Goal: Task Accomplishment & Management: Use online tool/utility

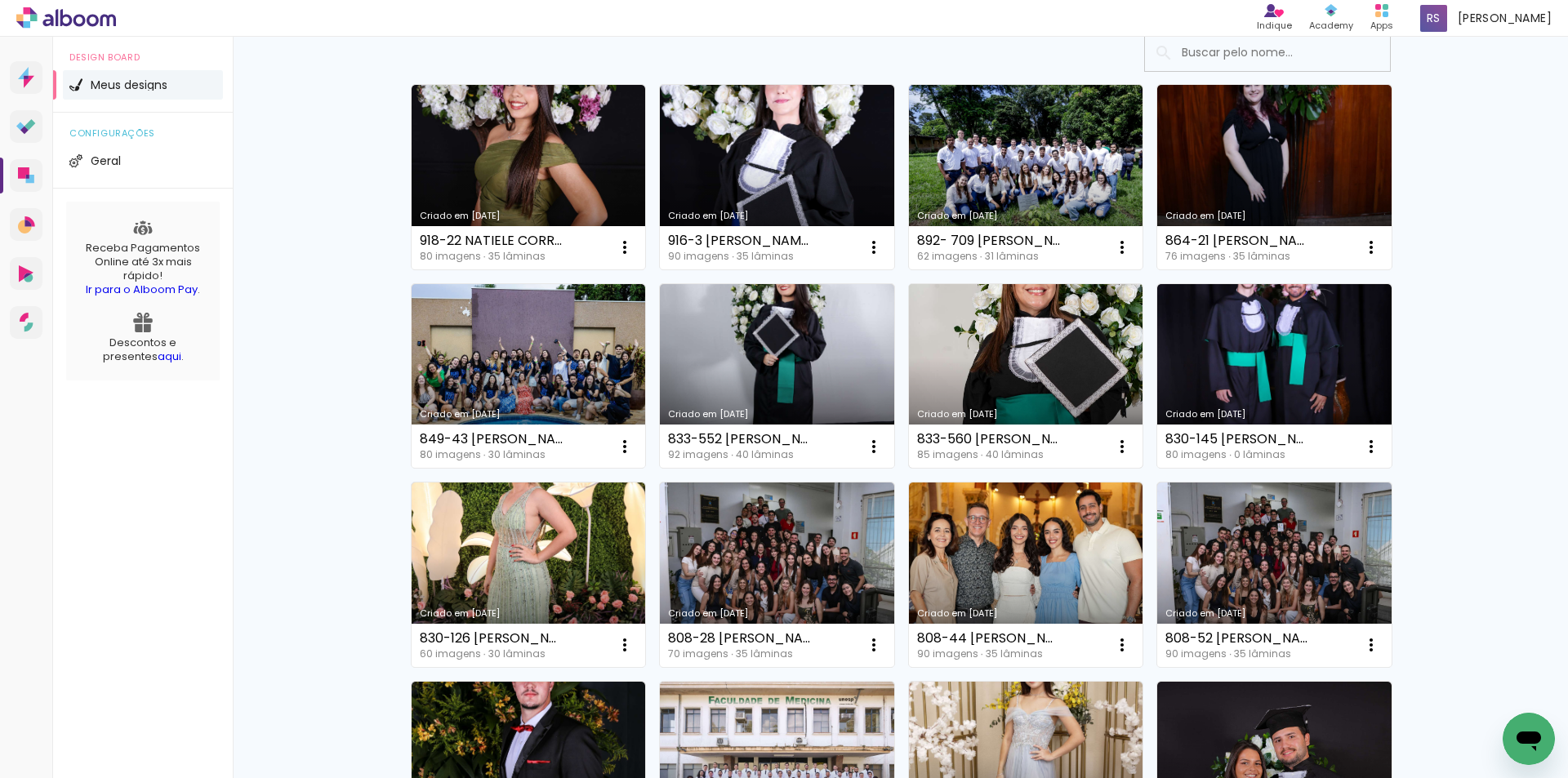
scroll to position [82, 0]
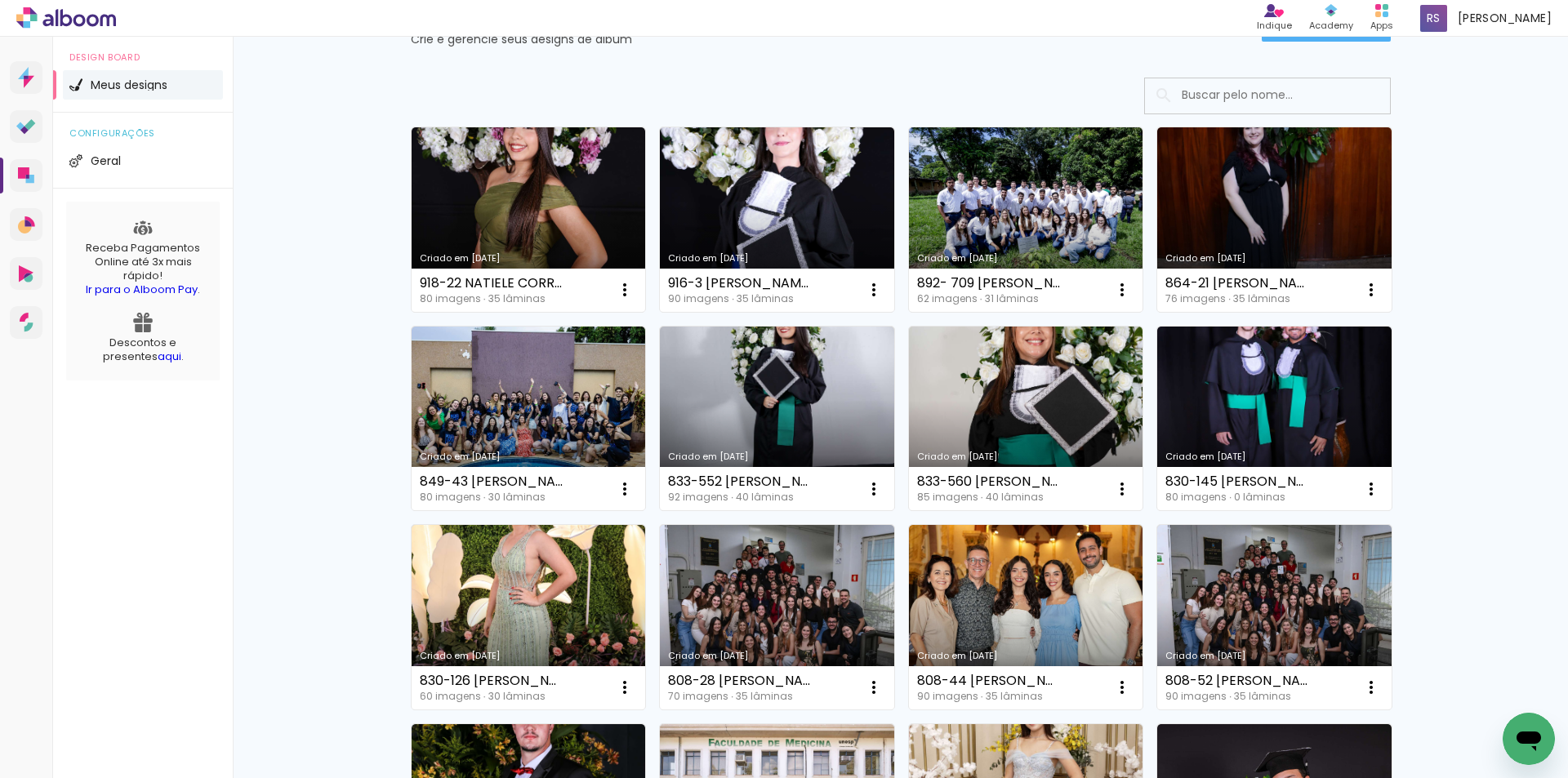
click at [1285, 380] on link "Criado em [DATE]" at bounding box center [1275, 419] width 234 height 185
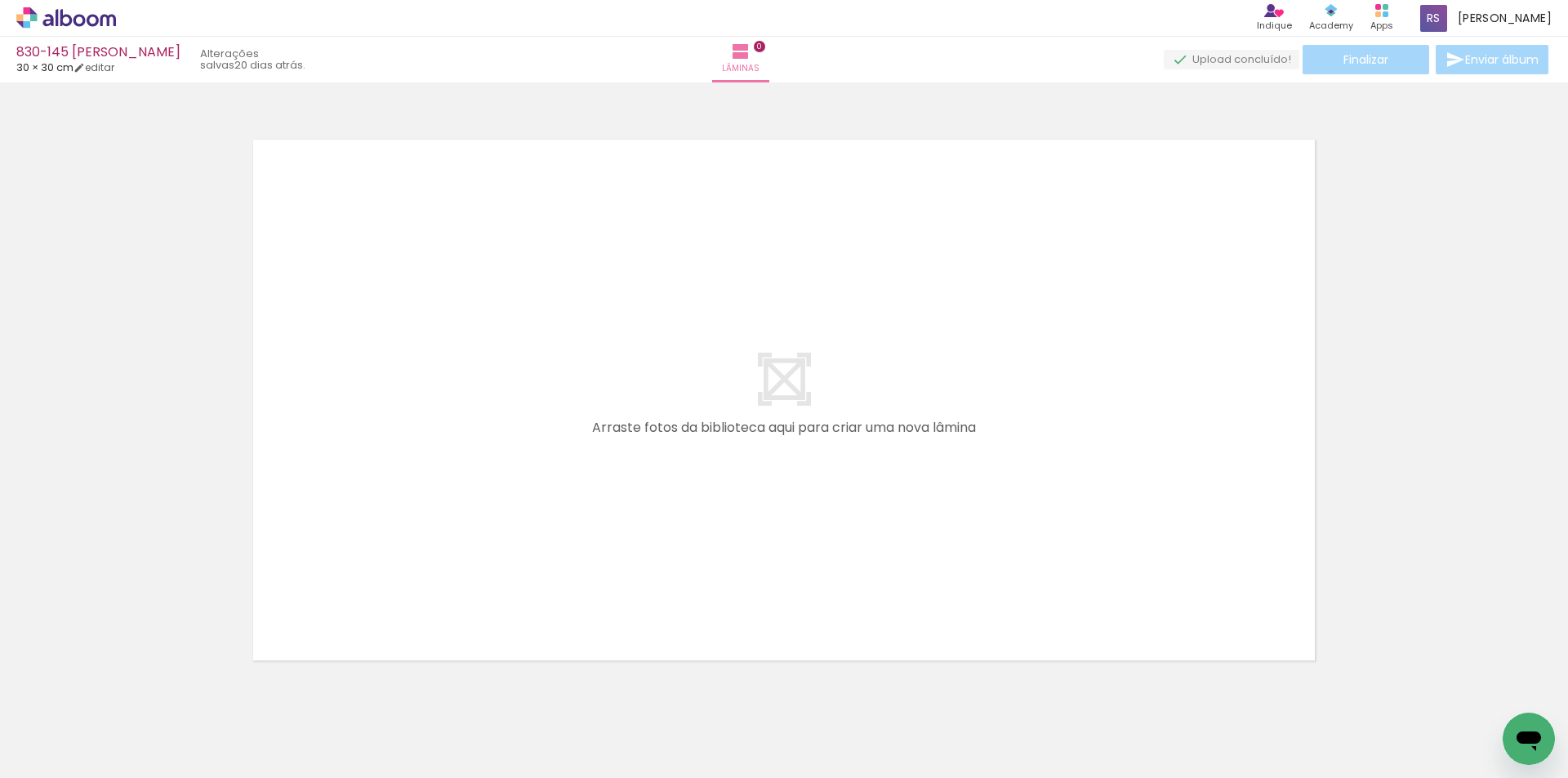
scroll to position [0, 3720]
drag, startPoint x: 840, startPoint y: 761, endPoint x: 802, endPoint y: 760, distance: 38.0
click at [802, 760] on iron-image at bounding box center [833, 722] width 64 height 84
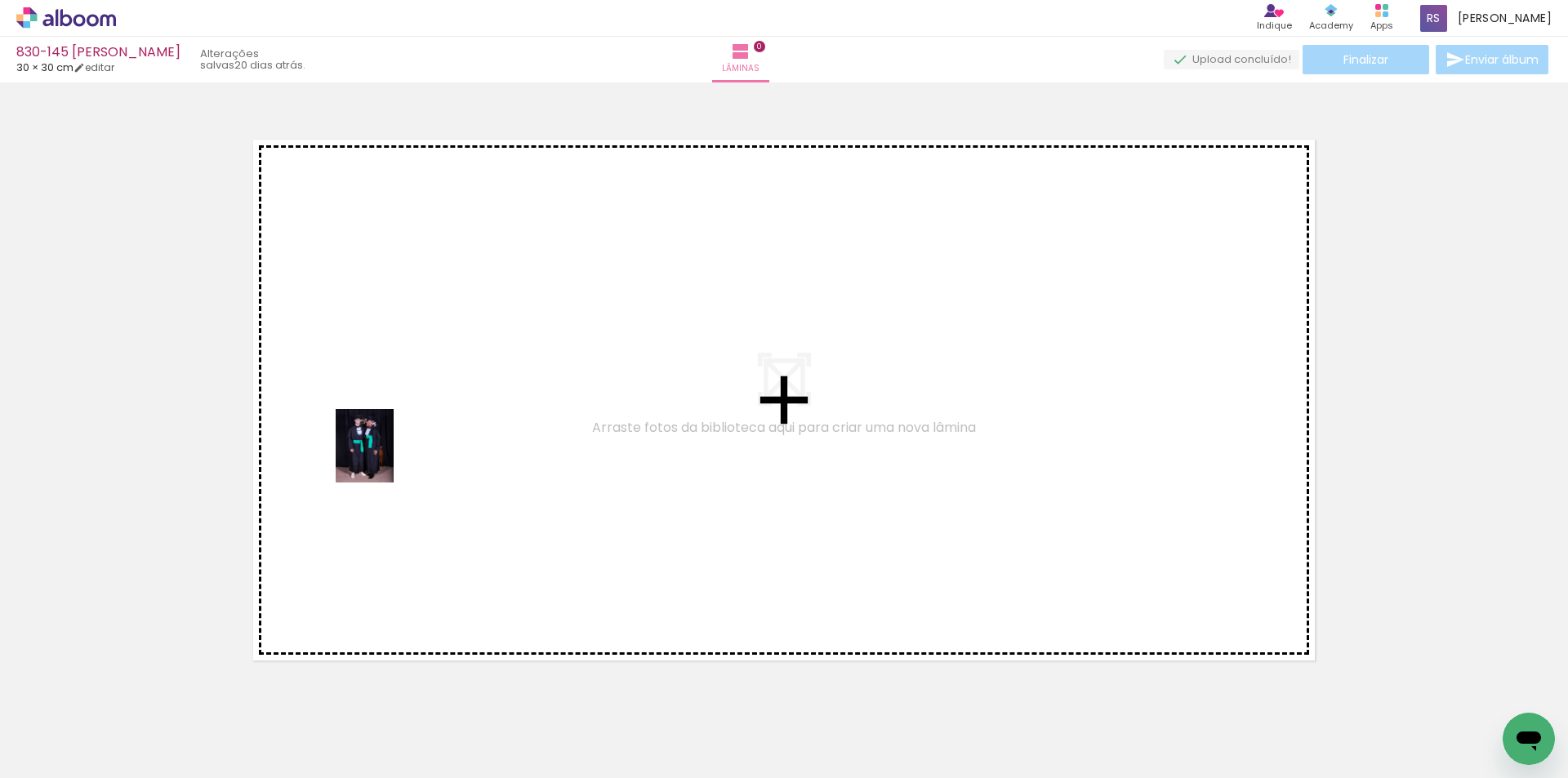
drag, startPoint x: 176, startPoint y: 682, endPoint x: 385, endPoint y: 458, distance: 306.4
click at [385, 458] on quentale-workspace at bounding box center [784, 389] width 1568 height 778
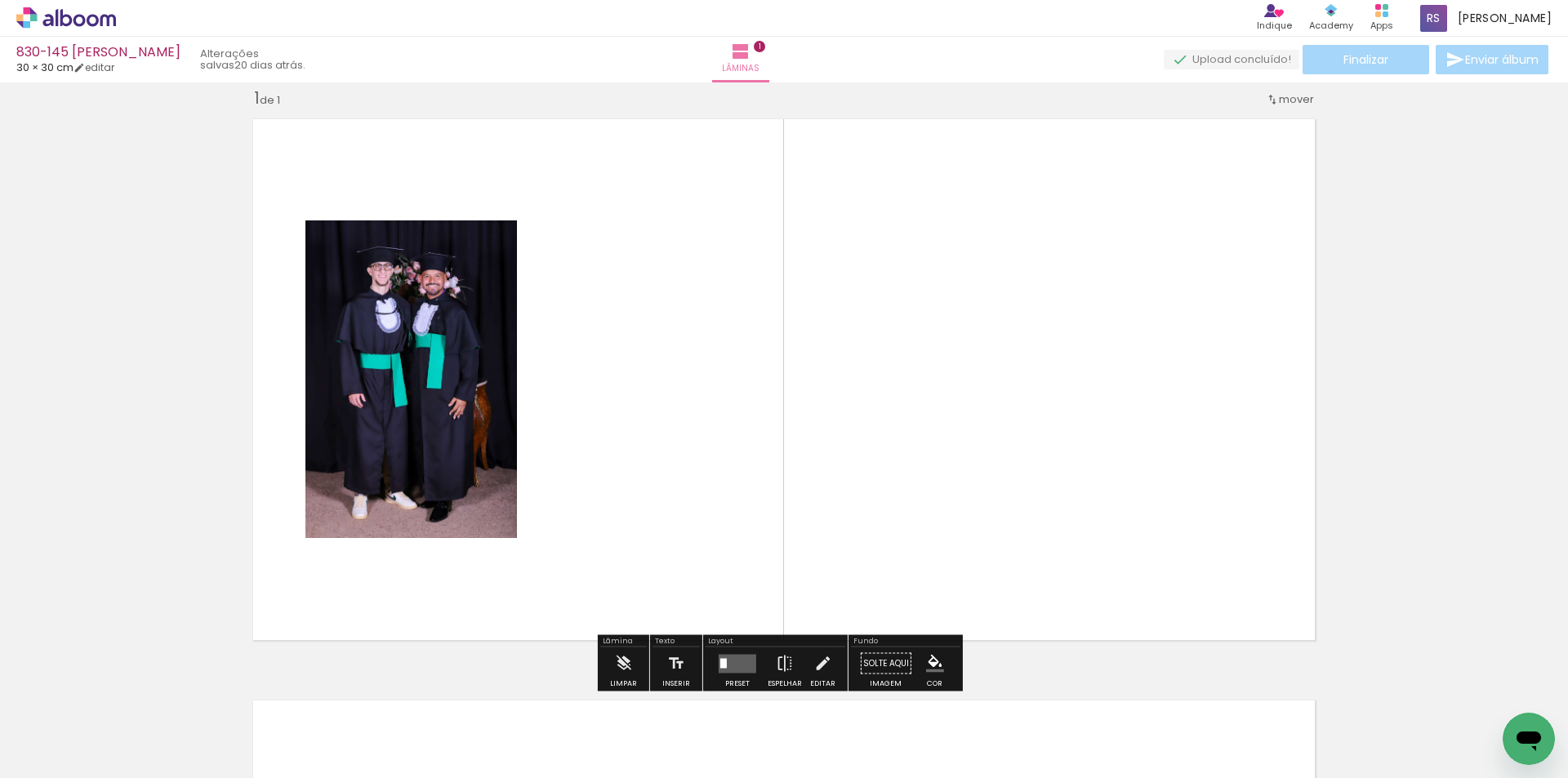
scroll to position [21, 0]
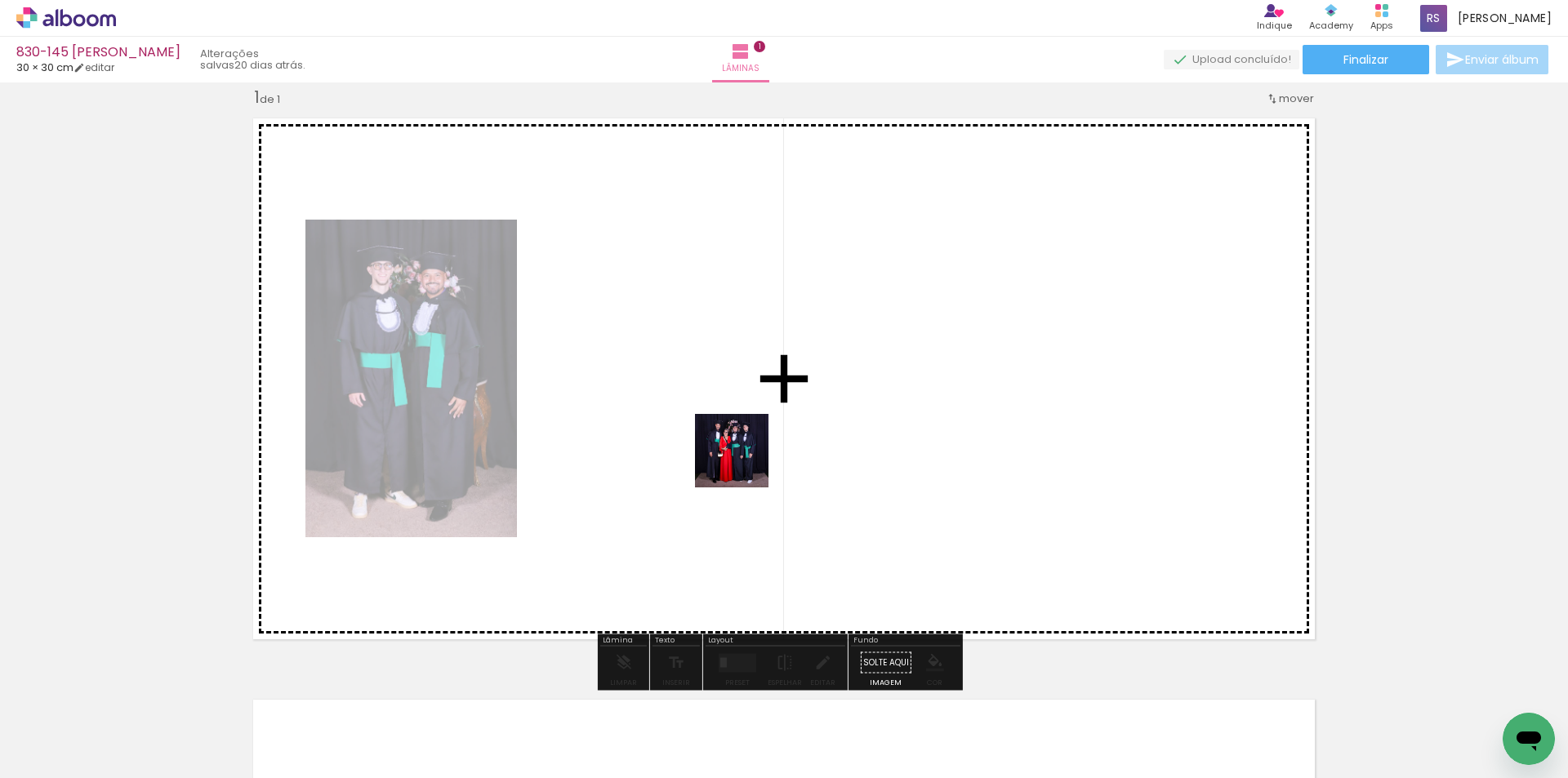
drag, startPoint x: 255, startPoint y: 723, endPoint x: 843, endPoint y: 412, distance: 665.2
click at [843, 412] on quentale-workspace at bounding box center [784, 389] width 1568 height 778
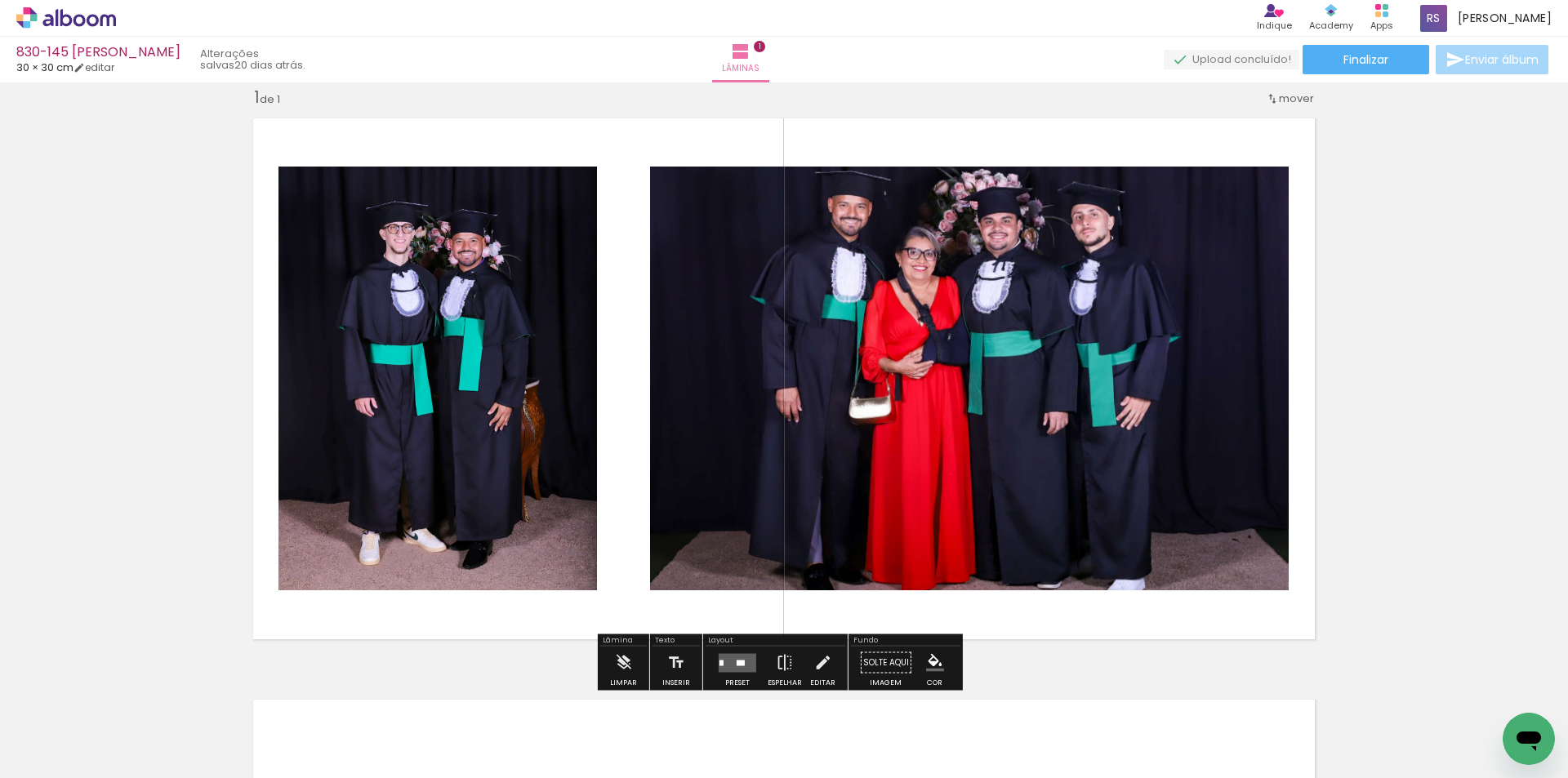
click at [53, 731] on input "Todas as fotos" at bounding box center [45, 729] width 62 height 14
click at [0, 0] on slot "Não utilizadas" at bounding box center [0, 0] width 0 height 0
type input "Não utilizadas"
click at [732, 649] on div at bounding box center [737, 663] width 44 height 33
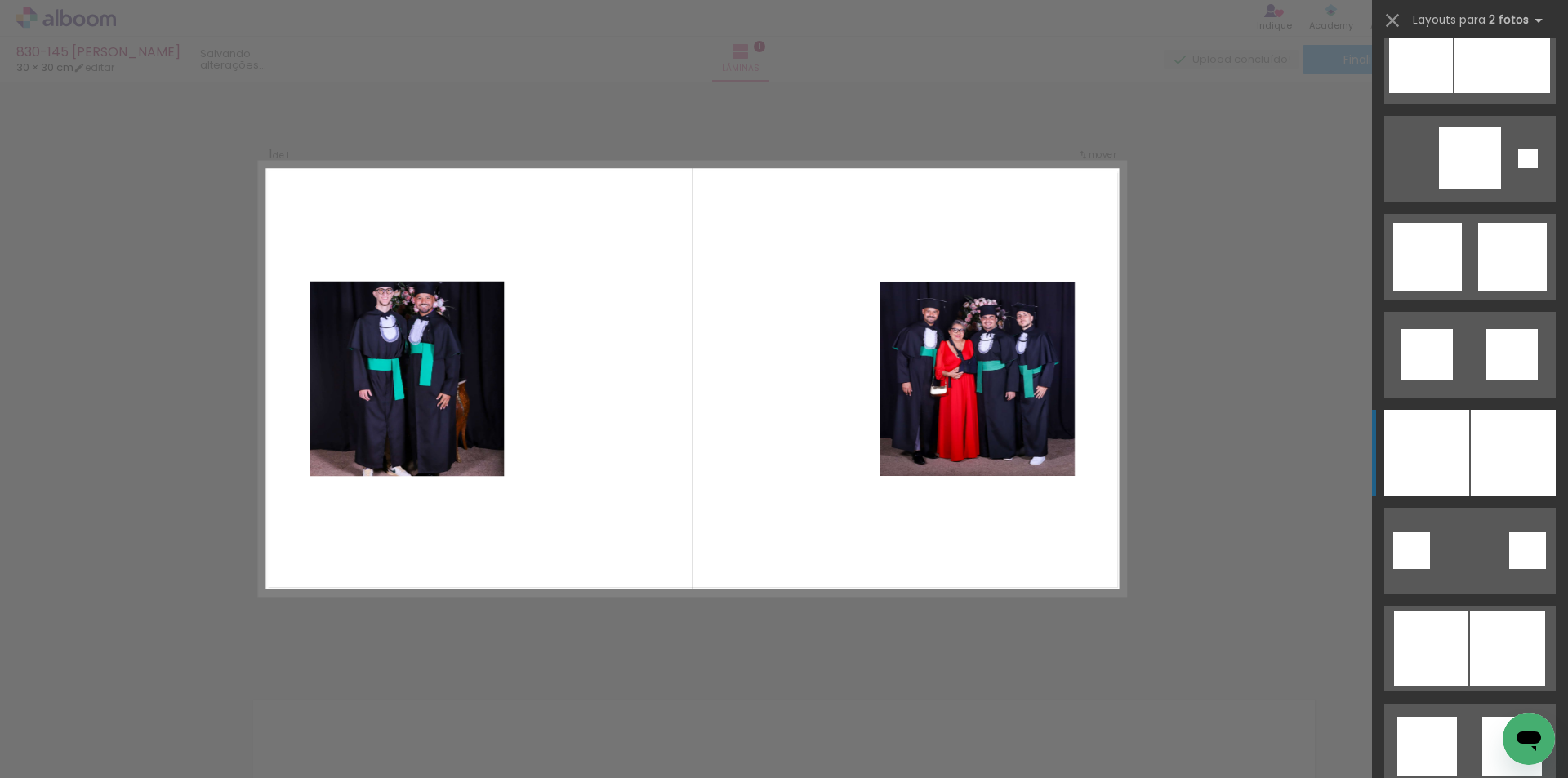
scroll to position [1797, 0]
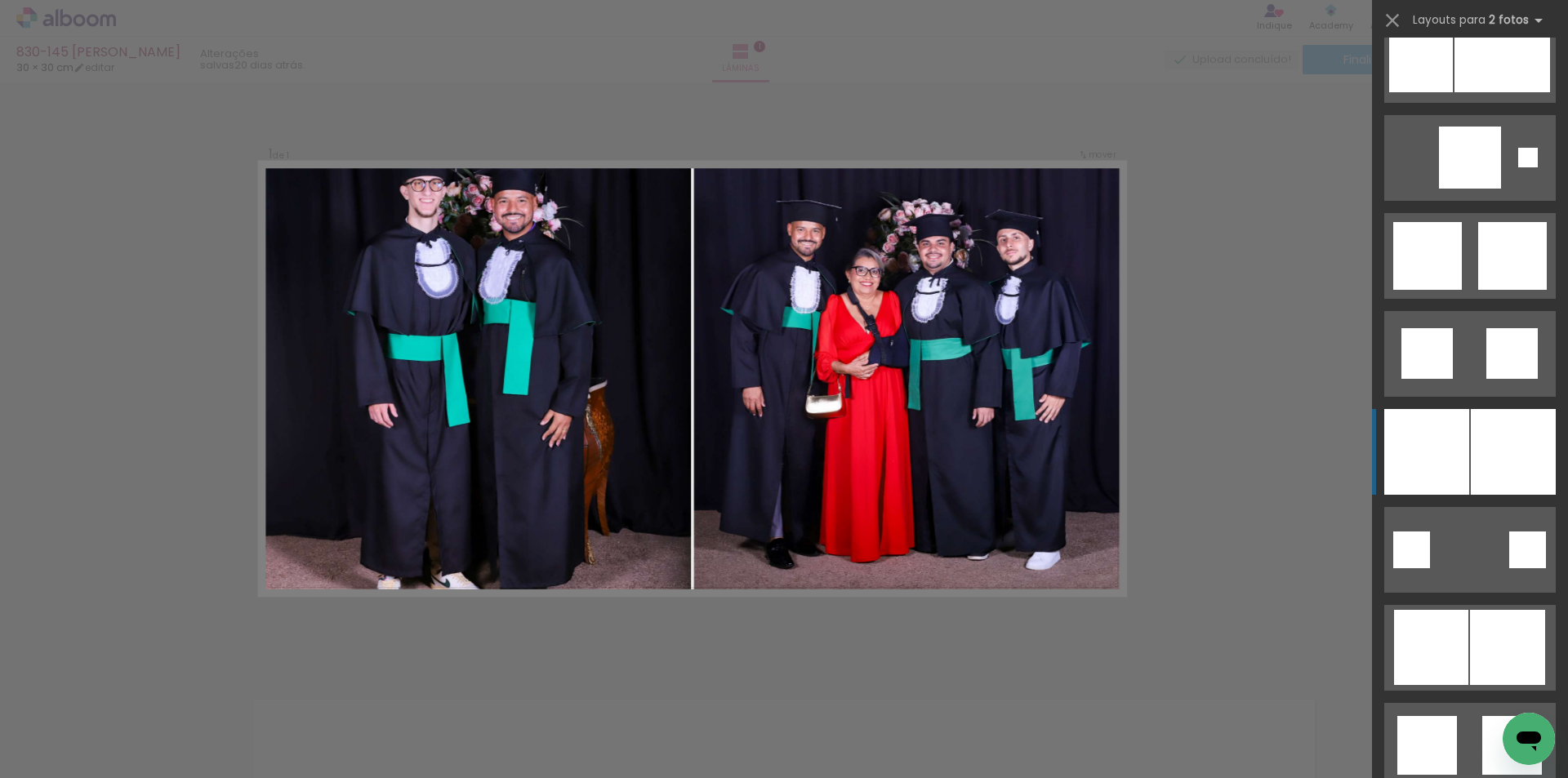
click at [1461, 458] on div at bounding box center [1426, 452] width 85 height 86
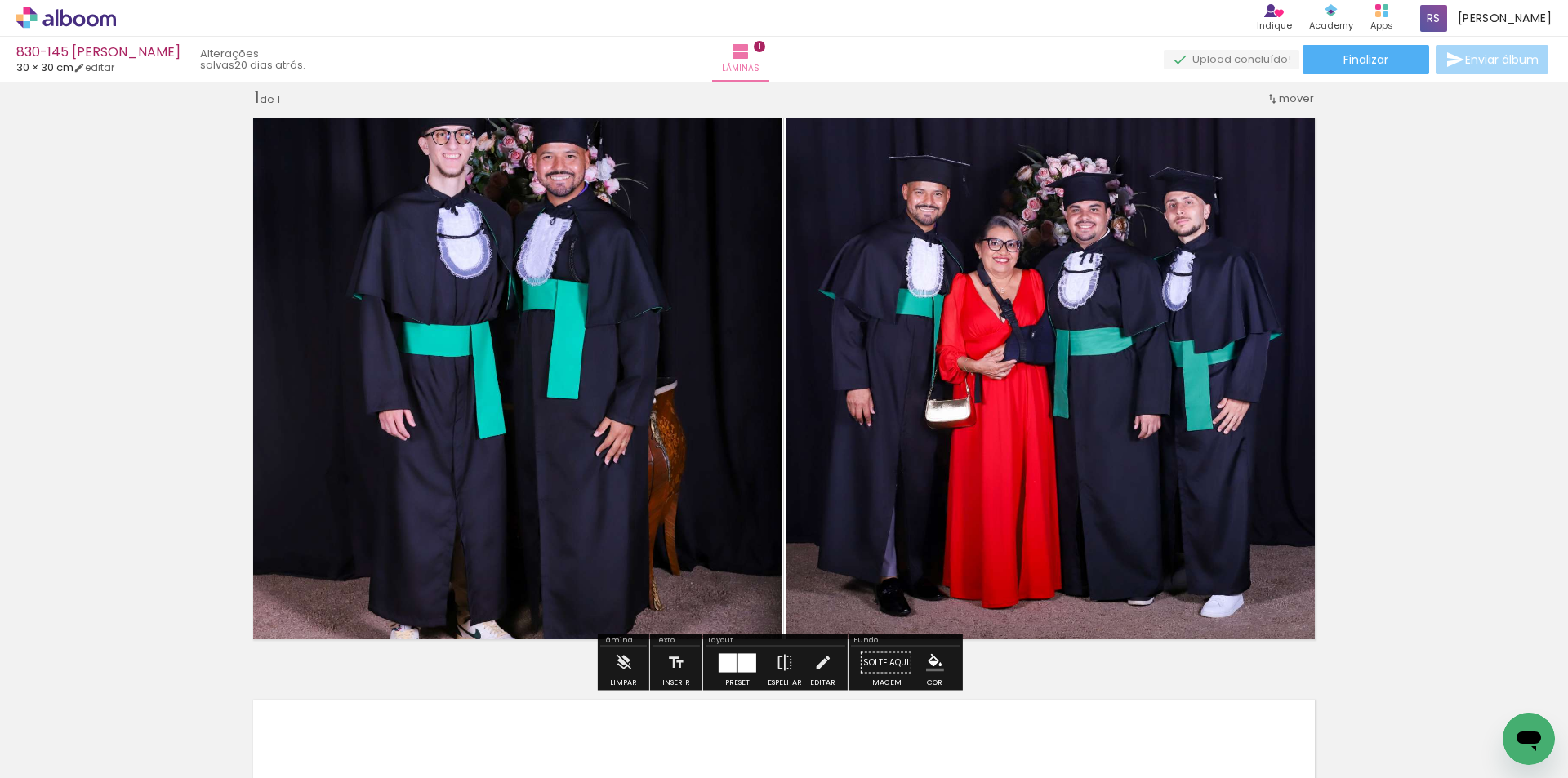
click at [747, 657] on div at bounding box center [747, 663] width 18 height 19
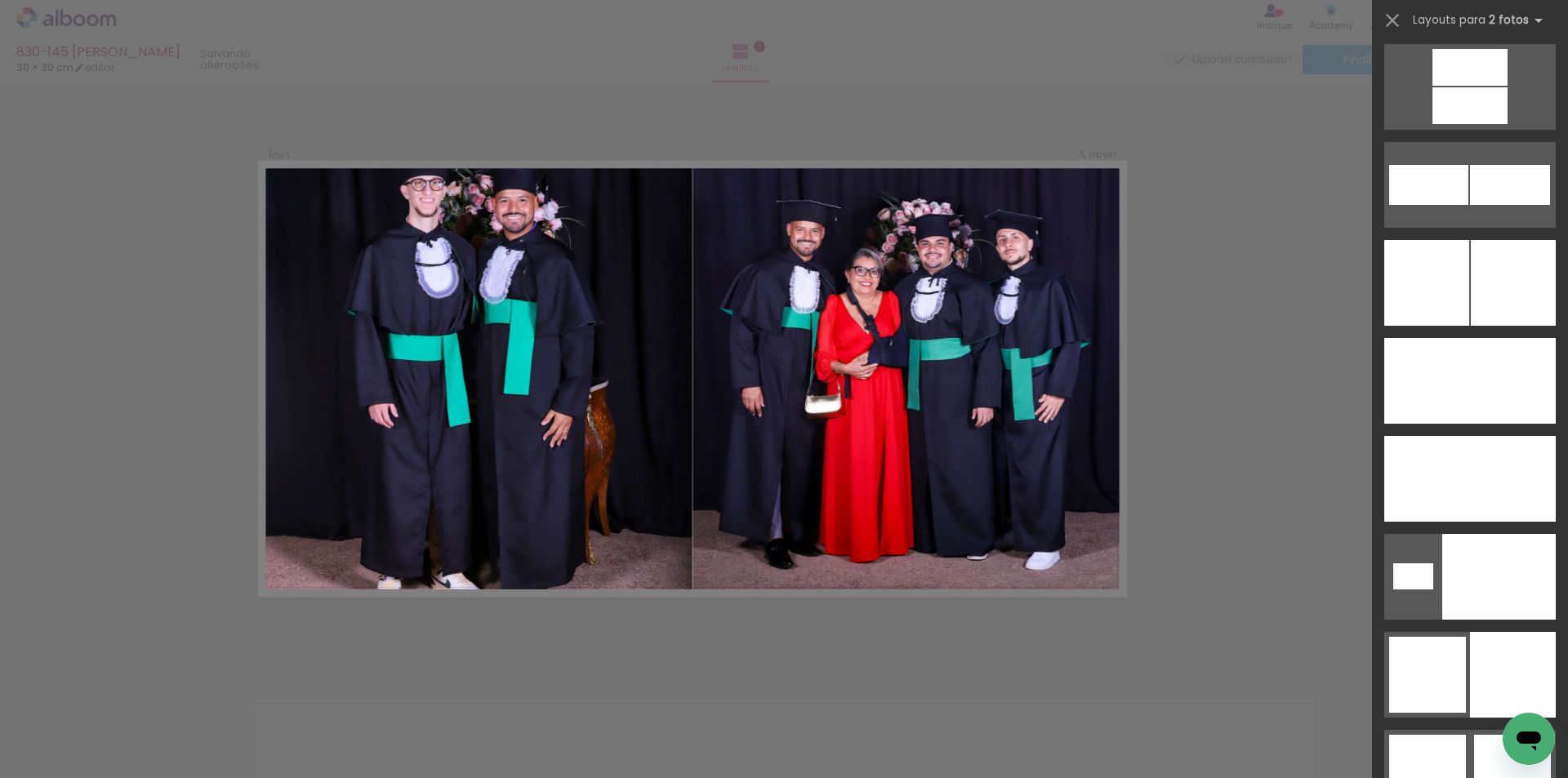
scroll to position [7545, 0]
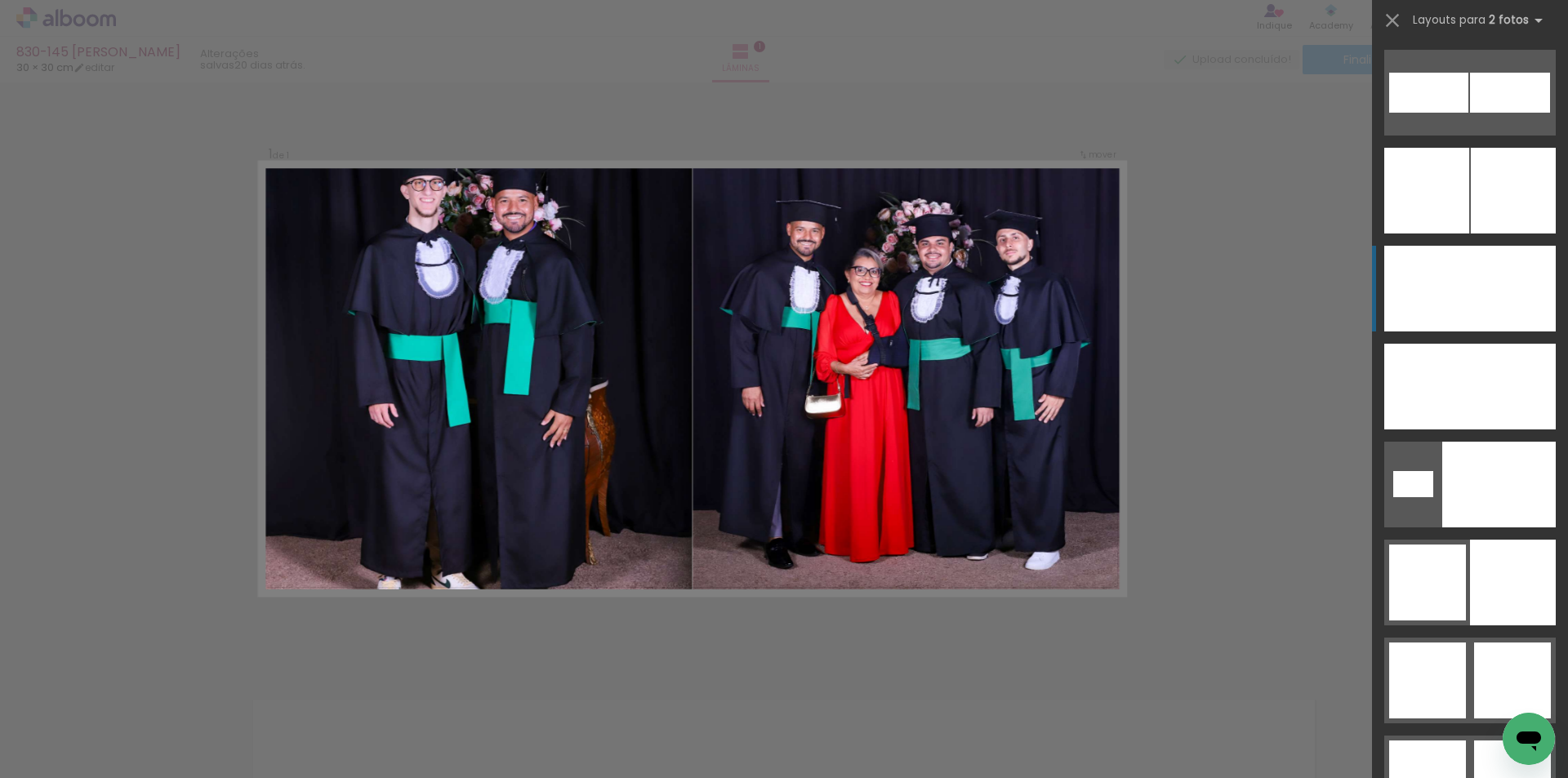
click at [1493, 296] on div at bounding box center [1512, 288] width 86 height 86
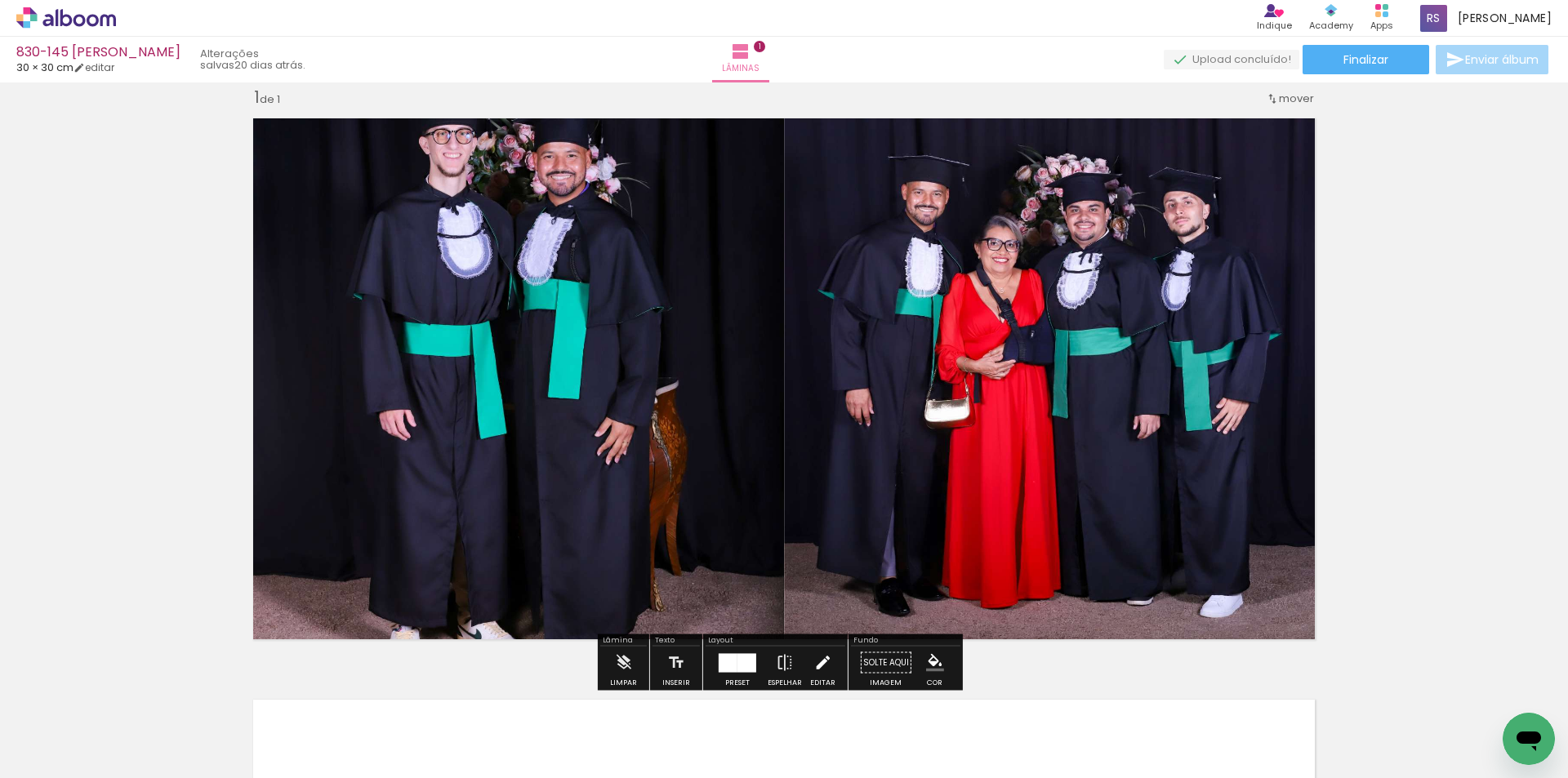
click at [818, 669] on iron-icon at bounding box center [822, 663] width 18 height 33
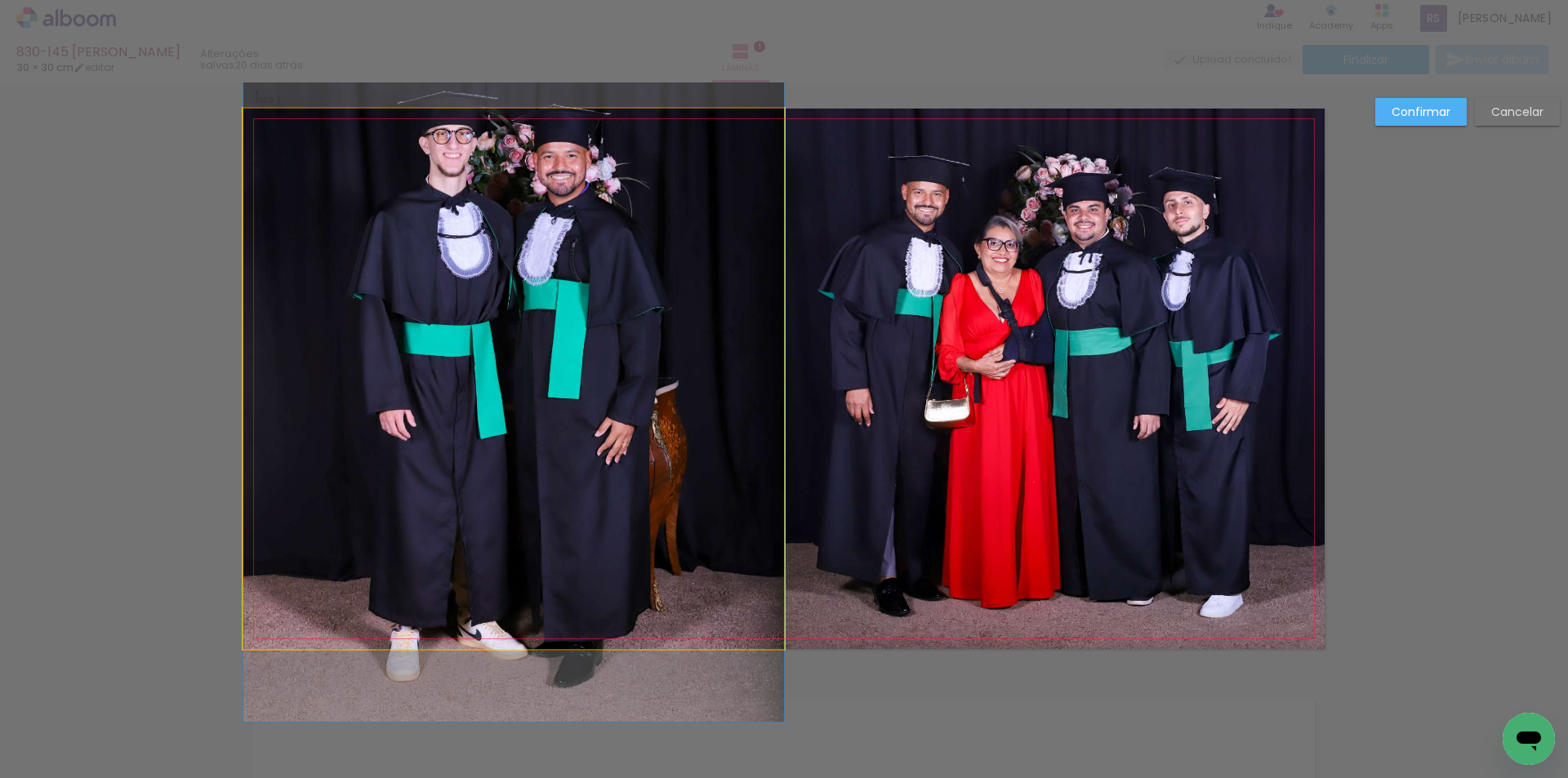
click at [640, 472] on quentale-photo at bounding box center [513, 379] width 541 height 541
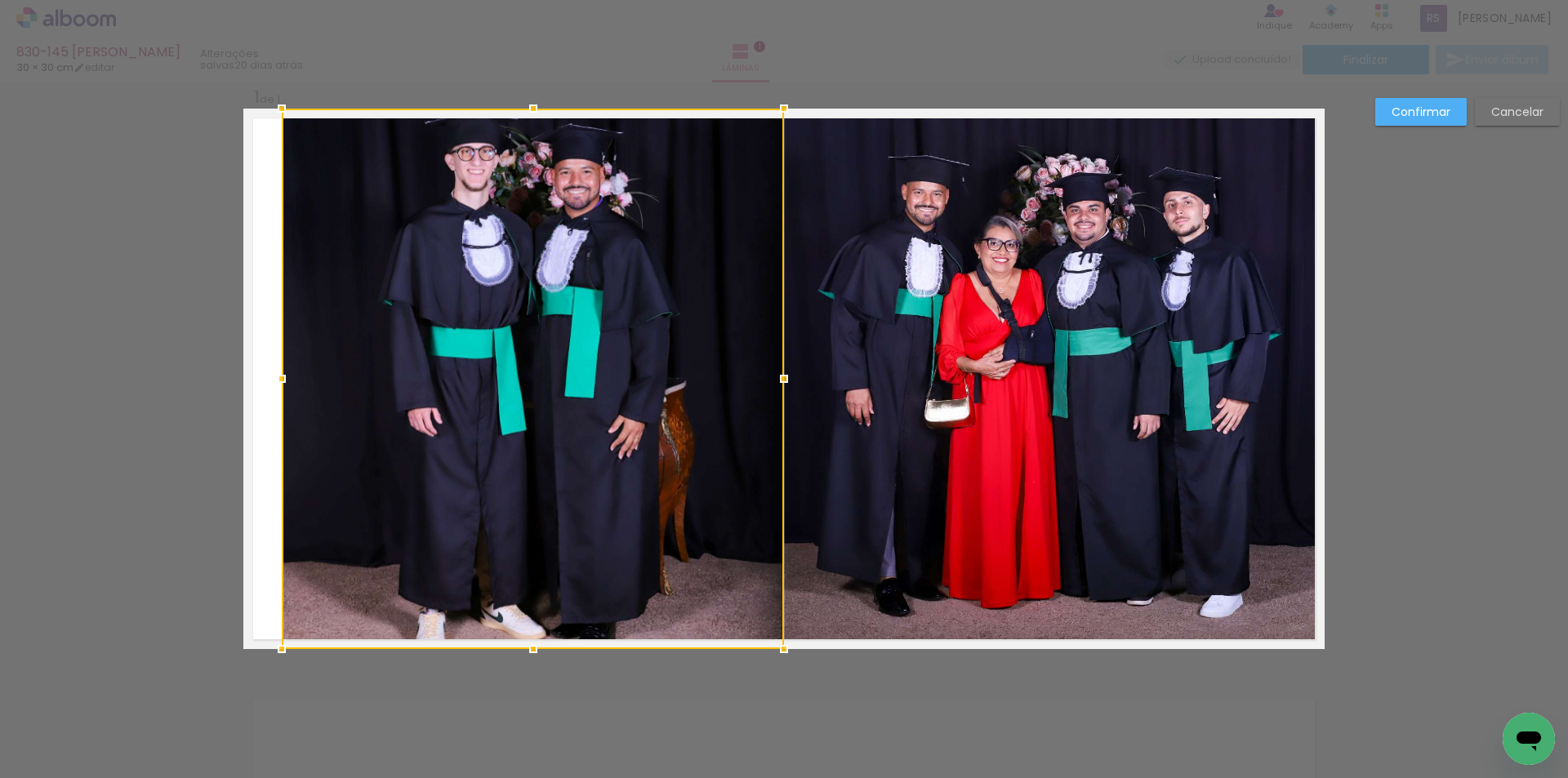
drag, startPoint x: 236, startPoint y: 379, endPoint x: 274, endPoint y: 375, distance: 38.2
click at [274, 375] on div at bounding box center [282, 379] width 33 height 33
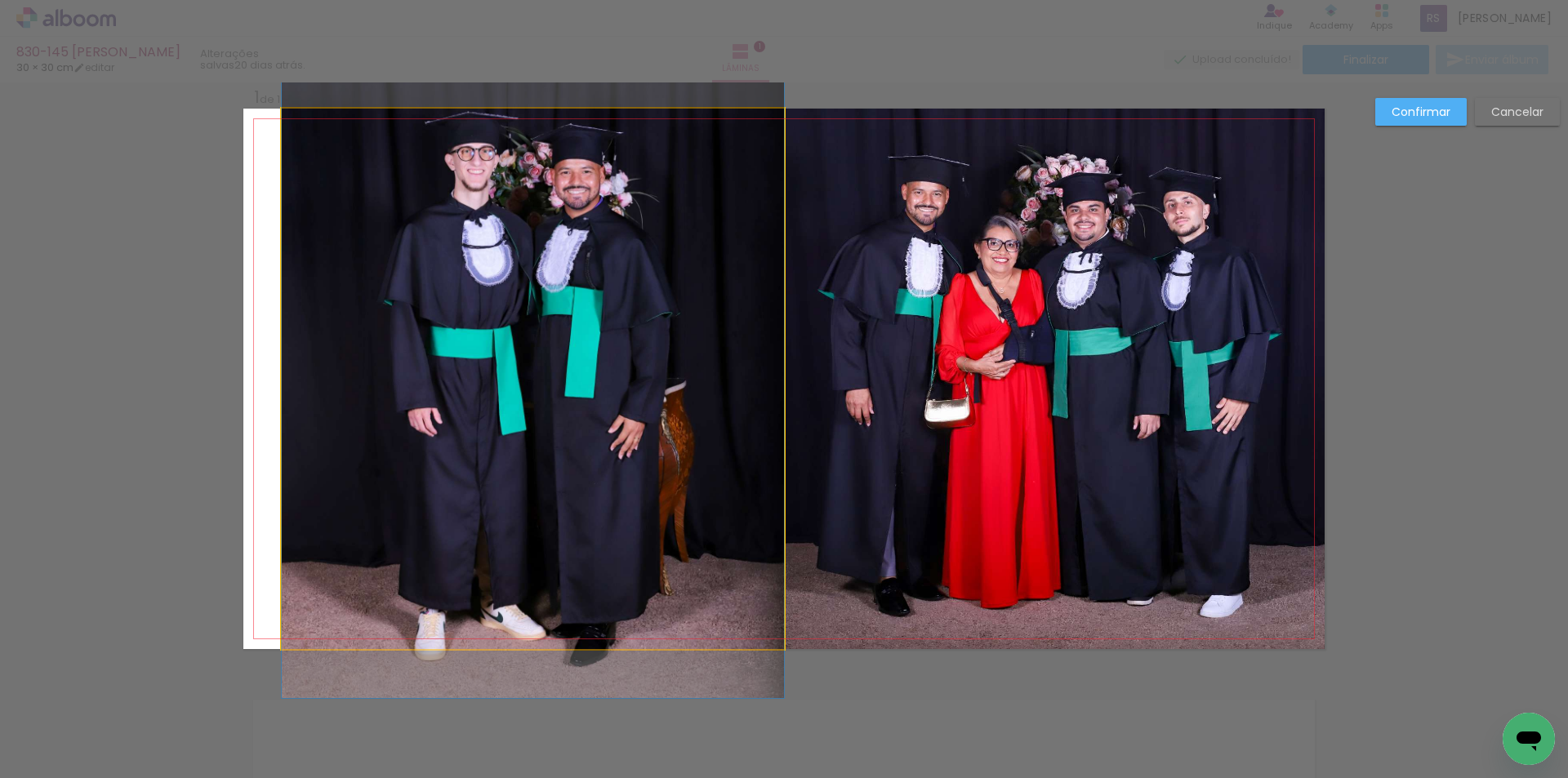
click at [747, 397] on quentale-photo at bounding box center [532, 379] width 502 height 541
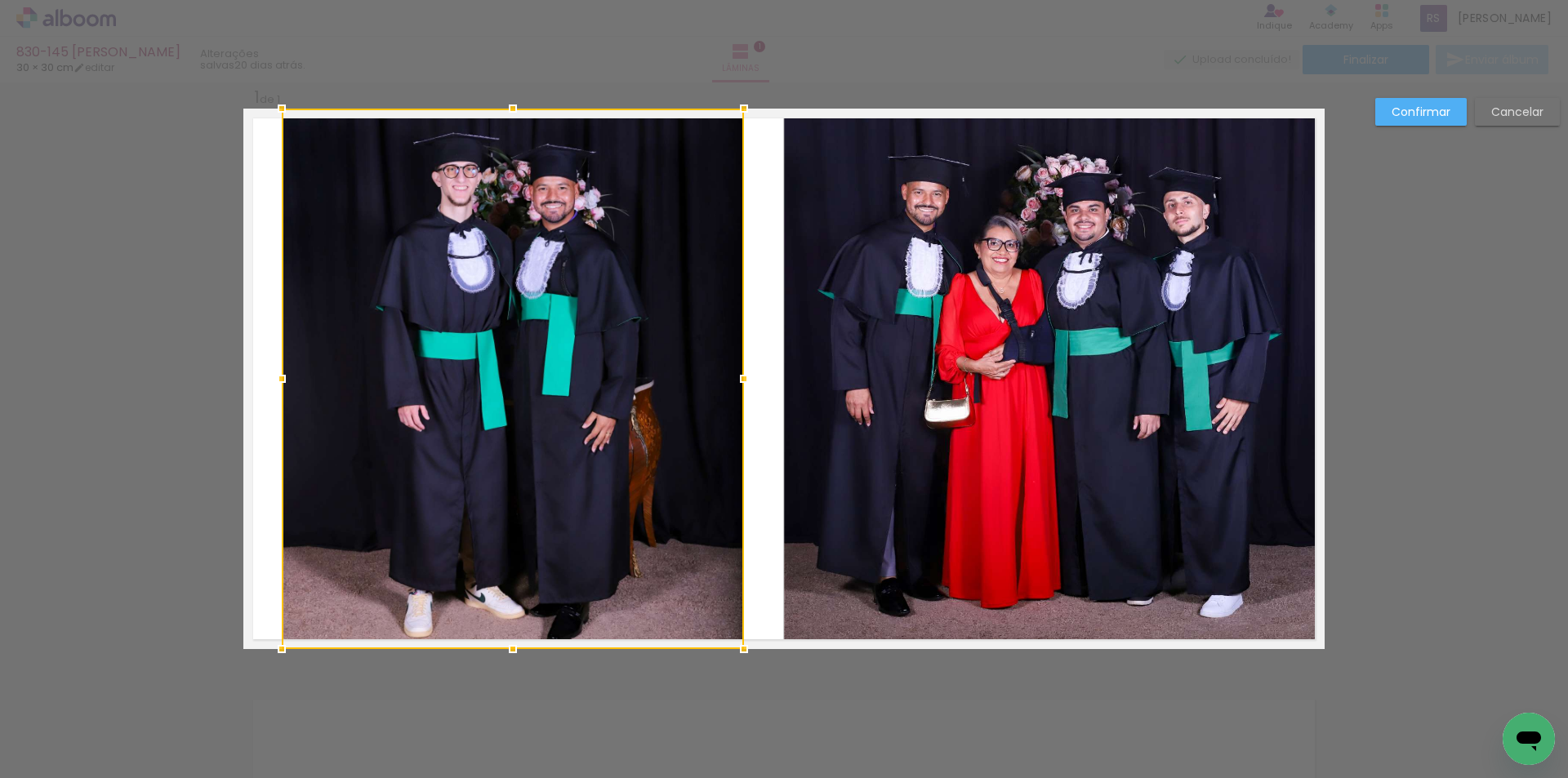
drag, startPoint x: 771, startPoint y: 382, endPoint x: 731, endPoint y: 374, distance: 40.8
click at [731, 374] on div at bounding box center [744, 379] width 33 height 33
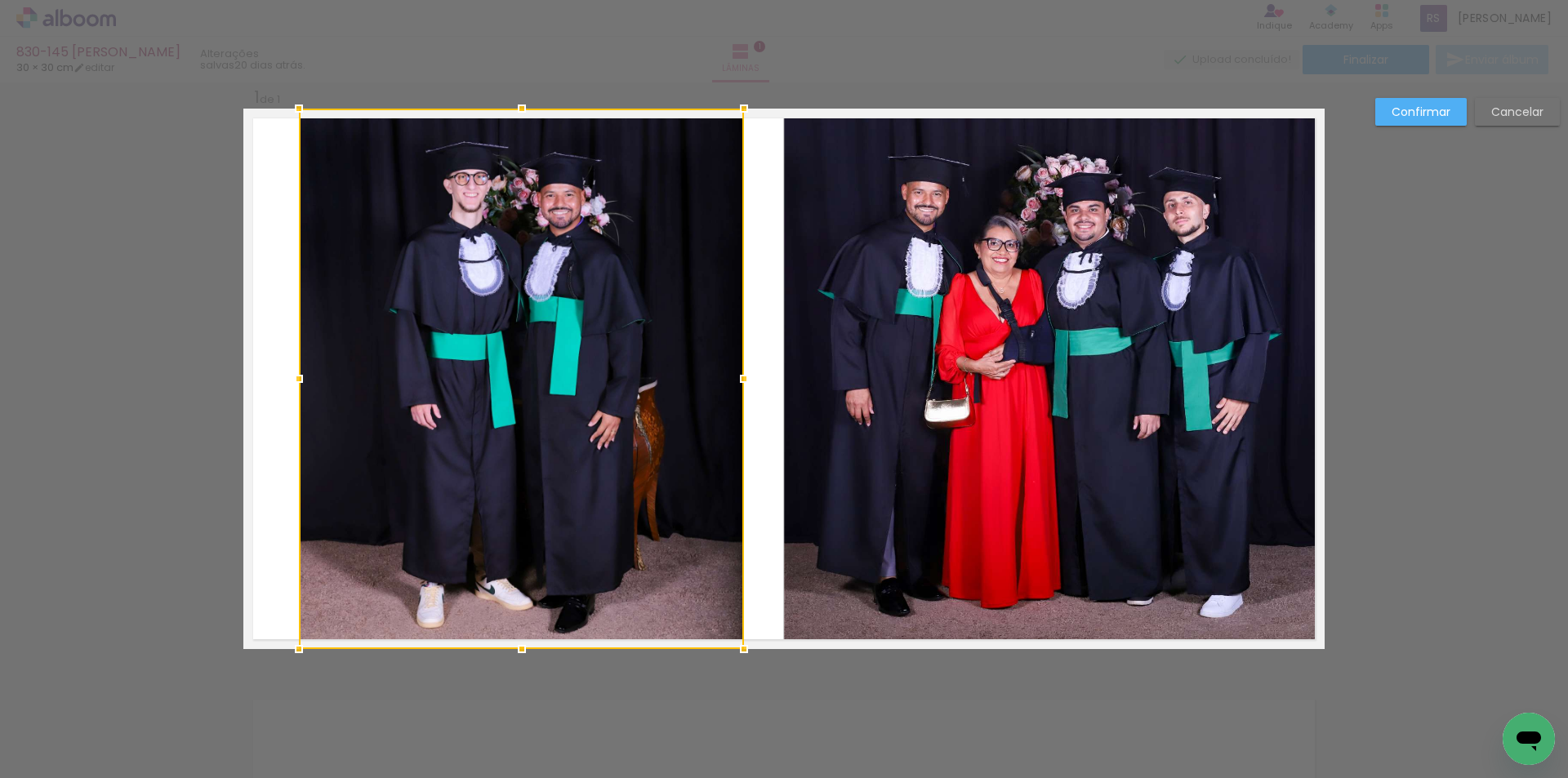
drag, startPoint x: 277, startPoint y: 372, endPoint x: 294, endPoint y: 369, distance: 17.3
click at [294, 369] on div at bounding box center [299, 379] width 33 height 33
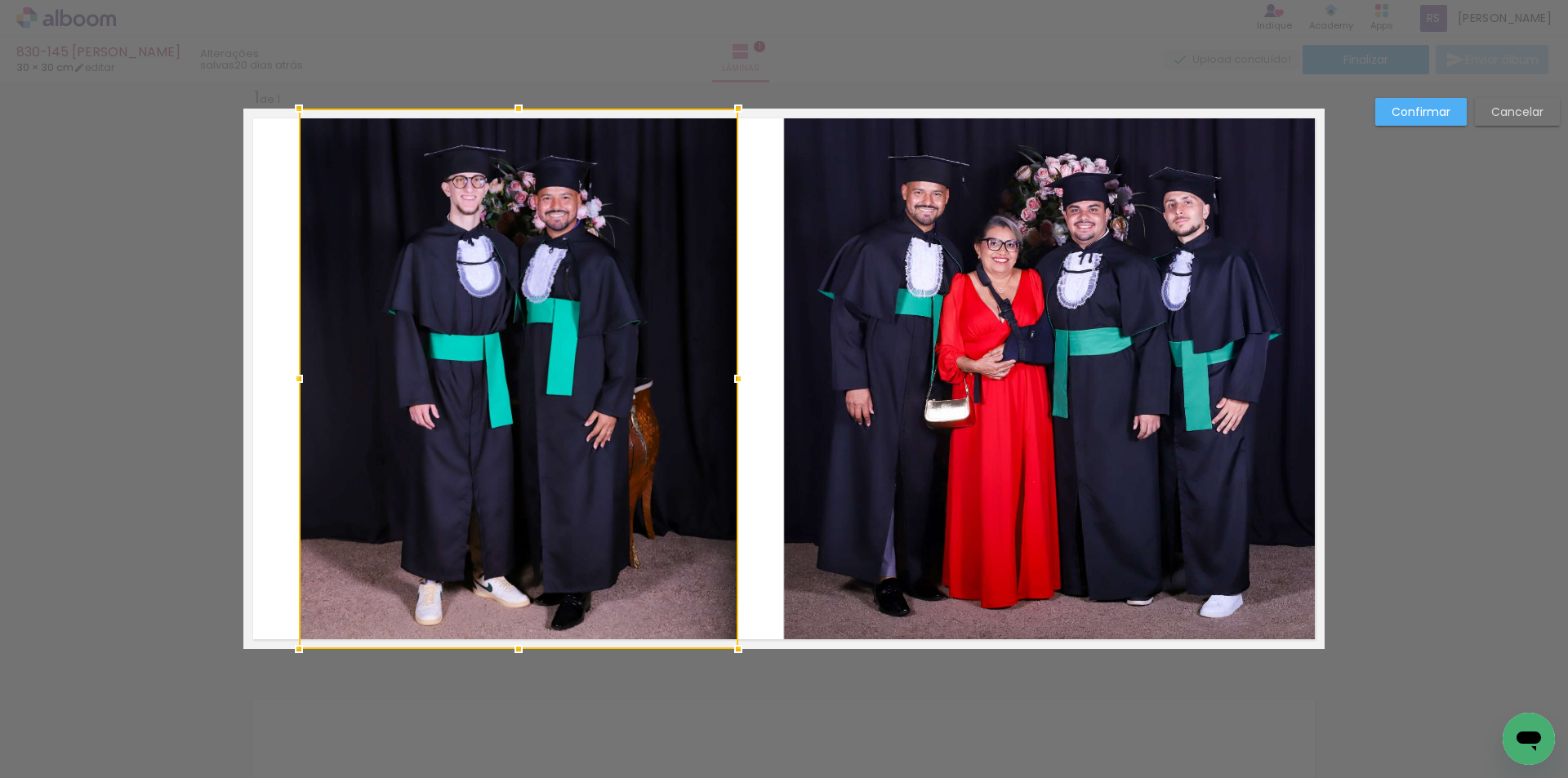
click at [733, 367] on div at bounding box center [738, 379] width 33 height 33
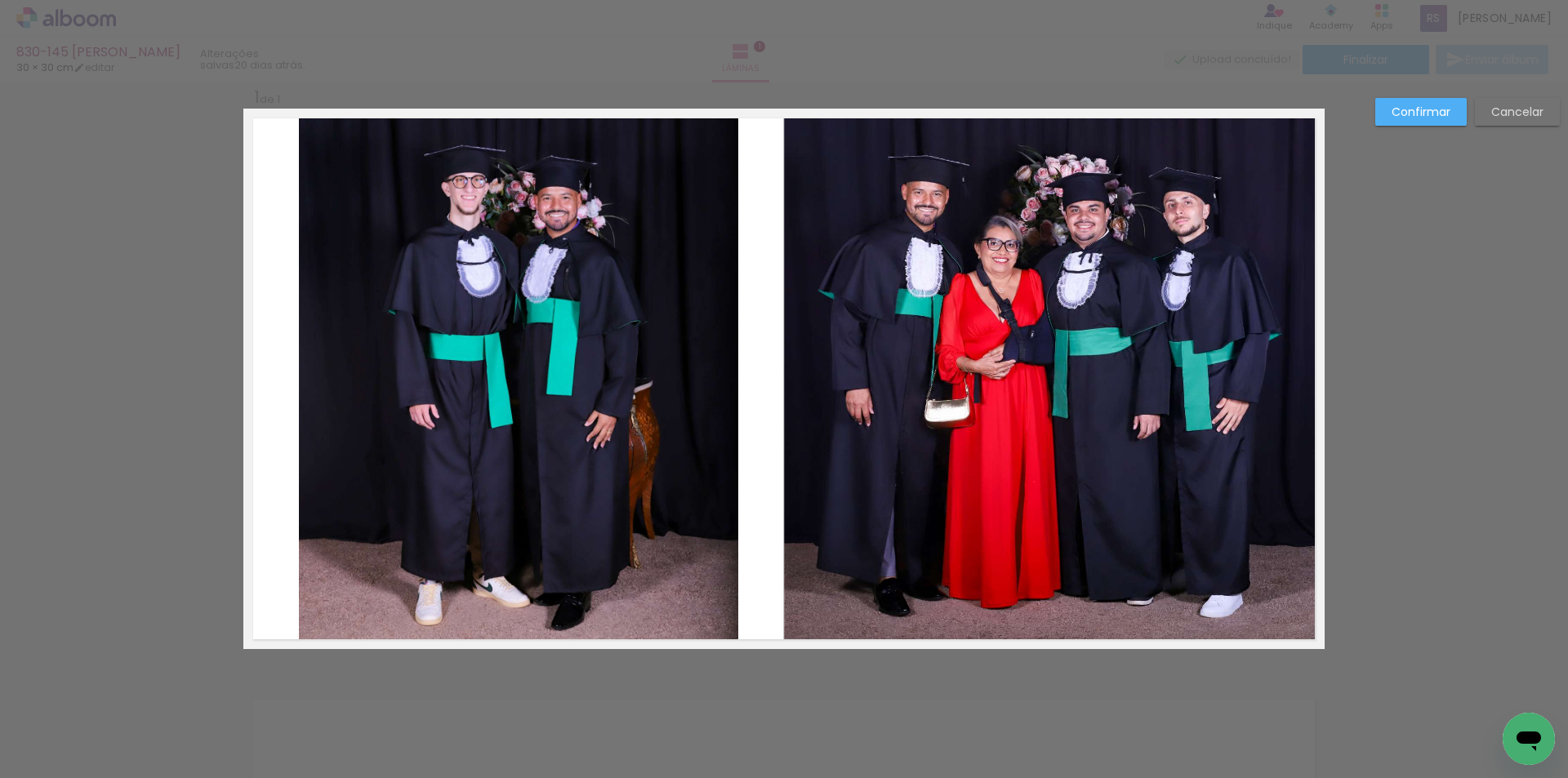
click at [0, 0] on slot "Confirmar" at bounding box center [0, 0] width 0 height 0
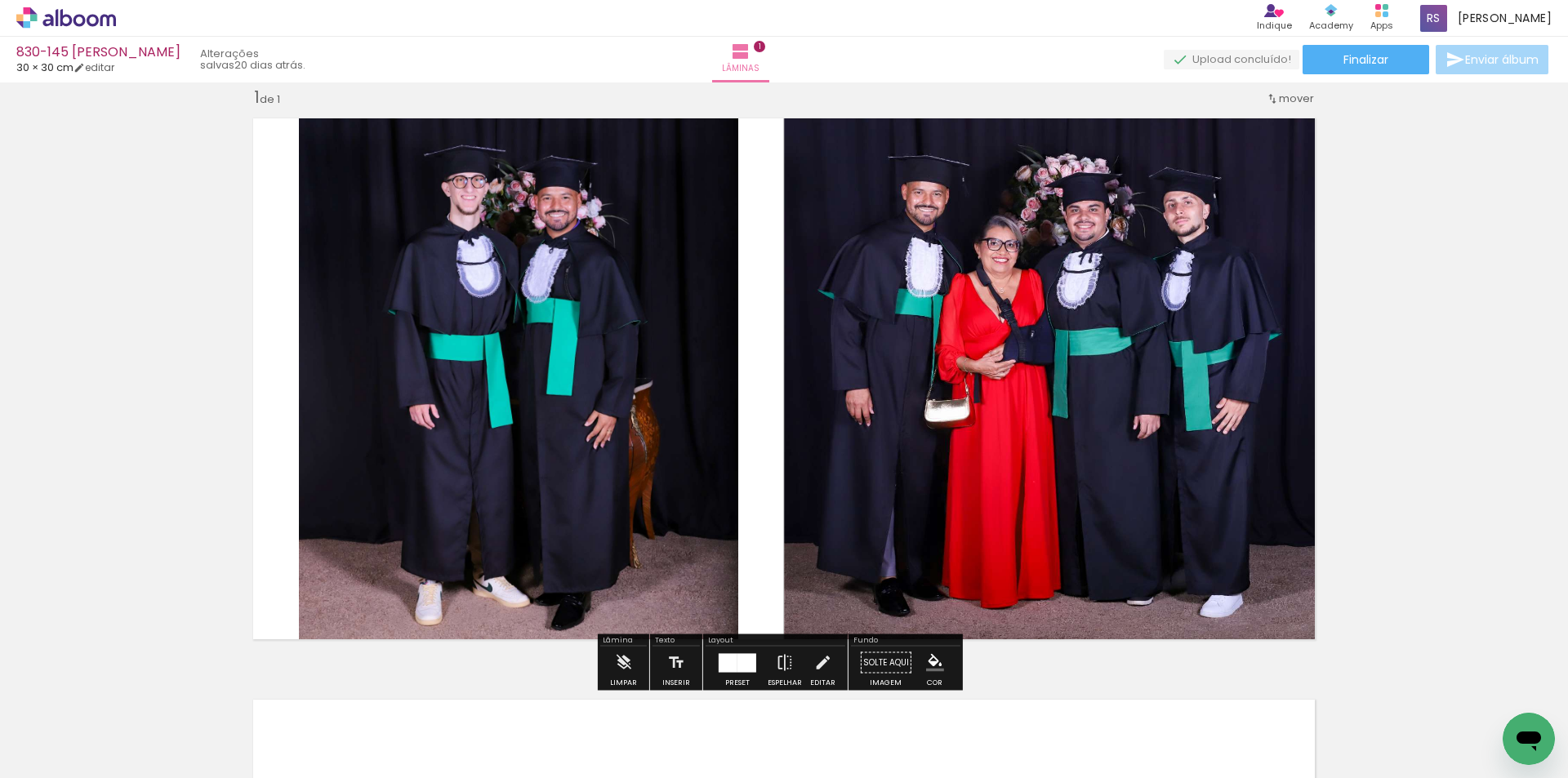
click at [928, 660] on iron-icon "color picker" at bounding box center [934, 663] width 18 height 18
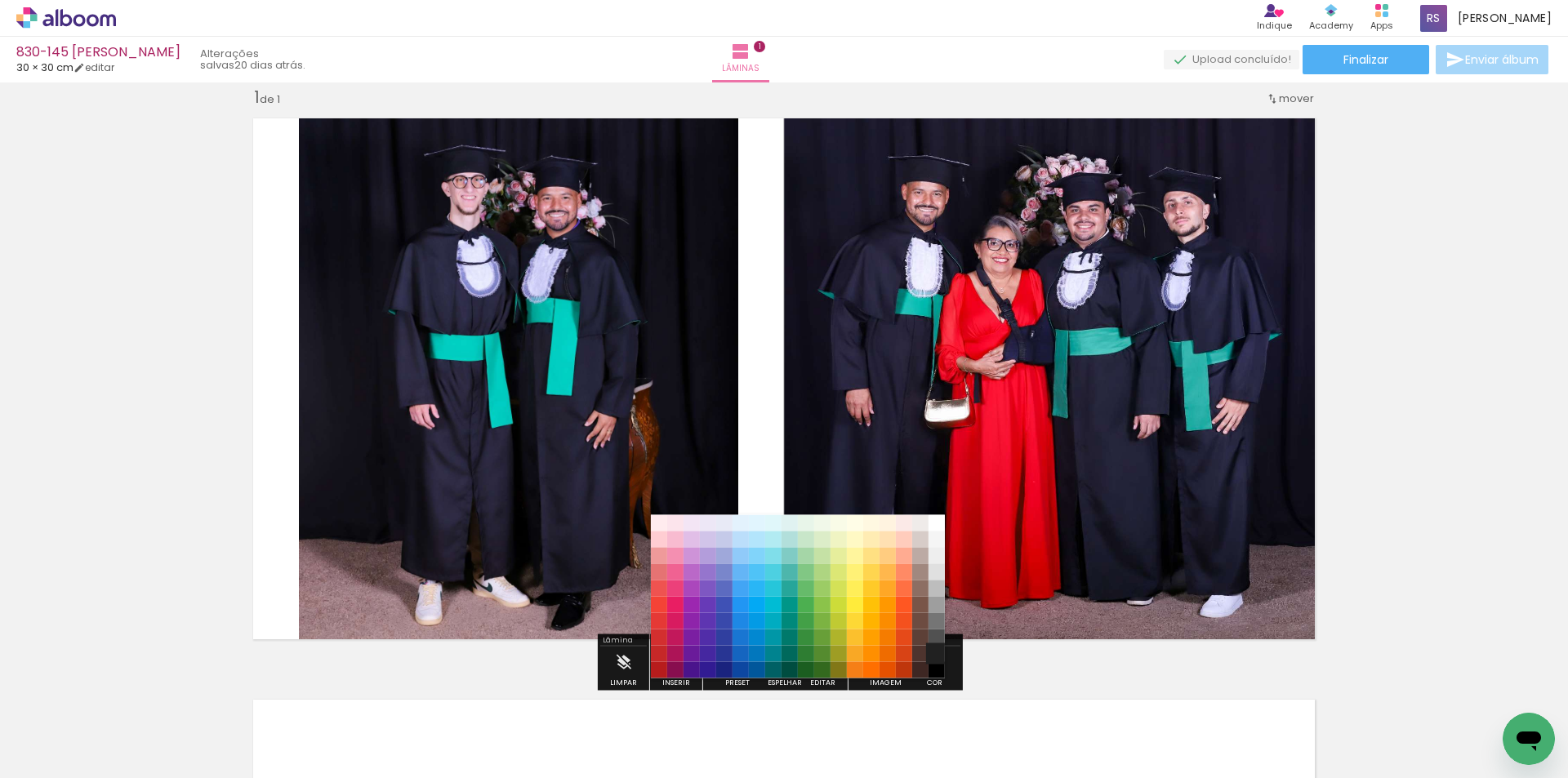
click at [938, 656] on paper-item "#212121" at bounding box center [936, 654] width 16 height 16
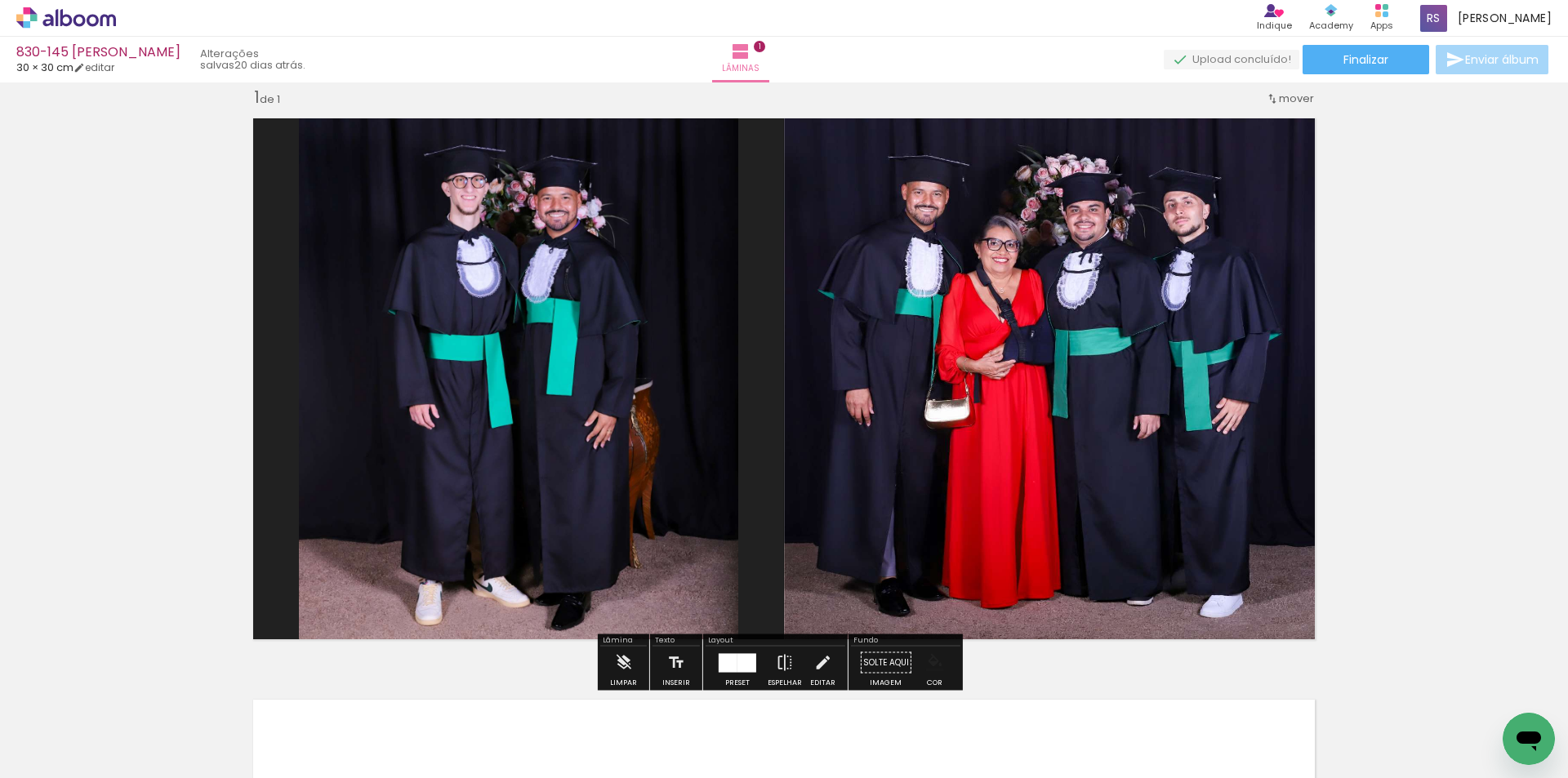
click at [937, 664] on iron-icon "color picker" at bounding box center [934, 663] width 18 height 18
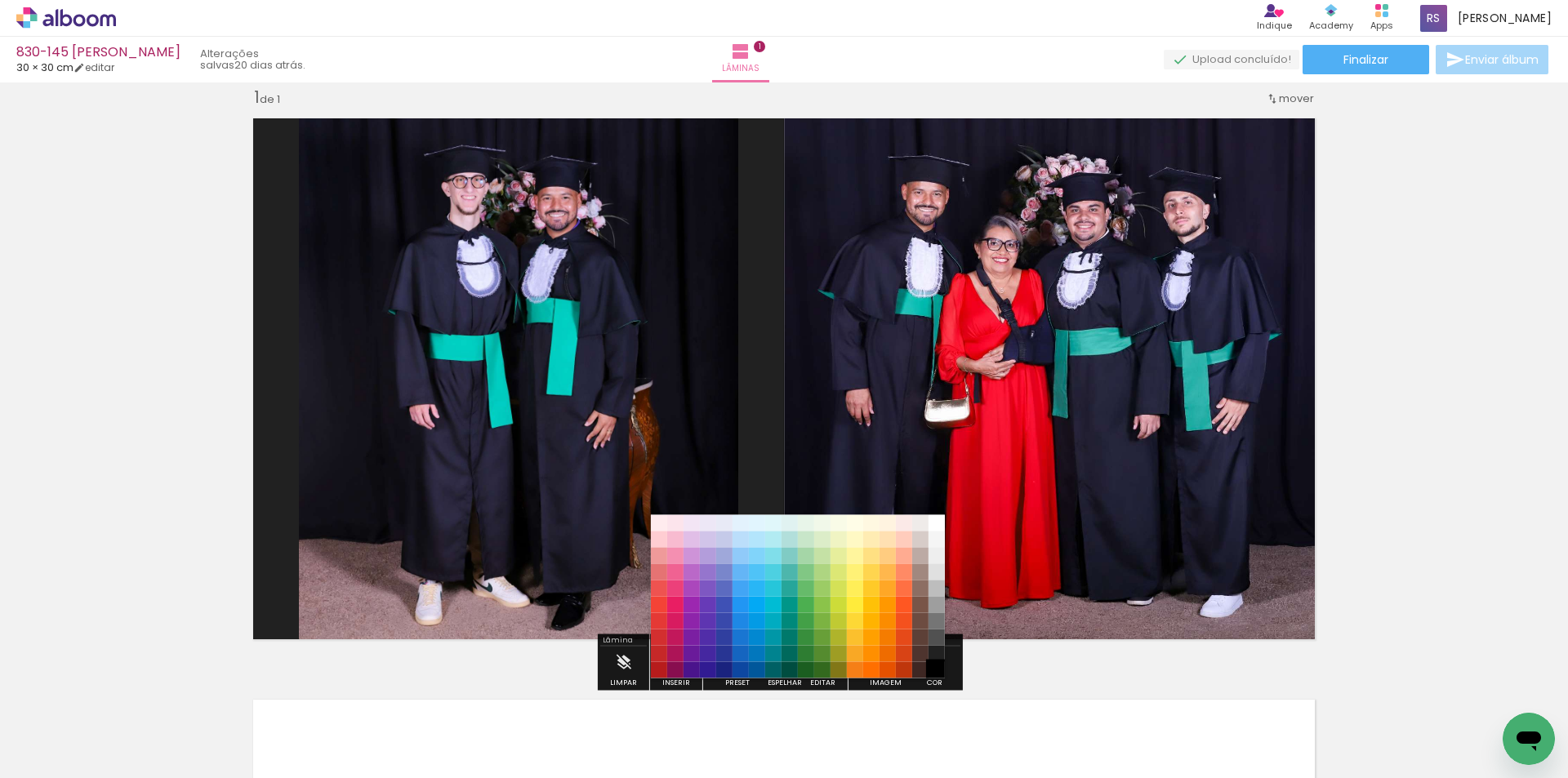
click at [936, 673] on paper-item "#000000" at bounding box center [936, 670] width 16 height 16
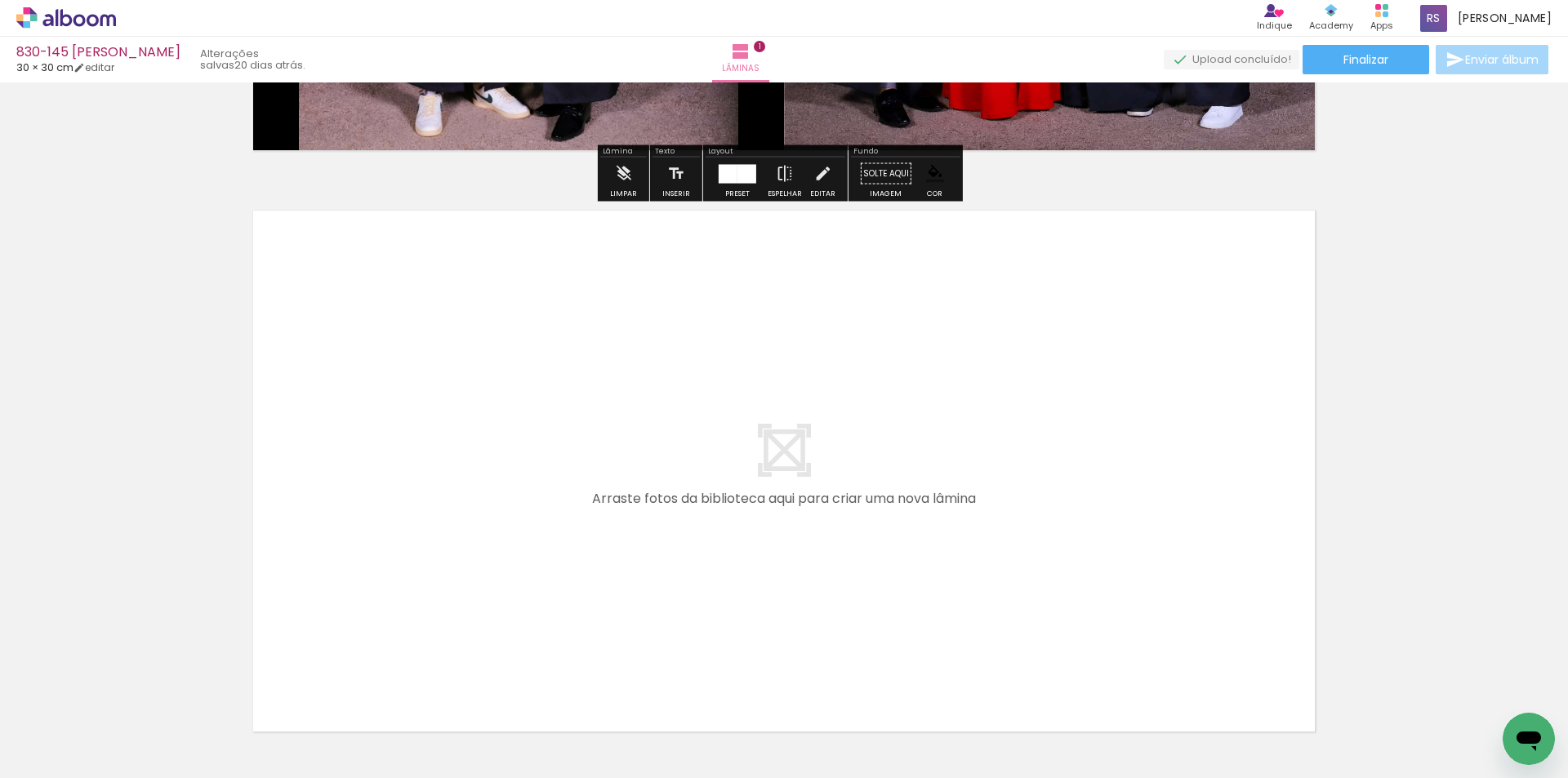
scroll to position [511, 0]
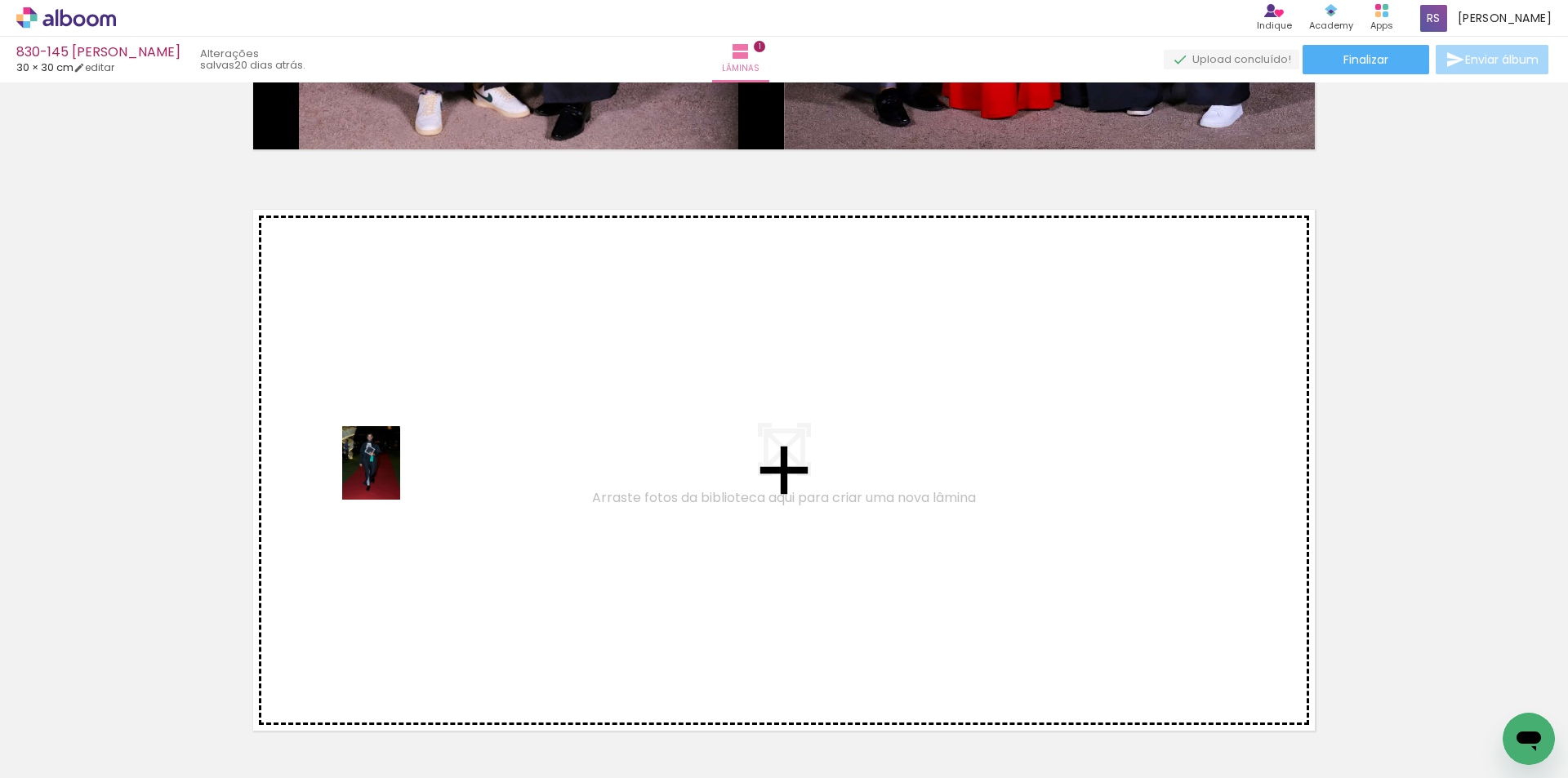
drag, startPoint x: 220, startPoint y: 658, endPoint x: 391, endPoint y: 475, distance: 250.5
click at [391, 475] on quentale-workspace at bounding box center [784, 389] width 1568 height 778
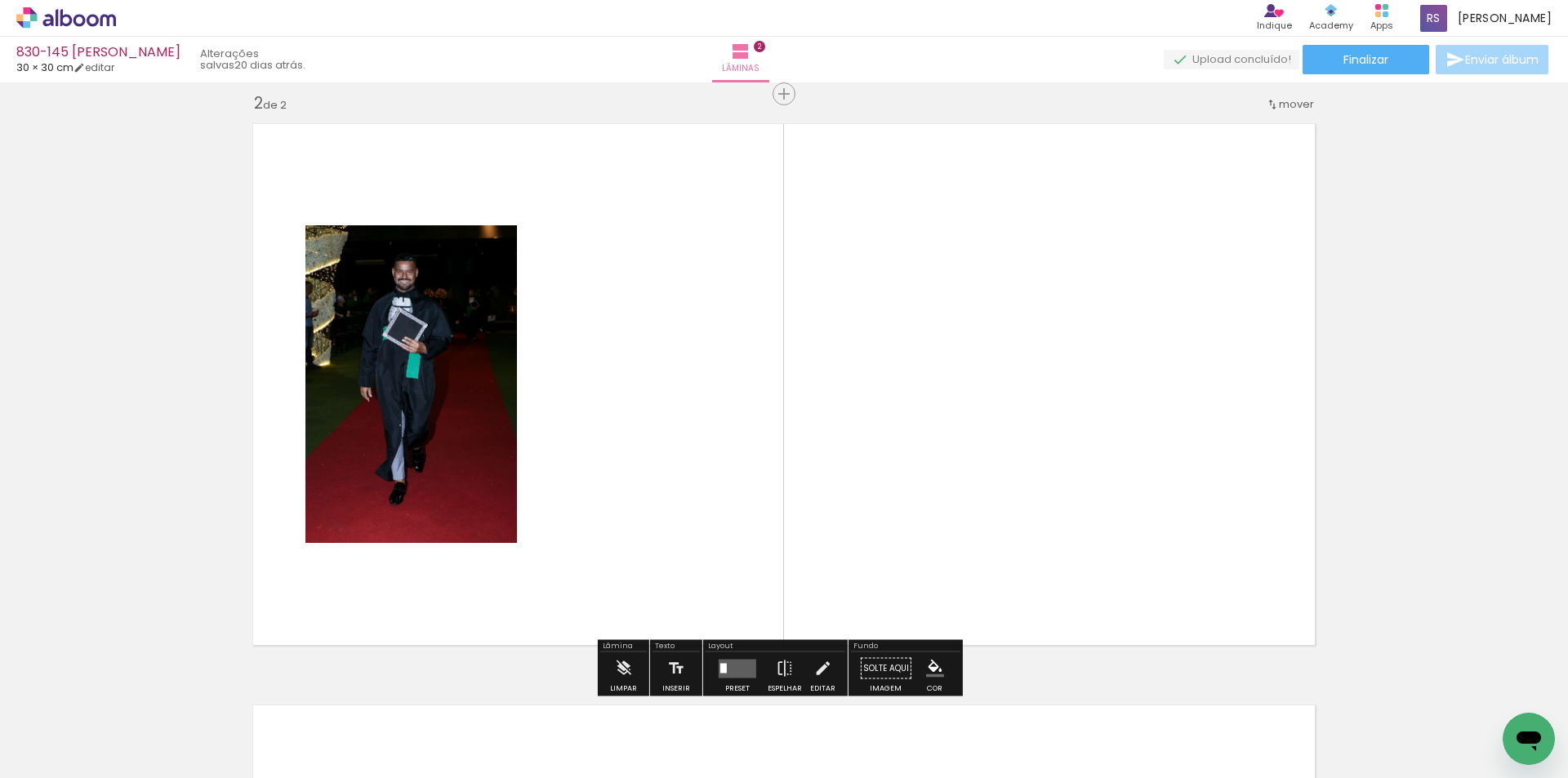
scroll to position [603, 0]
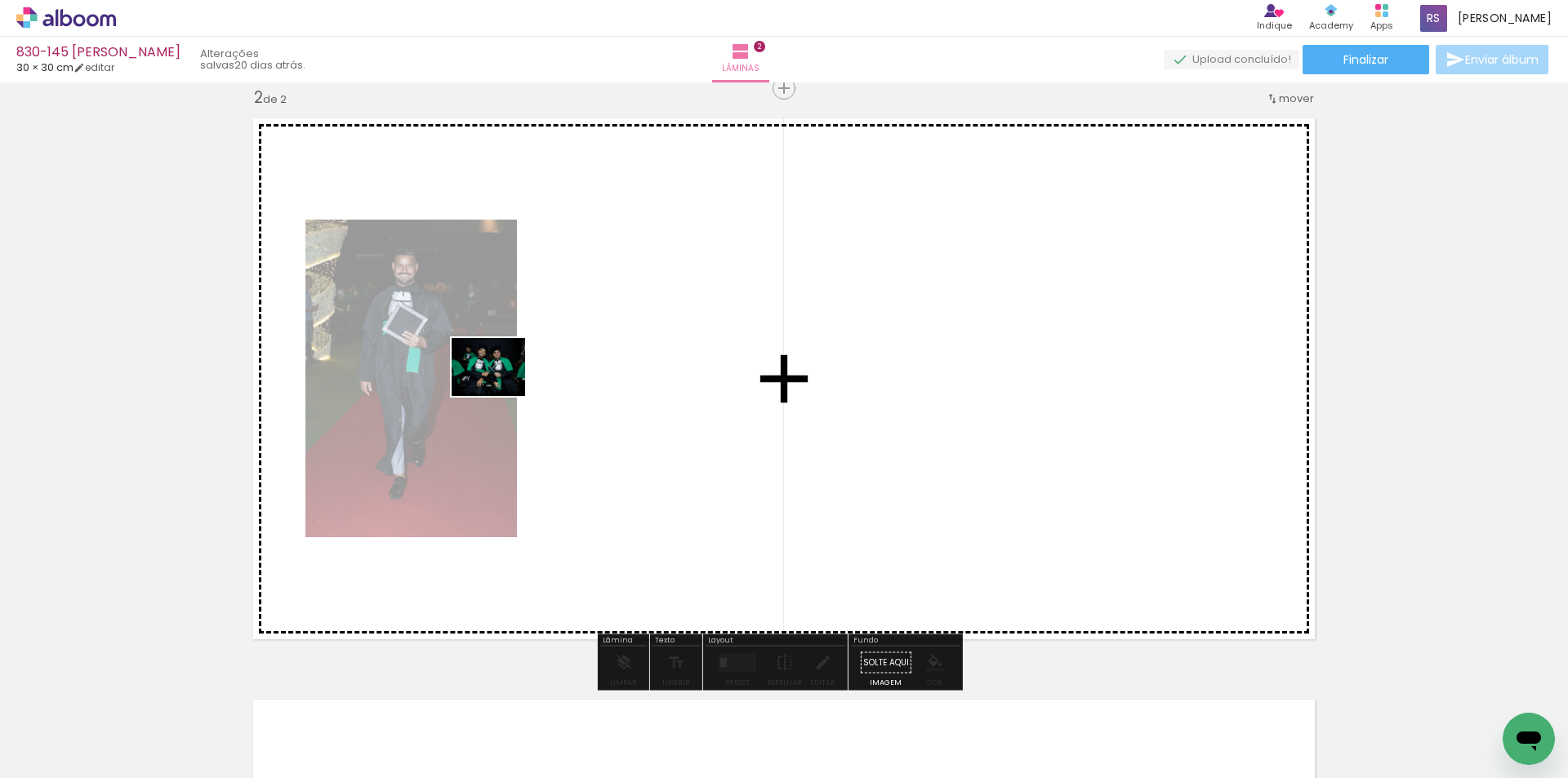
drag, startPoint x: 172, startPoint y: 715, endPoint x: 504, endPoint y: 426, distance: 440.2
click at [502, 387] on quentale-workspace at bounding box center [784, 389] width 1568 height 778
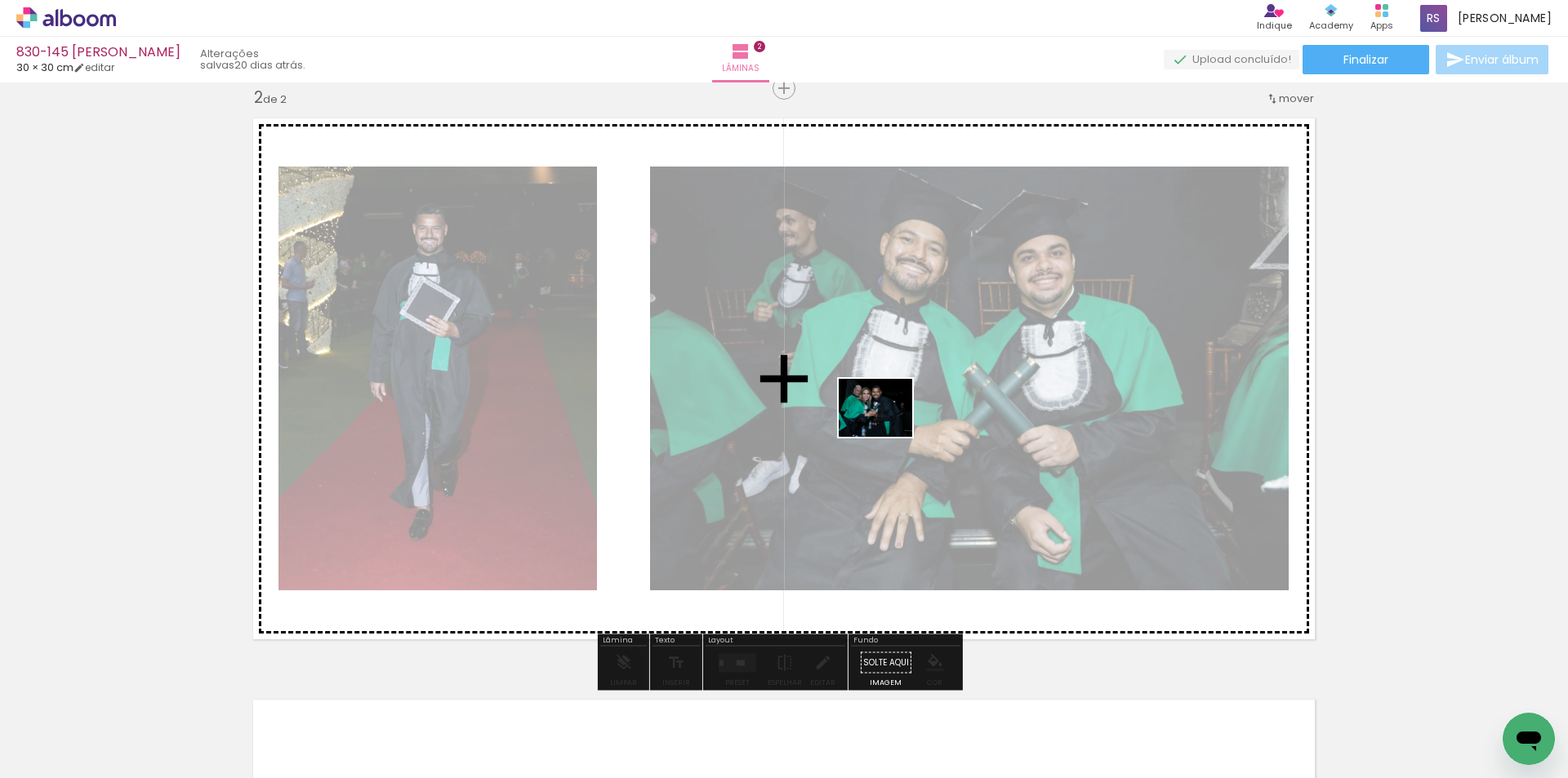
drag, startPoint x: 186, startPoint y: 738, endPoint x: 887, endPoint y: 428, distance: 766.5
click at [887, 428] on quentale-workspace at bounding box center [784, 389] width 1568 height 778
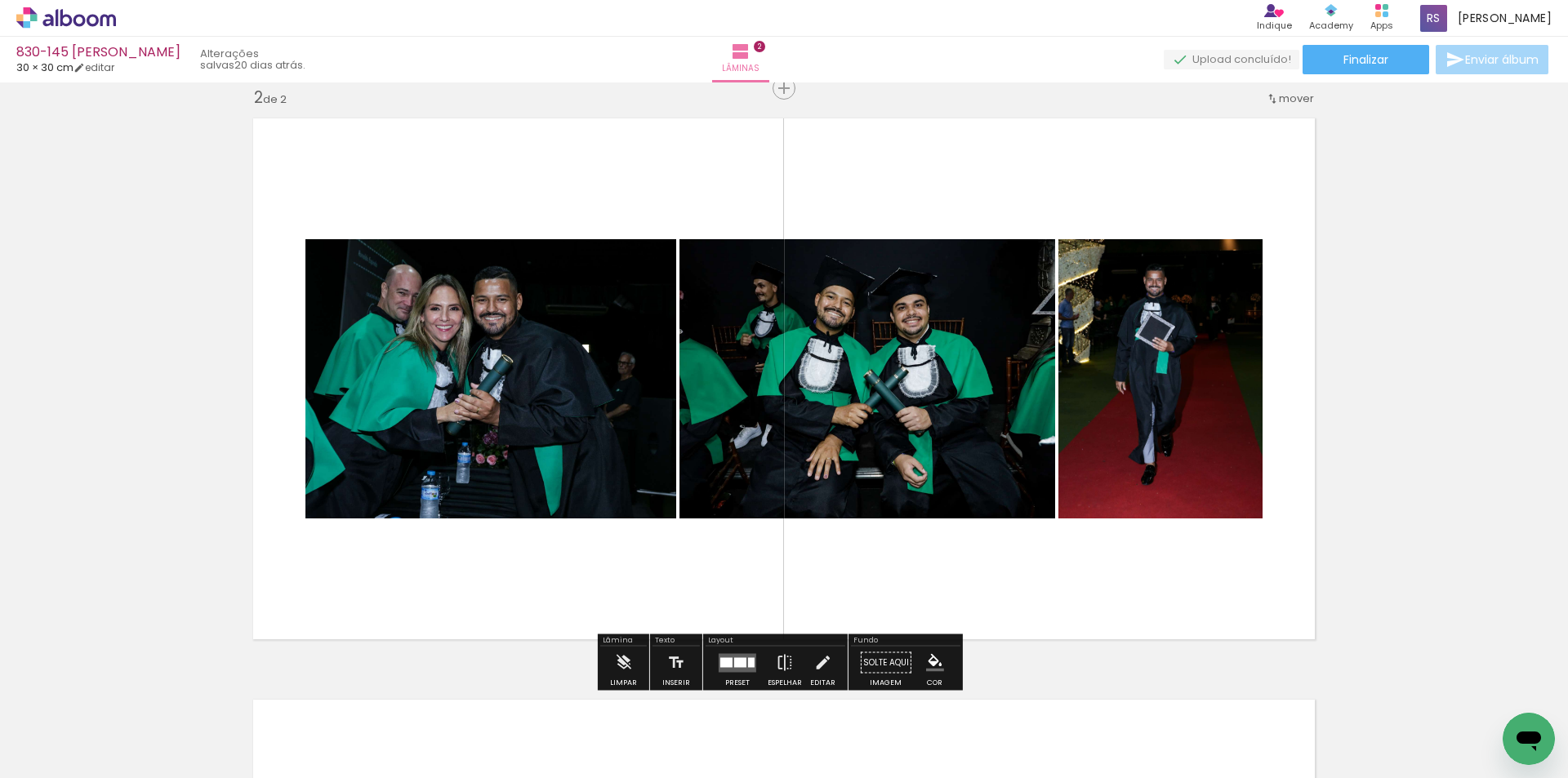
click at [736, 660] on div at bounding box center [740, 662] width 12 height 10
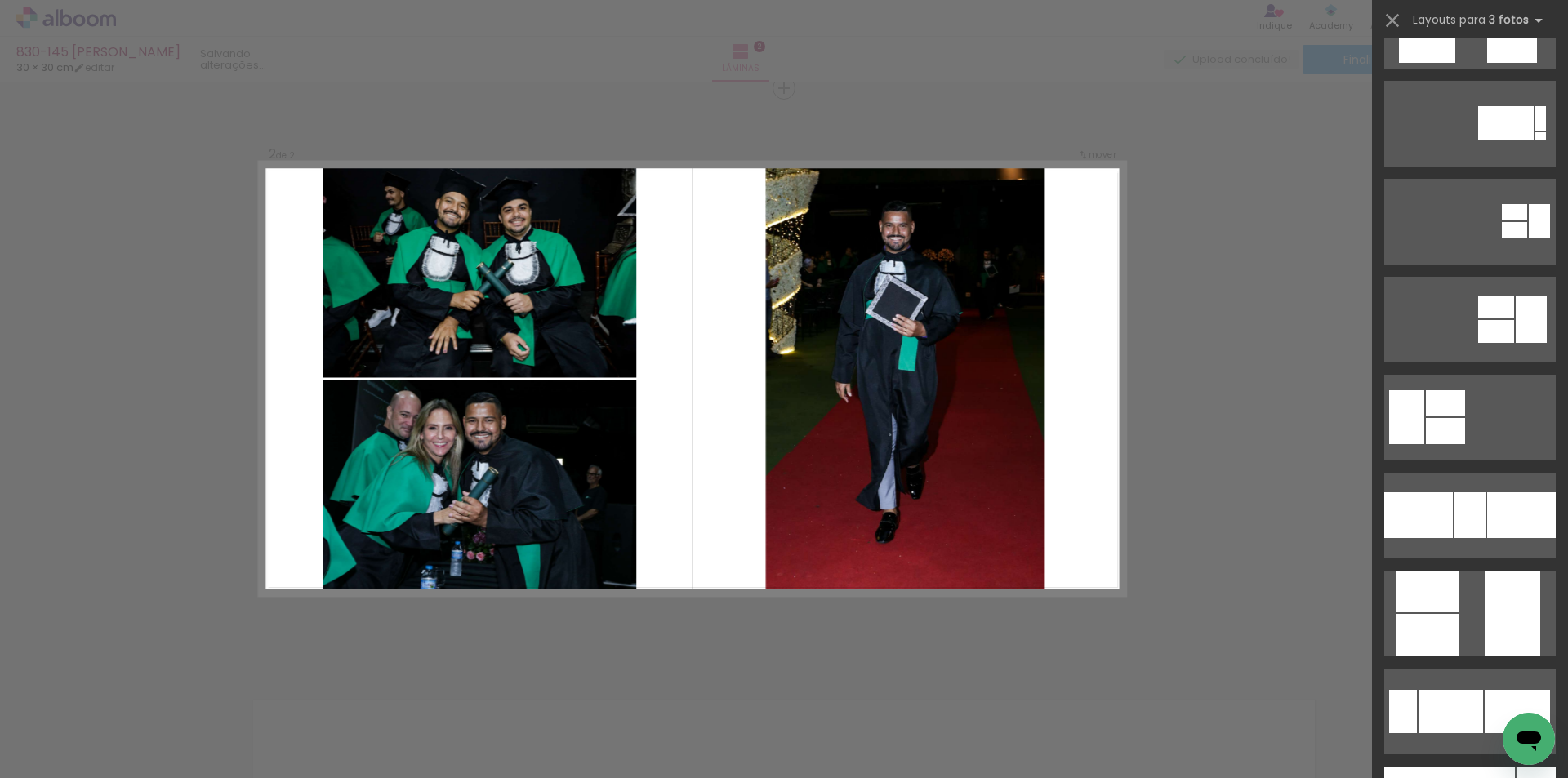
scroll to position [816, 0]
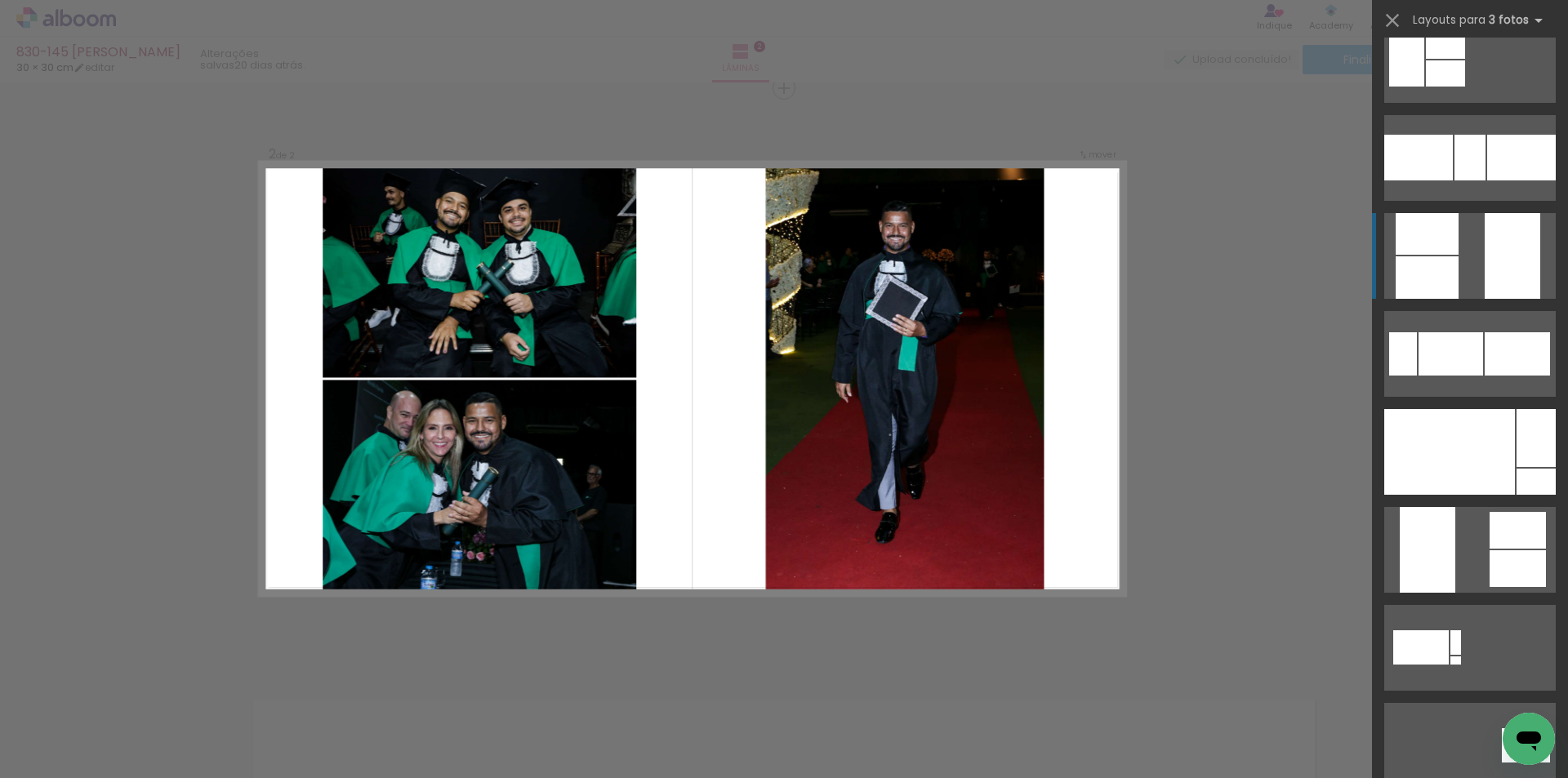
click at [1511, 277] on div at bounding box center [1512, 255] width 56 height 86
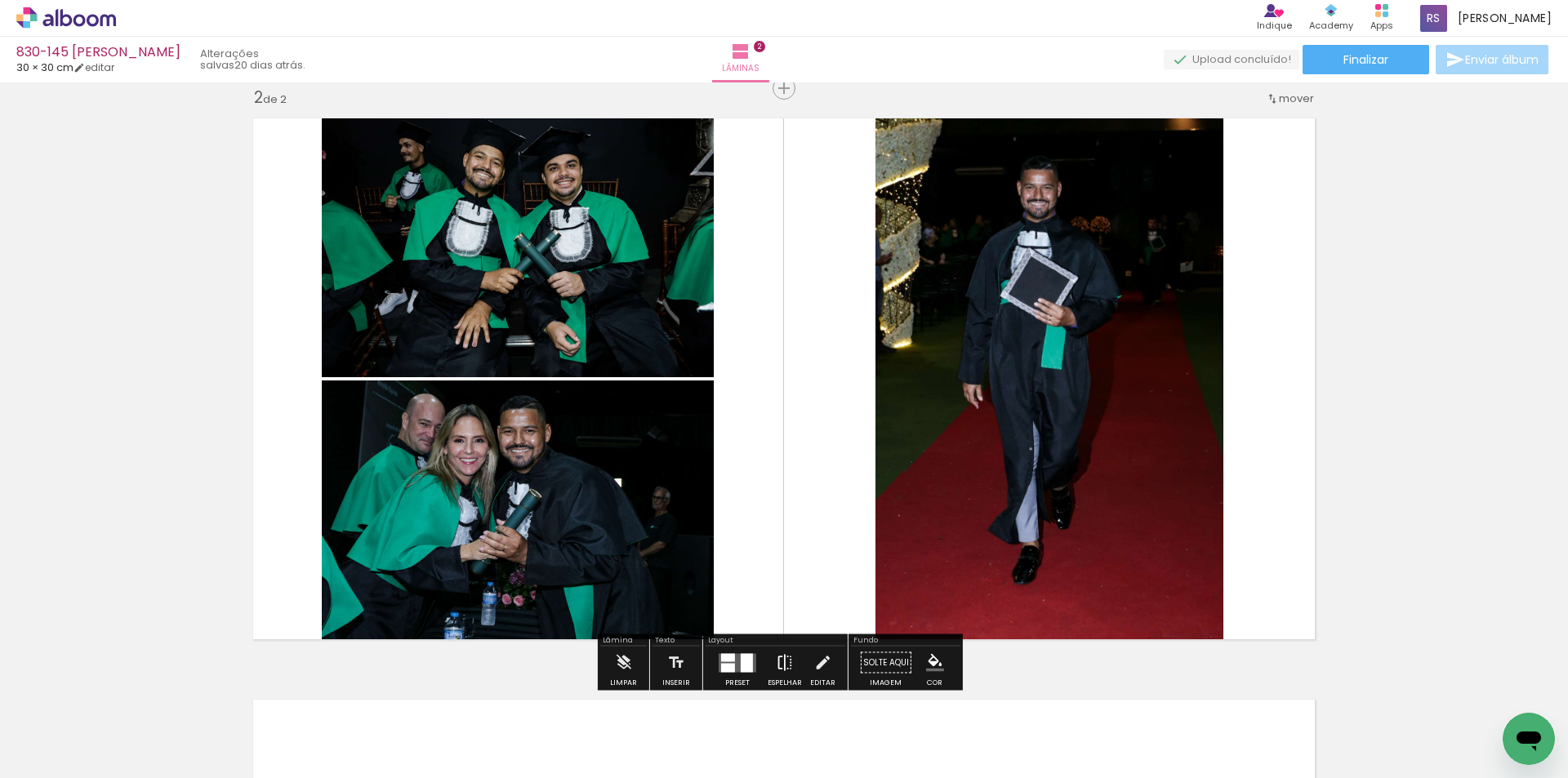
click at [785, 662] on iron-icon at bounding box center [784, 663] width 18 height 33
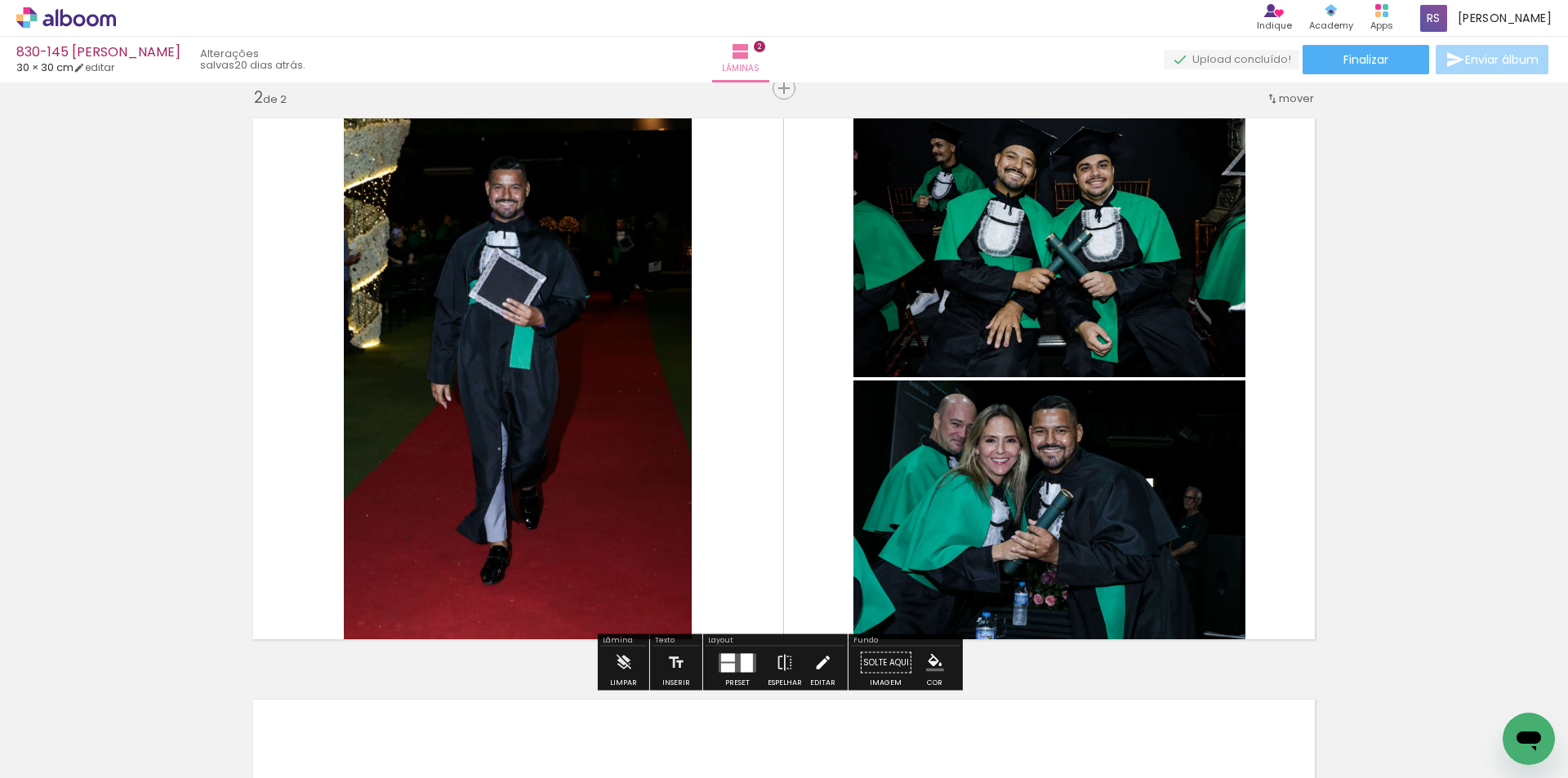
drag, startPoint x: 818, startPoint y: 668, endPoint x: 814, endPoint y: 638, distance: 30.3
click at [818, 666] on iron-icon at bounding box center [822, 663] width 18 height 33
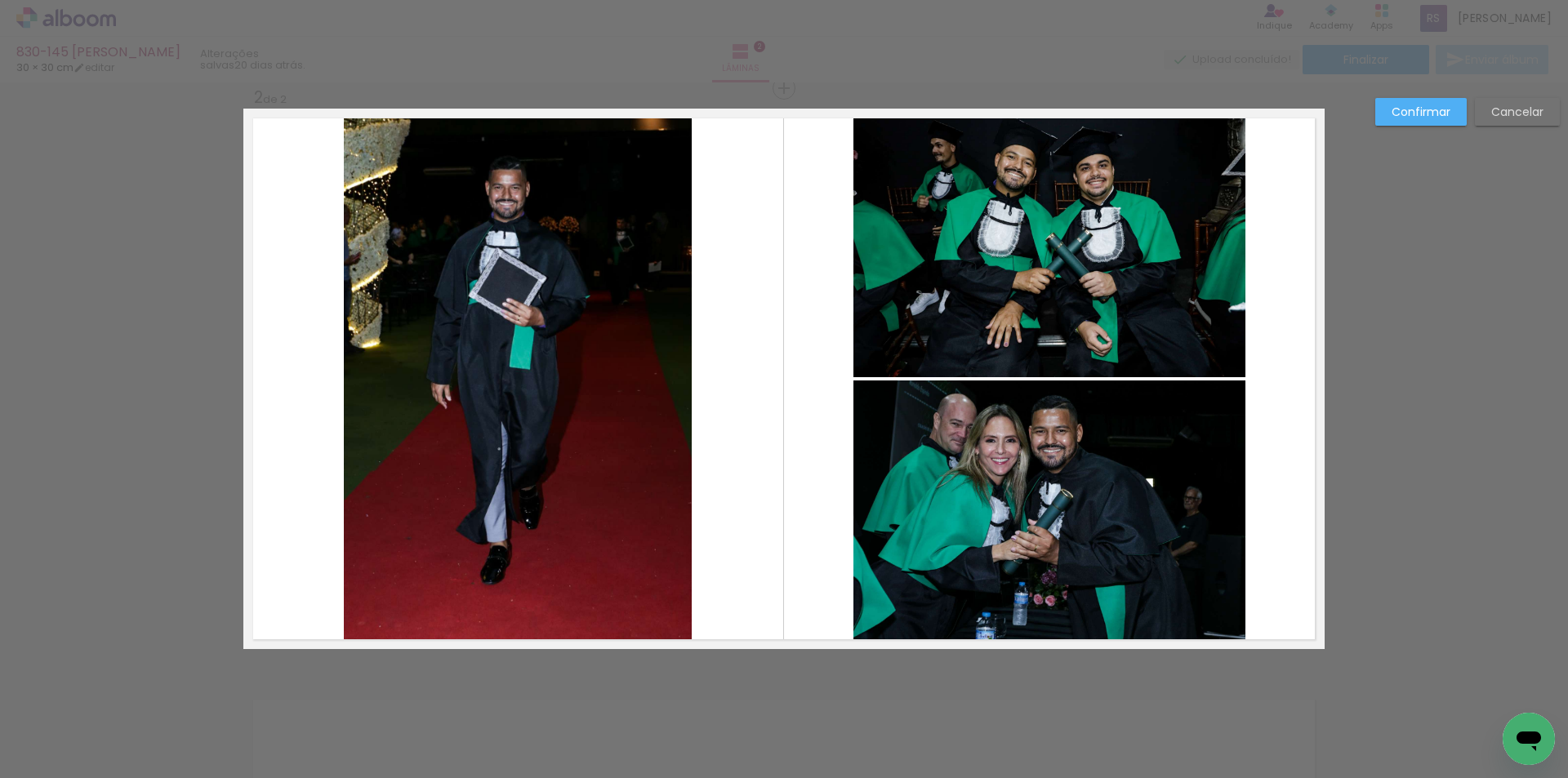
click at [650, 424] on quentale-photo at bounding box center [517, 379] width 348 height 541
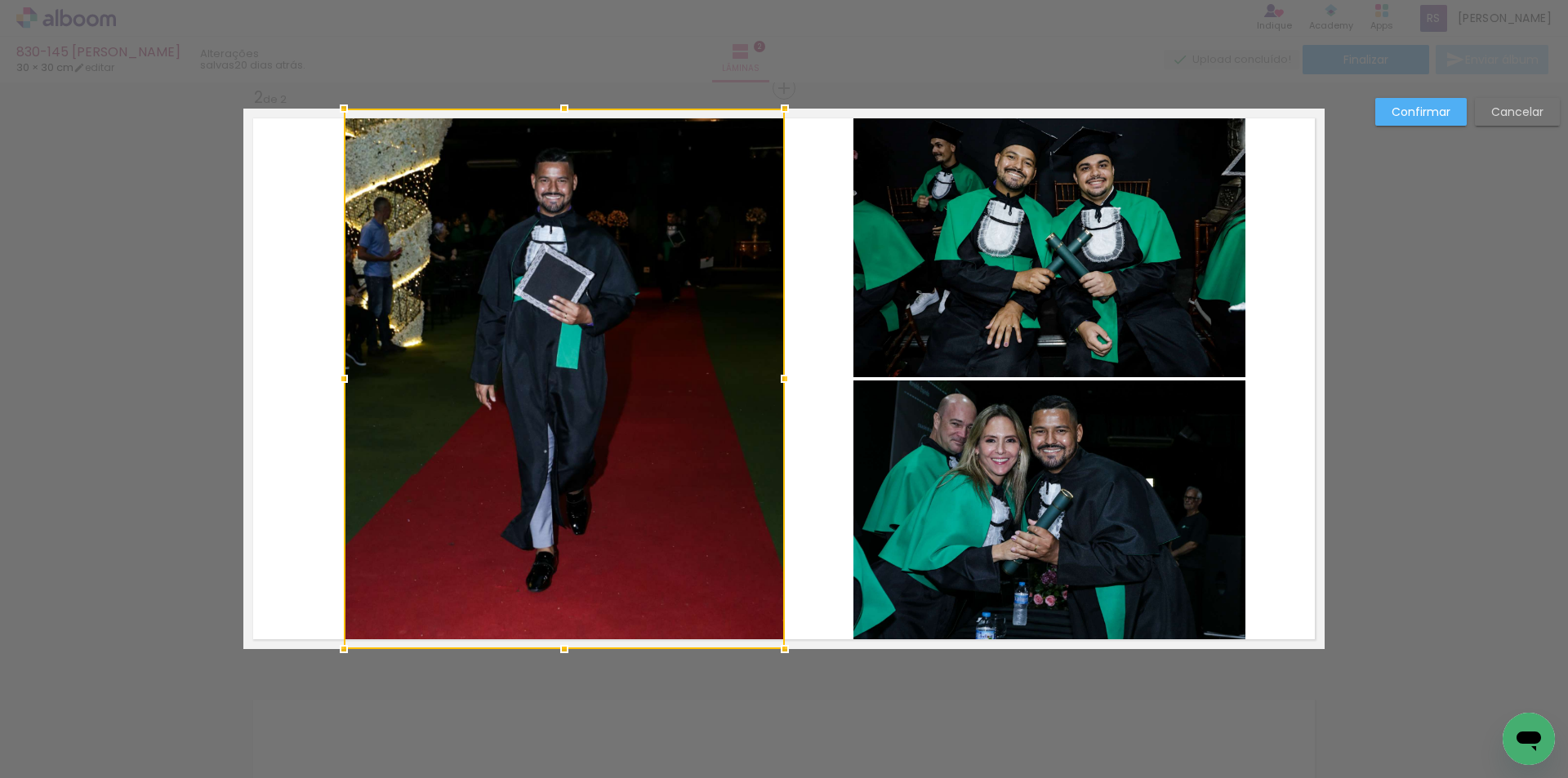
drag, startPoint x: 679, startPoint y: 371, endPoint x: 760, endPoint y: 379, distance: 81.4
click at [773, 366] on div at bounding box center [785, 379] width 33 height 33
click at [365, 379] on div at bounding box center [564, 379] width 441 height 541
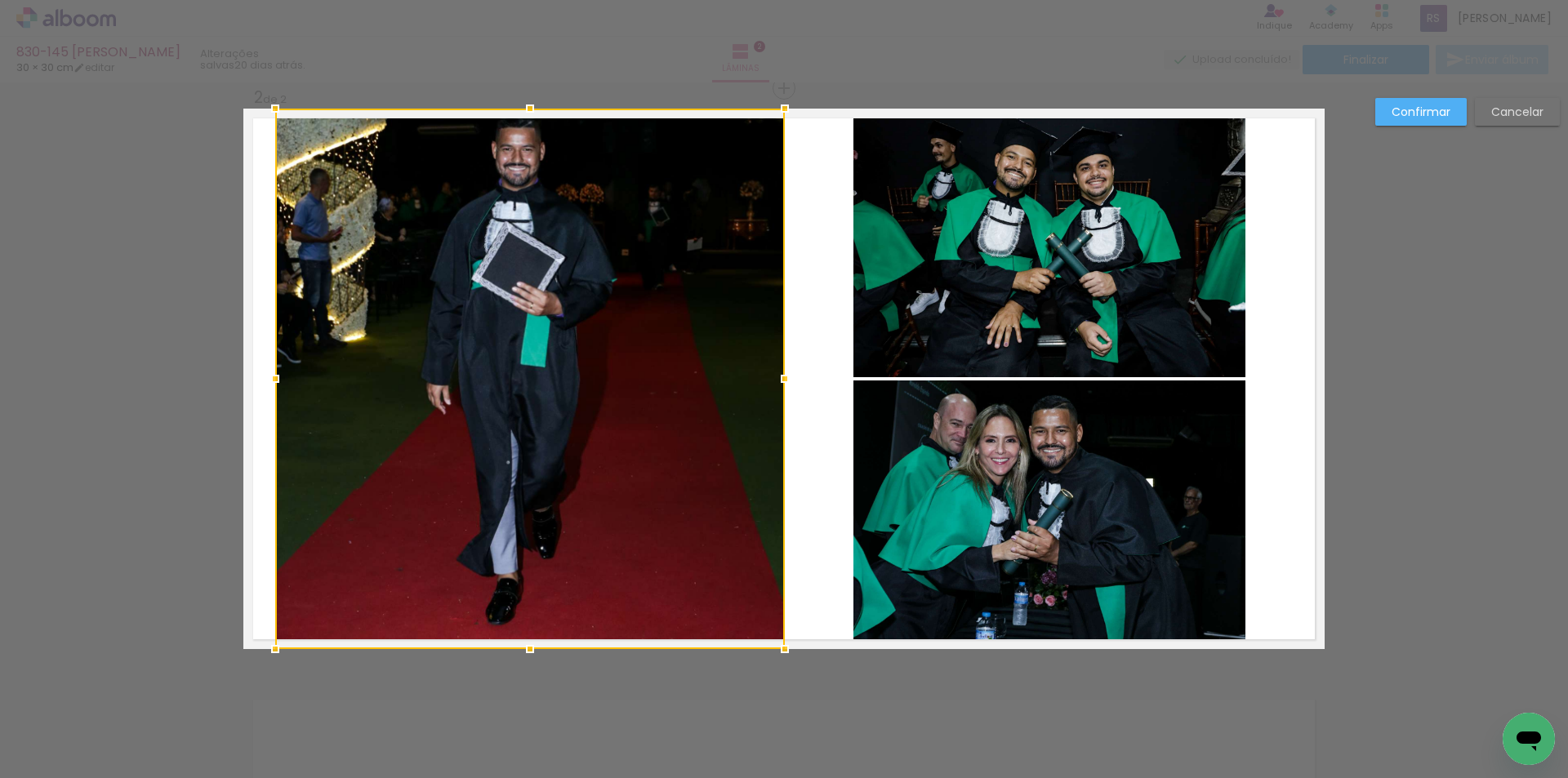
drag, startPoint x: 340, startPoint y: 377, endPoint x: 272, endPoint y: 373, distance: 68.1
click at [272, 373] on div at bounding box center [275, 379] width 33 height 33
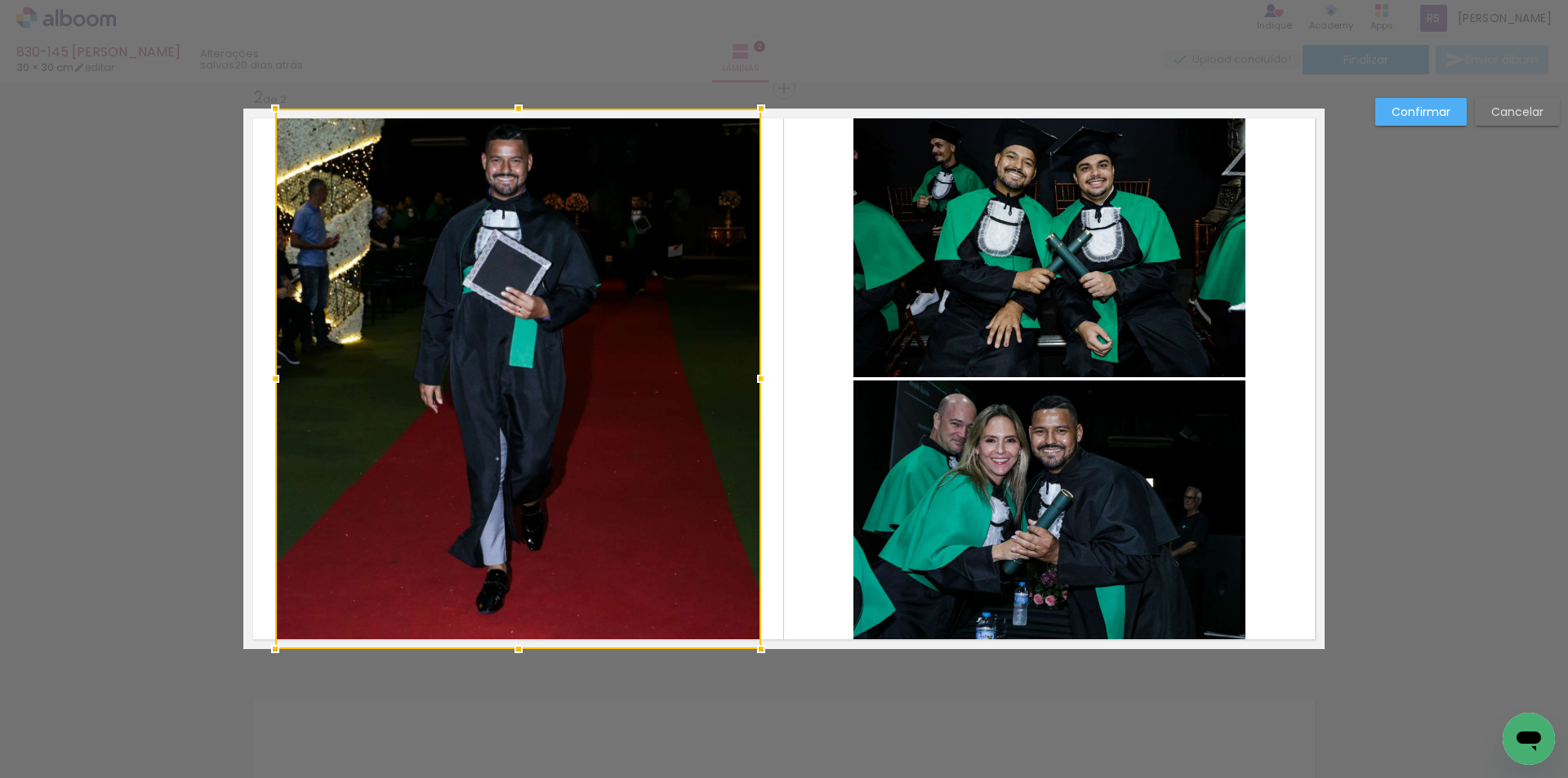
drag, startPoint x: 770, startPoint y: 374, endPoint x: 747, endPoint y: 373, distance: 23.0
click at [747, 373] on div at bounding box center [761, 379] width 33 height 33
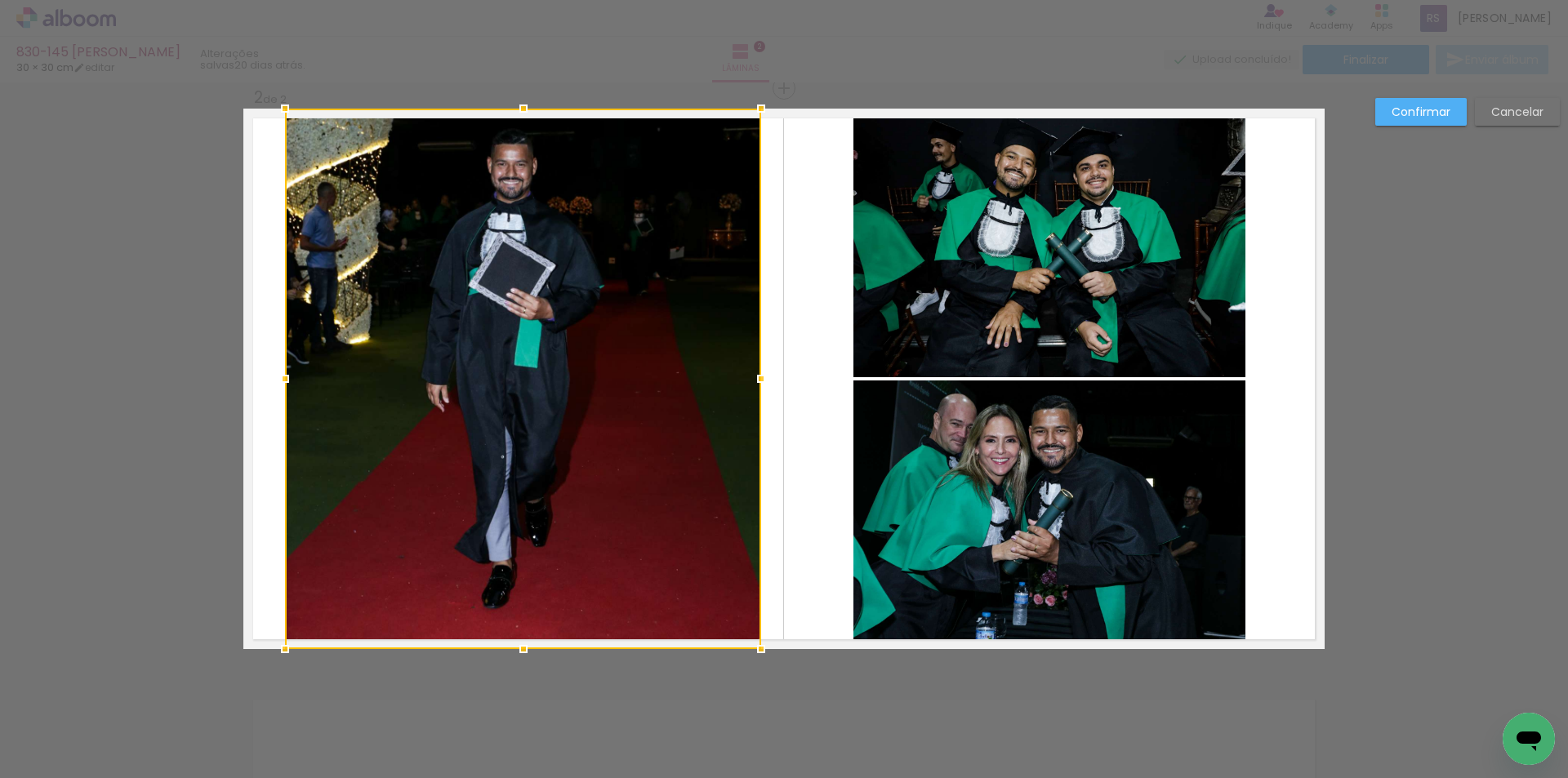
drag, startPoint x: 267, startPoint y: 381, endPoint x: 278, endPoint y: 377, distance: 11.7
click at [278, 377] on div at bounding box center [285, 379] width 33 height 33
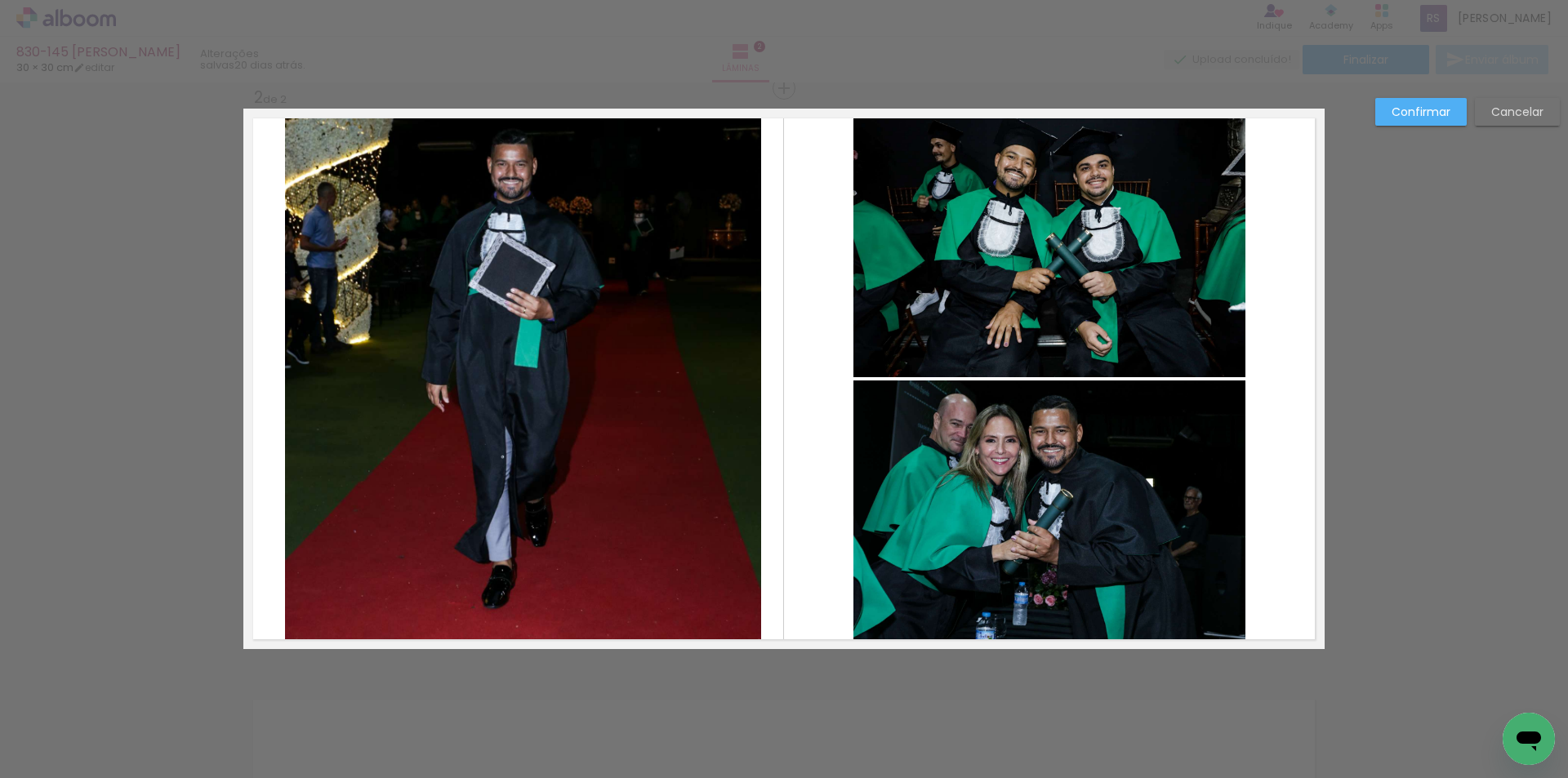
click at [719, 383] on quentale-photo at bounding box center [523, 379] width 476 height 541
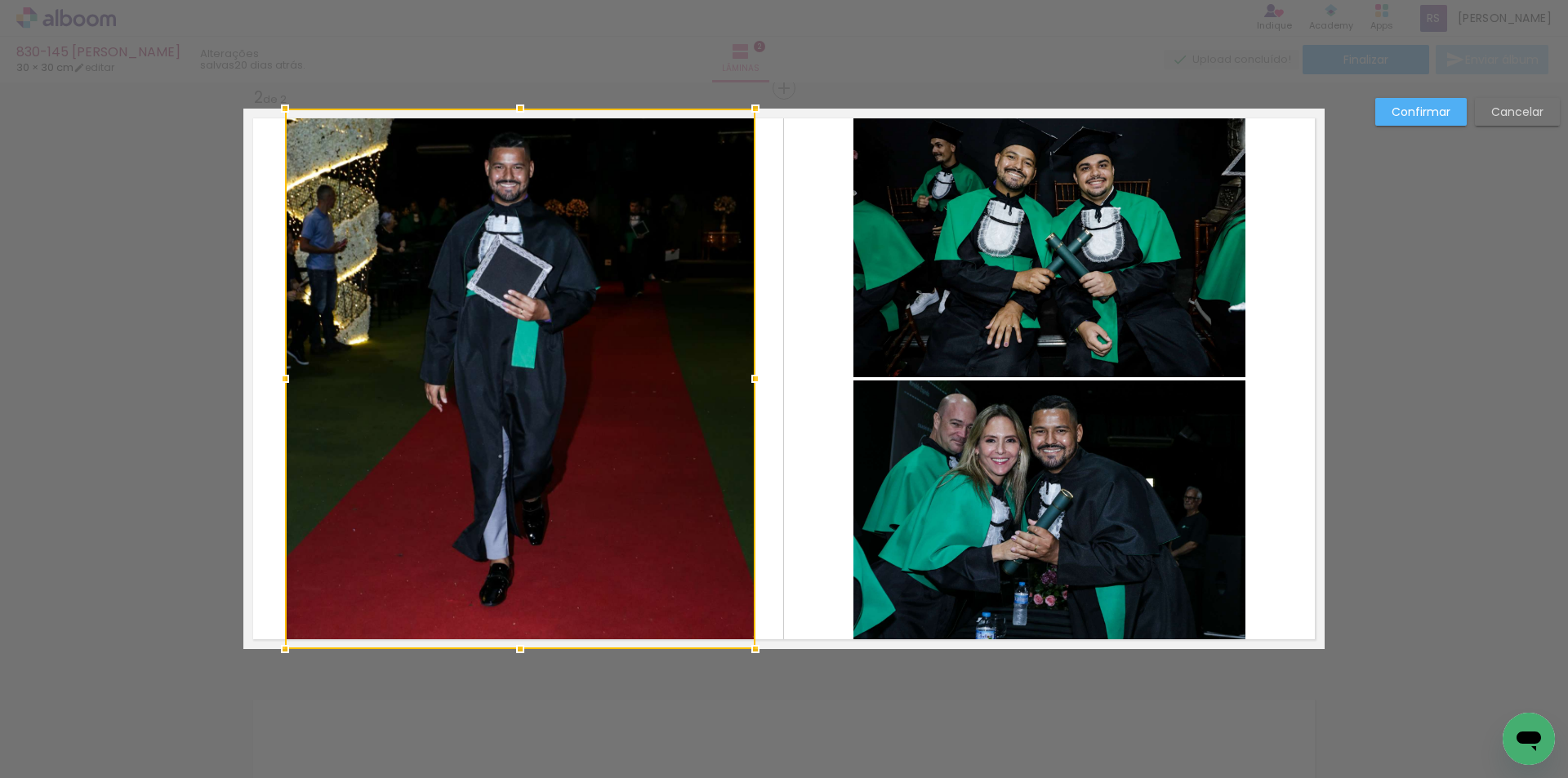
click at [745, 374] on div at bounding box center [755, 379] width 33 height 33
drag, startPoint x: 1452, startPoint y: 105, endPoint x: 1154, endPoint y: 201, distance: 313.1
click at [1450, 105] on paper-button "Confirmar" at bounding box center [1420, 112] width 91 height 28
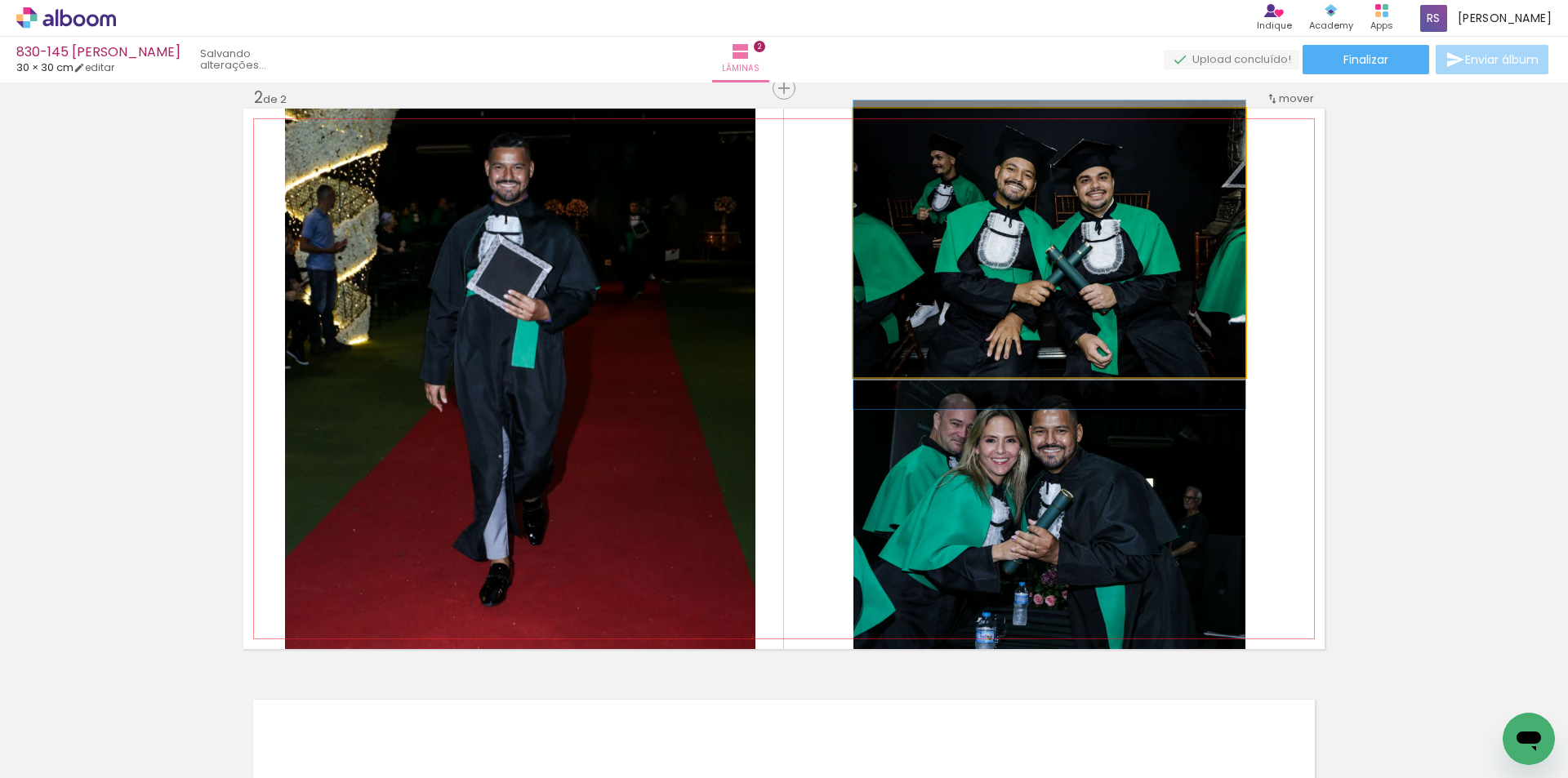
drag, startPoint x: 1055, startPoint y: 232, endPoint x: 1047, endPoint y: 244, distance: 14.4
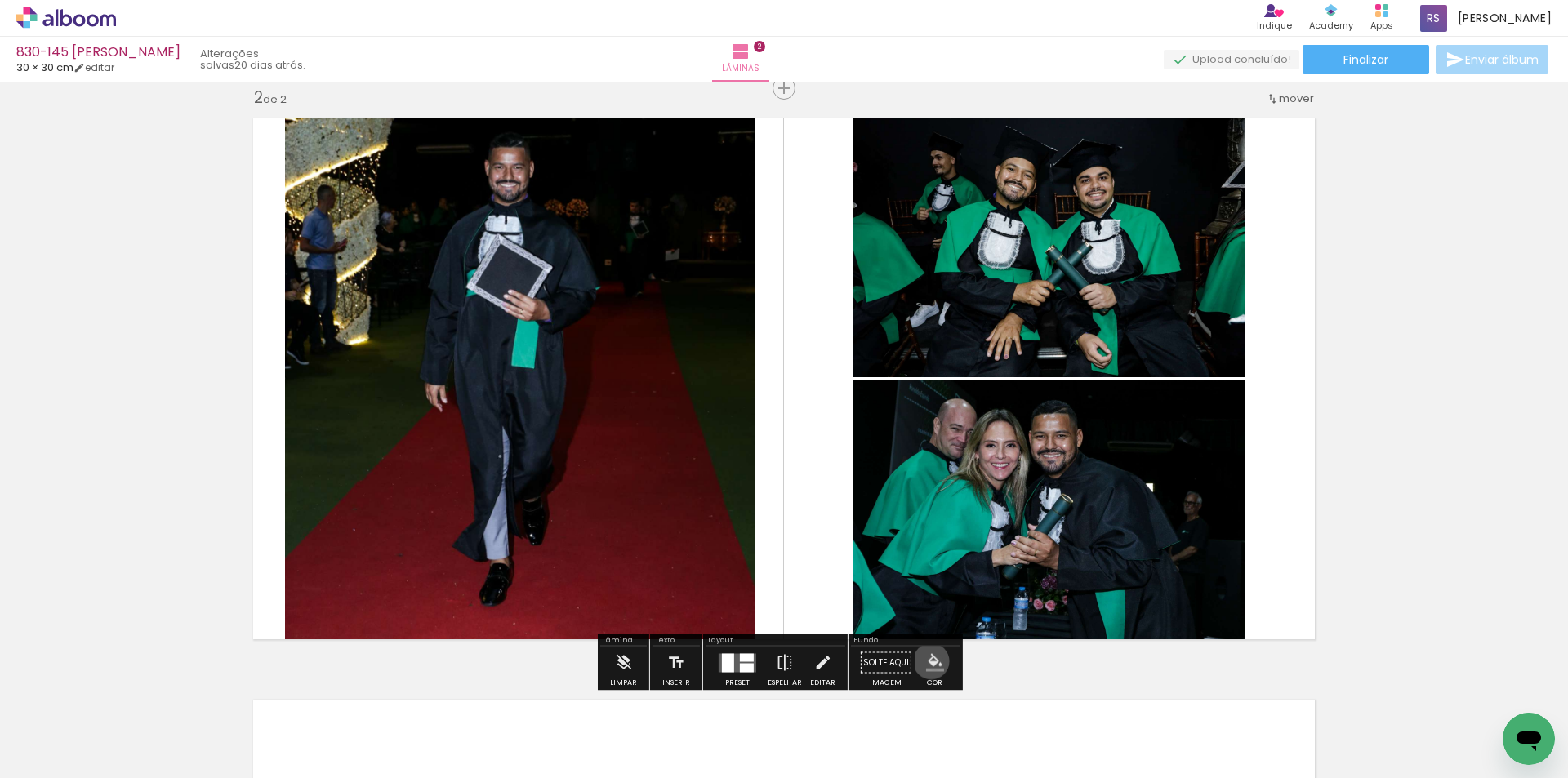
click at [926, 663] on iron-icon "color picker" at bounding box center [934, 663] width 18 height 18
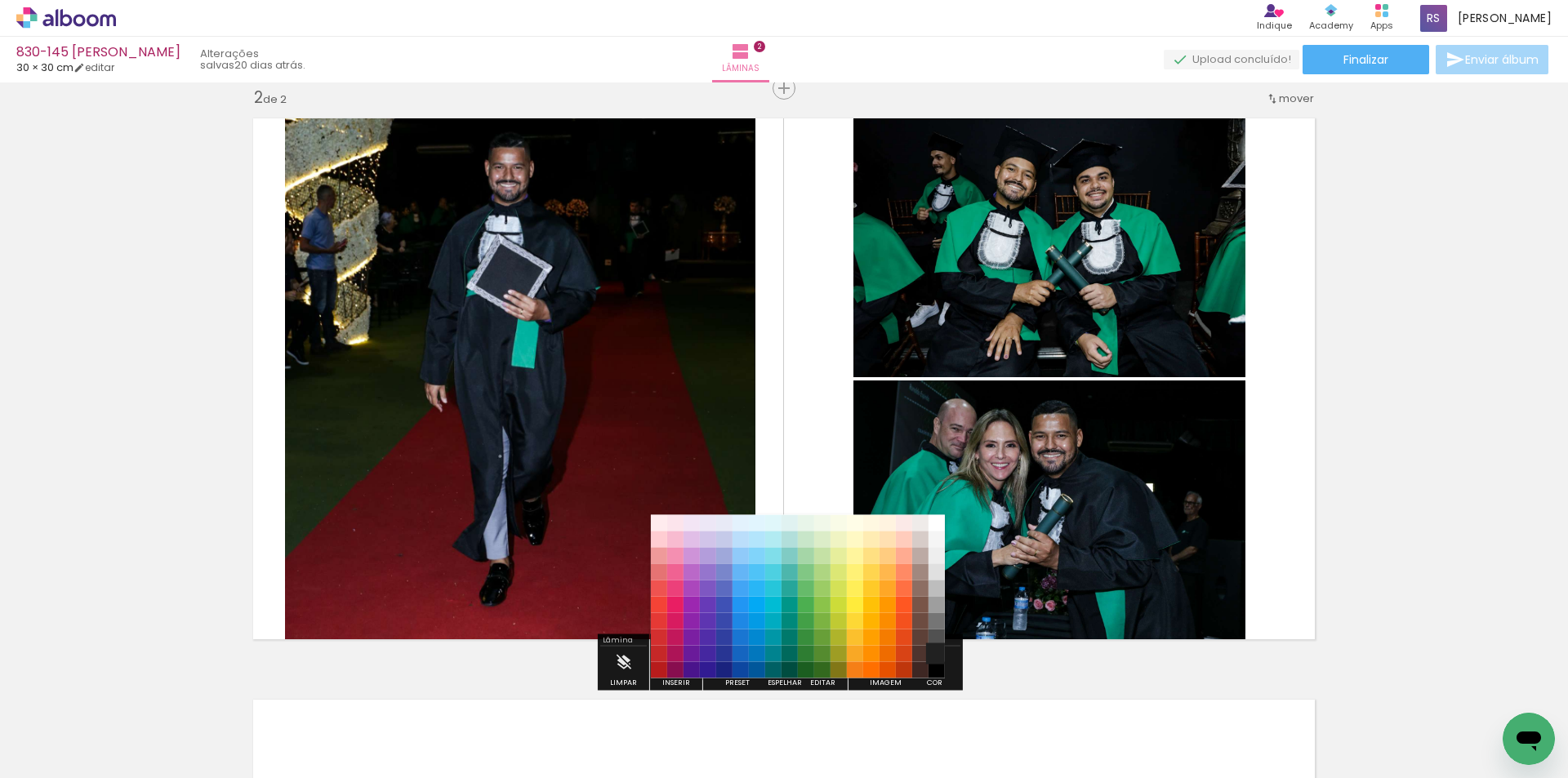
click at [936, 654] on paper-item "#212121" at bounding box center [936, 654] width 16 height 16
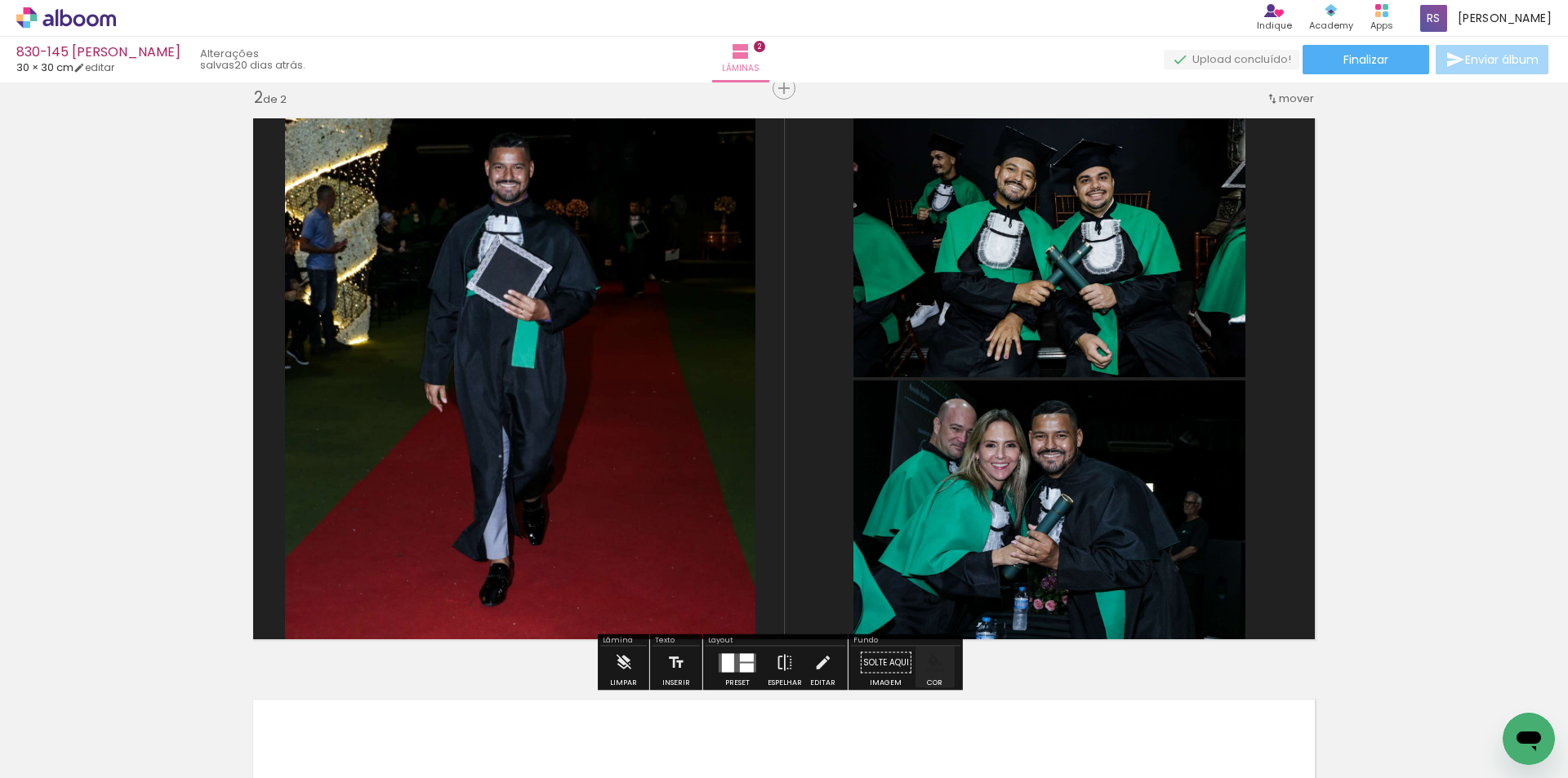
click at [934, 663] on iron-icon "color picker" at bounding box center [934, 663] width 18 height 18
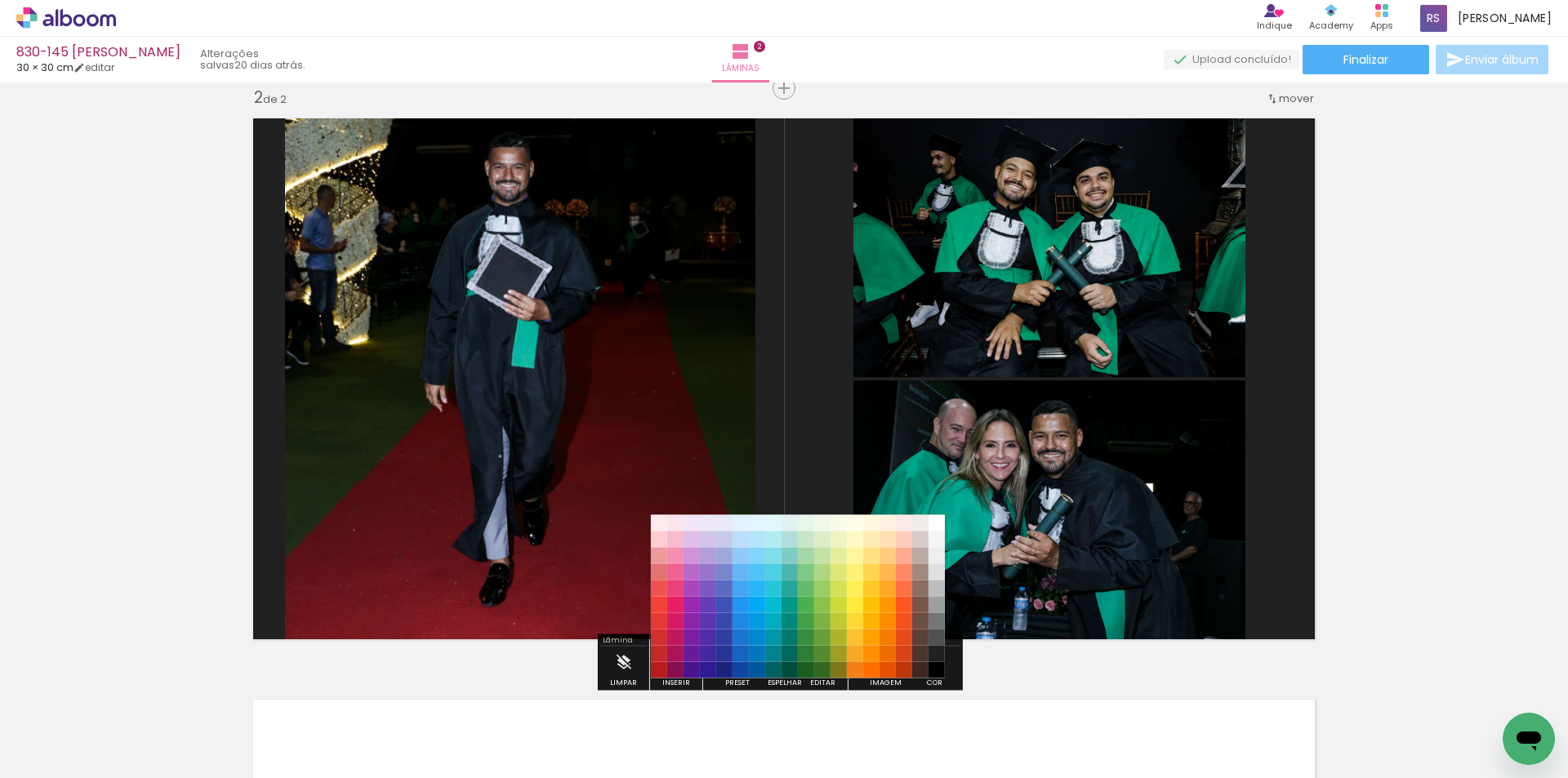
click at [941, 668] on paper-item "#000000" at bounding box center [936, 670] width 16 height 16
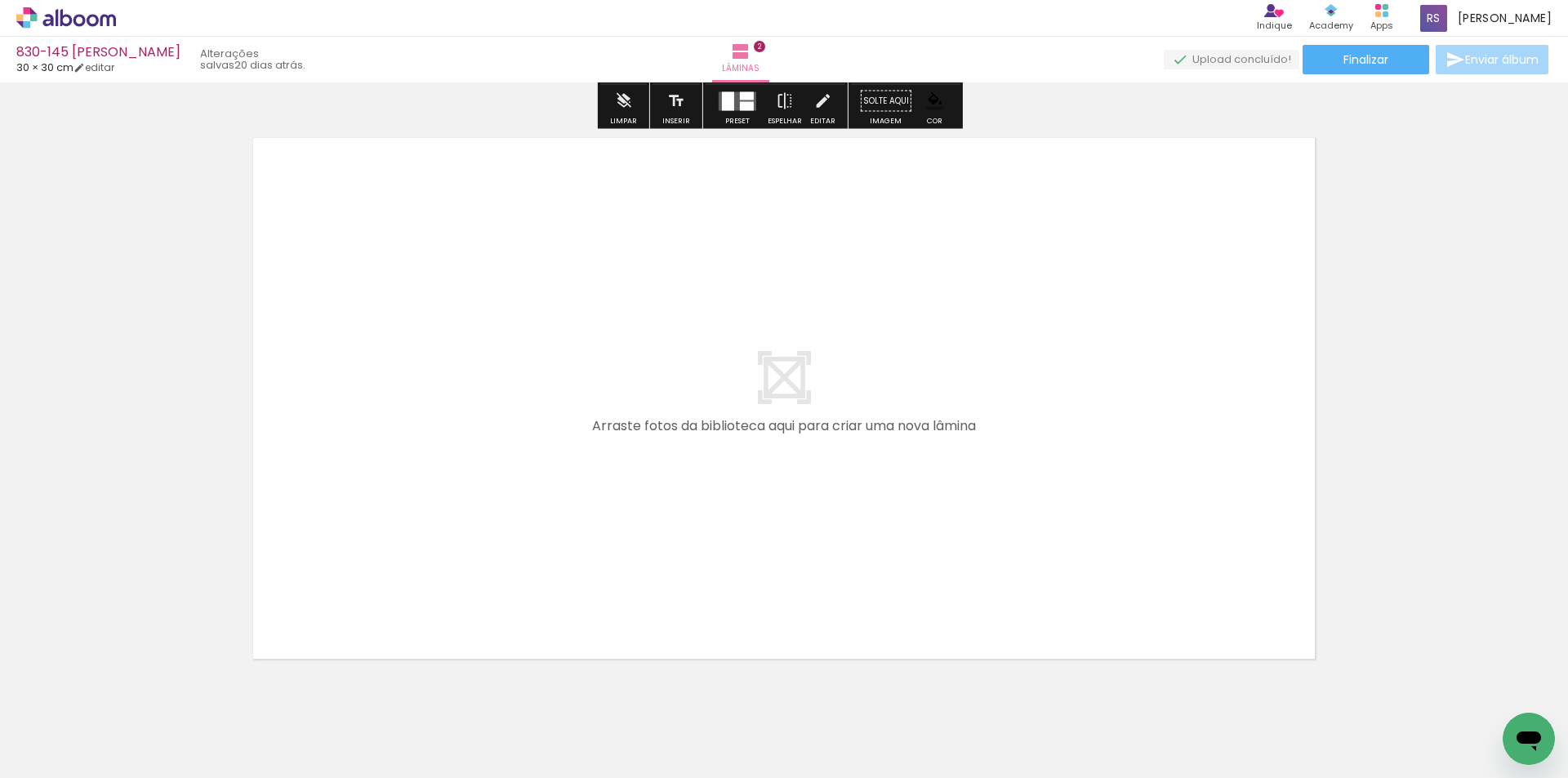
scroll to position [1174, 0]
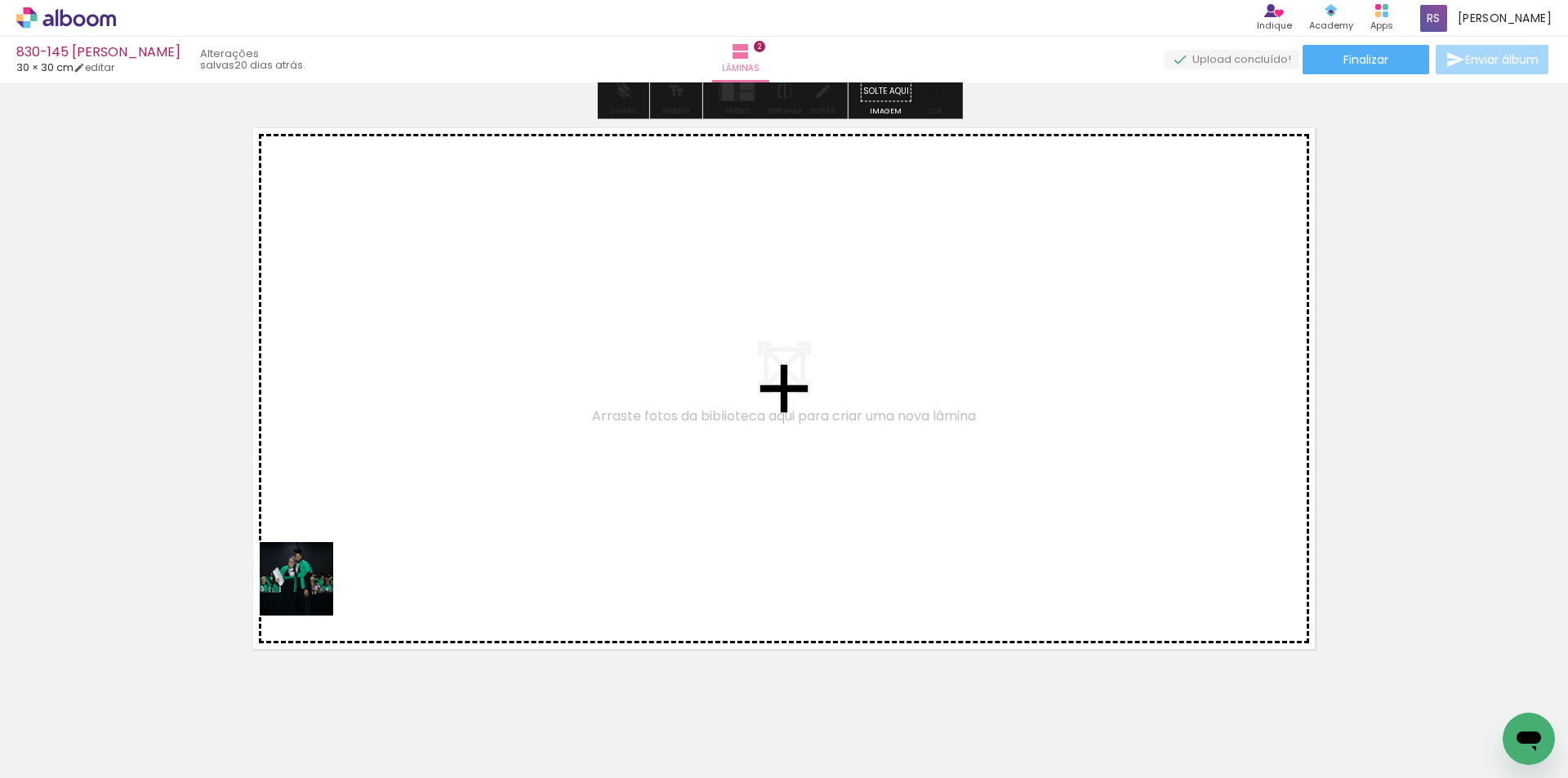
drag, startPoint x: 224, startPoint y: 660, endPoint x: 411, endPoint y: 515, distance: 236.6
click at [411, 515] on quentale-workspace at bounding box center [784, 389] width 1568 height 778
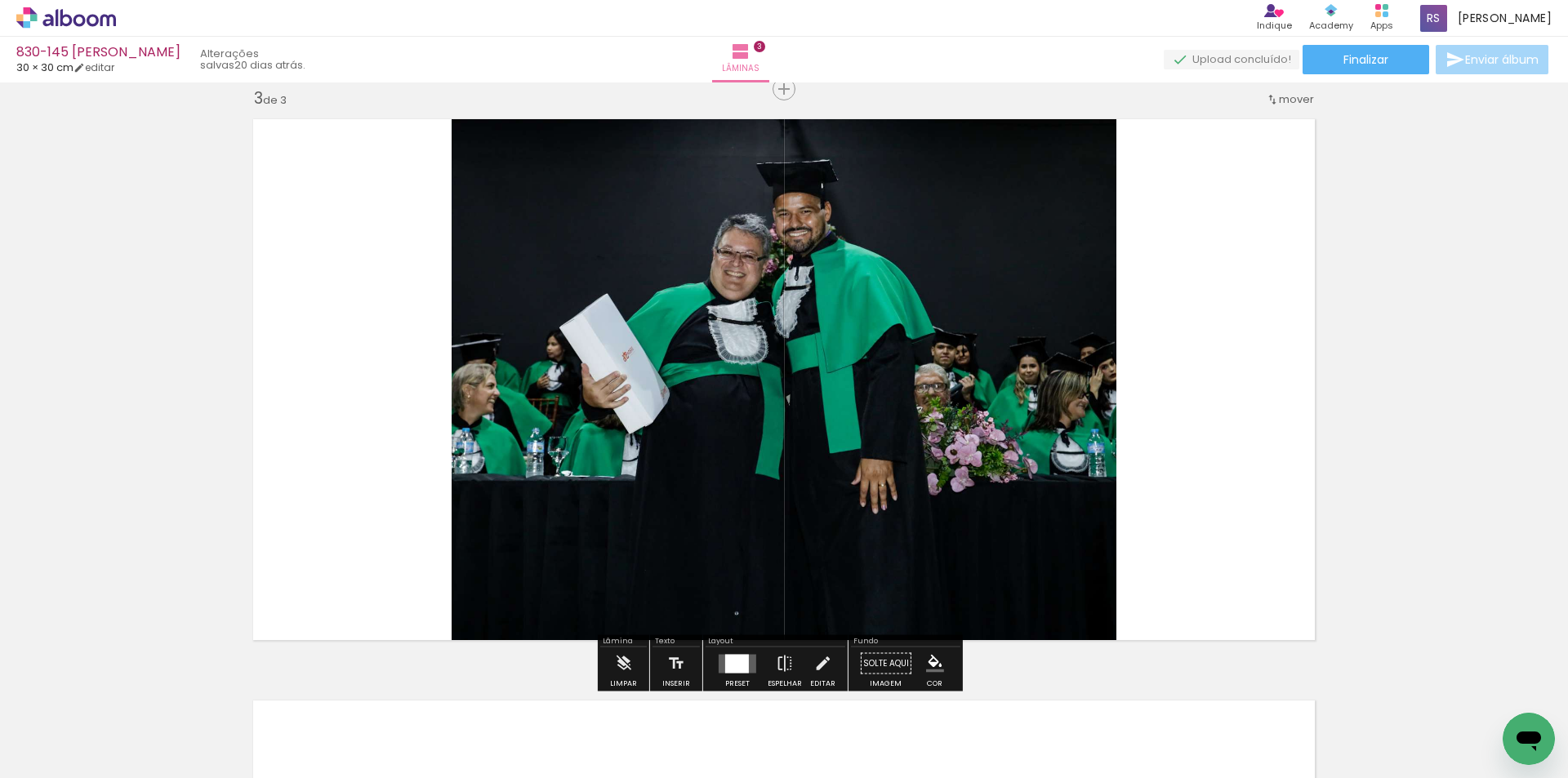
scroll to position [1184, 0]
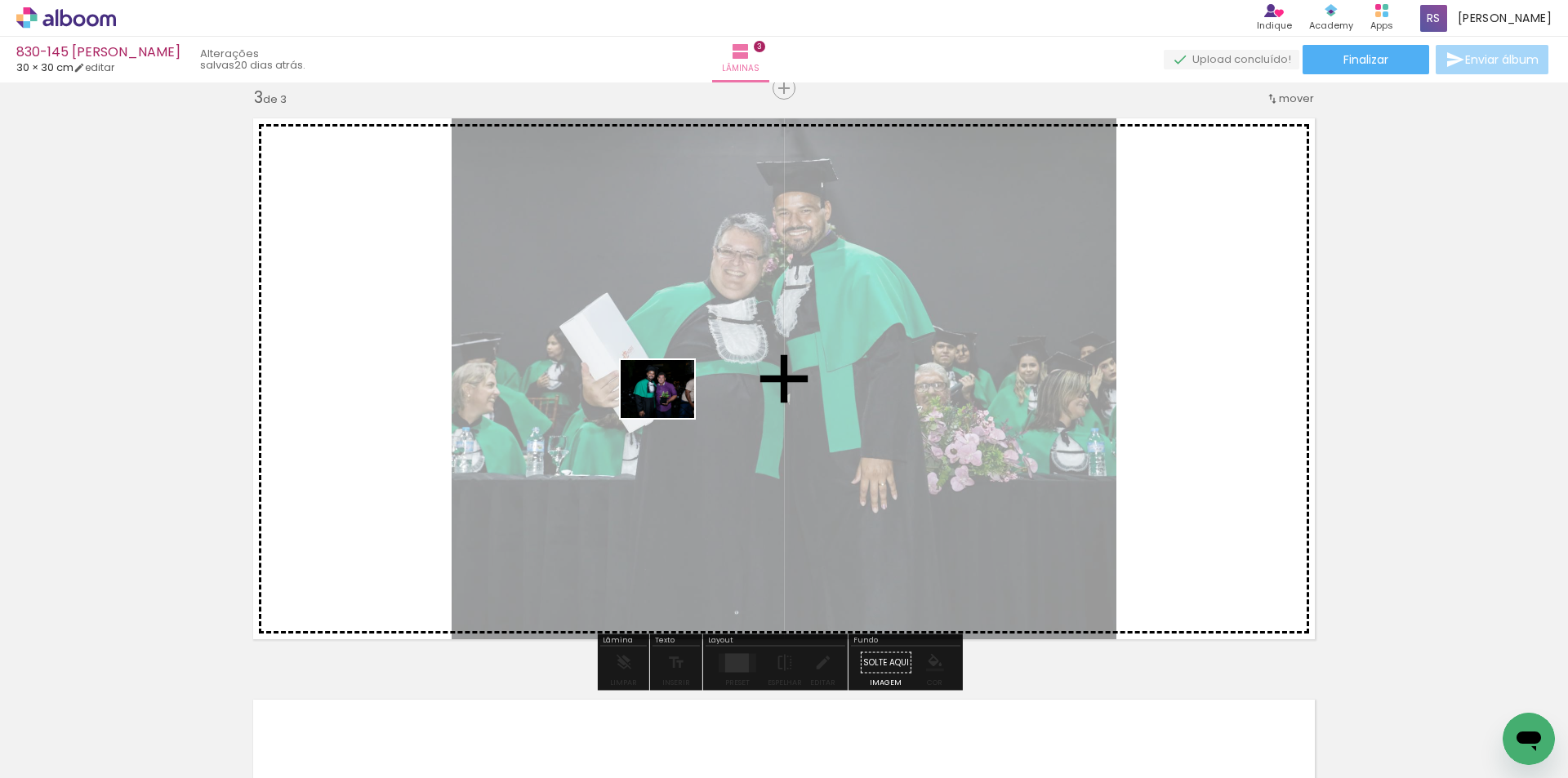
drag, startPoint x: 170, startPoint y: 728, endPoint x: 678, endPoint y: 405, distance: 602.0
click at [678, 405] on quentale-workspace at bounding box center [784, 389] width 1568 height 778
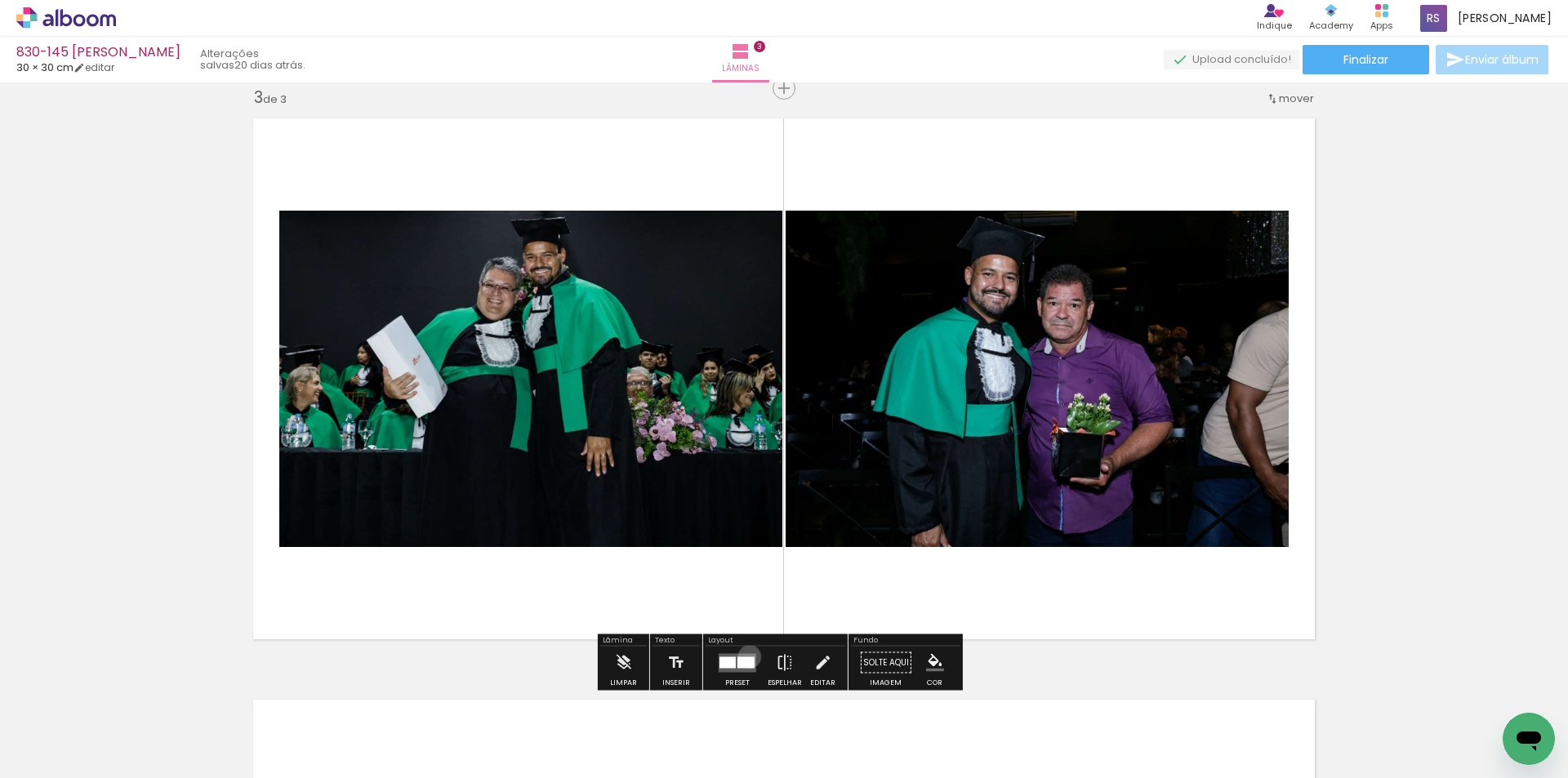
click at [746, 656] on div at bounding box center [746, 662] width 17 height 11
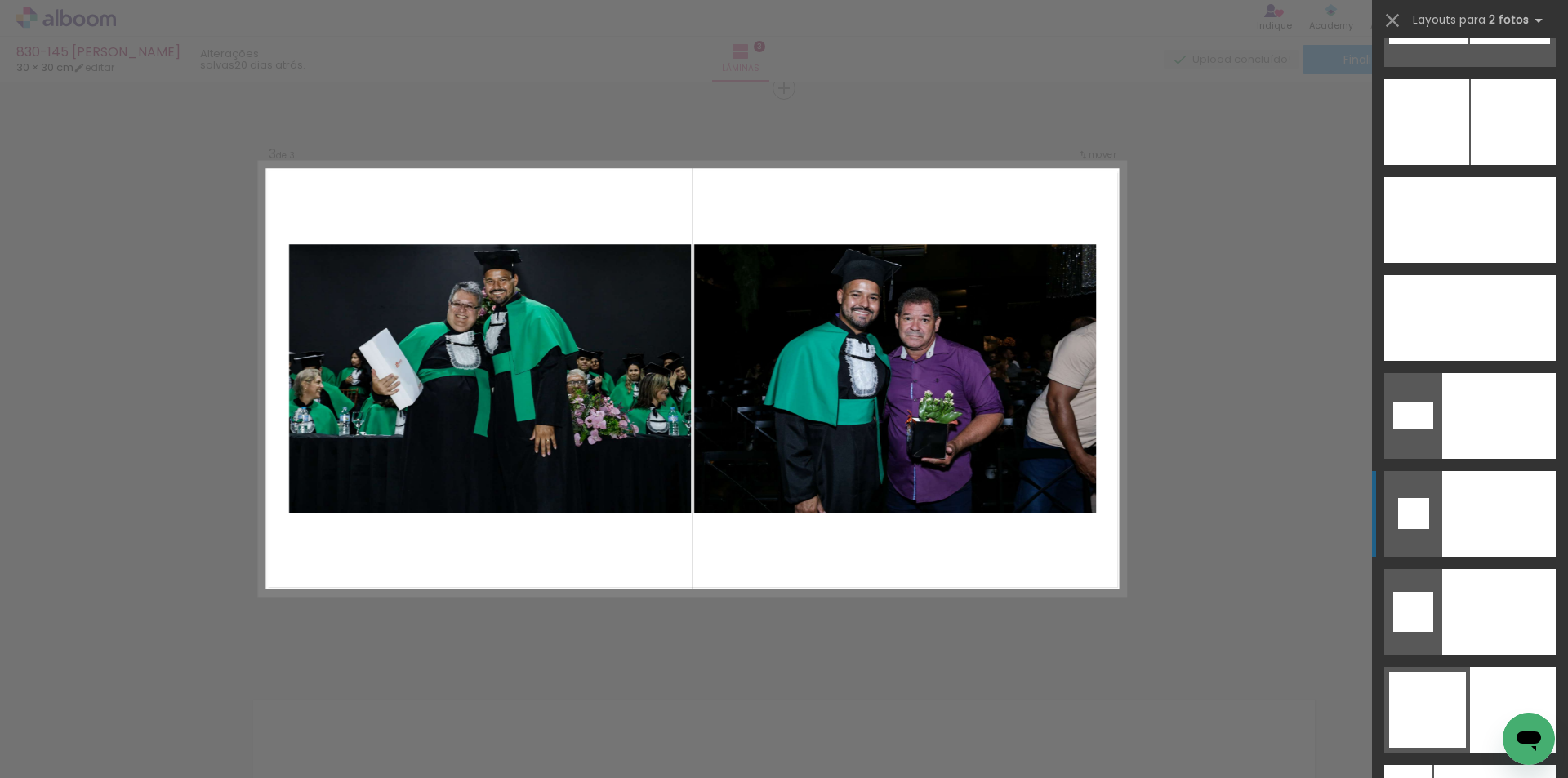
scroll to position [7200, 0]
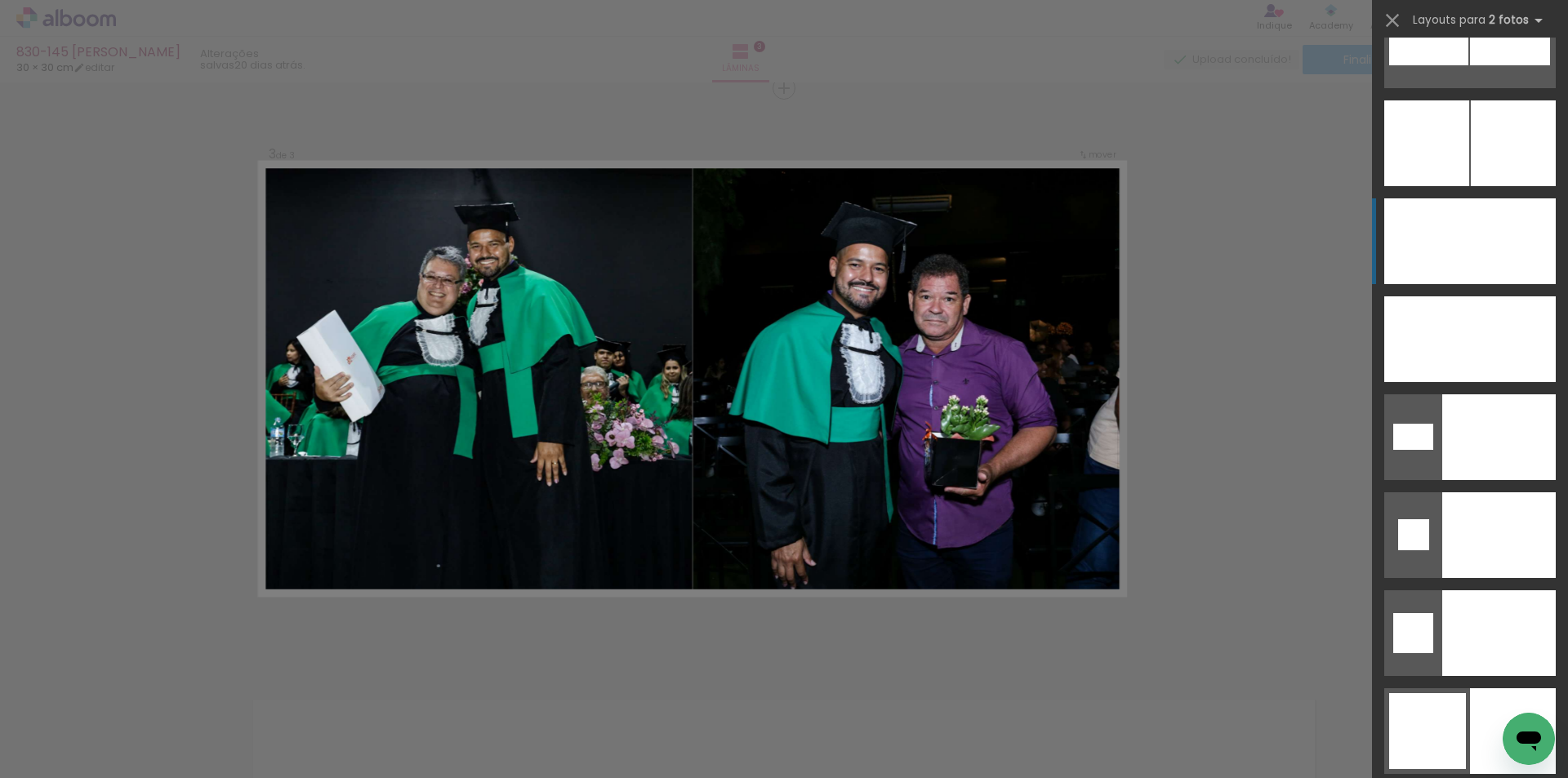
click at [1446, 249] on div at bounding box center [1426, 241] width 86 height 86
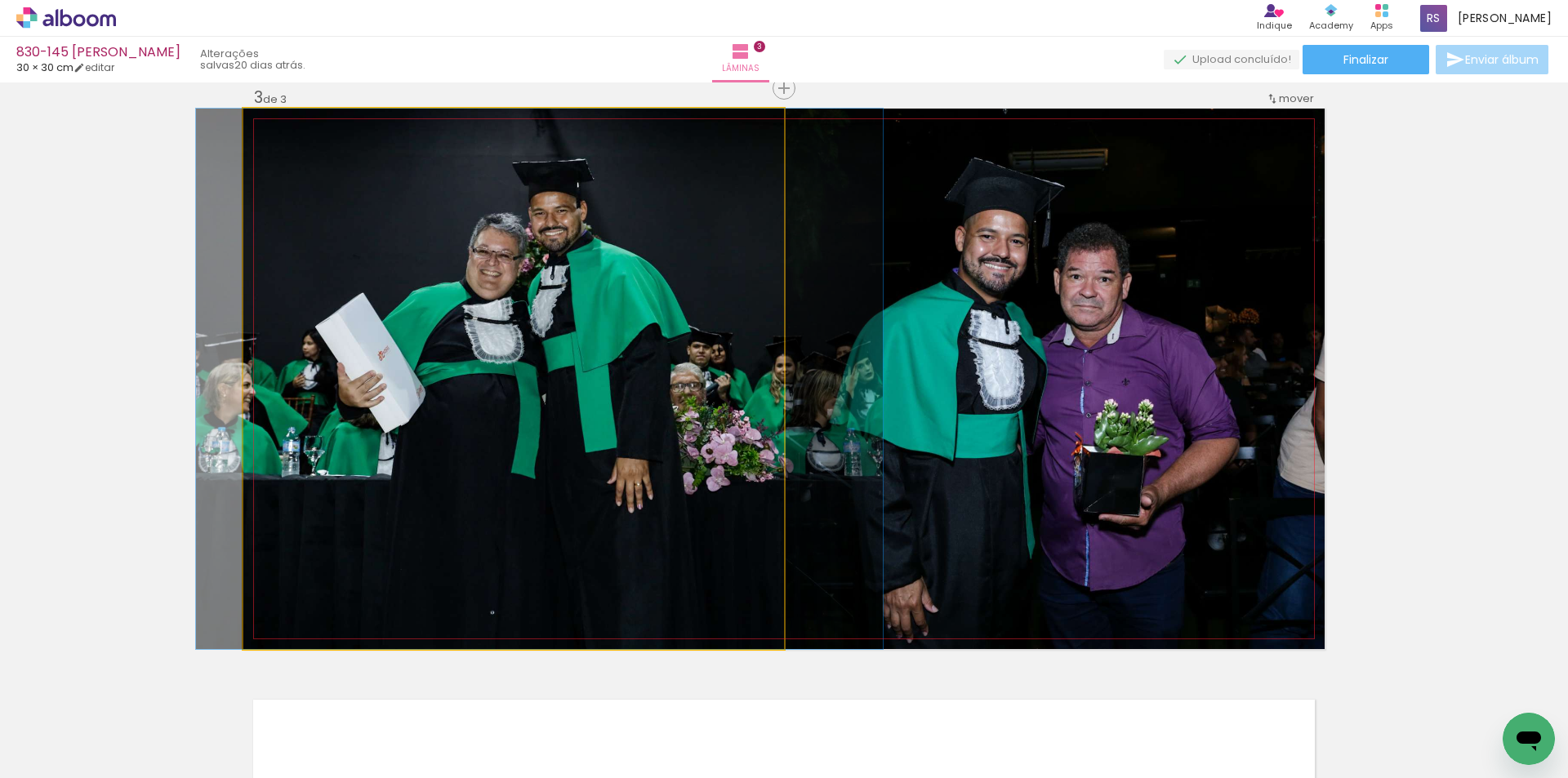
drag, startPoint x: 636, startPoint y: 432, endPoint x: 663, endPoint y: 431, distance: 27.0
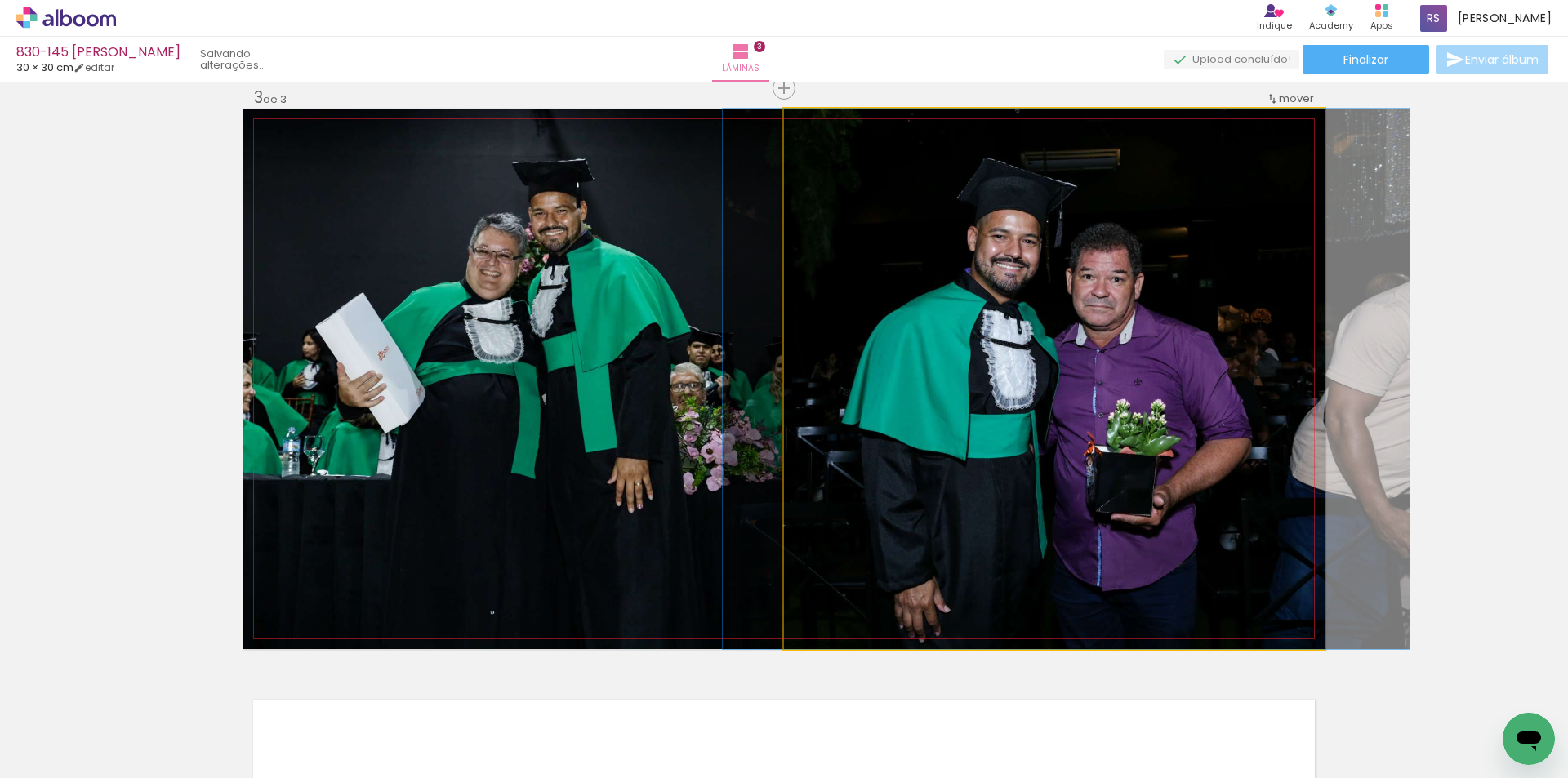
drag, startPoint x: 1118, startPoint y: 445, endPoint x: 1130, endPoint y: 443, distance: 12.2
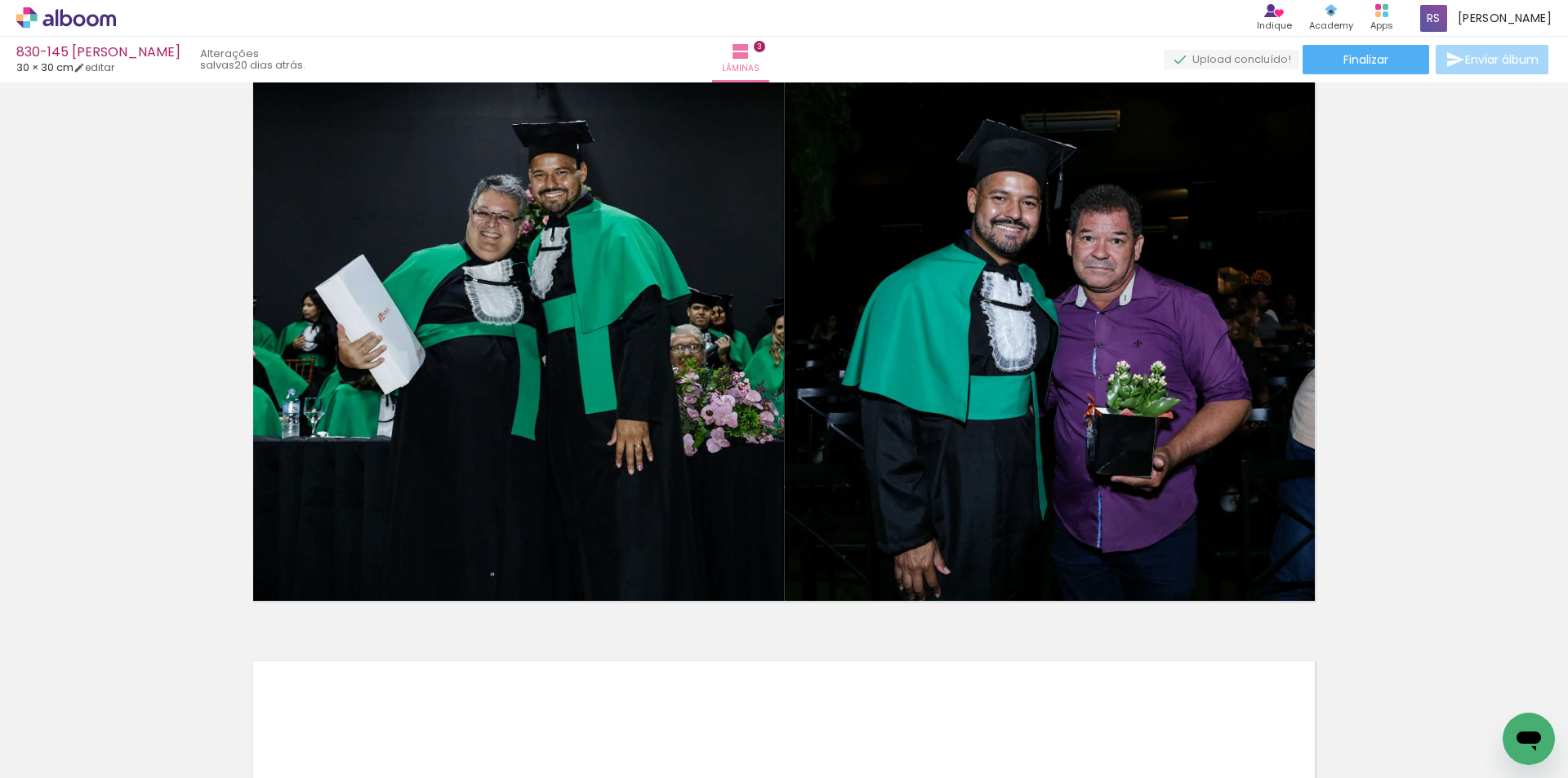
scroll to position [1225, 0]
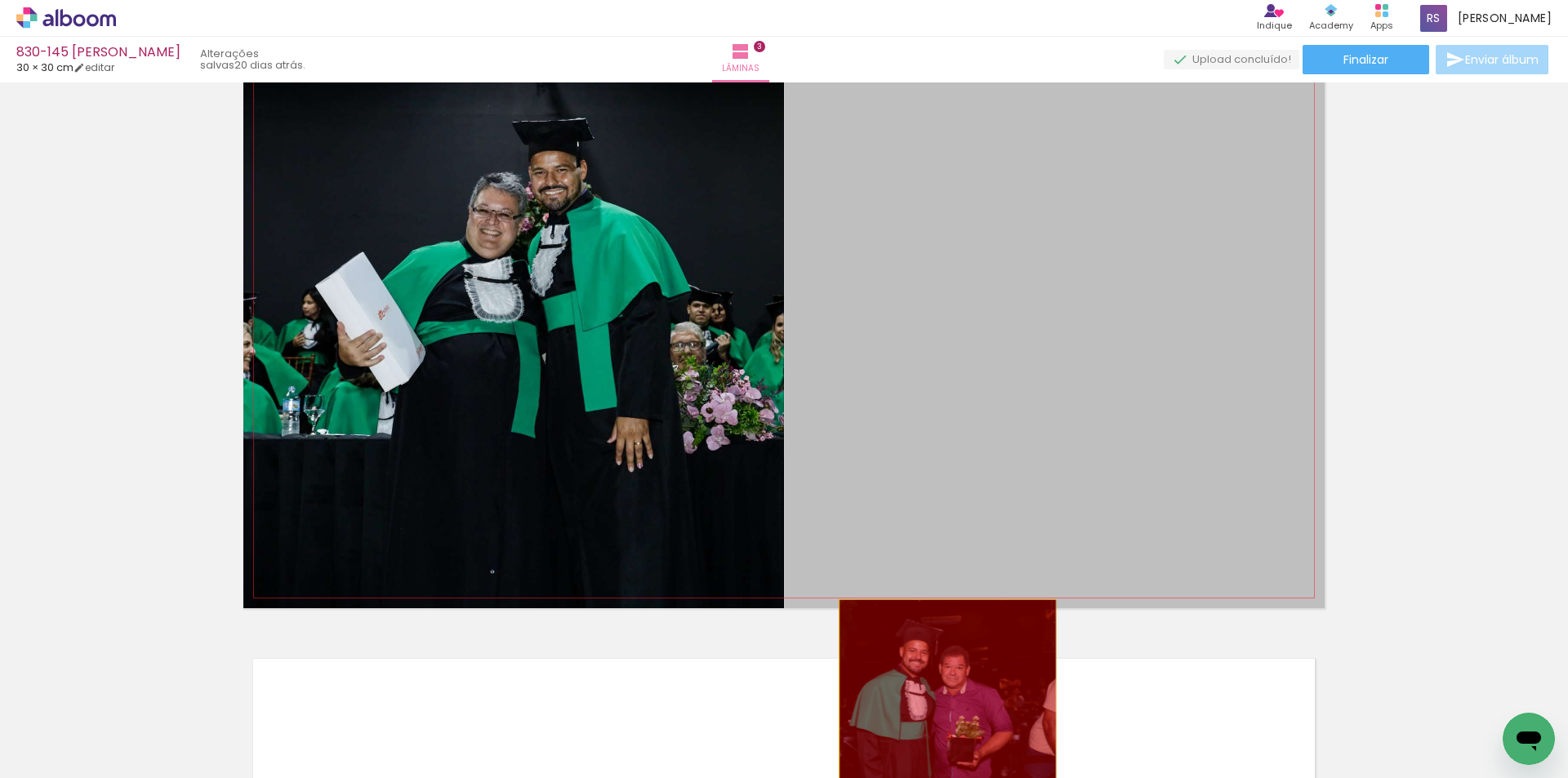
drag, startPoint x: 1003, startPoint y: 405, endPoint x: 933, endPoint y: 704, distance: 307.1
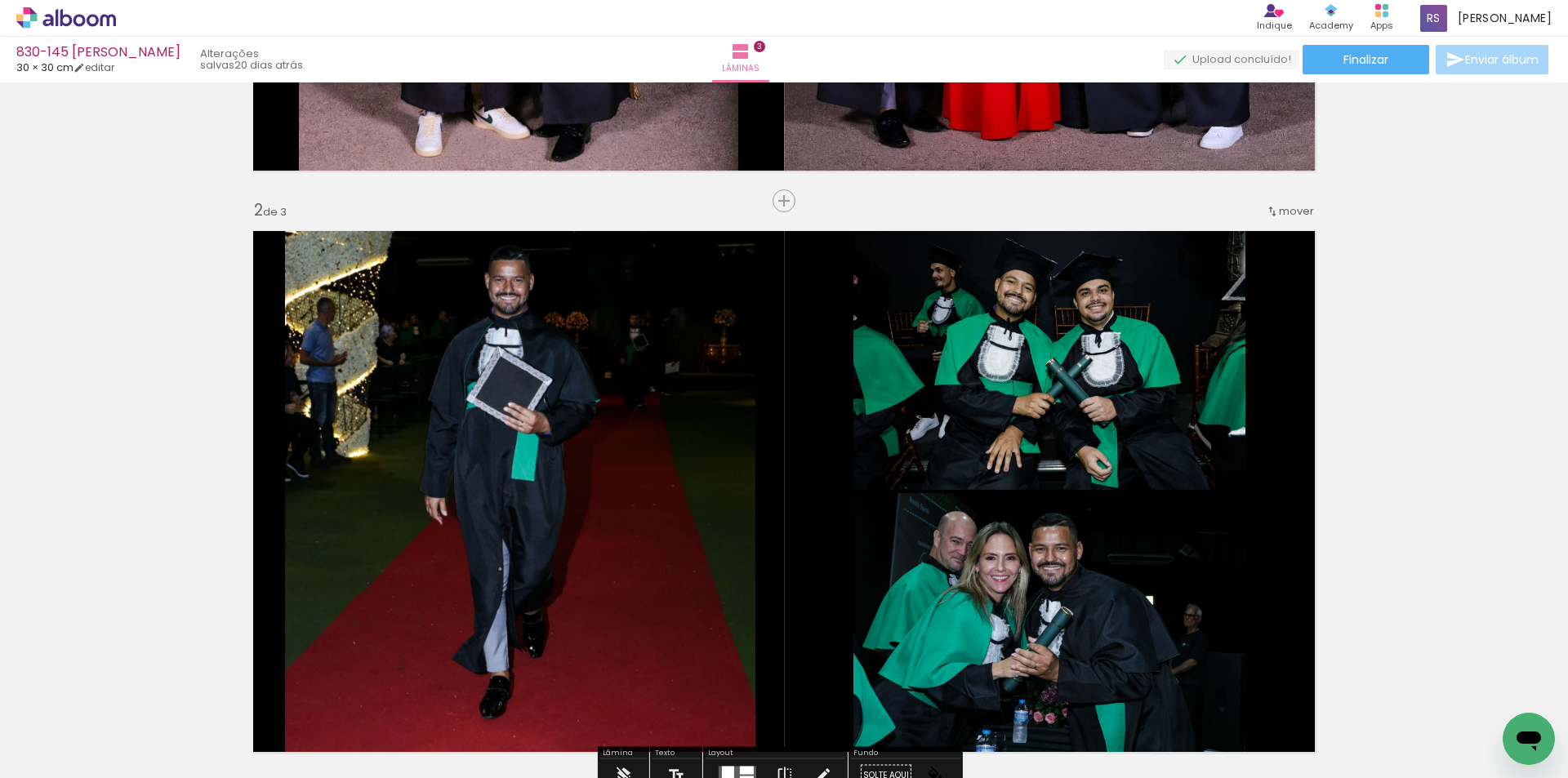
scroll to position [571, 0]
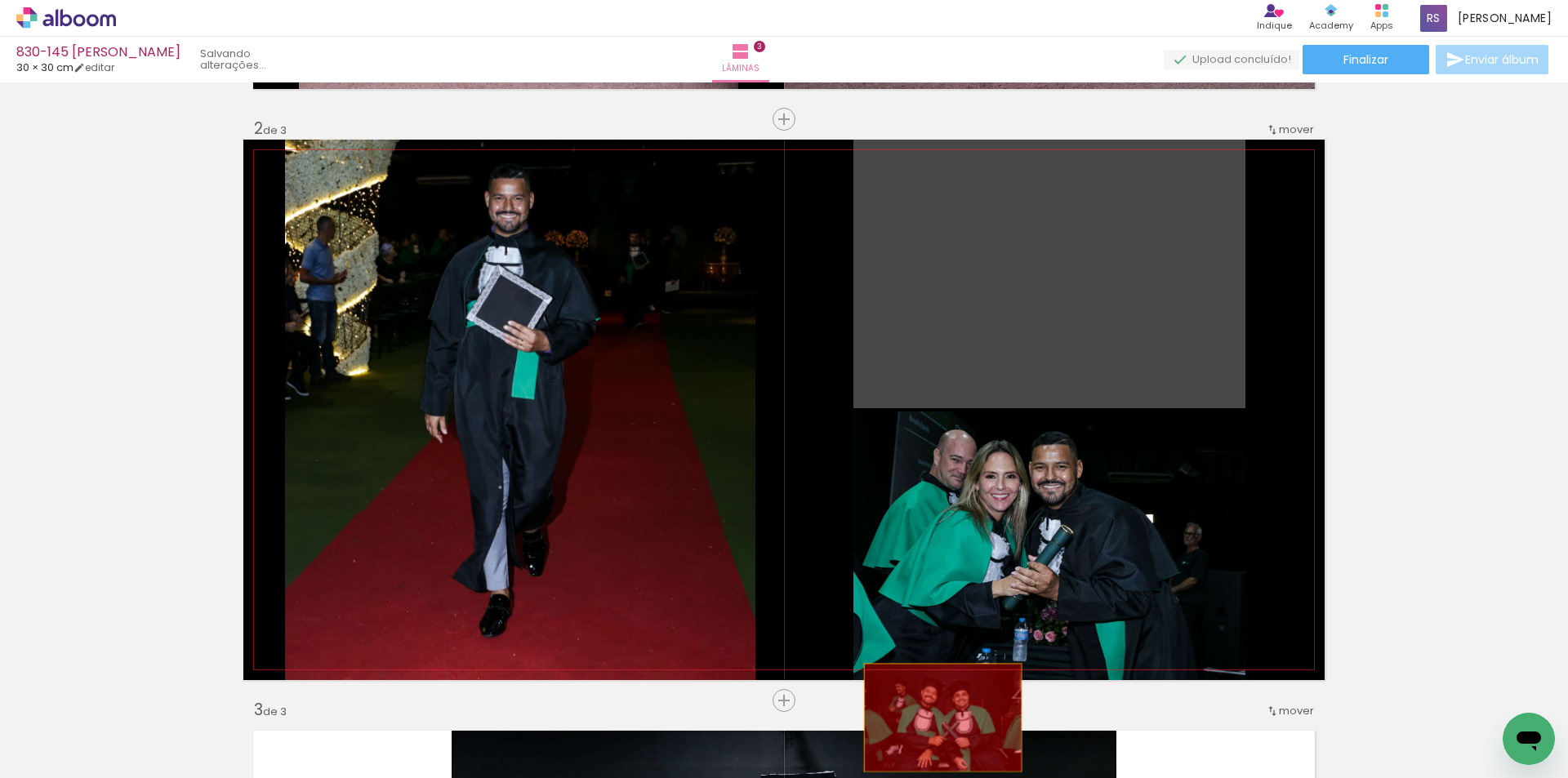
drag, startPoint x: 1090, startPoint y: 307, endPoint x: 937, endPoint y: 718, distance: 438.6
click at [937, 718] on quentale-workspace at bounding box center [784, 389] width 1568 height 778
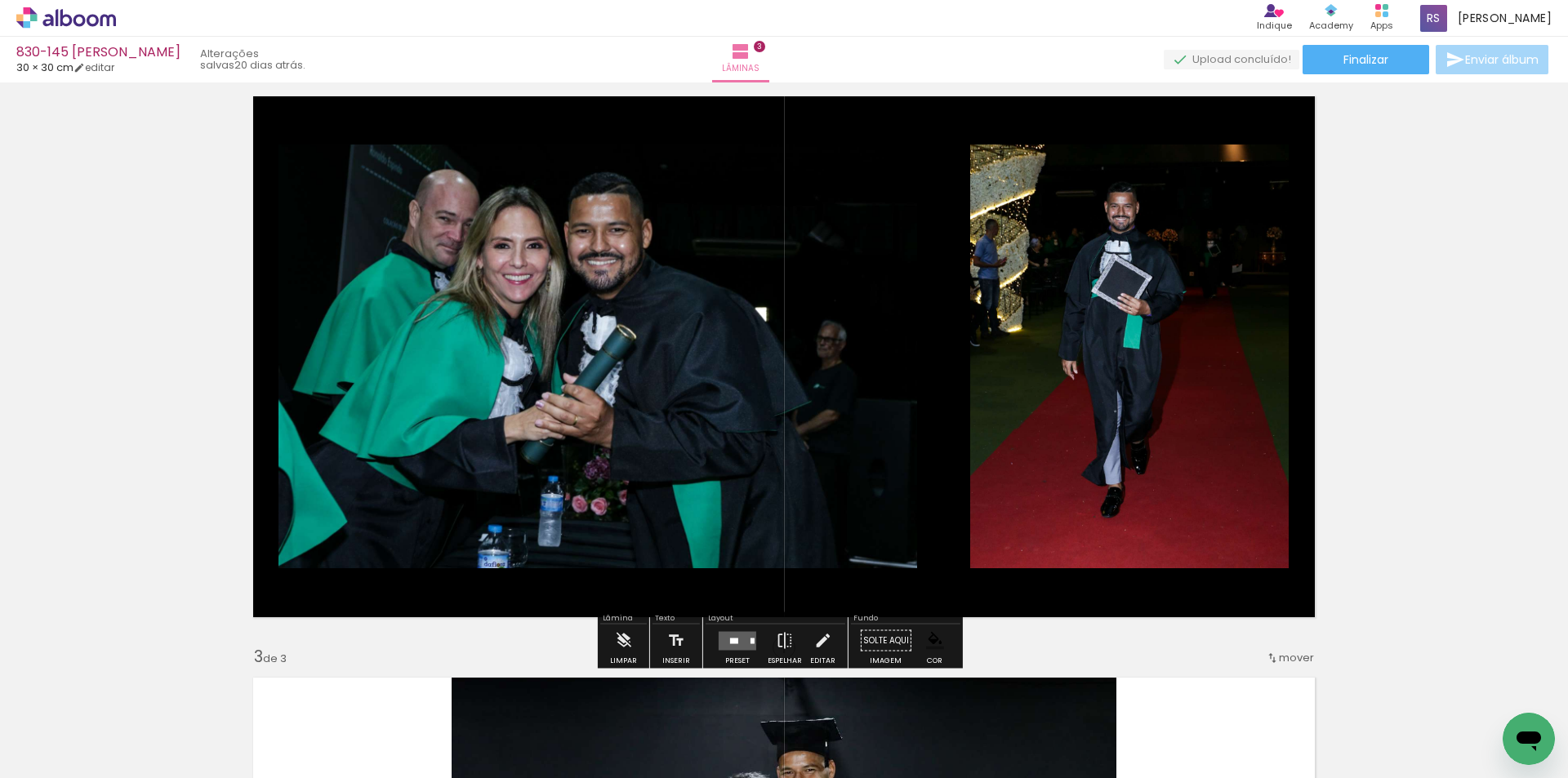
scroll to position [653, 0]
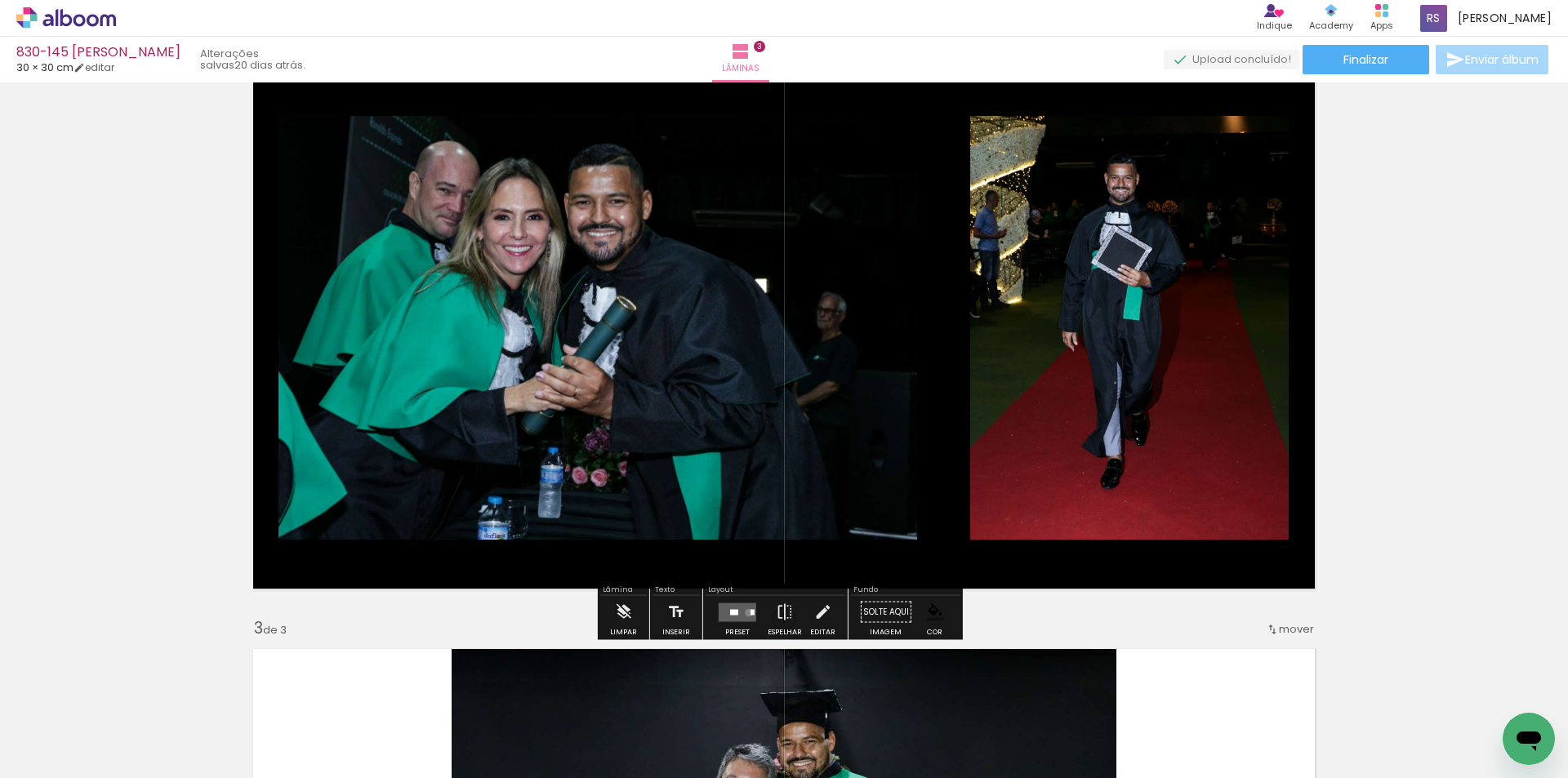
click at [745, 612] on quentale-layouter at bounding box center [737, 612] width 37 height 19
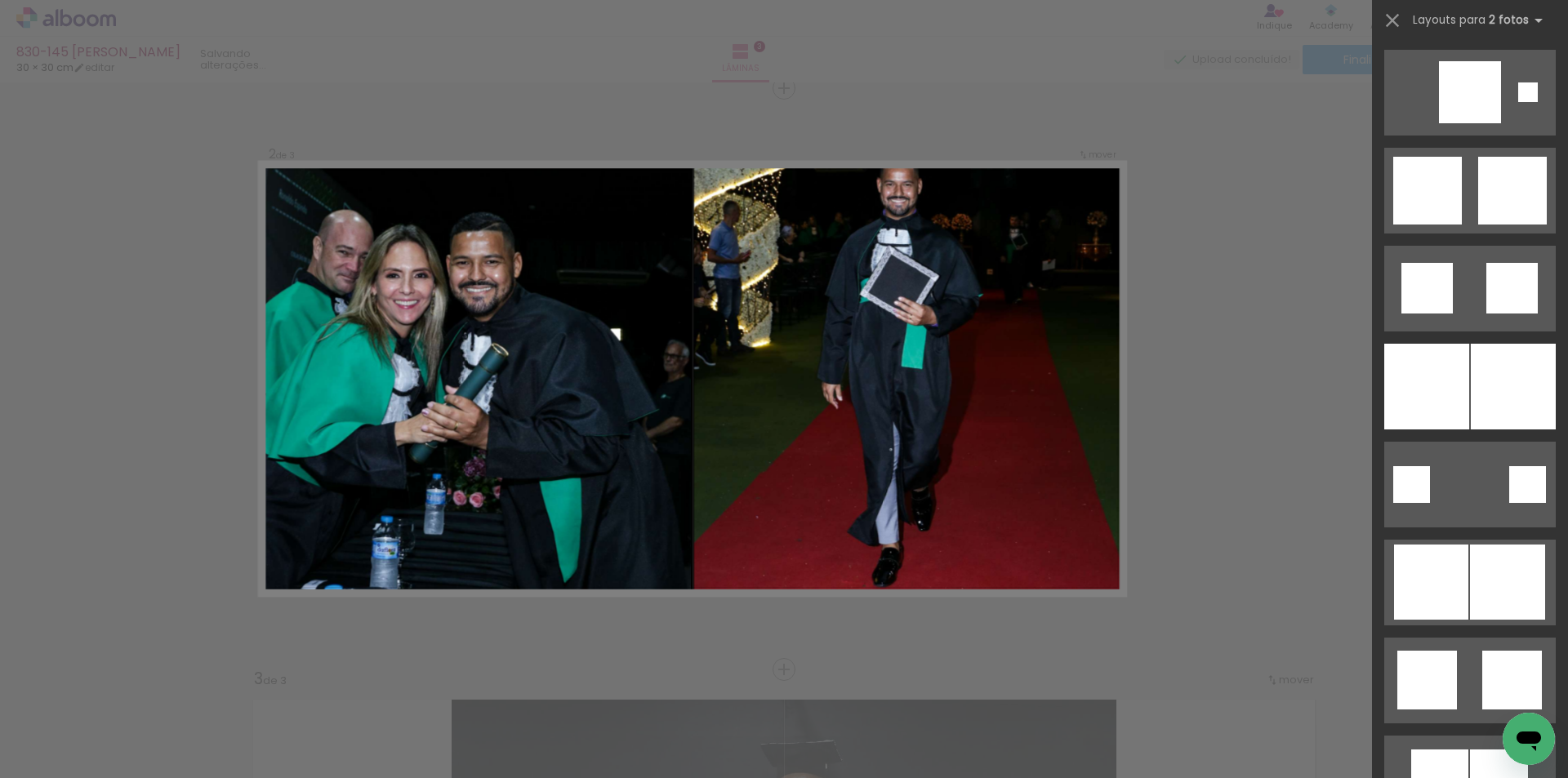
scroll to position [1960, 0]
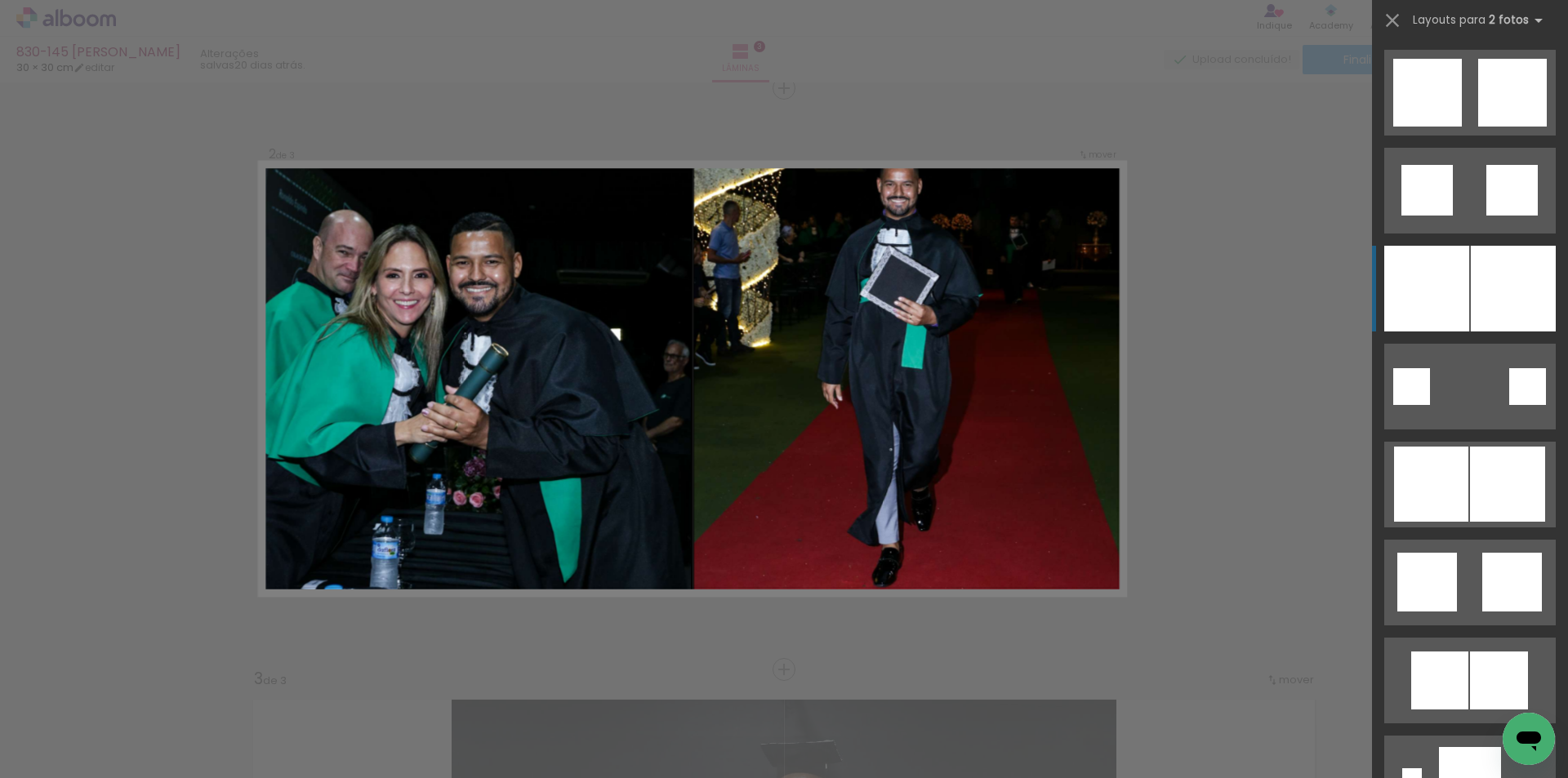
click at [1471, 289] on div at bounding box center [1513, 288] width 85 height 86
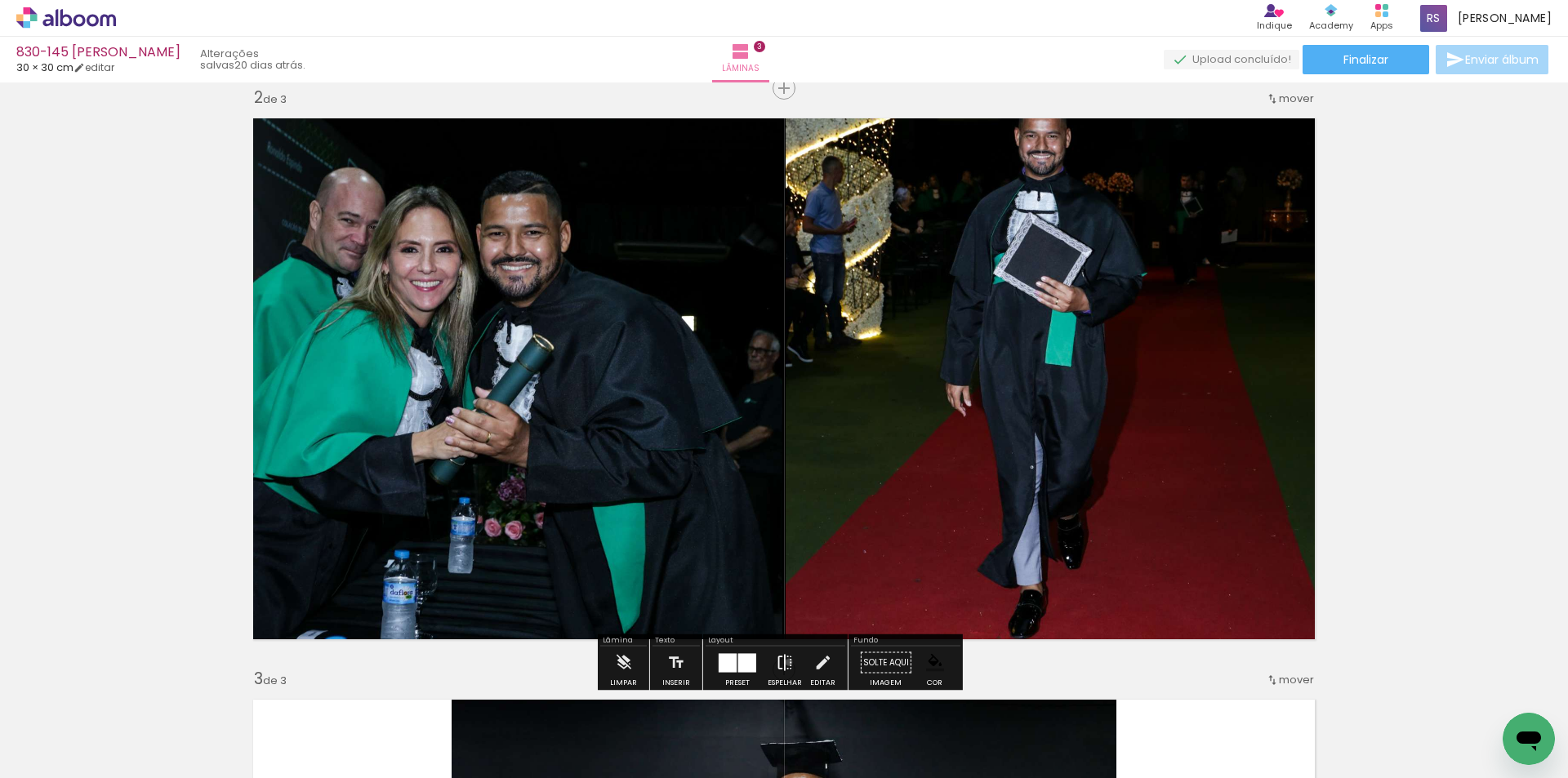
click at [784, 662] on iron-icon at bounding box center [784, 663] width 18 height 33
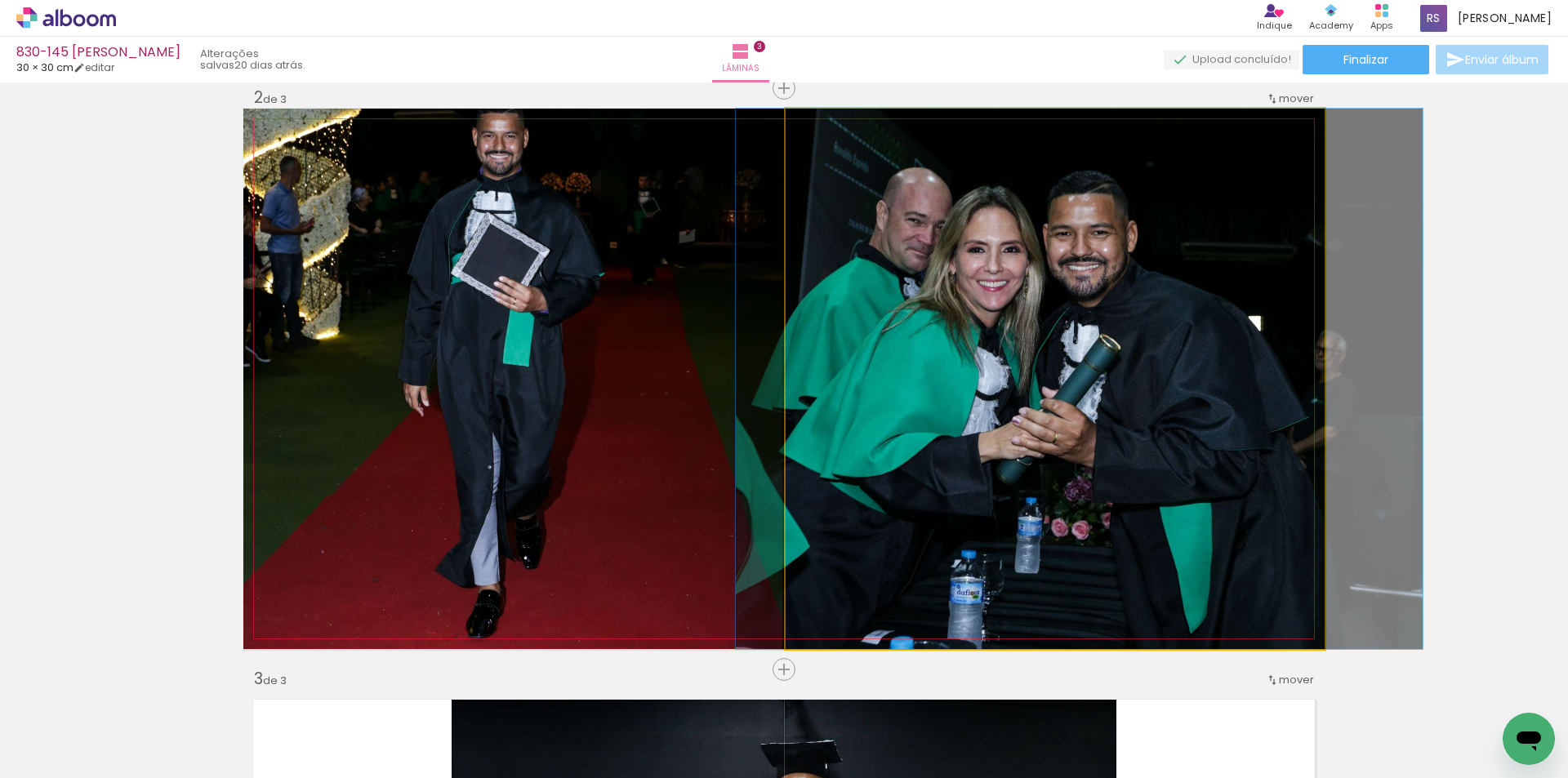
drag, startPoint x: 939, startPoint y: 474, endPoint x: 964, endPoint y: 472, distance: 25.1
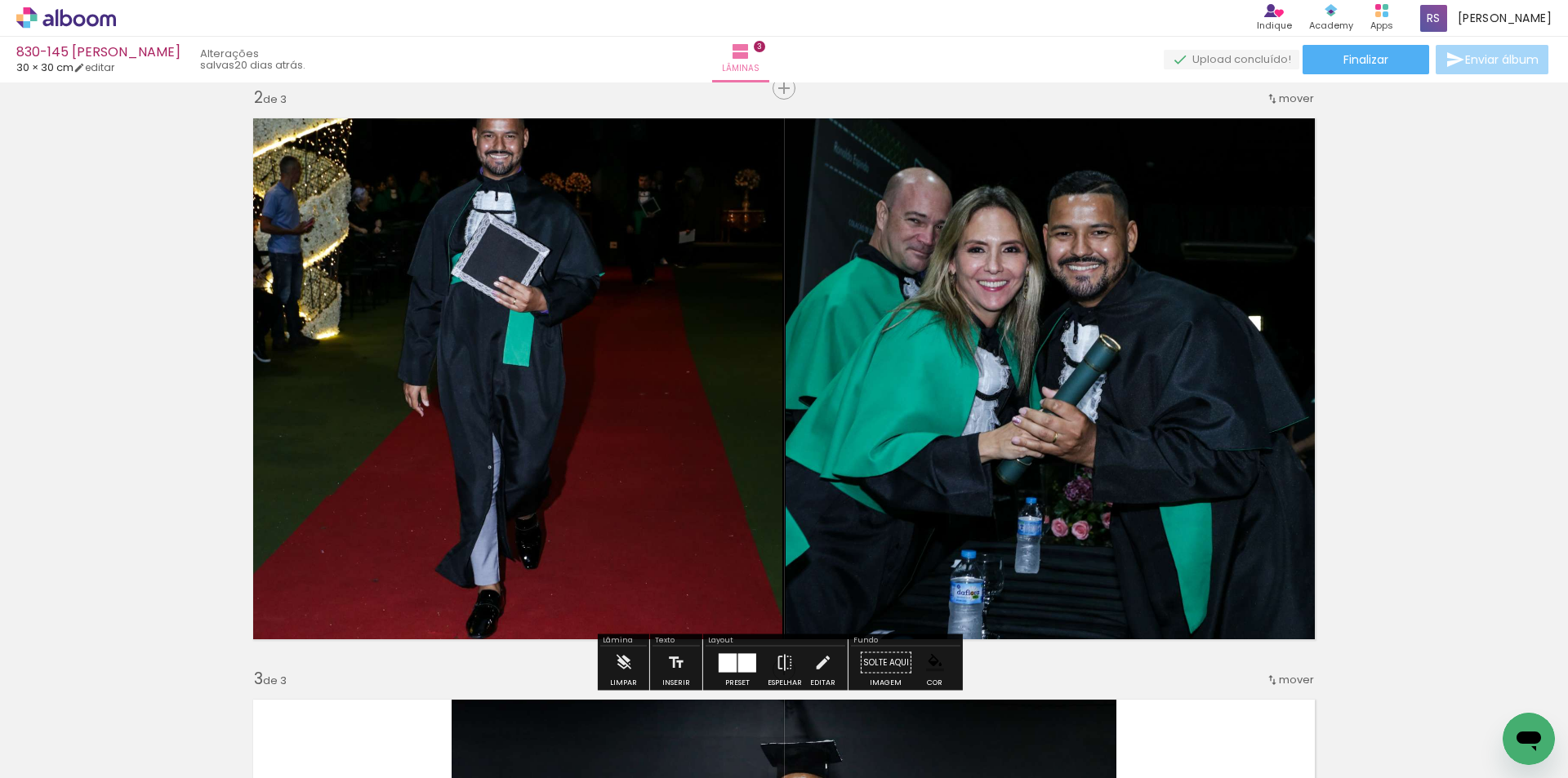
click at [819, 658] on iron-icon at bounding box center [822, 663] width 18 height 33
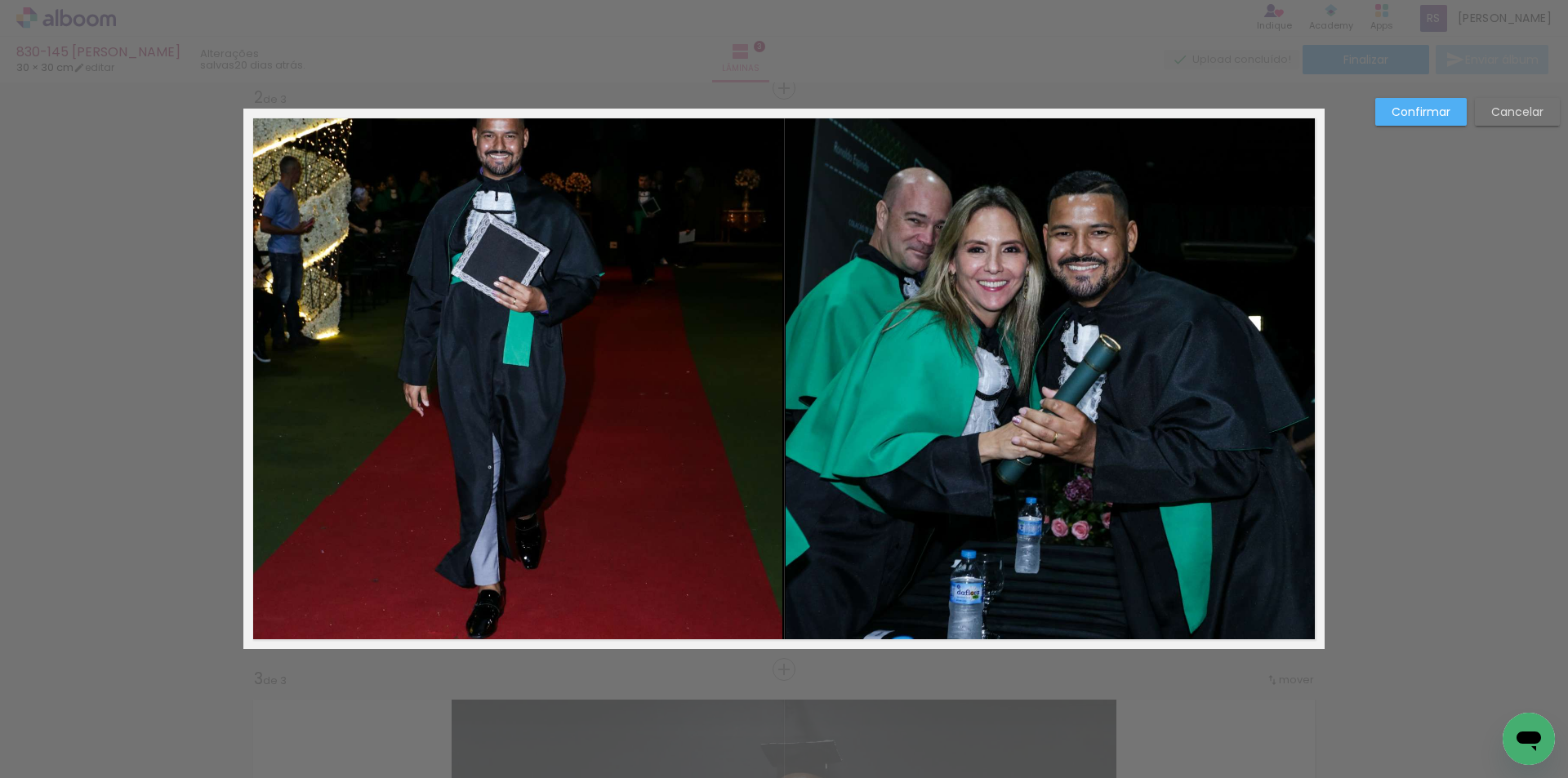
click at [604, 452] on quentale-photo at bounding box center [512, 379] width 539 height 541
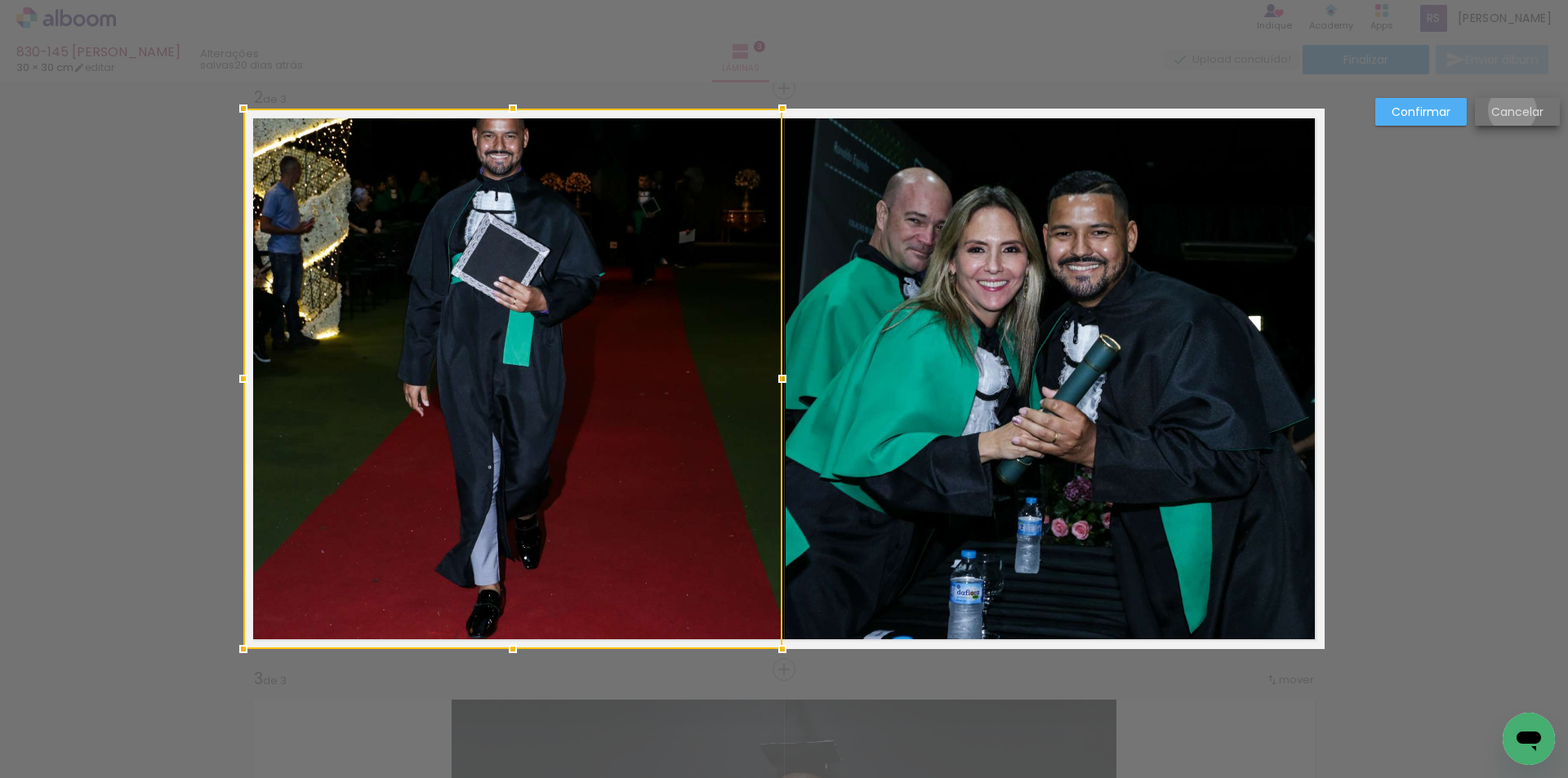
click at [0, 0] on slot "Cancelar" at bounding box center [0, 0] width 0 height 0
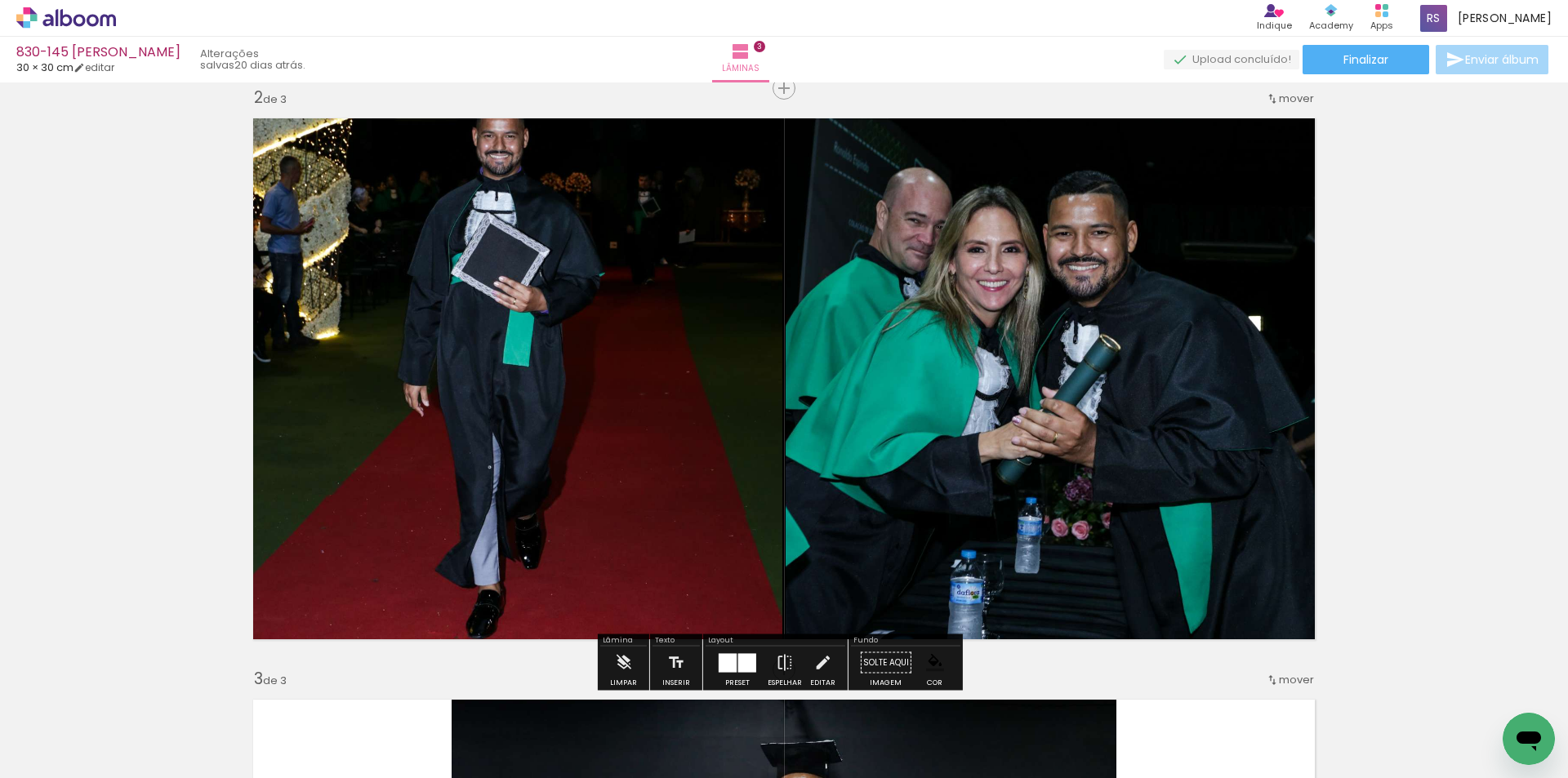
click at [733, 655] on quentale-layouter at bounding box center [737, 663] width 37 height 19
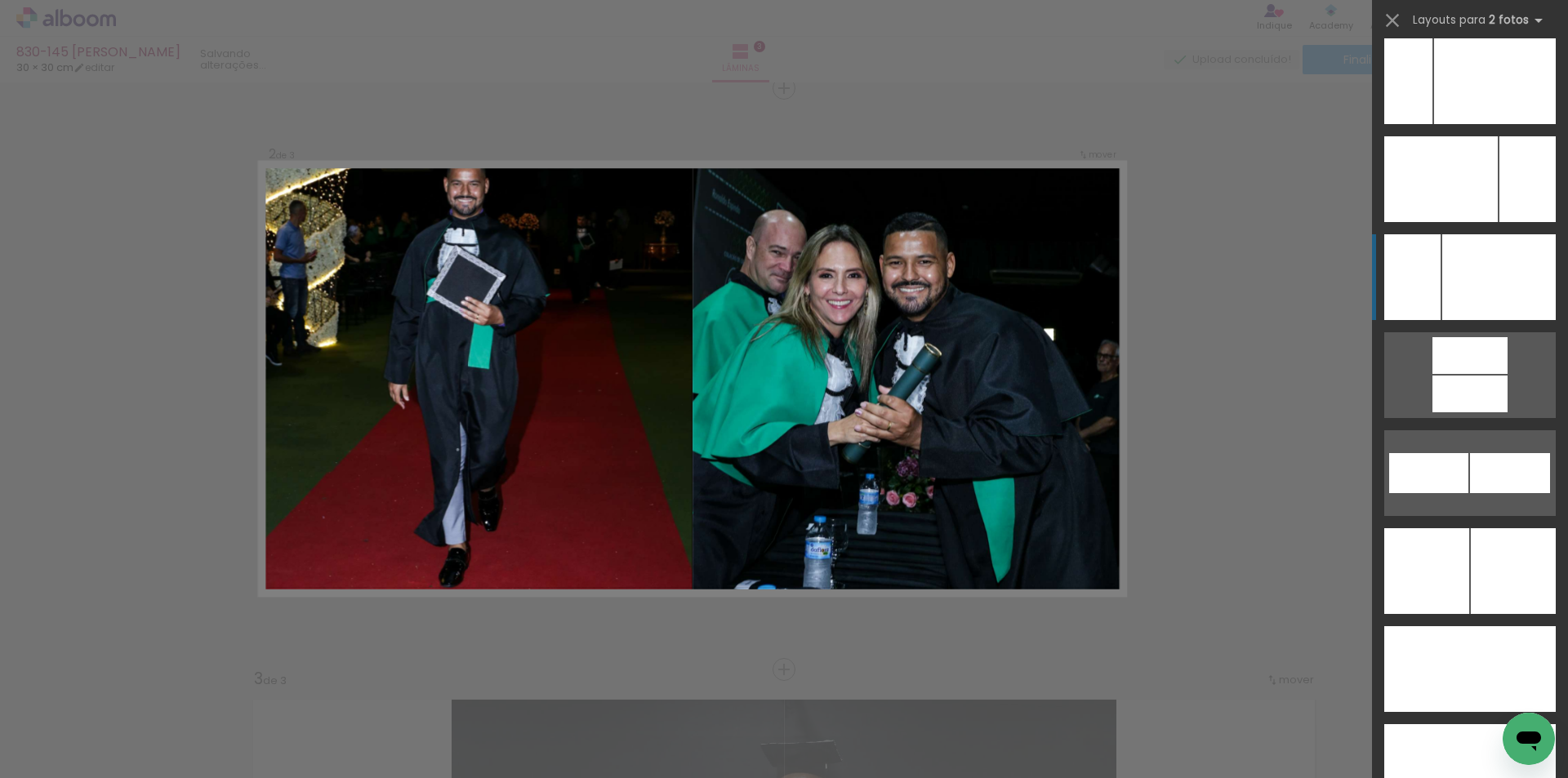
scroll to position [7463, 0]
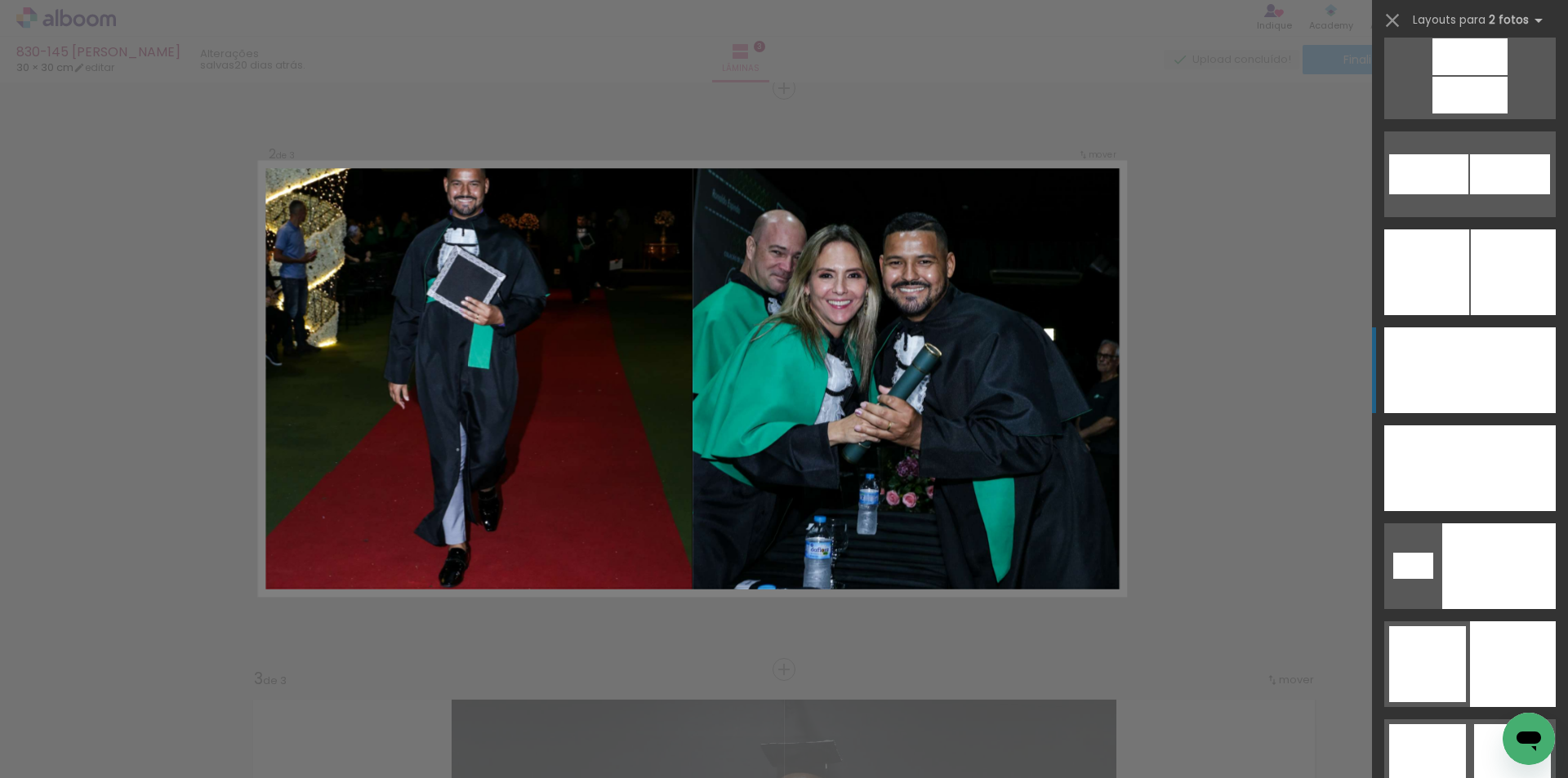
click at [1475, 390] on div at bounding box center [1512, 370] width 86 height 86
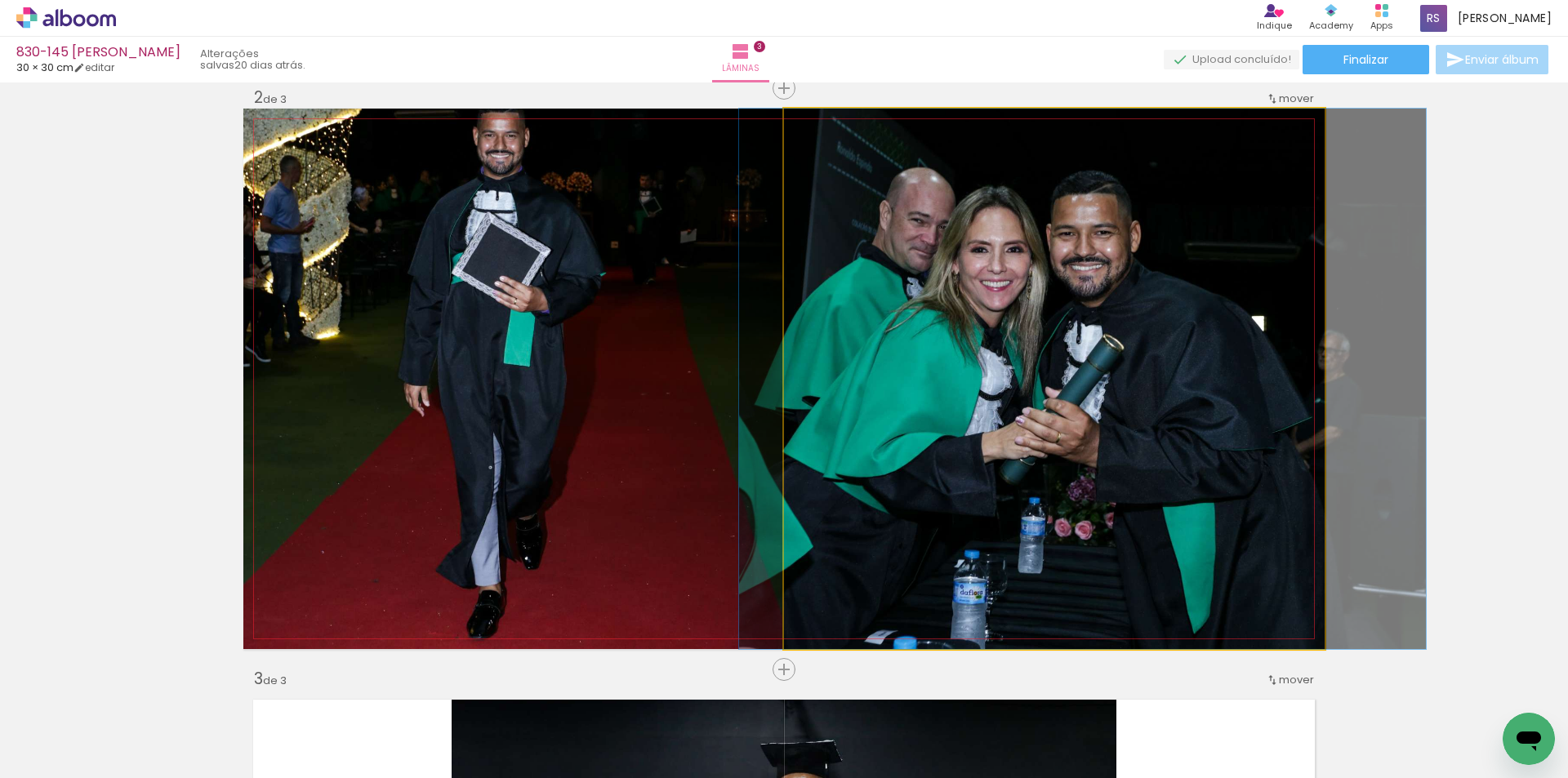
drag, startPoint x: 1018, startPoint y: 490, endPoint x: 1047, endPoint y: 490, distance: 29.0
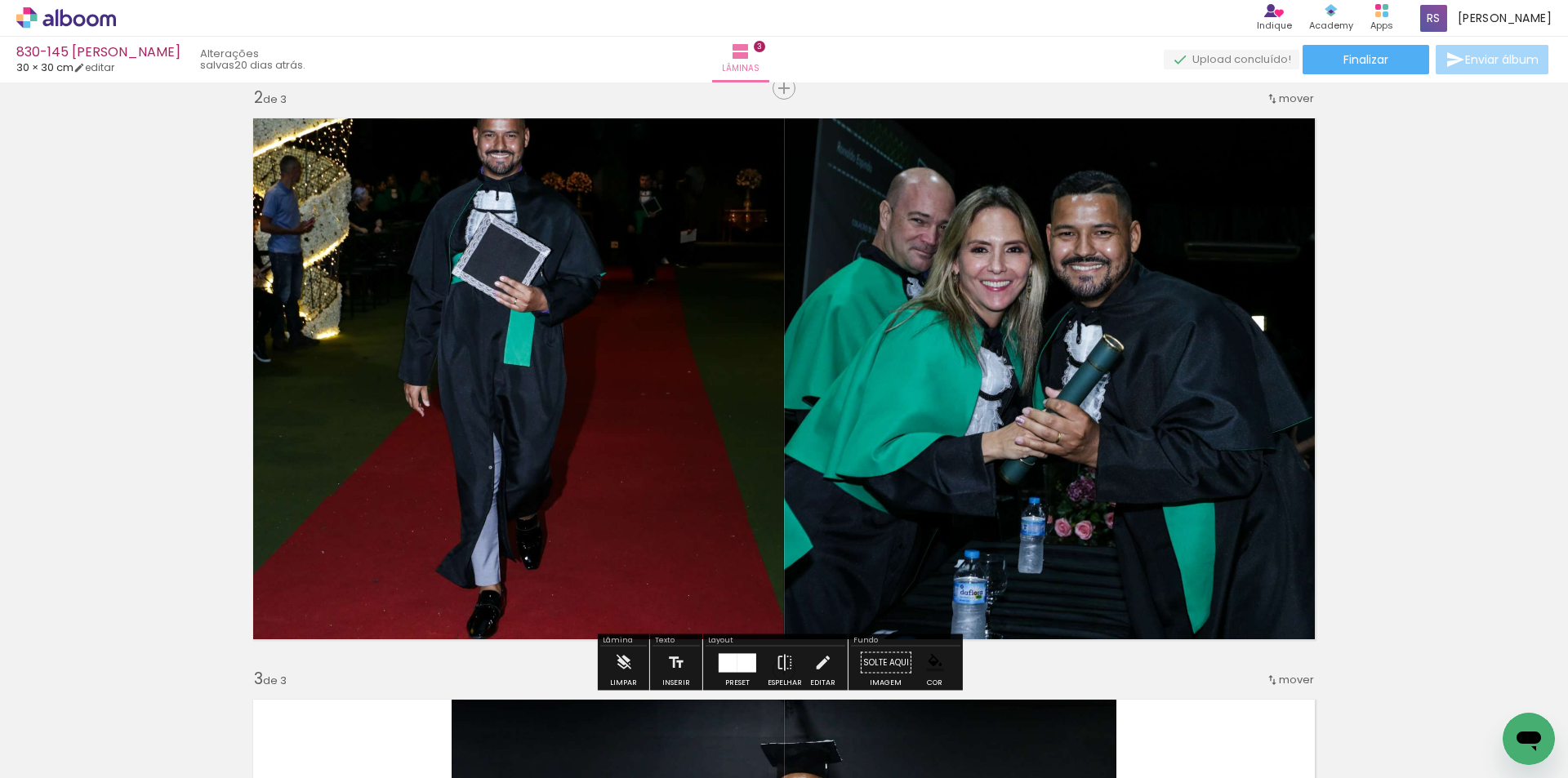
click at [710, 486] on quentale-photo at bounding box center [513, 379] width 541 height 541
click at [817, 660] on iron-icon at bounding box center [822, 663] width 18 height 33
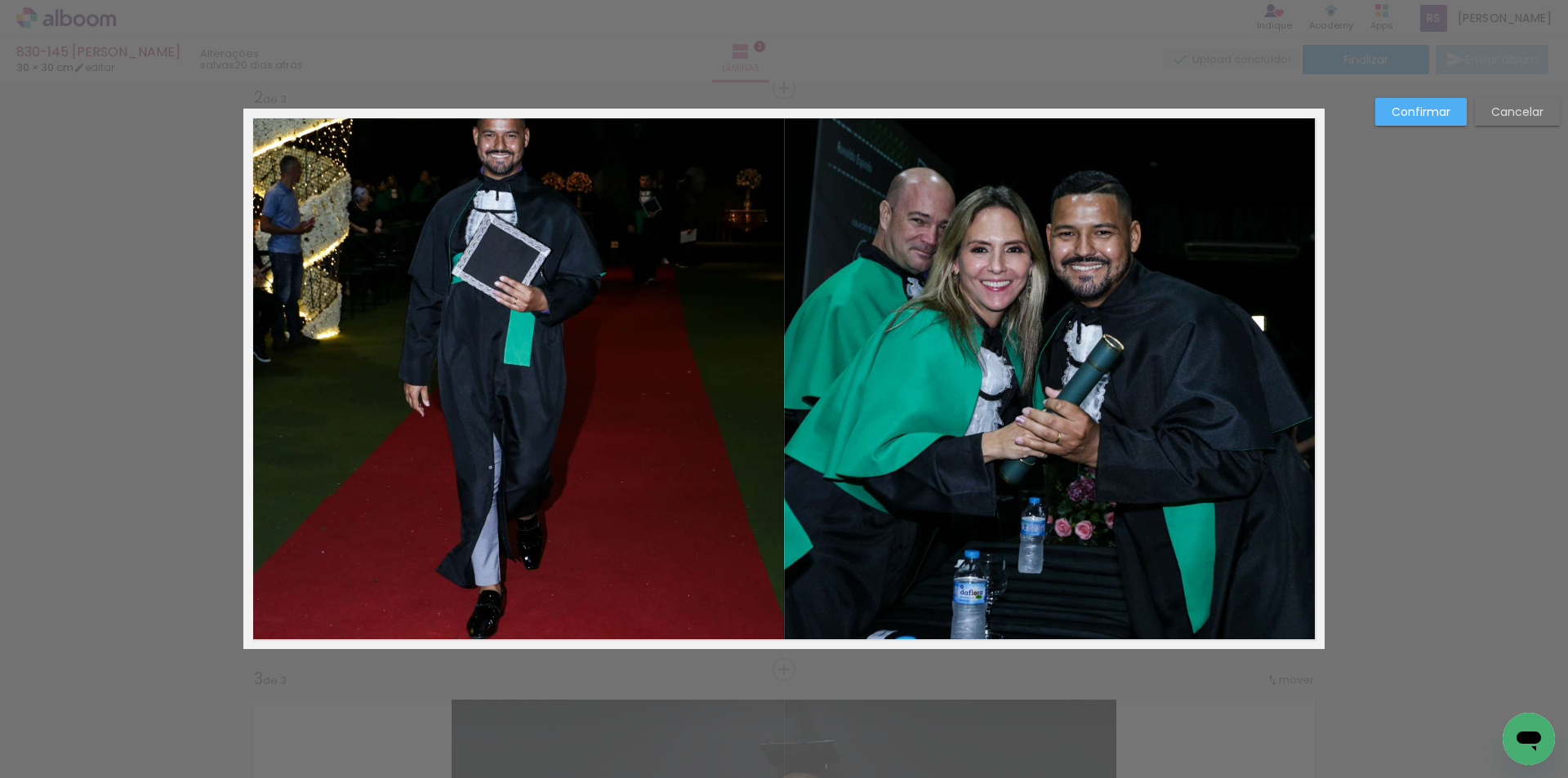
click at [719, 489] on quentale-photo at bounding box center [513, 379] width 541 height 541
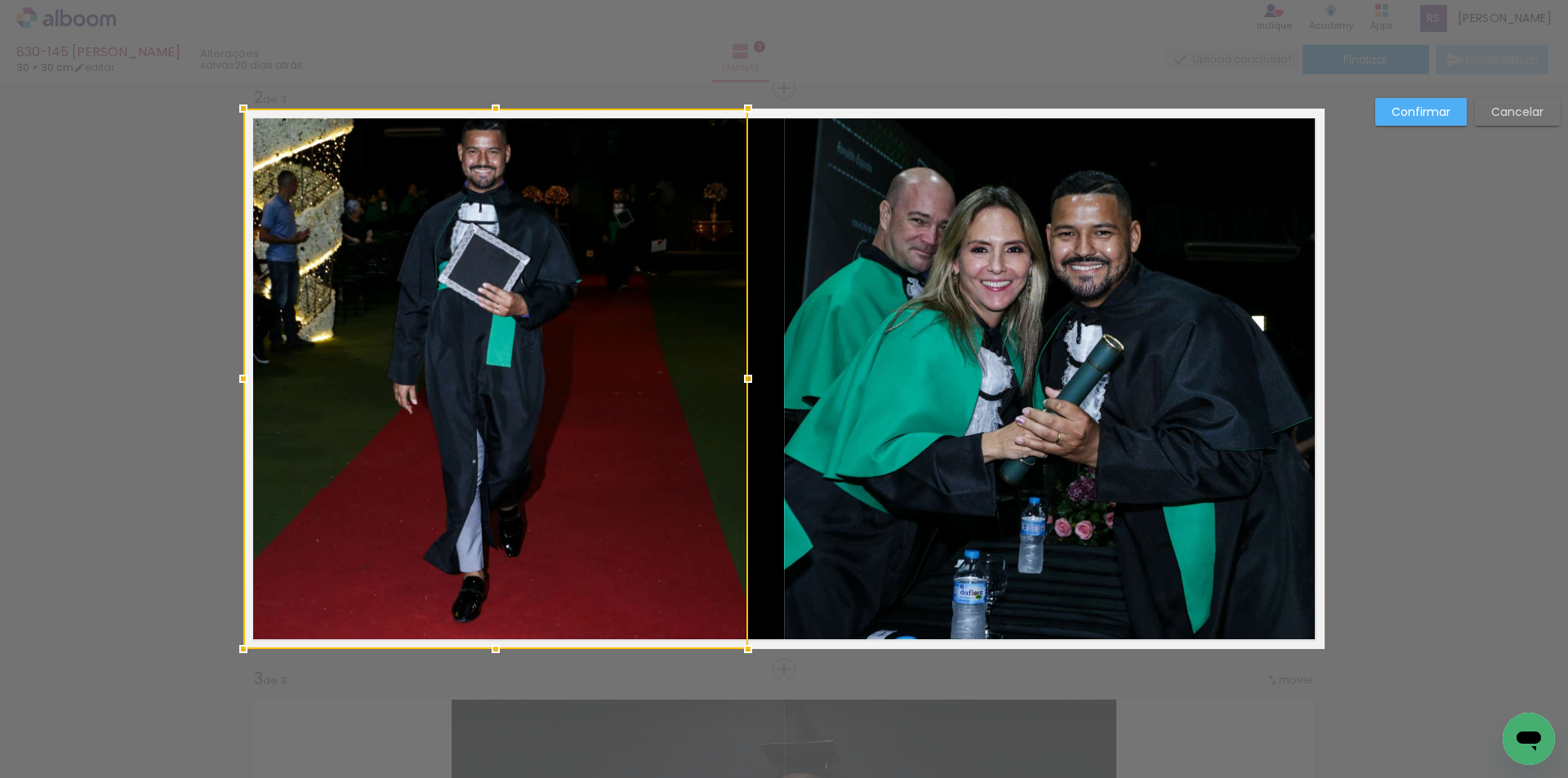
drag, startPoint x: 778, startPoint y: 377, endPoint x: 742, endPoint y: 371, distance: 36.5
click at [742, 371] on div at bounding box center [748, 379] width 33 height 33
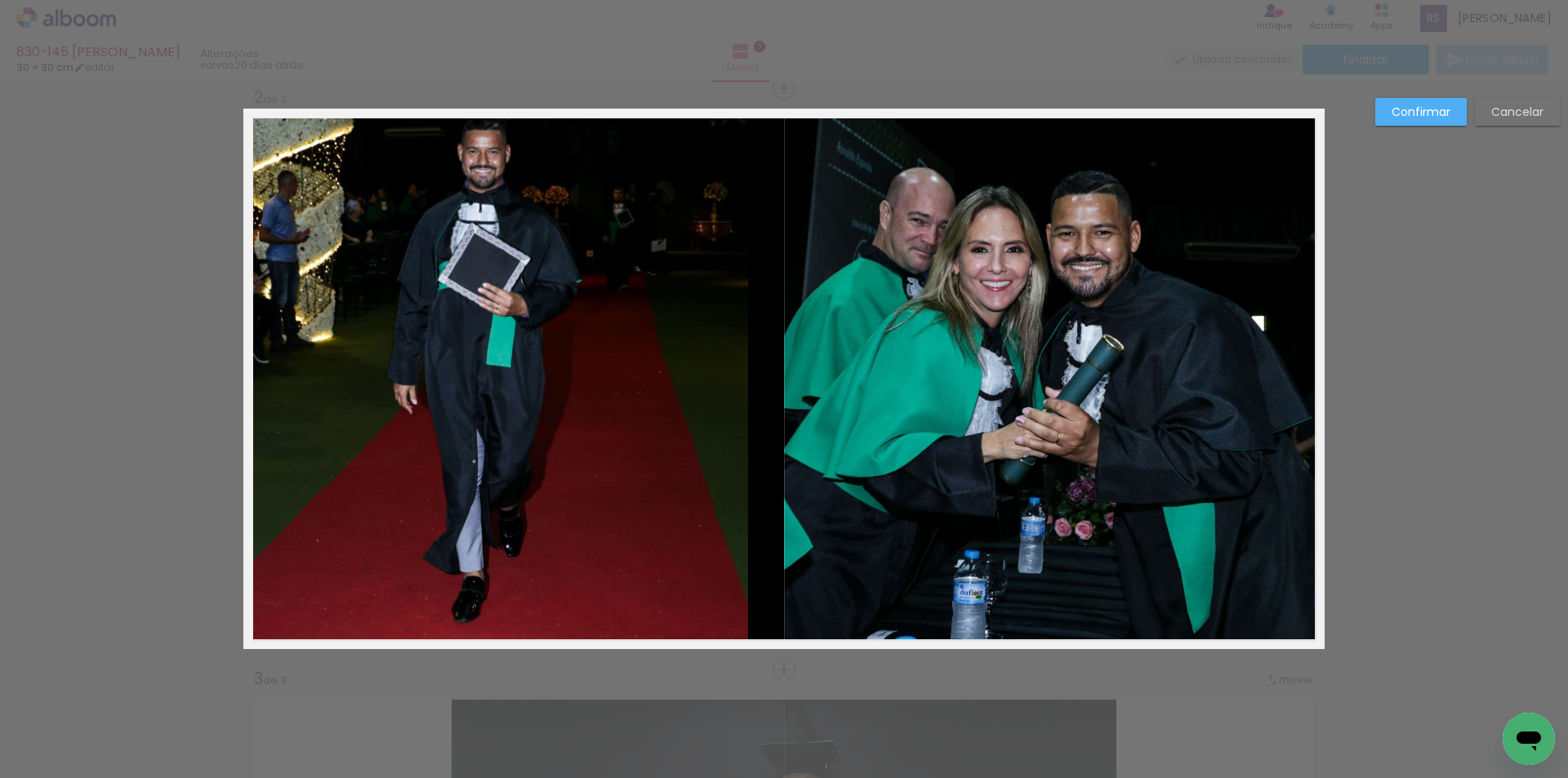
click at [392, 366] on quentale-photo at bounding box center [495, 379] width 504 height 541
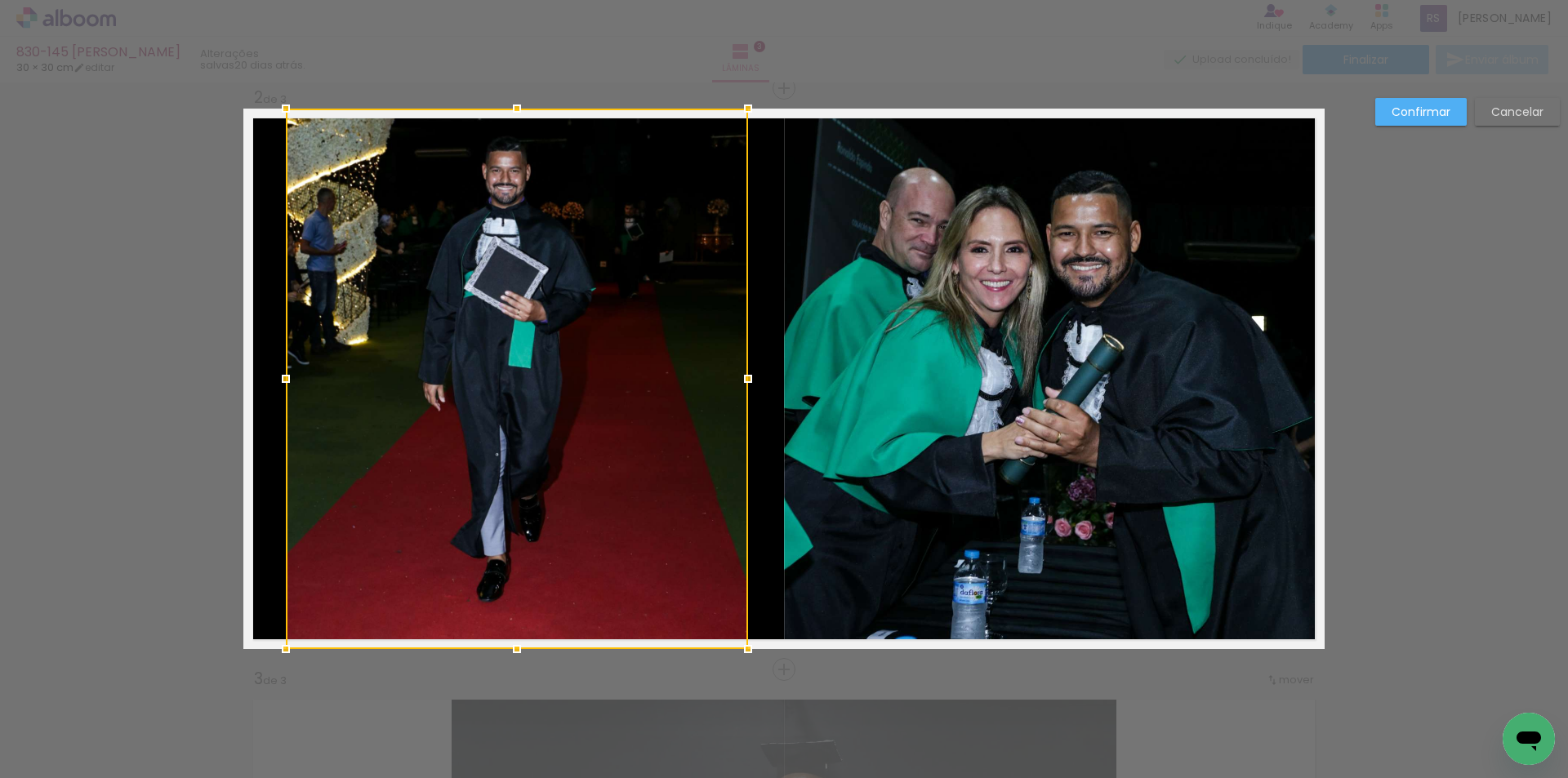
drag, startPoint x: 242, startPoint y: 369, endPoint x: 285, endPoint y: 368, distance: 43.0
click at [285, 368] on div at bounding box center [286, 379] width 33 height 33
click at [0, 0] on slot "Confirmar" at bounding box center [0, 0] width 0 height 0
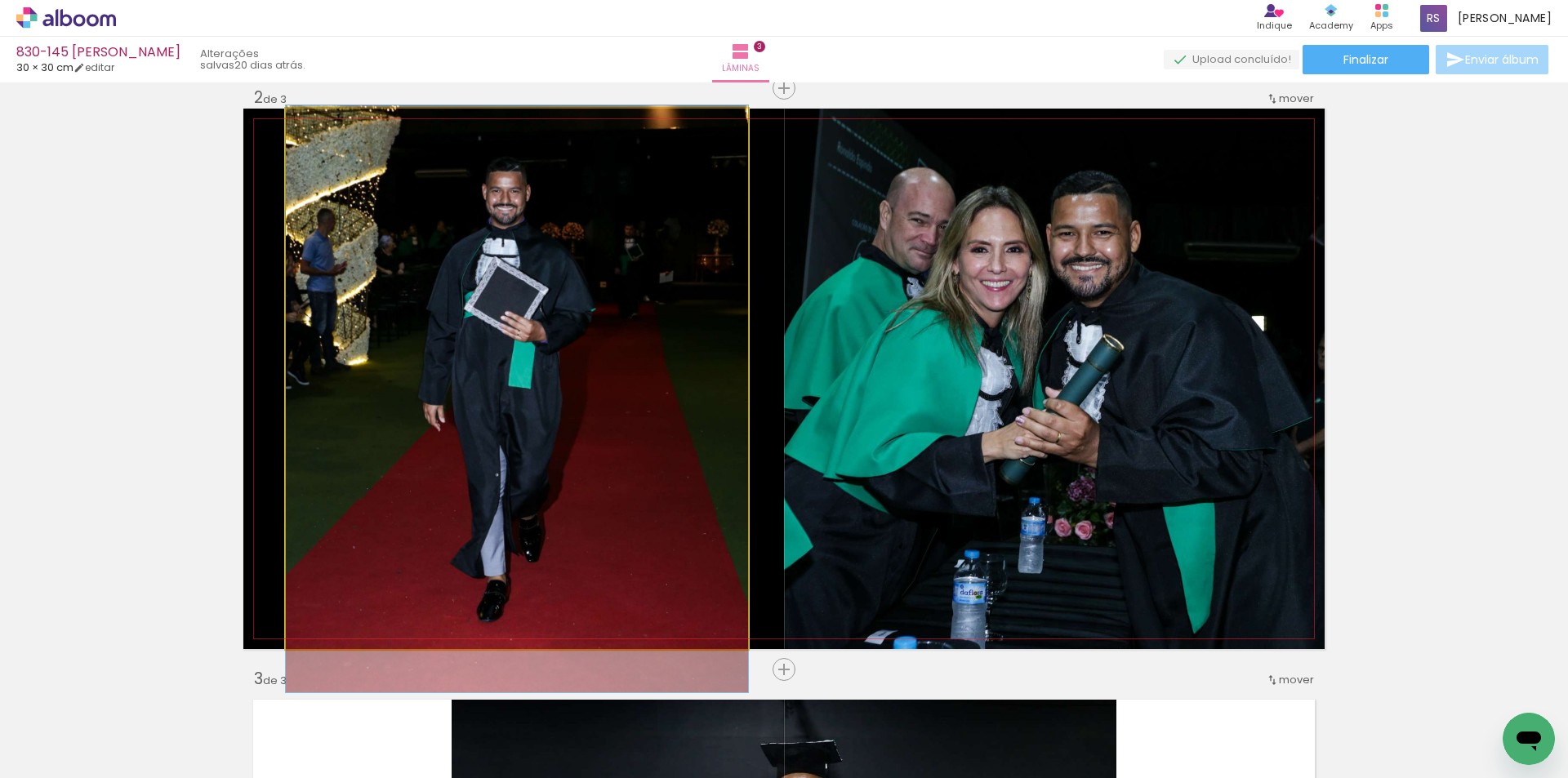
drag, startPoint x: 640, startPoint y: 339, endPoint x: 638, endPoint y: 359, distance: 20.1
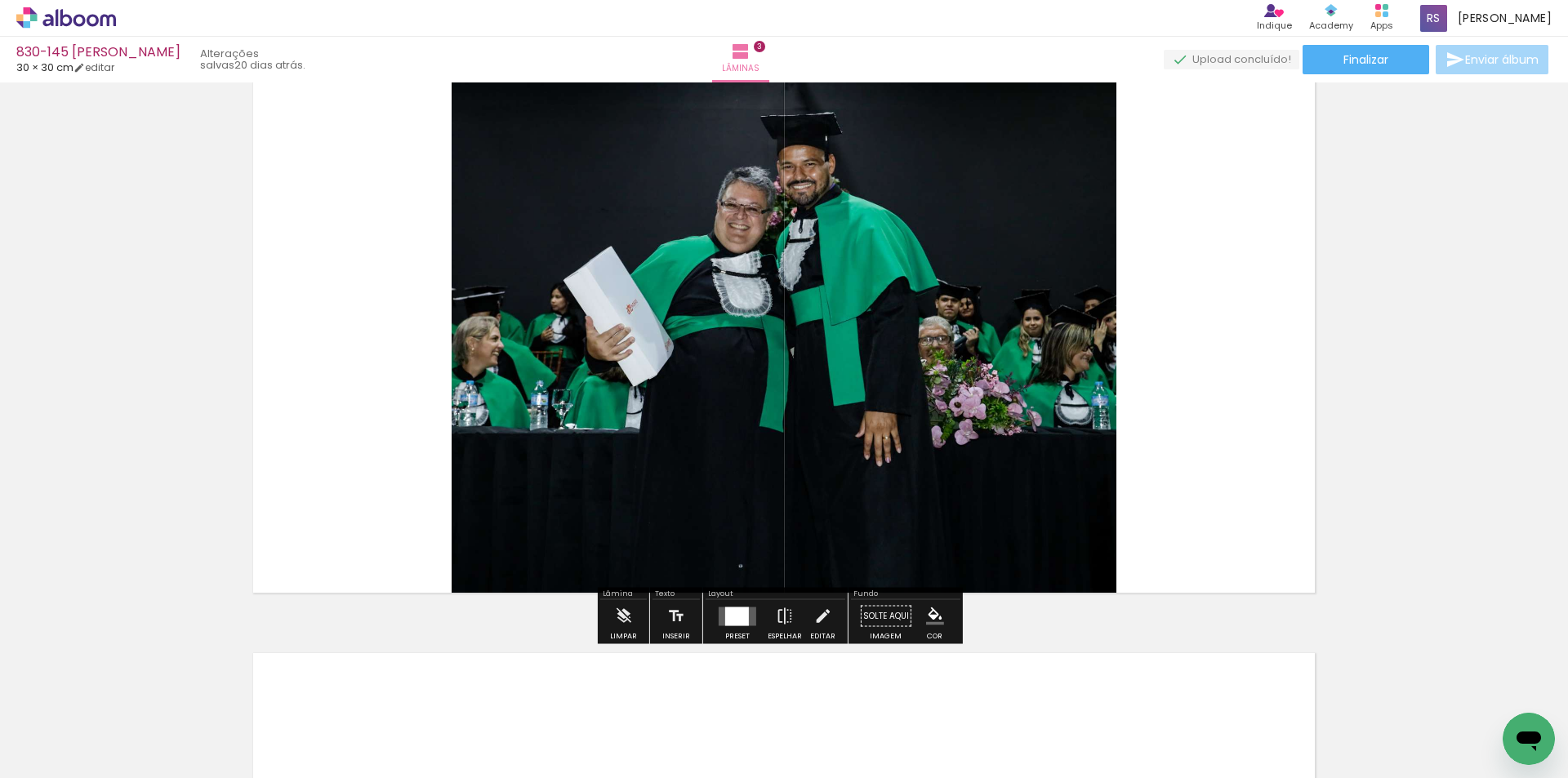
scroll to position [1256, 0]
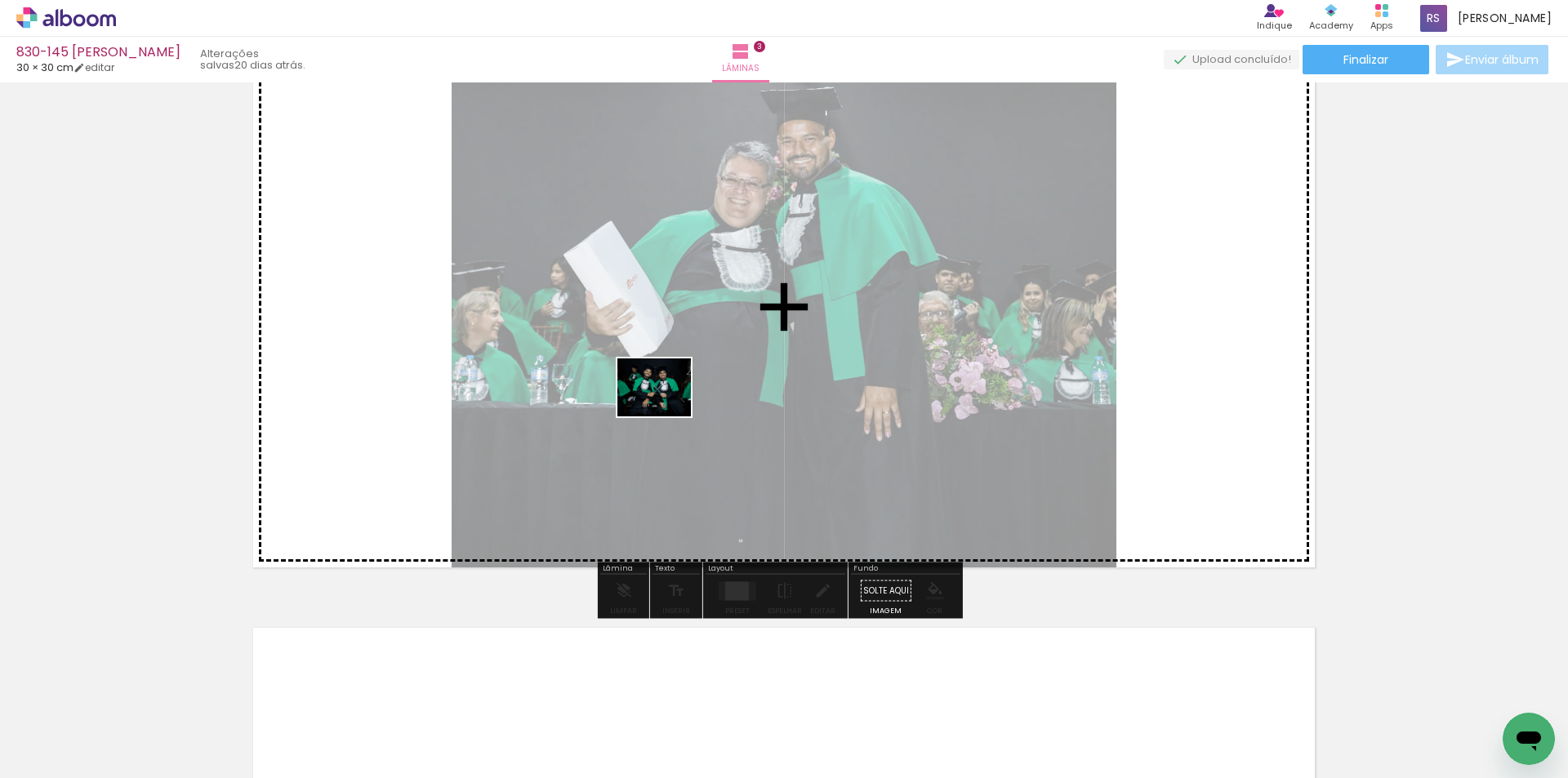
drag, startPoint x: 187, startPoint y: 720, endPoint x: 710, endPoint y: 397, distance: 614.7
click at [710, 397] on quentale-workspace at bounding box center [784, 389] width 1568 height 778
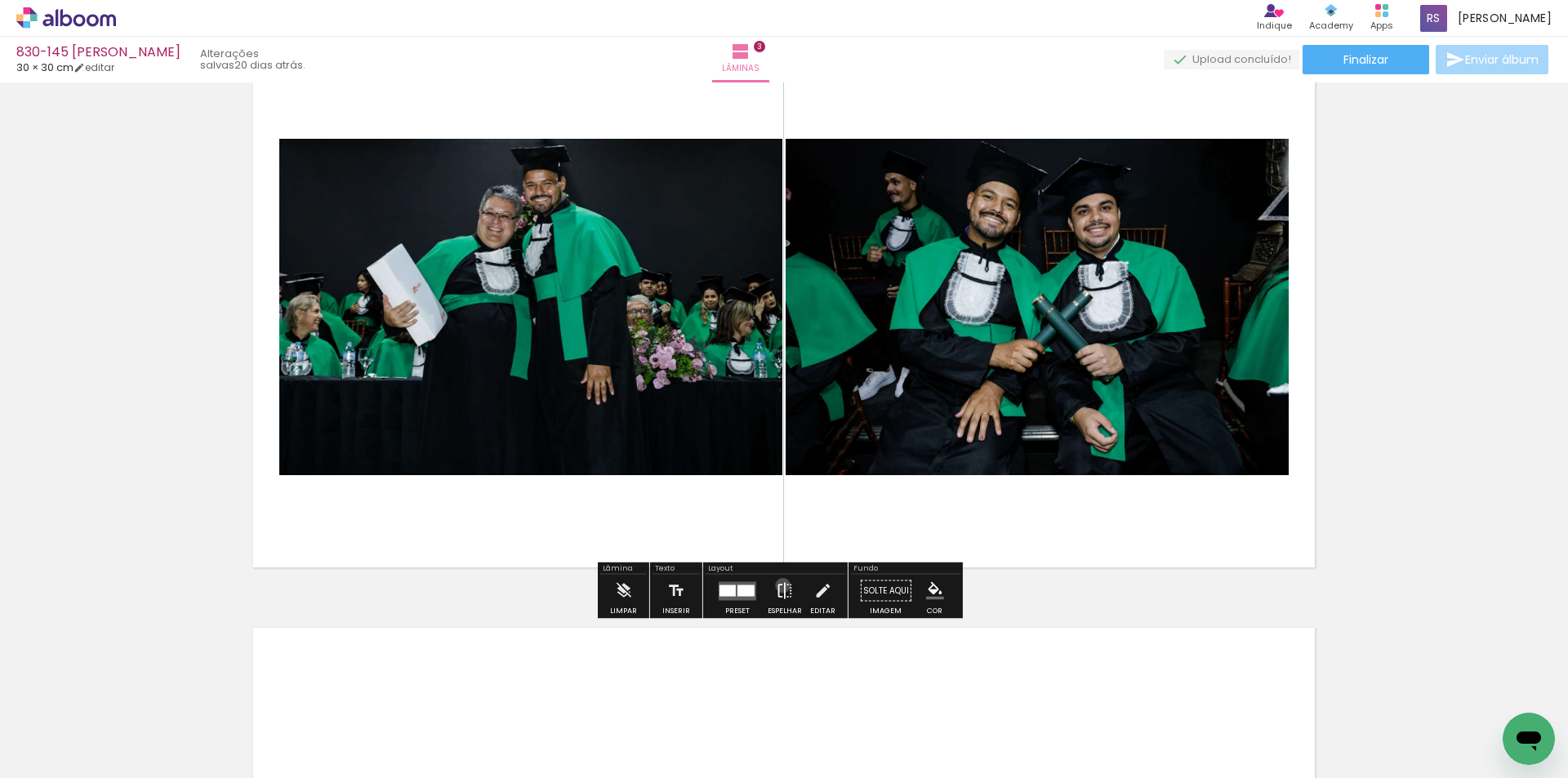
click at [779, 585] on iron-icon at bounding box center [784, 591] width 18 height 33
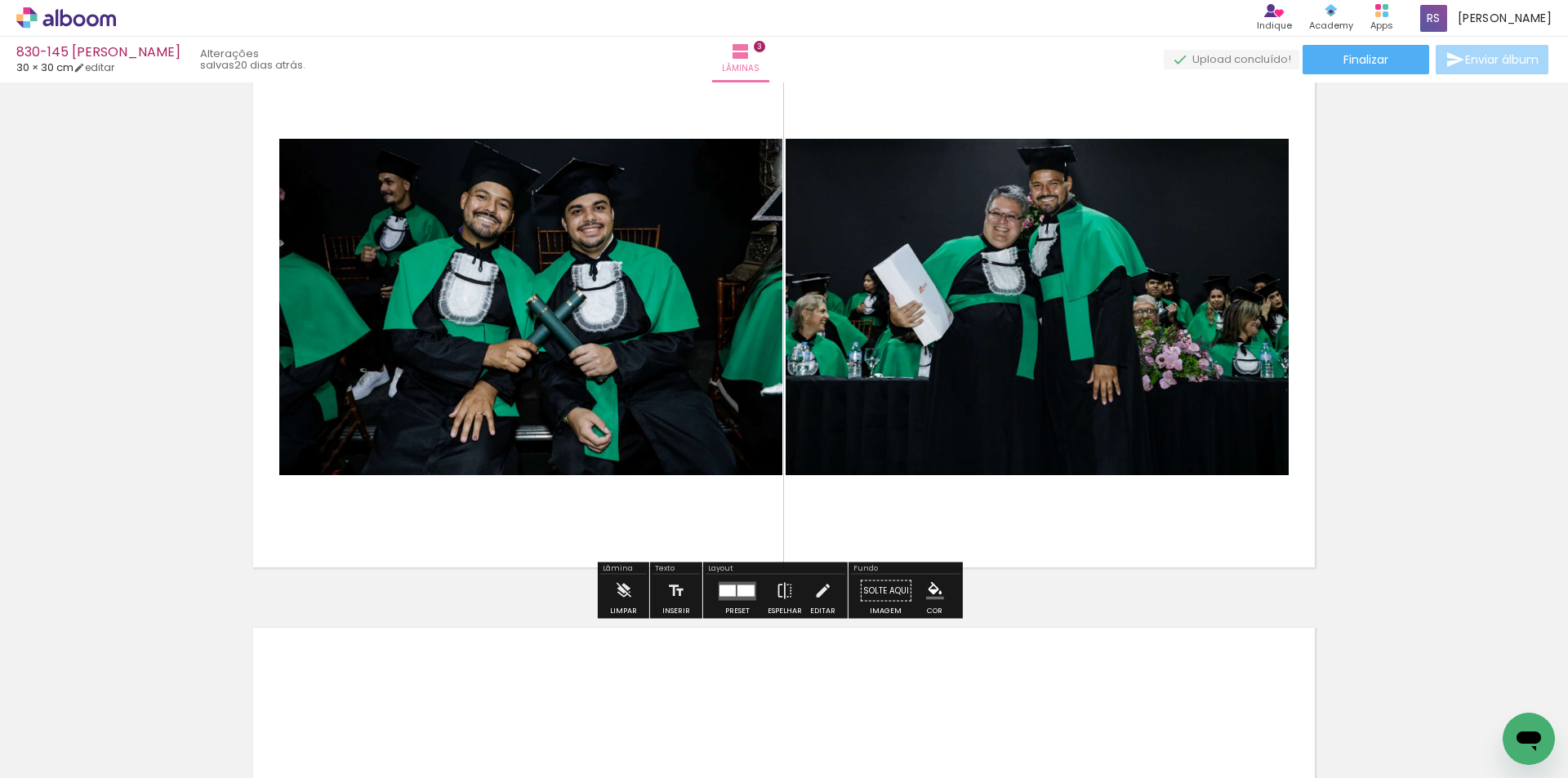
click at [729, 589] on div at bounding box center [727, 590] width 16 height 11
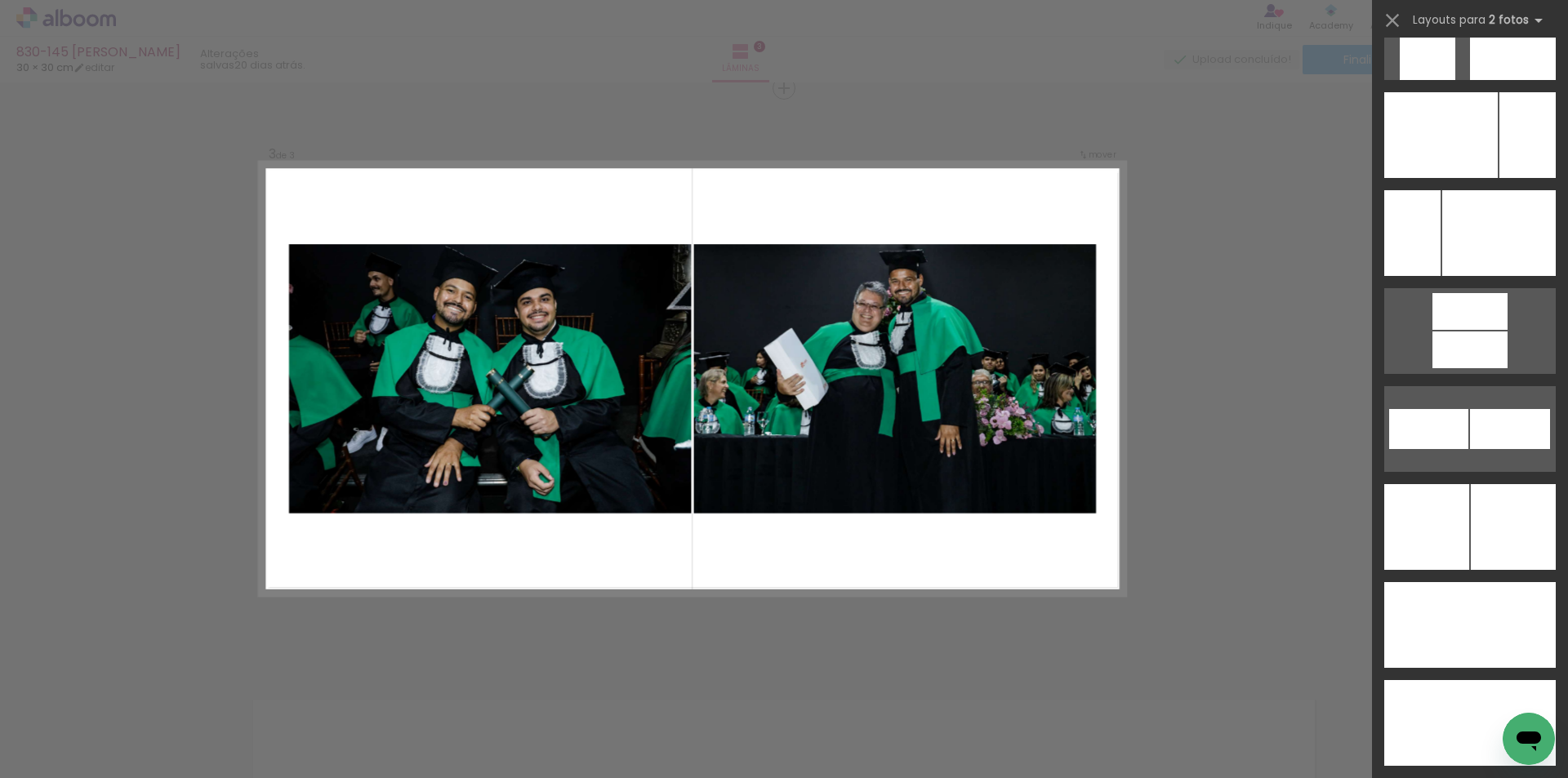
scroll to position [6838, 0]
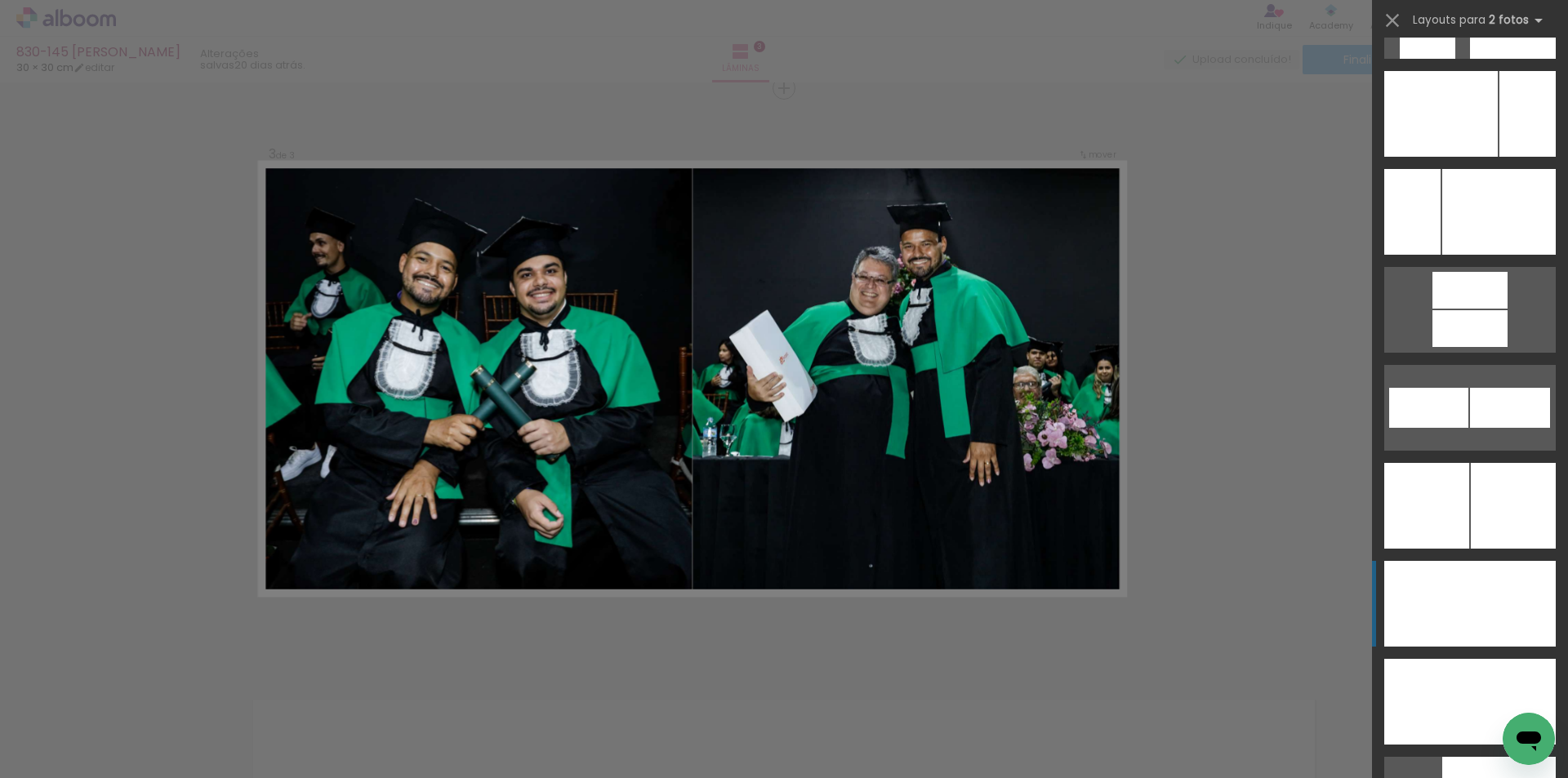
click at [1504, 614] on div at bounding box center [1512, 603] width 86 height 86
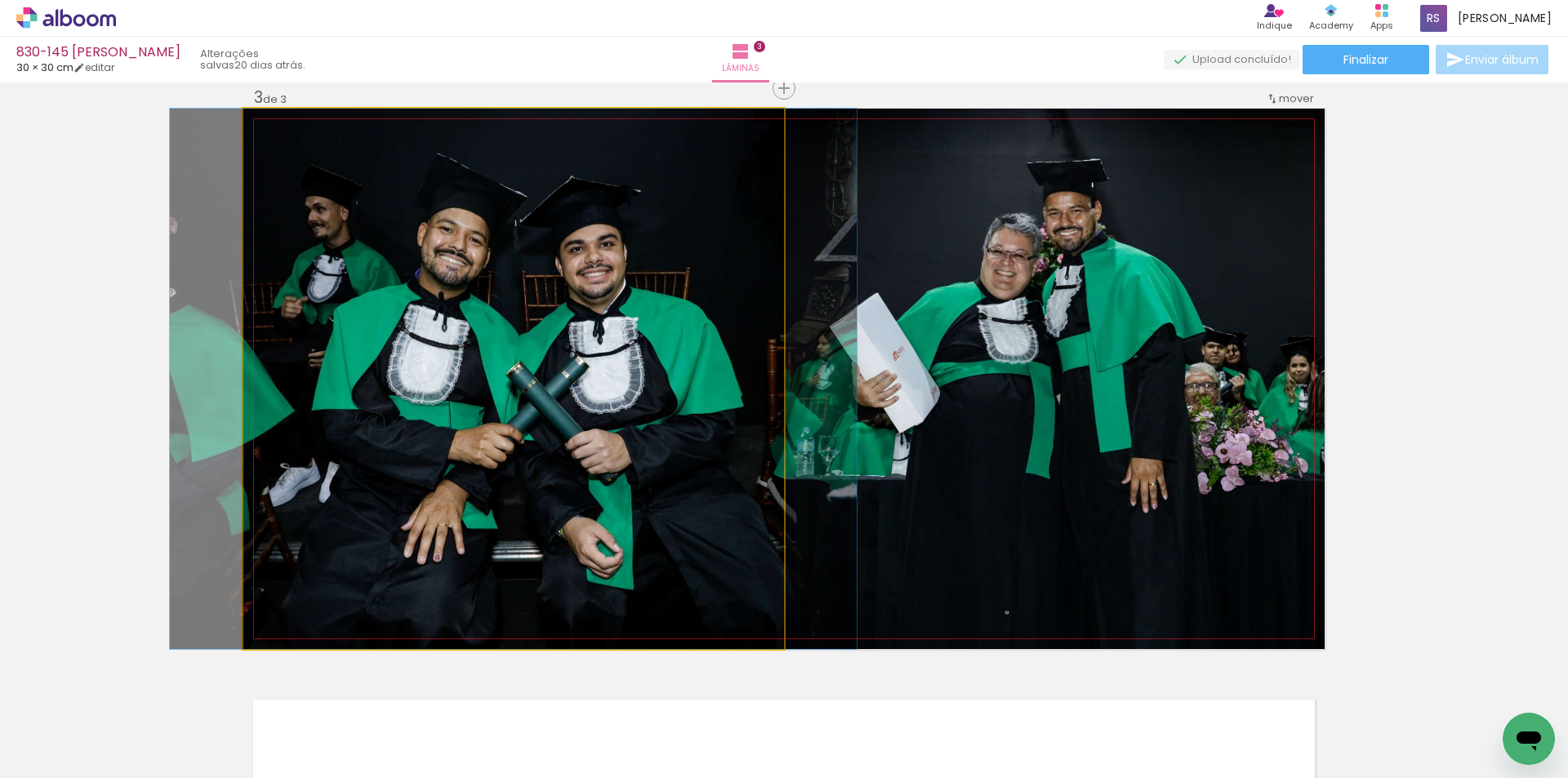
click at [573, 413] on quentale-photo at bounding box center [513, 379] width 541 height 541
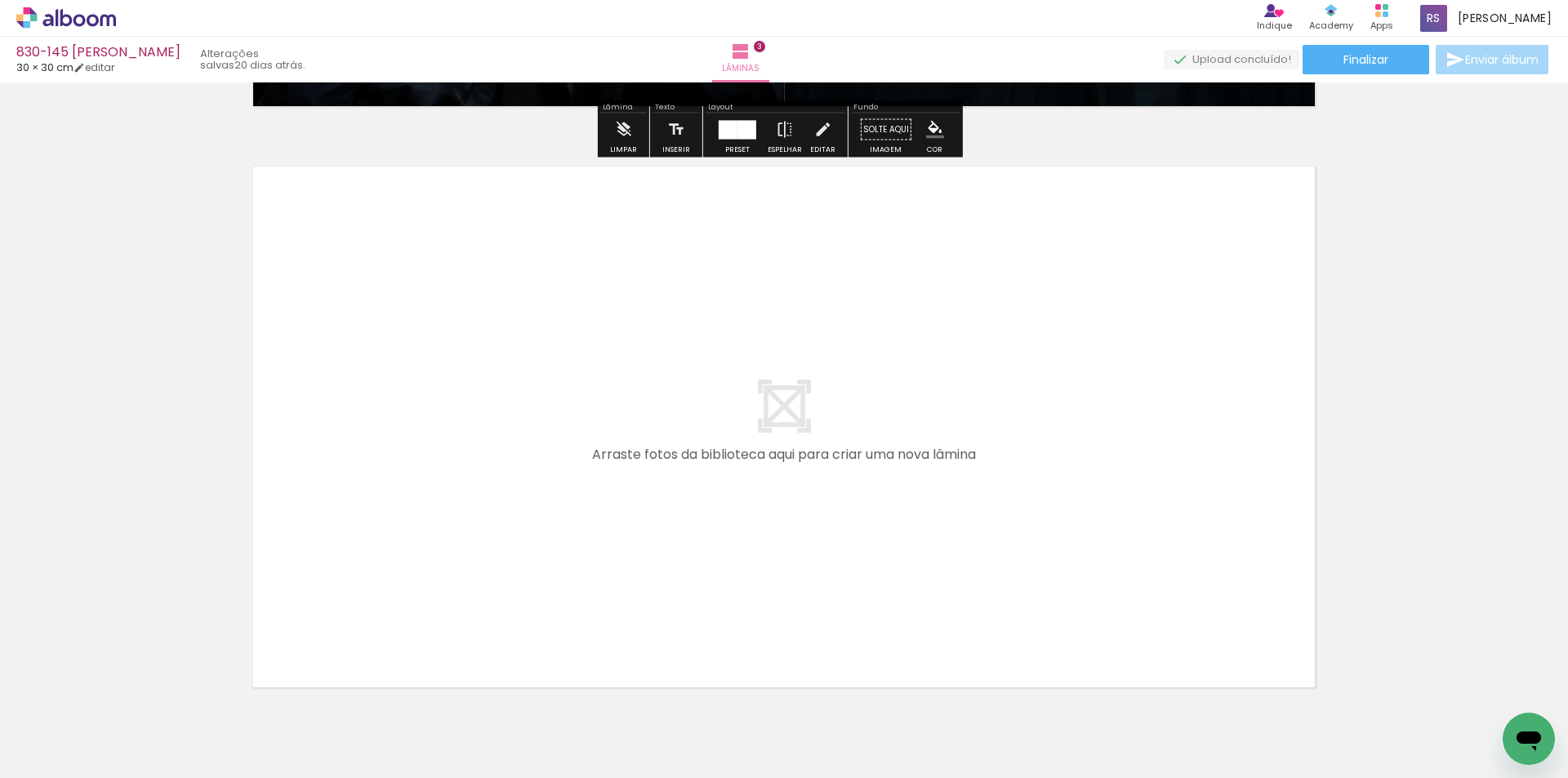
scroll to position [1756, 0]
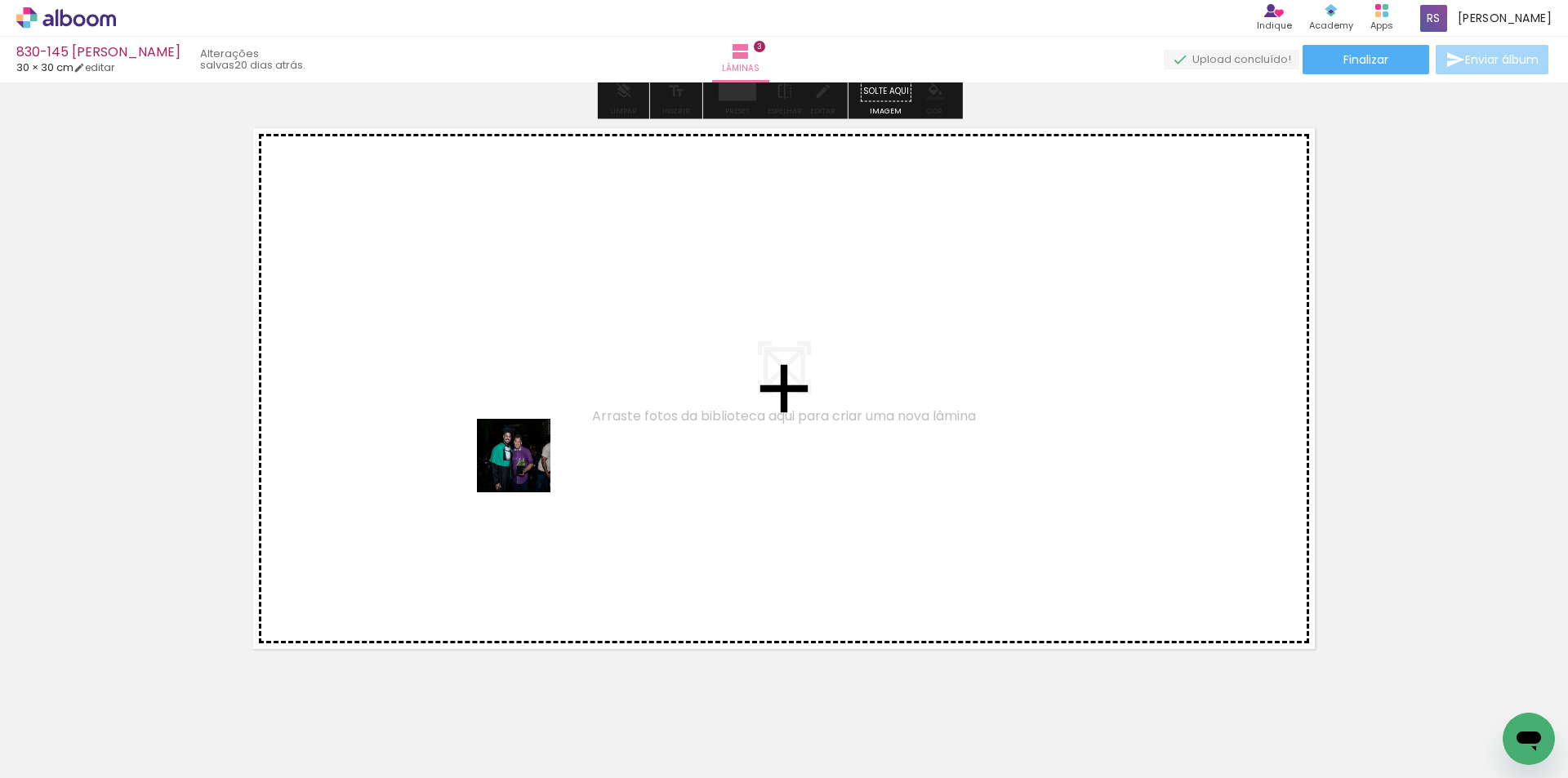
drag, startPoint x: 211, startPoint y: 679, endPoint x: 554, endPoint y: 446, distance: 414.7
click at [554, 446] on quentale-workspace at bounding box center [784, 389] width 1568 height 778
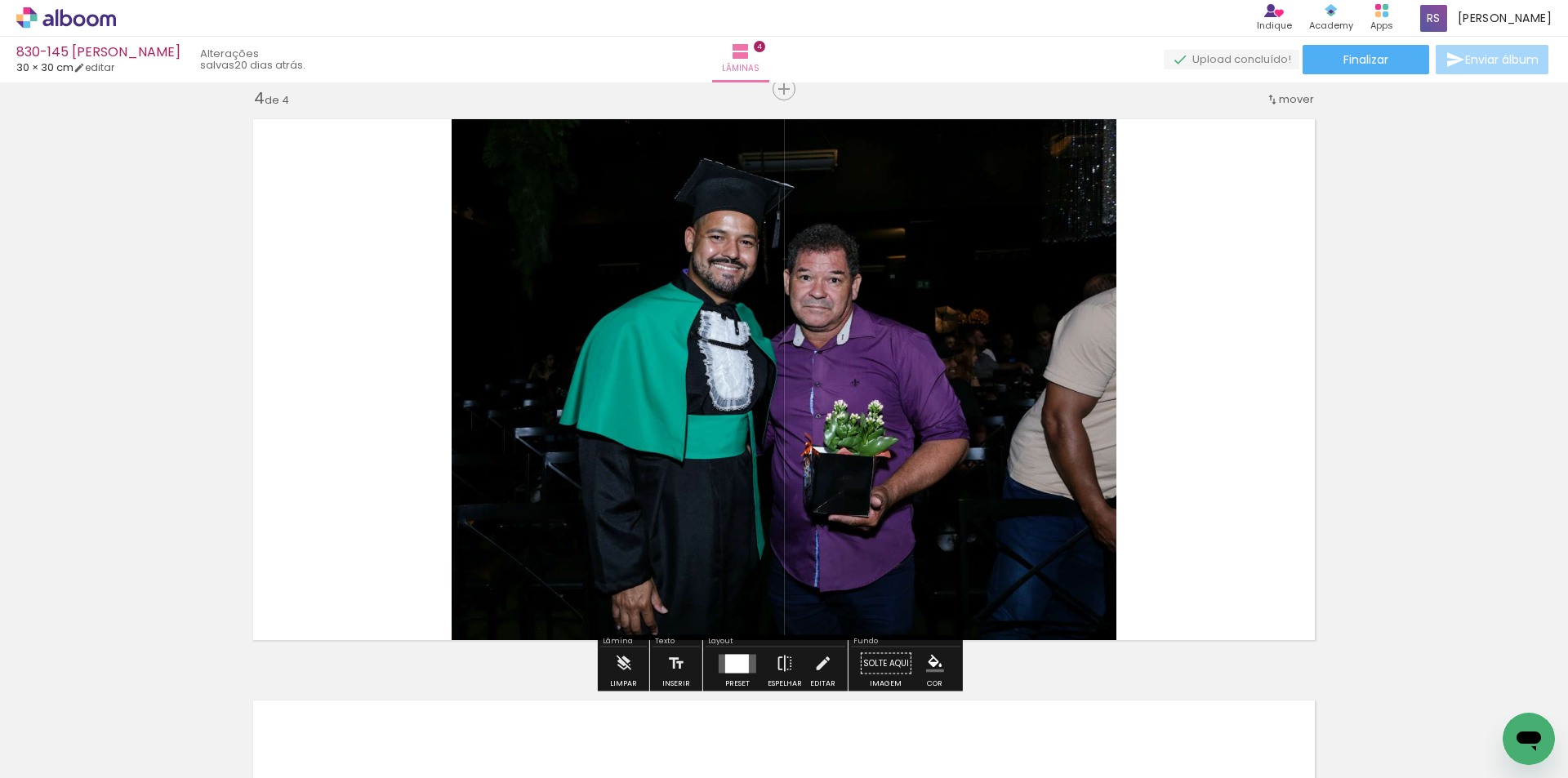
scroll to position [1765, 0]
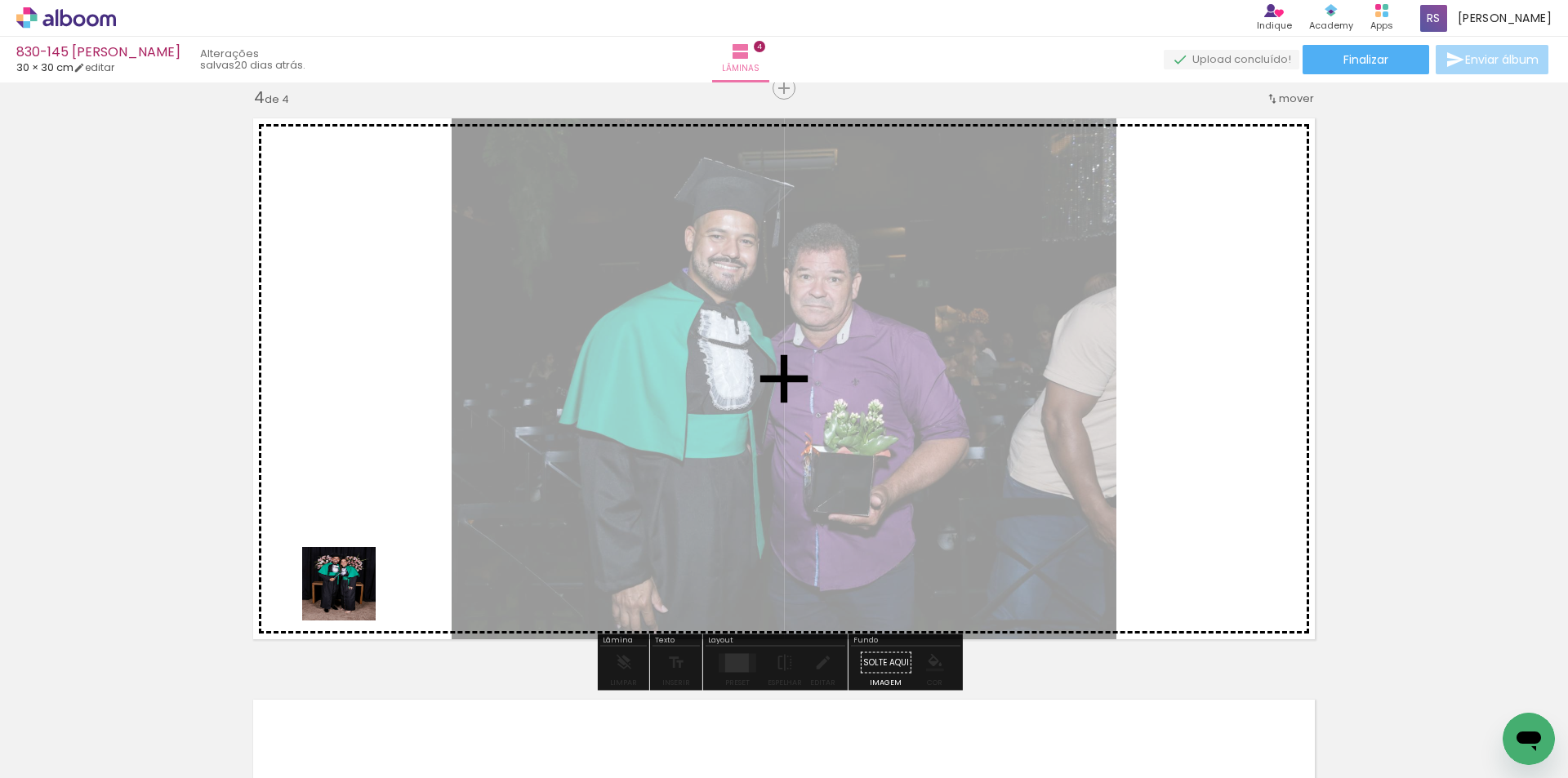
drag, startPoint x: 159, startPoint y: 720, endPoint x: 802, endPoint y: 396, distance: 720.0
click at [802, 396] on quentale-workspace at bounding box center [784, 389] width 1568 height 778
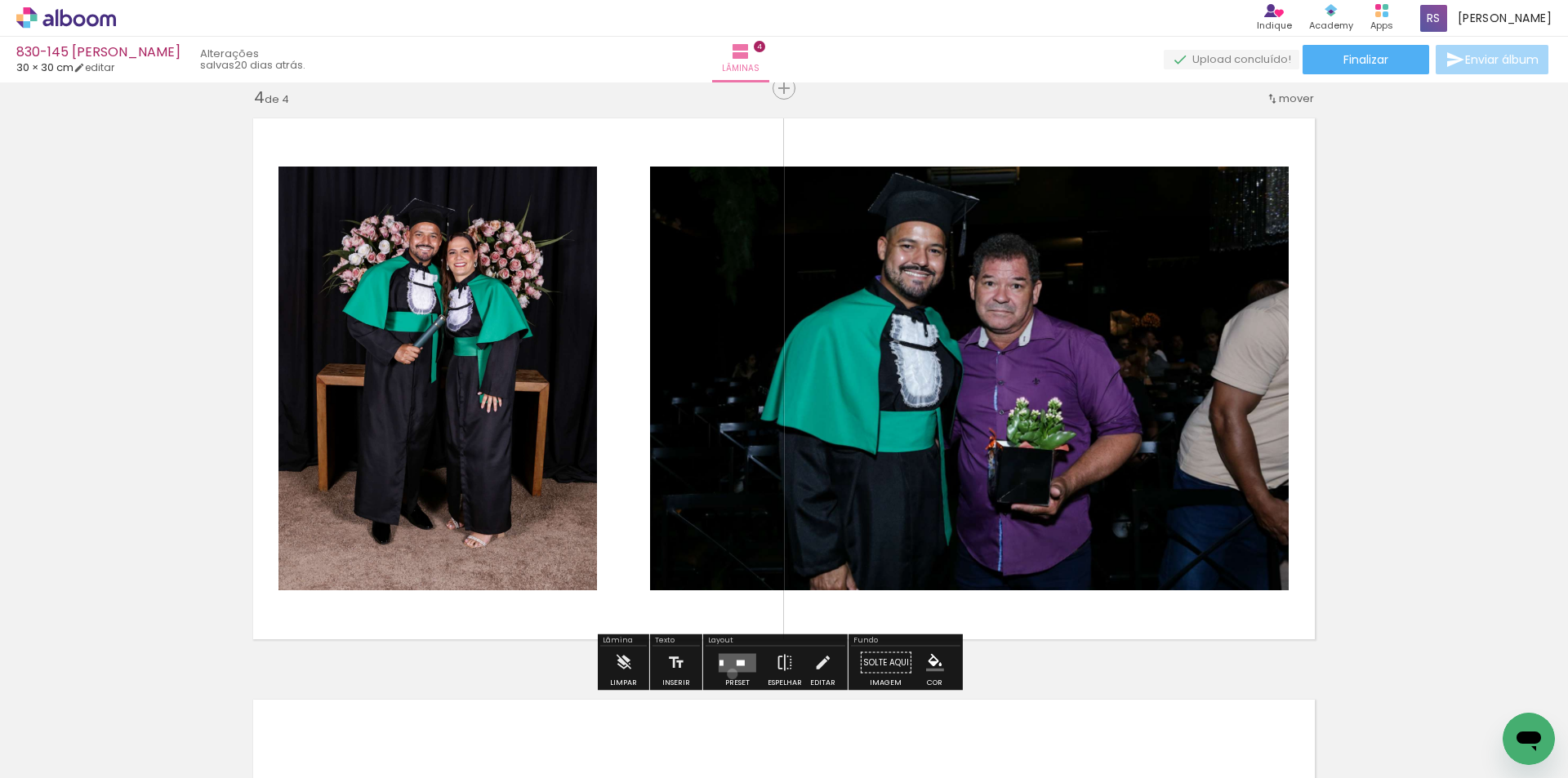
click at [728, 674] on div at bounding box center [737, 663] width 44 height 33
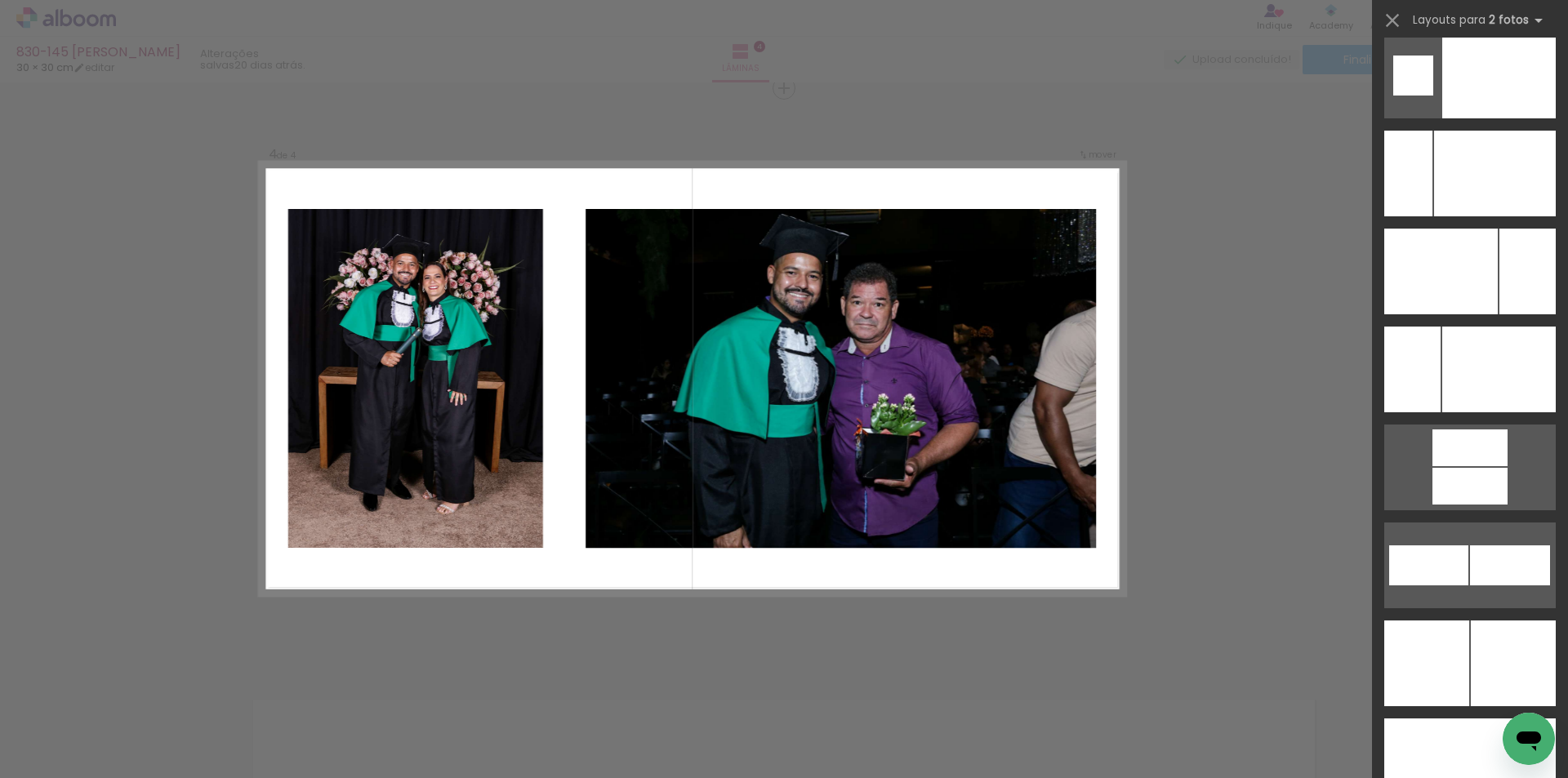
scroll to position [7307, 0]
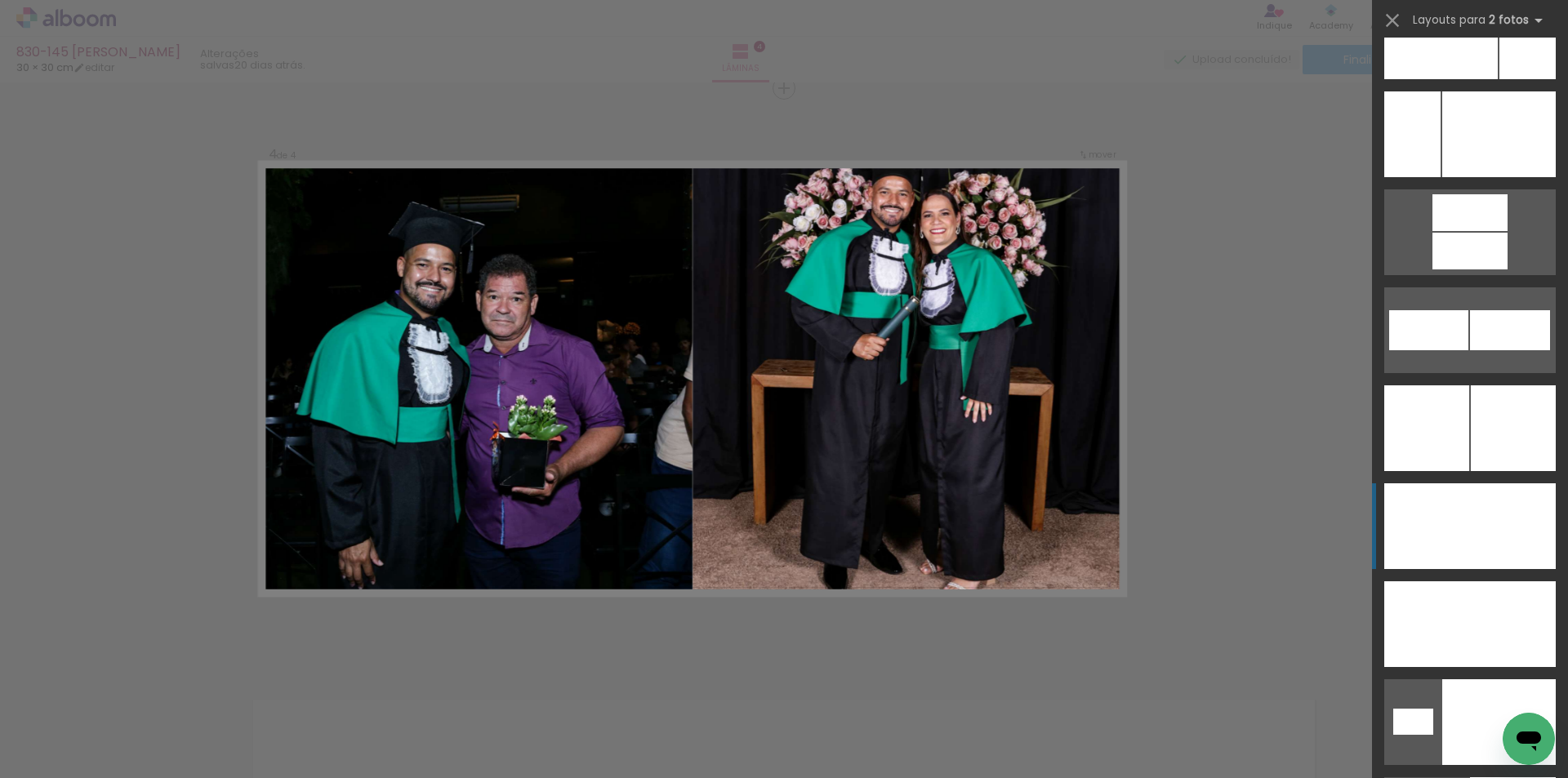
click at [1508, 517] on div at bounding box center [1512, 526] width 86 height 86
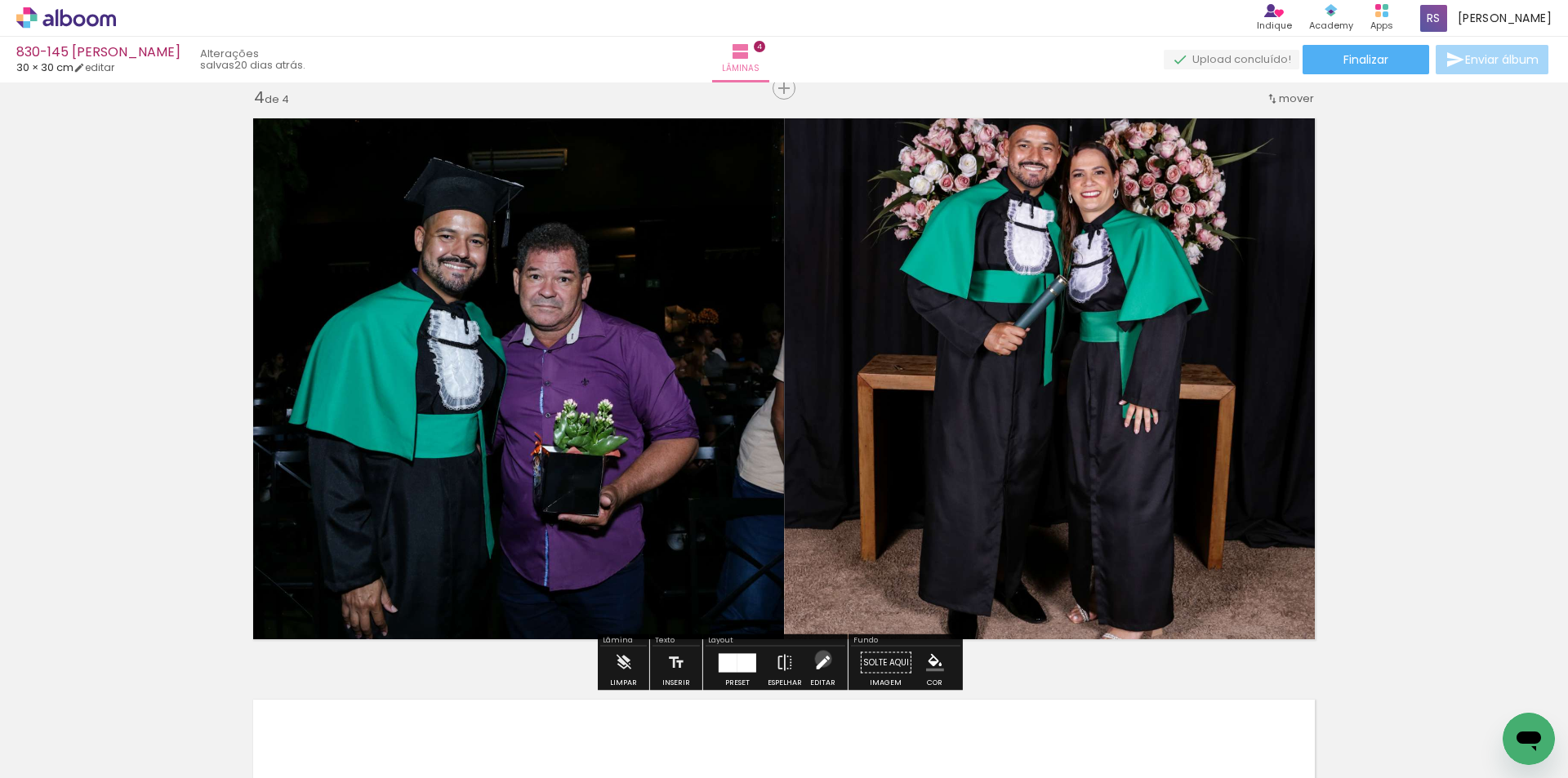
click at [819, 659] on iron-icon at bounding box center [822, 663] width 18 height 33
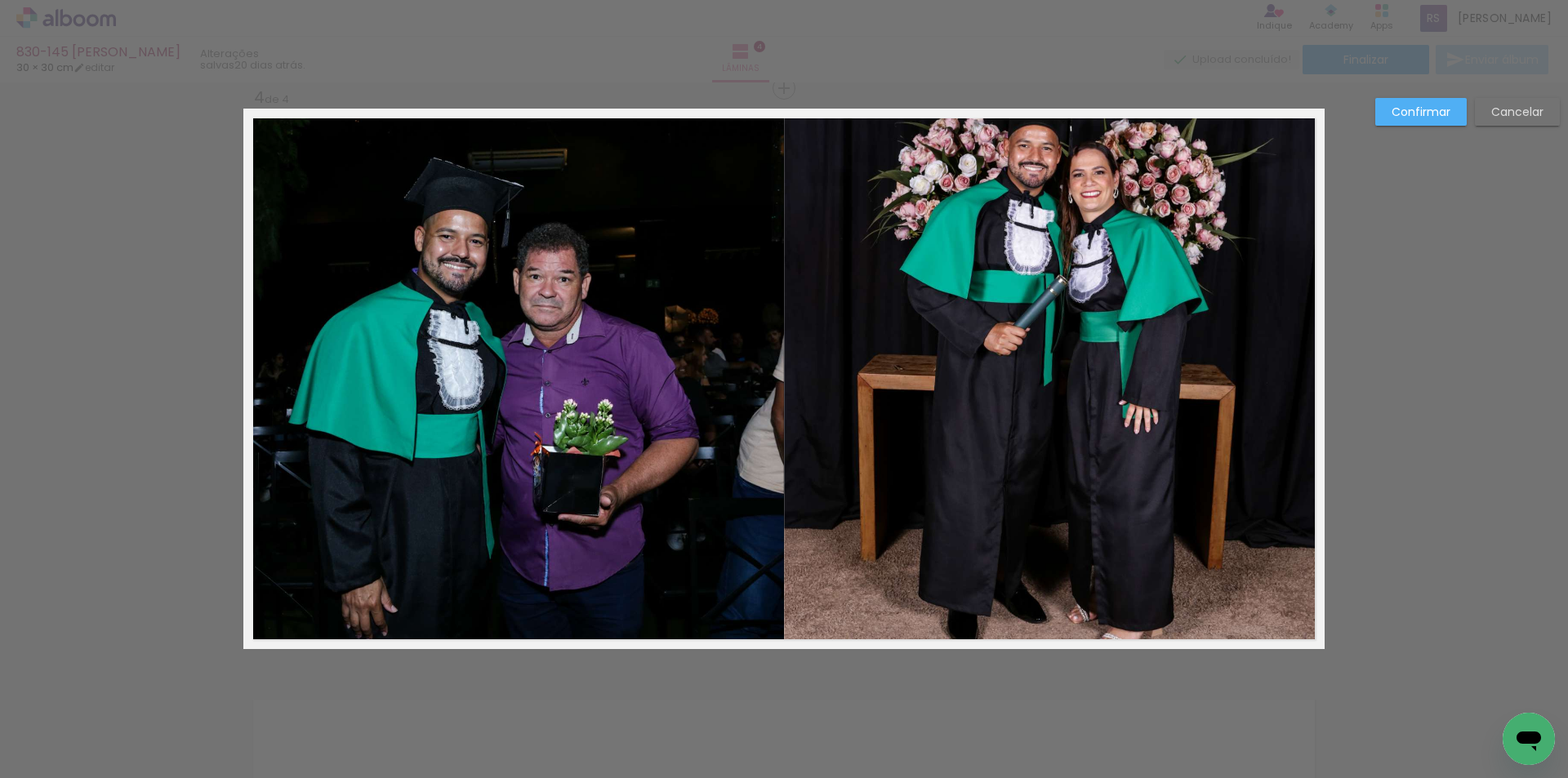
click at [869, 320] on quentale-photo at bounding box center [1054, 379] width 541 height 541
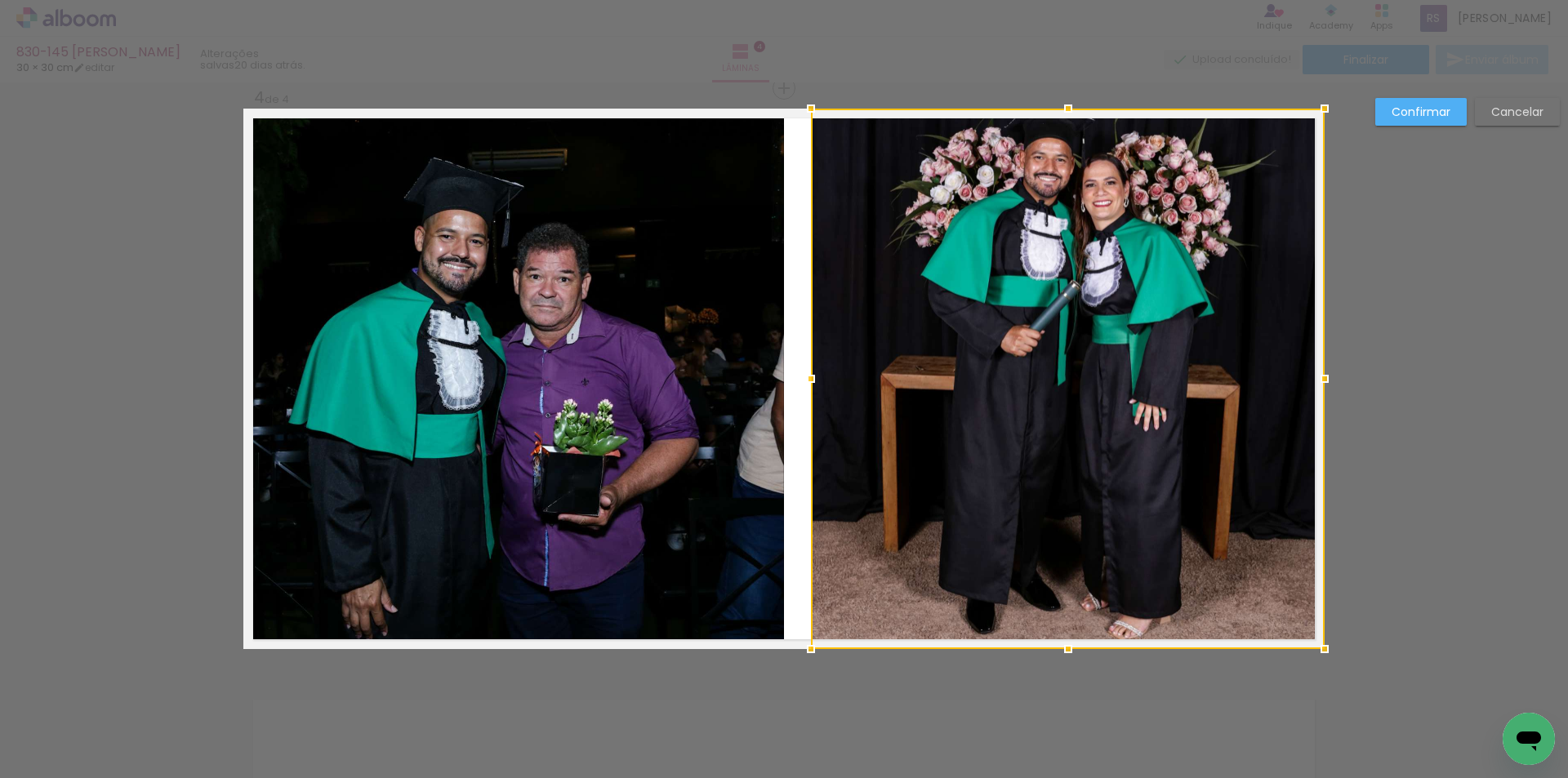
drag, startPoint x: 781, startPoint y: 374, endPoint x: 808, endPoint y: 366, distance: 28.2
click at [808, 366] on div at bounding box center [811, 379] width 33 height 33
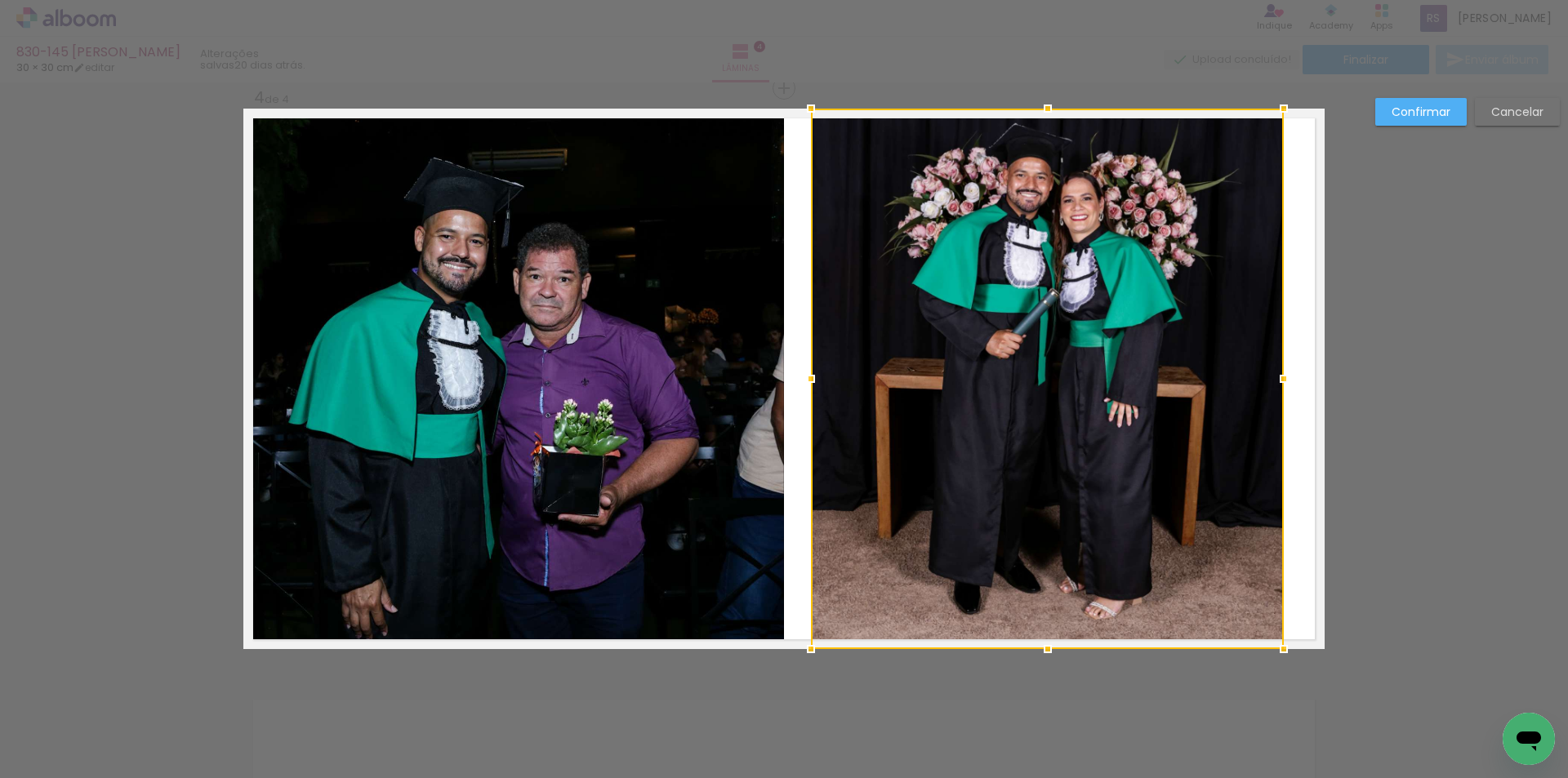
drag, startPoint x: 1317, startPoint y: 380, endPoint x: 1276, endPoint y: 386, distance: 41.4
click at [1276, 386] on div at bounding box center [1283, 379] width 33 height 33
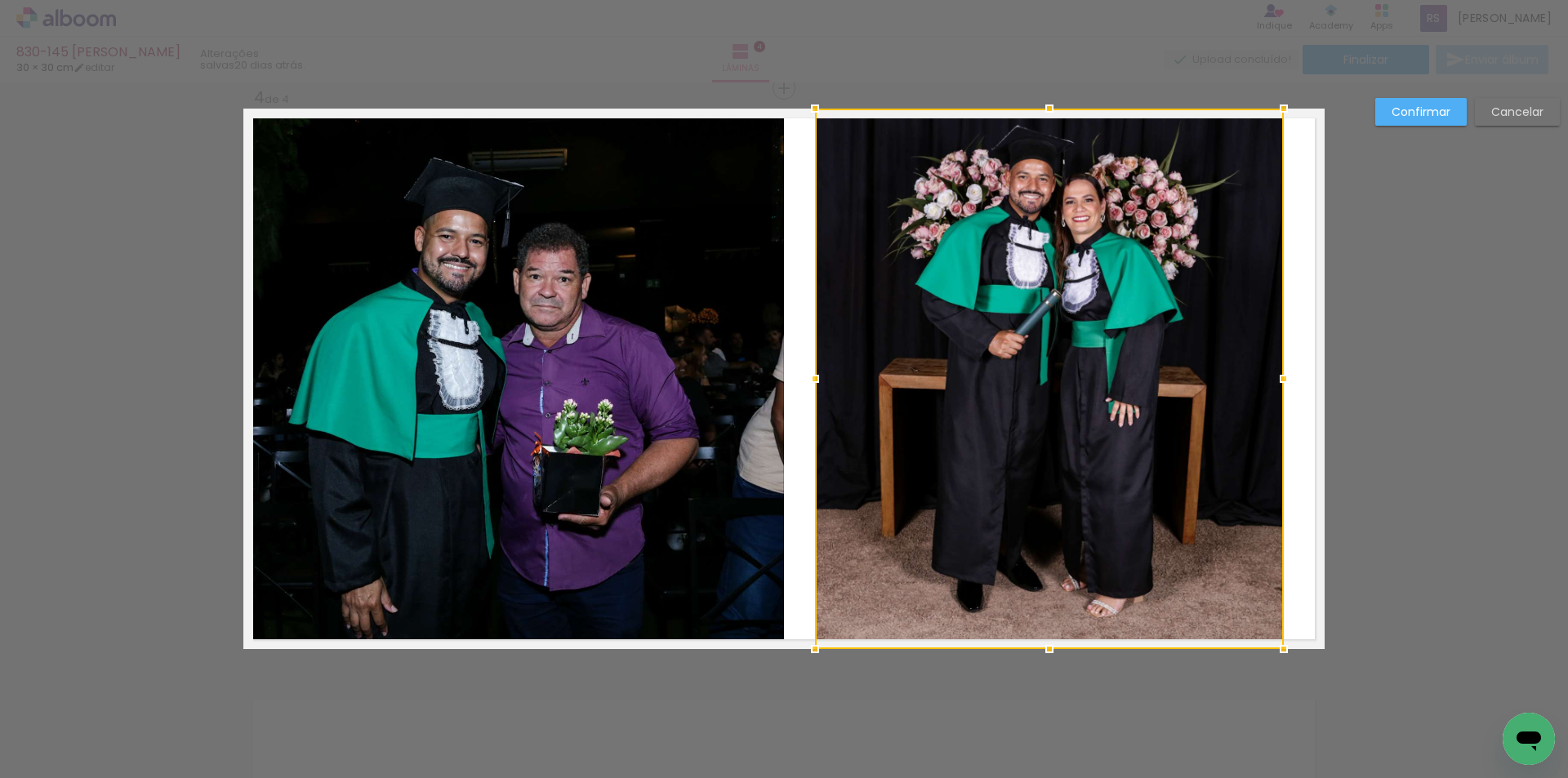
click at [813, 386] on div at bounding box center [815, 379] width 33 height 33
click at [1110, 235] on div at bounding box center [1049, 379] width 469 height 541
drag, startPoint x: 1421, startPoint y: 113, endPoint x: 1393, endPoint y: 127, distance: 31.3
click at [0, 0] on slot "Confirmar" at bounding box center [0, 0] width 0 height 0
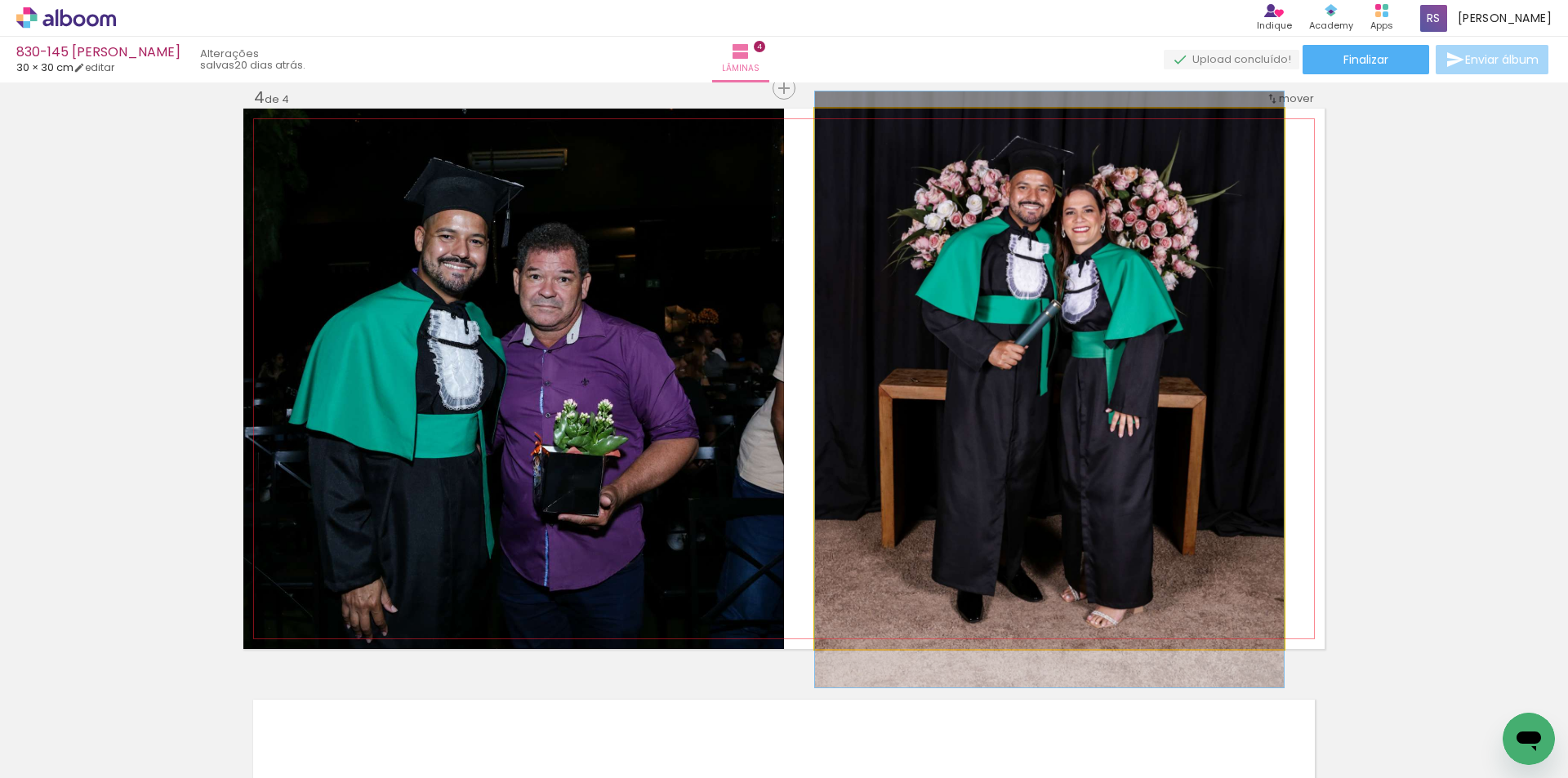
drag, startPoint x: 1255, startPoint y: 212, endPoint x: 1253, endPoint y: 223, distance: 11.2
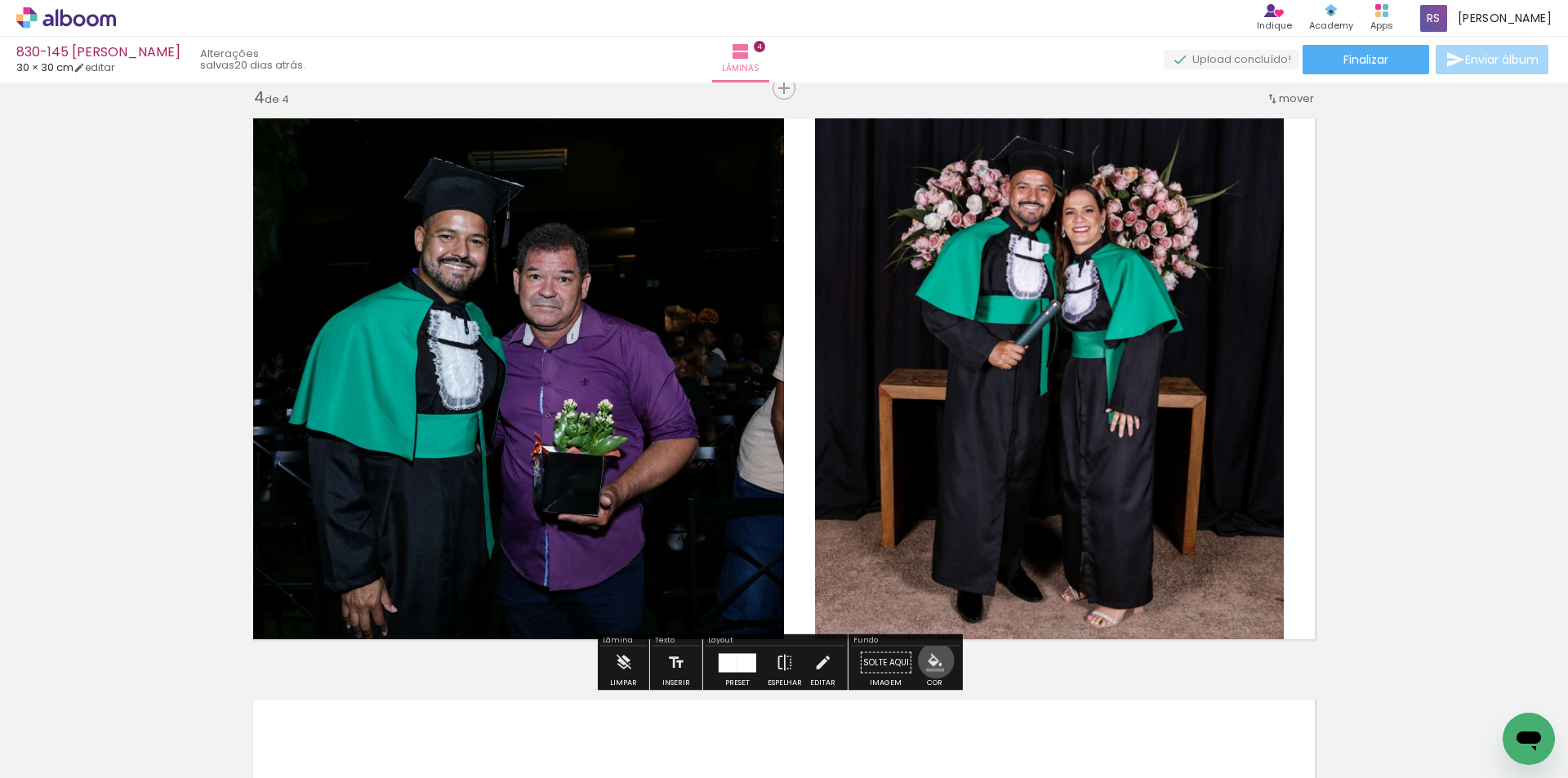
click at [930, 661] on iron-icon "color picker" at bounding box center [934, 663] width 18 height 18
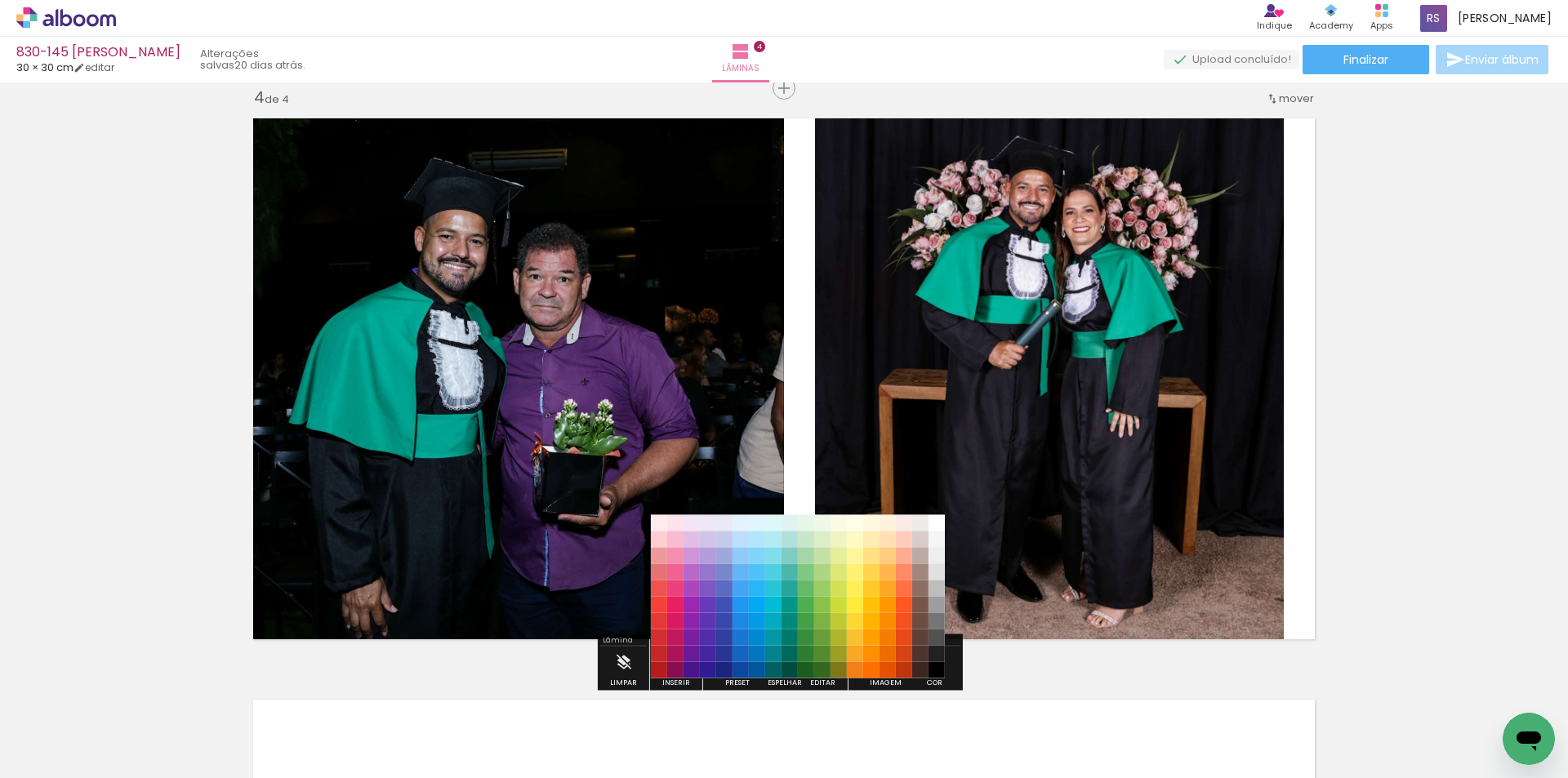
click at [934, 653] on paper-item "#212121" at bounding box center [936, 654] width 16 height 16
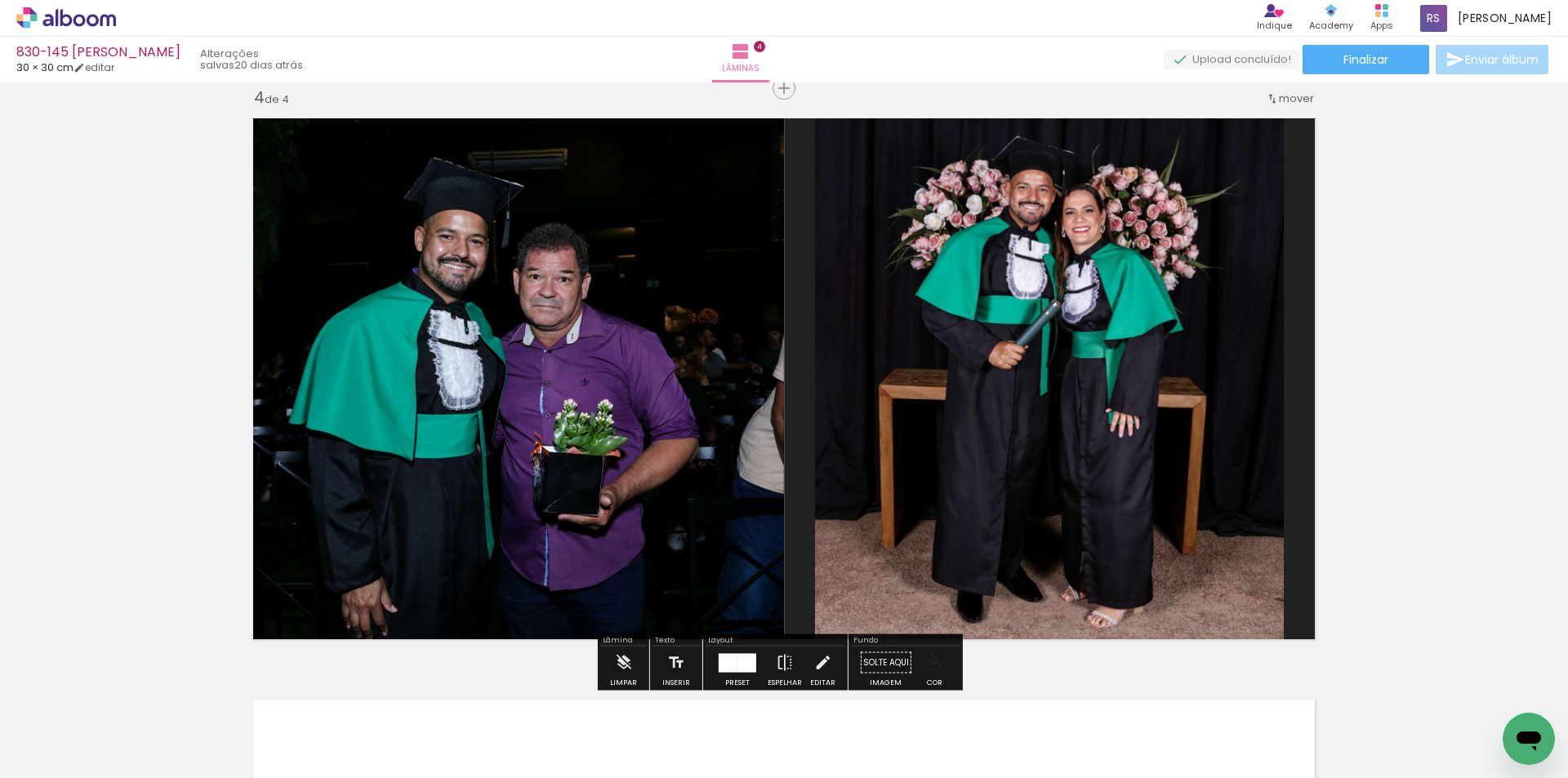
click at [932, 661] on iron-icon "color picker" at bounding box center [934, 663] width 18 height 18
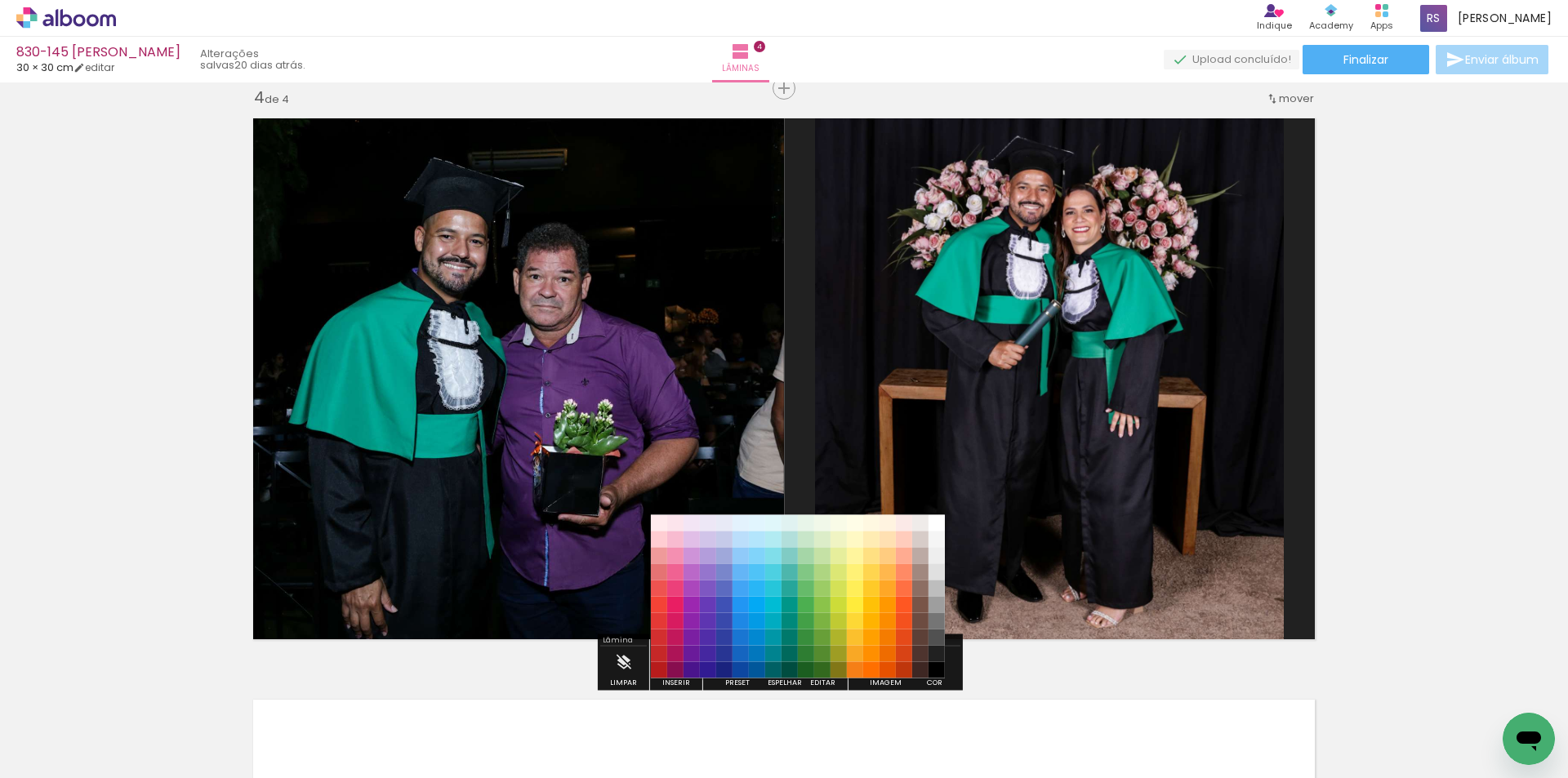
click at [937, 669] on paper-item "#000000" at bounding box center [936, 670] width 16 height 16
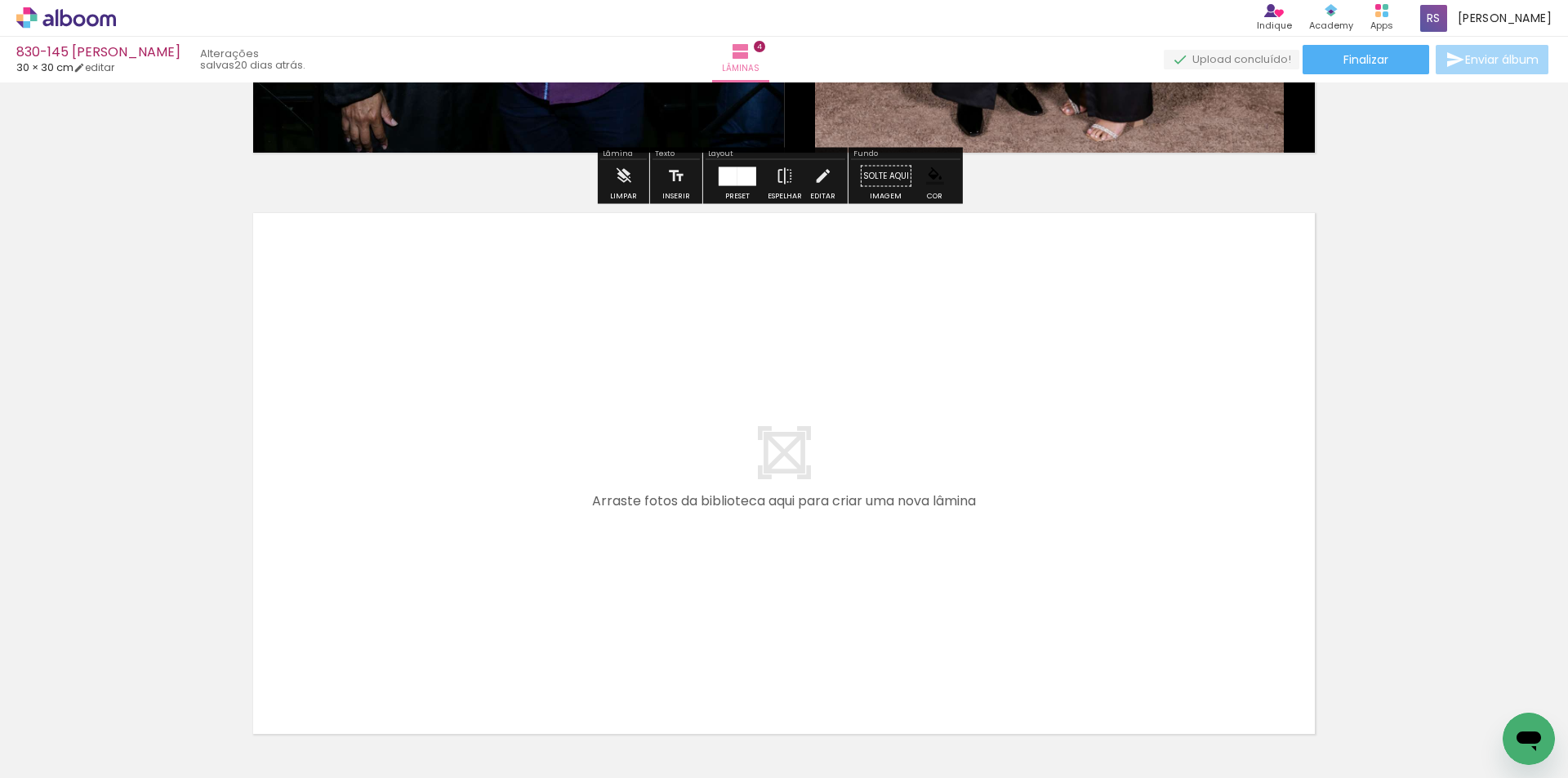
scroll to position [2255, 0]
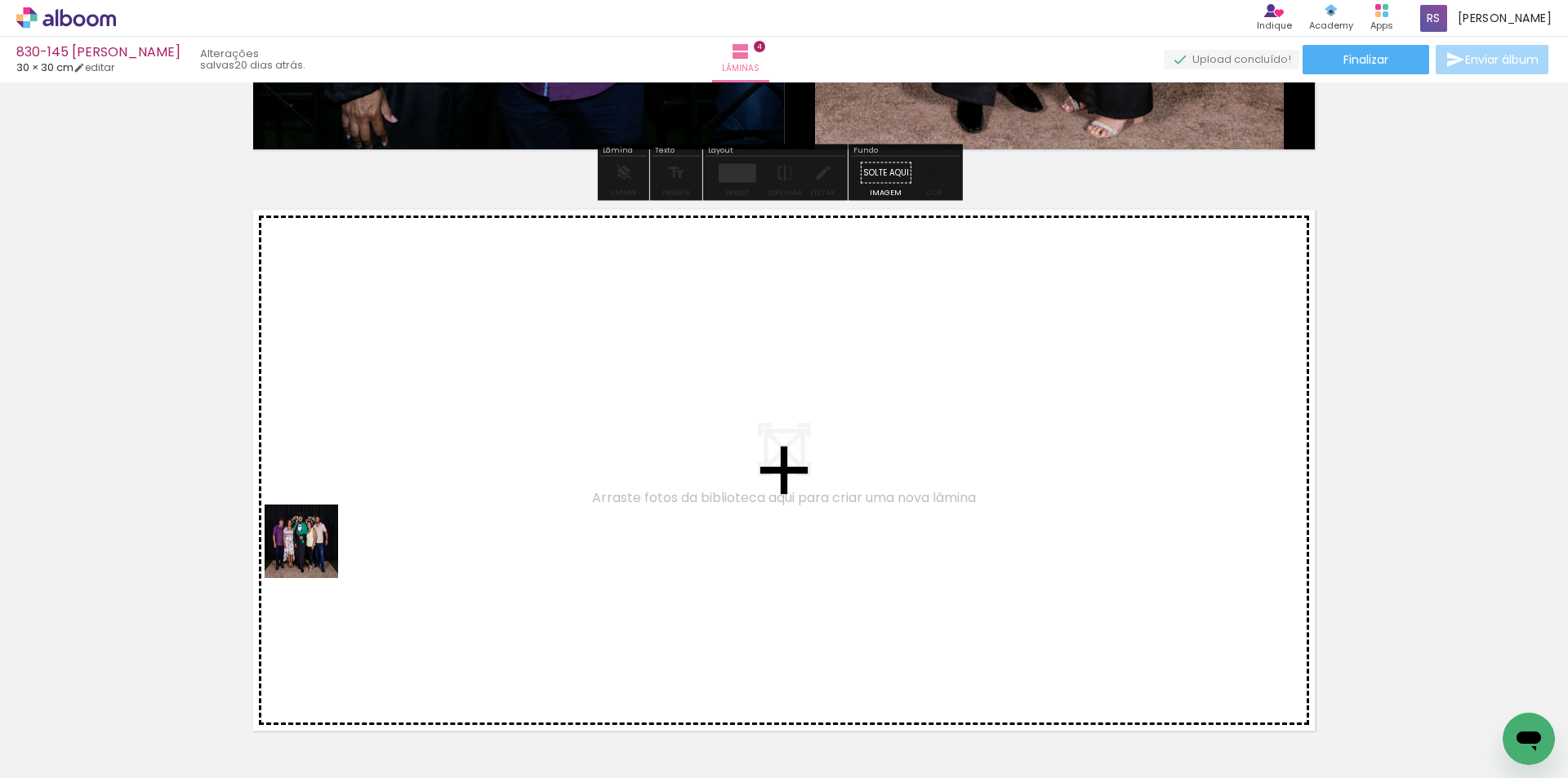
drag, startPoint x: 176, startPoint y: 711, endPoint x: 420, endPoint y: 461, distance: 349.3
click at [420, 461] on quentale-workspace at bounding box center [784, 389] width 1568 height 778
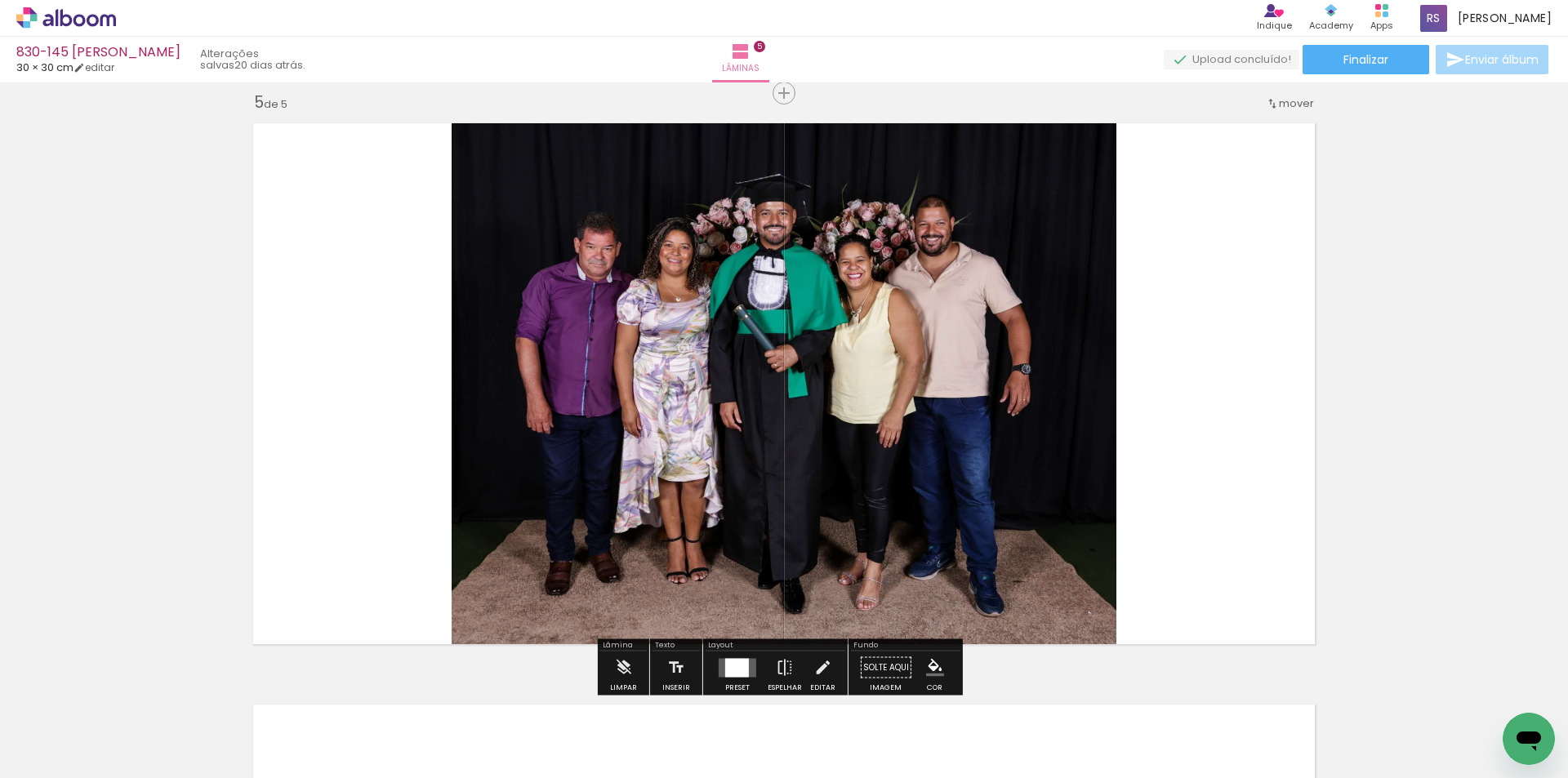
scroll to position [2347, 0]
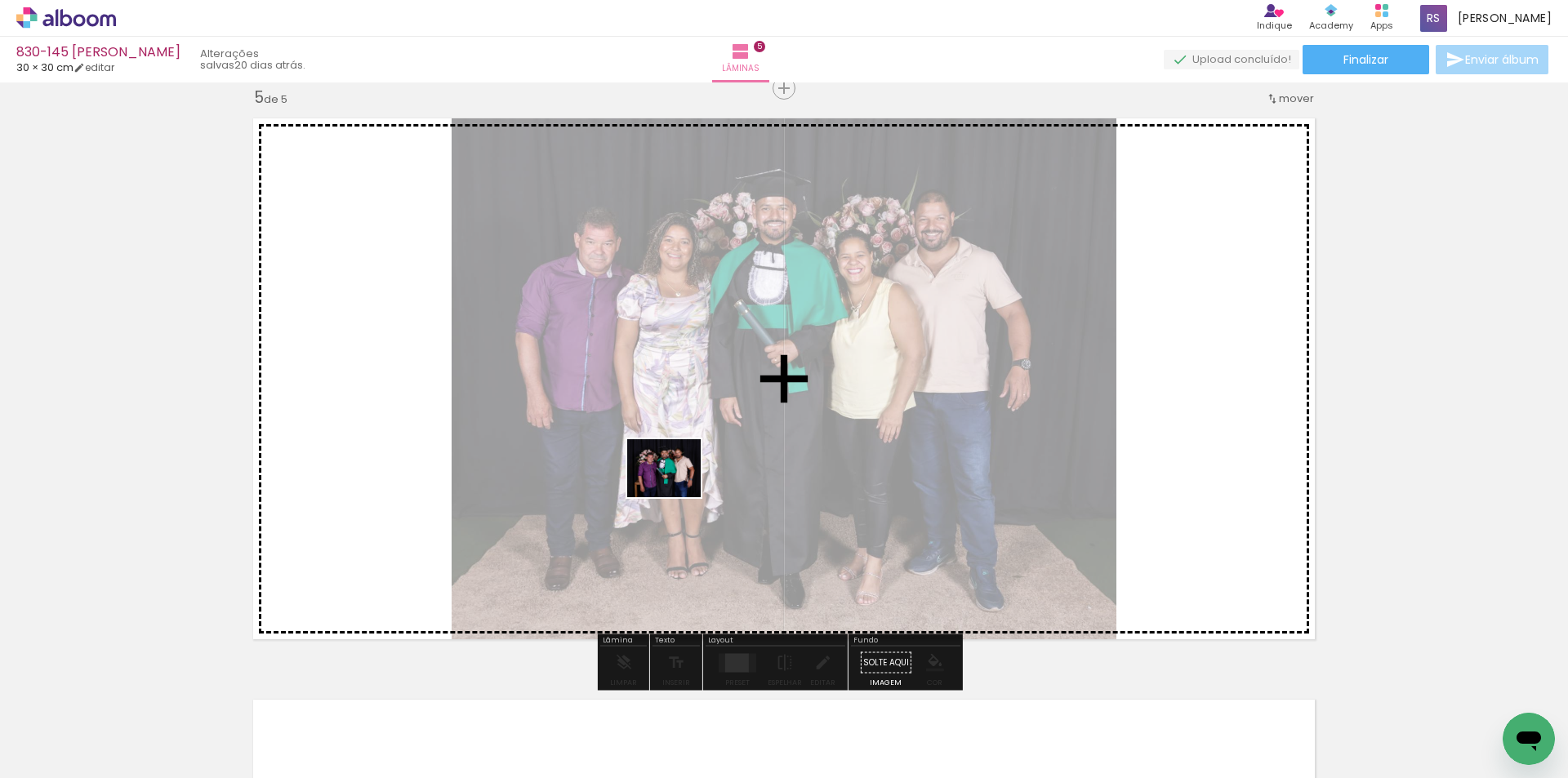
drag, startPoint x: 276, startPoint y: 726, endPoint x: 676, endPoint y: 488, distance: 465.5
click at [676, 488] on quentale-workspace at bounding box center [784, 389] width 1568 height 778
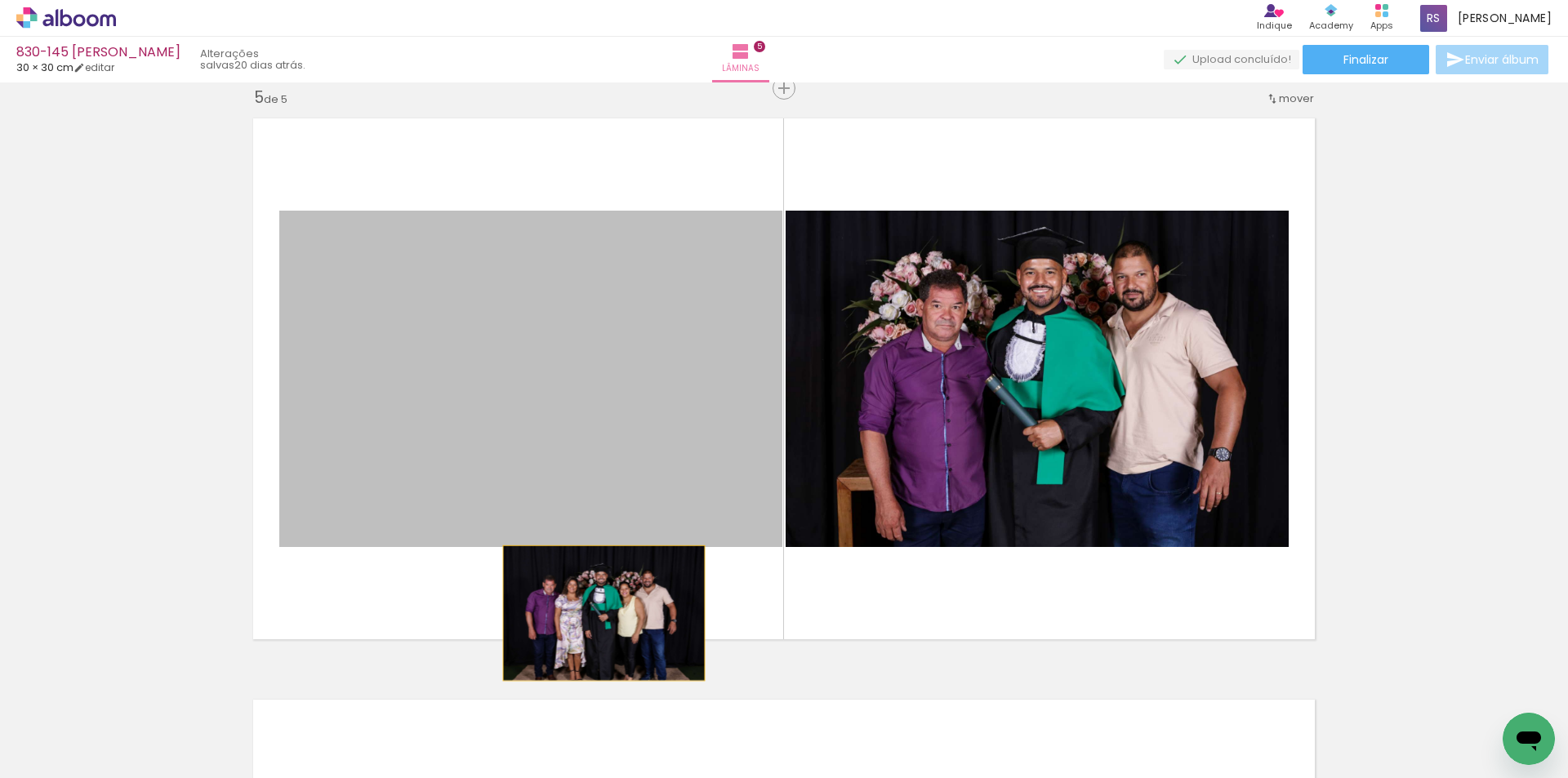
drag, startPoint x: 644, startPoint y: 428, endPoint x: 559, endPoint y: 697, distance: 282.1
click at [566, 701] on quentale-workspace at bounding box center [784, 389] width 1568 height 778
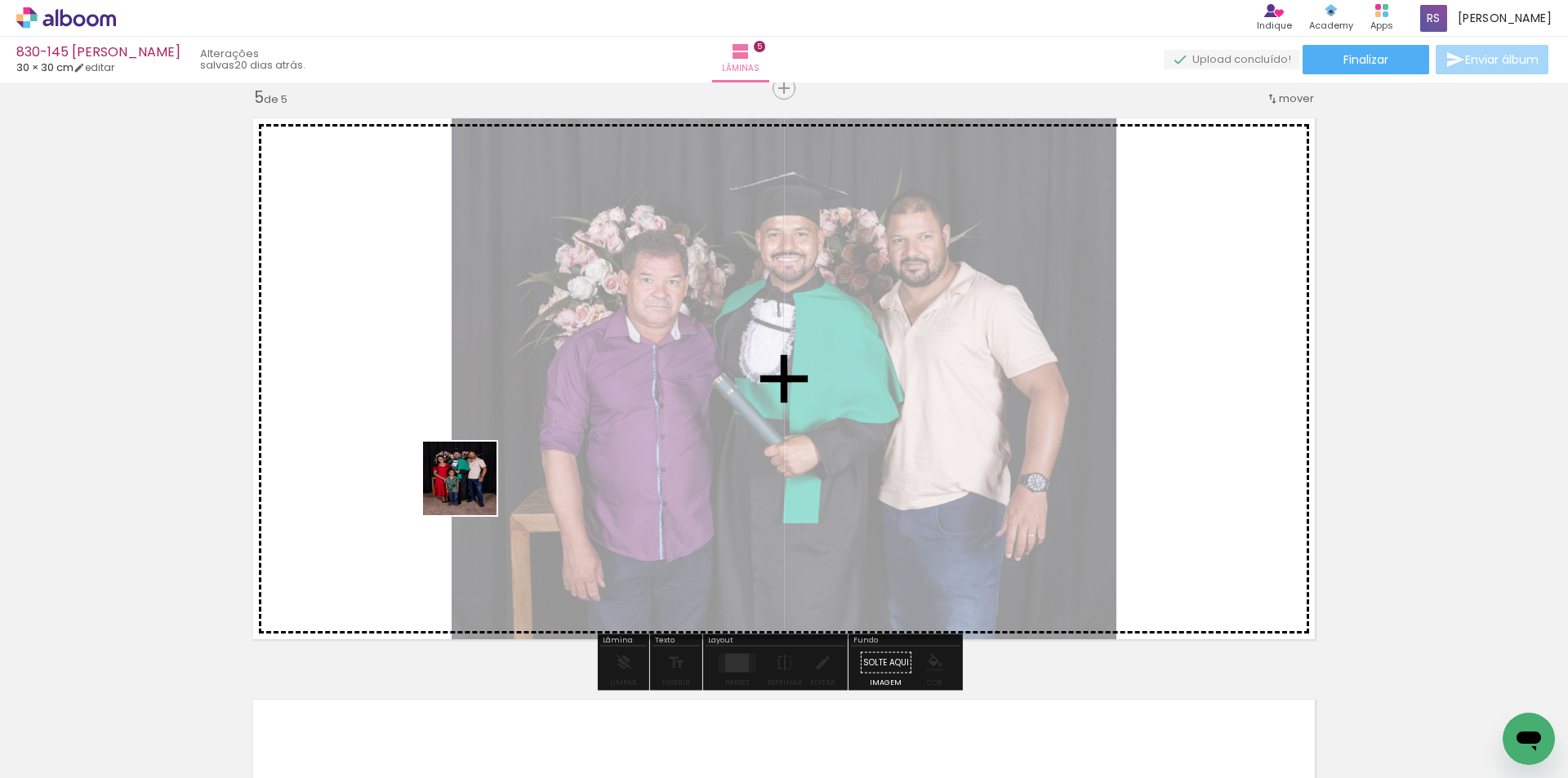
drag, startPoint x: 276, startPoint y: 729, endPoint x: 499, endPoint y: 462, distance: 347.9
click at [499, 462] on quentale-workspace at bounding box center [784, 389] width 1568 height 778
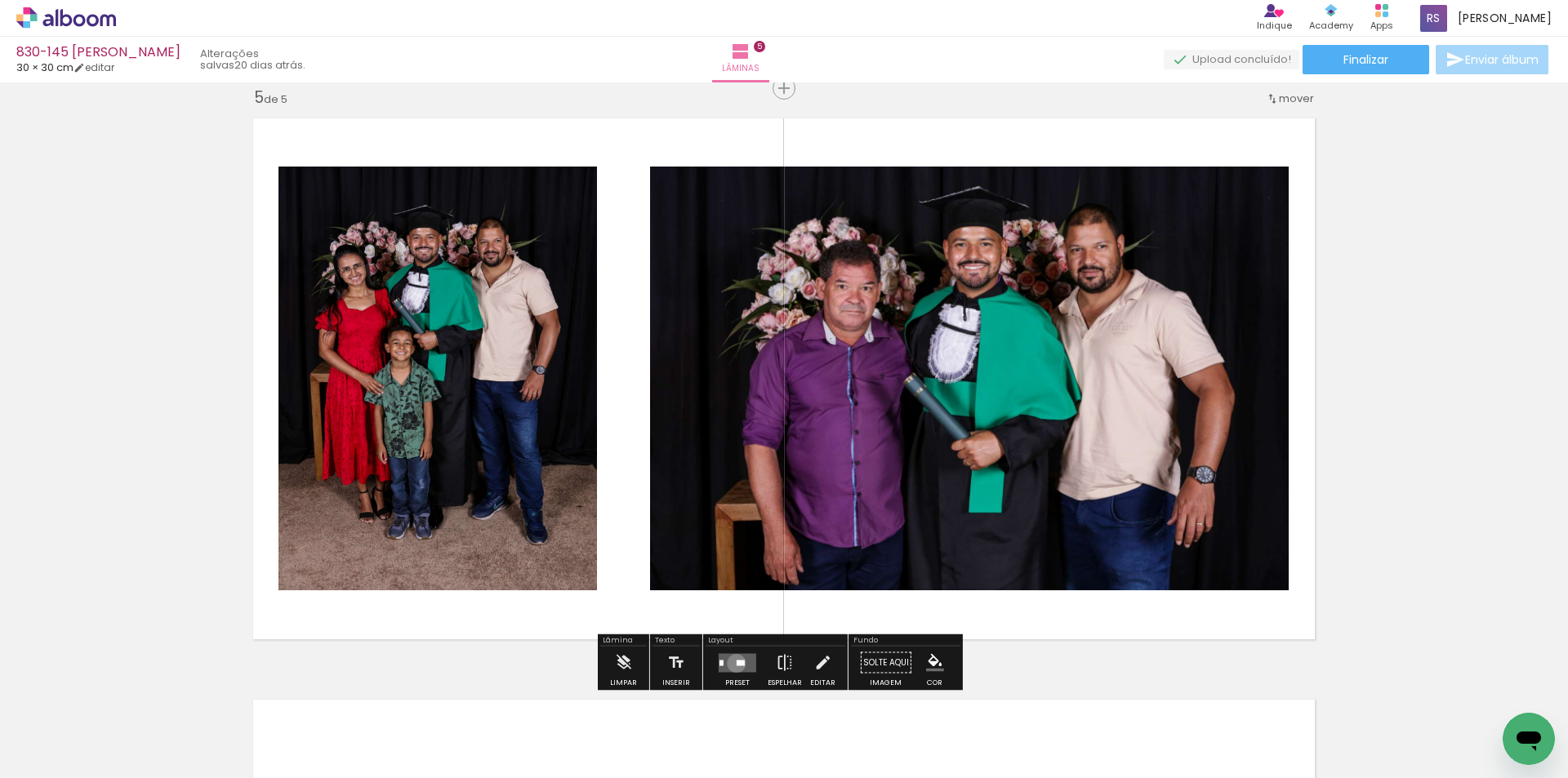
click at [736, 663] on div at bounding box center [740, 663] width 8 height 6
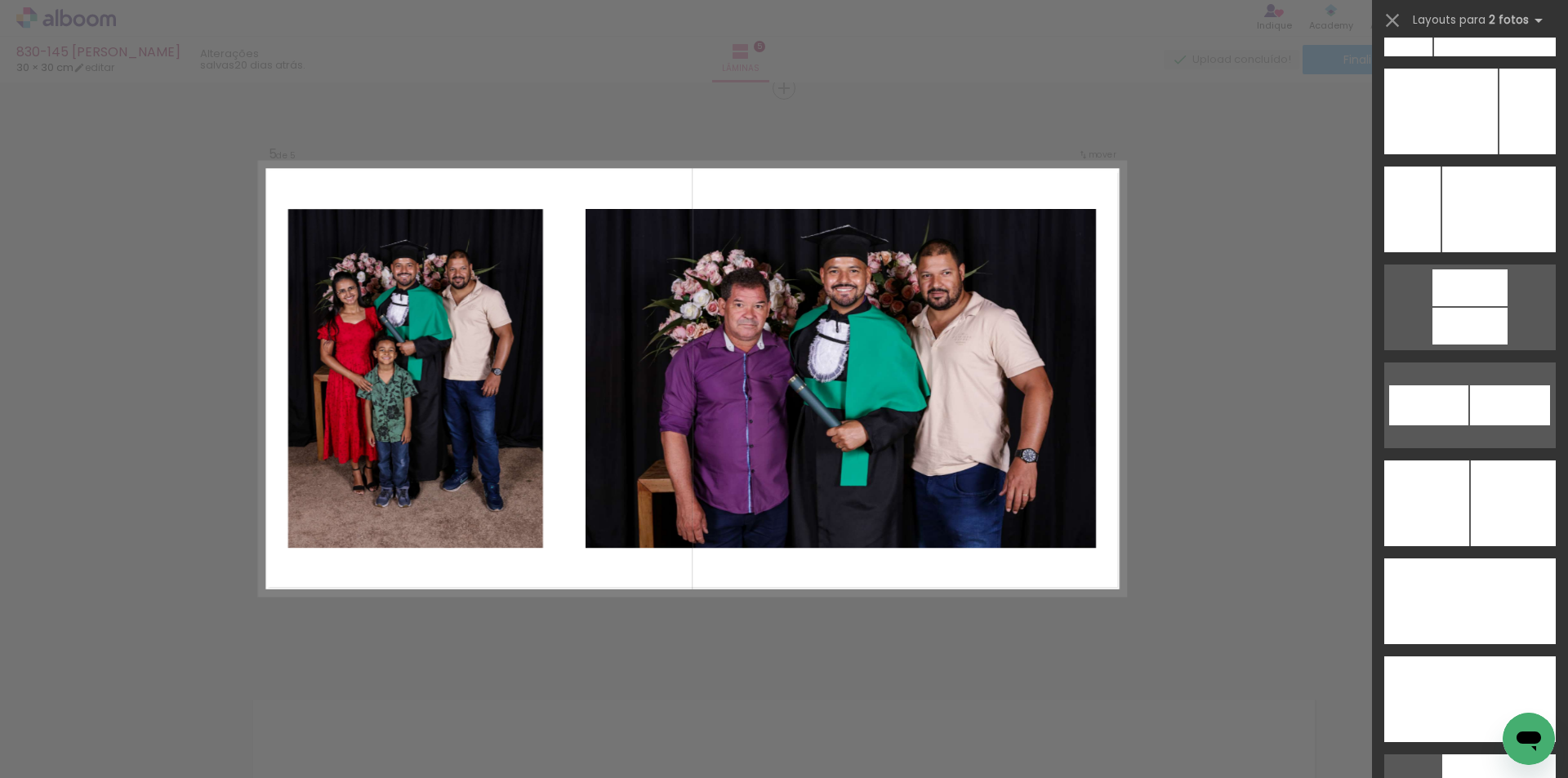
scroll to position [7307, 0]
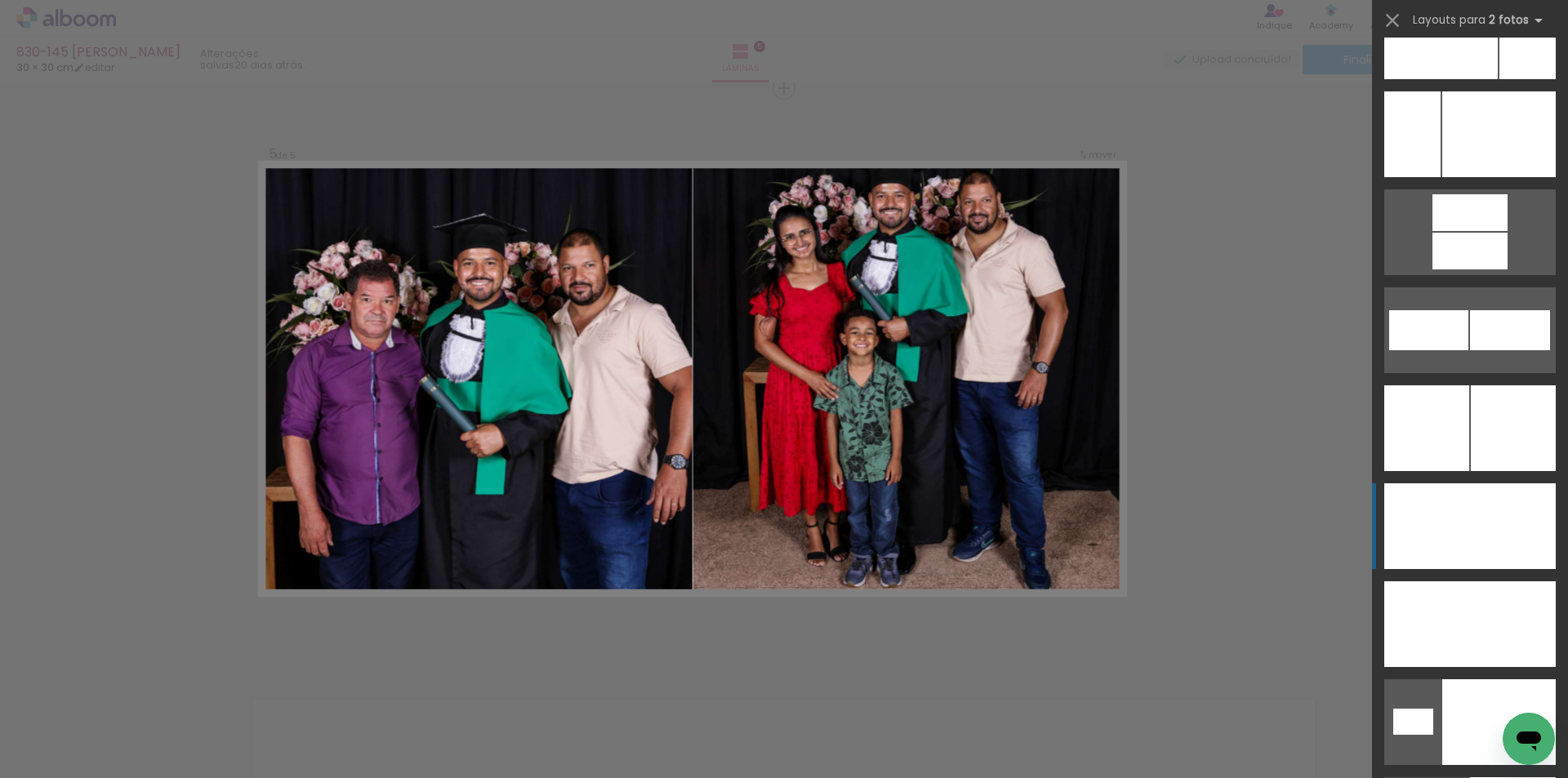
click at [1500, 536] on div at bounding box center [1512, 526] width 86 height 86
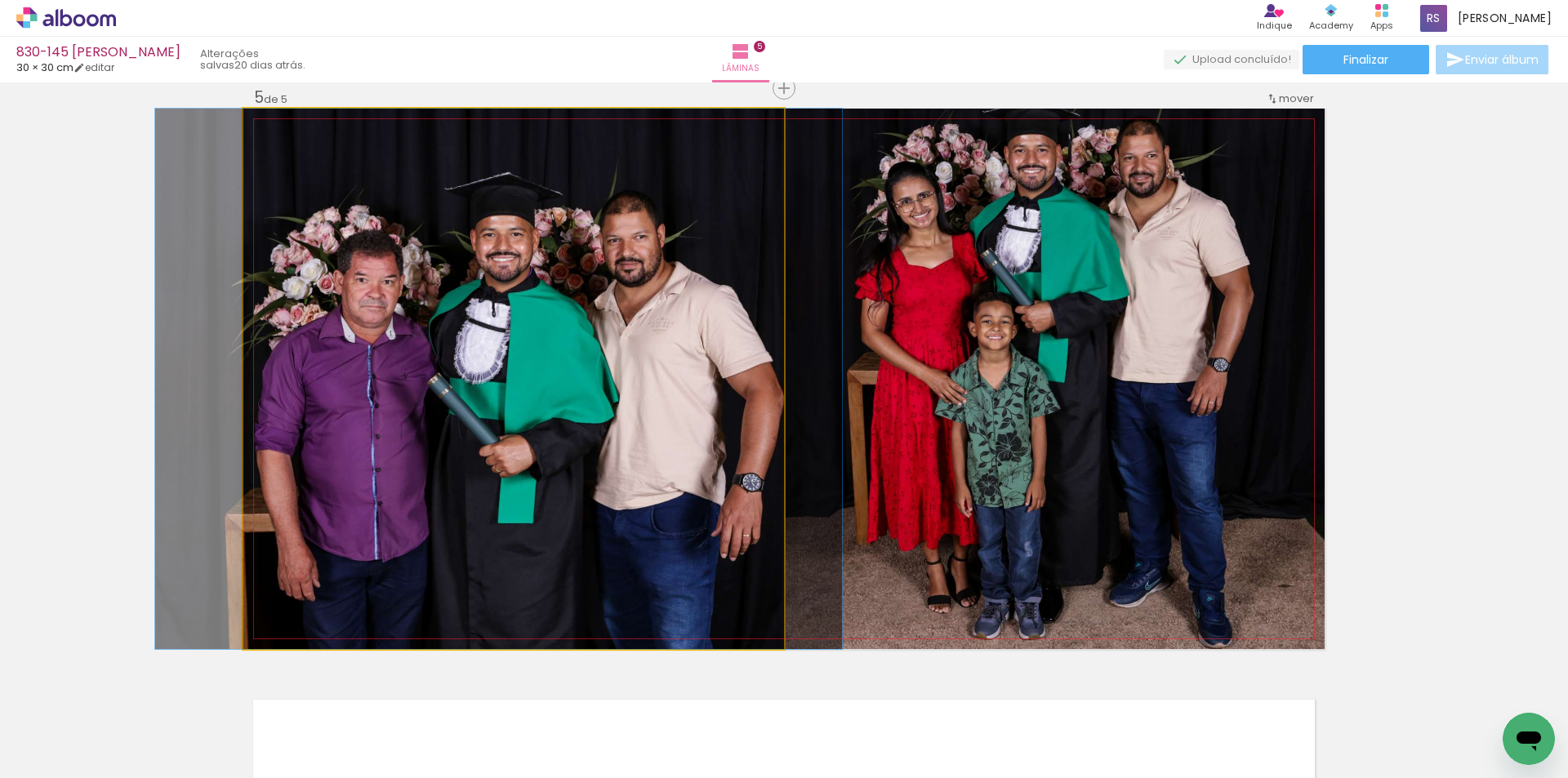
drag, startPoint x: 702, startPoint y: 537, endPoint x: 688, endPoint y: 540, distance: 14.3
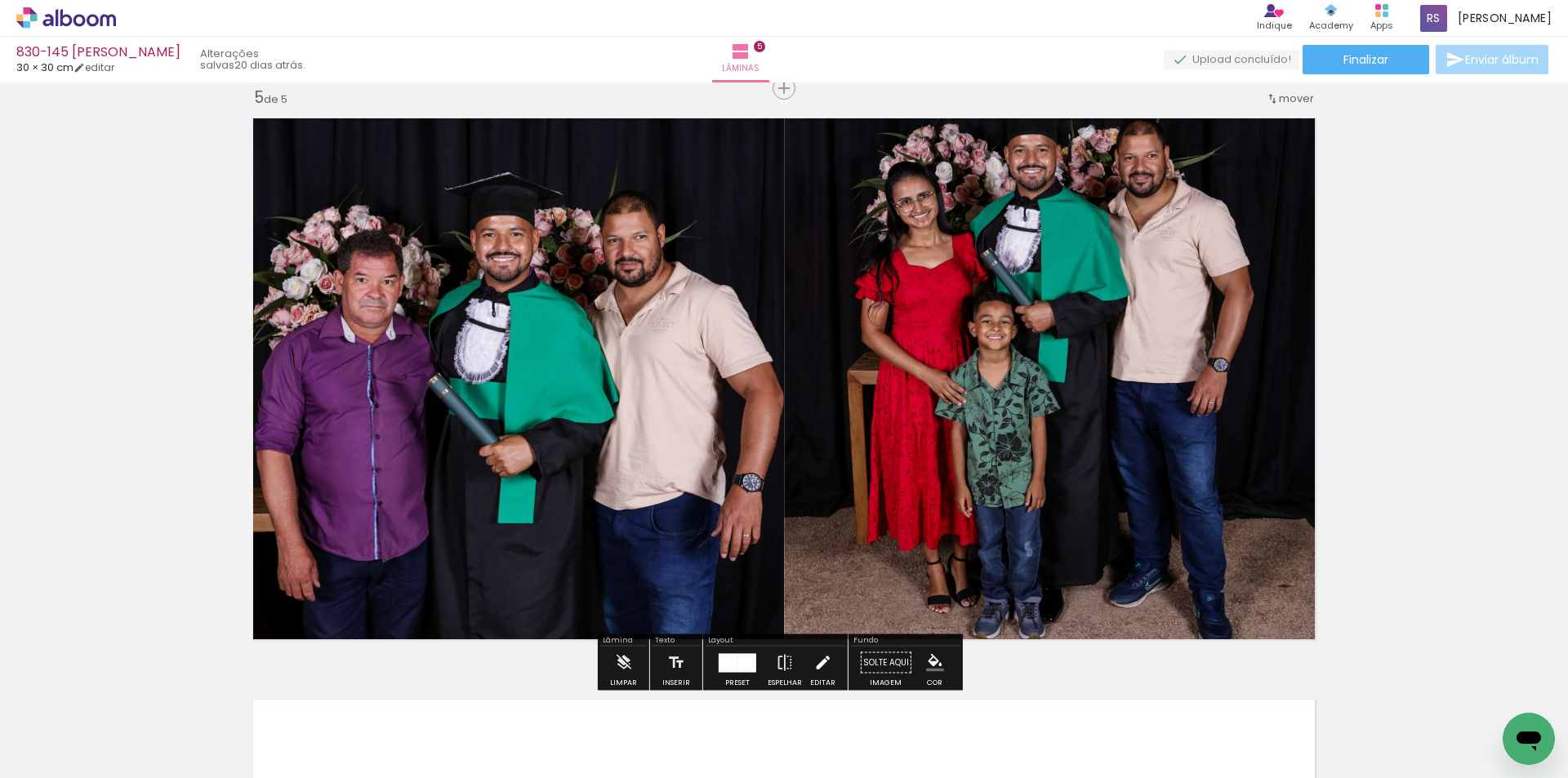
click at [824, 660] on iron-icon at bounding box center [822, 663] width 18 height 33
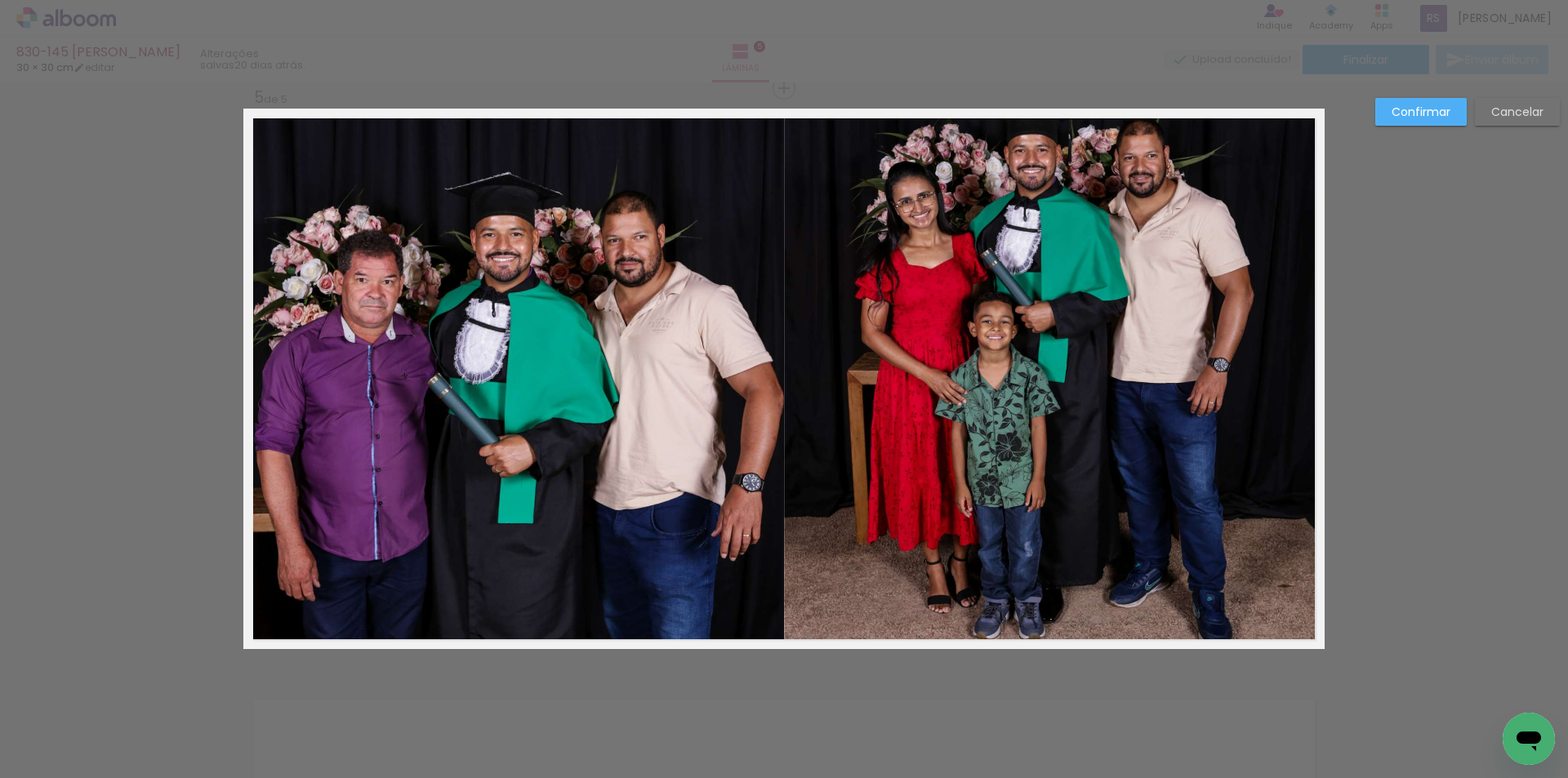
click at [920, 546] on quentale-photo at bounding box center [1054, 379] width 541 height 541
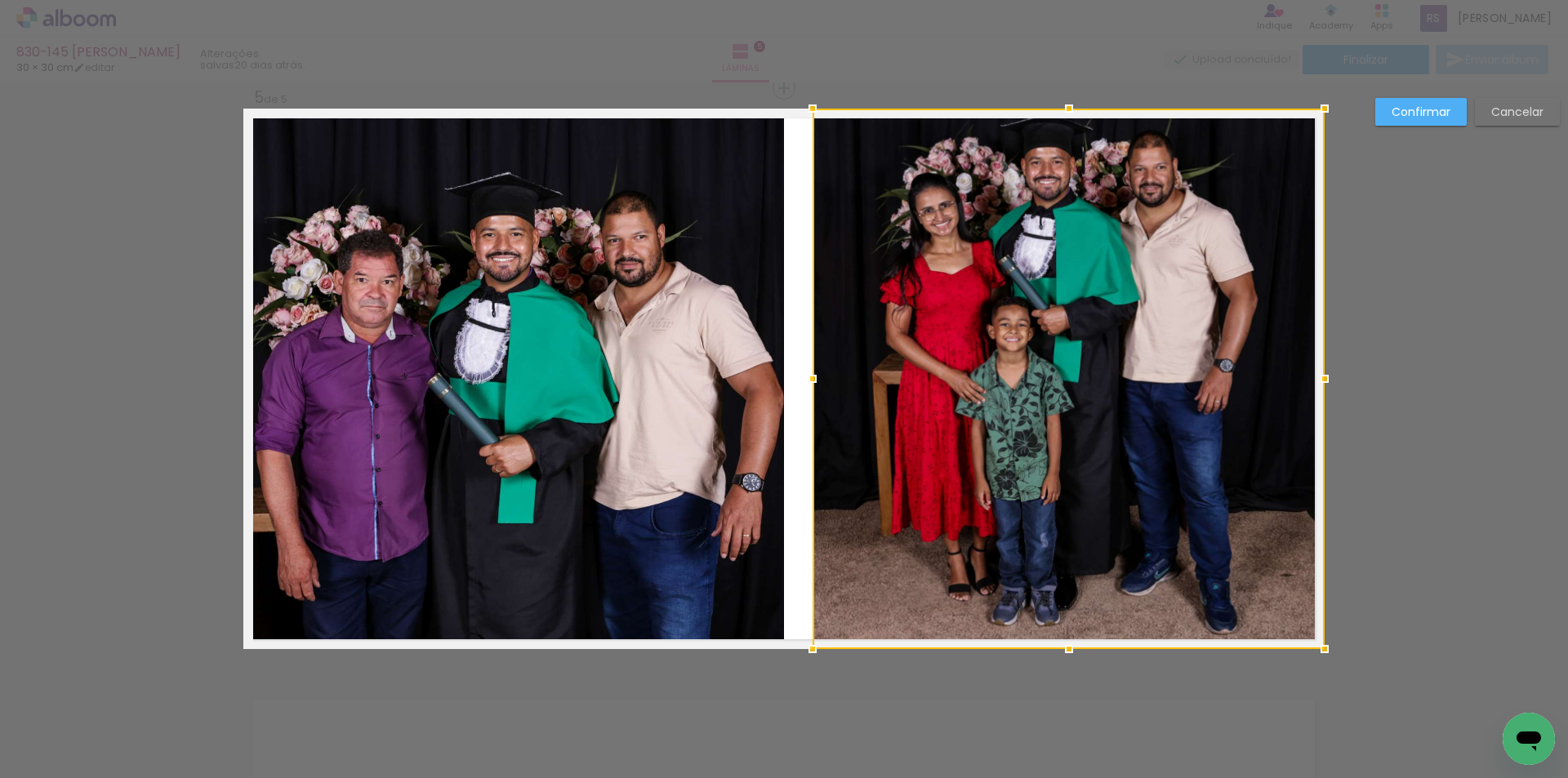
drag, startPoint x: 777, startPoint y: 381, endPoint x: 806, endPoint y: 382, distance: 29.0
click at [806, 382] on div at bounding box center [813, 379] width 33 height 33
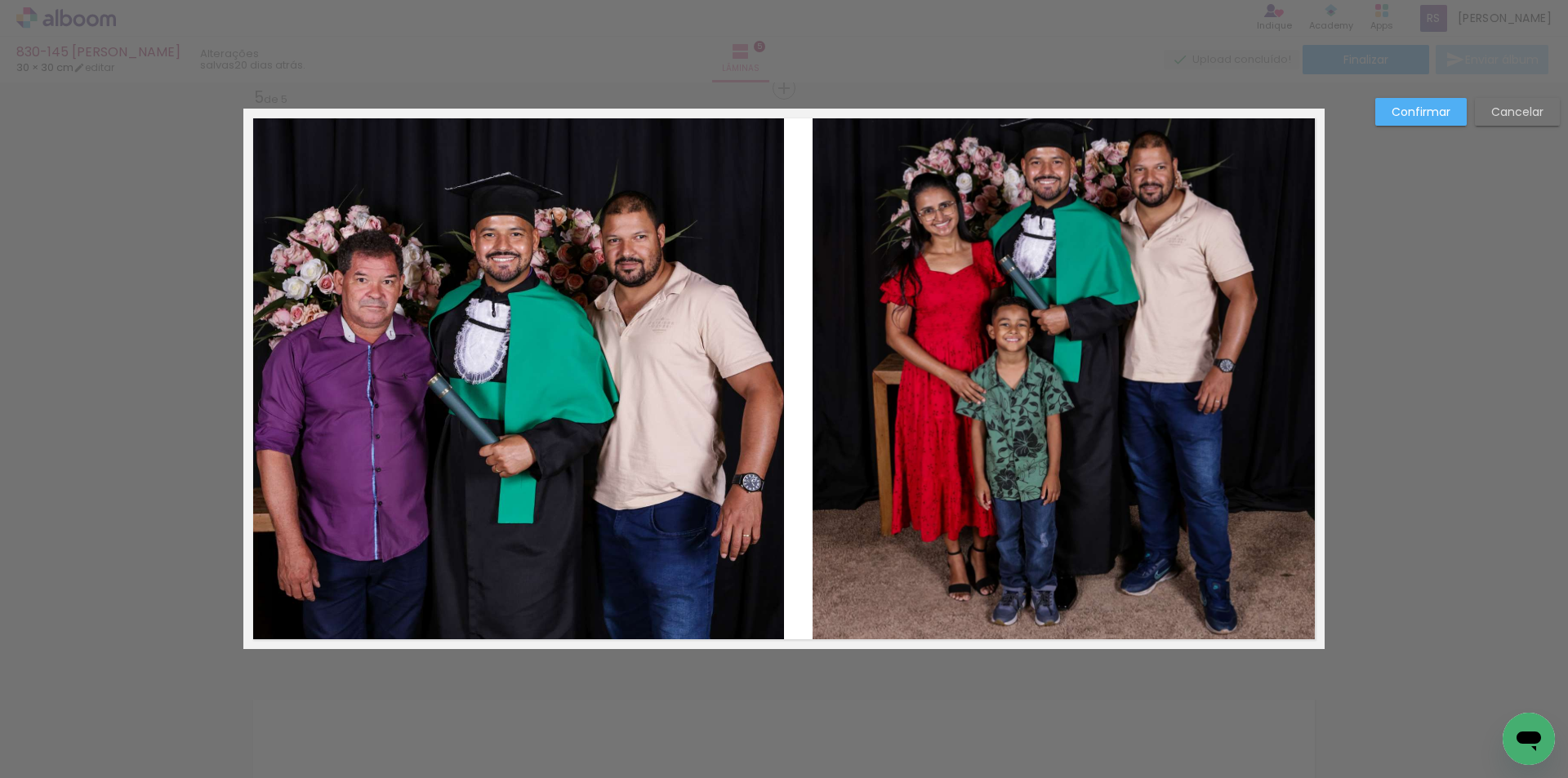
click at [1254, 402] on quentale-photo at bounding box center [1069, 379] width 512 height 541
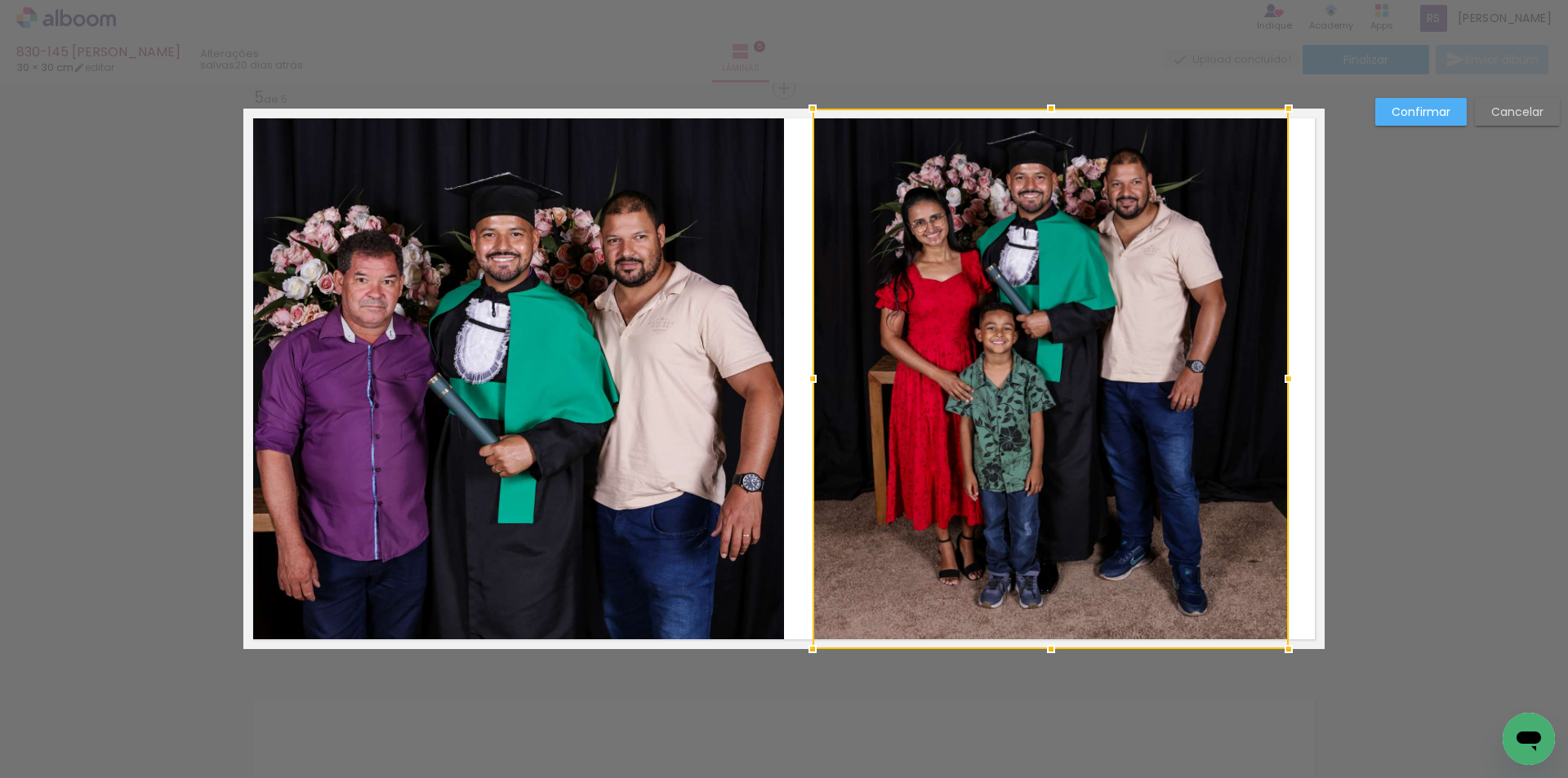
drag, startPoint x: 1316, startPoint y: 379, endPoint x: 1281, endPoint y: 386, distance: 35.7
click at [1281, 386] on div at bounding box center [1288, 379] width 33 height 33
click at [0, 0] on slot "Confirmar" at bounding box center [0, 0] width 0 height 0
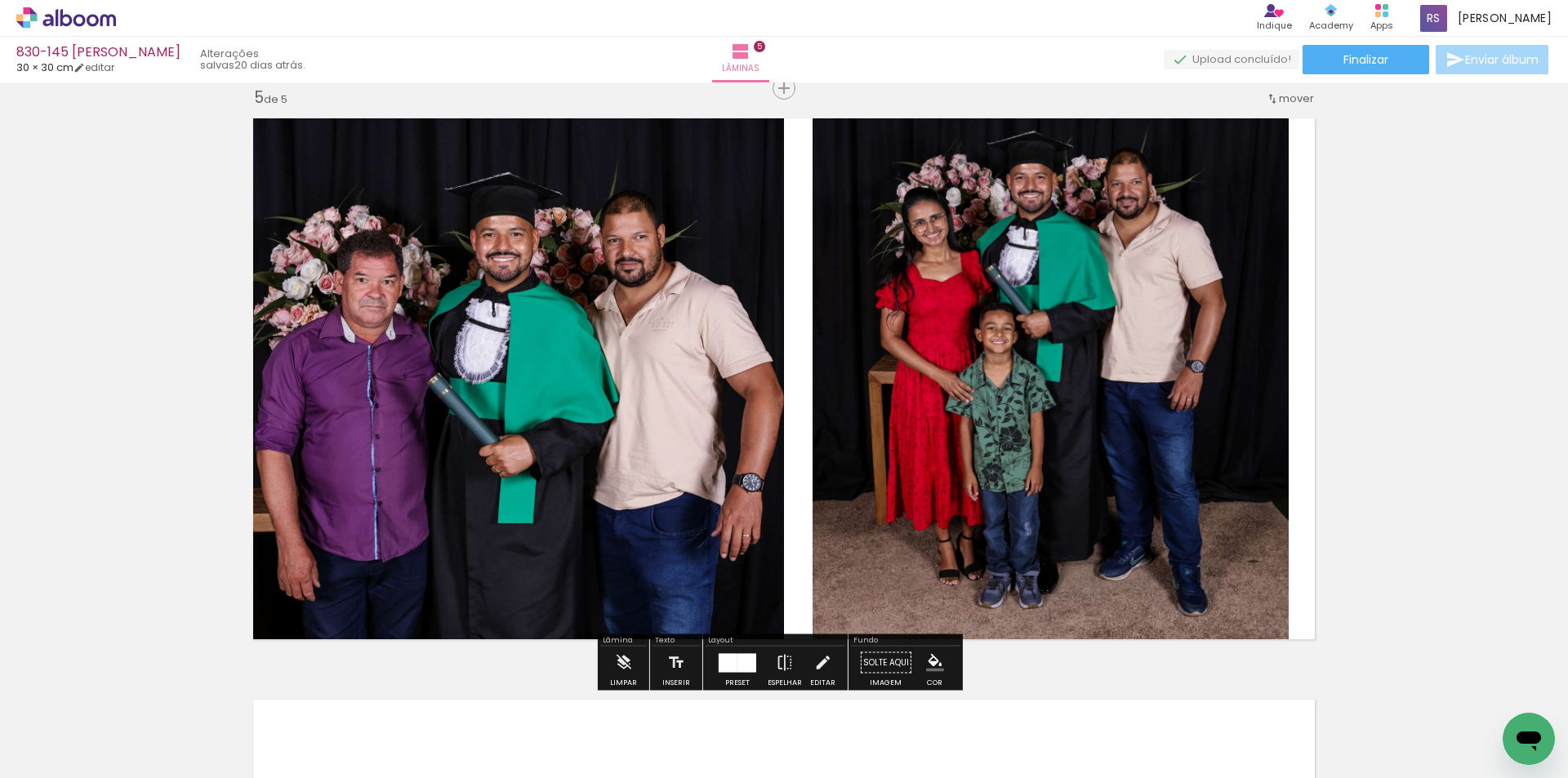
click at [925, 650] on paper-menu-button "#ffebee #ffcdd2 #ef9a9a #e57373 #ef5350 #f44336 #e53935 #d32f2f #c62828 #b71c1c…" at bounding box center [935, 663] width 31 height 31
click at [934, 659] on iron-icon "color picker" at bounding box center [934, 663] width 18 height 18
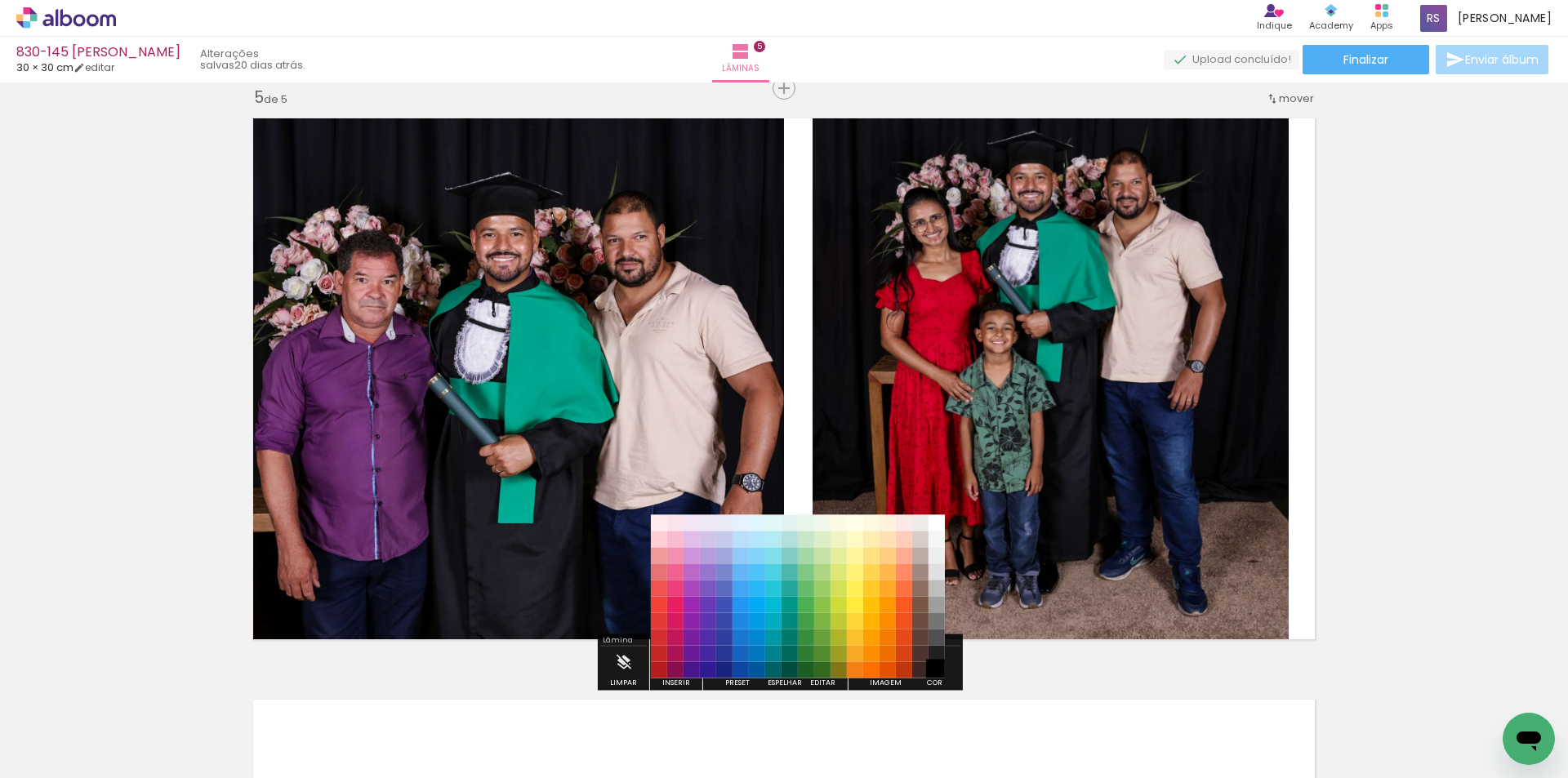
click at [937, 663] on paper-item "#000000" at bounding box center [936, 670] width 16 height 16
click at [934, 652] on paper-item "#212121" at bounding box center [936, 654] width 16 height 16
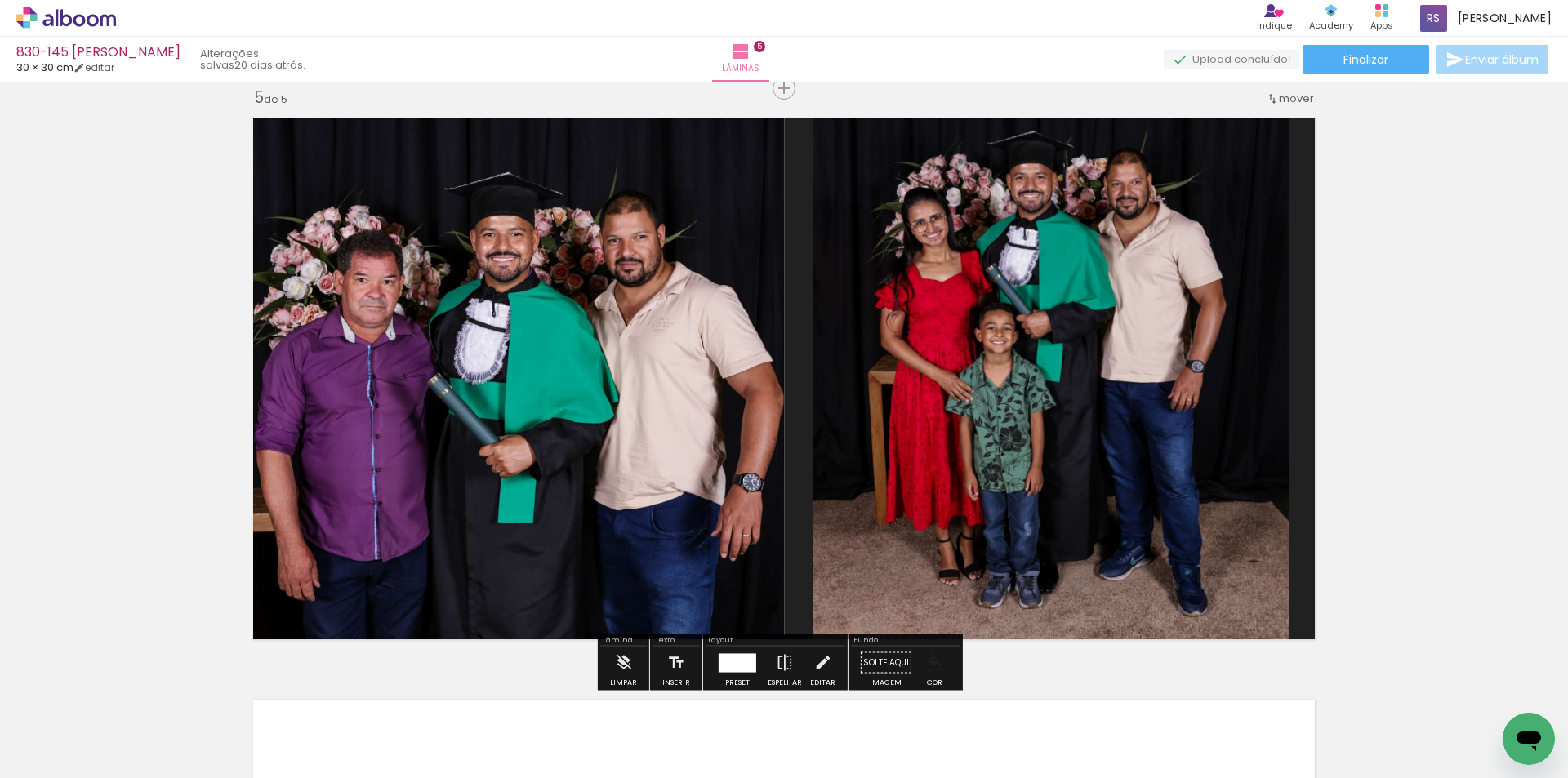
click at [936, 657] on iron-icon "color picker" at bounding box center [934, 663] width 18 height 18
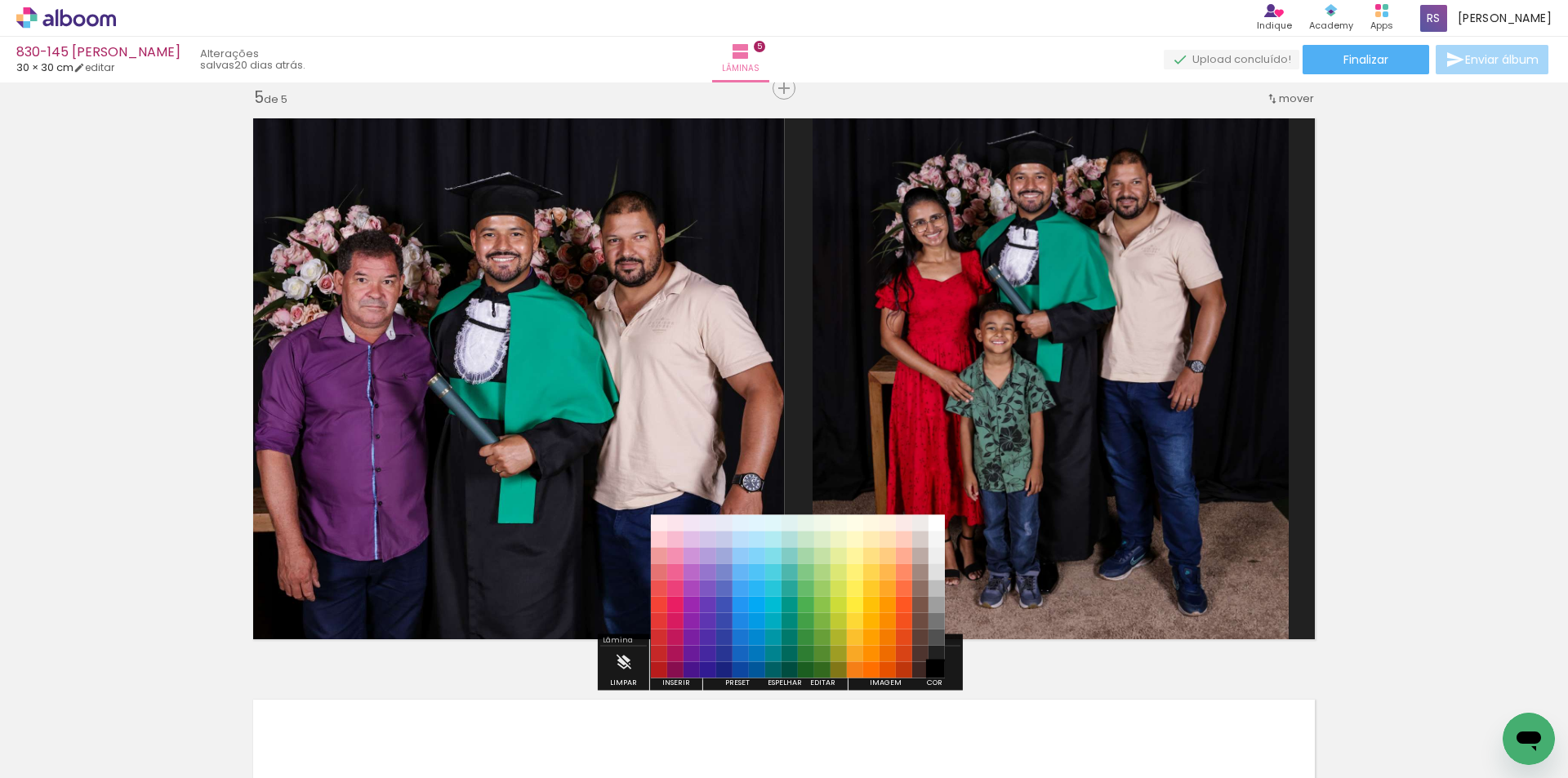
click at [934, 667] on paper-item "#000000" at bounding box center [936, 670] width 16 height 16
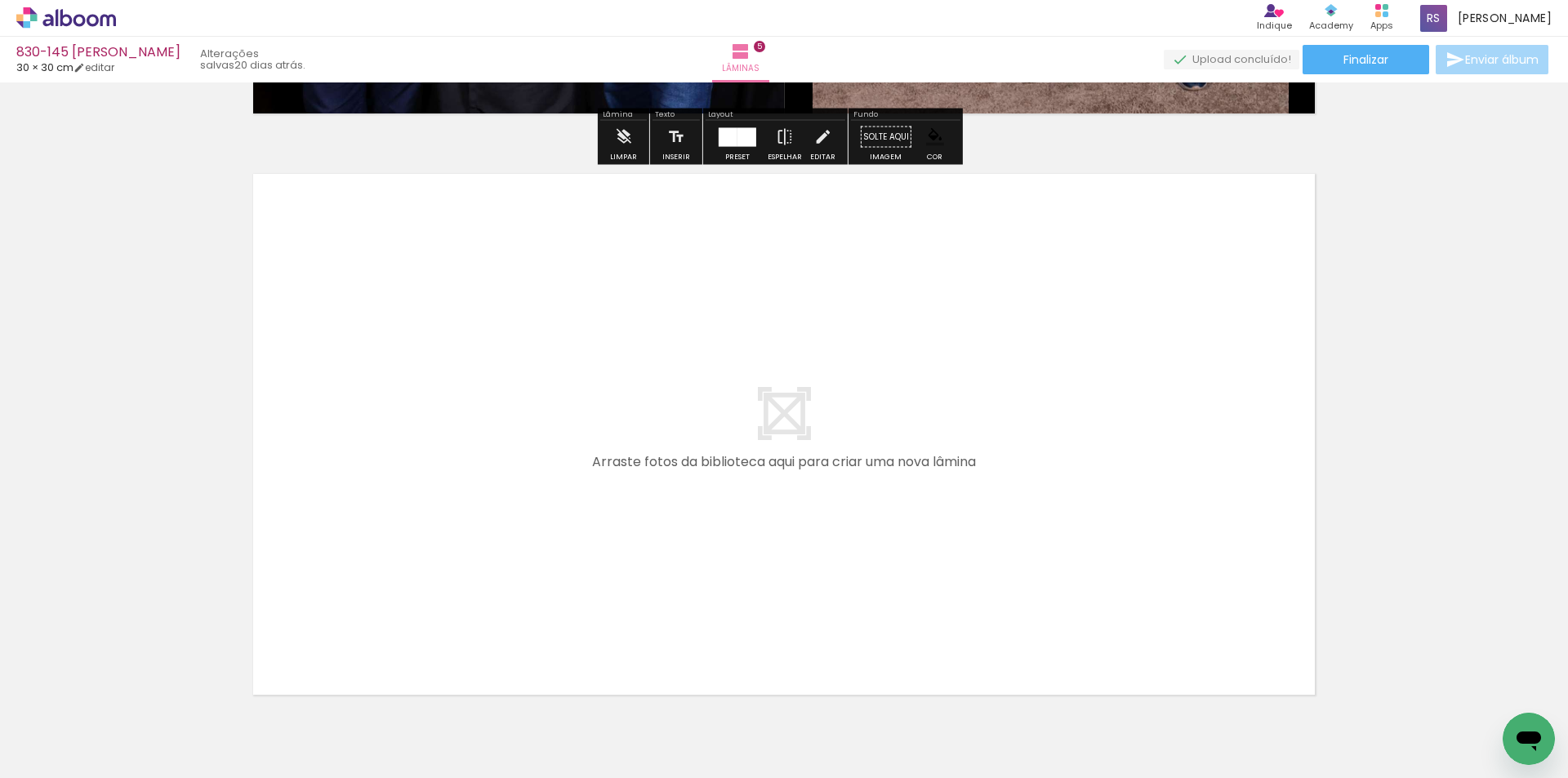
scroll to position [2918, 0]
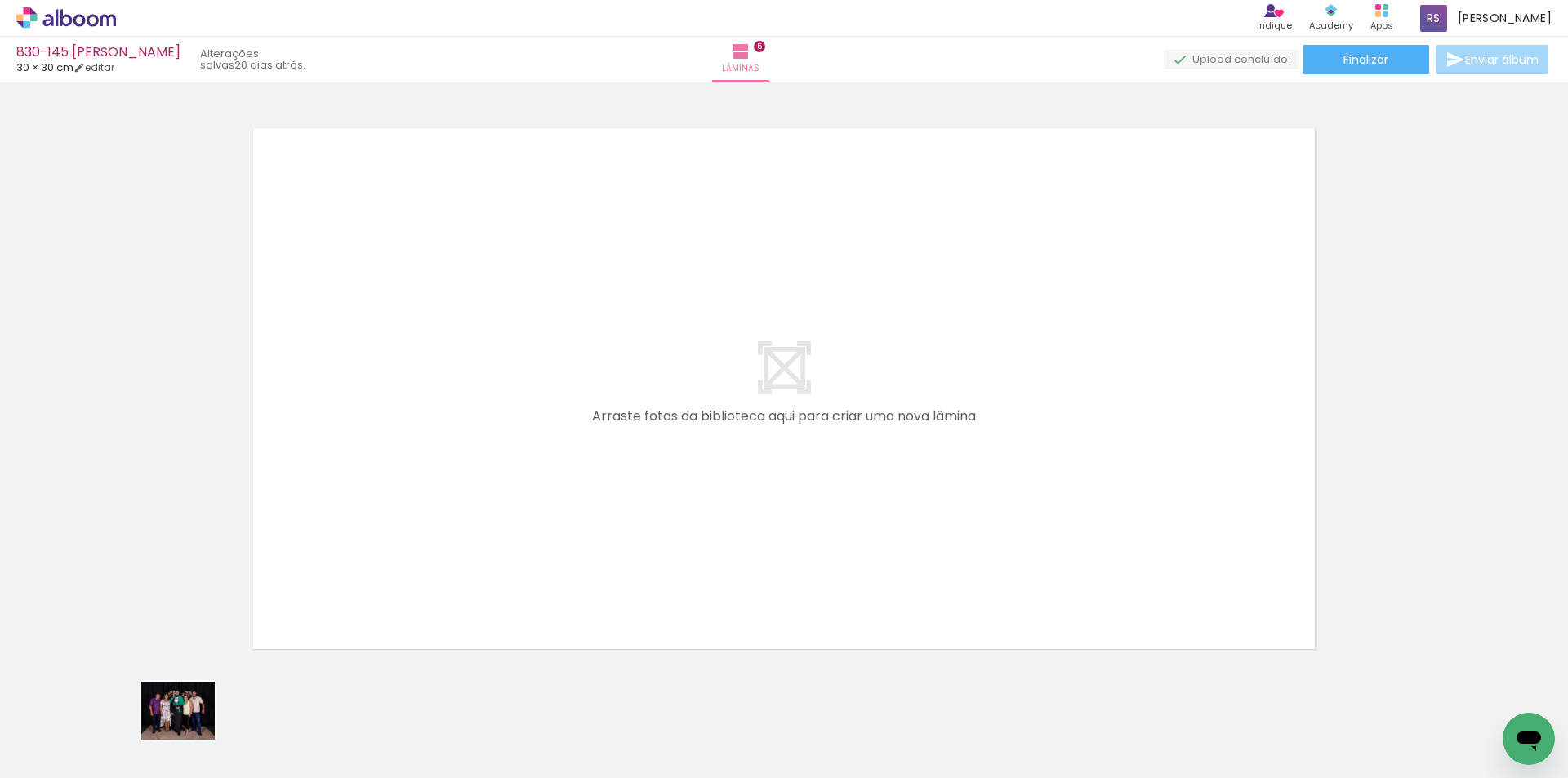
click at [187, 736] on div at bounding box center [163, 722] width 81 height 63
drag, startPoint x: 293, startPoint y: 647, endPoint x: 319, endPoint y: 733, distance: 89.8
click at [0, 0] on slot at bounding box center [0, 0] width 0 height 0
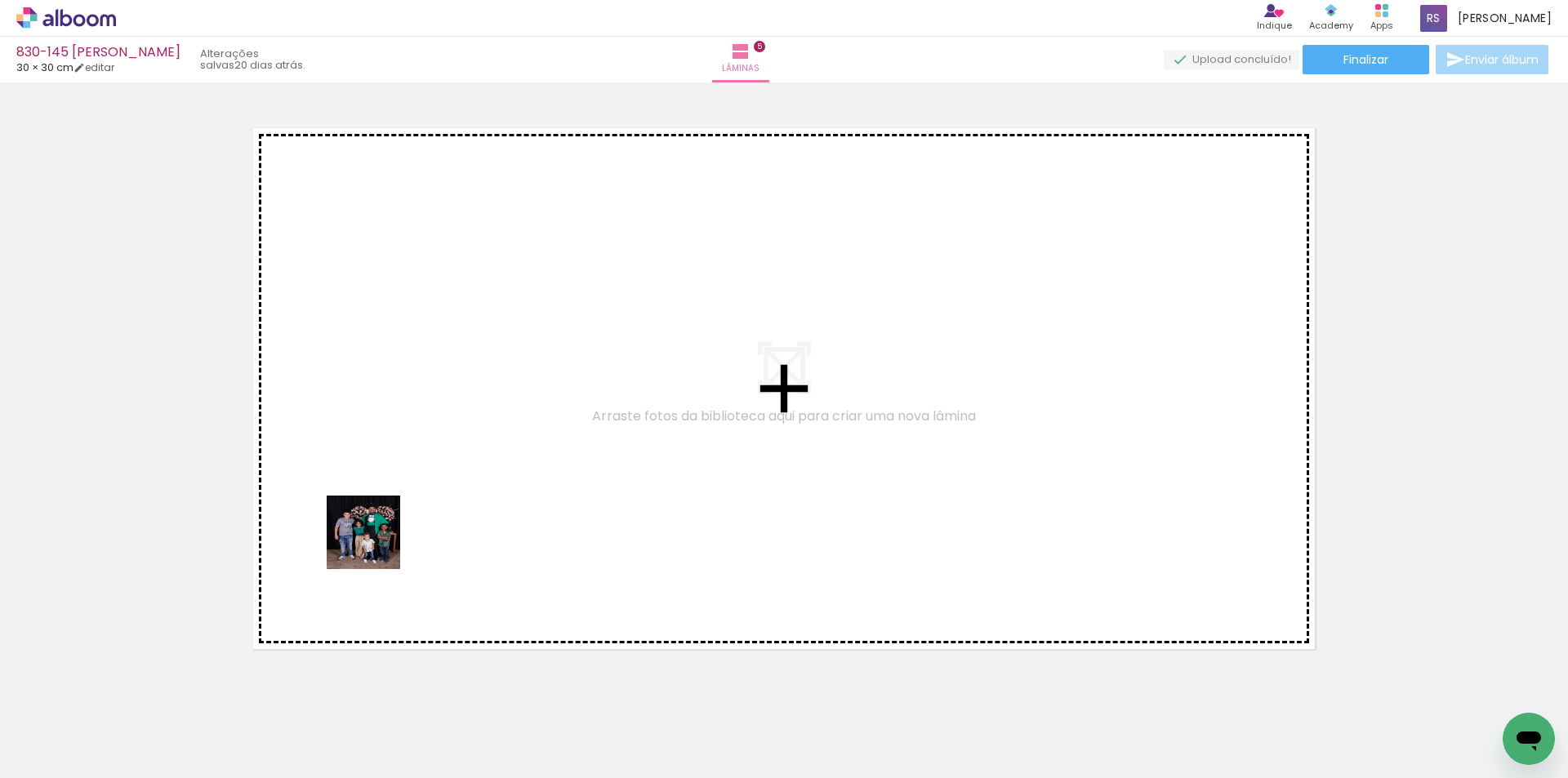
drag, startPoint x: 268, startPoint y: 732, endPoint x: 413, endPoint y: 484, distance: 287.3
click at [413, 484] on quentale-workspace at bounding box center [784, 389] width 1568 height 778
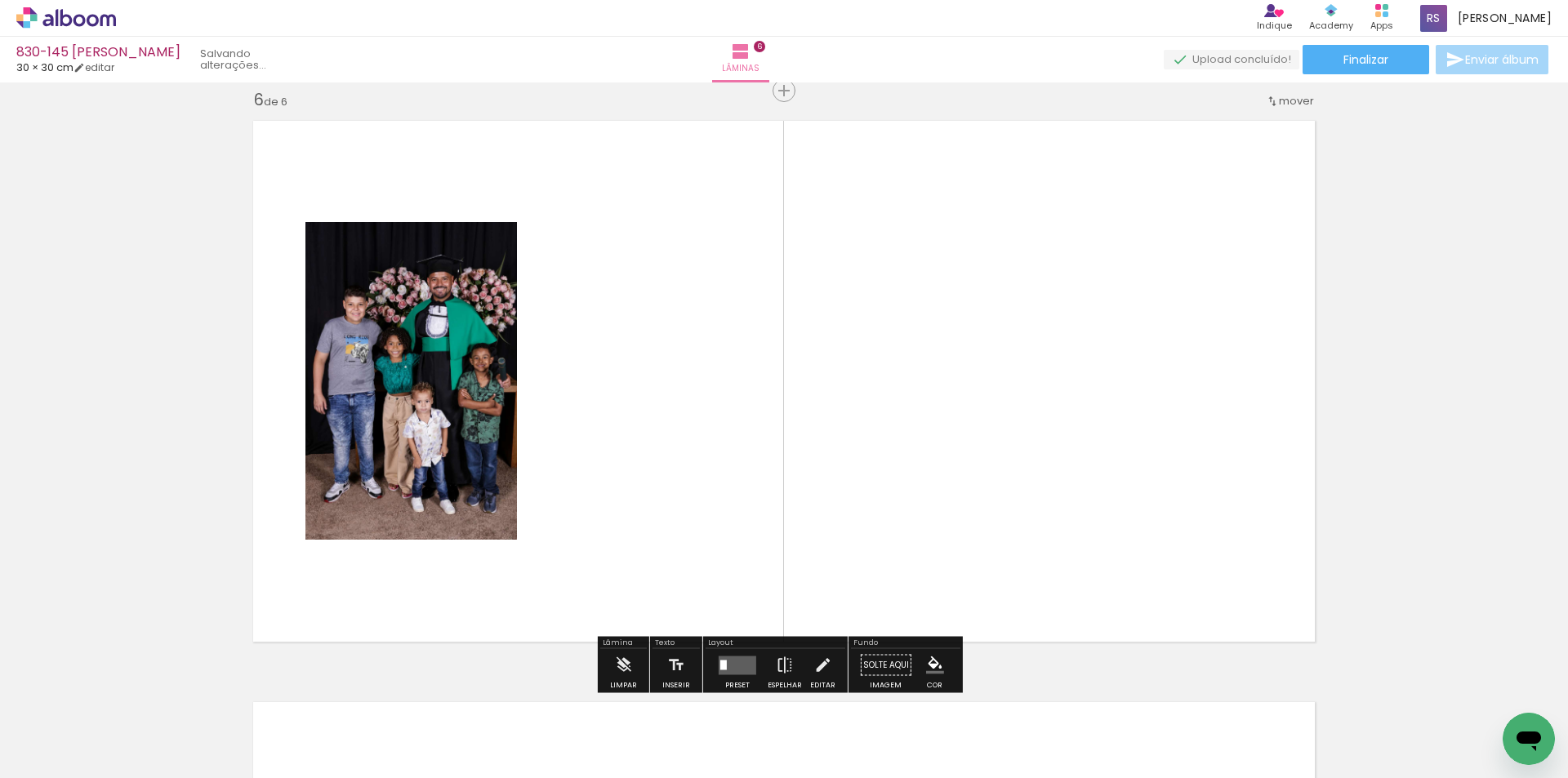
scroll to position [2928, 0]
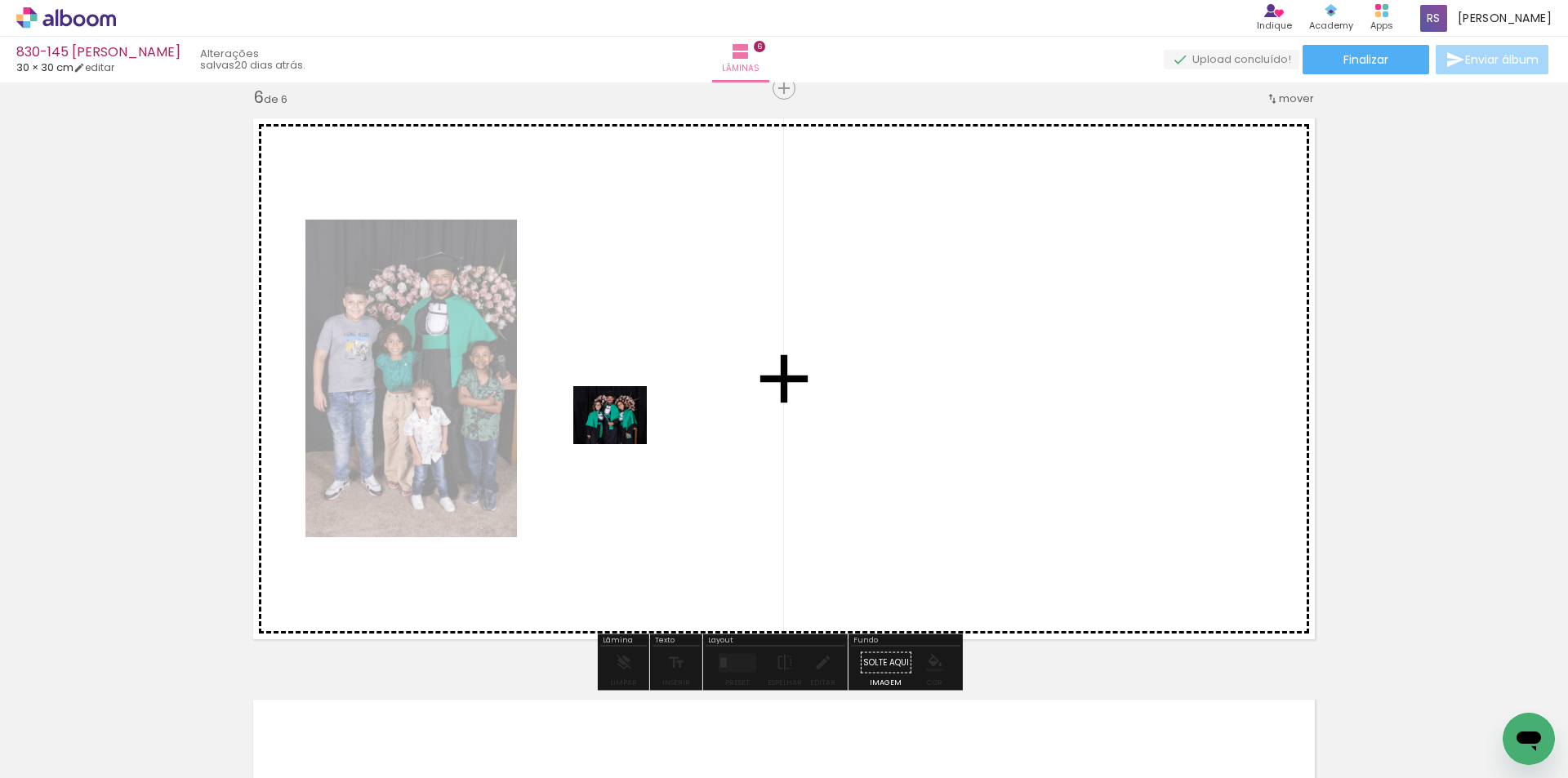
drag, startPoint x: 360, startPoint y: 734, endPoint x: 623, endPoint y: 434, distance: 399.0
click at [623, 434] on quentale-workspace at bounding box center [784, 389] width 1568 height 778
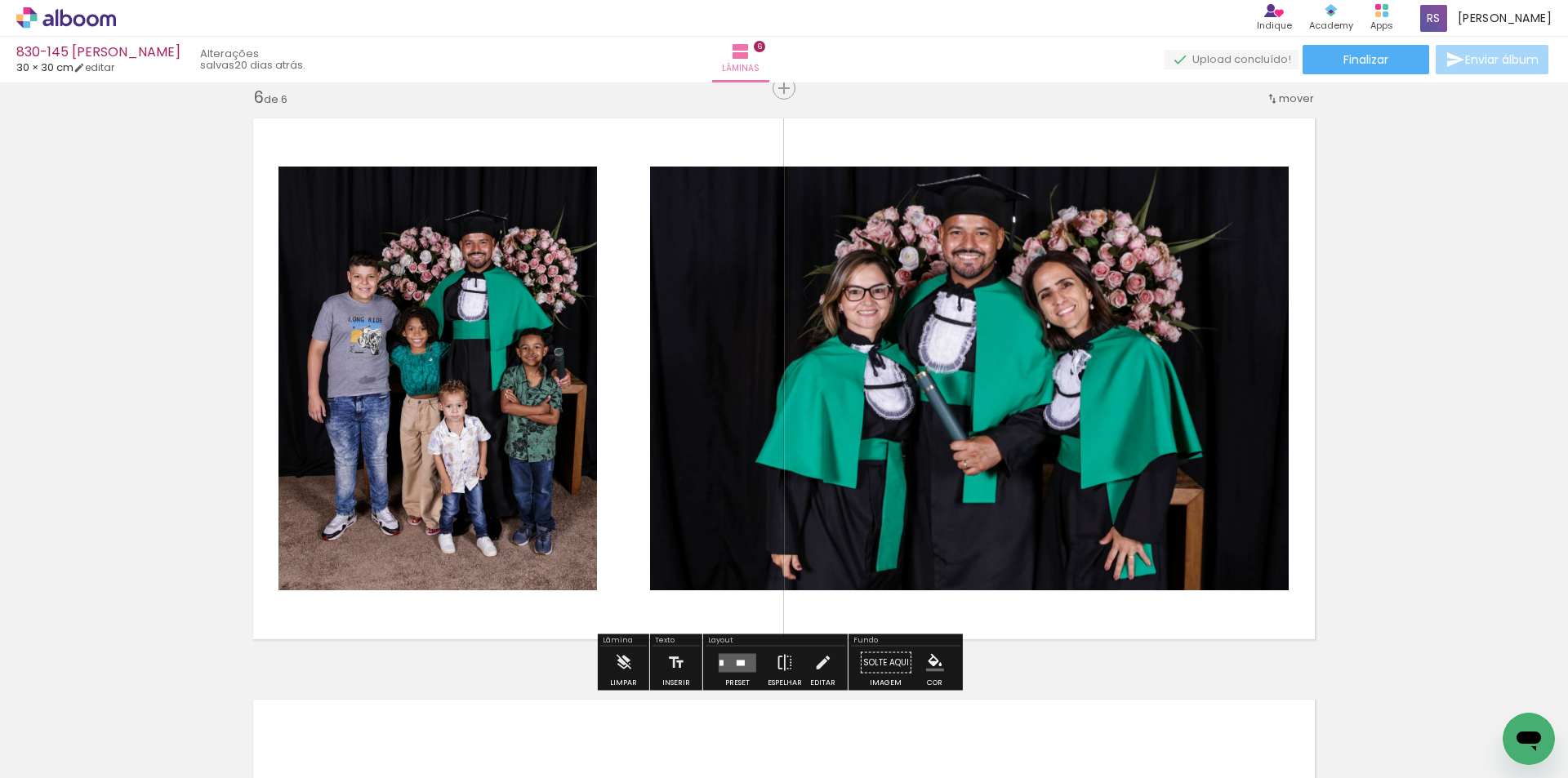
click at [741, 662] on quentale-layouter at bounding box center [737, 663] width 37 height 19
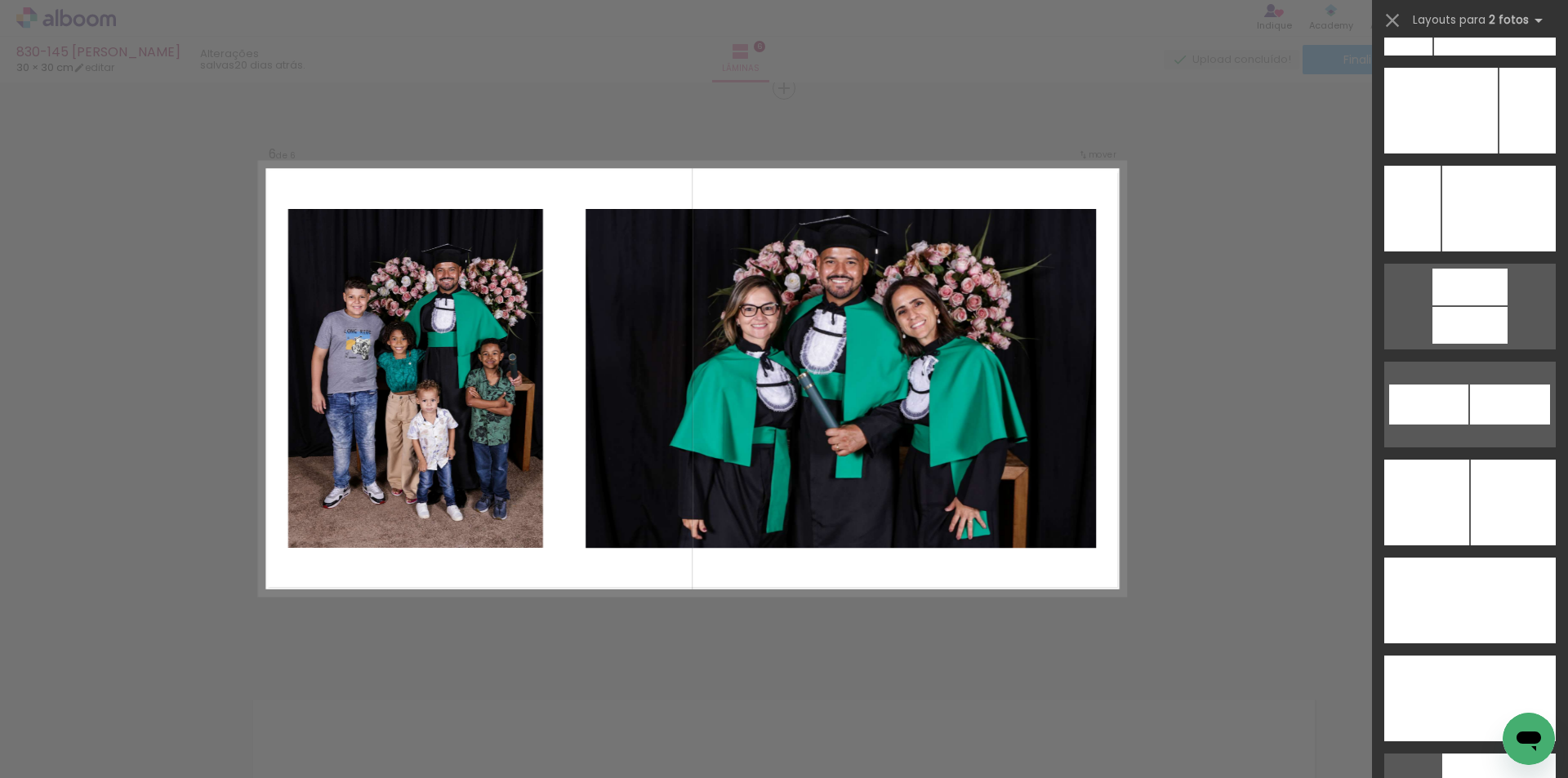
scroll to position [7243, 0]
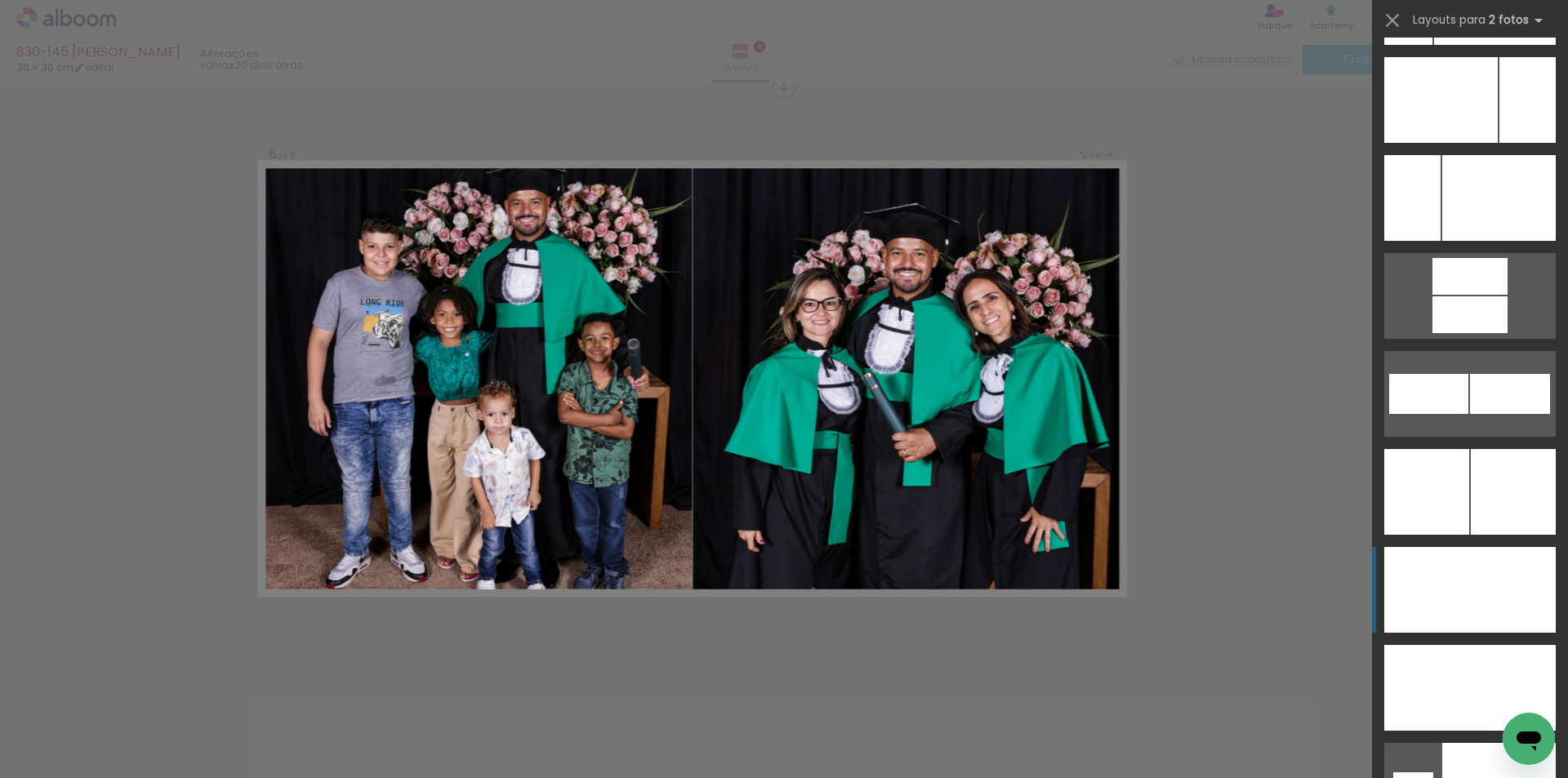
click at [1523, 570] on div at bounding box center [1512, 590] width 86 height 86
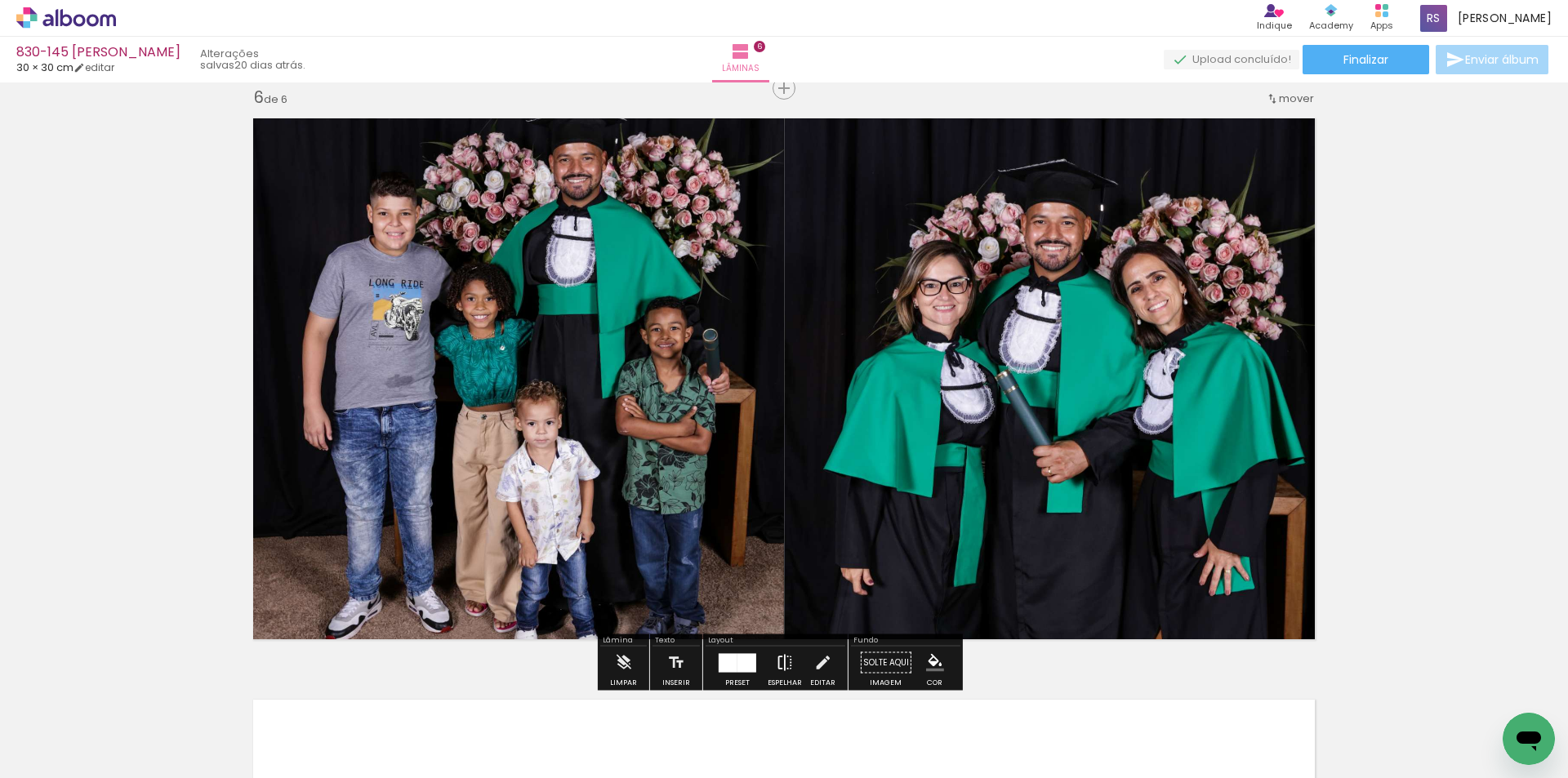
click at [779, 660] on iron-icon at bounding box center [784, 663] width 18 height 33
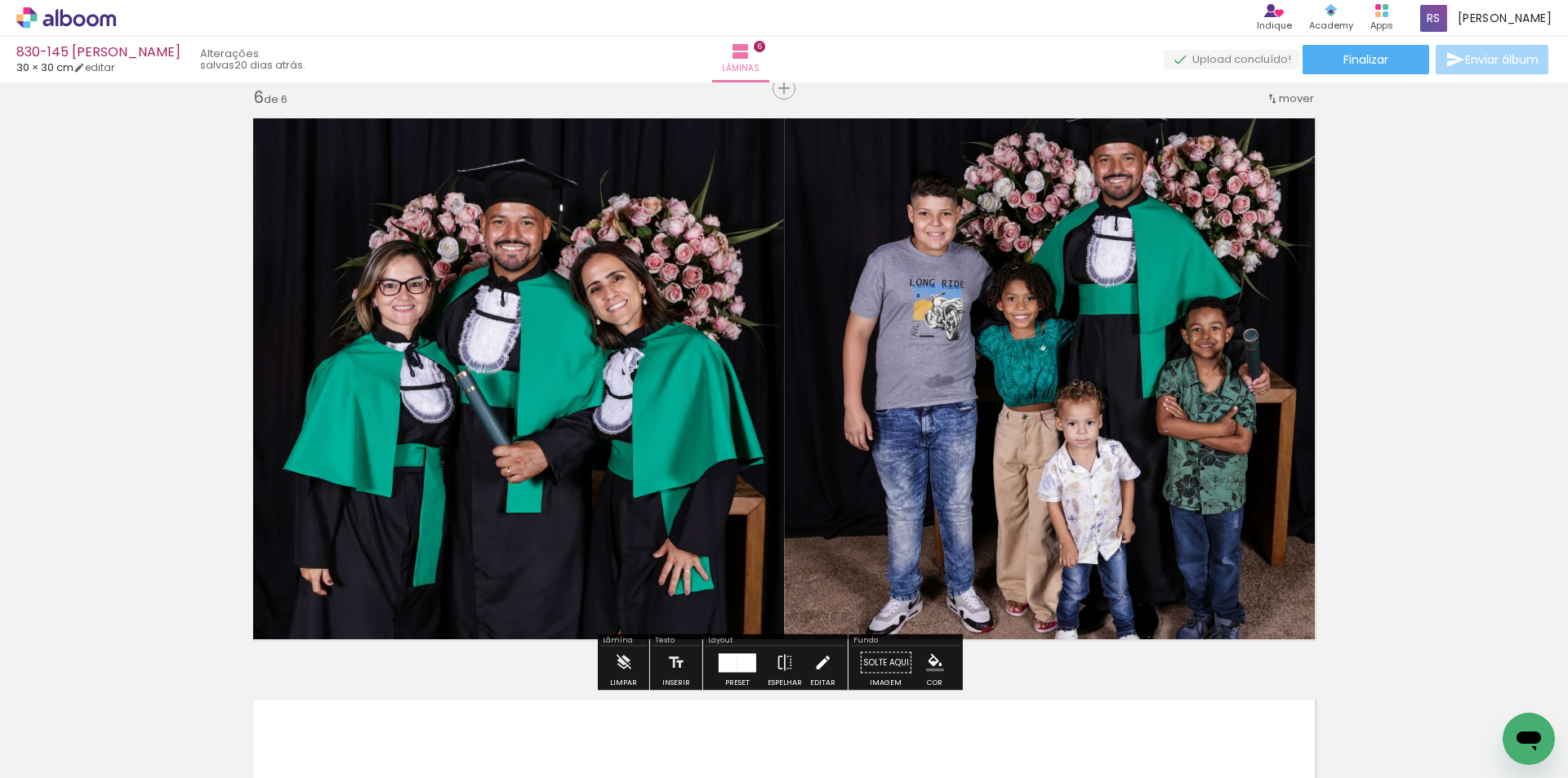
click at [824, 661] on iron-icon at bounding box center [822, 663] width 18 height 33
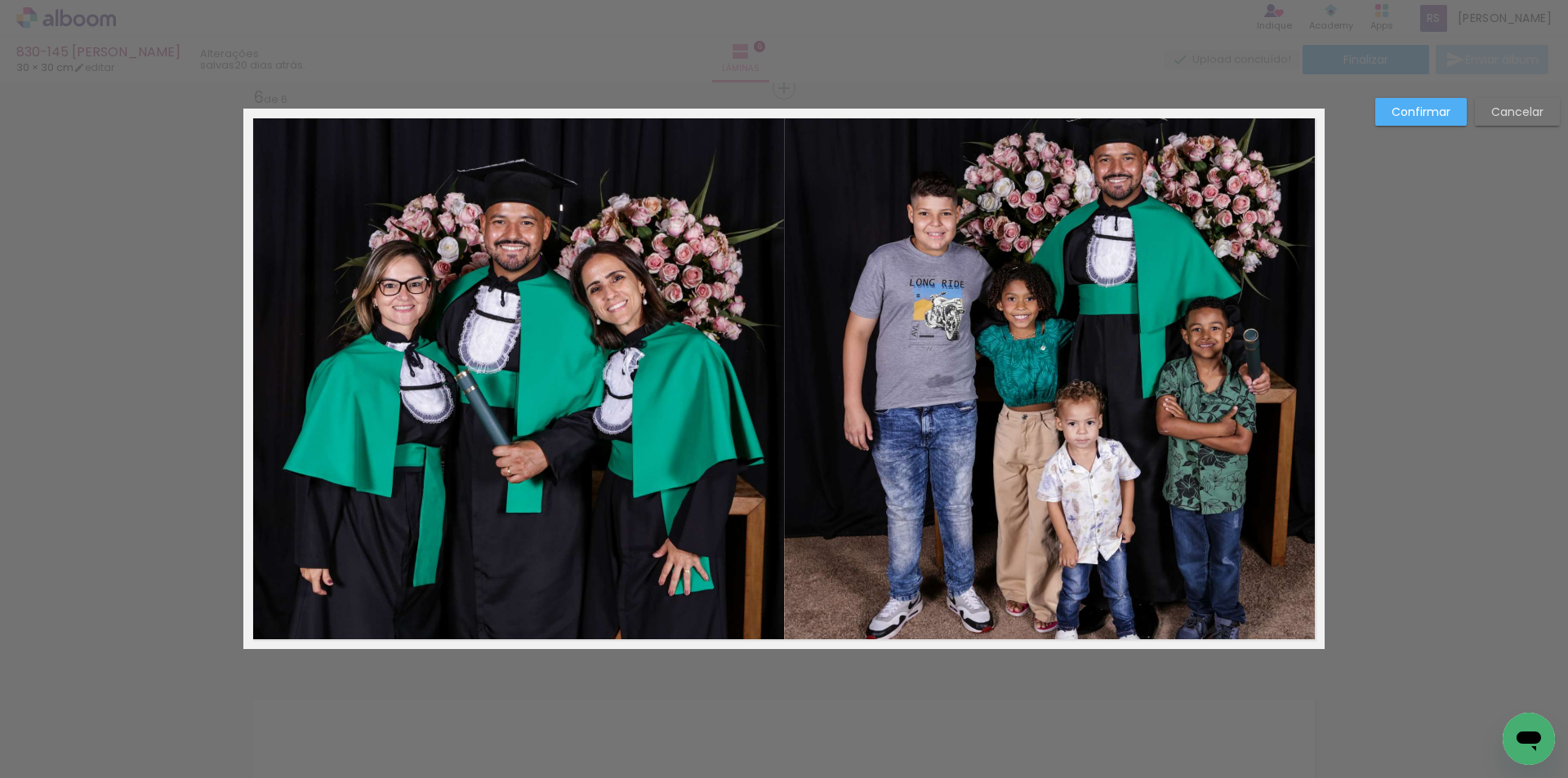
click at [919, 373] on quentale-photo at bounding box center [1054, 379] width 541 height 541
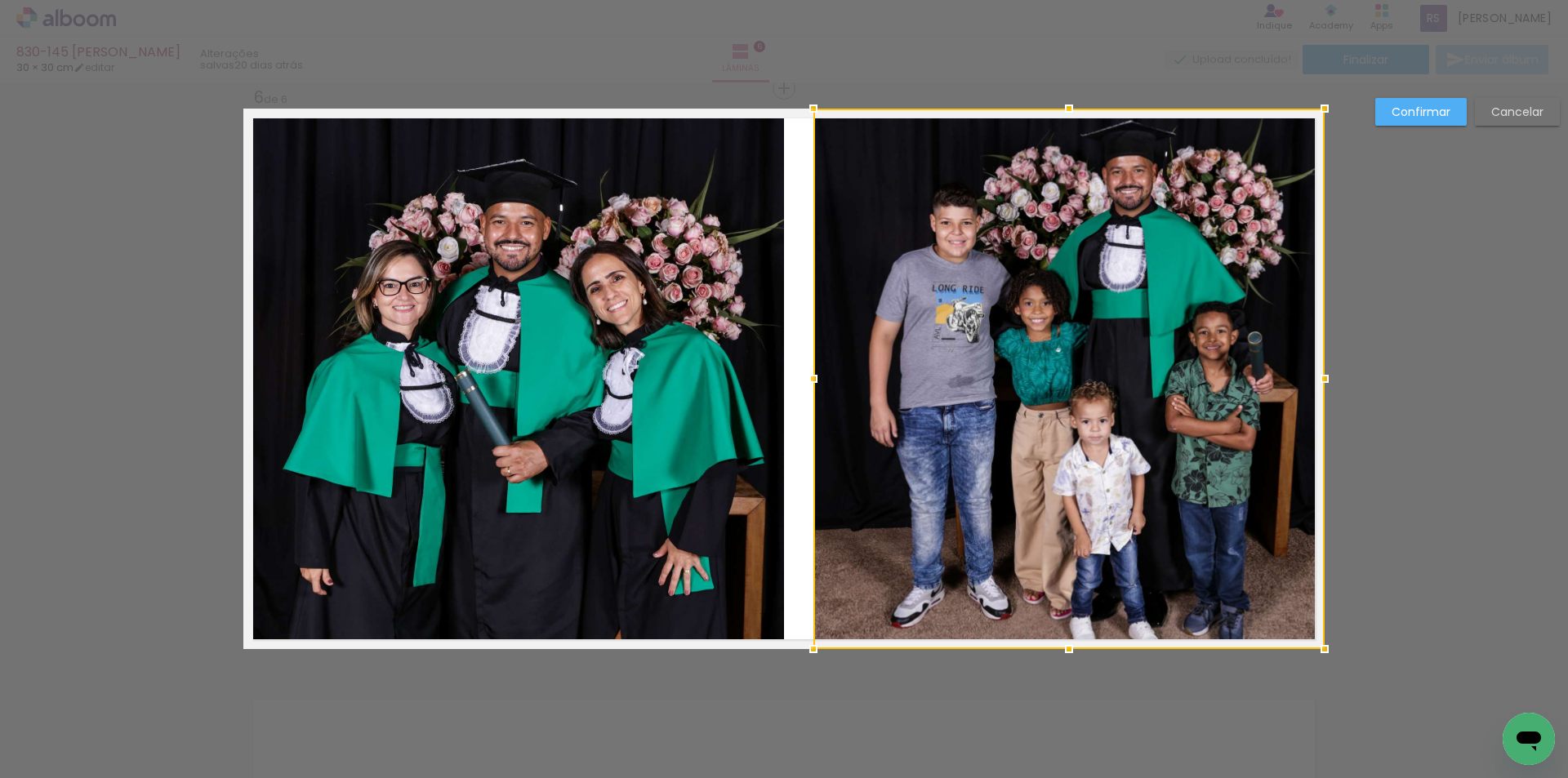
drag, startPoint x: 786, startPoint y: 379, endPoint x: 814, endPoint y: 382, distance: 28.2
click at [814, 382] on div at bounding box center [814, 379] width 33 height 33
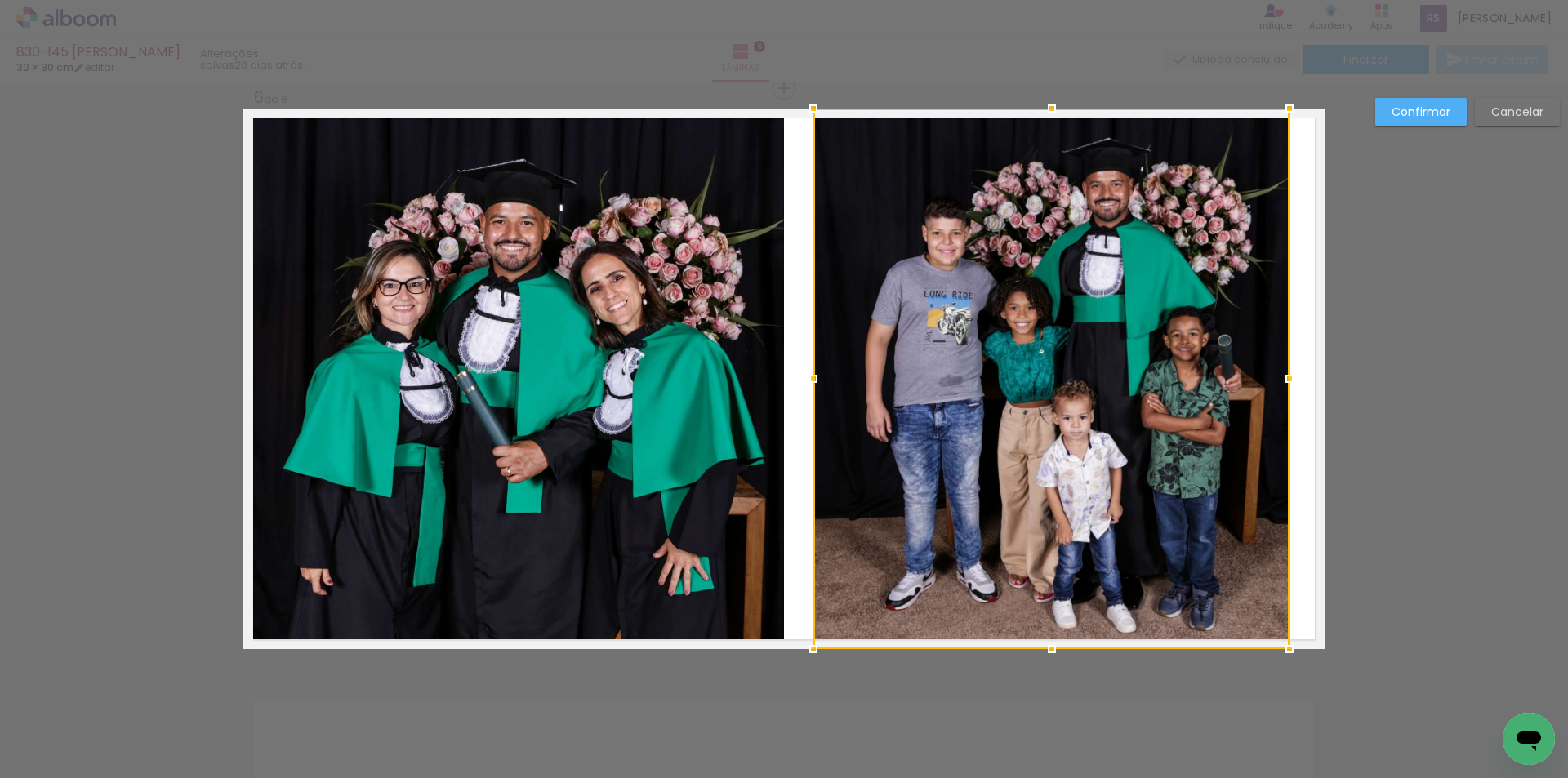
drag, startPoint x: 1316, startPoint y: 372, endPoint x: 1281, endPoint y: 377, distance: 35.4
click at [1281, 377] on div at bounding box center [1289, 379] width 33 height 33
click at [0, 0] on slot "Confirmar" at bounding box center [0, 0] width 0 height 0
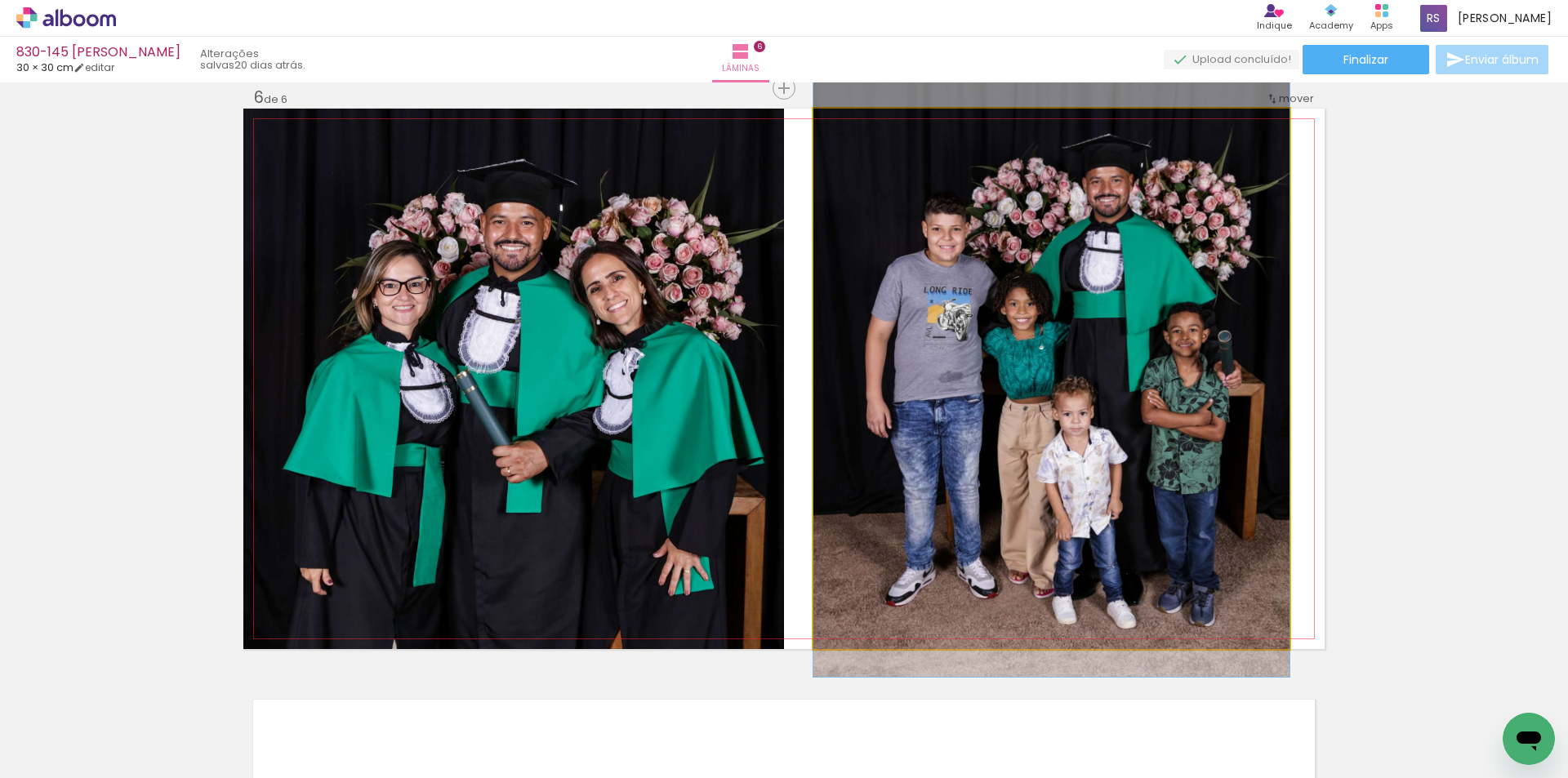
drag, startPoint x: 1104, startPoint y: 339, endPoint x: 1072, endPoint y: 335, distance: 32.2
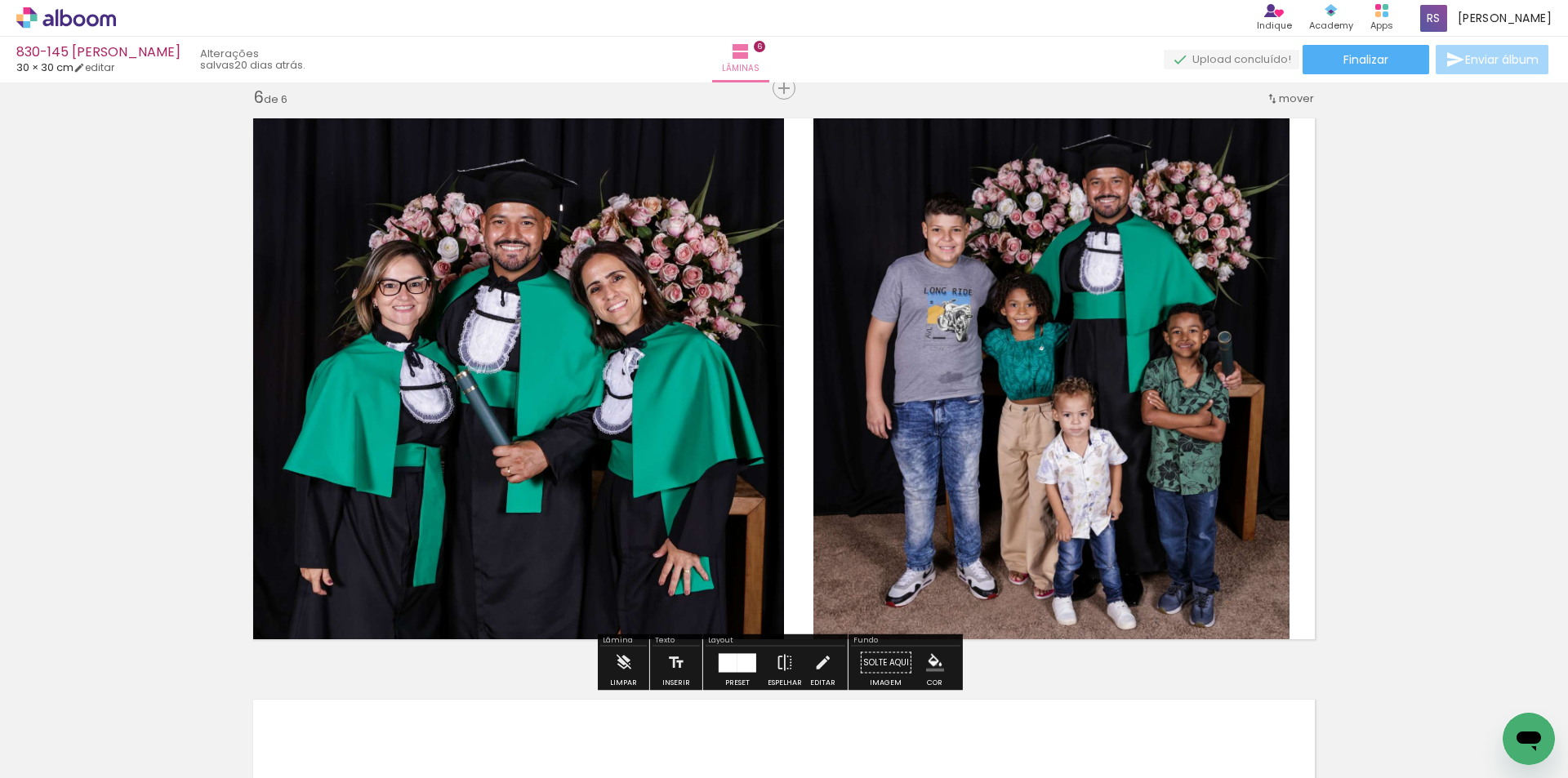
click at [930, 664] on iron-icon "color picker" at bounding box center [934, 663] width 18 height 18
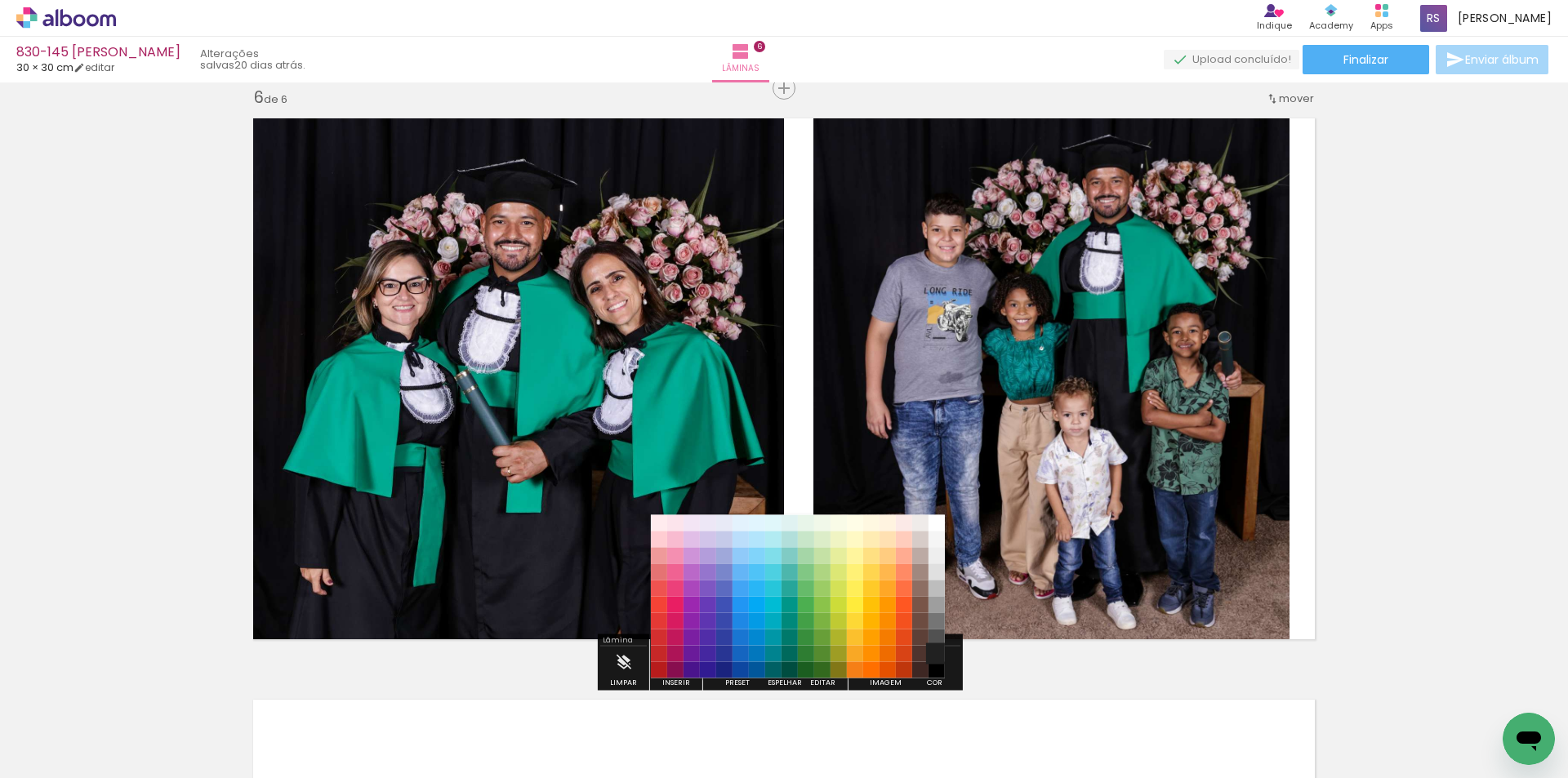
click at [933, 656] on paper-item "#212121" at bounding box center [936, 654] width 16 height 16
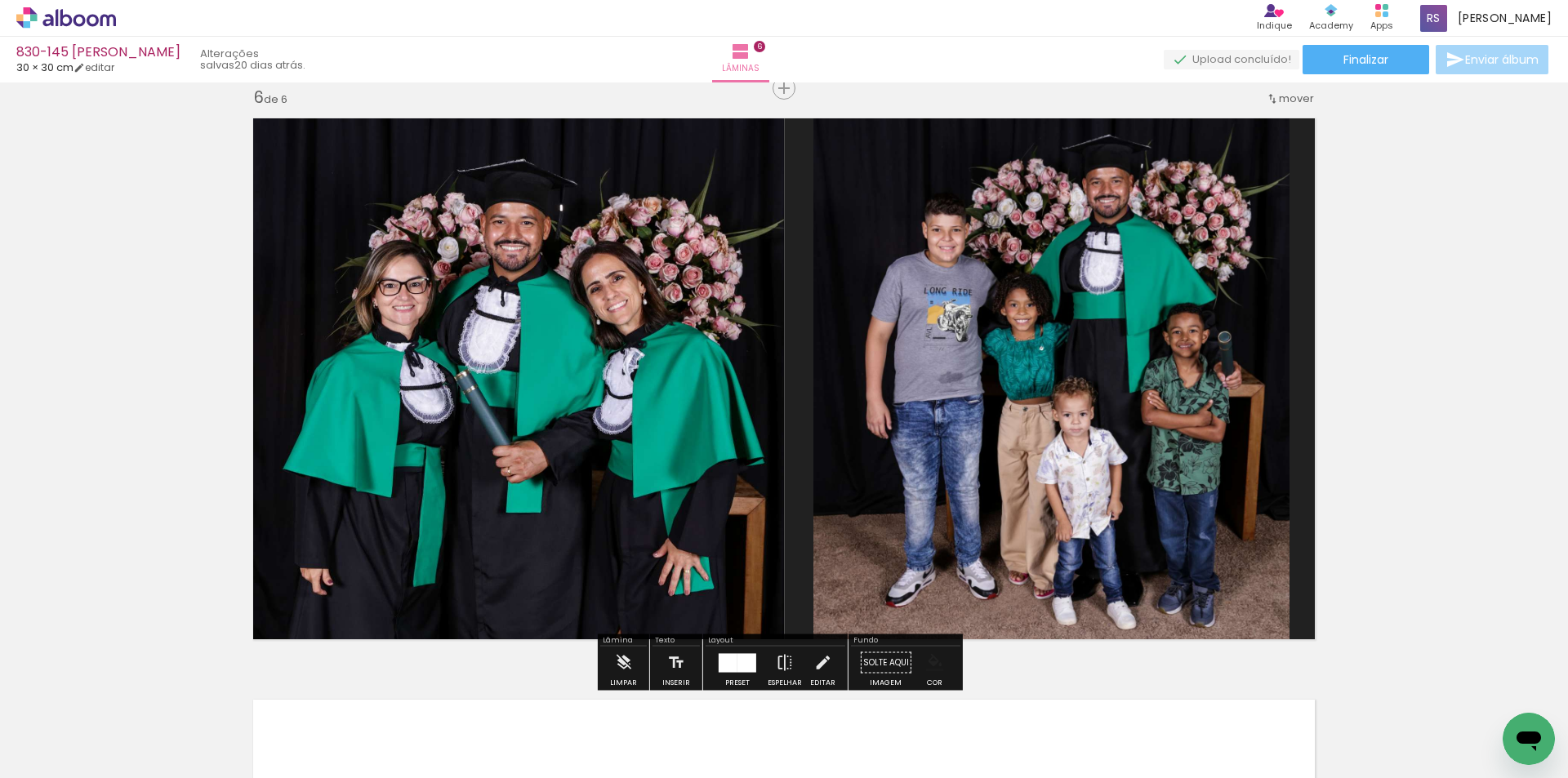
click at [929, 663] on iron-icon "color picker" at bounding box center [934, 663] width 18 height 18
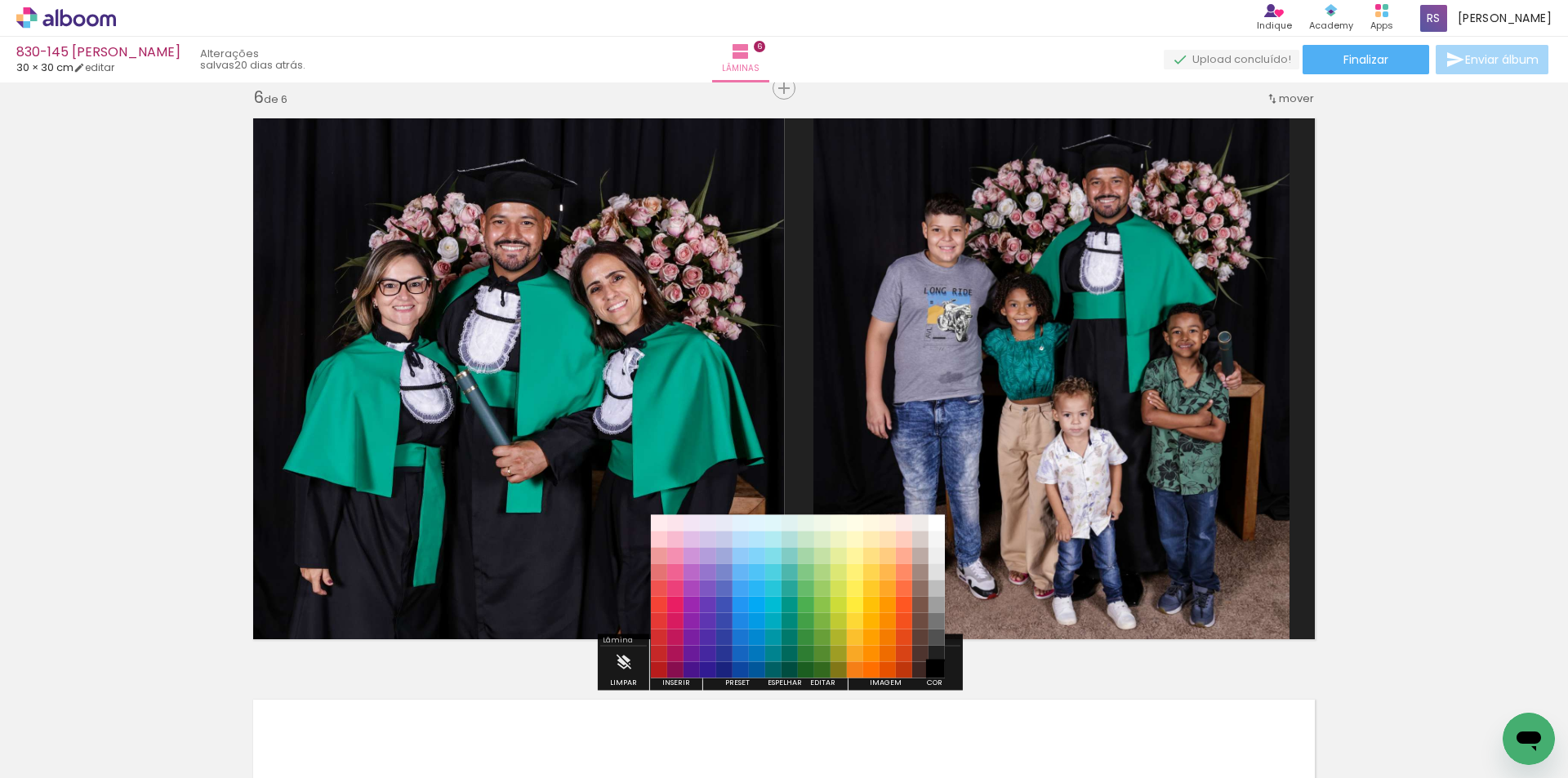
click at [939, 672] on paper-item "#000000" at bounding box center [936, 670] width 16 height 16
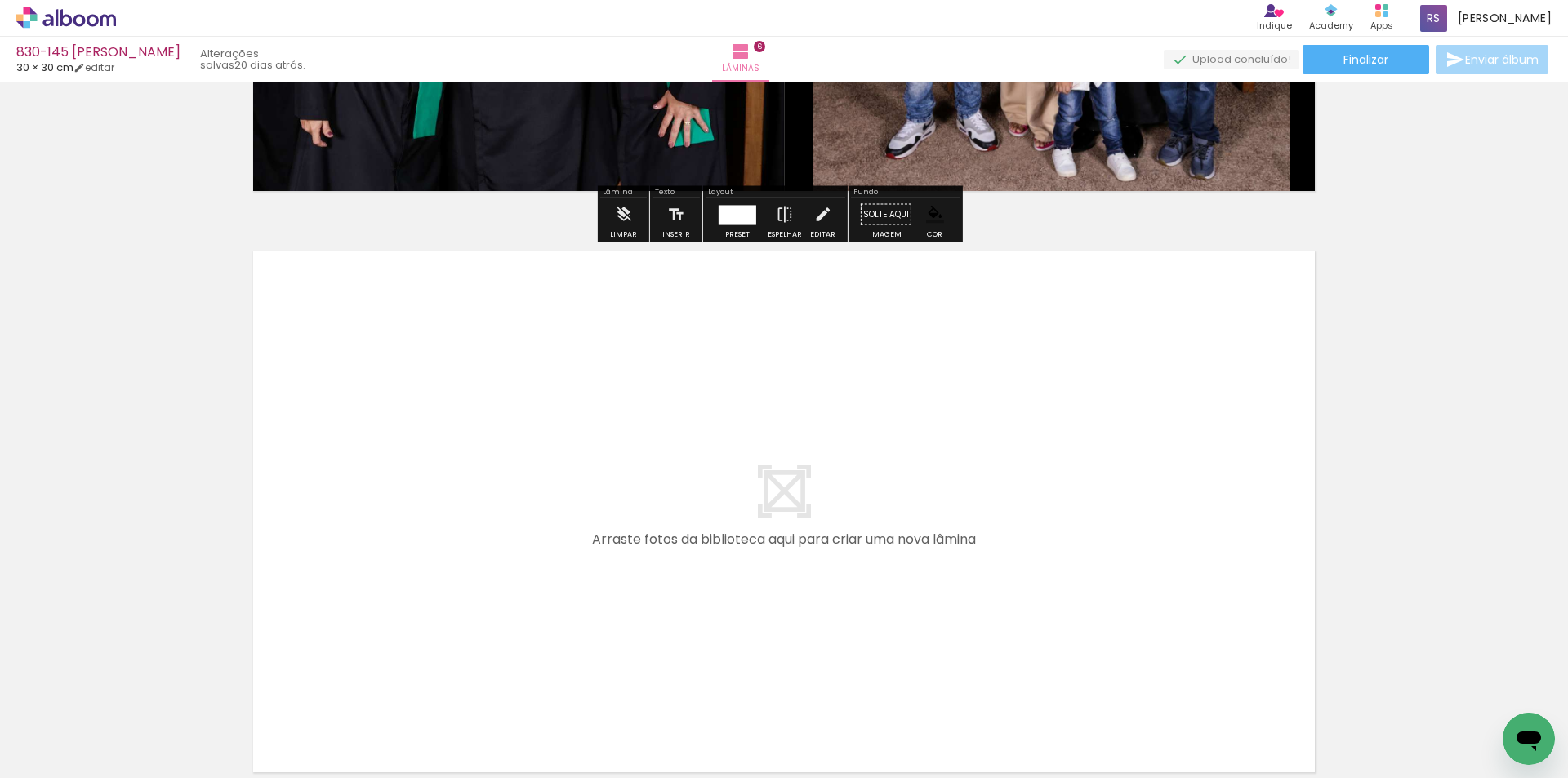
scroll to position [3418, 0]
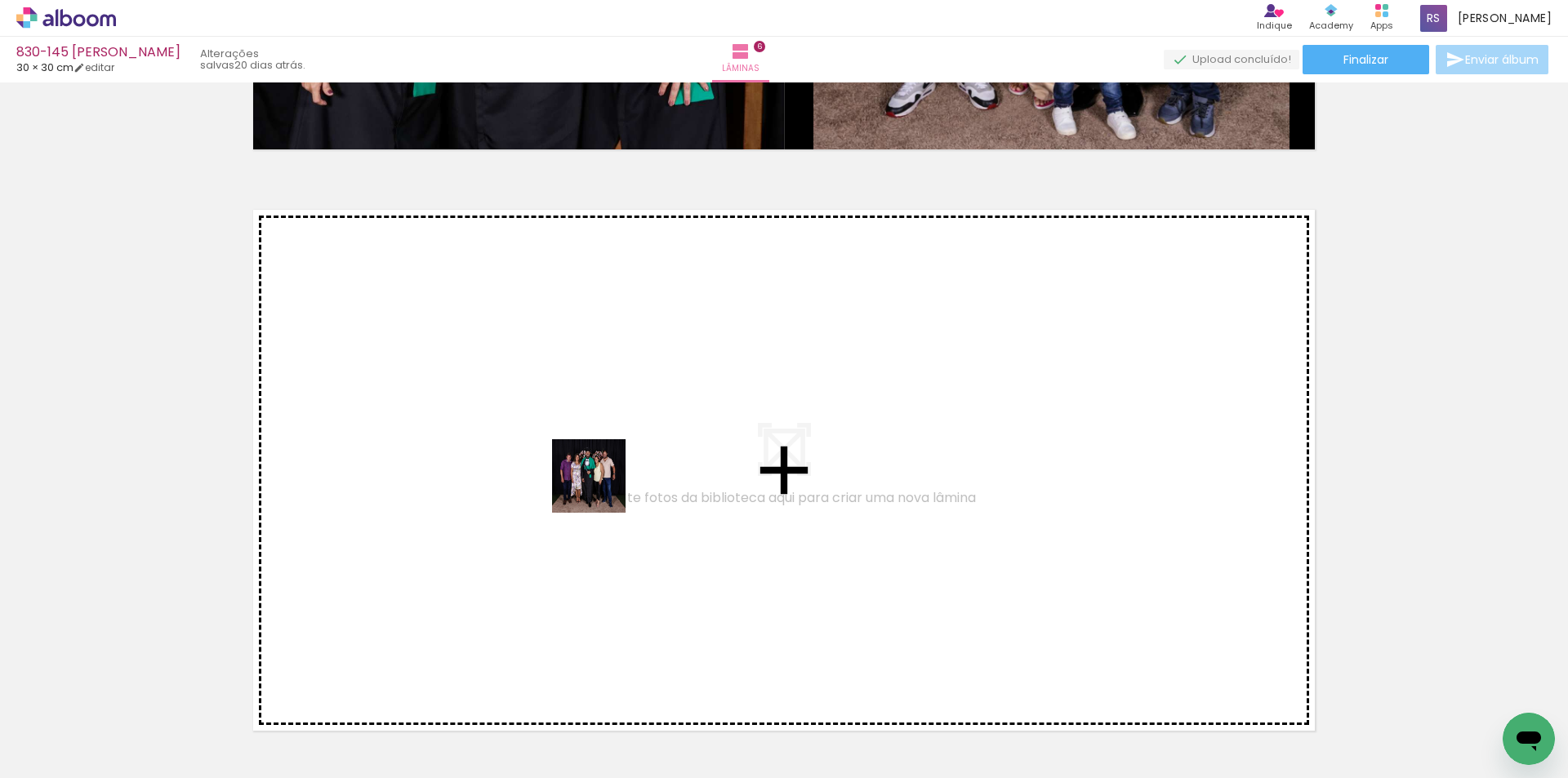
drag, startPoint x: 172, startPoint y: 712, endPoint x: 338, endPoint y: 682, distance: 168.7
click at [604, 486] on quentale-workspace at bounding box center [784, 389] width 1568 height 778
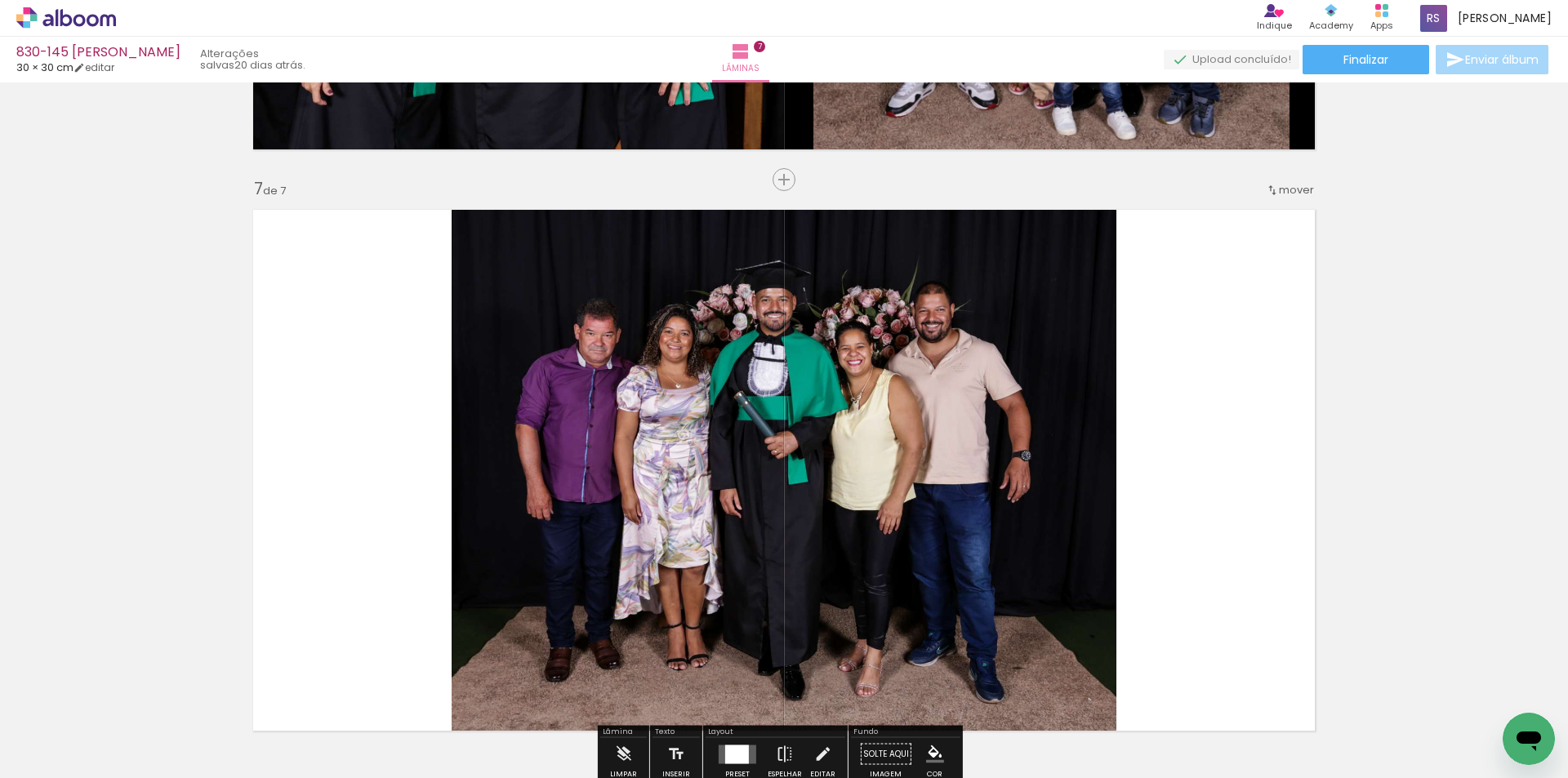
scroll to position [3510, 0]
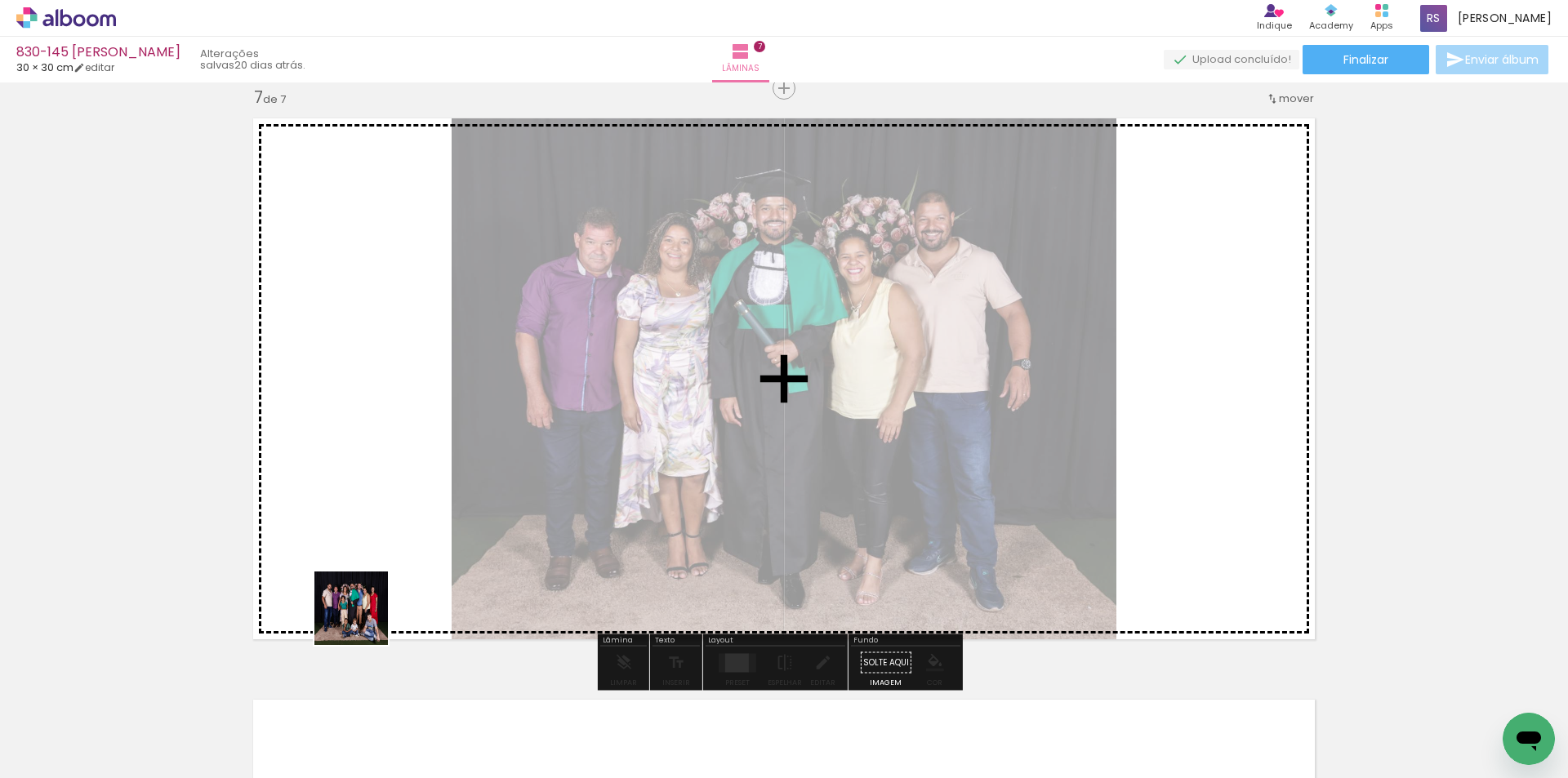
drag, startPoint x: 174, startPoint y: 712, endPoint x: 838, endPoint y: 603, distance: 672.9
click at [742, 507] on quentale-workspace at bounding box center [784, 389] width 1568 height 778
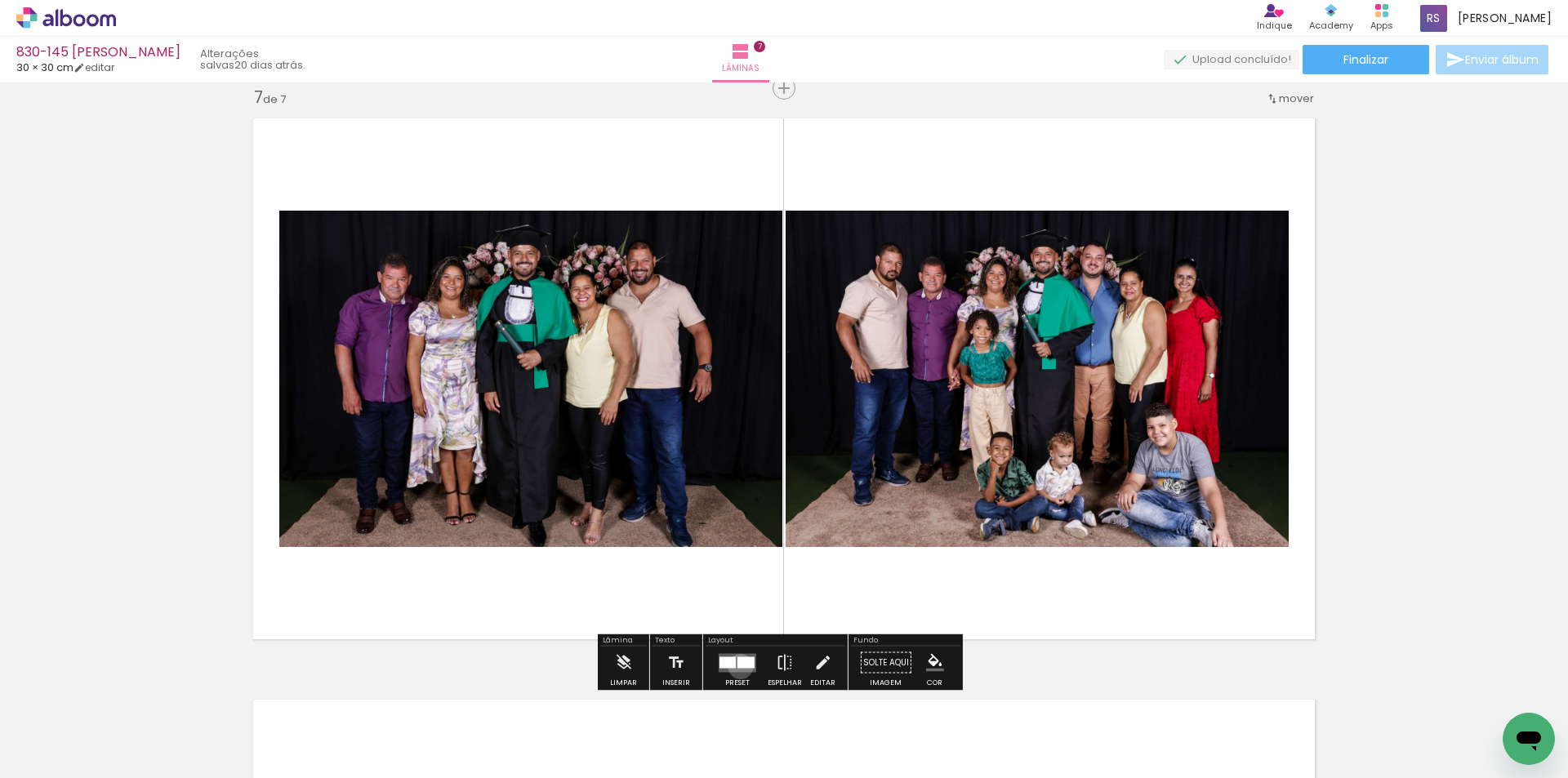
click at [737, 666] on div at bounding box center [746, 662] width 17 height 11
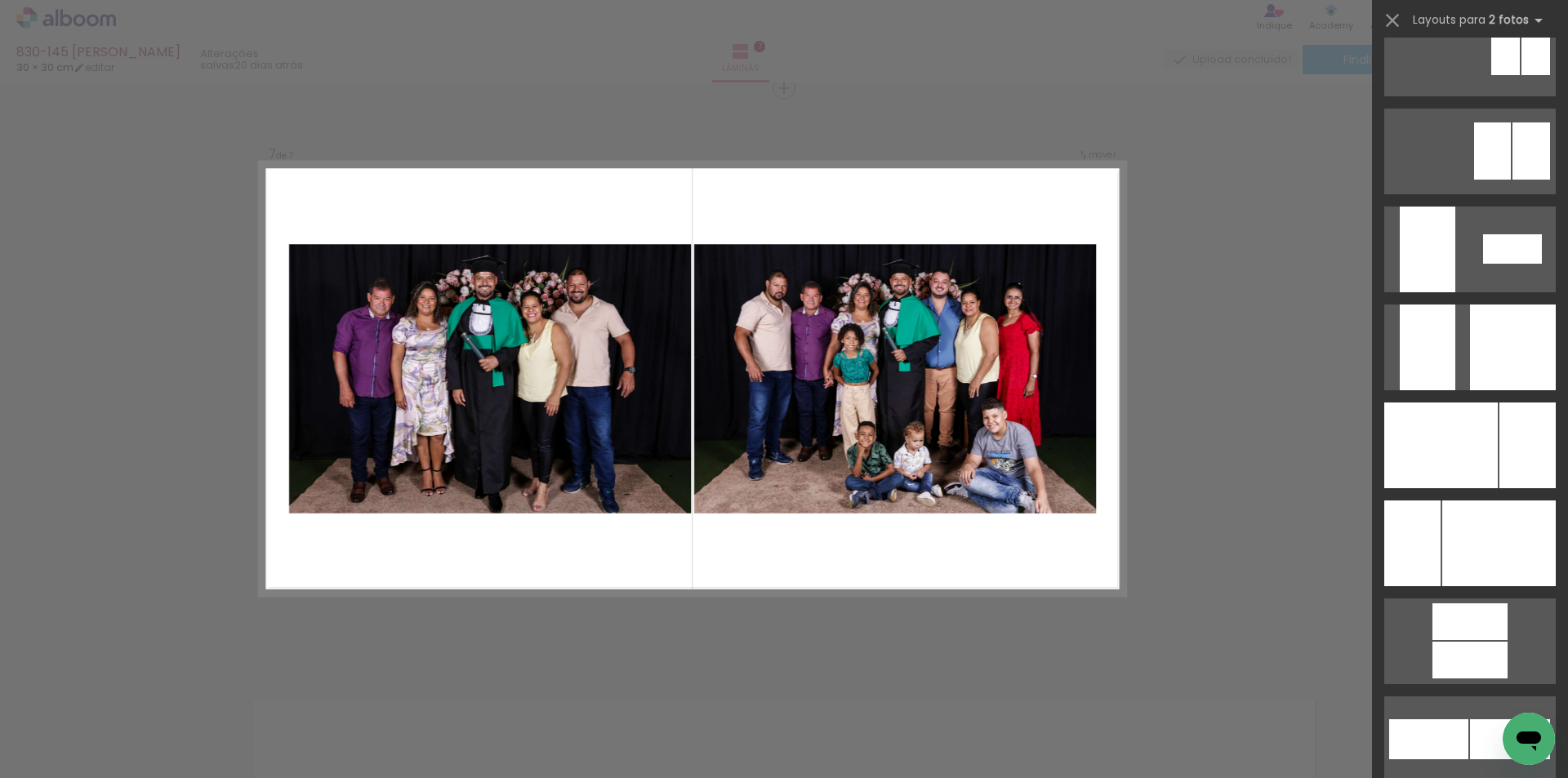
scroll to position [6847, 0]
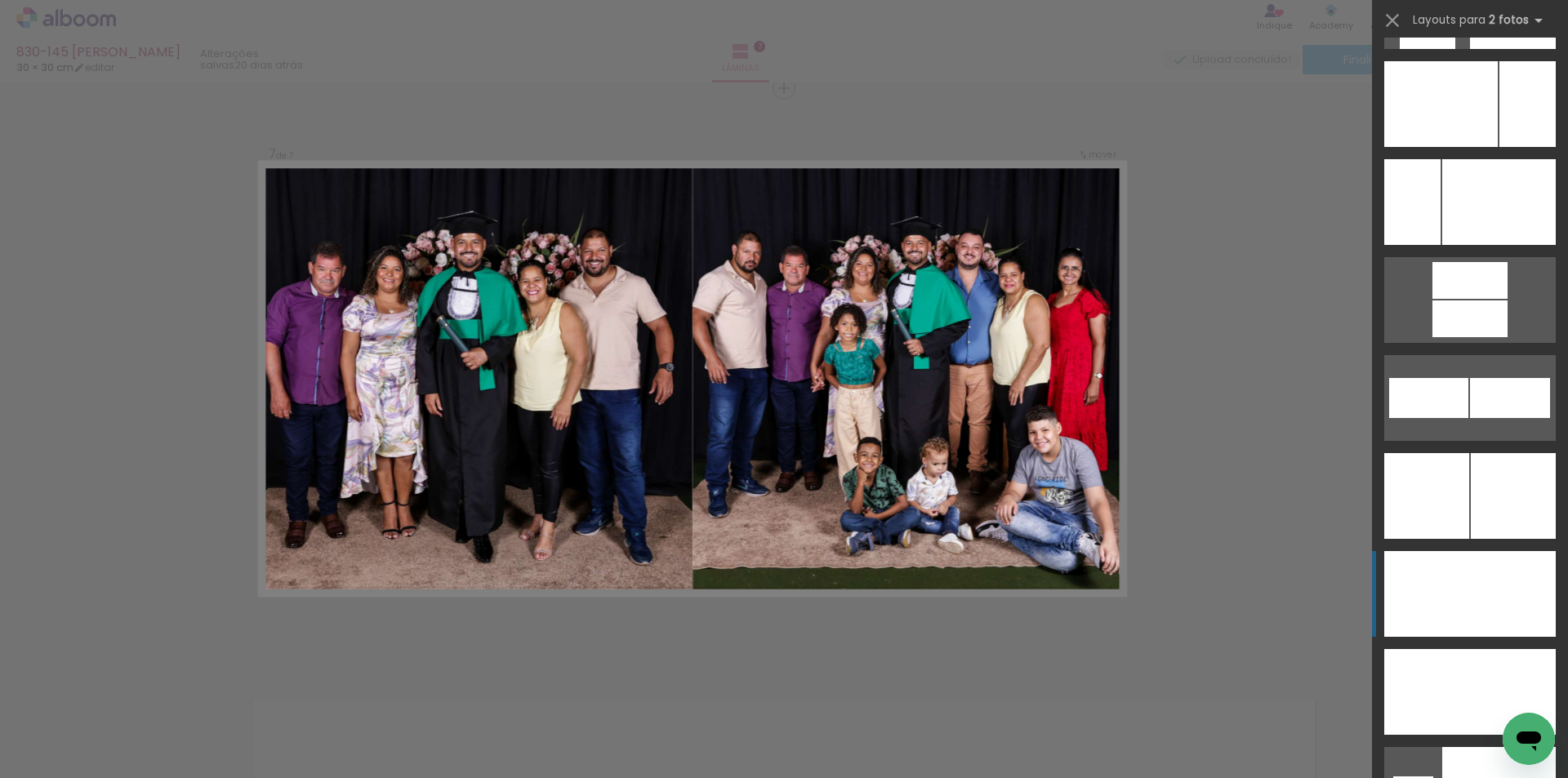
click at [1523, 594] on div at bounding box center [1512, 594] width 86 height 86
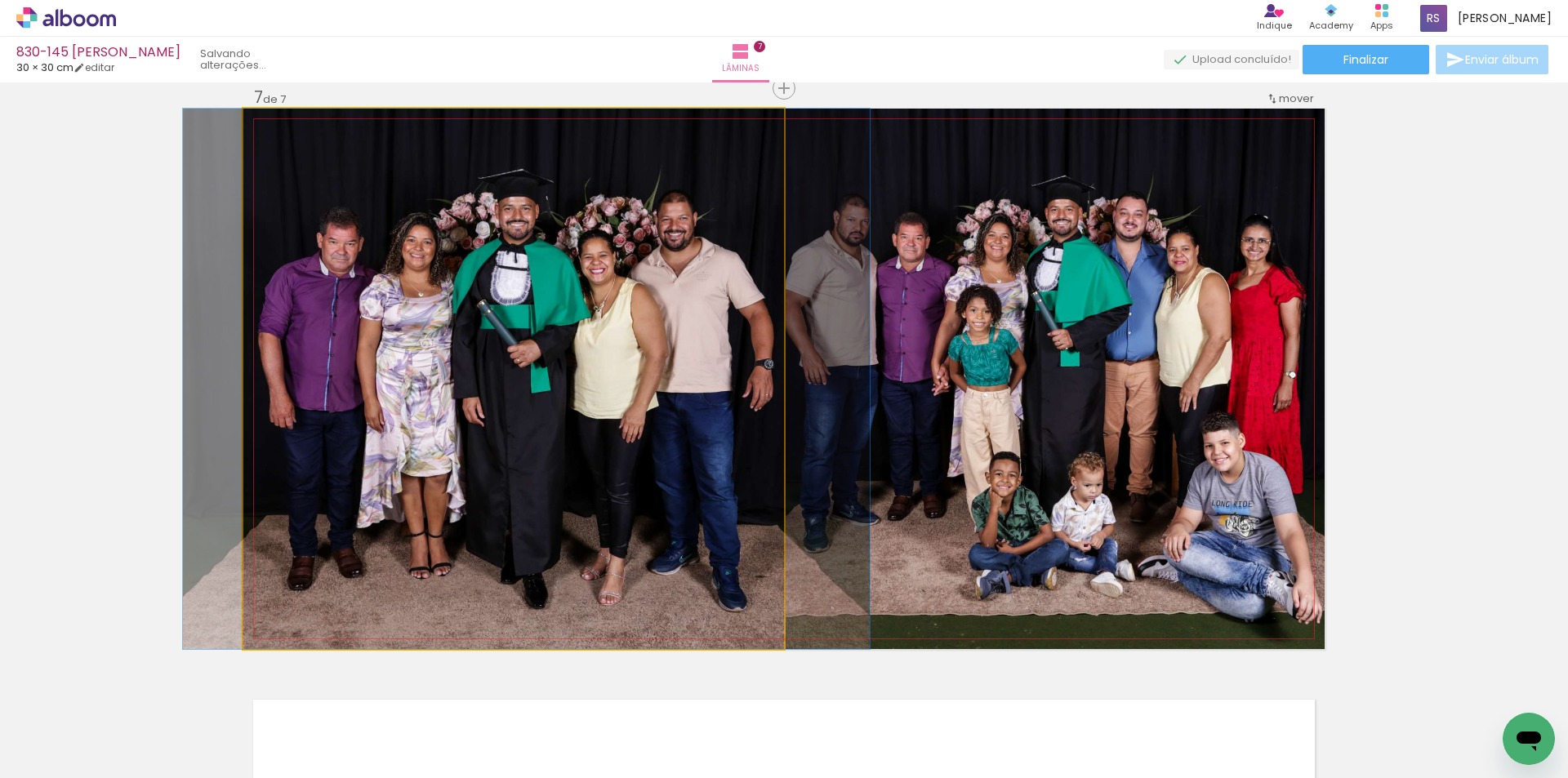
drag, startPoint x: 651, startPoint y: 511, endPoint x: 664, endPoint y: 507, distance: 13.6
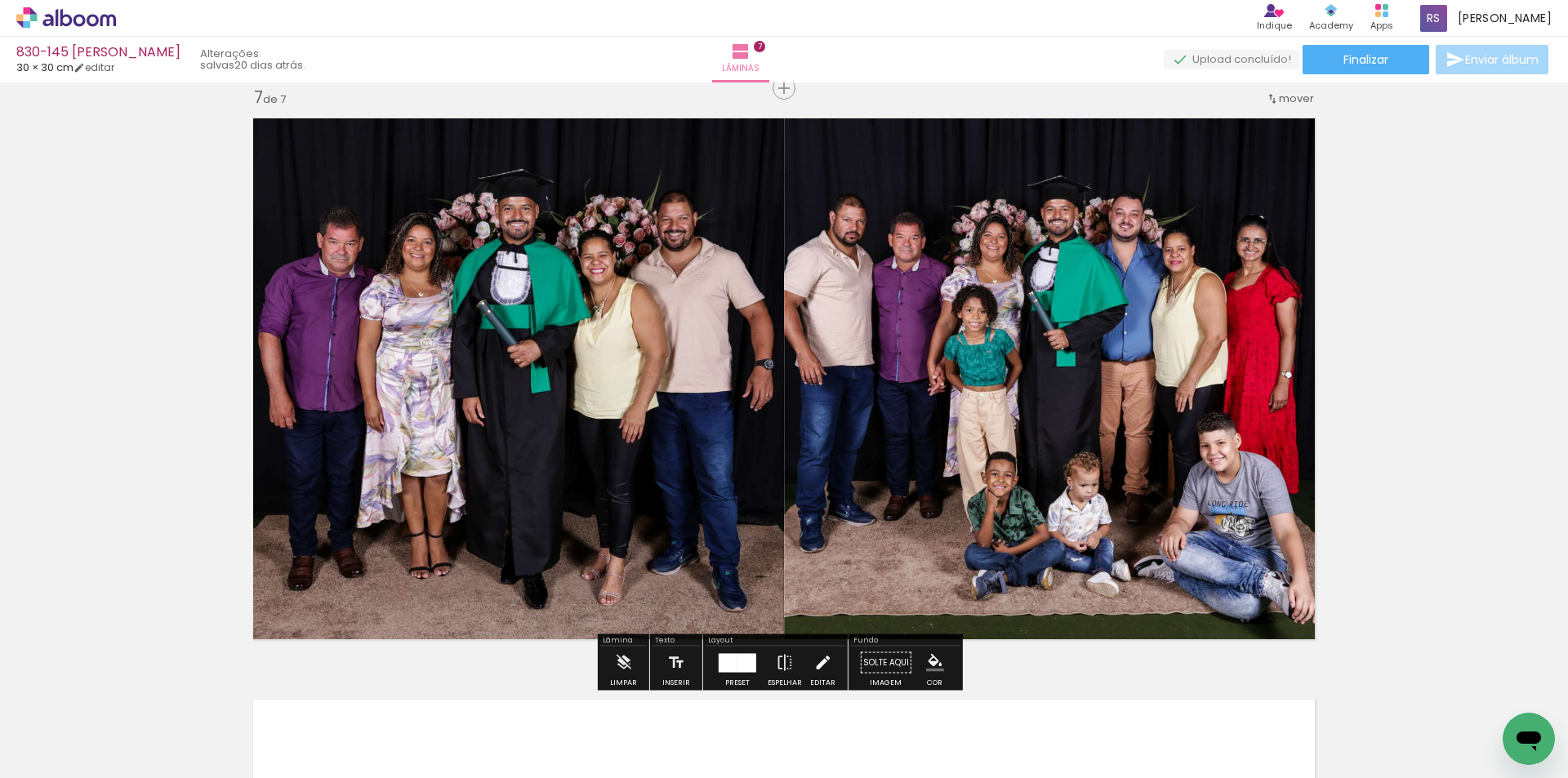
click at [820, 661] on iron-icon at bounding box center [822, 663] width 18 height 33
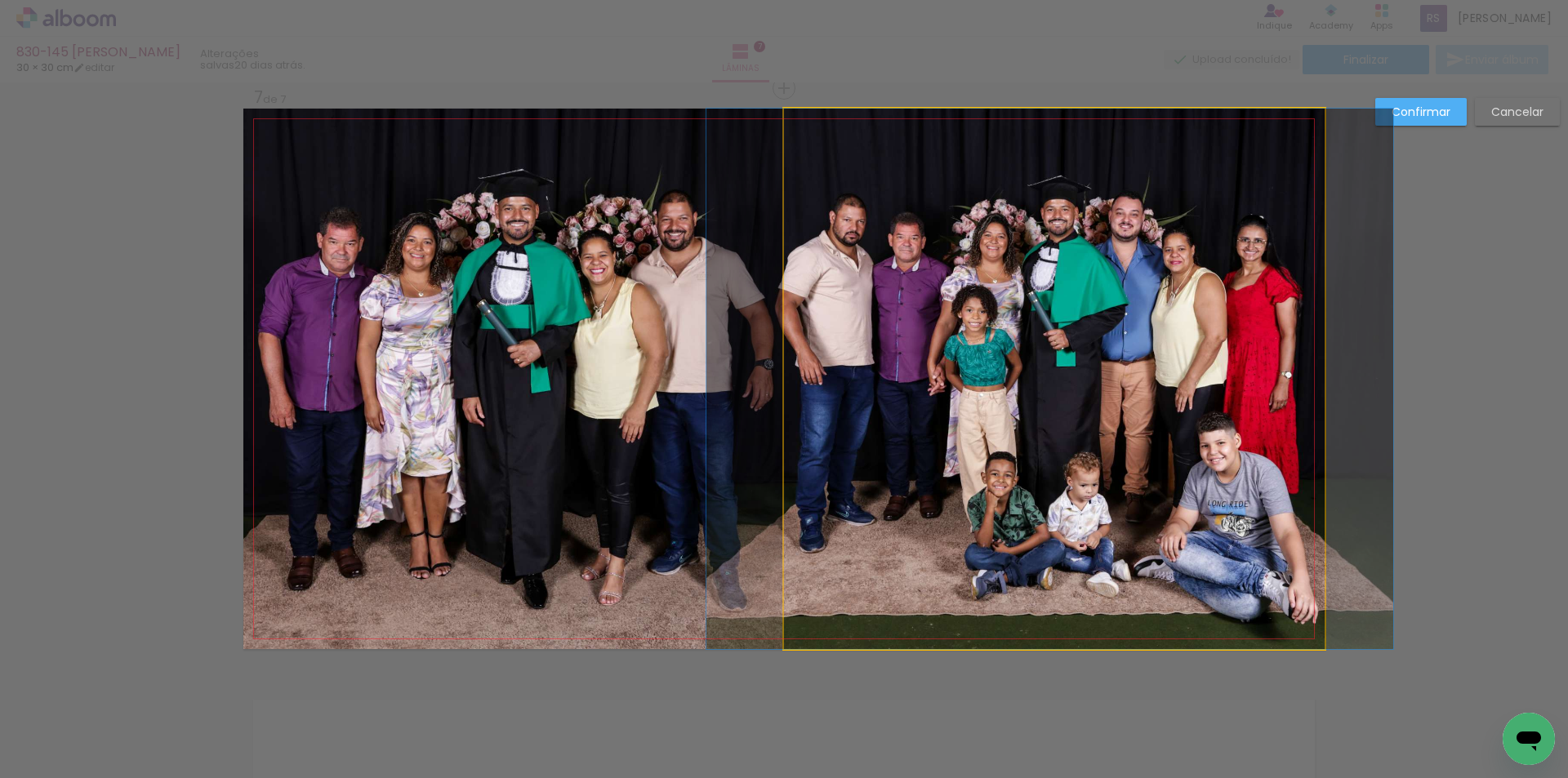
click at [934, 584] on quentale-photo at bounding box center [1054, 379] width 541 height 541
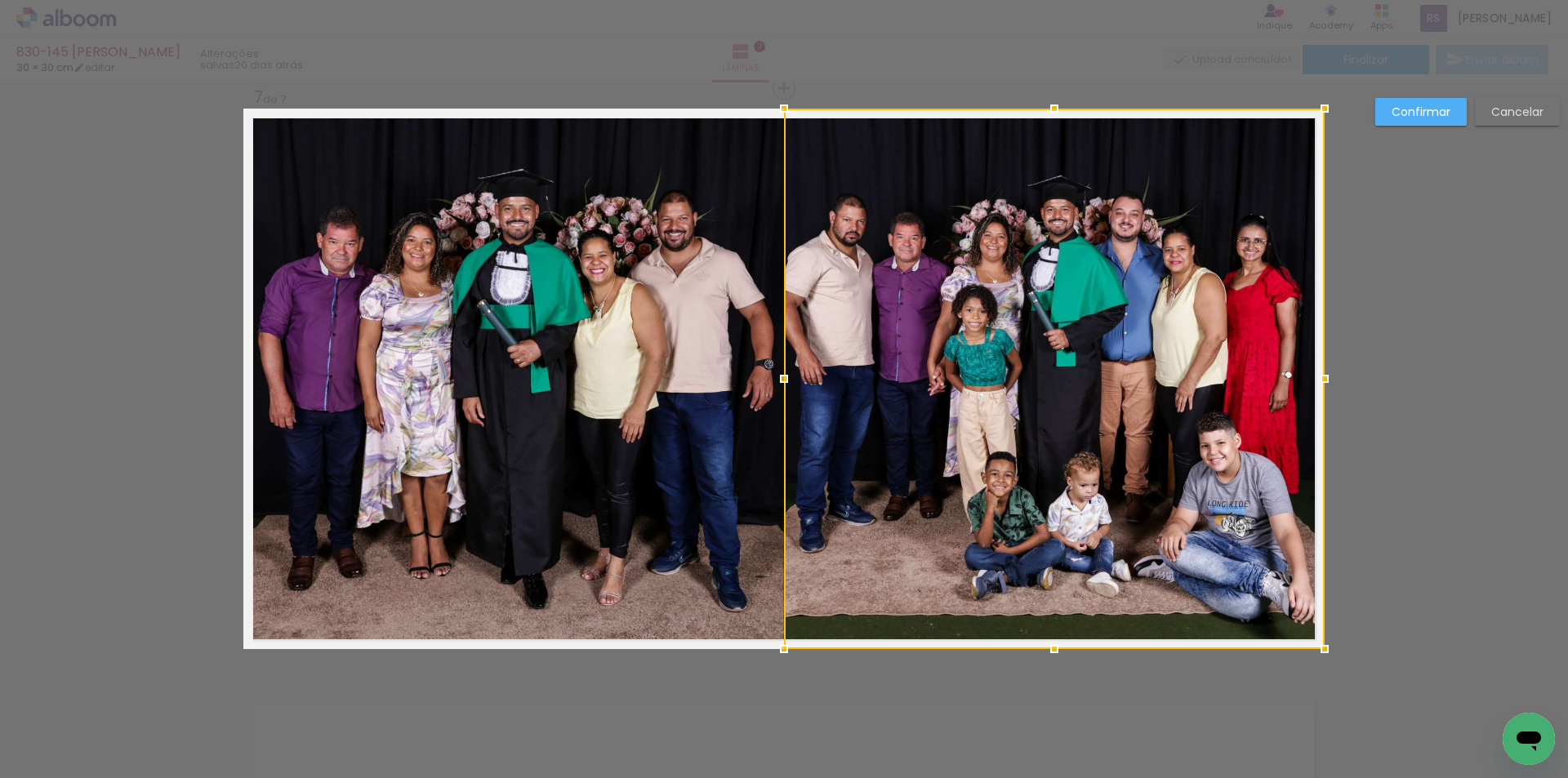
drag, startPoint x: 1031, startPoint y: 644, endPoint x: 1029, endPoint y: 635, distance: 9.2
click at [1029, 635] on div at bounding box center [1054, 379] width 541 height 541
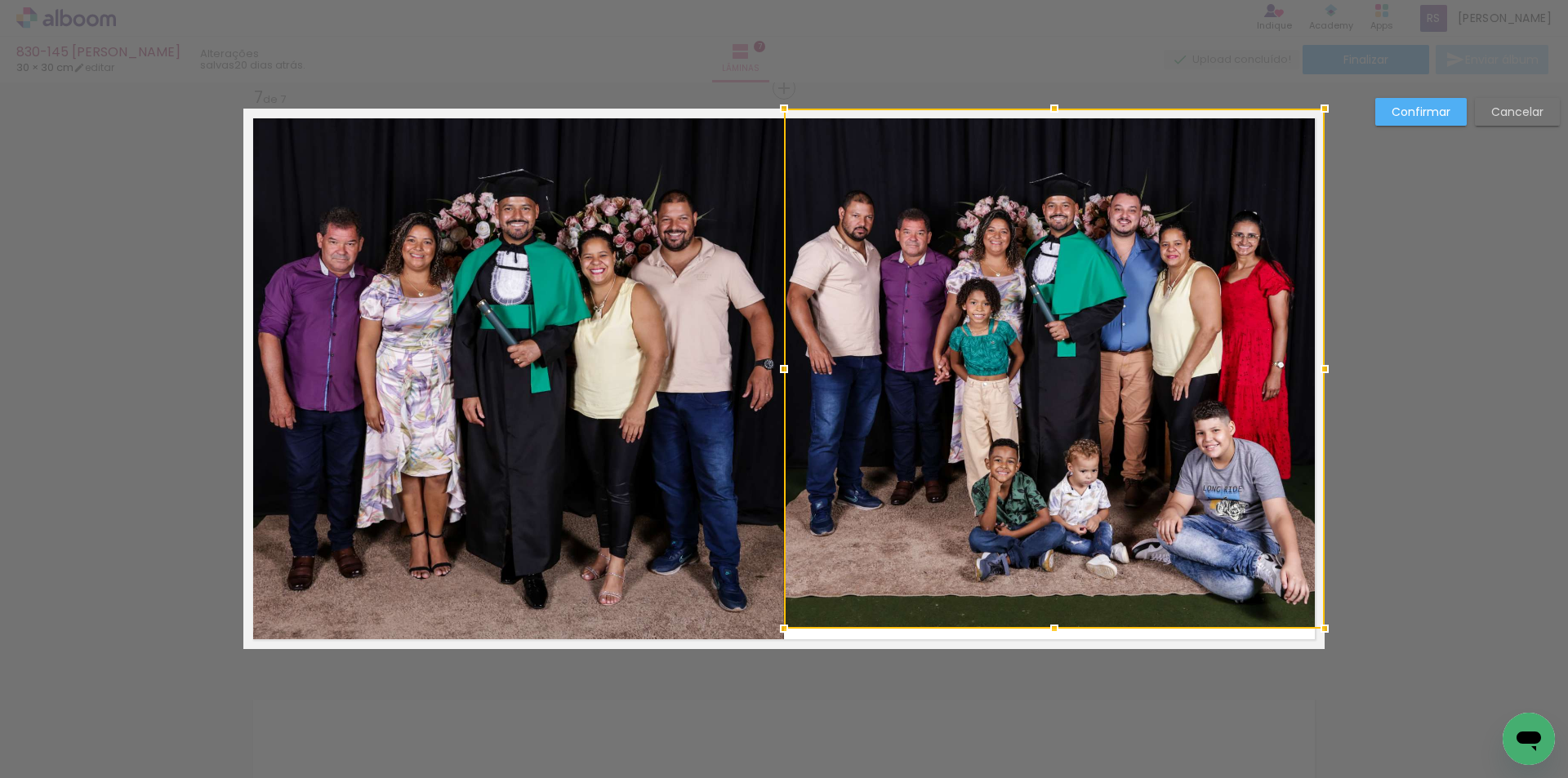
drag, startPoint x: 1043, startPoint y: 650, endPoint x: 1042, endPoint y: 630, distance: 20.0
click at [1042, 630] on div at bounding box center [1054, 629] width 33 height 33
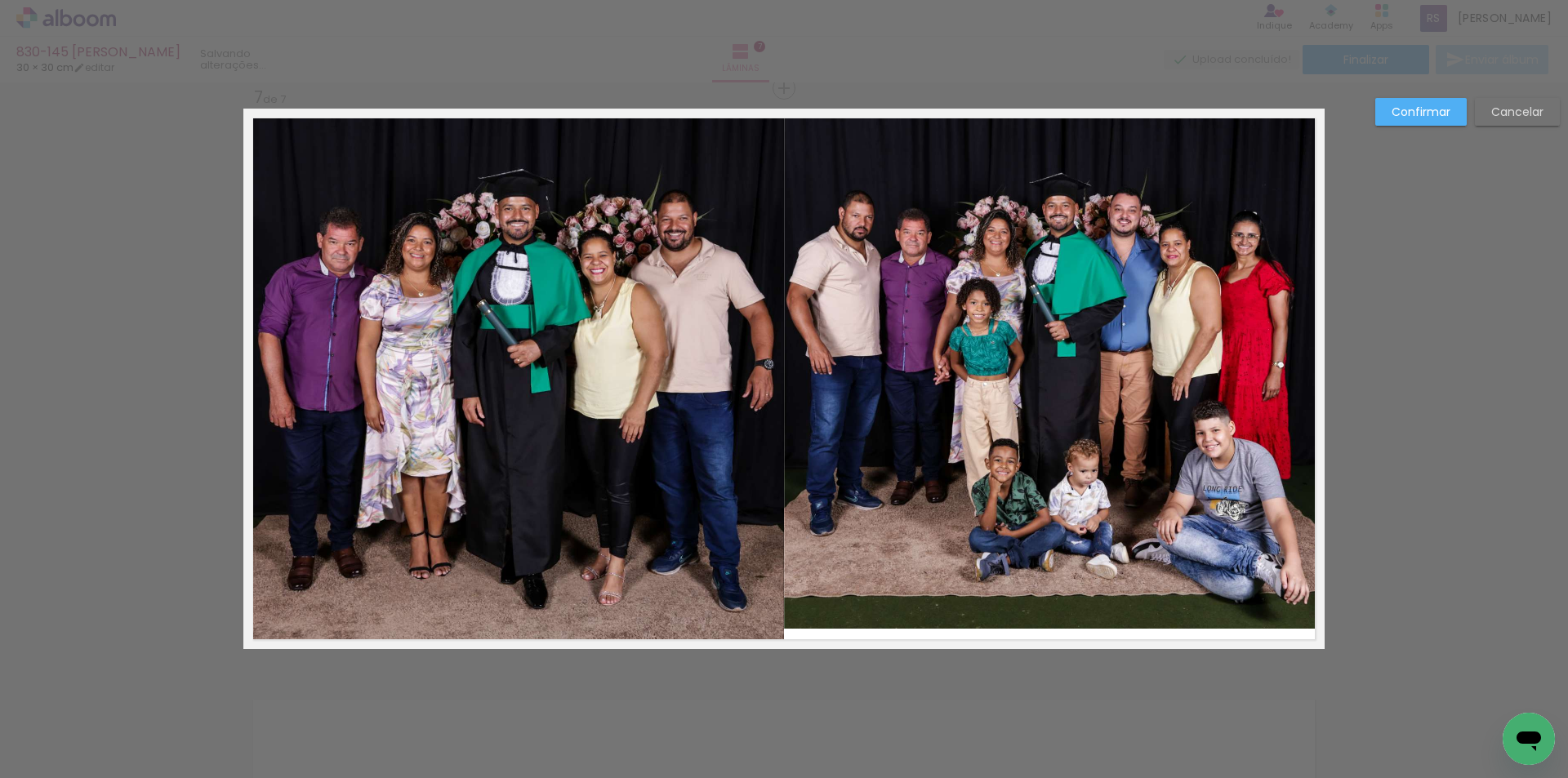
click at [1104, 168] on quentale-photo at bounding box center [1054, 368] width 541 height 520
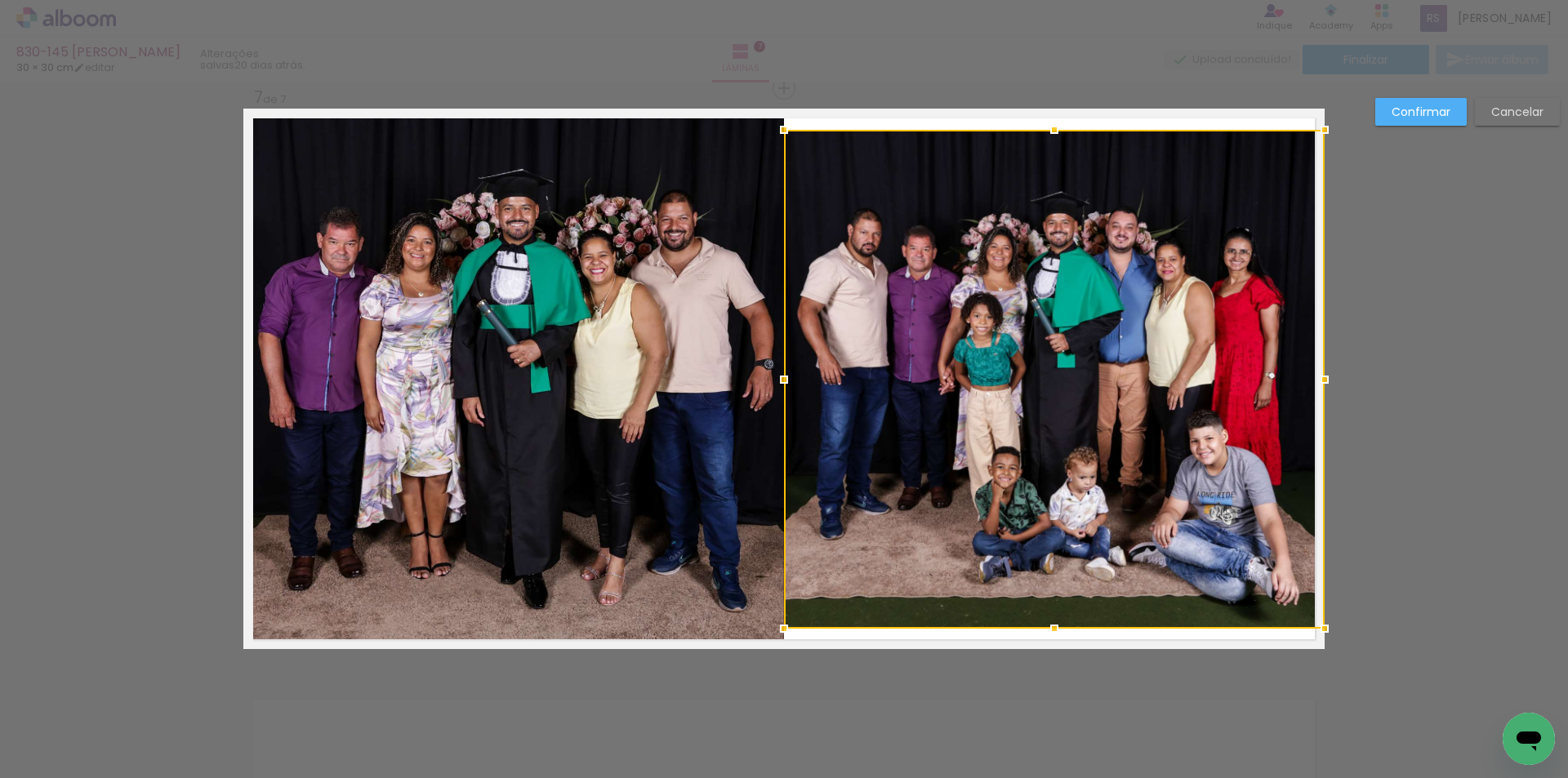
drag, startPoint x: 1052, startPoint y: 113, endPoint x: 1047, endPoint y: 134, distance: 21.6
click at [1047, 134] on div at bounding box center [1054, 130] width 33 height 33
click at [497, 438] on quentale-photo at bounding box center [513, 379] width 541 height 541
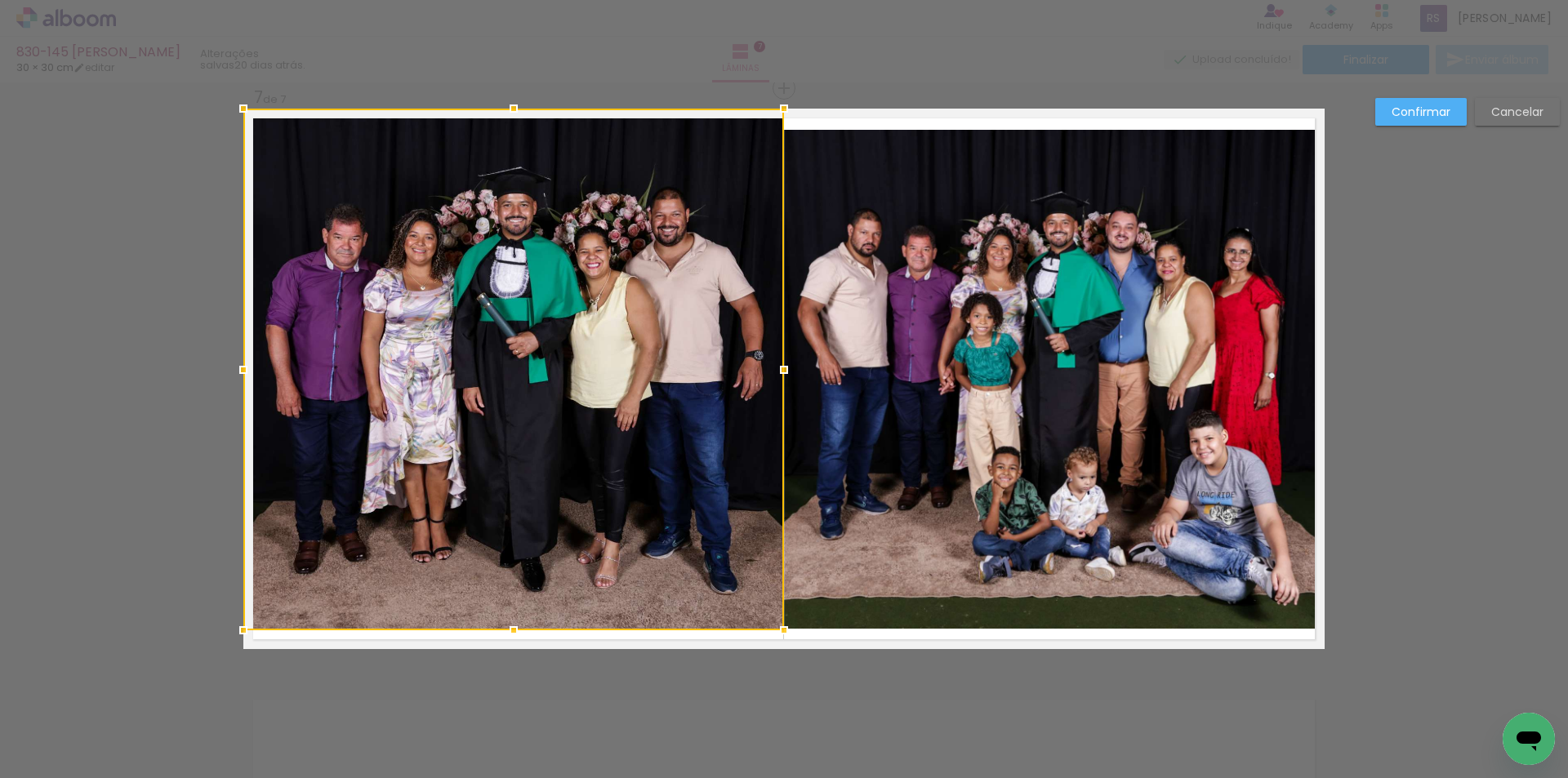
drag, startPoint x: 497, startPoint y: 650, endPoint x: 497, endPoint y: 632, distance: 18.0
click at [499, 632] on div at bounding box center [514, 630] width 33 height 33
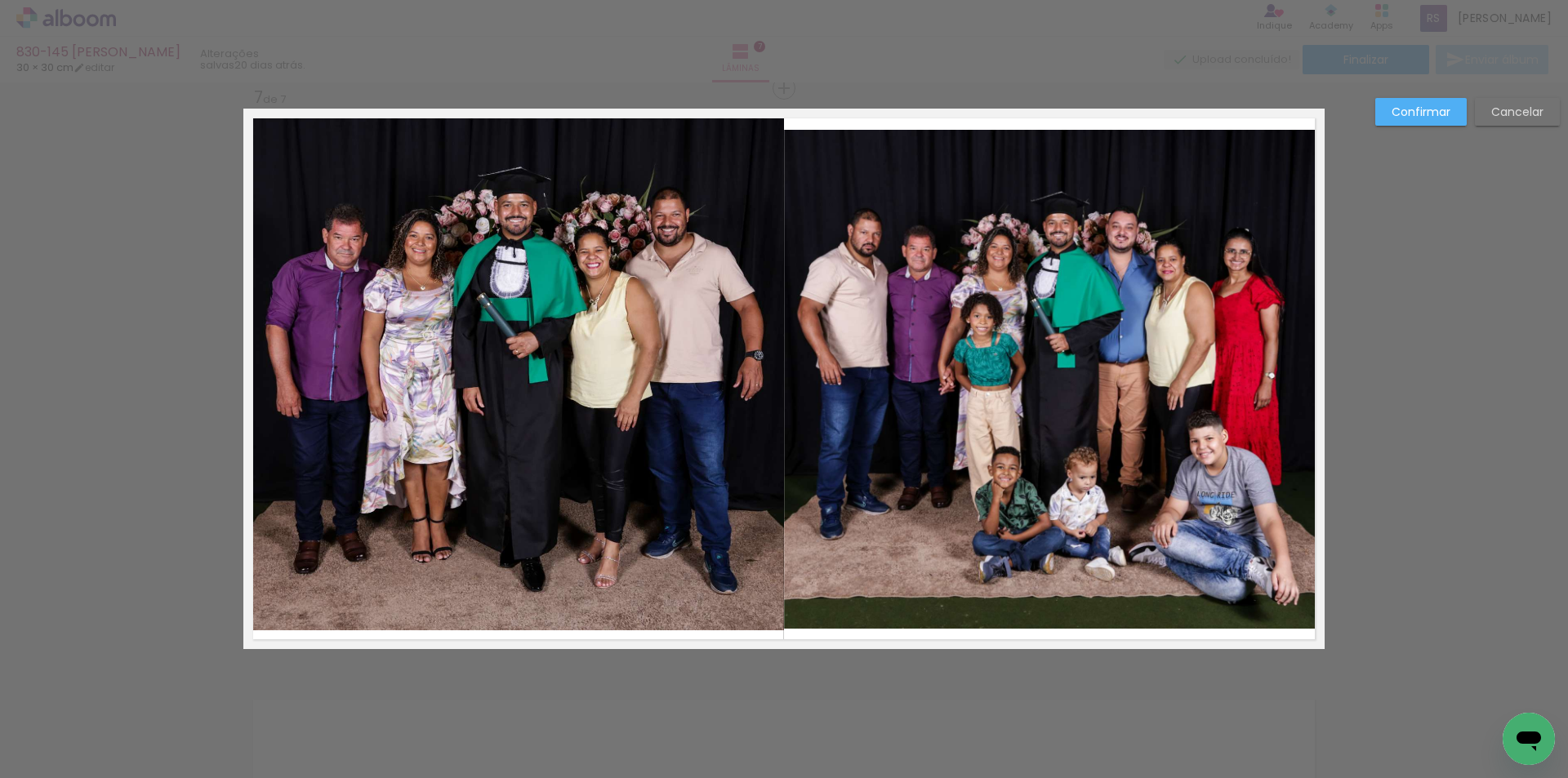
click at [556, 465] on quentale-photo at bounding box center [513, 369] width 541 height 522
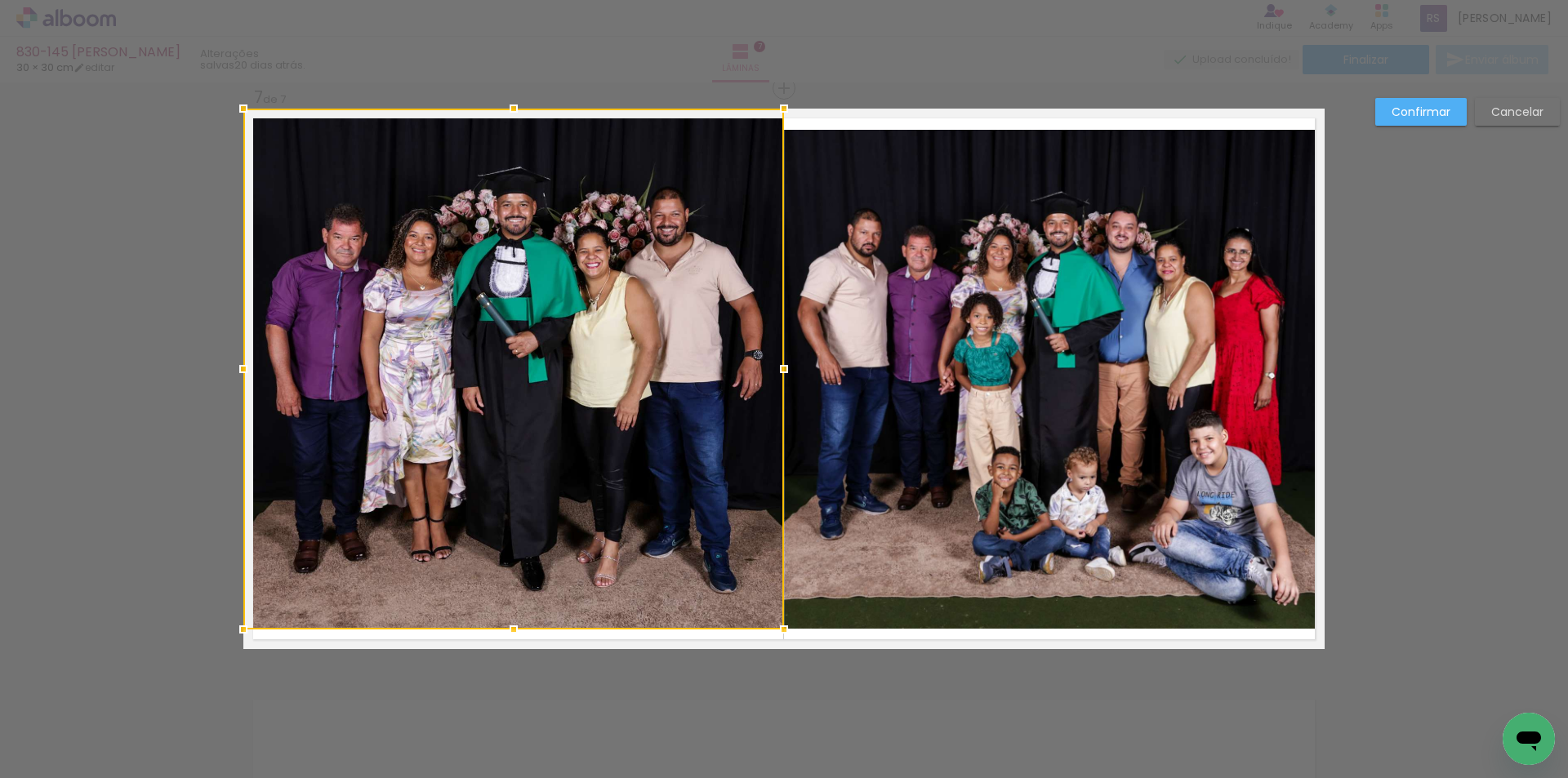
click at [513, 626] on div at bounding box center [514, 630] width 33 height 33
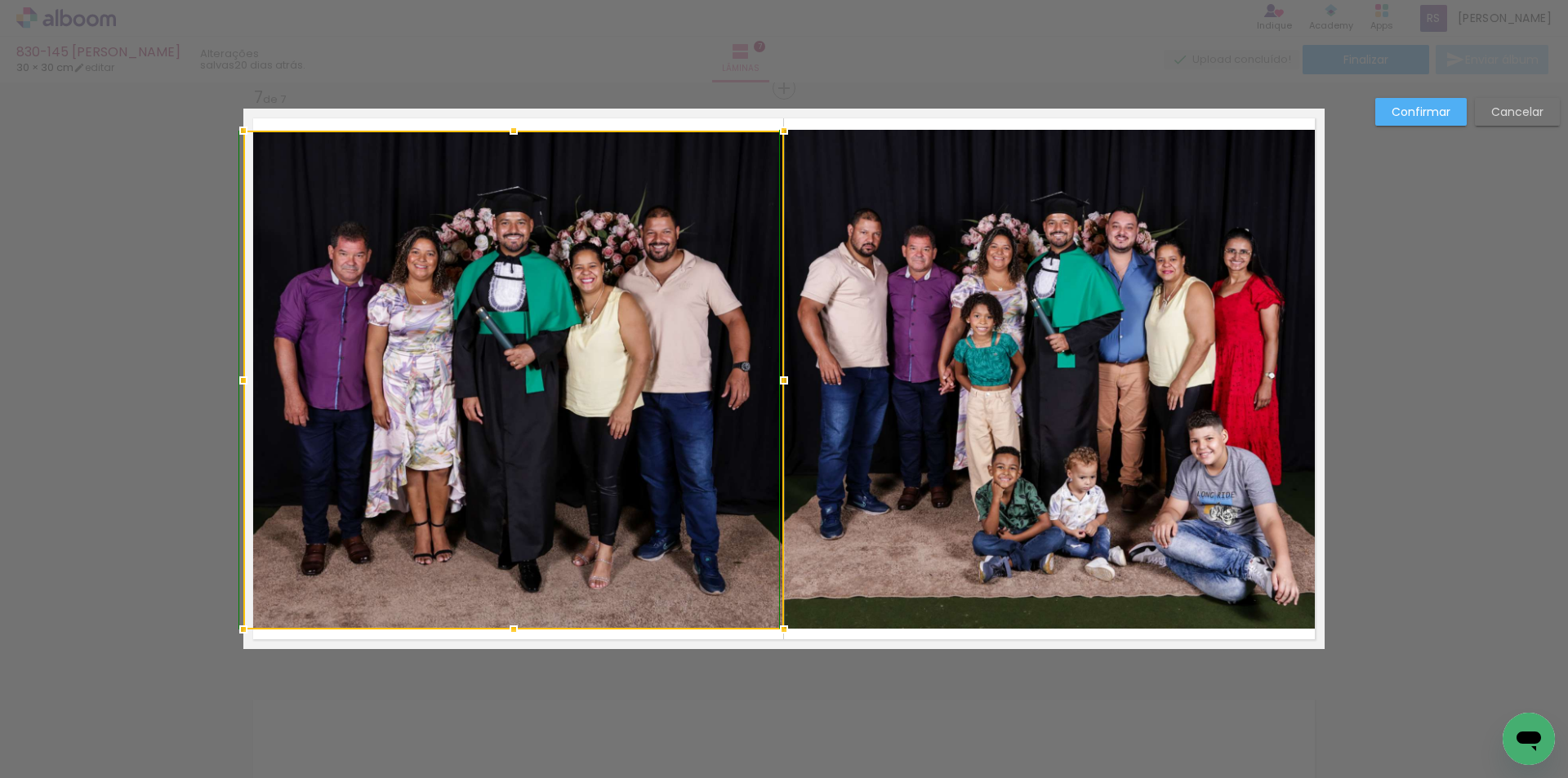
drag, startPoint x: 511, startPoint y: 111, endPoint x: 498, endPoint y: 127, distance: 20.6
click at [498, 127] on div at bounding box center [514, 131] width 33 height 33
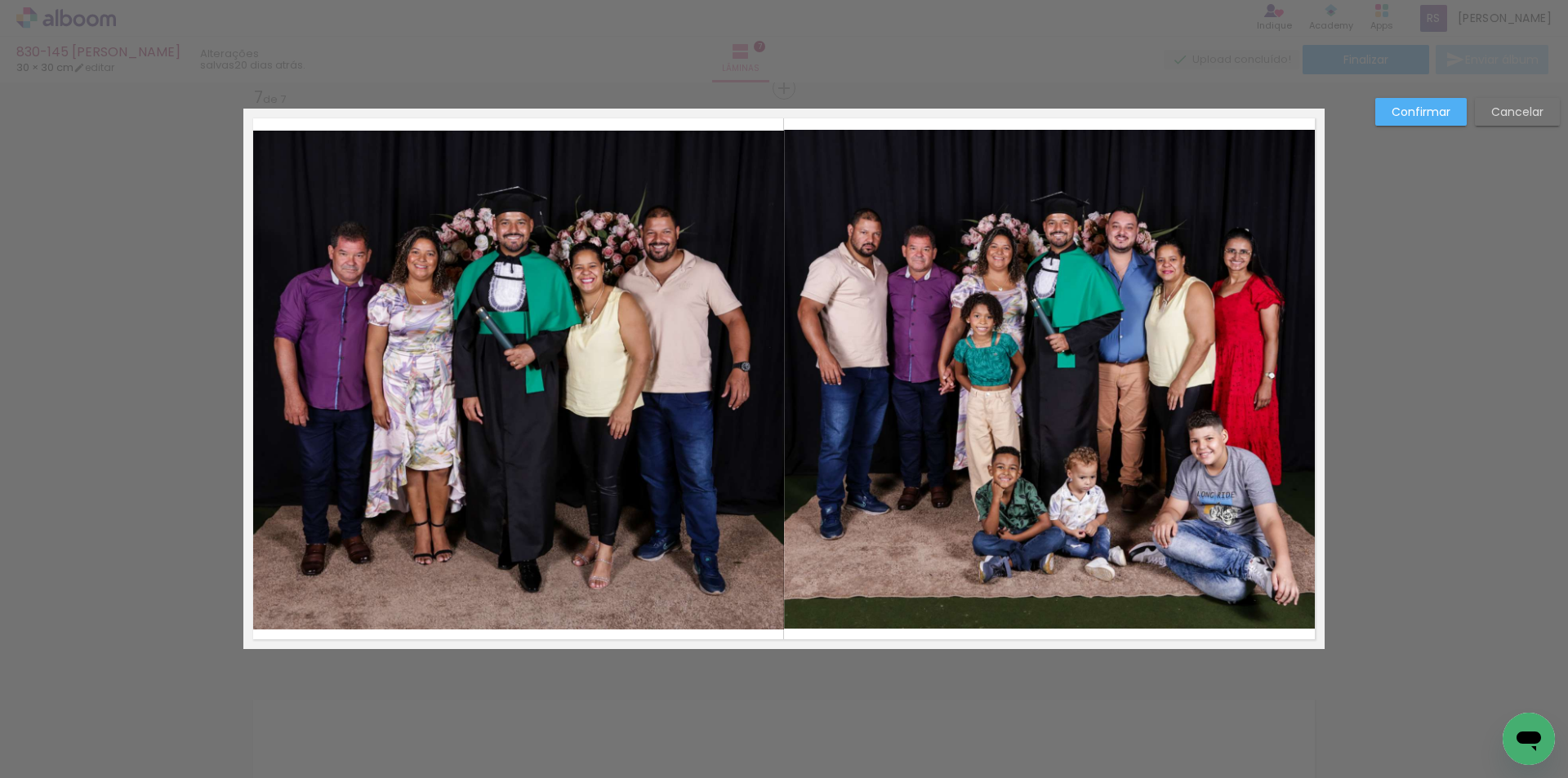
click at [0, 0] on slot "Confirmar" at bounding box center [0, 0] width 0 height 0
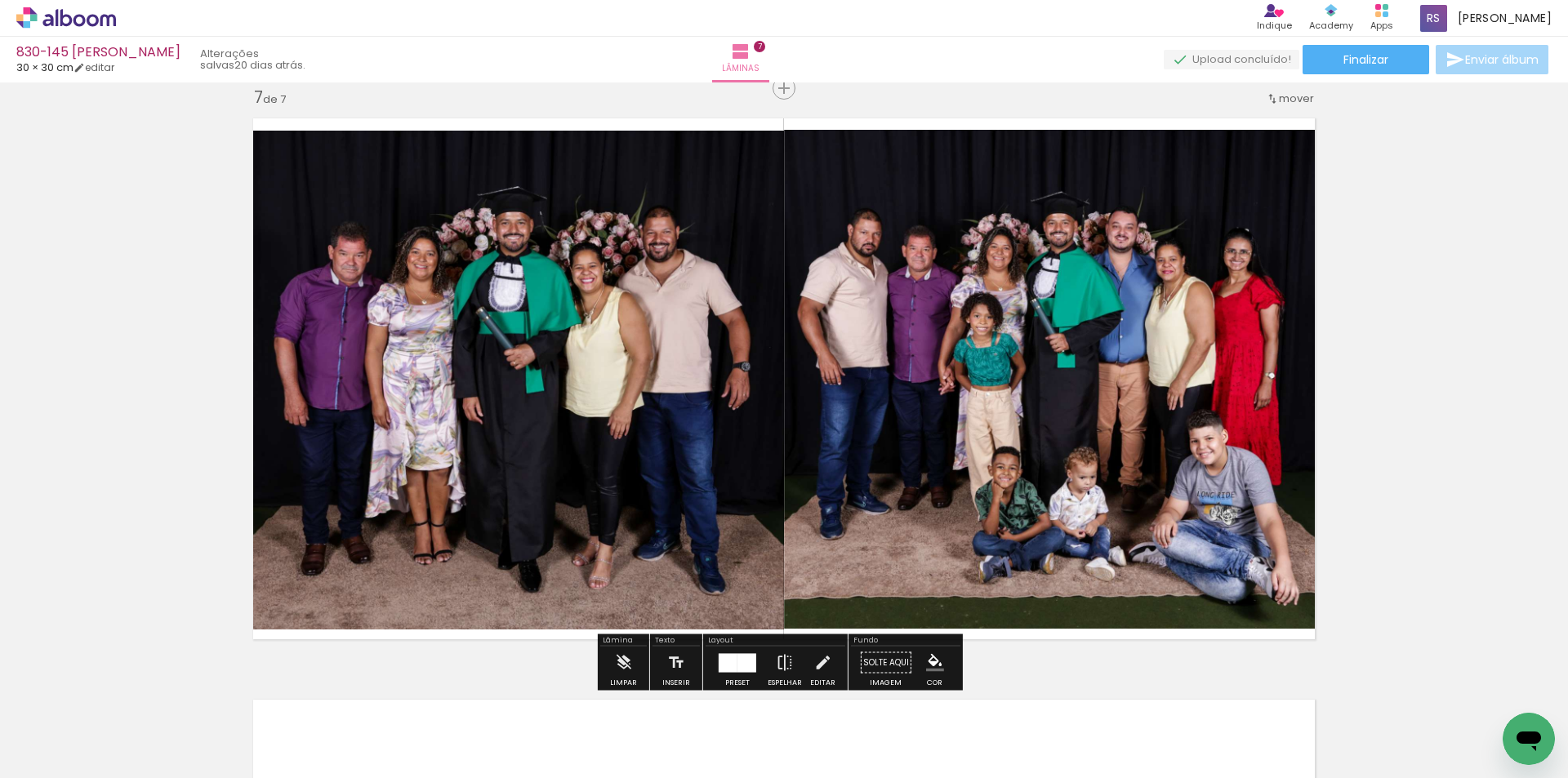
click at [926, 665] on iron-icon "color picker" at bounding box center [934, 663] width 18 height 18
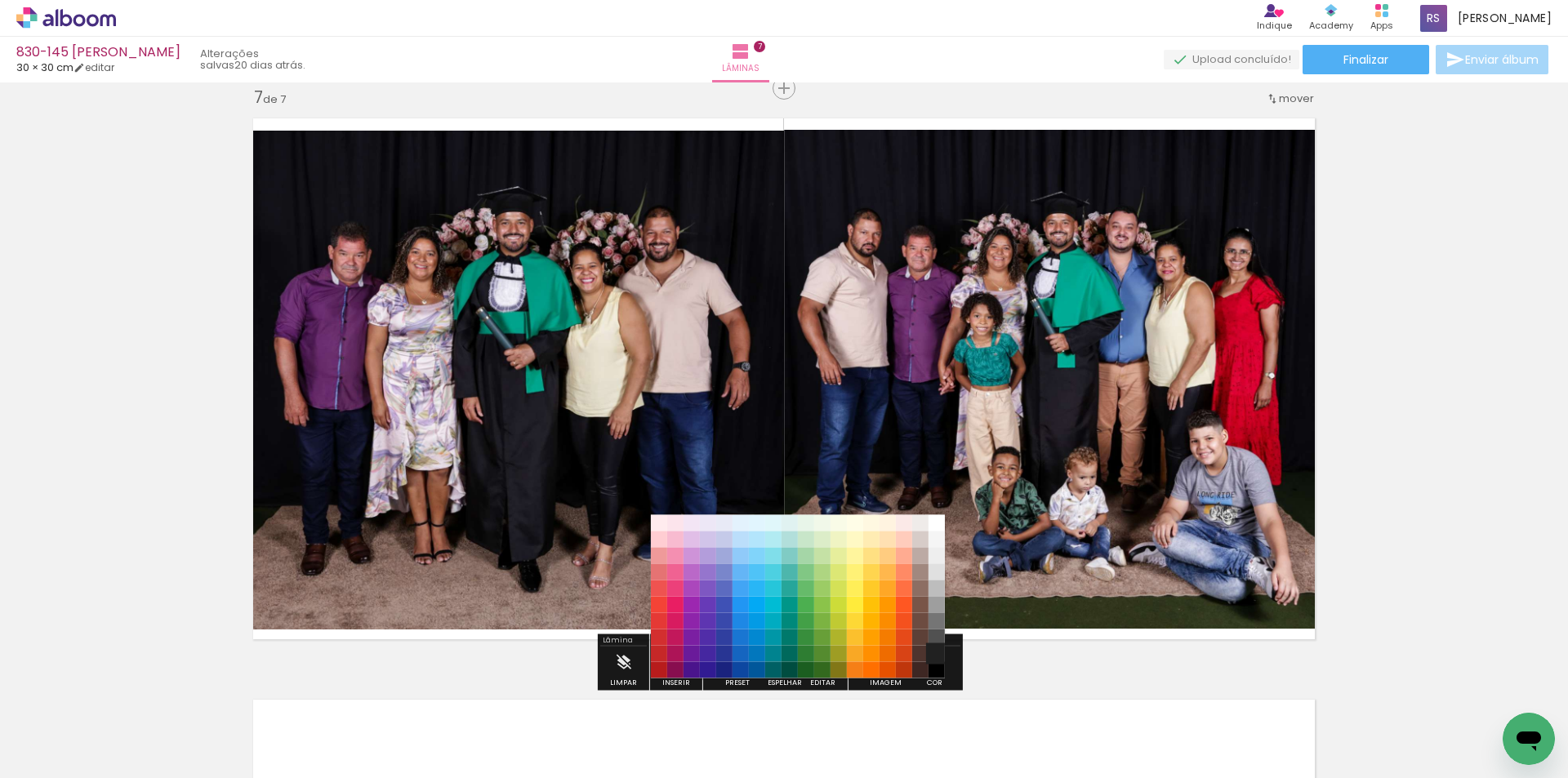
click at [936, 657] on paper-item "#212121" at bounding box center [936, 654] width 16 height 16
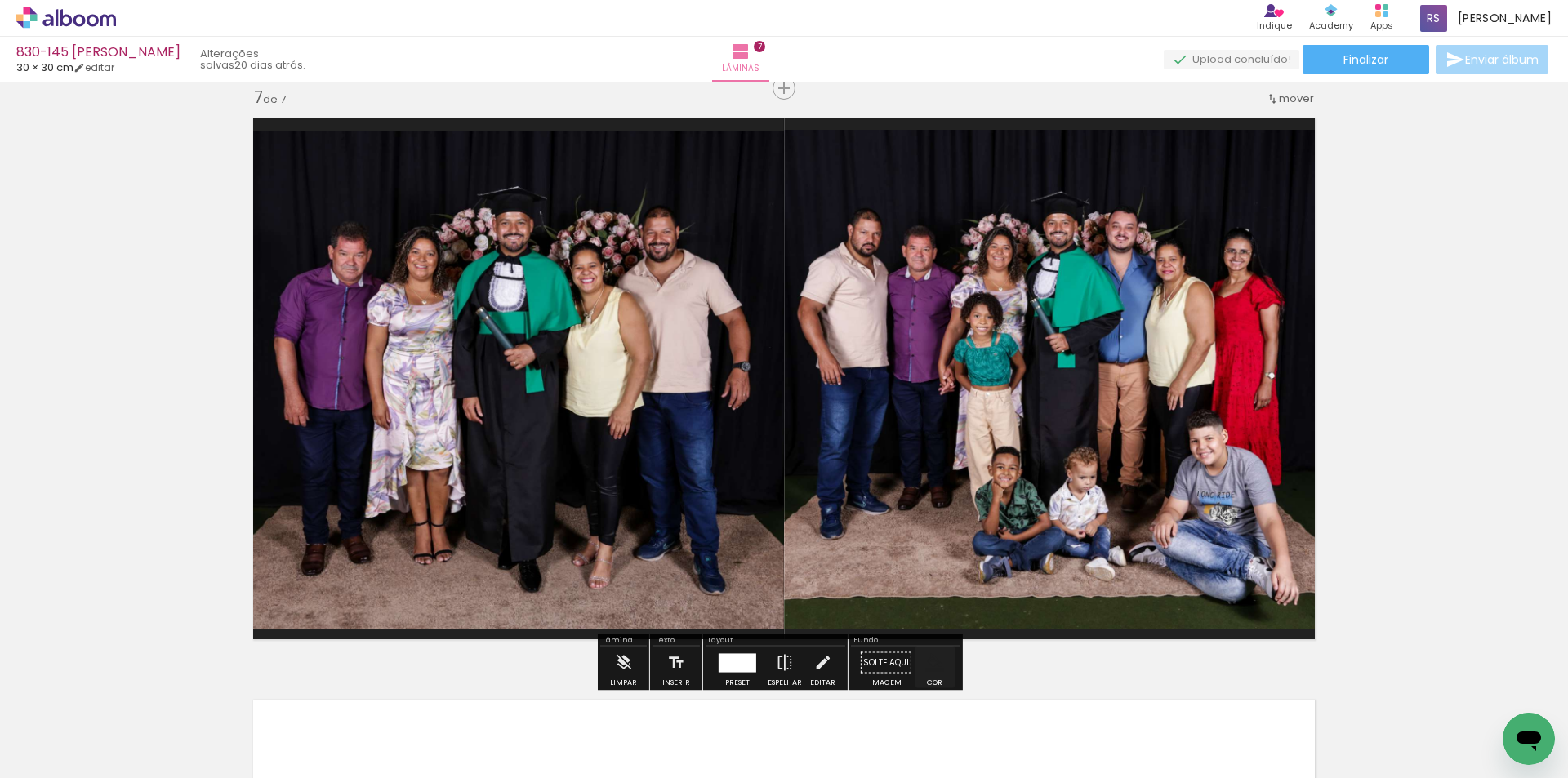
click at [930, 665] on iron-icon "color picker" at bounding box center [934, 663] width 18 height 18
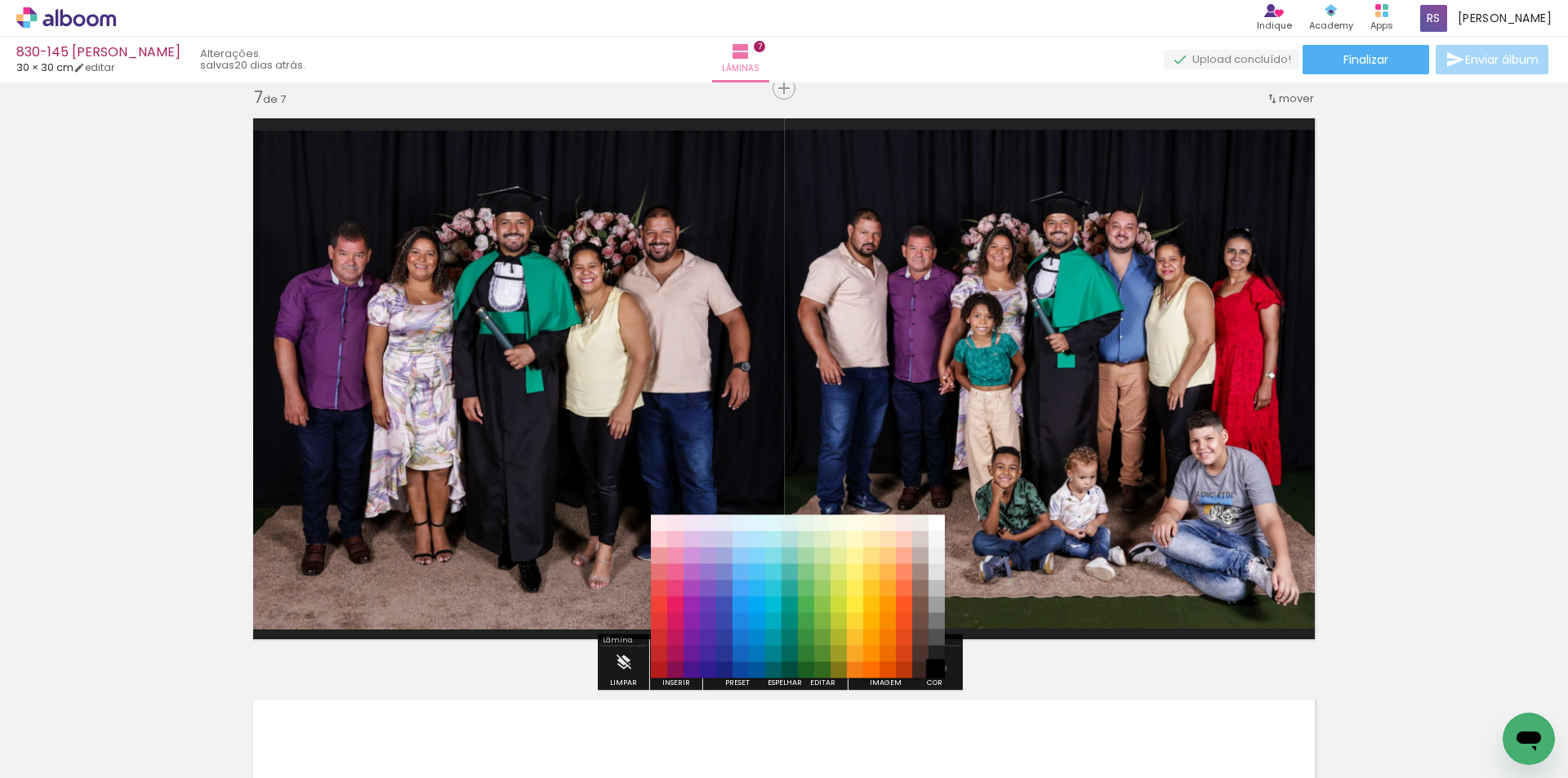
click at [938, 669] on paper-item "#000000" at bounding box center [936, 670] width 16 height 16
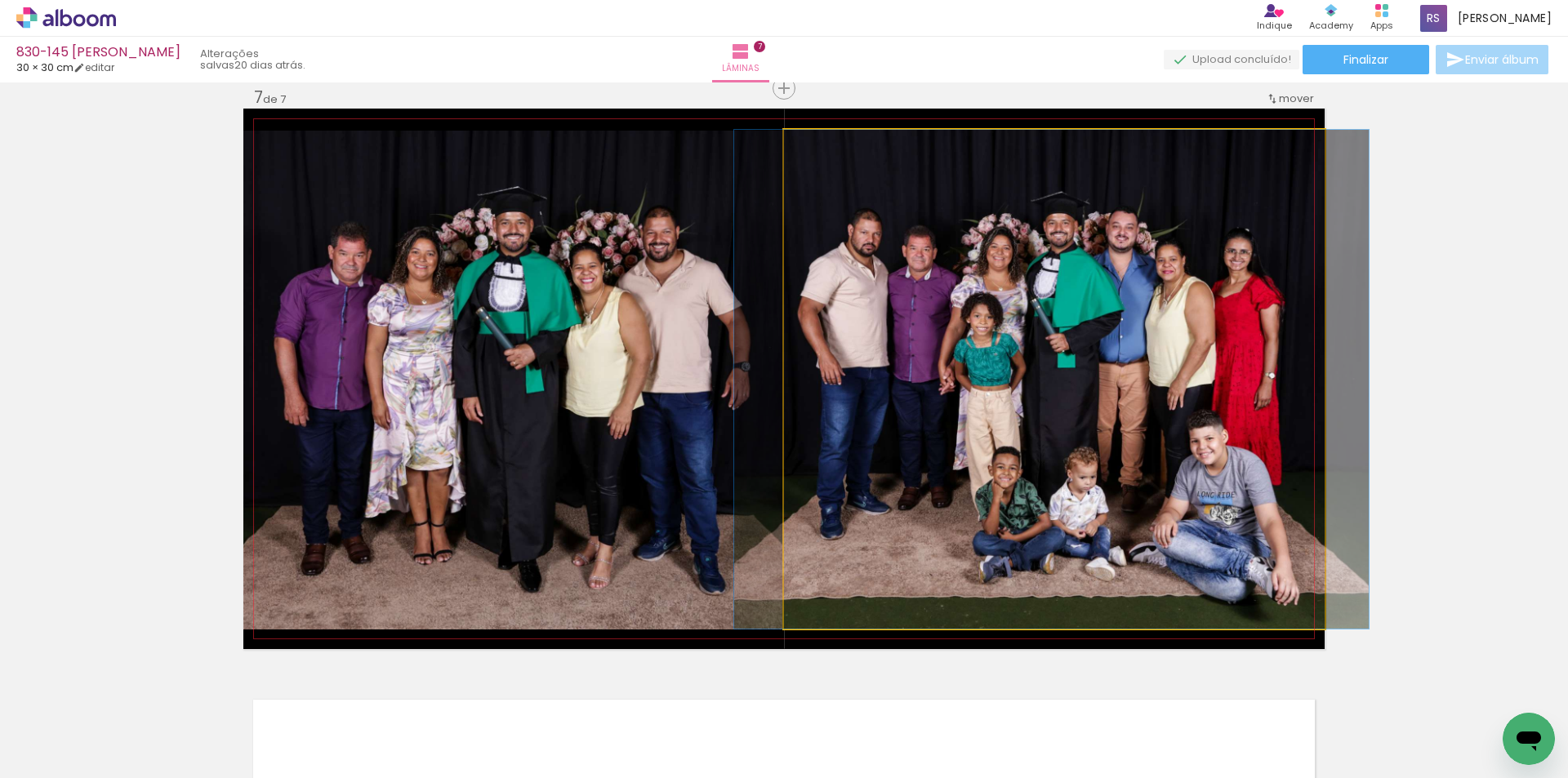
drag, startPoint x: 992, startPoint y: 351, endPoint x: 992, endPoint y: 368, distance: 17.0
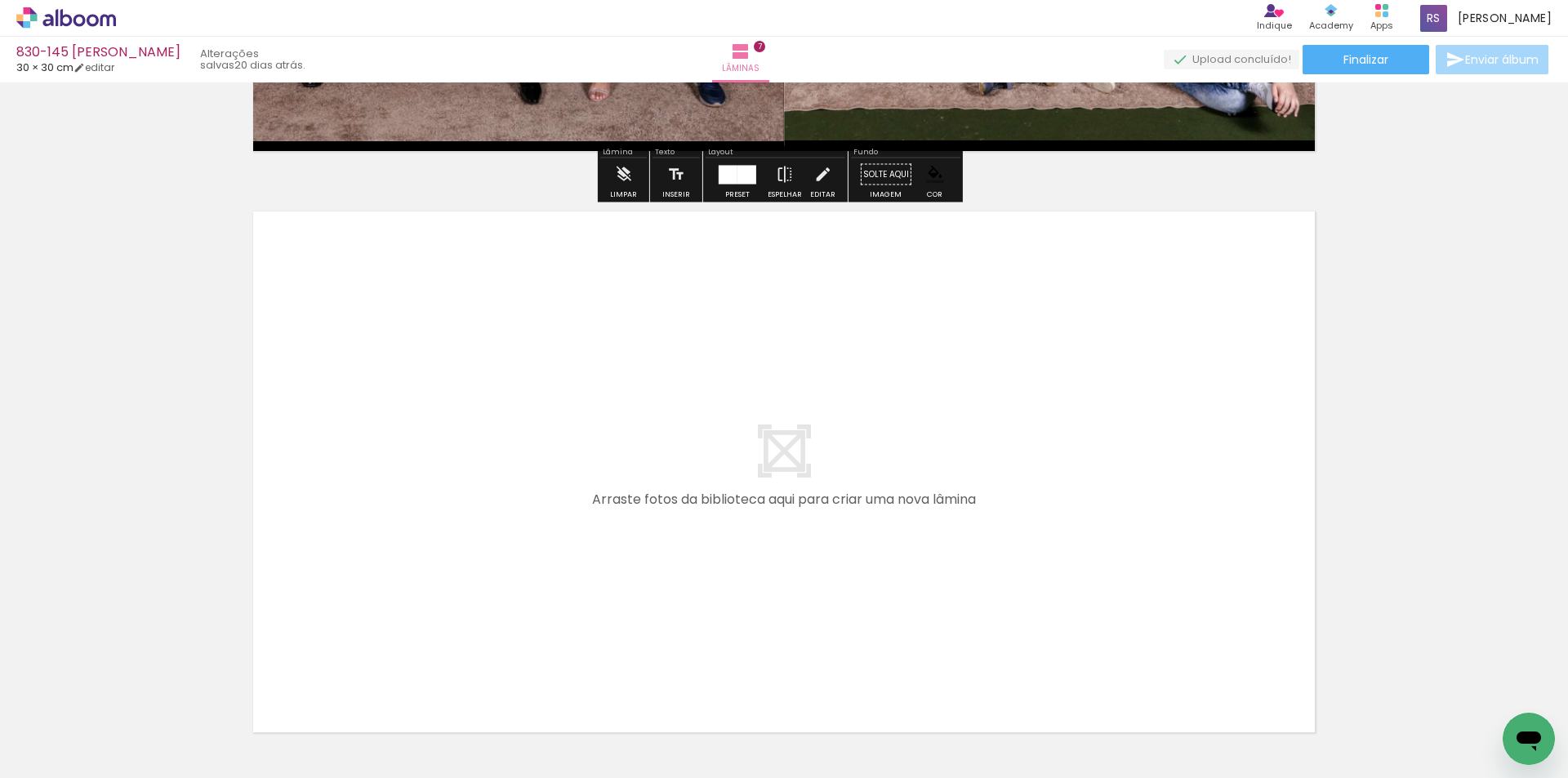
scroll to position [3999, 0]
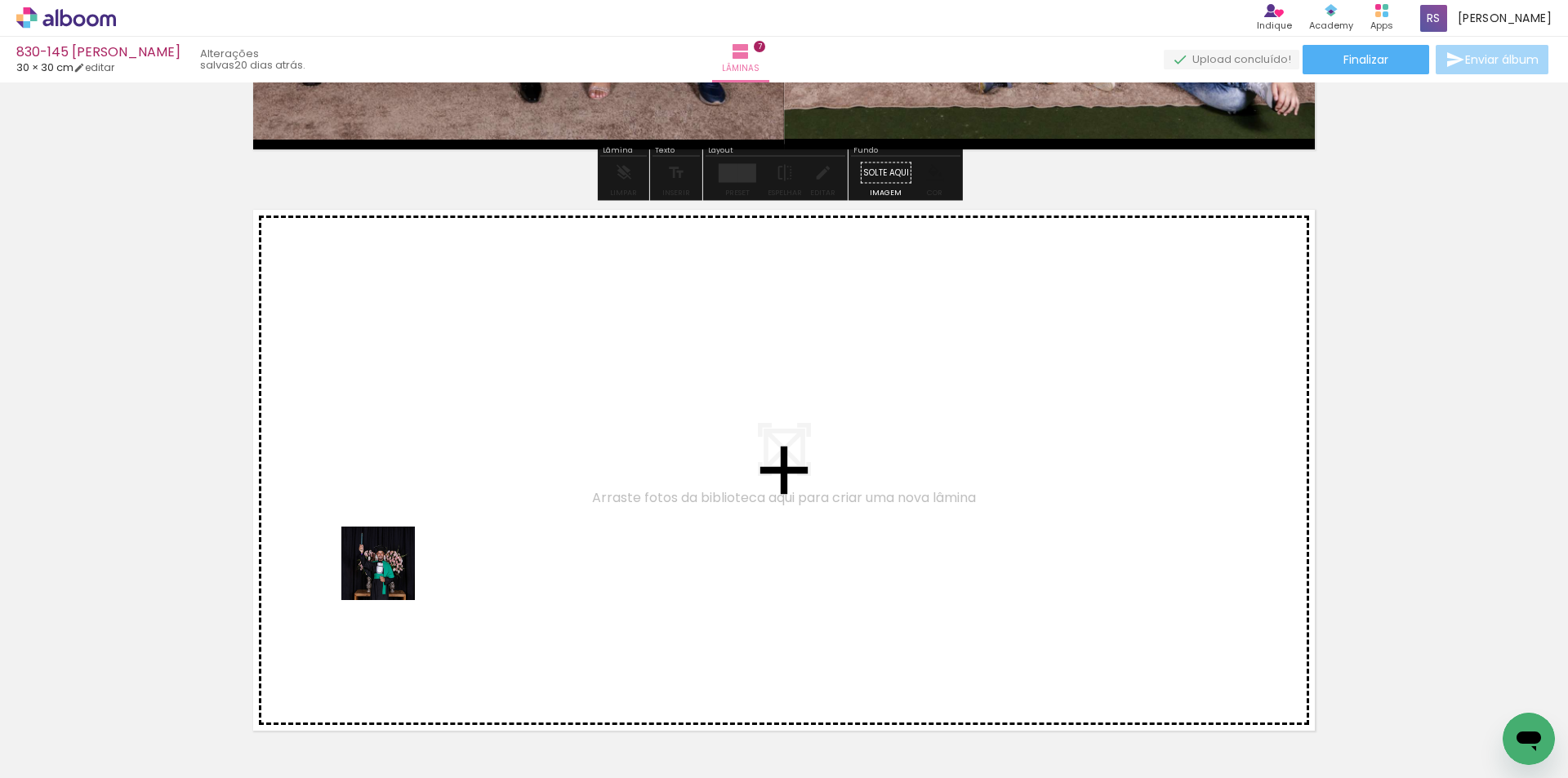
drag, startPoint x: 194, startPoint y: 715, endPoint x: 496, endPoint y: 509, distance: 365.6
click at [496, 509] on quentale-workspace at bounding box center [784, 389] width 1568 height 778
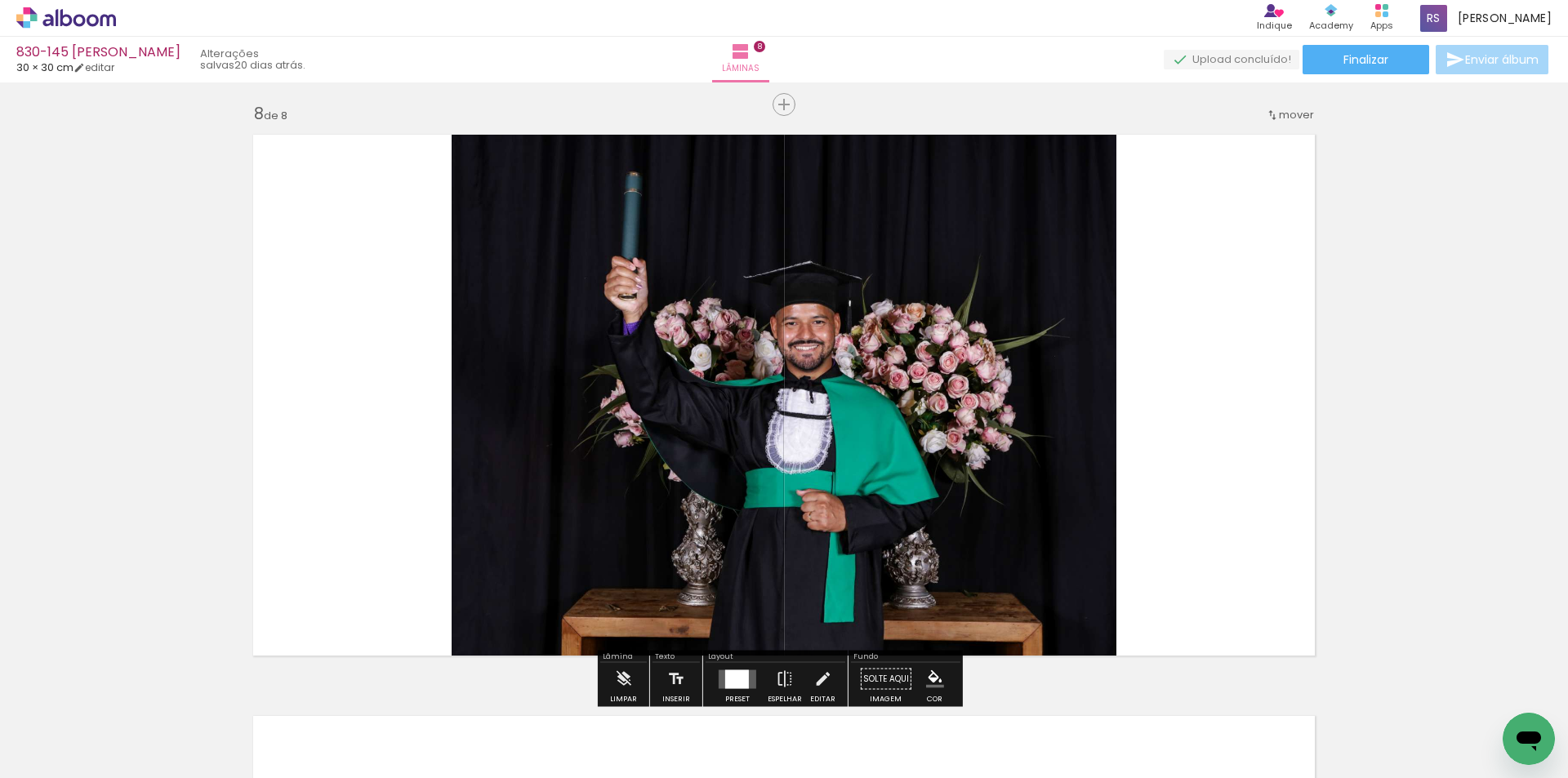
scroll to position [4091, 0]
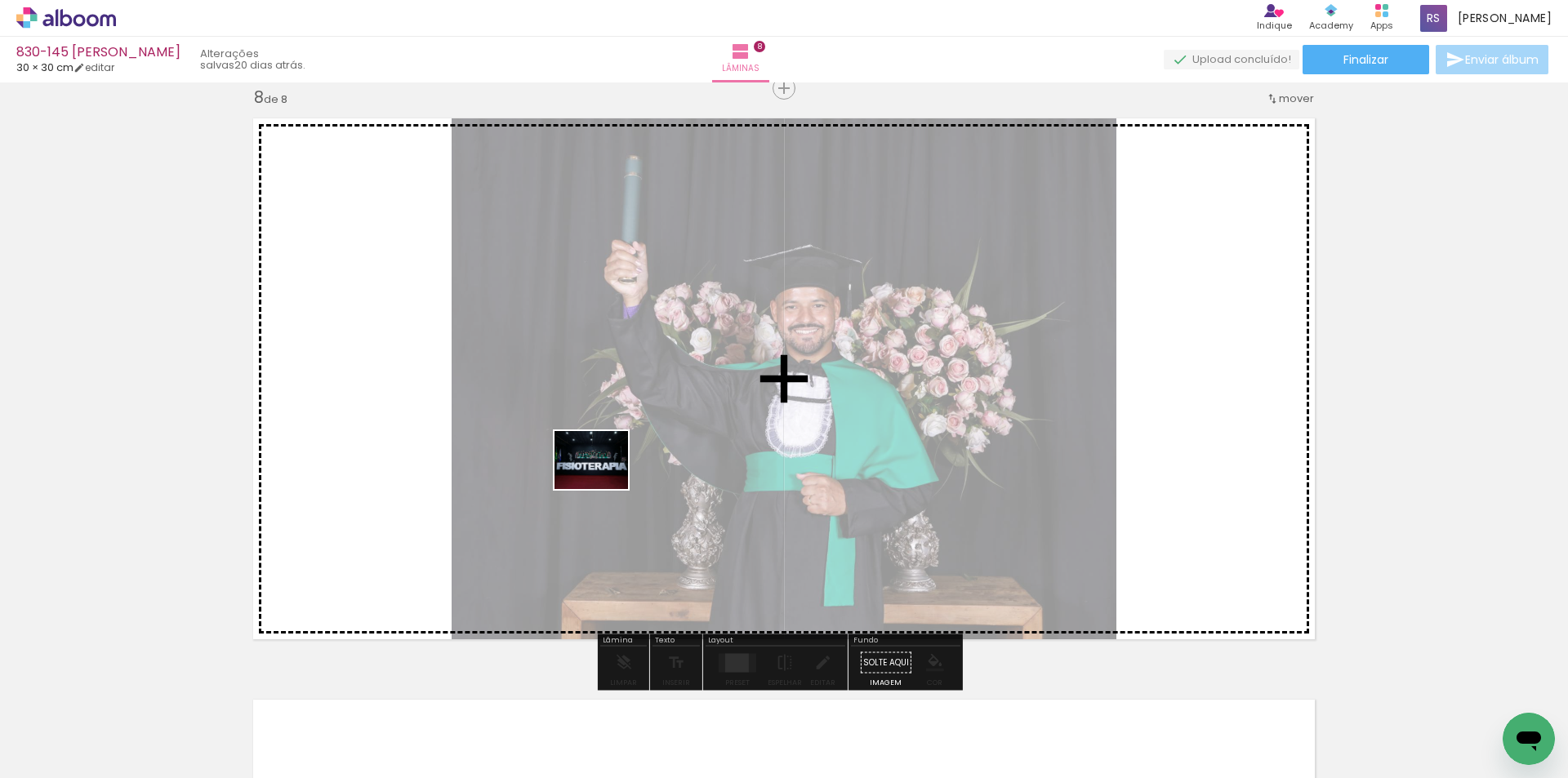
drag, startPoint x: 195, startPoint y: 707, endPoint x: 671, endPoint y: 568, distance: 495.9
click at [644, 458] on quentale-workspace at bounding box center [784, 389] width 1568 height 778
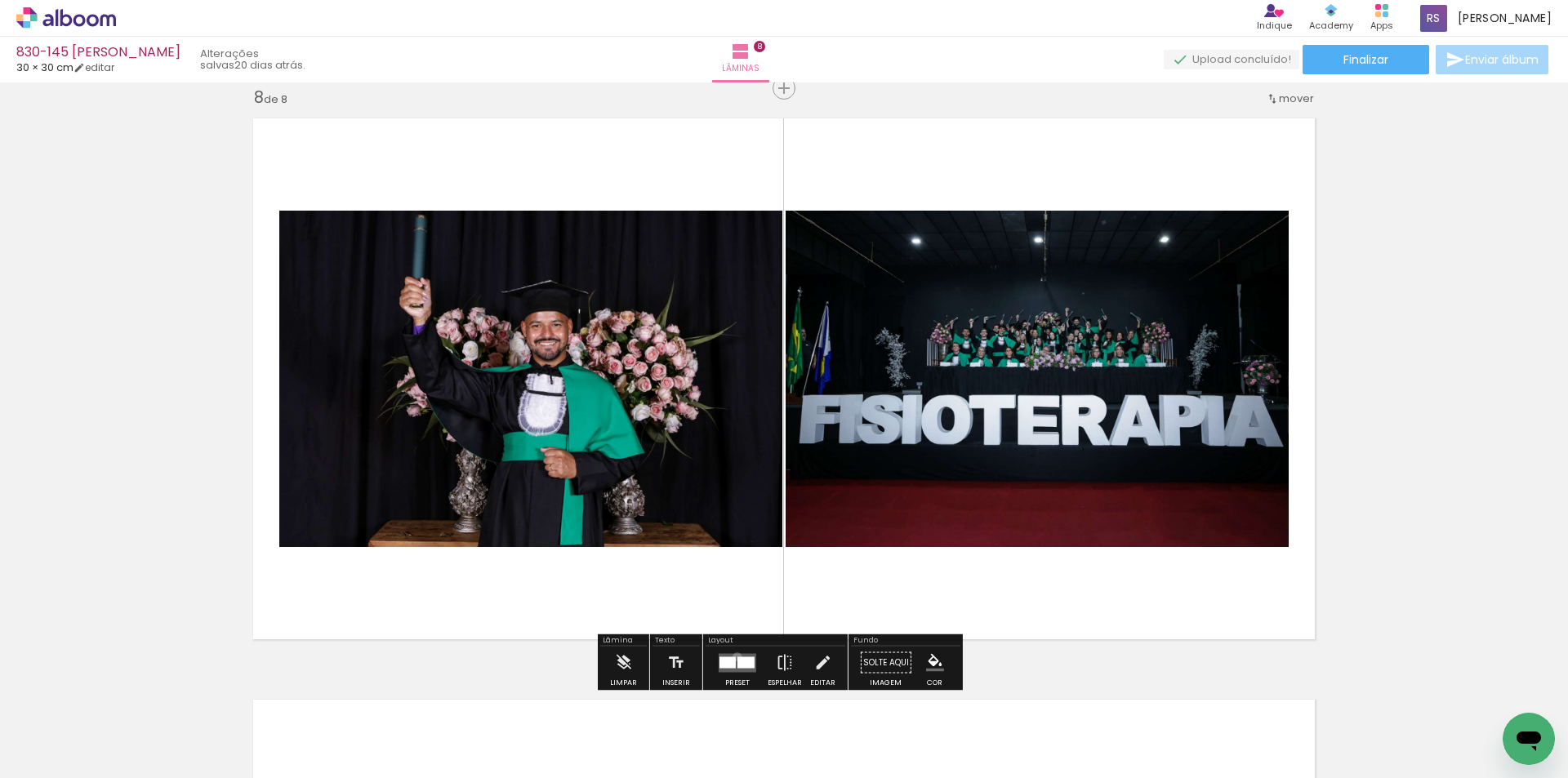
click at [737, 656] on div at bounding box center [746, 662] width 17 height 11
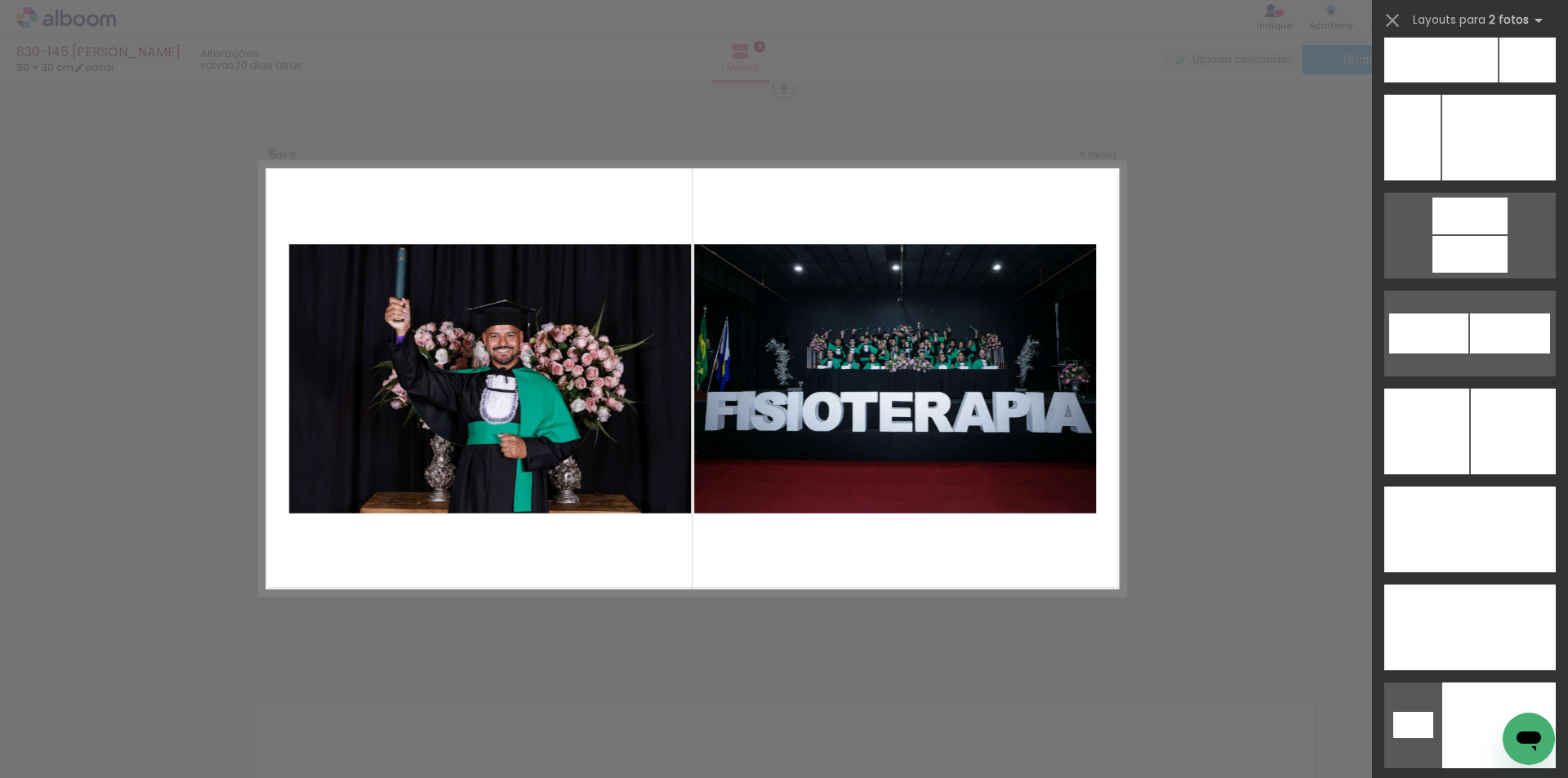
scroll to position [6922, 0]
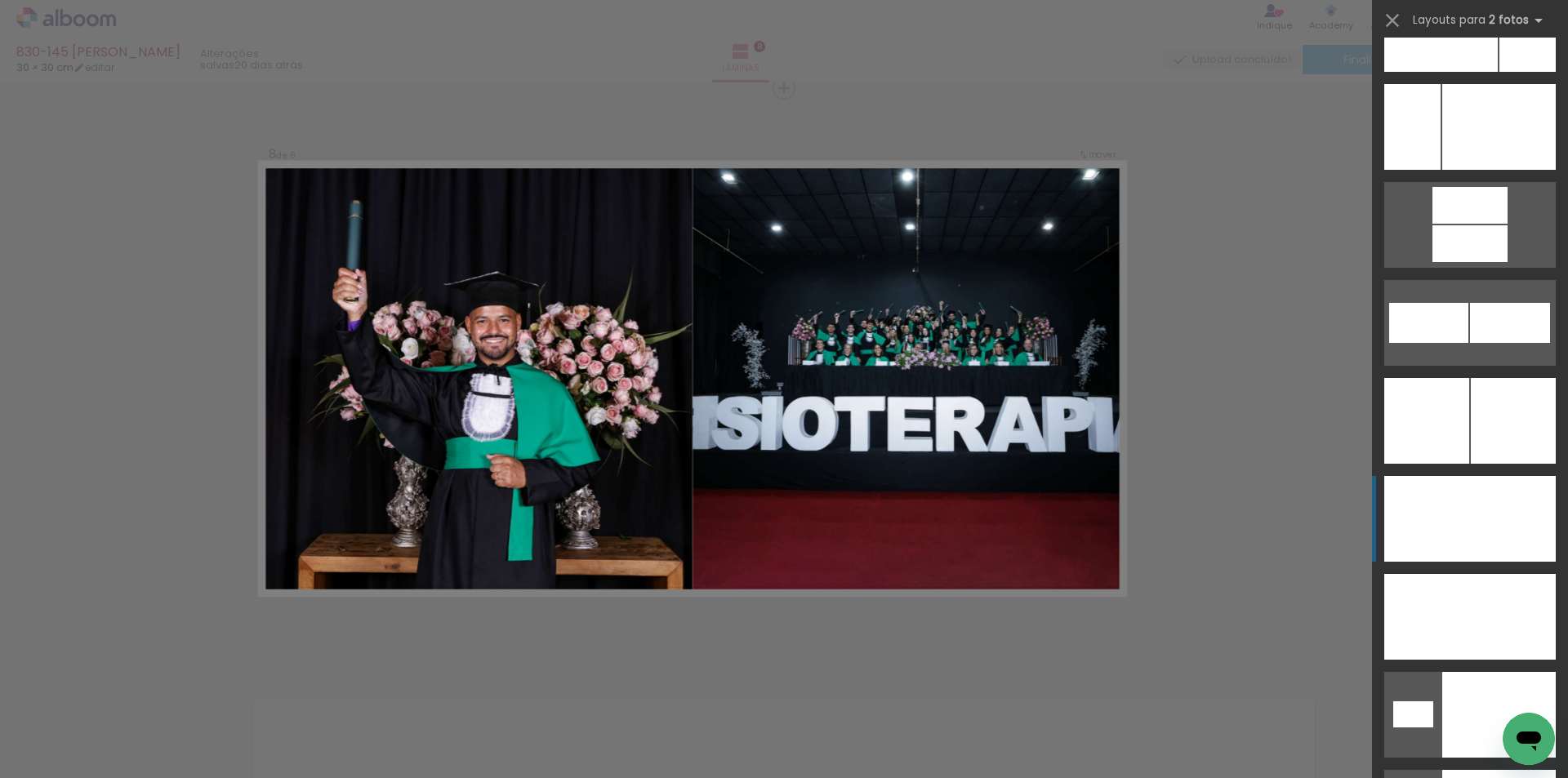
click at [1492, 515] on div at bounding box center [1512, 518] width 86 height 86
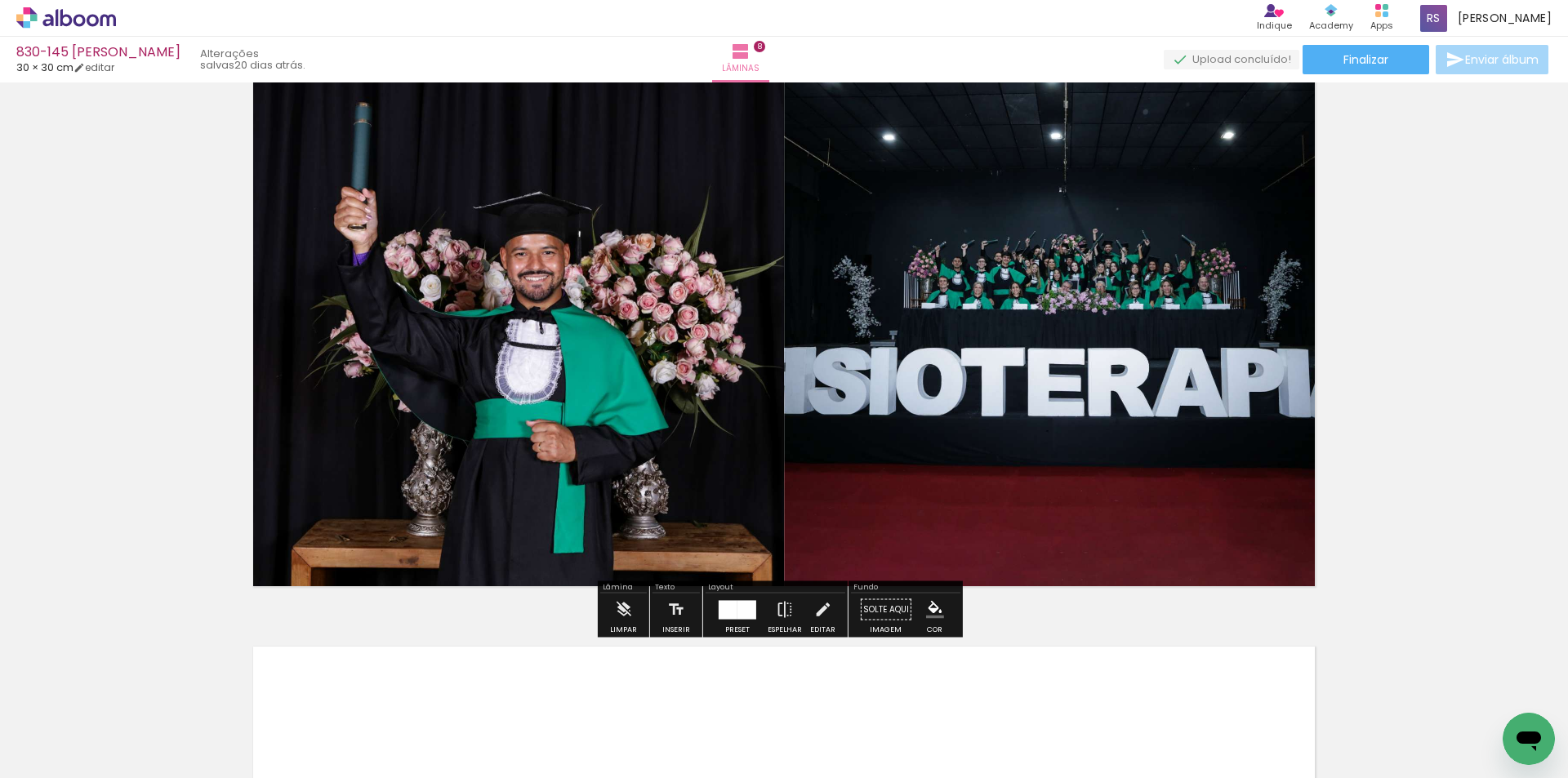
scroll to position [4172, 0]
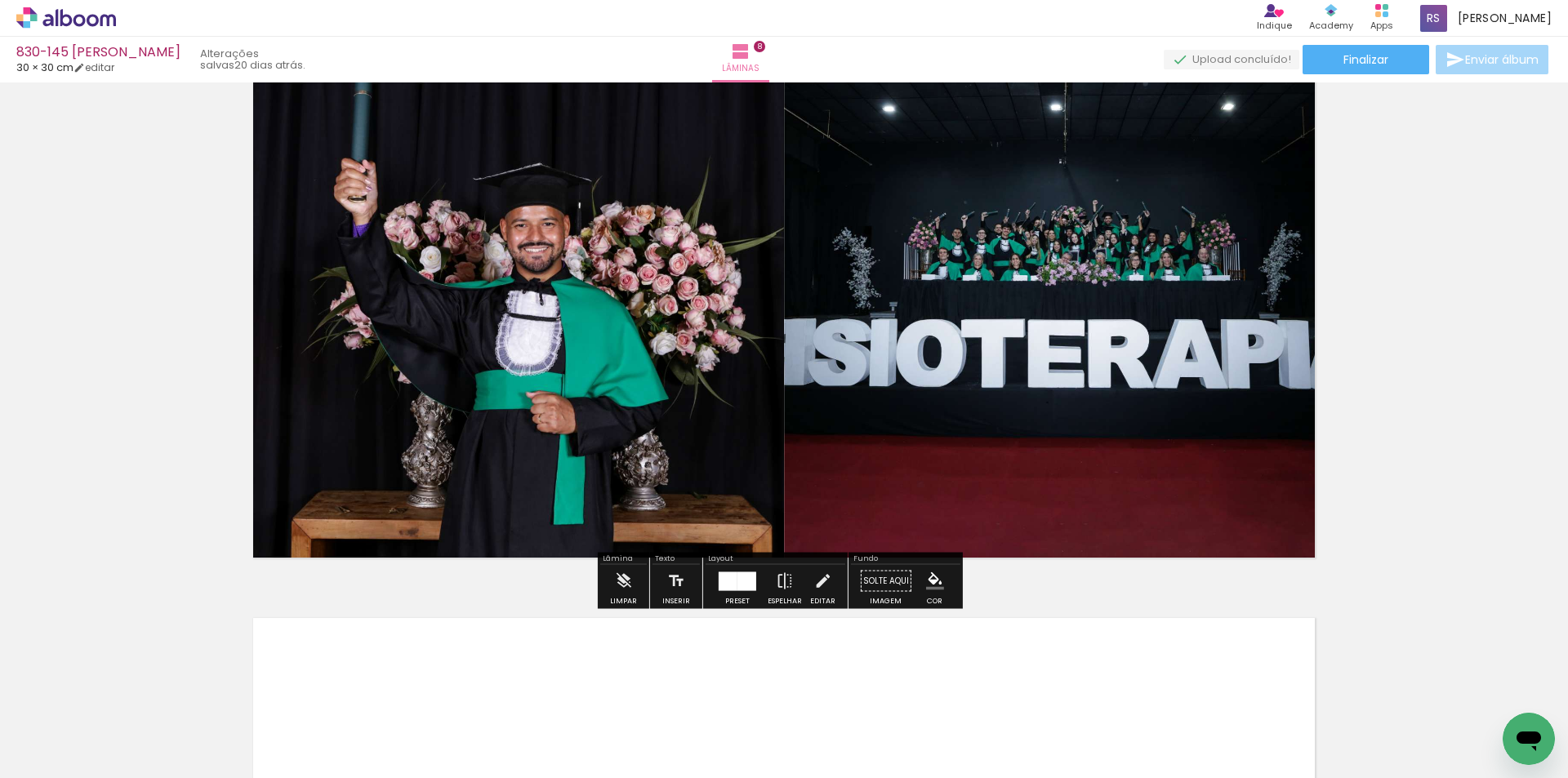
click at [824, 582] on iron-icon at bounding box center [822, 582] width 18 height 33
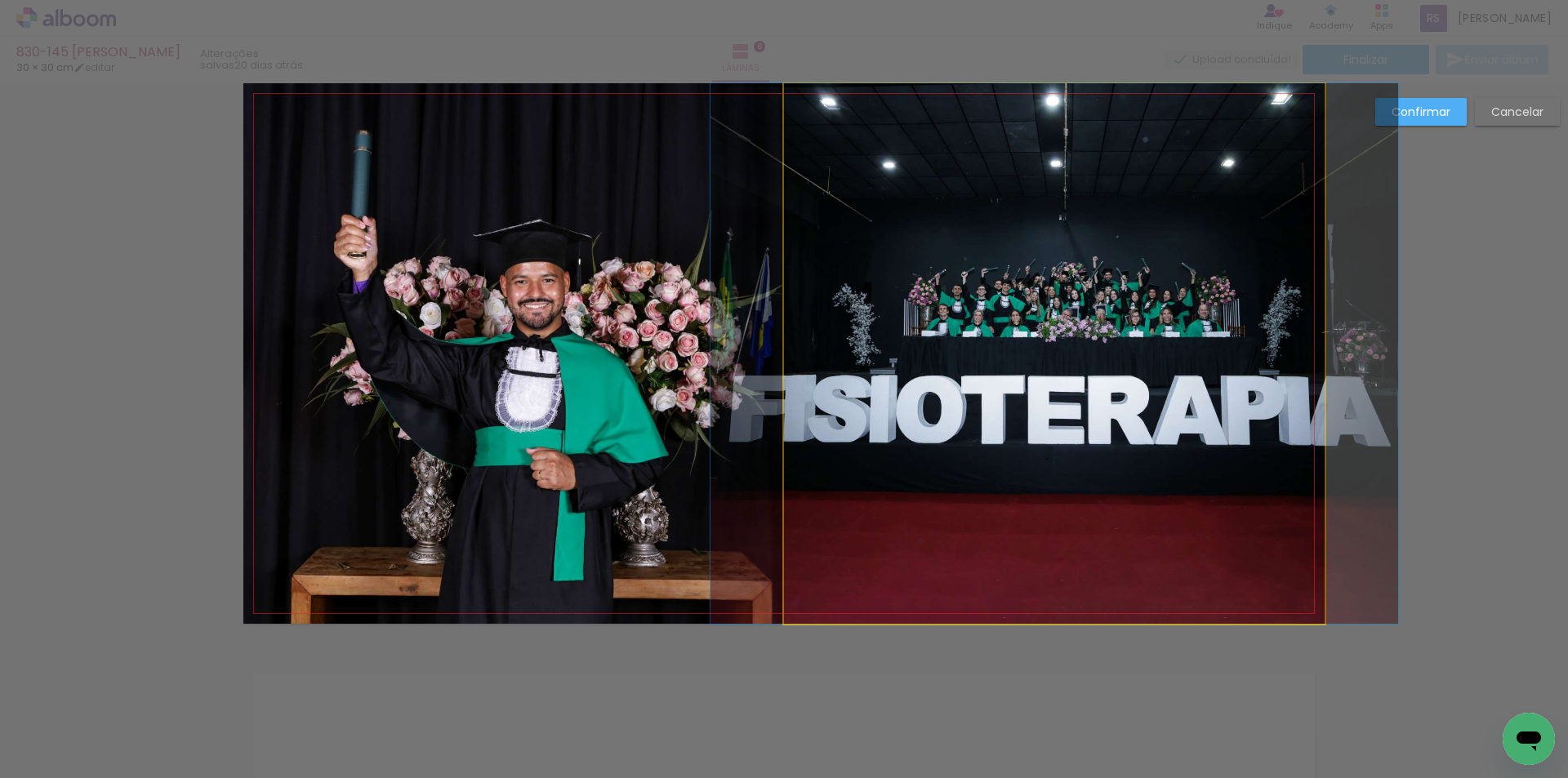
drag, startPoint x: 916, startPoint y: 425, endPoint x: 919, endPoint y: 437, distance: 12.4
click at [917, 425] on quentale-photo at bounding box center [1054, 353] width 541 height 541
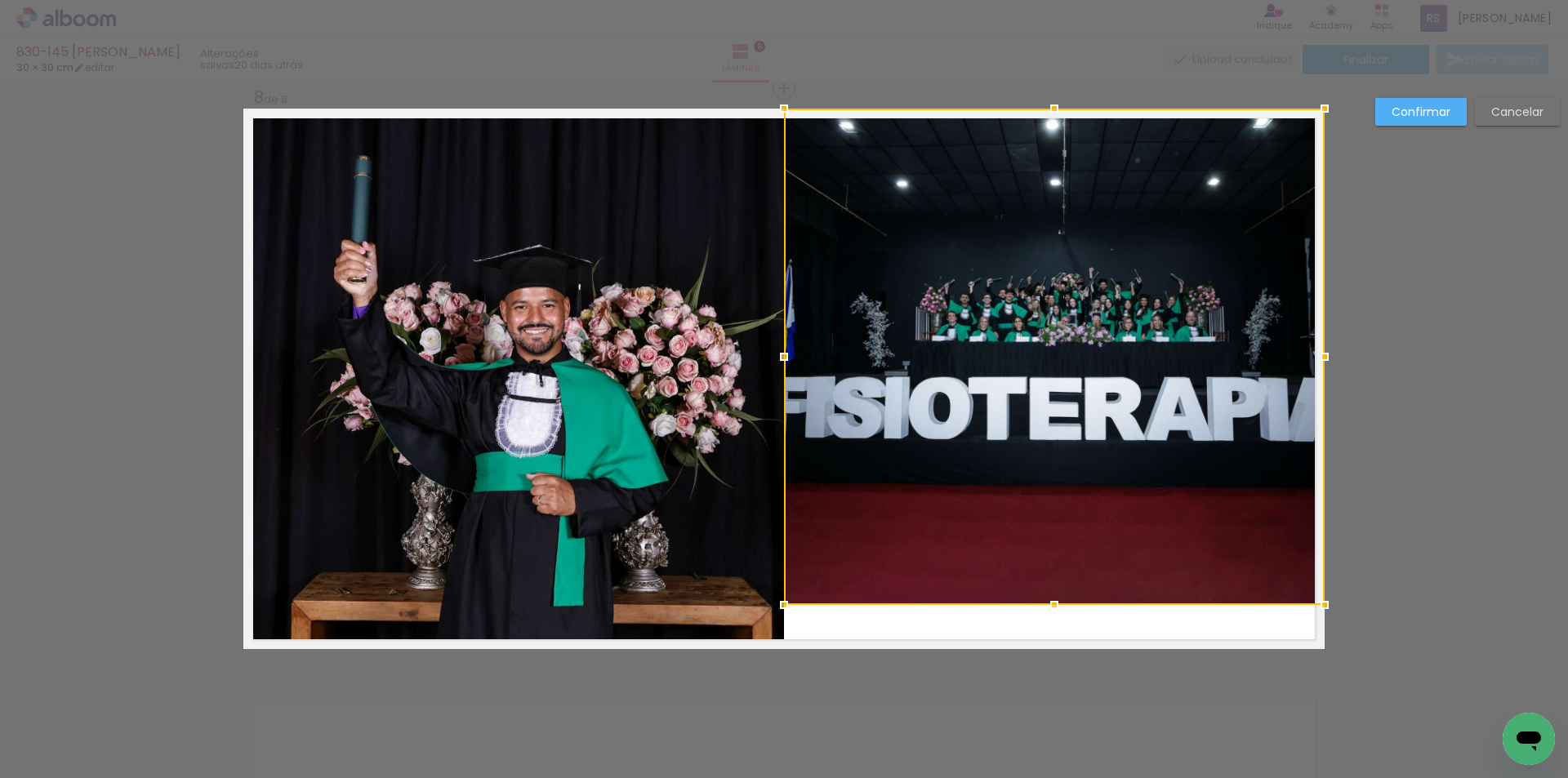
drag, startPoint x: 1051, startPoint y: 649, endPoint x: 1050, endPoint y: 610, distance: 39.0
click at [1050, 610] on div at bounding box center [1054, 605] width 33 height 33
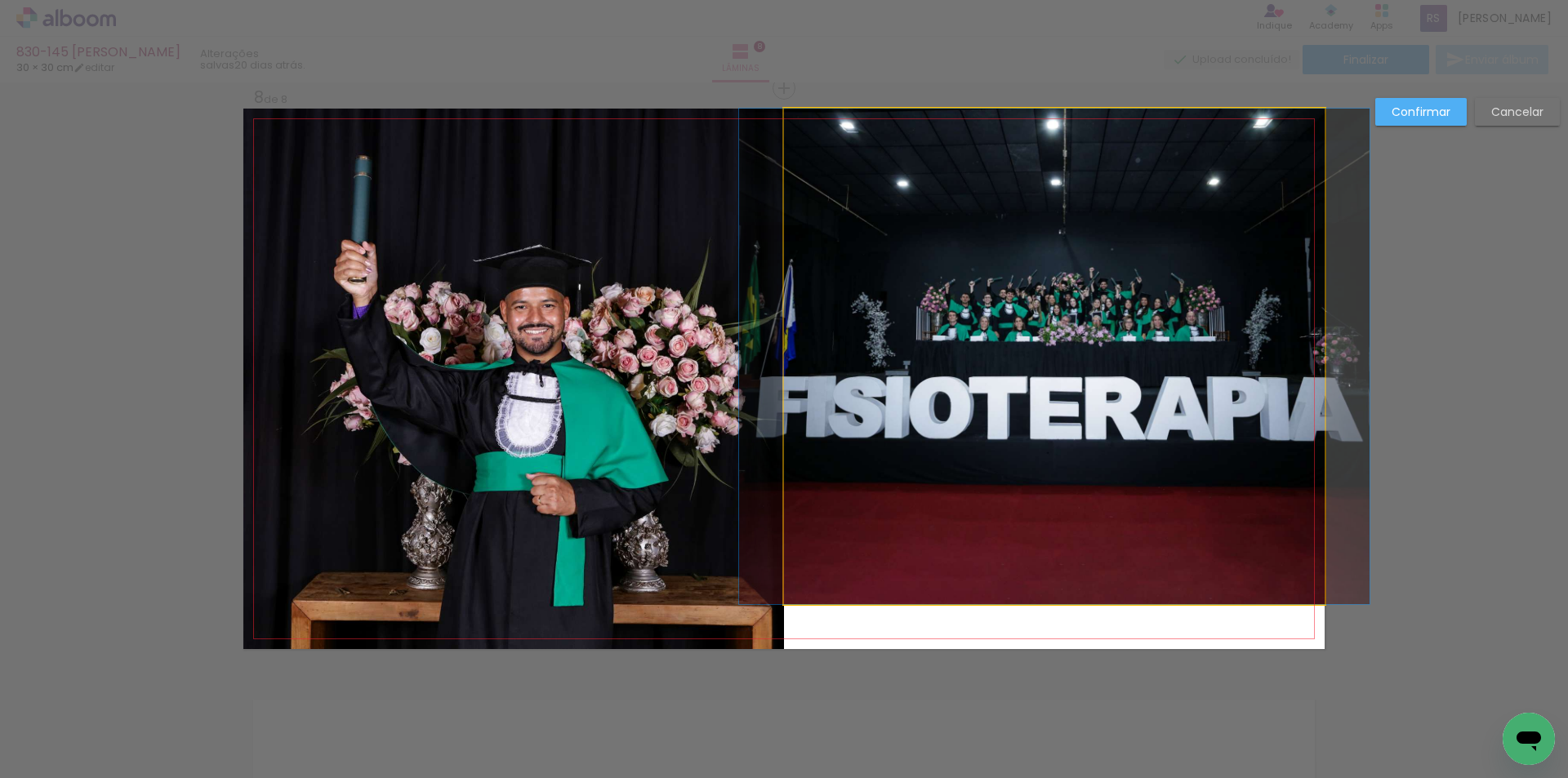
click at [1061, 171] on quentale-photo at bounding box center [1054, 356] width 541 height 496
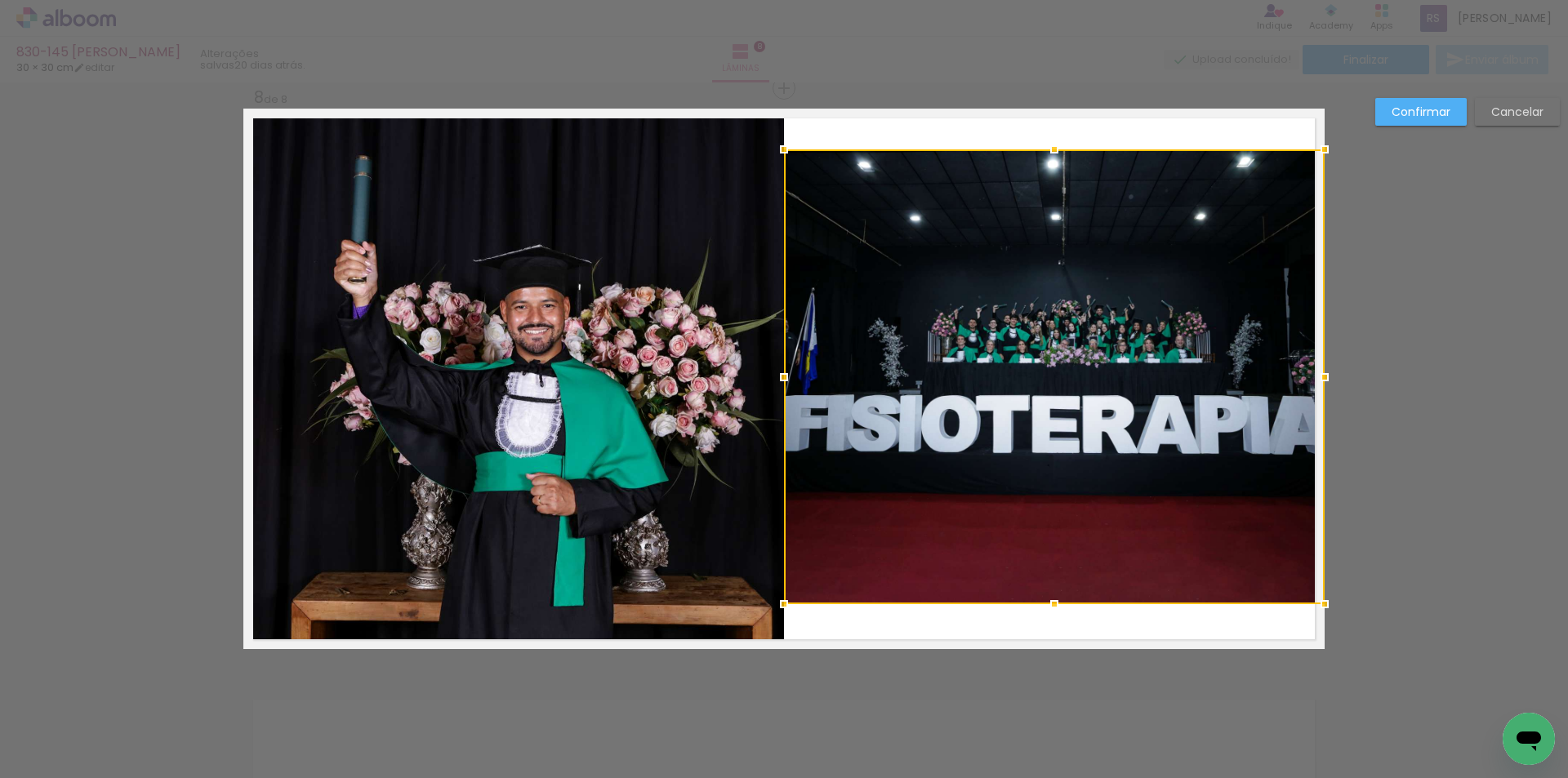
drag, startPoint x: 1048, startPoint y: 119, endPoint x: 1031, endPoint y: 160, distance: 44.4
click at [1031, 160] on div at bounding box center [1054, 377] width 541 height 455
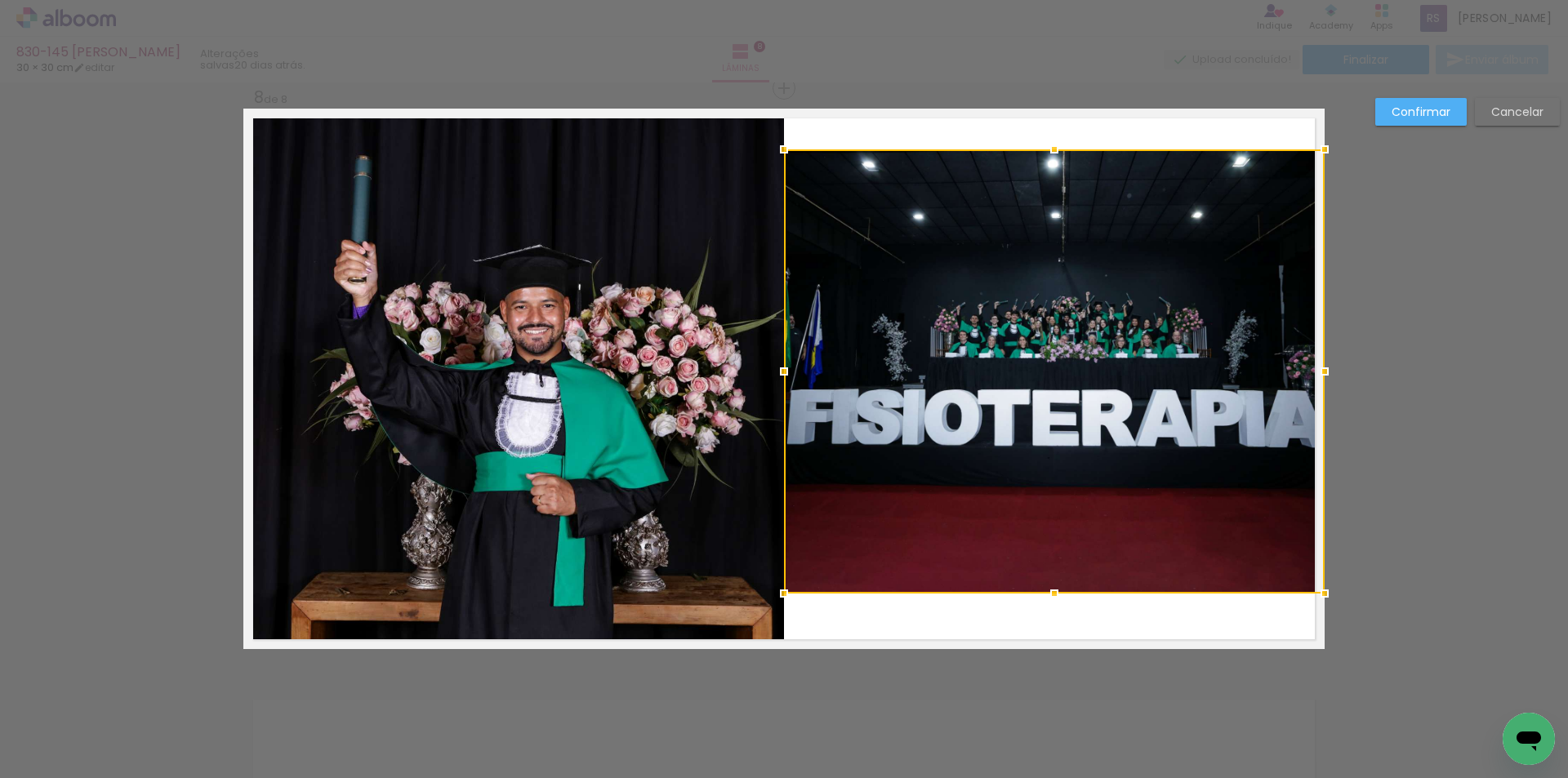
drag, startPoint x: 1046, startPoint y: 601, endPoint x: 1043, endPoint y: 590, distance: 11.4
click at [1043, 590] on div at bounding box center [1054, 594] width 33 height 33
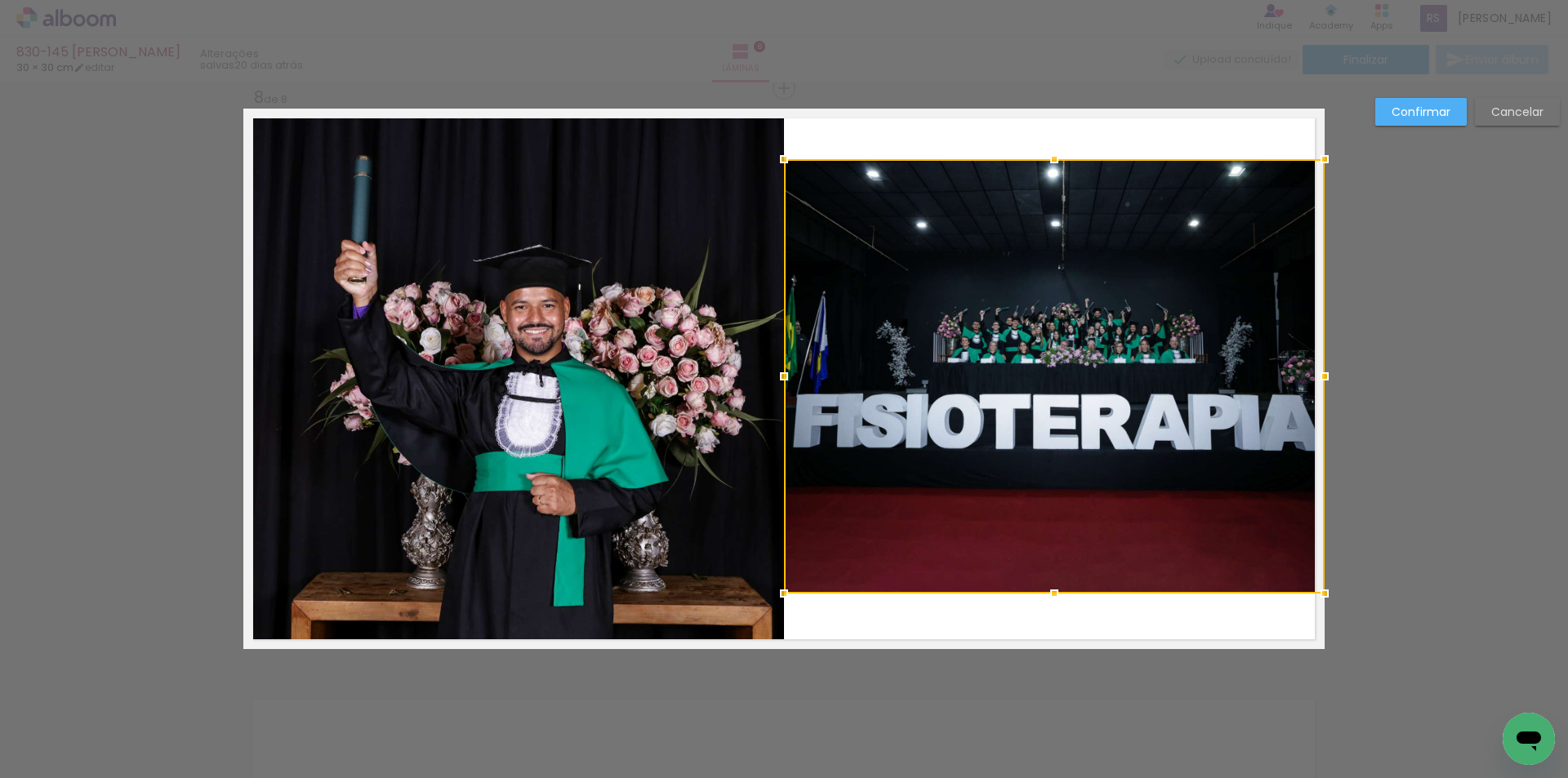
drag, startPoint x: 1053, startPoint y: 153, endPoint x: 1035, endPoint y: 162, distance: 20.1
click at [1038, 162] on div at bounding box center [1054, 160] width 33 height 33
click at [0, 0] on slot "Confirmar" at bounding box center [0, 0] width 0 height 0
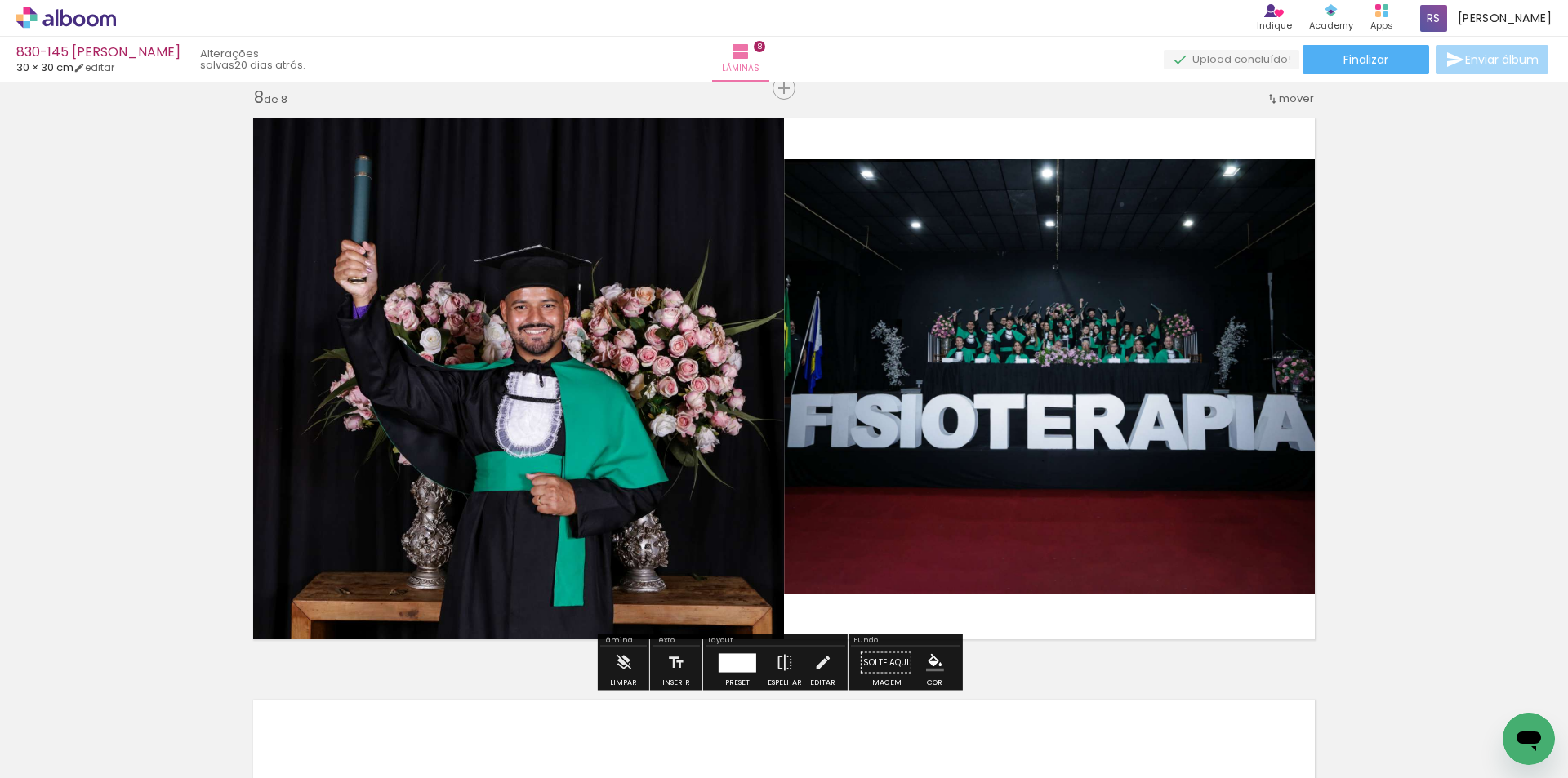
click at [933, 667] on iron-icon "color picker" at bounding box center [934, 663] width 18 height 18
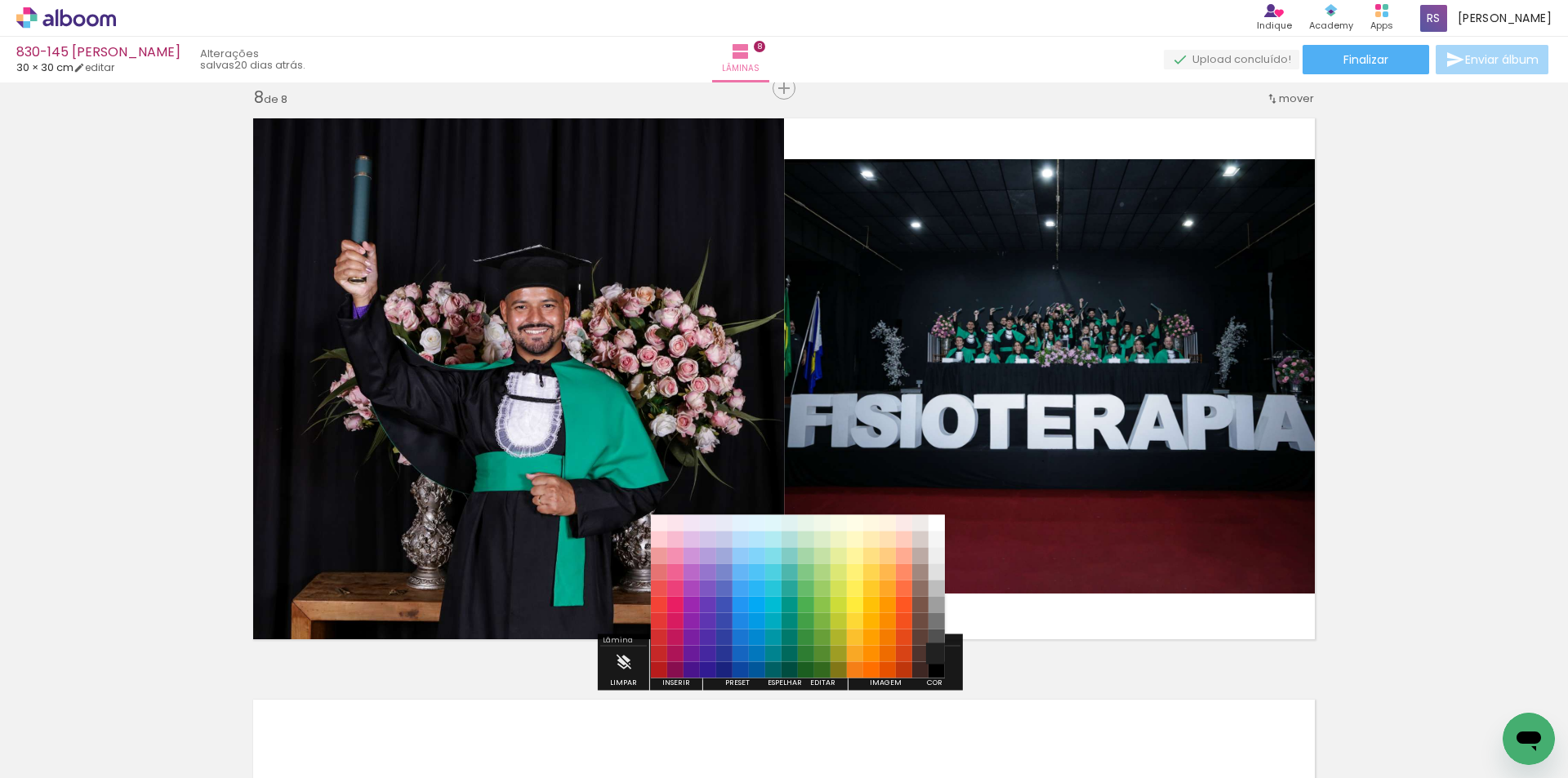
click at [934, 656] on paper-item "#212121" at bounding box center [936, 654] width 16 height 16
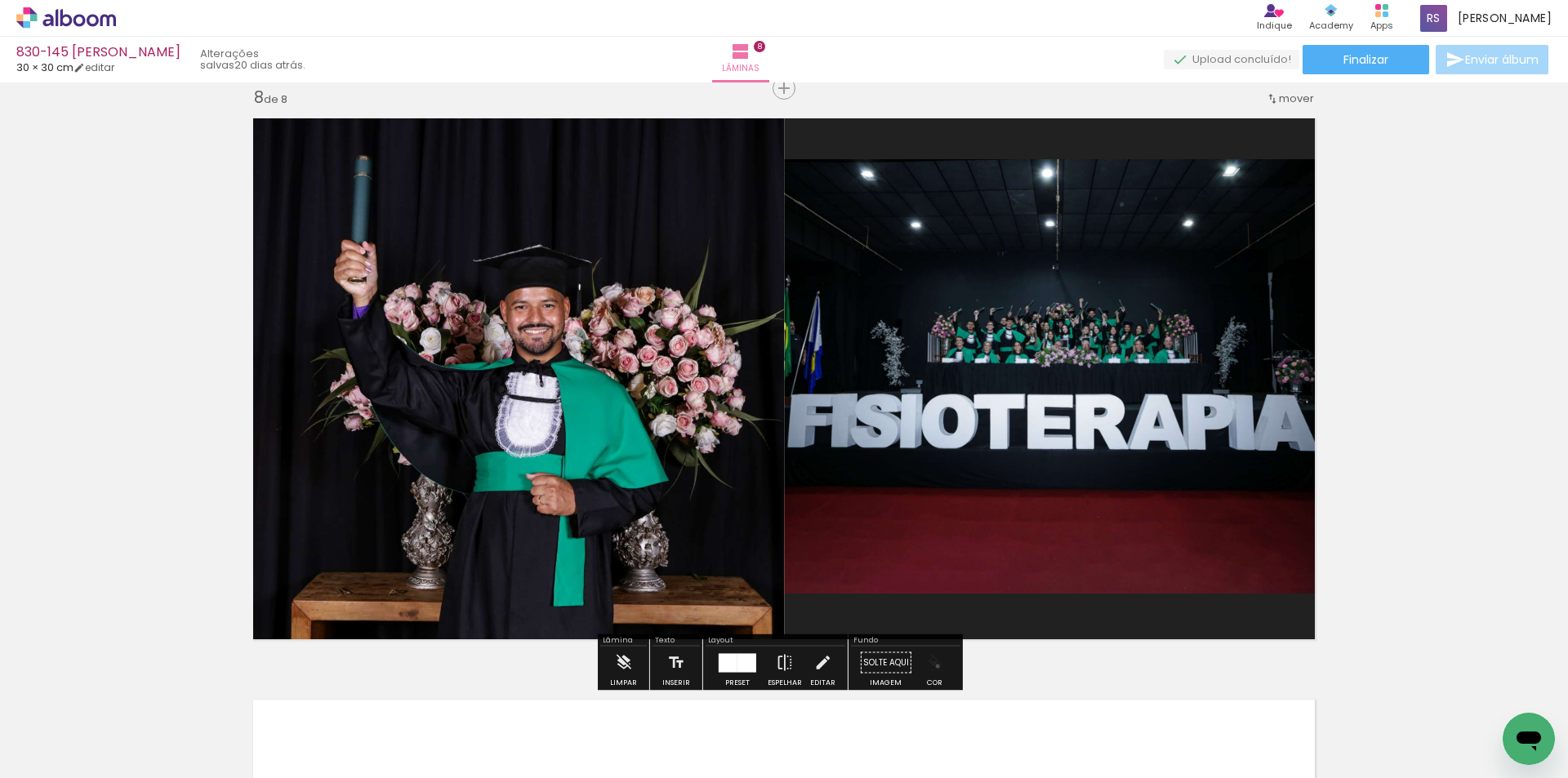
click at [932, 666] on iron-icon "color picker" at bounding box center [934, 663] width 18 height 18
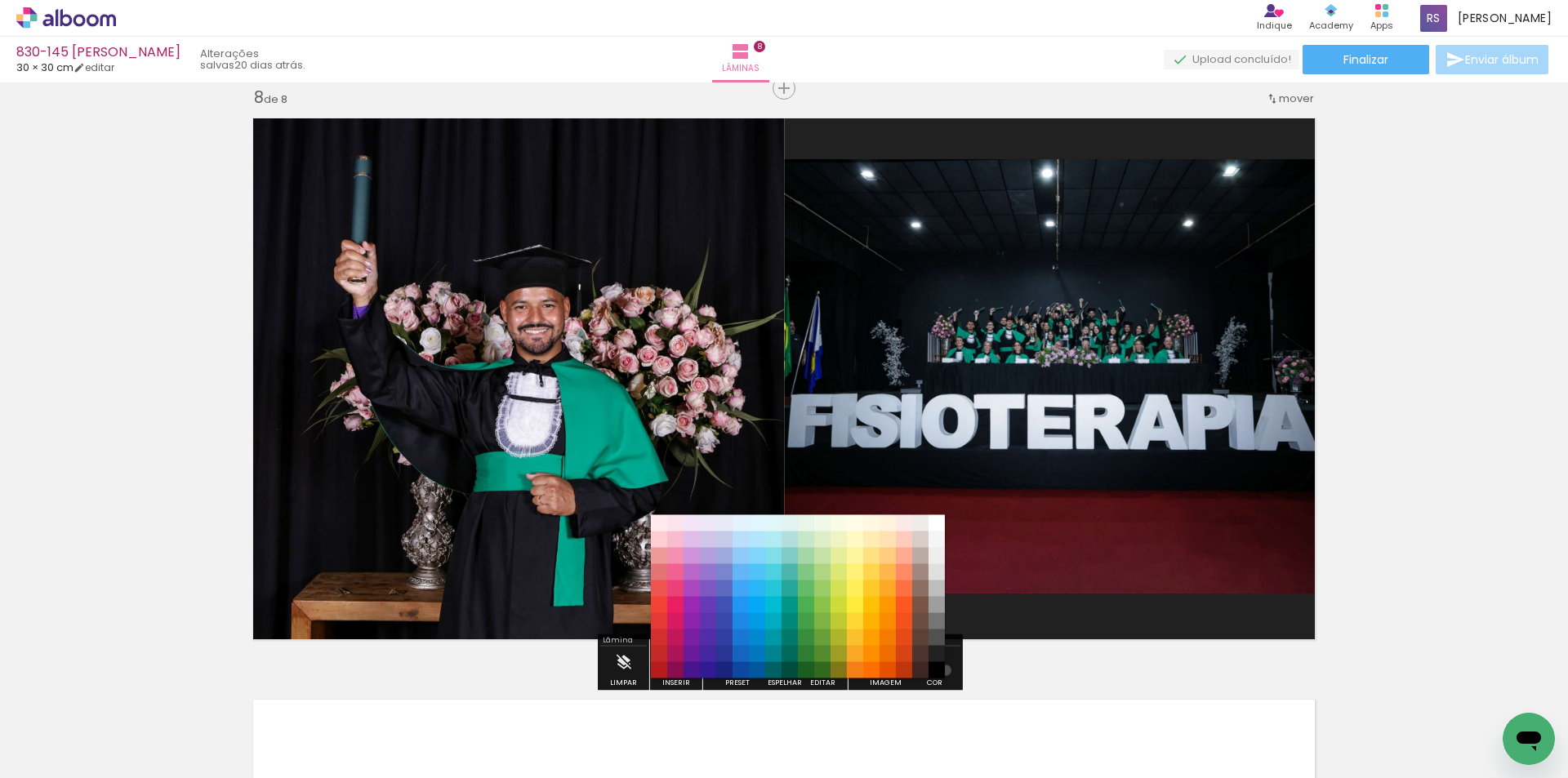
click at [939, 670] on paper-item "#000000" at bounding box center [936, 670] width 16 height 16
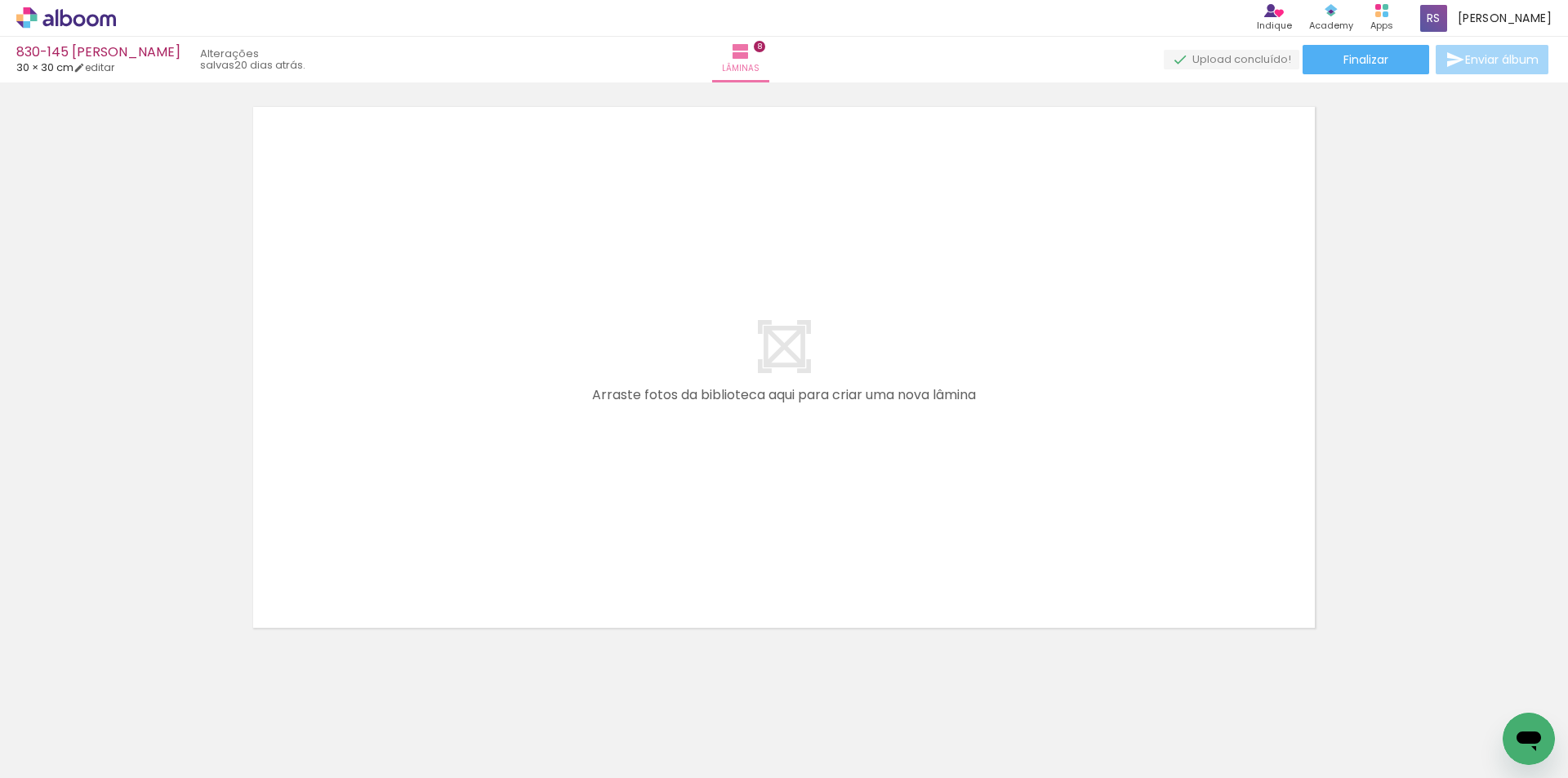
scroll to position [4703, 0]
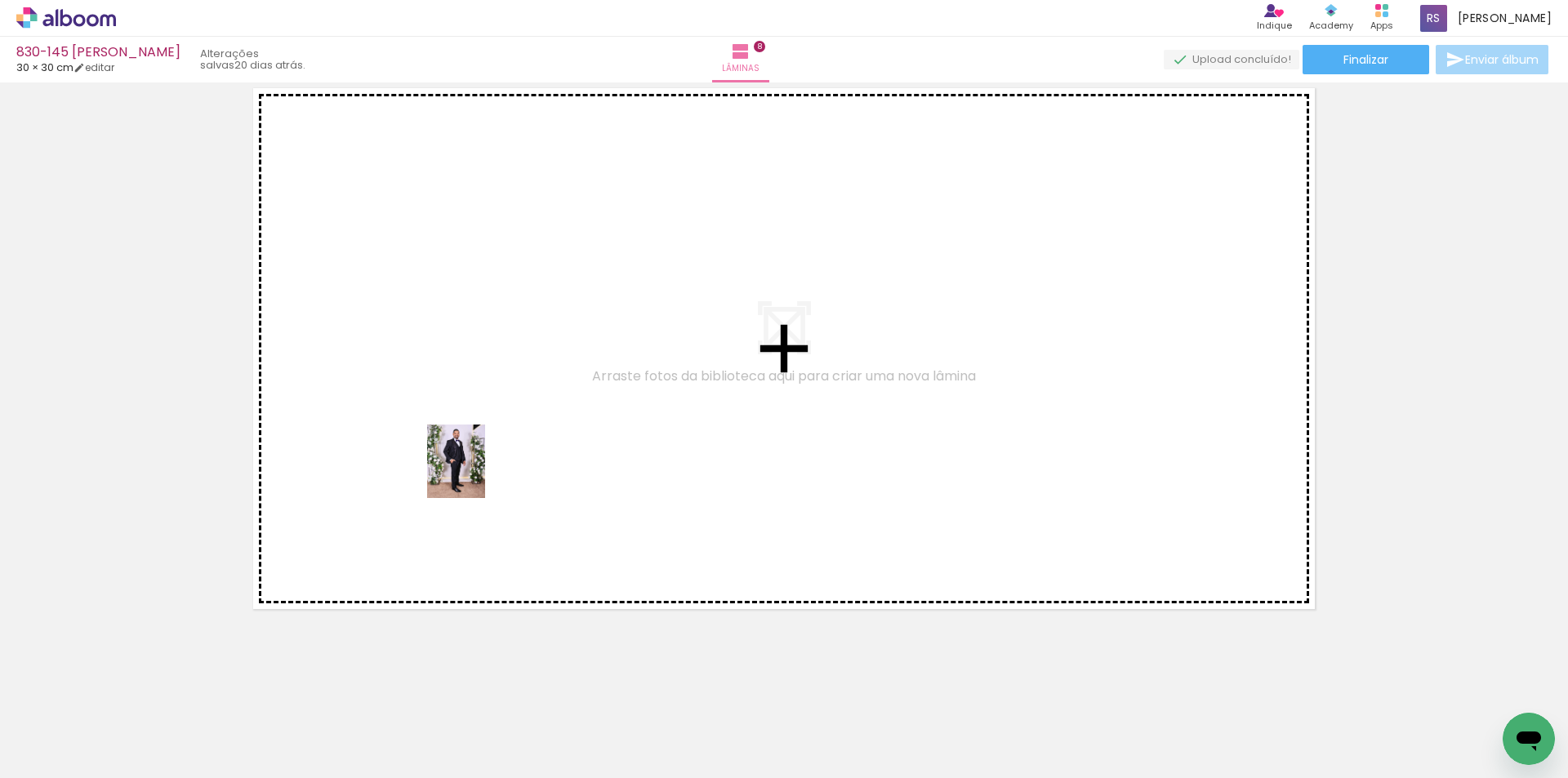
drag, startPoint x: 228, startPoint y: 680, endPoint x: 476, endPoint y: 473, distance: 323.0
click at [476, 473] on quentale-workspace at bounding box center [784, 389] width 1568 height 778
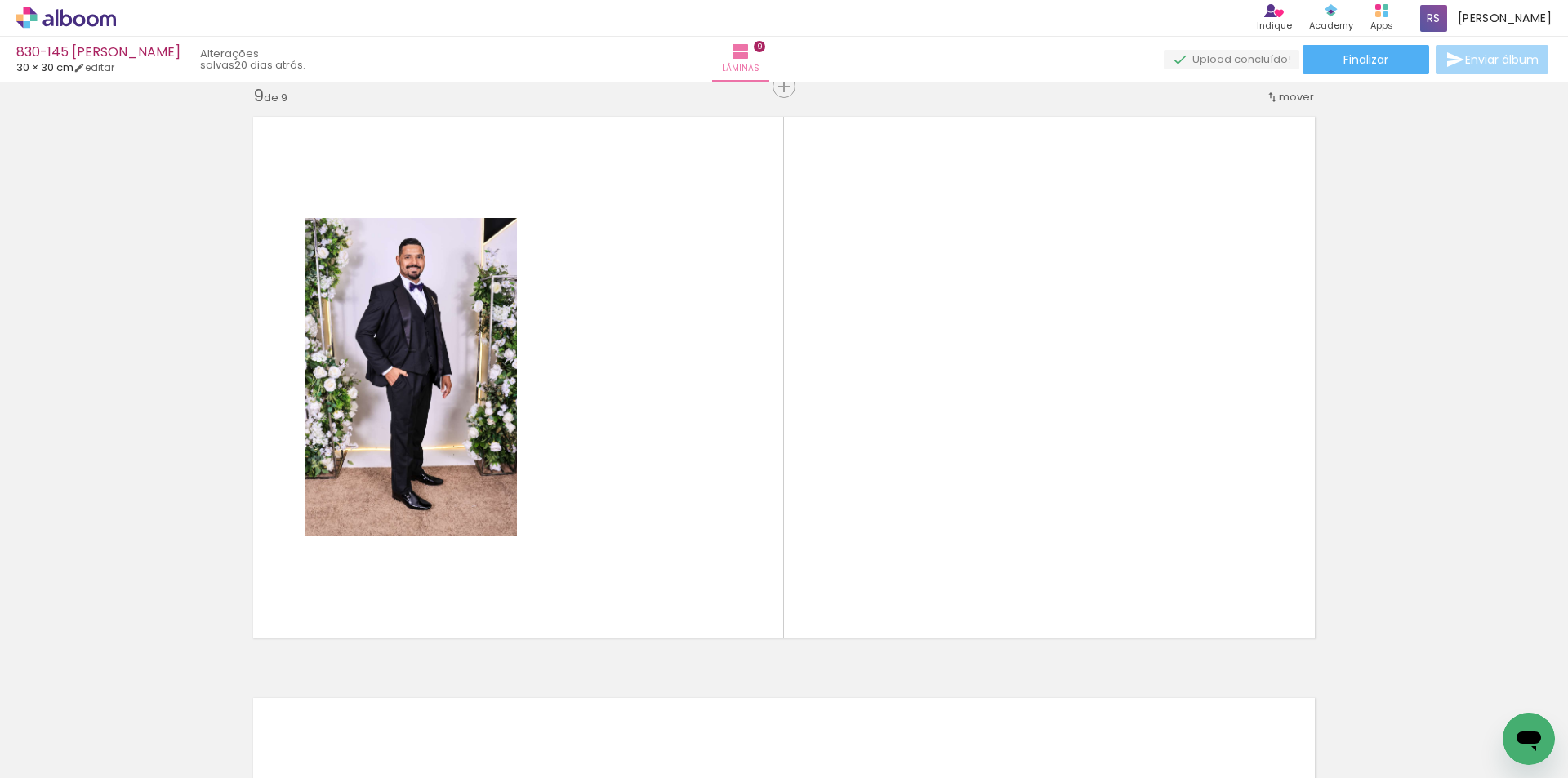
scroll to position [4672, 0]
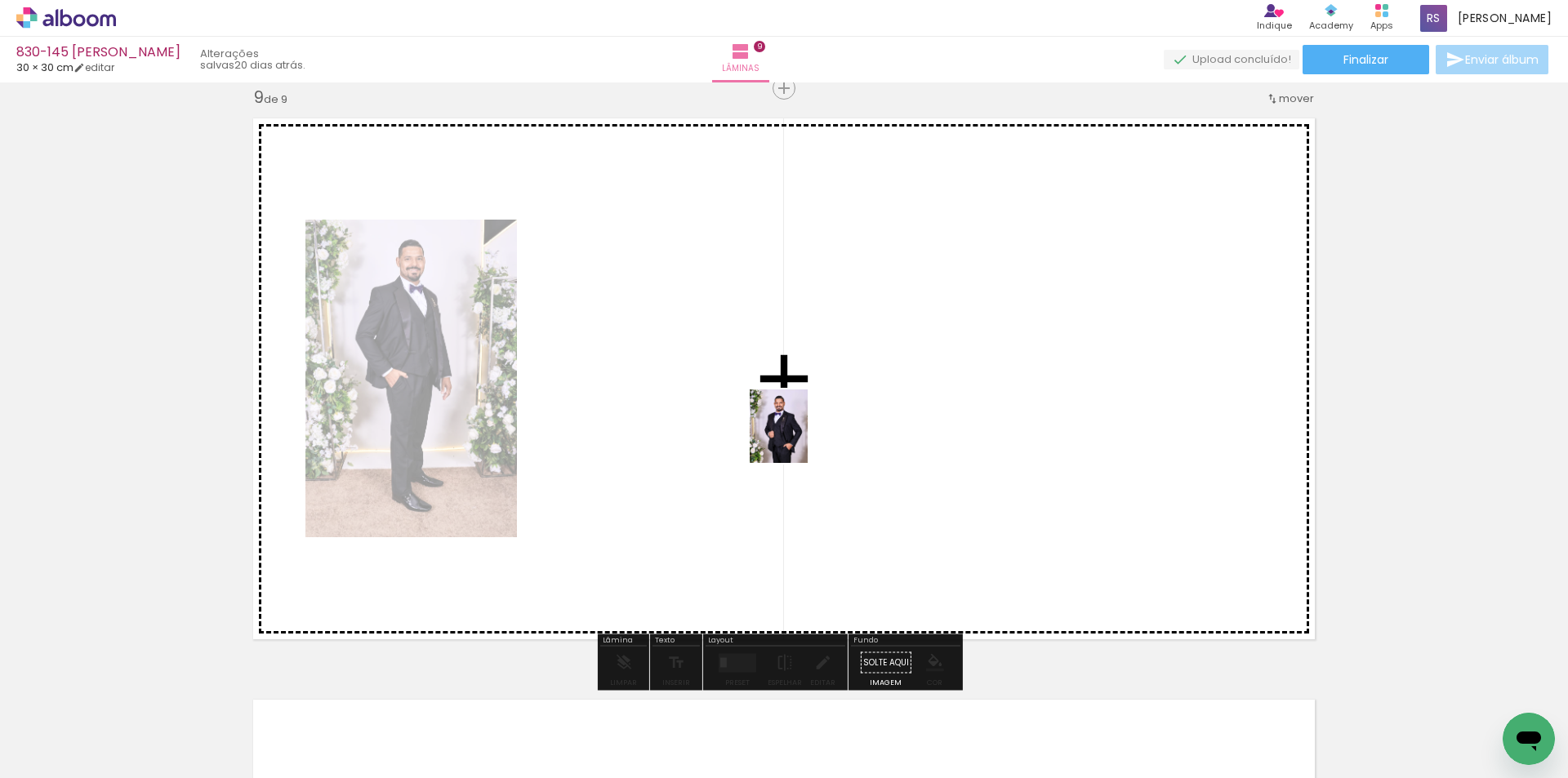
drag, startPoint x: 190, startPoint y: 722, endPoint x: 828, endPoint y: 584, distance: 652.8
click at [863, 425] on quentale-workspace at bounding box center [784, 389] width 1568 height 778
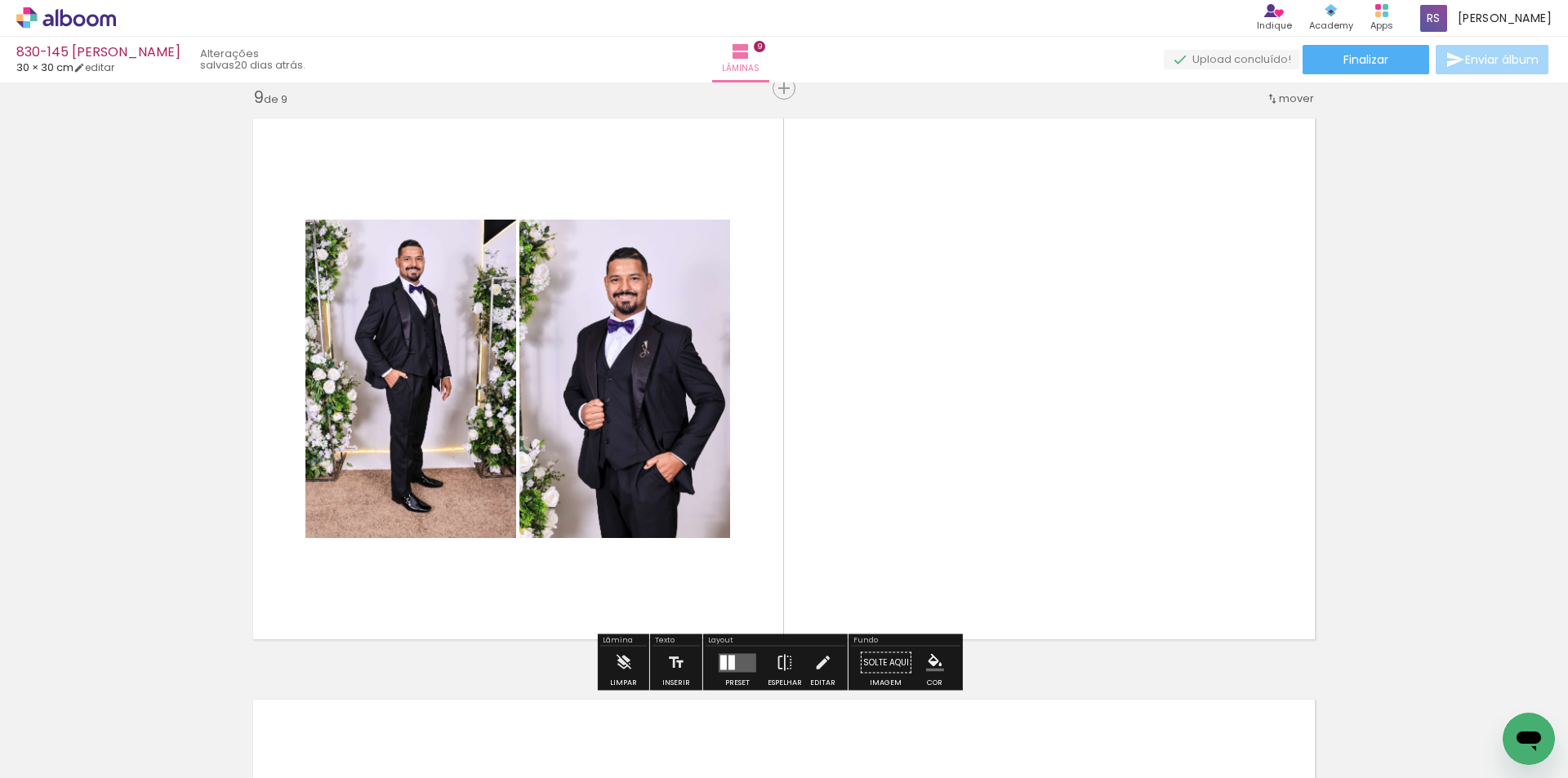
click at [748, 656] on quentale-layouter at bounding box center [737, 663] width 37 height 19
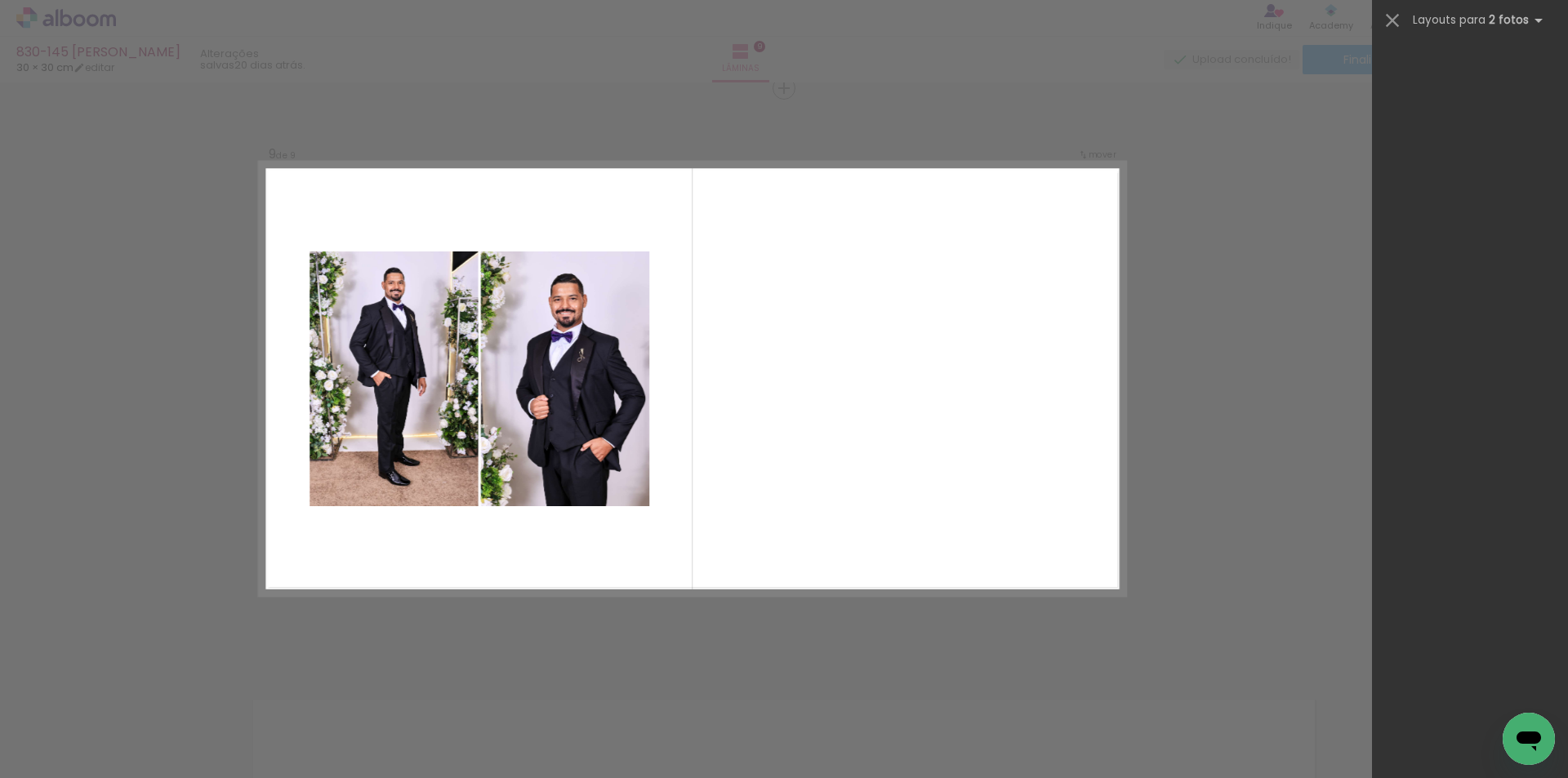
scroll to position [0, 0]
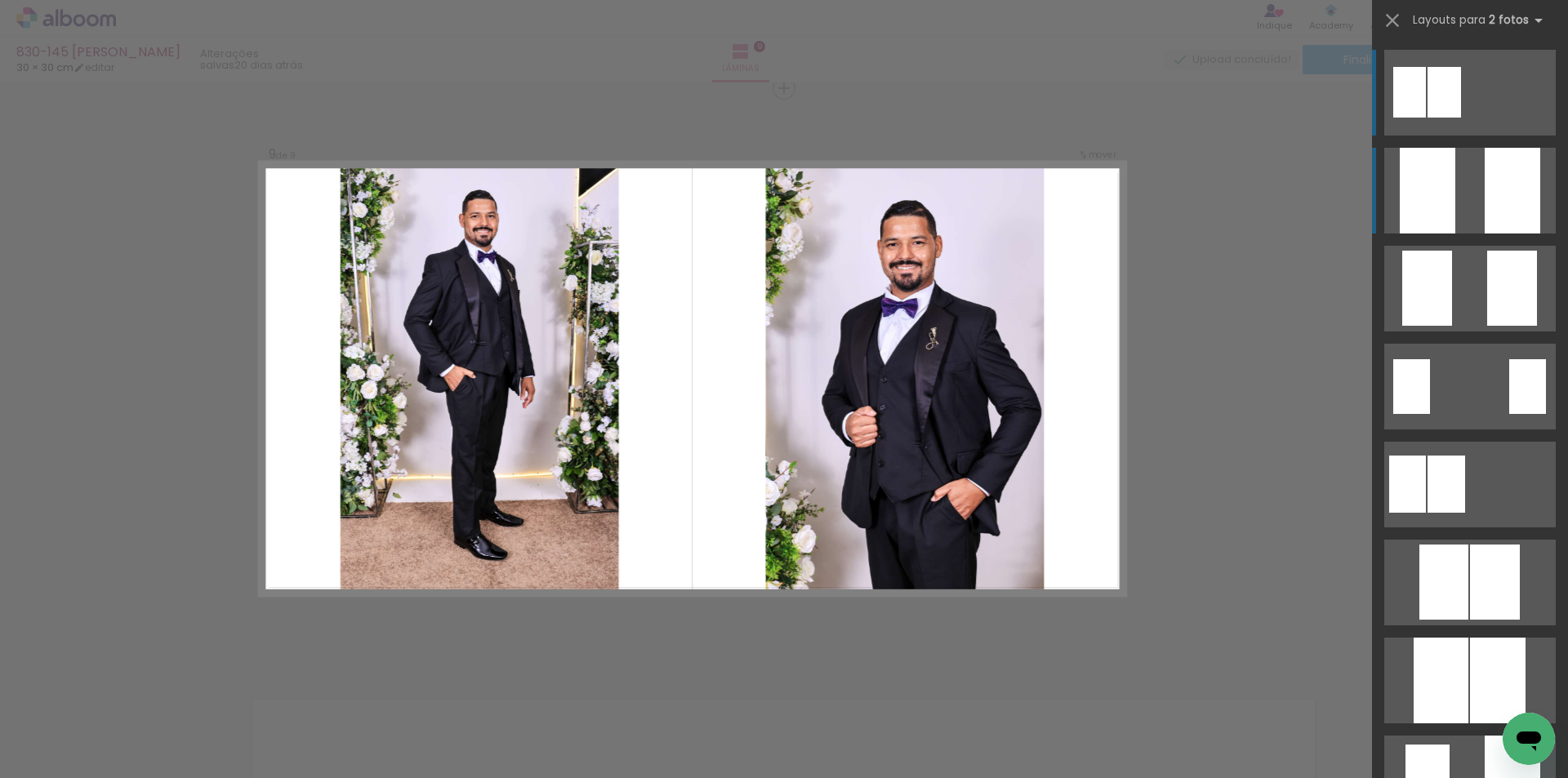
click at [1474, 194] on quentale-layouter at bounding box center [1469, 190] width 171 height 86
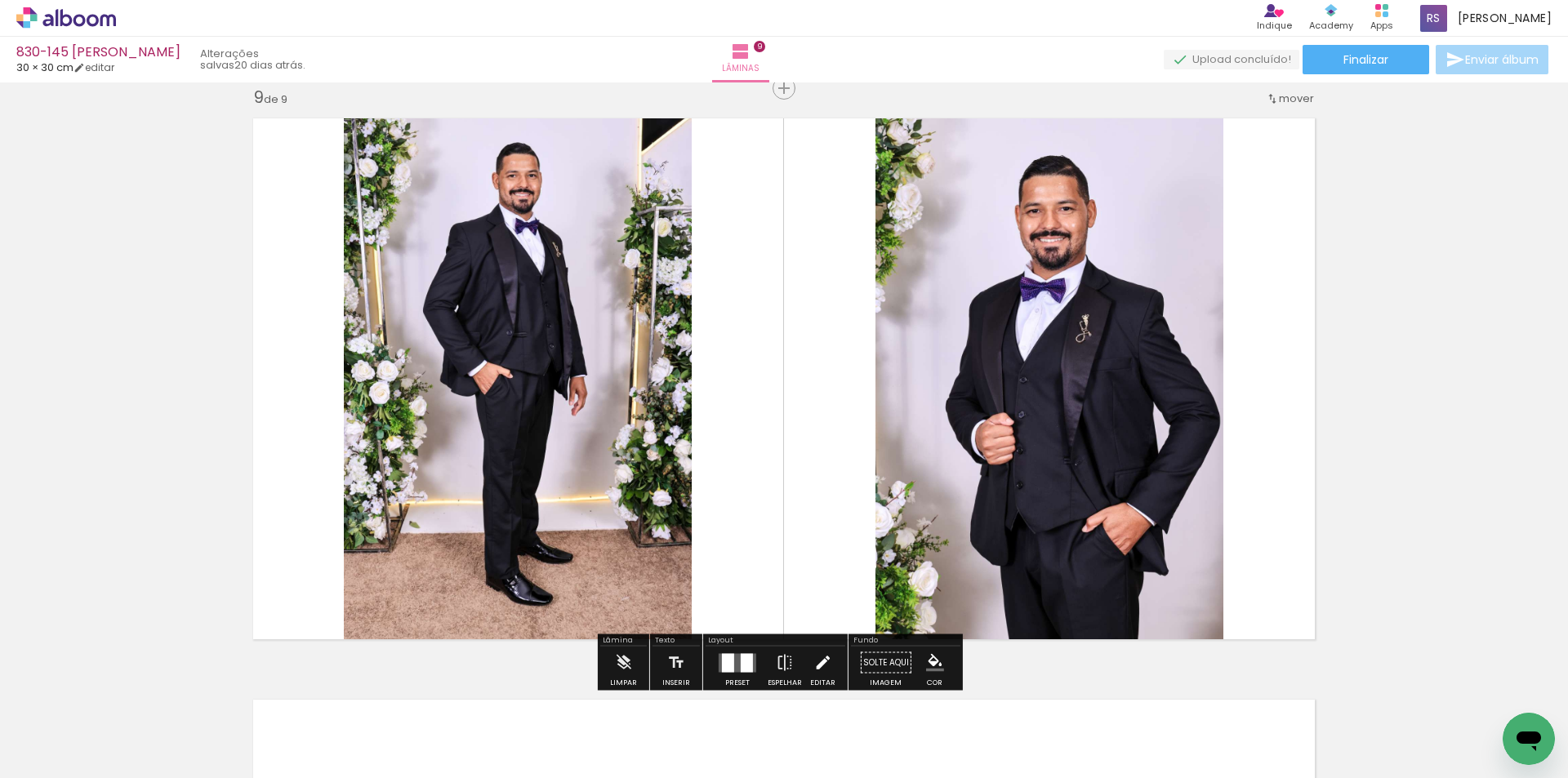
click at [814, 664] on iron-icon at bounding box center [822, 663] width 18 height 33
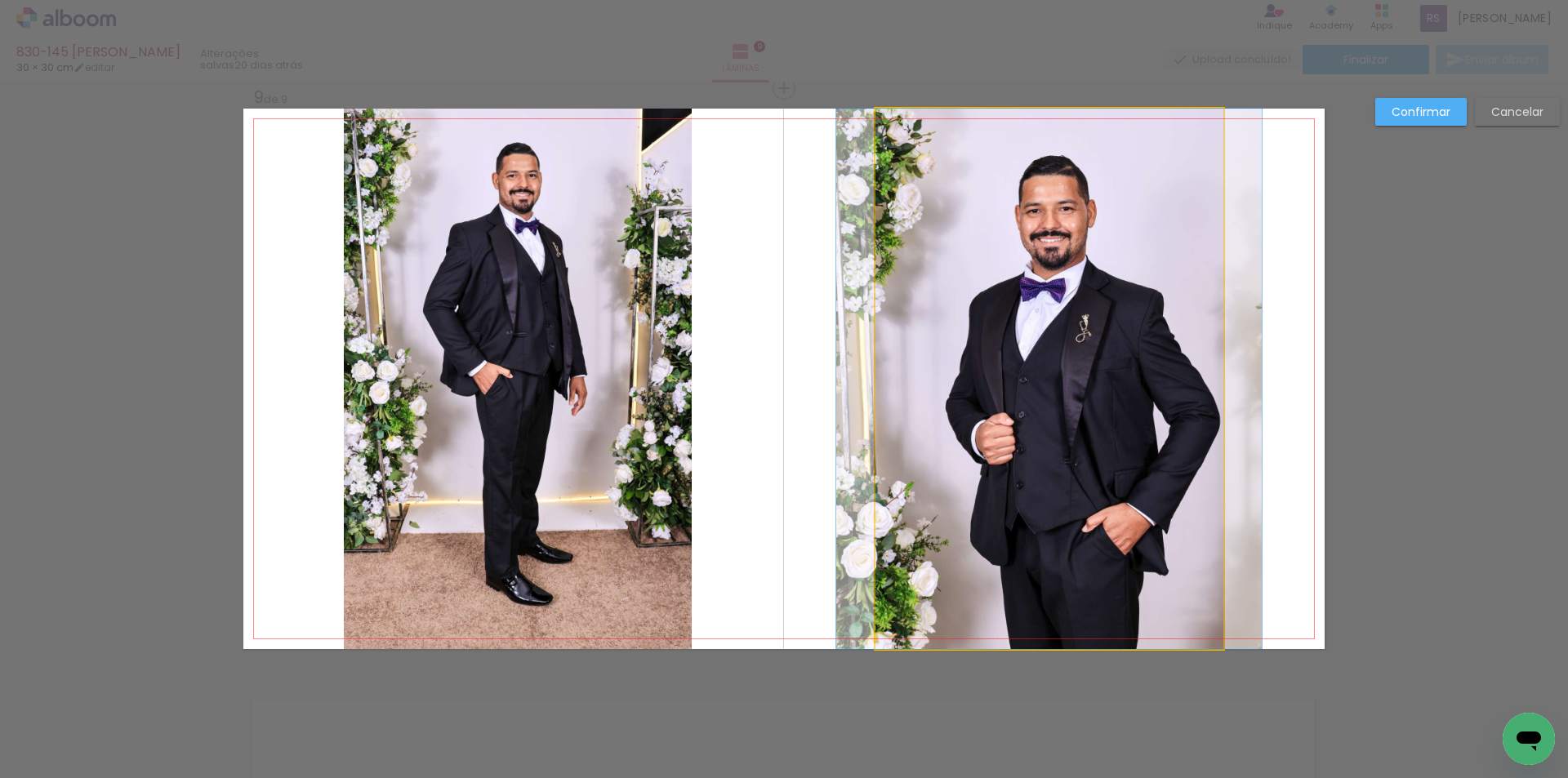
click at [997, 419] on quentale-photo at bounding box center [1049, 379] width 348 height 541
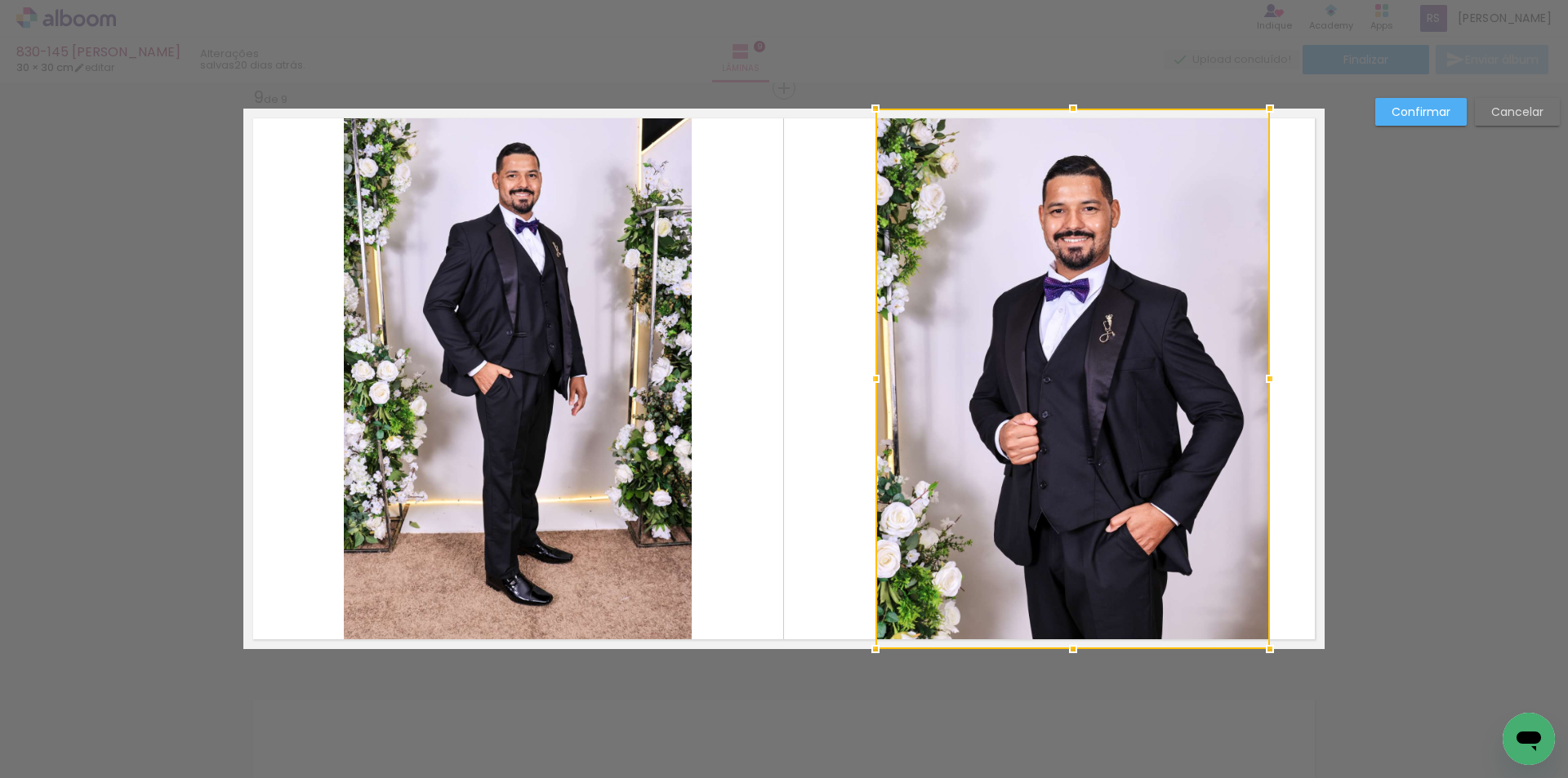
drag, startPoint x: 1221, startPoint y: 363, endPoint x: 1263, endPoint y: 359, distance: 42.2
click at [1263, 359] on div at bounding box center [1072, 379] width 394 height 541
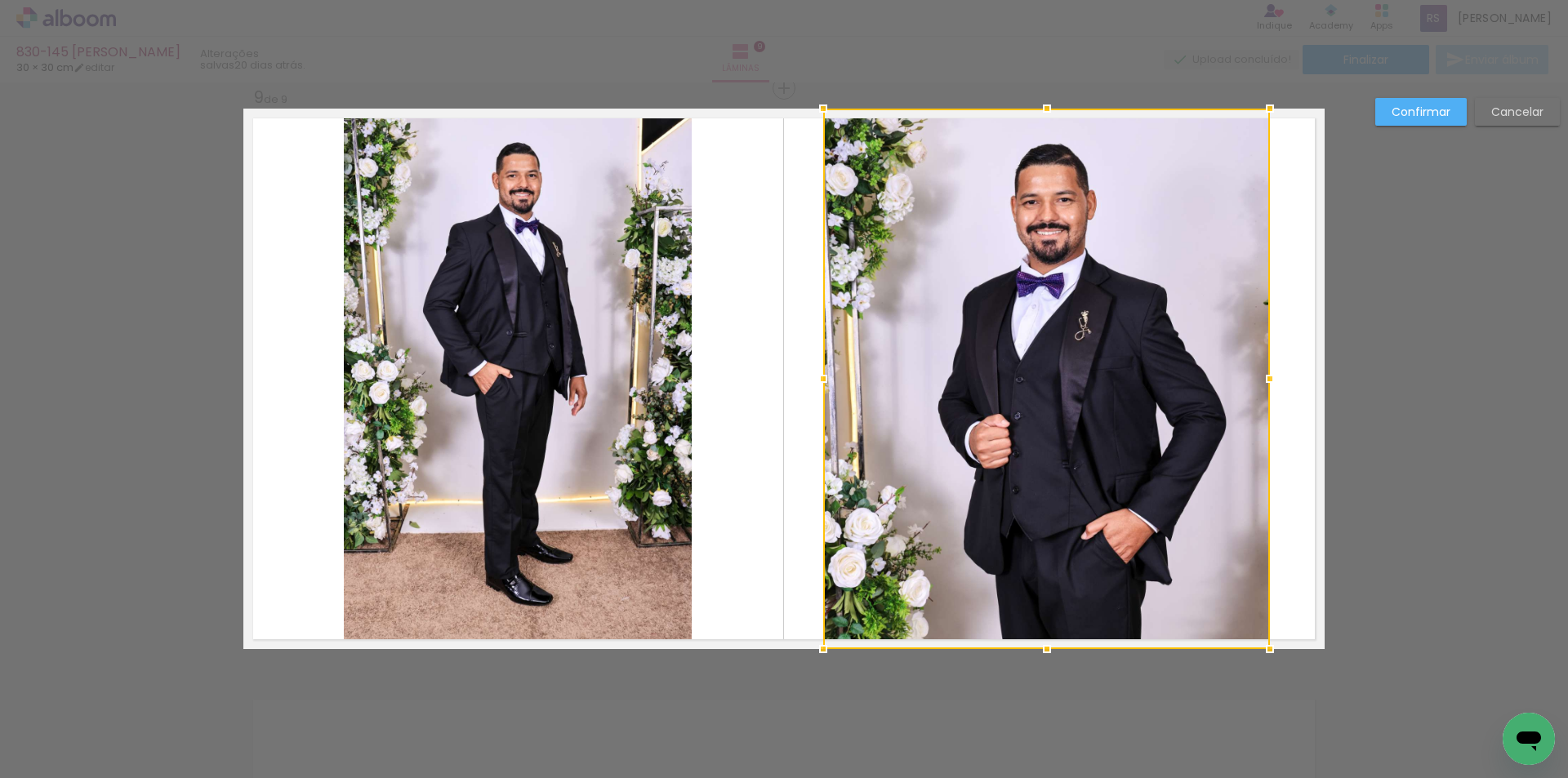
drag, startPoint x: 858, startPoint y: 387, endPoint x: 806, endPoint y: 386, distance: 52.0
click at [807, 386] on div at bounding box center [823, 379] width 33 height 33
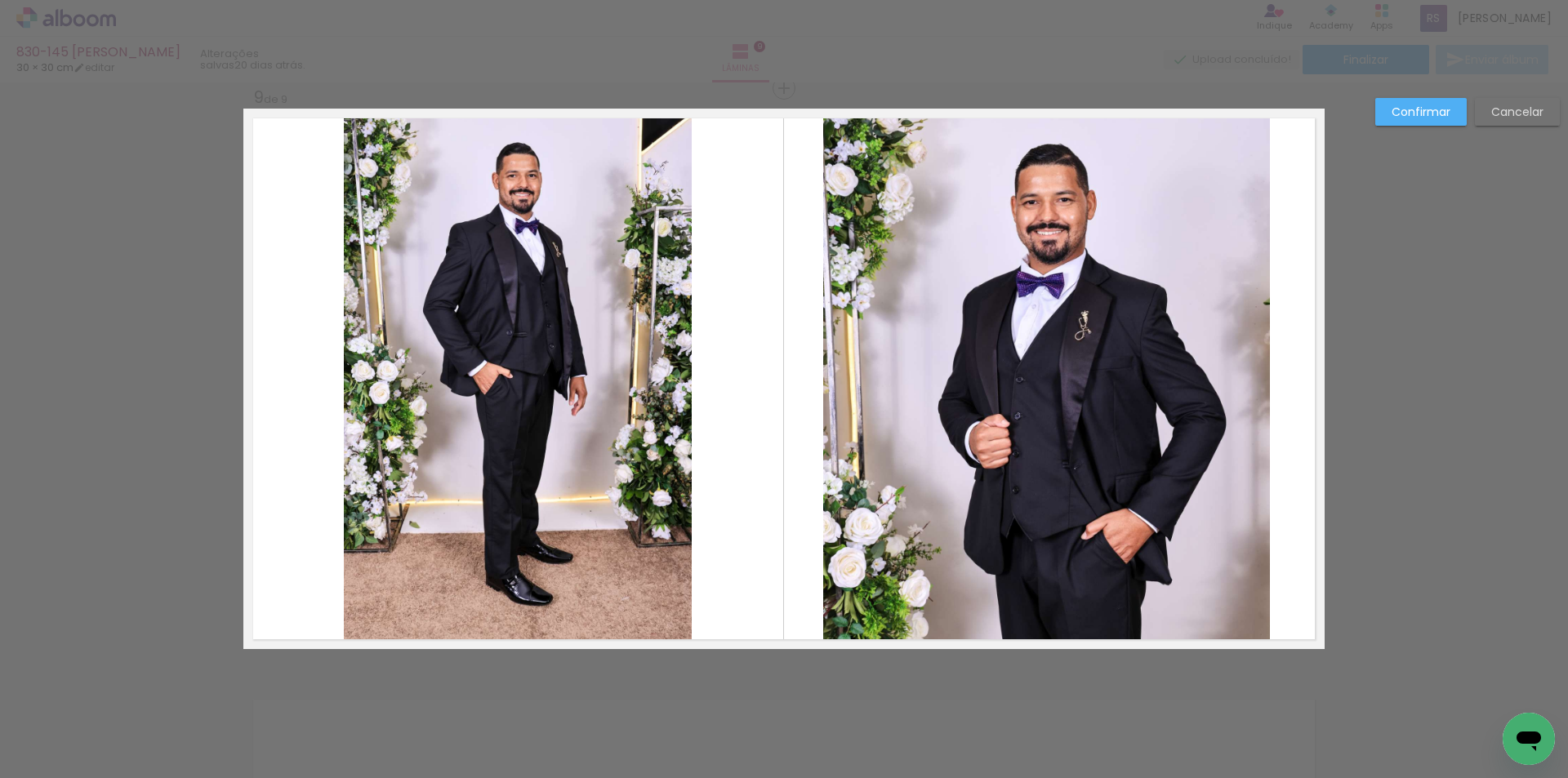
click at [659, 385] on quentale-photo at bounding box center [517, 379] width 348 height 541
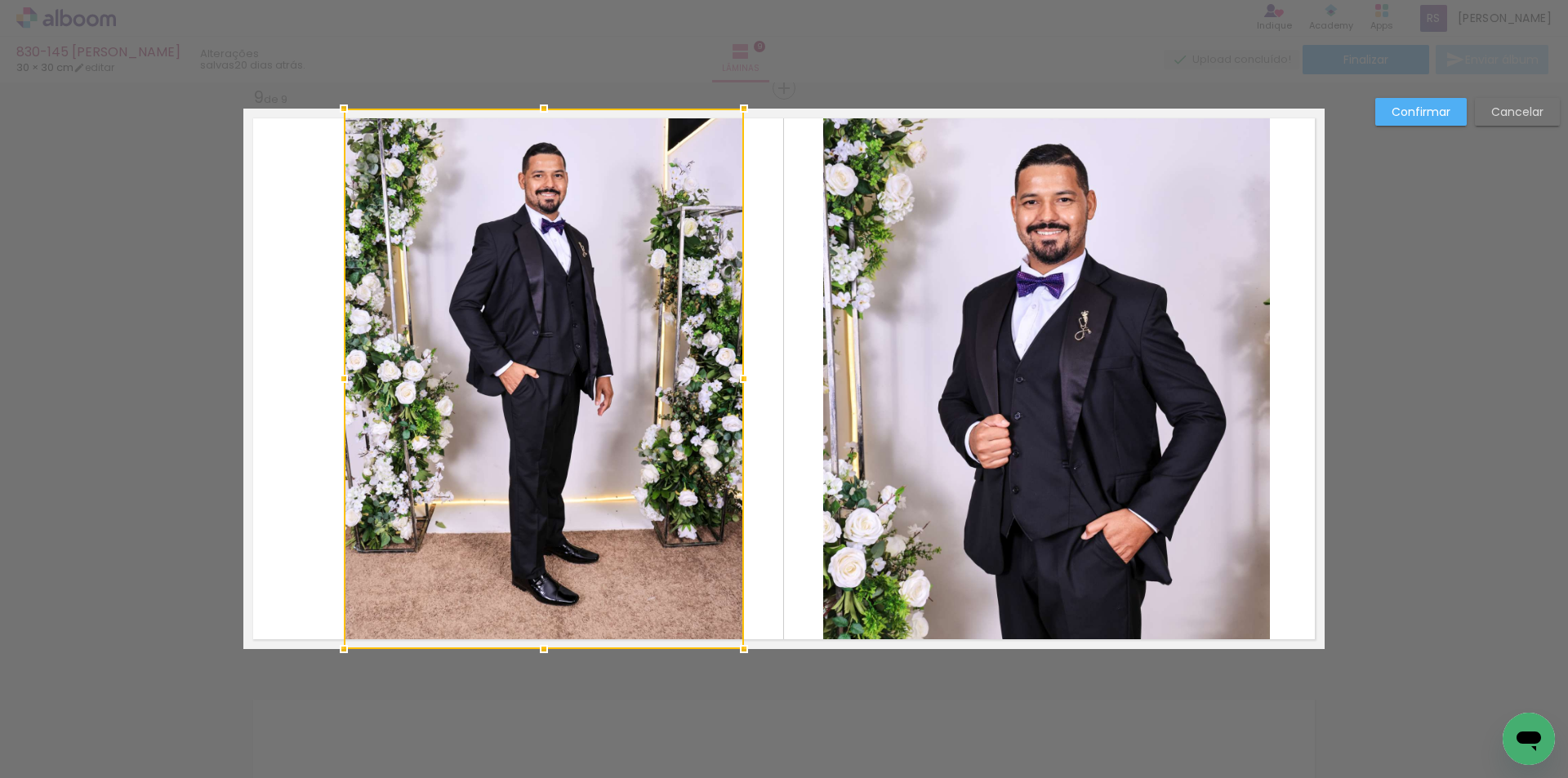
drag, startPoint x: 690, startPoint y: 372, endPoint x: 741, endPoint y: 367, distance: 51.2
click at [741, 367] on div at bounding box center [744, 379] width 33 height 33
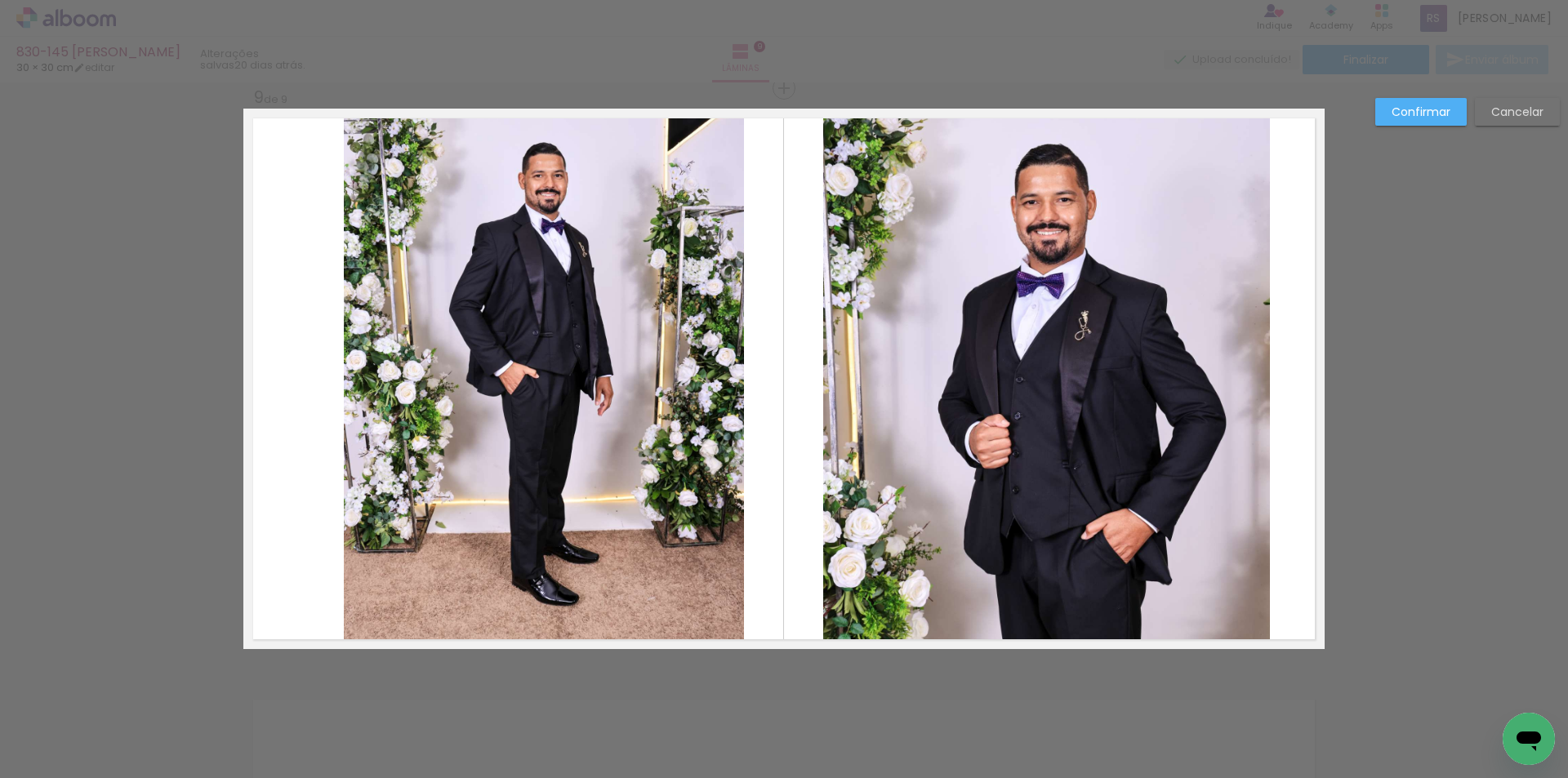
click at [417, 371] on quentale-photo at bounding box center [544, 379] width 400 height 541
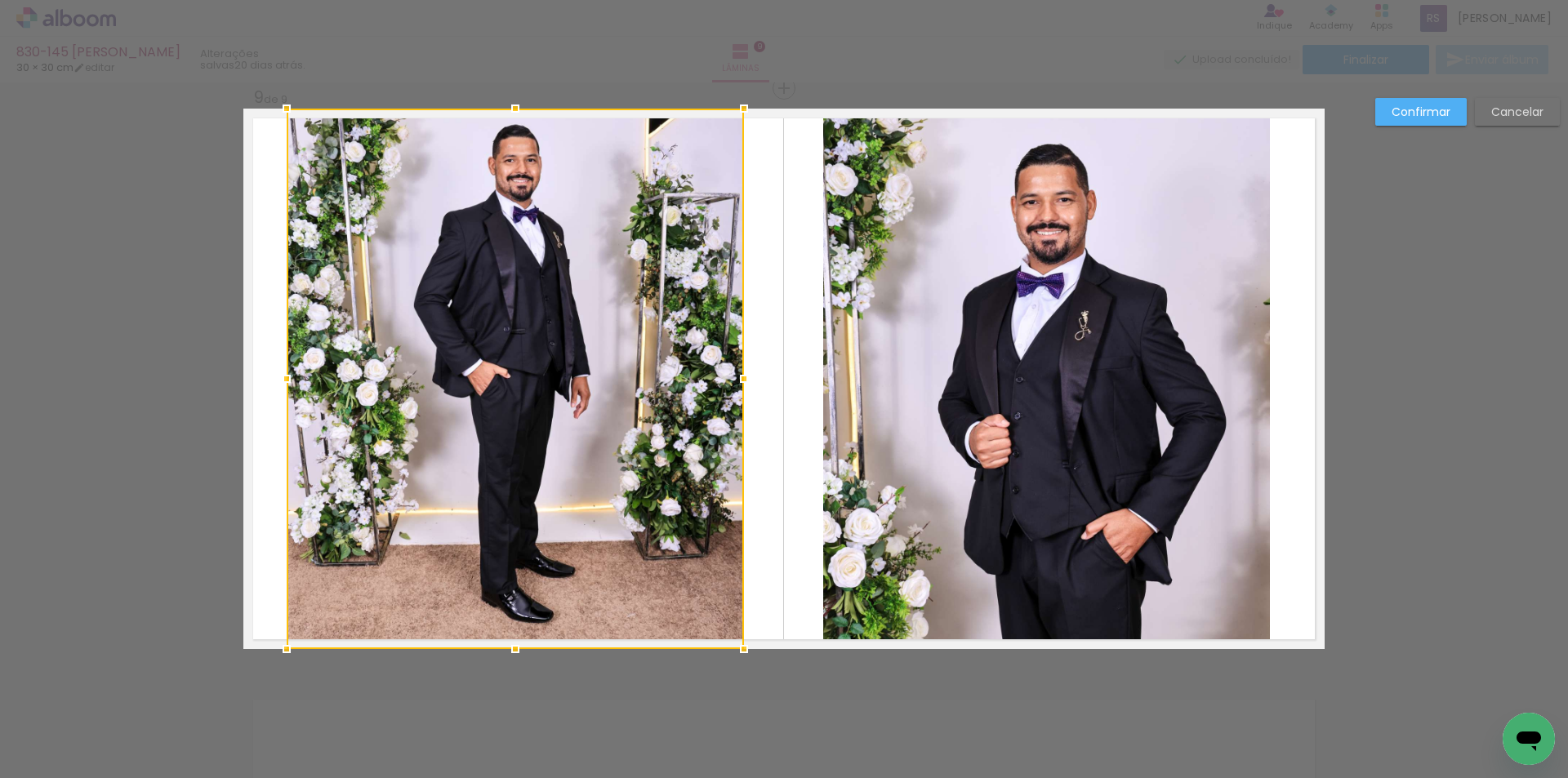
drag, startPoint x: 339, startPoint y: 380, endPoint x: 282, endPoint y: 374, distance: 57.3
click at [282, 374] on div at bounding box center [287, 379] width 33 height 33
click at [0, 0] on slot "Confirmar" at bounding box center [0, 0] width 0 height 0
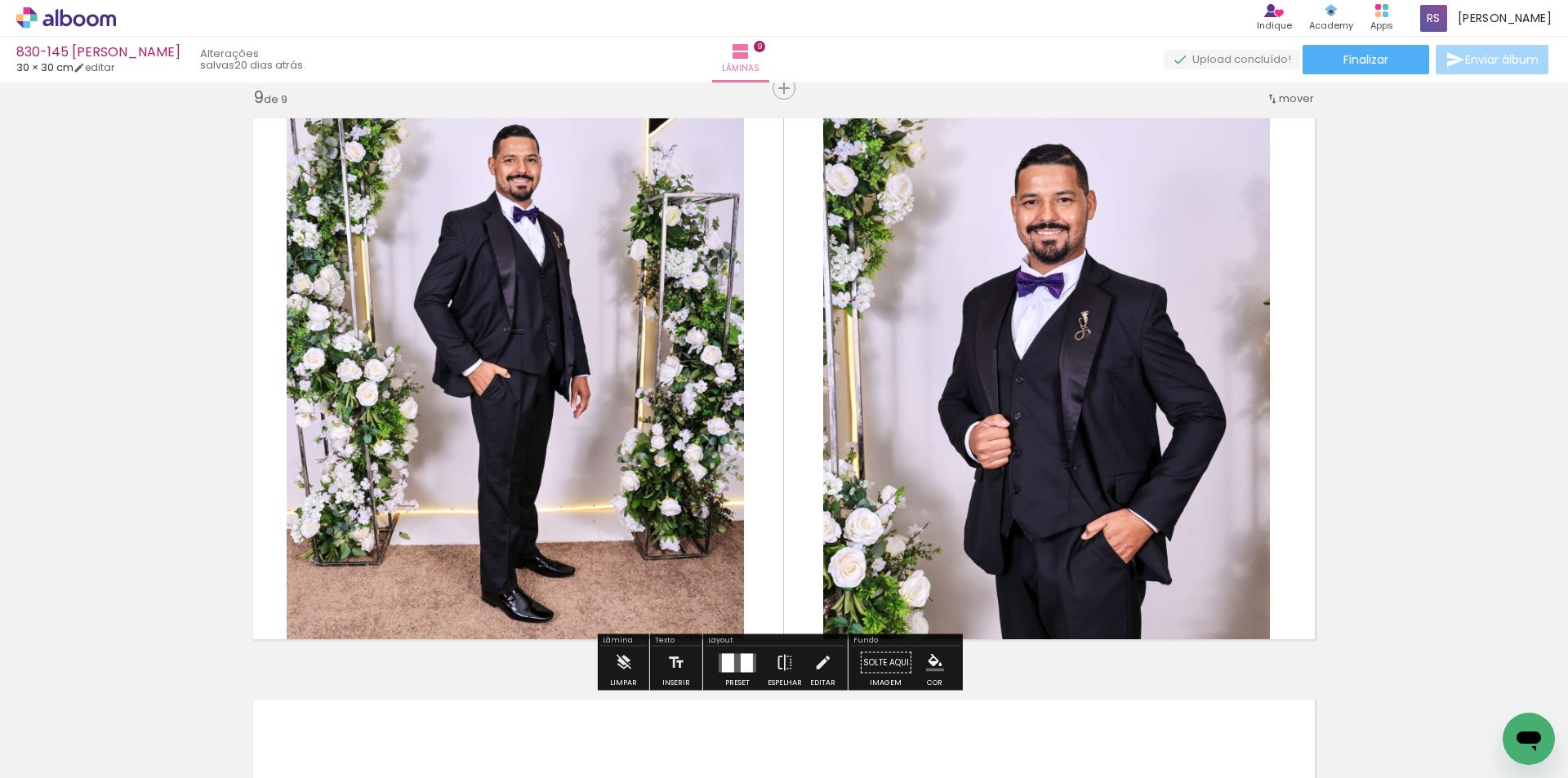
drag, startPoint x: 741, startPoint y: 271, endPoint x: 736, endPoint y: 281, distance: 11.2
click at [736, 281] on quentale-layouter at bounding box center [783, 379] width 1081 height 541
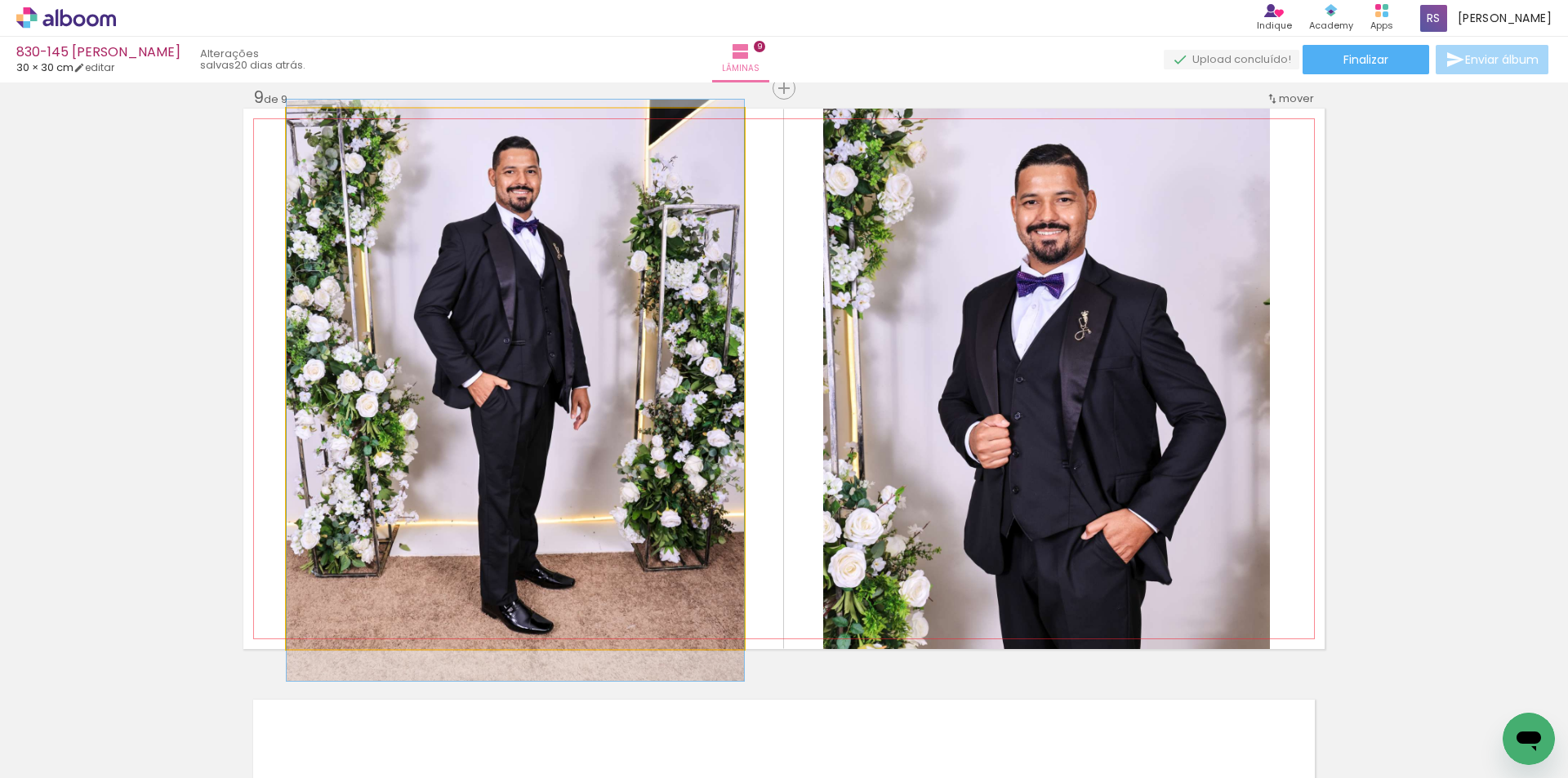
drag, startPoint x: 624, startPoint y: 286, endPoint x: 623, endPoint y: 297, distance: 11.0
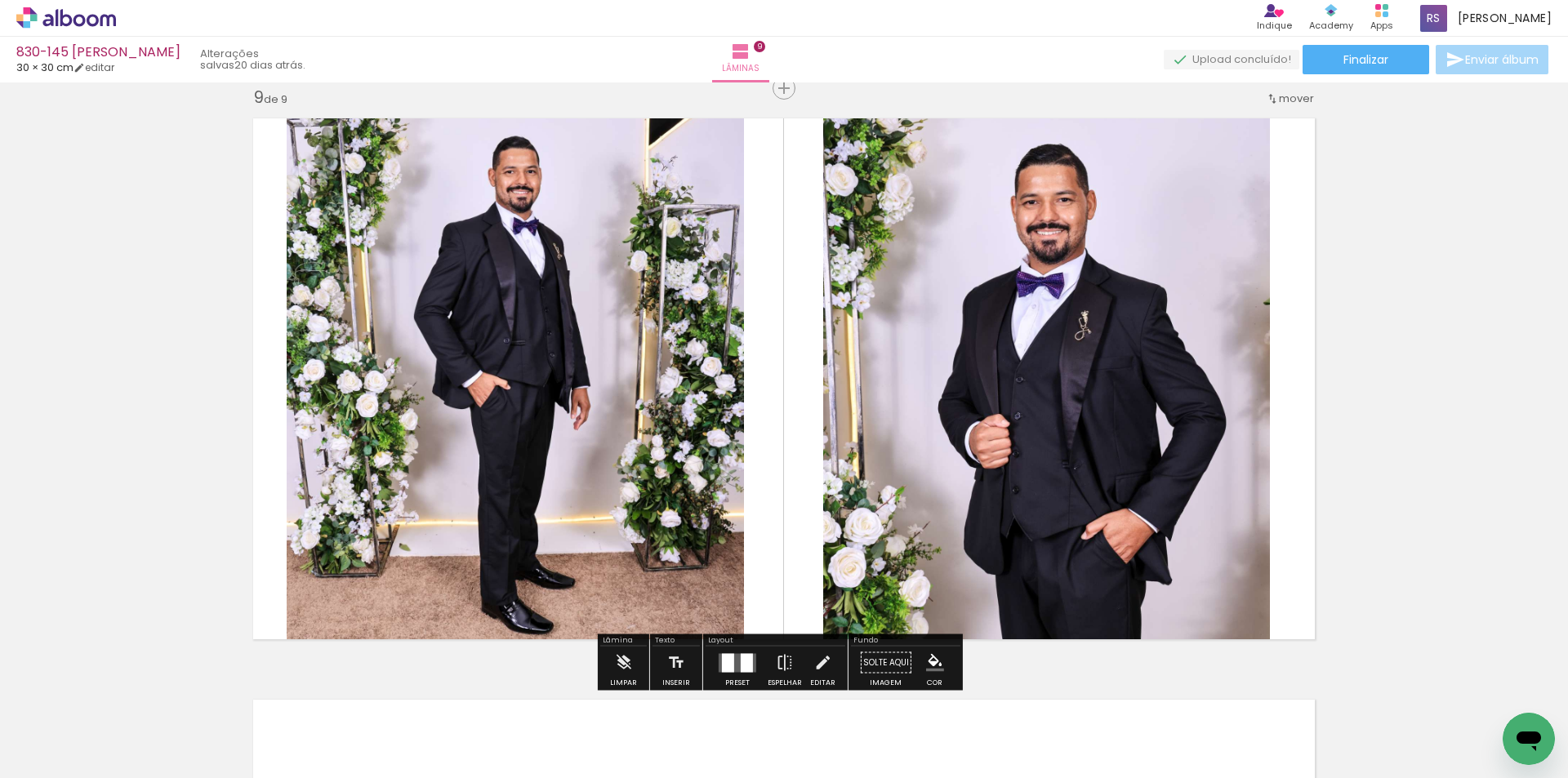
click at [935, 664] on iron-icon "color picker" at bounding box center [934, 663] width 18 height 18
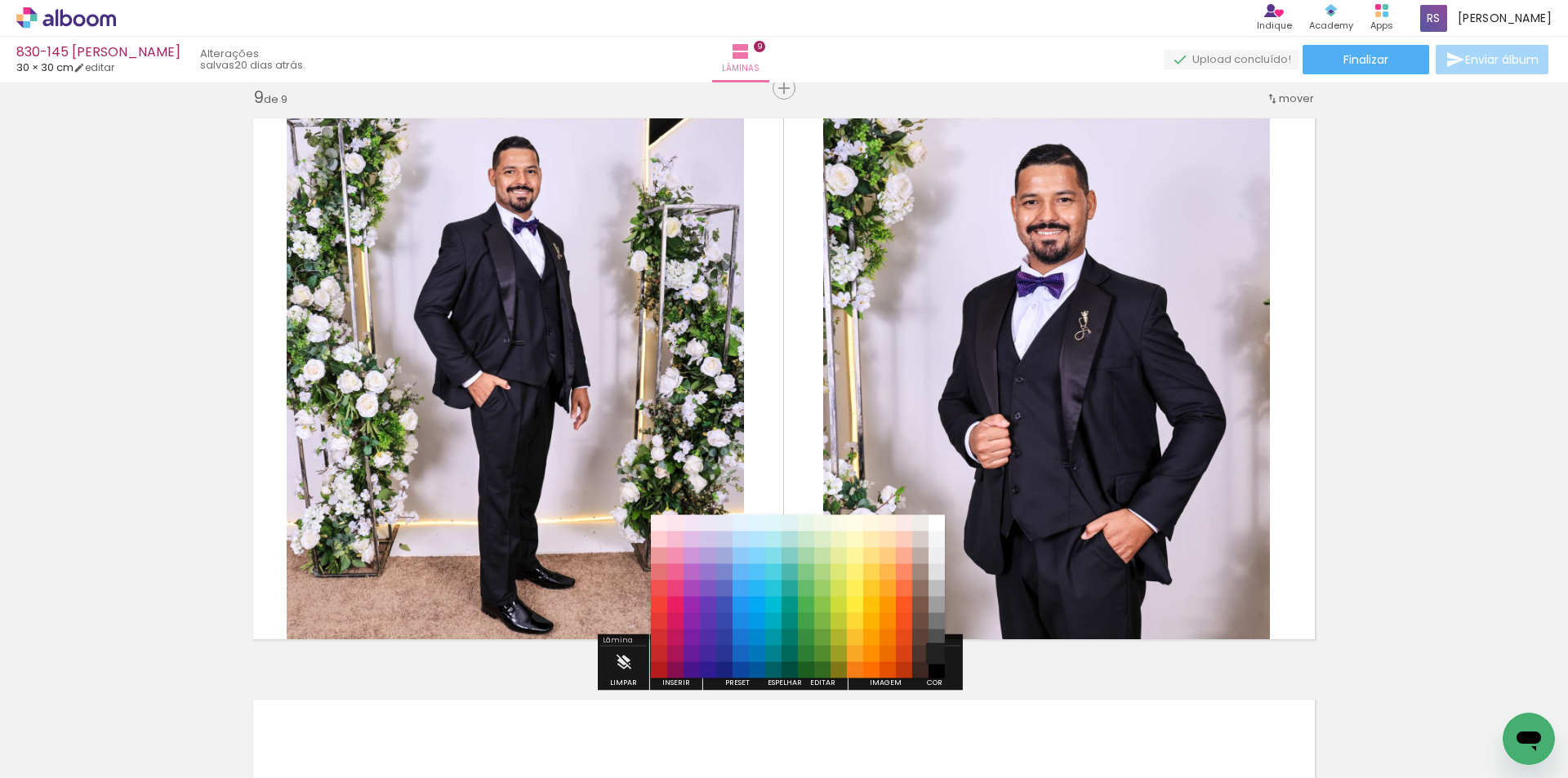
click at [934, 650] on paper-item "#212121" at bounding box center [936, 654] width 16 height 16
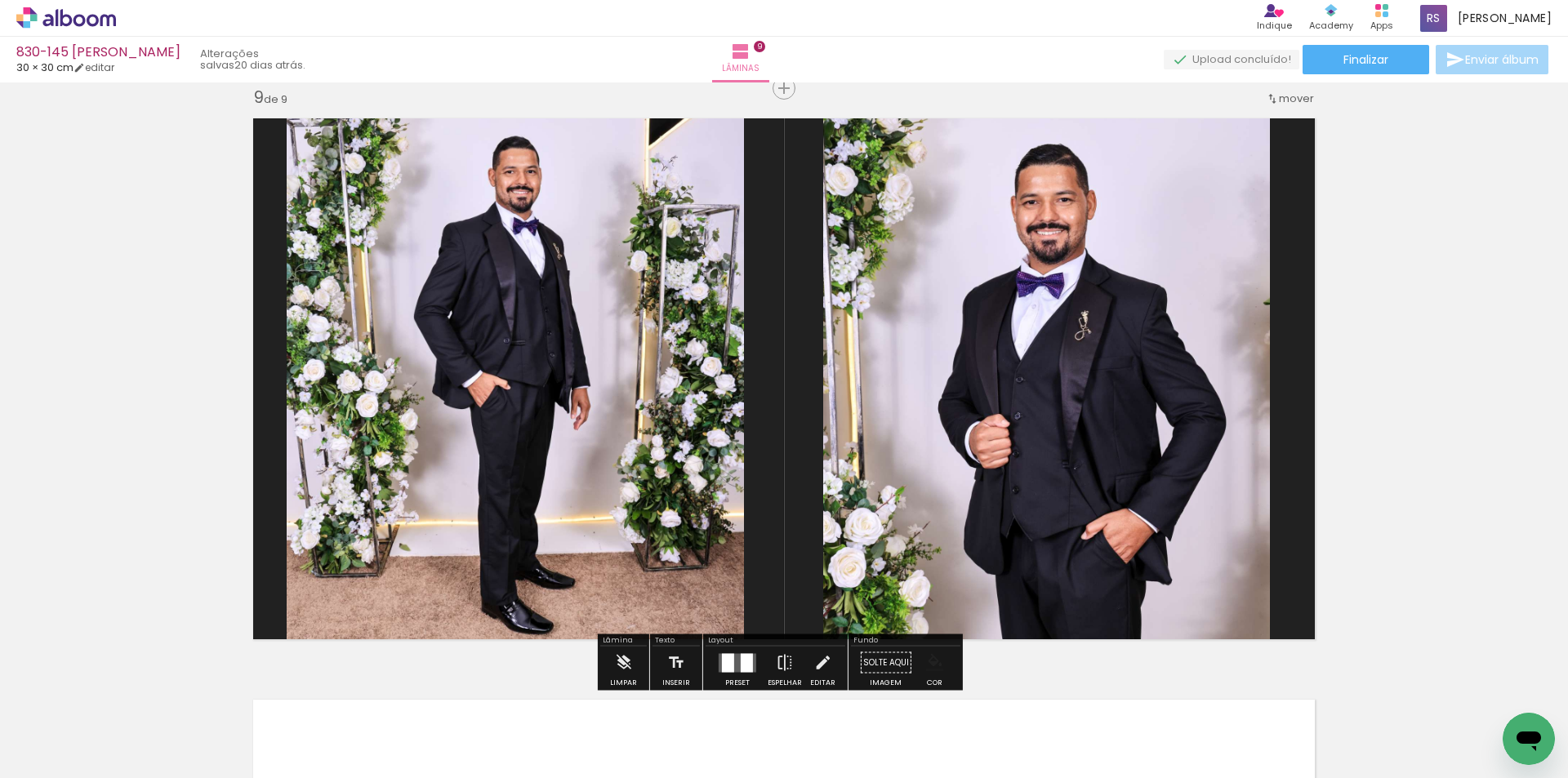
click at [931, 660] on iron-icon "color picker" at bounding box center [934, 663] width 18 height 18
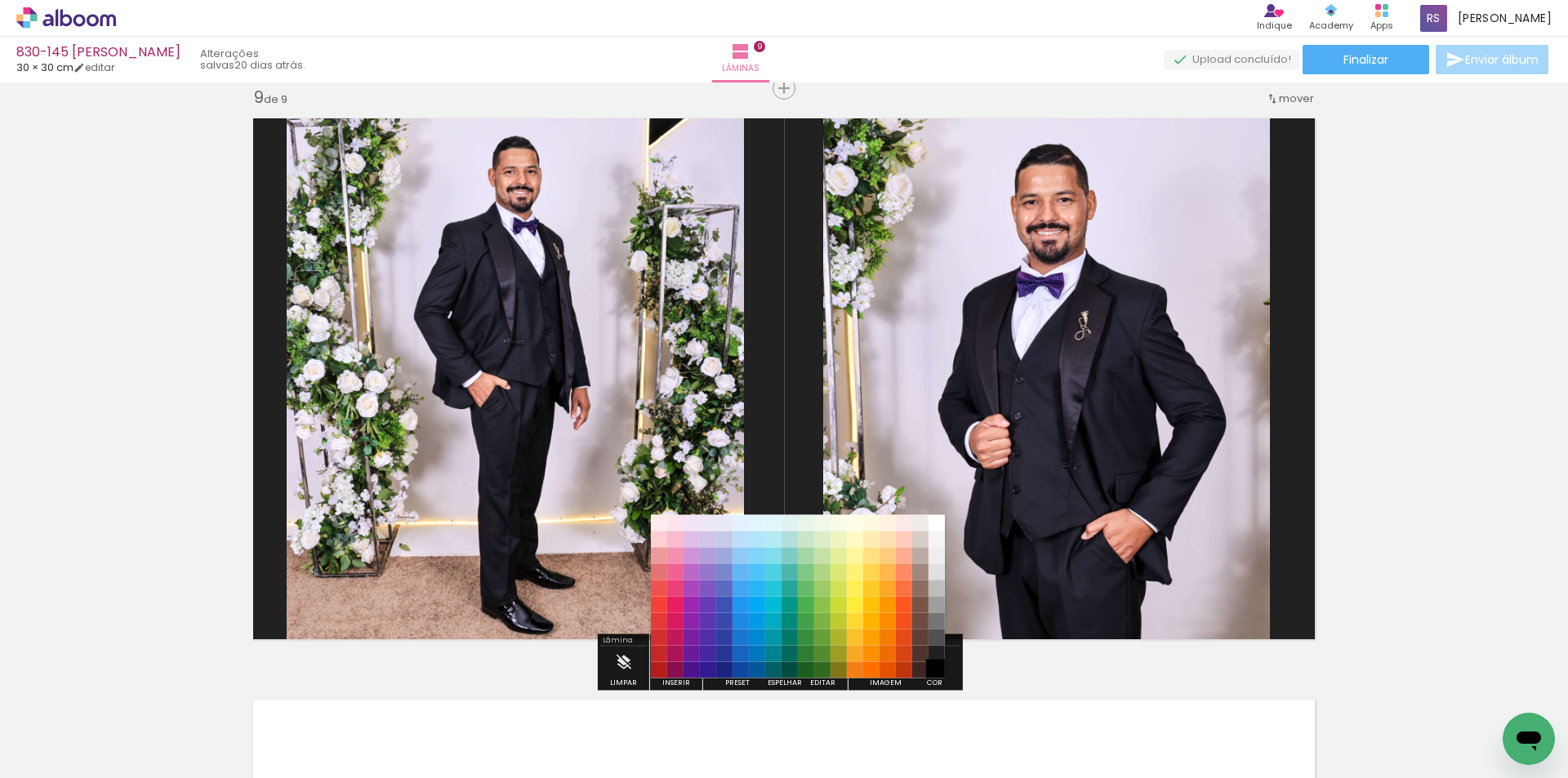
click at [938, 668] on paper-item "#000000" at bounding box center [936, 670] width 16 height 16
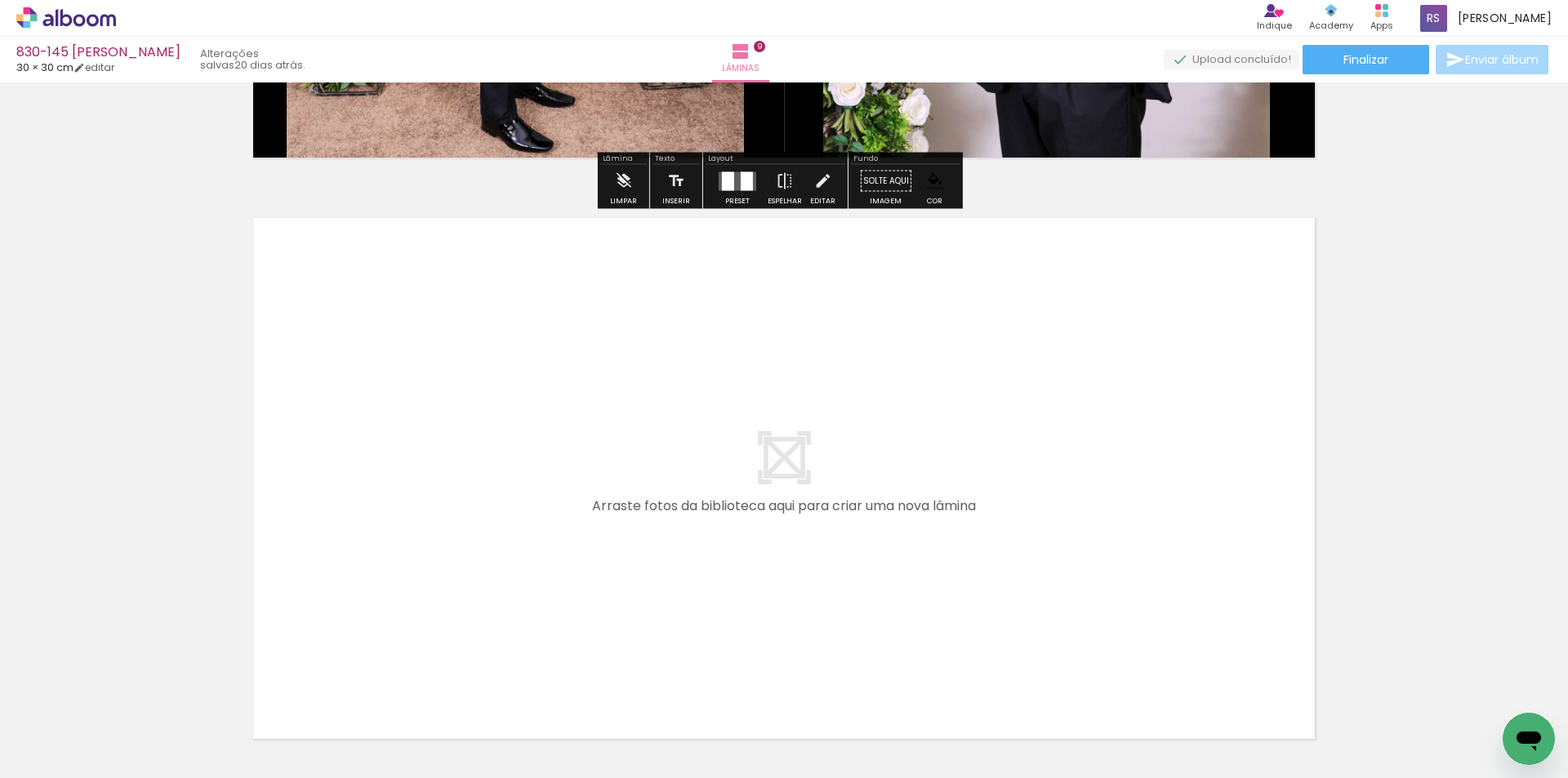
scroll to position [5162, 0]
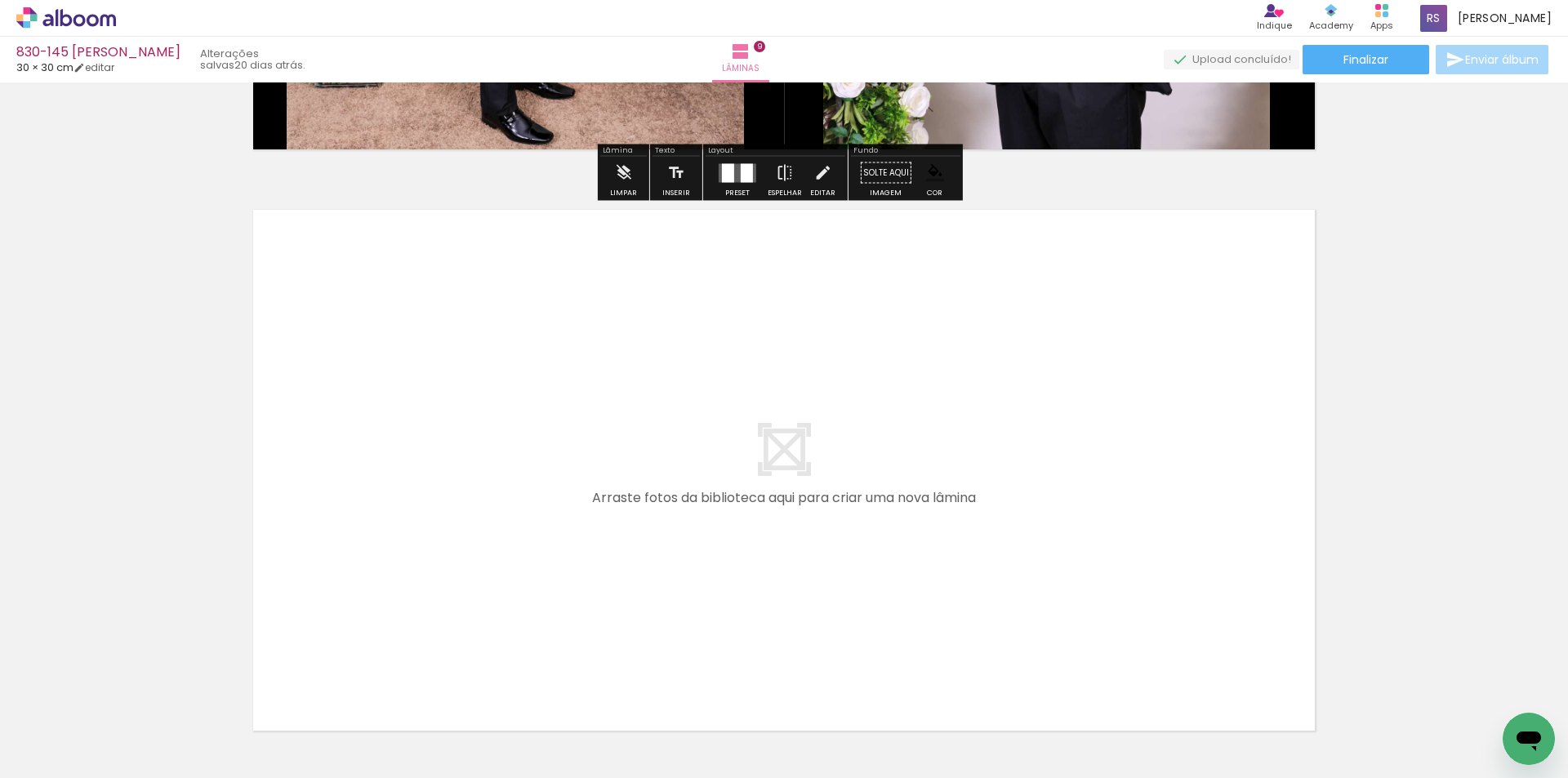
drag, startPoint x: 185, startPoint y: 723, endPoint x: 467, endPoint y: 518, distance: 348.6
click at [467, 518] on quentale-workspace at bounding box center [784, 389] width 1568 height 778
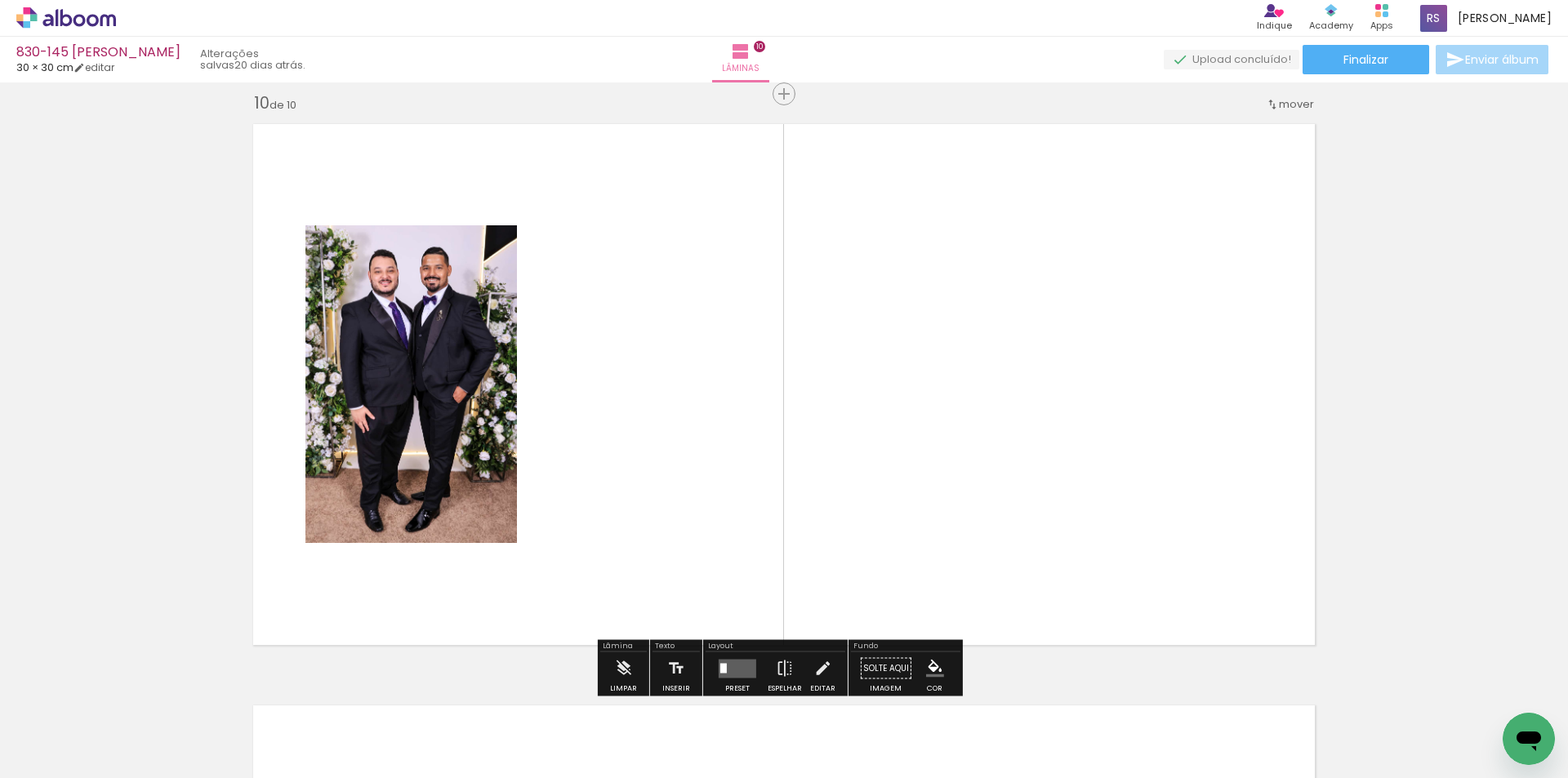
scroll to position [5253, 0]
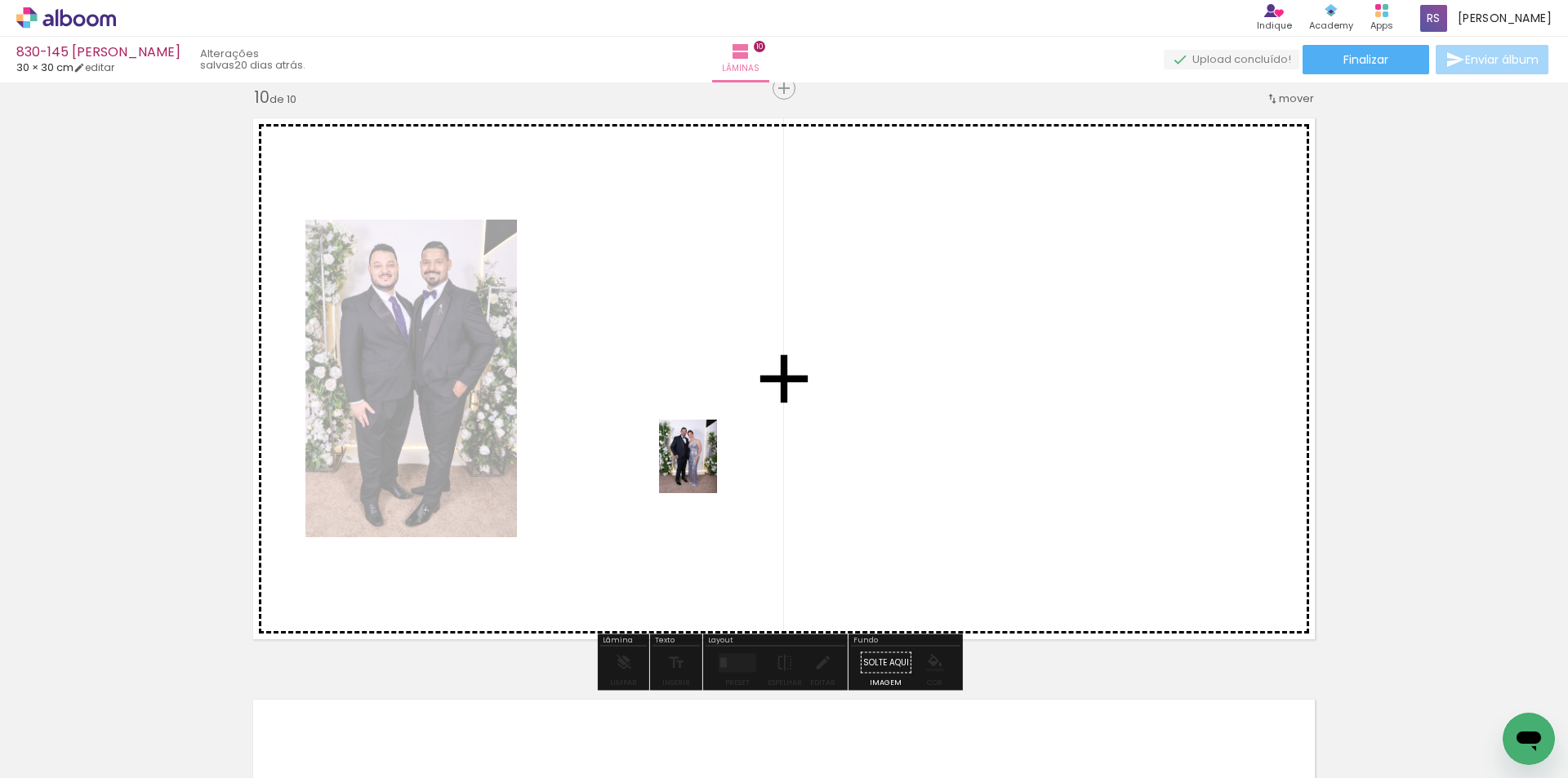
drag, startPoint x: 263, startPoint y: 733, endPoint x: 708, endPoint y: 469, distance: 517.4
click at [708, 469] on quentale-workspace at bounding box center [784, 389] width 1568 height 778
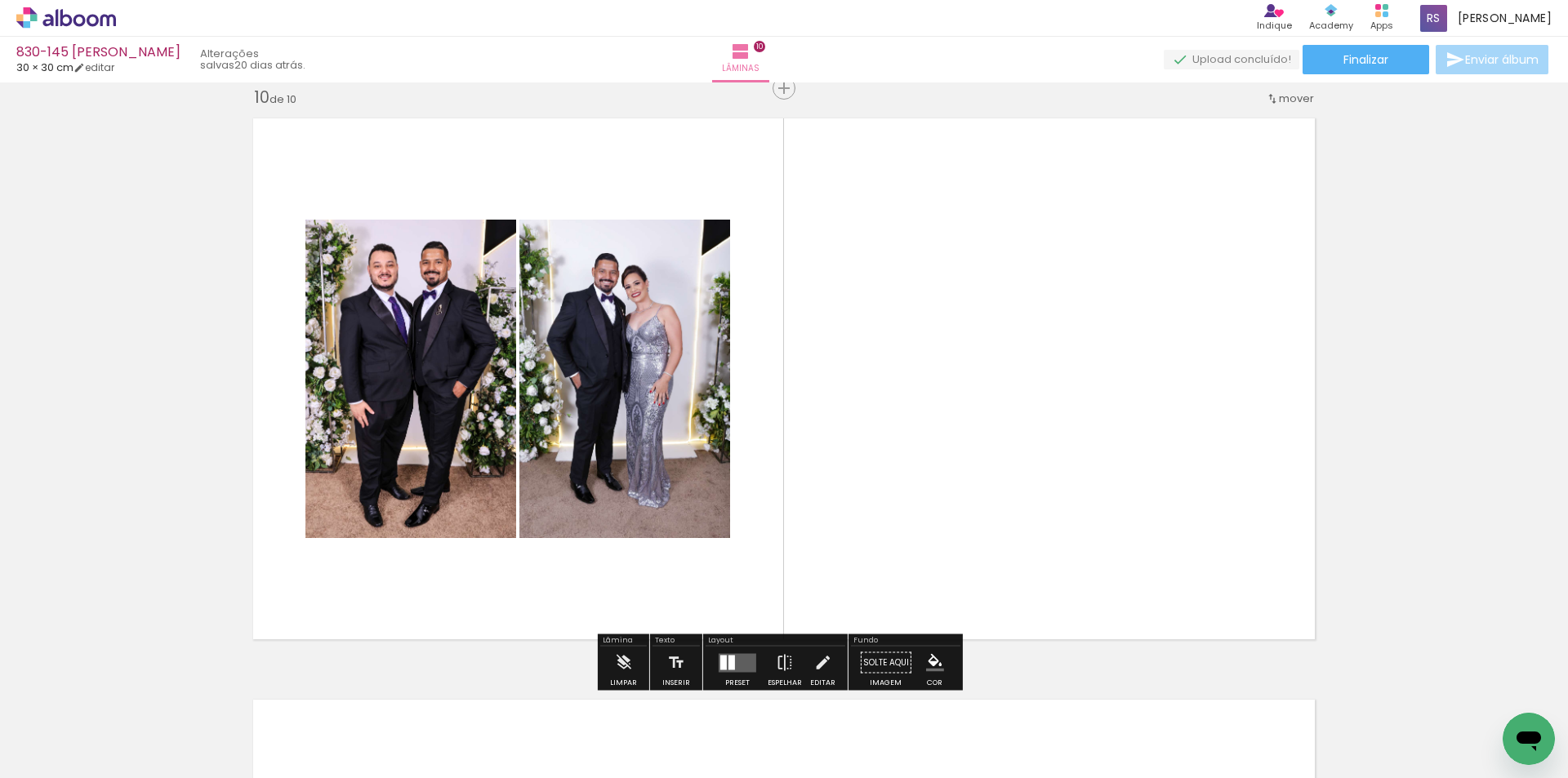
click at [736, 661] on quentale-layouter at bounding box center [737, 663] width 37 height 19
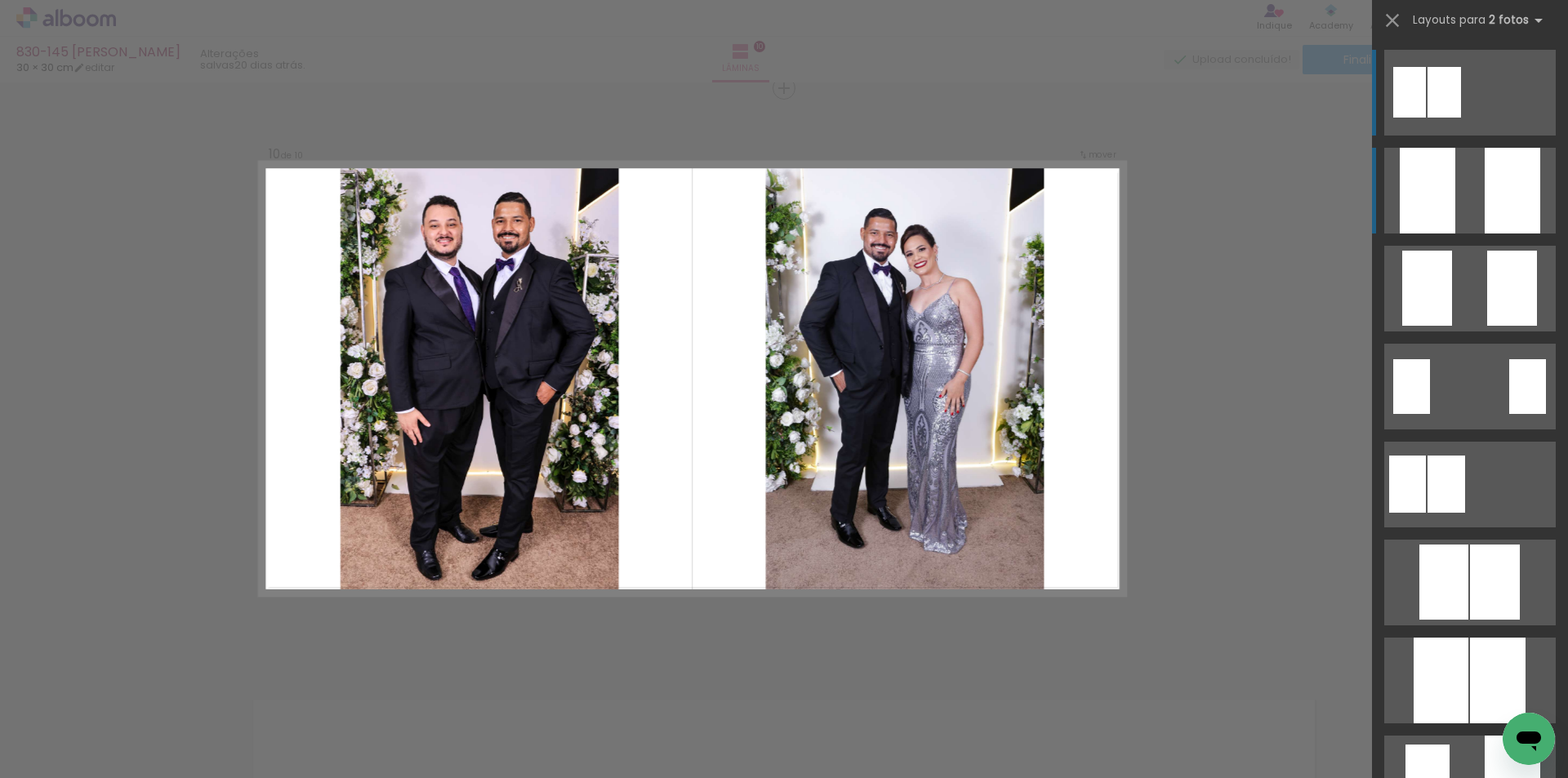
click at [1536, 172] on quentale-layouter at bounding box center [1469, 190] width 171 height 86
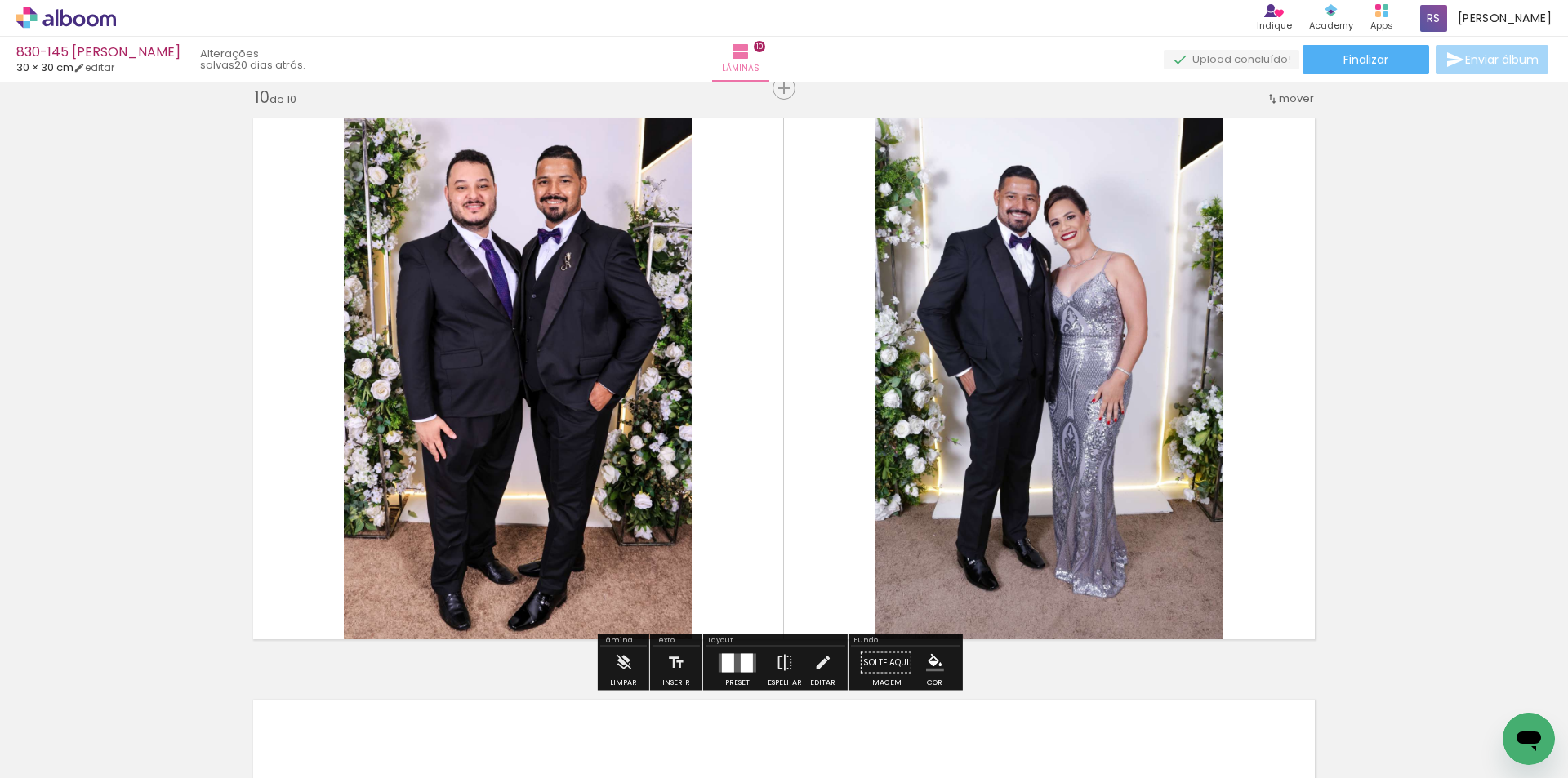
click at [814, 656] on iron-icon at bounding box center [822, 663] width 18 height 33
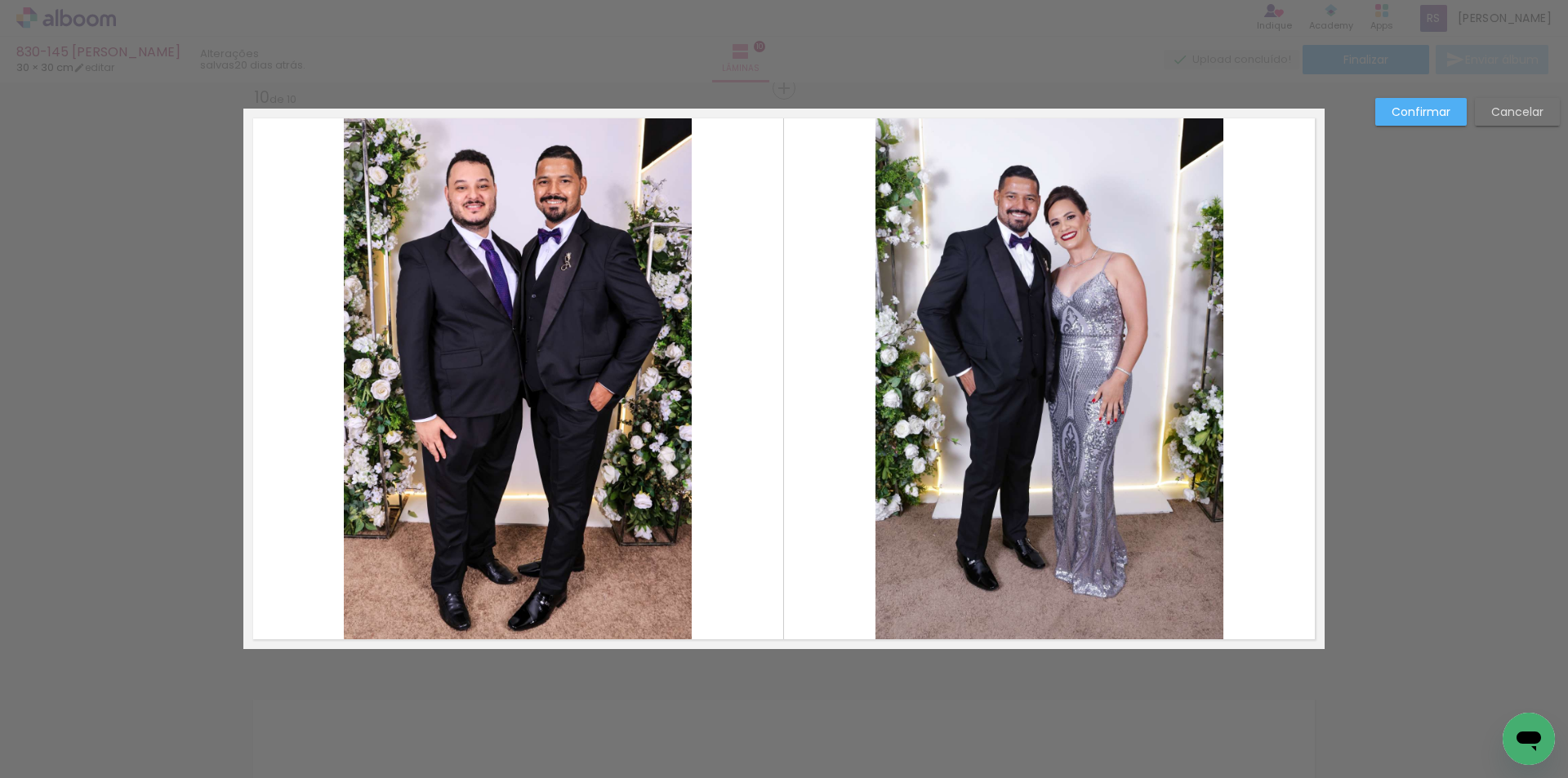
click at [911, 410] on quentale-photo at bounding box center [1049, 379] width 348 height 541
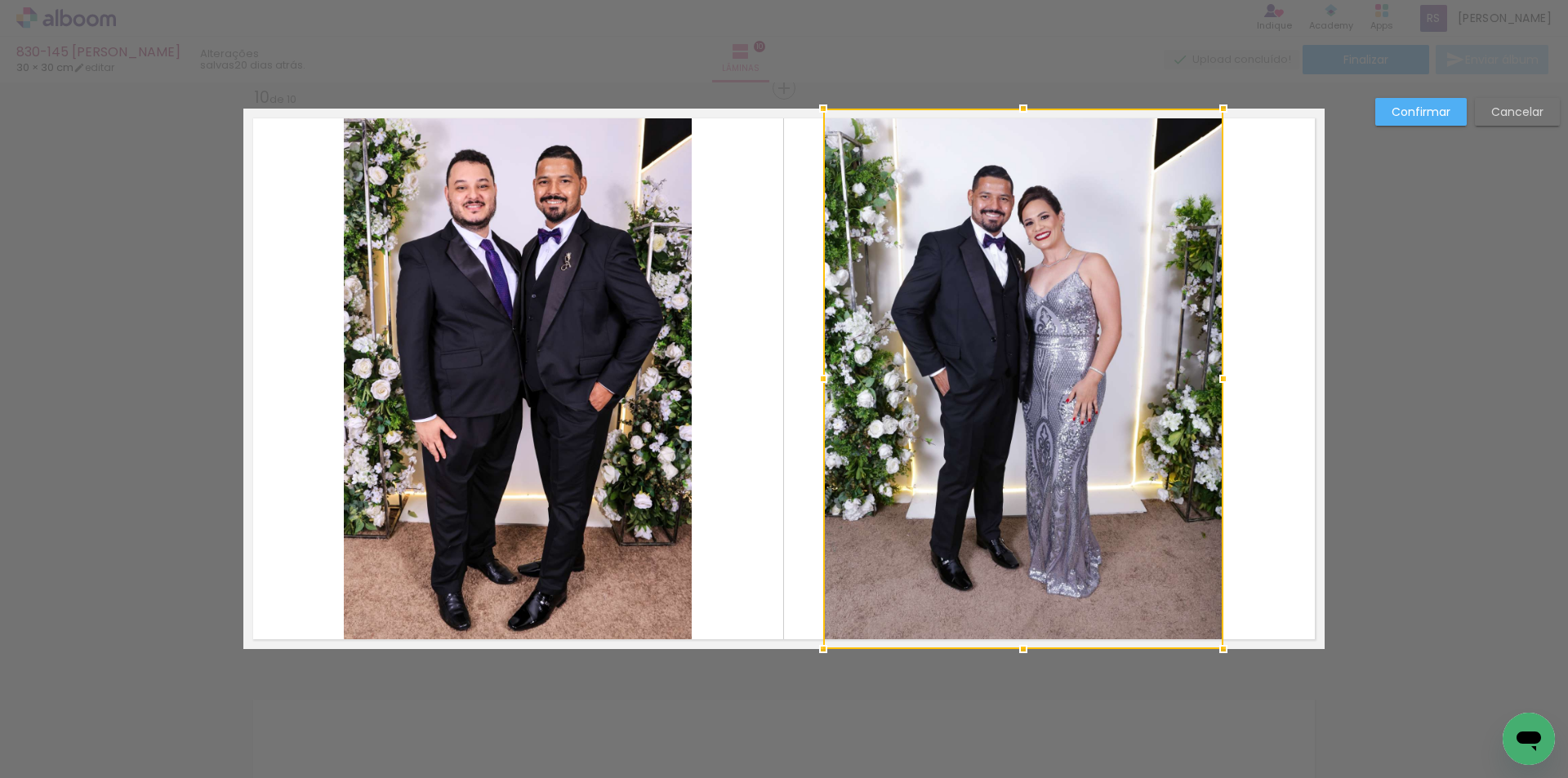
drag, startPoint x: 882, startPoint y: 379, endPoint x: 829, endPoint y: 388, distance: 53.8
click at [829, 386] on div at bounding box center [823, 379] width 33 height 33
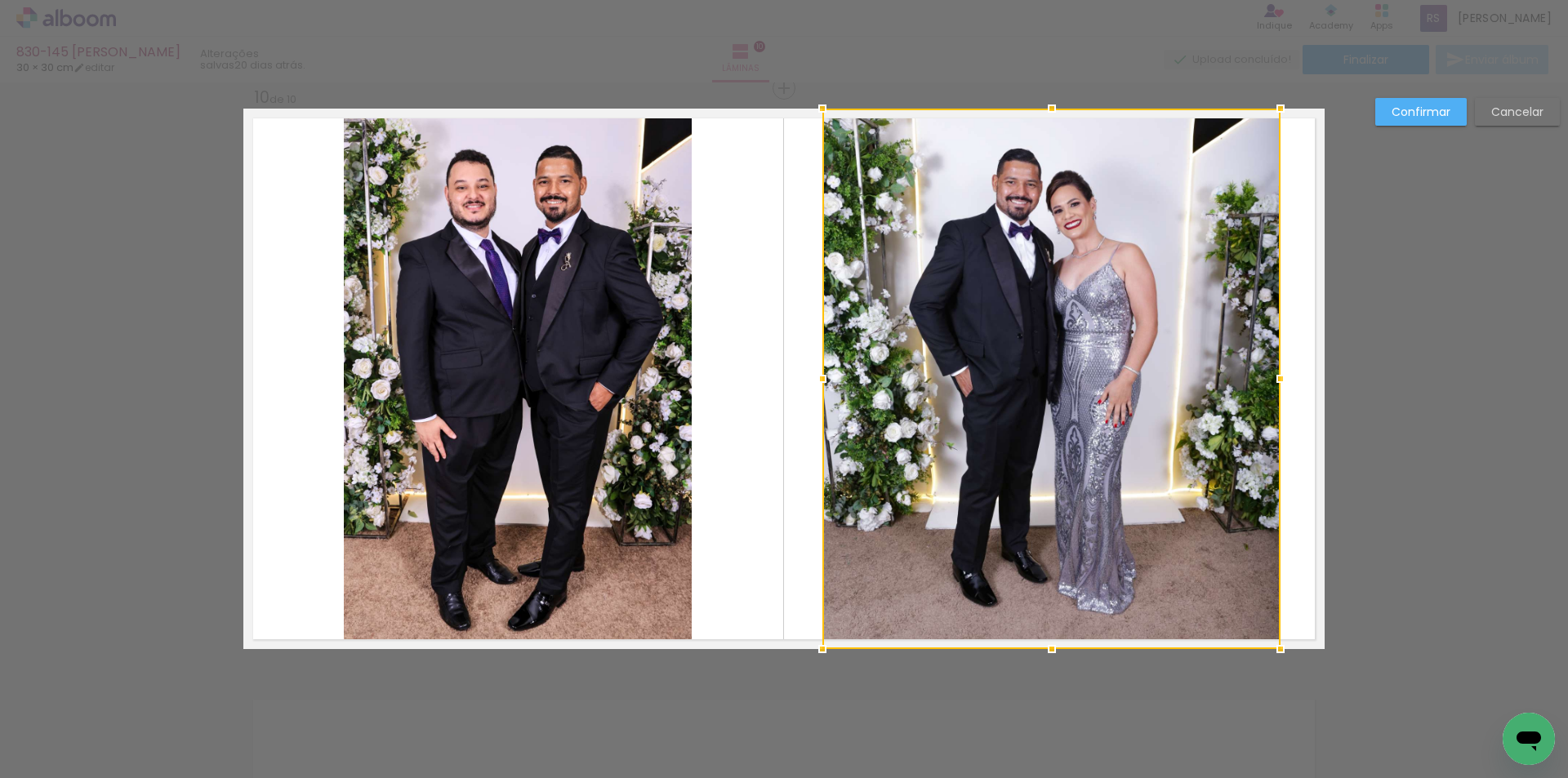
drag, startPoint x: 1221, startPoint y: 379, endPoint x: 1272, endPoint y: 381, distance: 51.0
click at [1272, 381] on div at bounding box center [1281, 379] width 33 height 33
click at [627, 386] on quentale-photo at bounding box center [517, 379] width 348 height 541
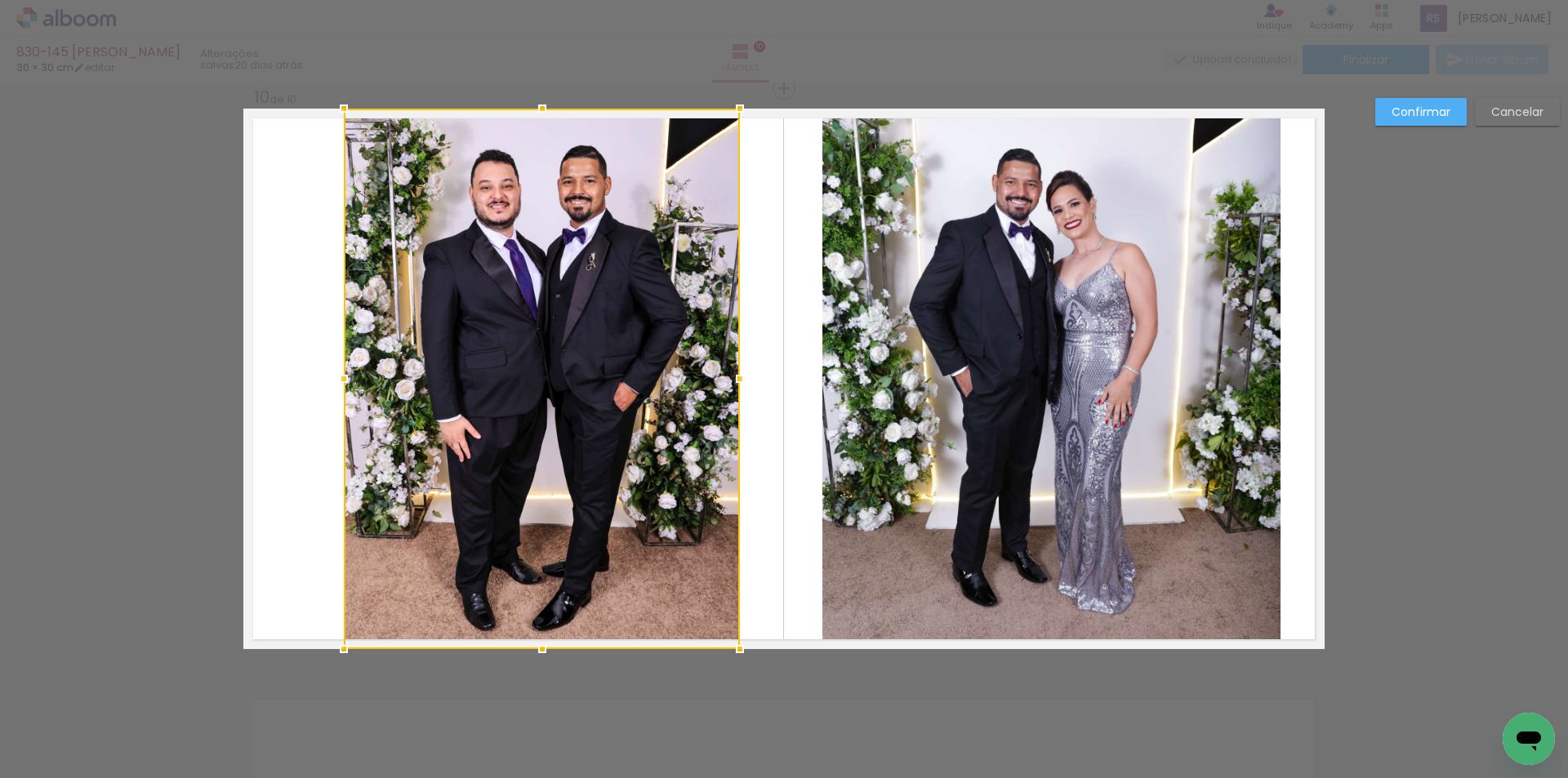
drag, startPoint x: 687, startPoint y: 377, endPoint x: 735, endPoint y: 375, distance: 48.0
click at [735, 375] on div at bounding box center [740, 379] width 33 height 33
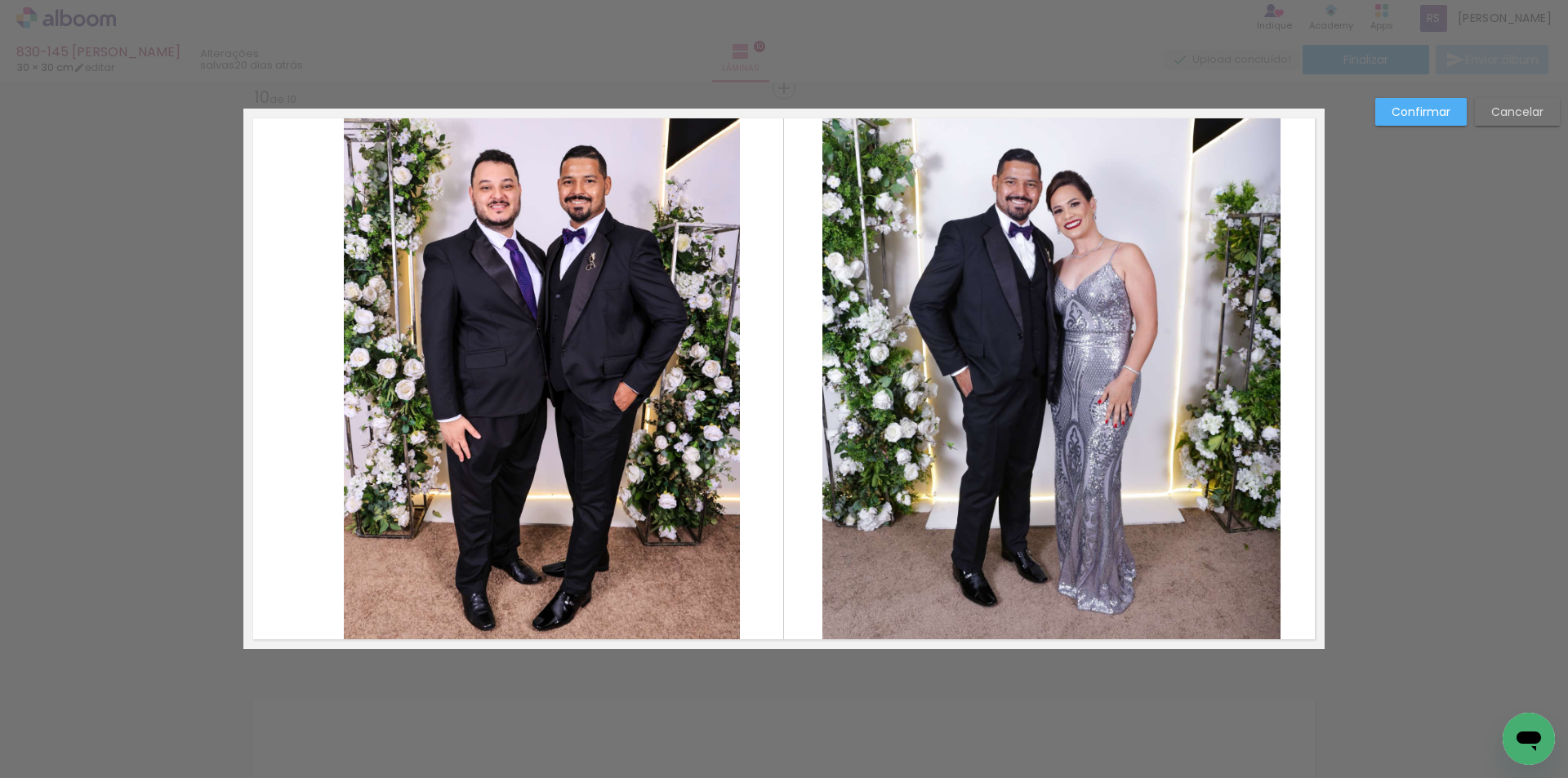
click at [393, 393] on quentale-photo at bounding box center [542, 379] width 396 height 541
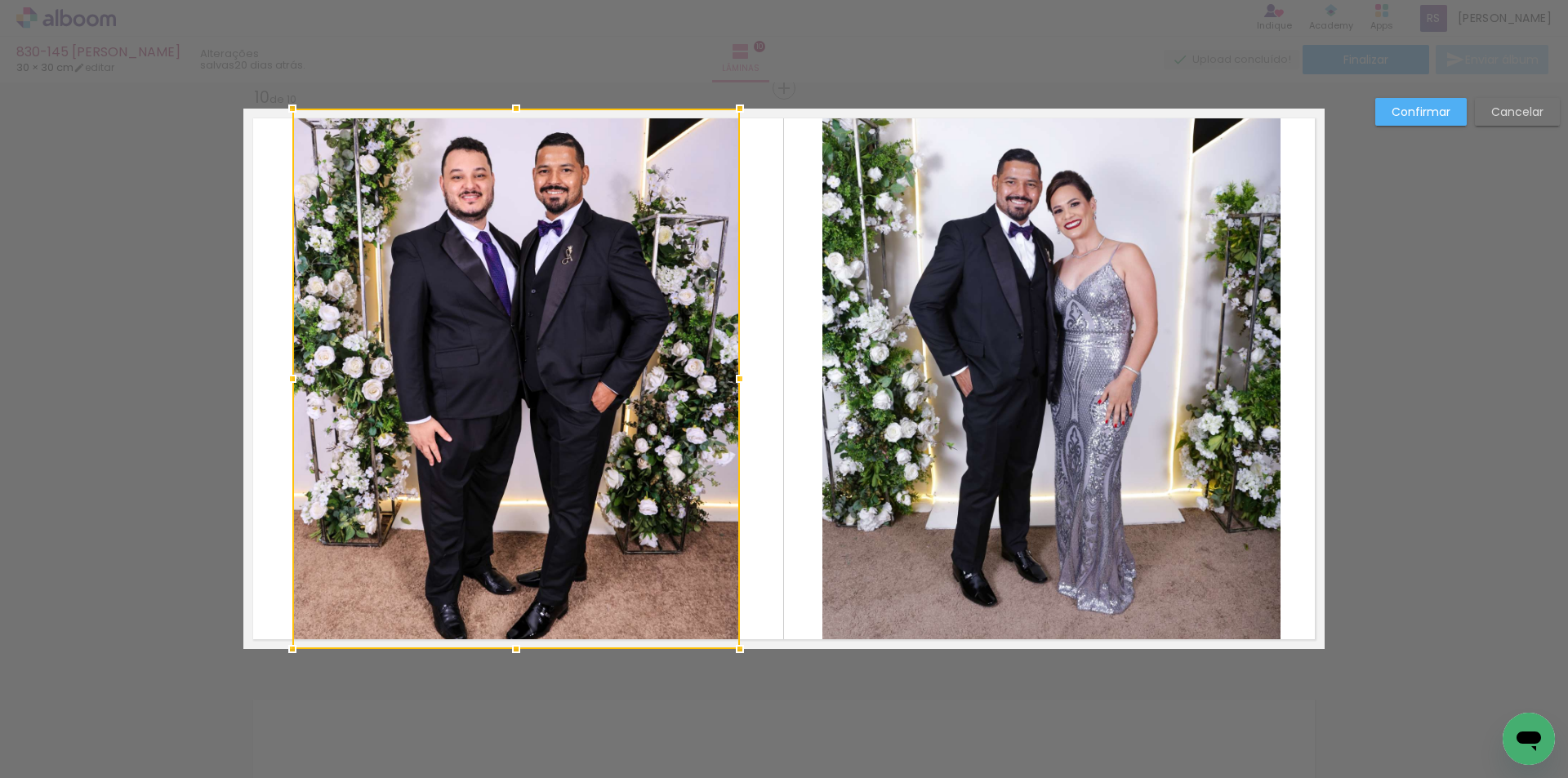
drag, startPoint x: 344, startPoint y: 384, endPoint x: 293, endPoint y: 380, distance: 51.2
click at [293, 380] on div at bounding box center [293, 379] width 33 height 33
click at [0, 0] on slot "Confirmar" at bounding box center [0, 0] width 0 height 0
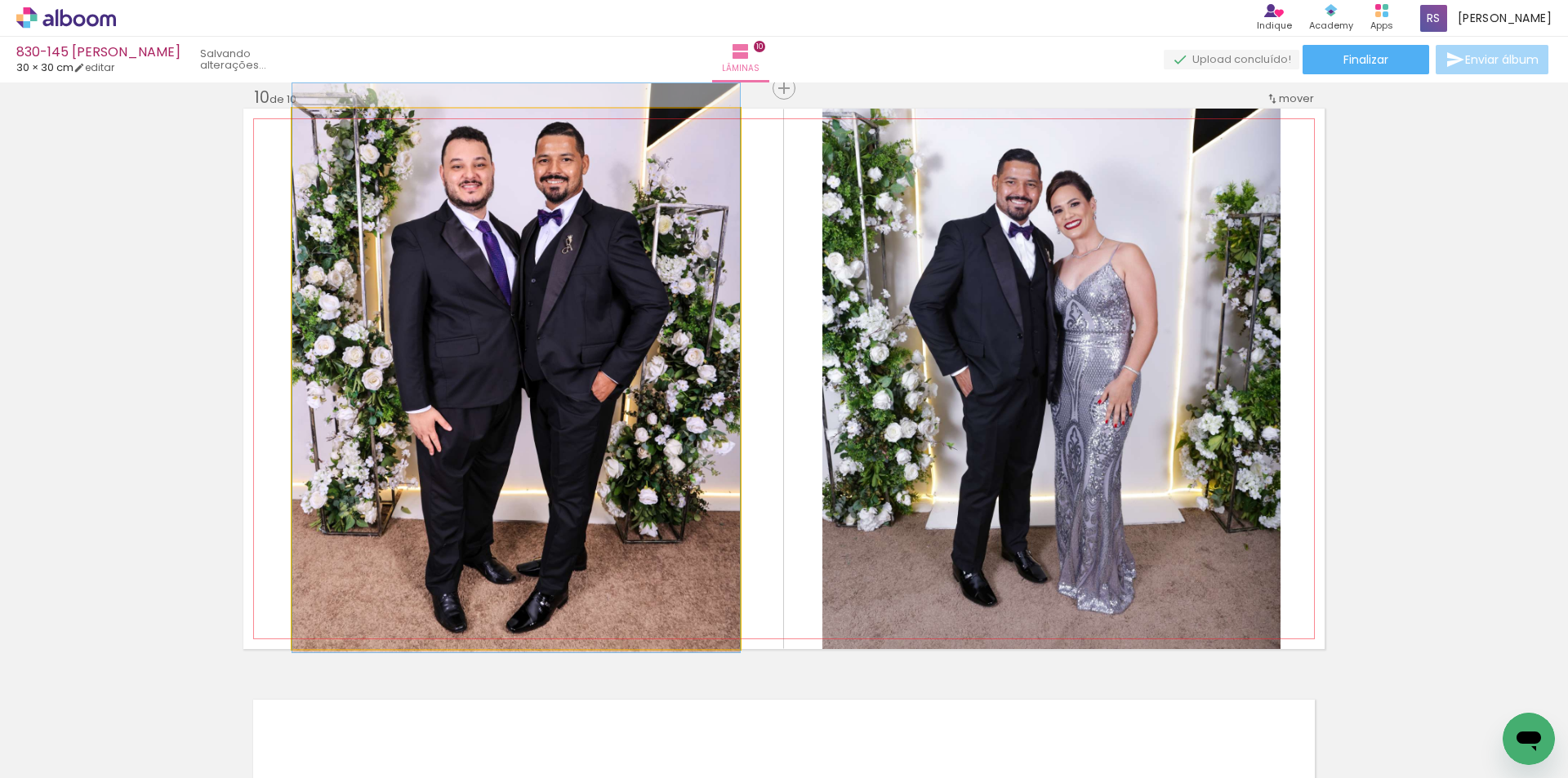
drag, startPoint x: 593, startPoint y: 355, endPoint x: 583, endPoint y: 345, distance: 14.1
drag, startPoint x: 583, startPoint y: 345, endPoint x: 574, endPoint y: 346, distance: 9.1
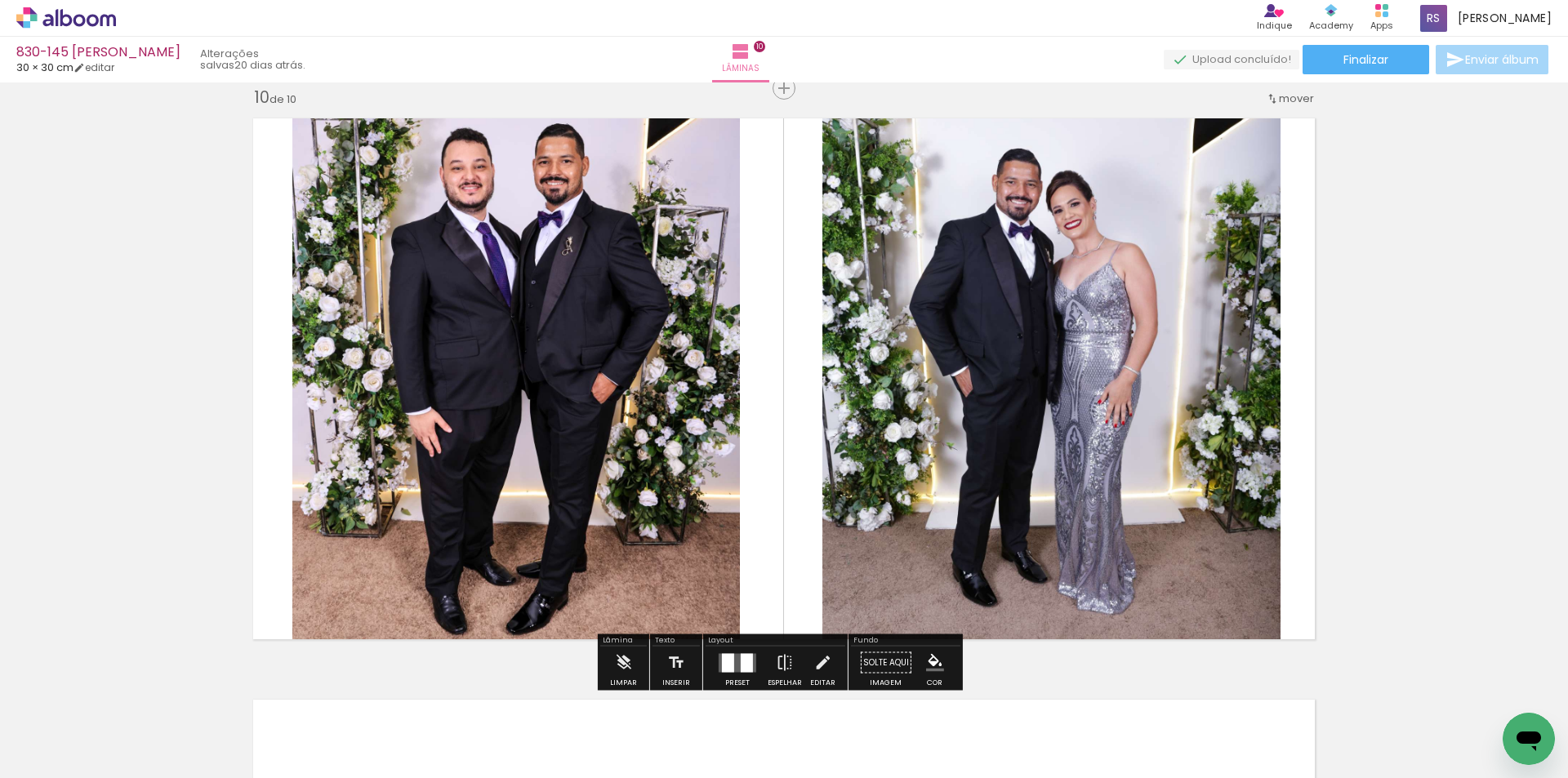
click at [929, 657] on iron-icon "color picker" at bounding box center [934, 663] width 18 height 18
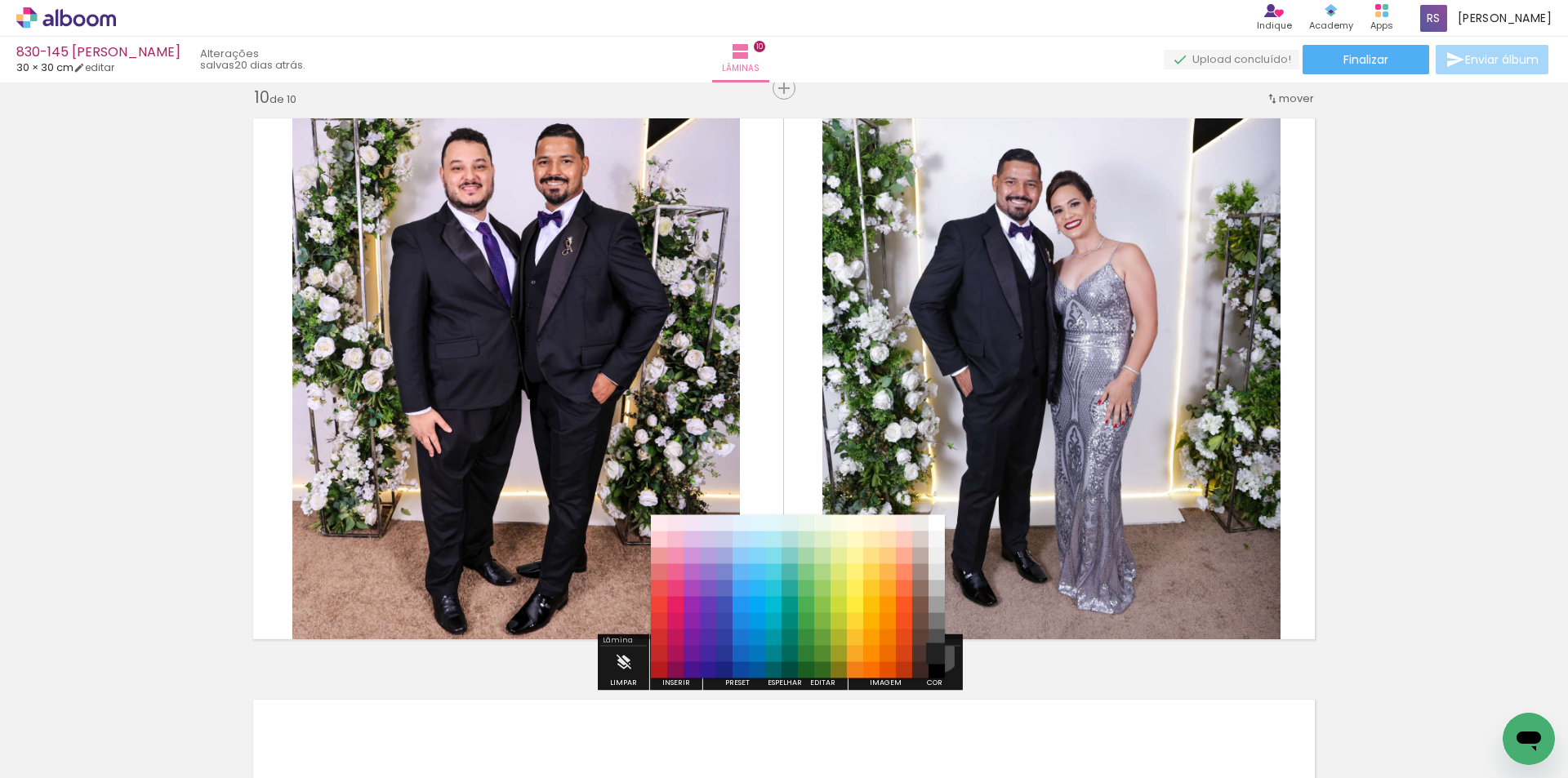
click at [935, 655] on paper-item "#212121" at bounding box center [936, 654] width 16 height 16
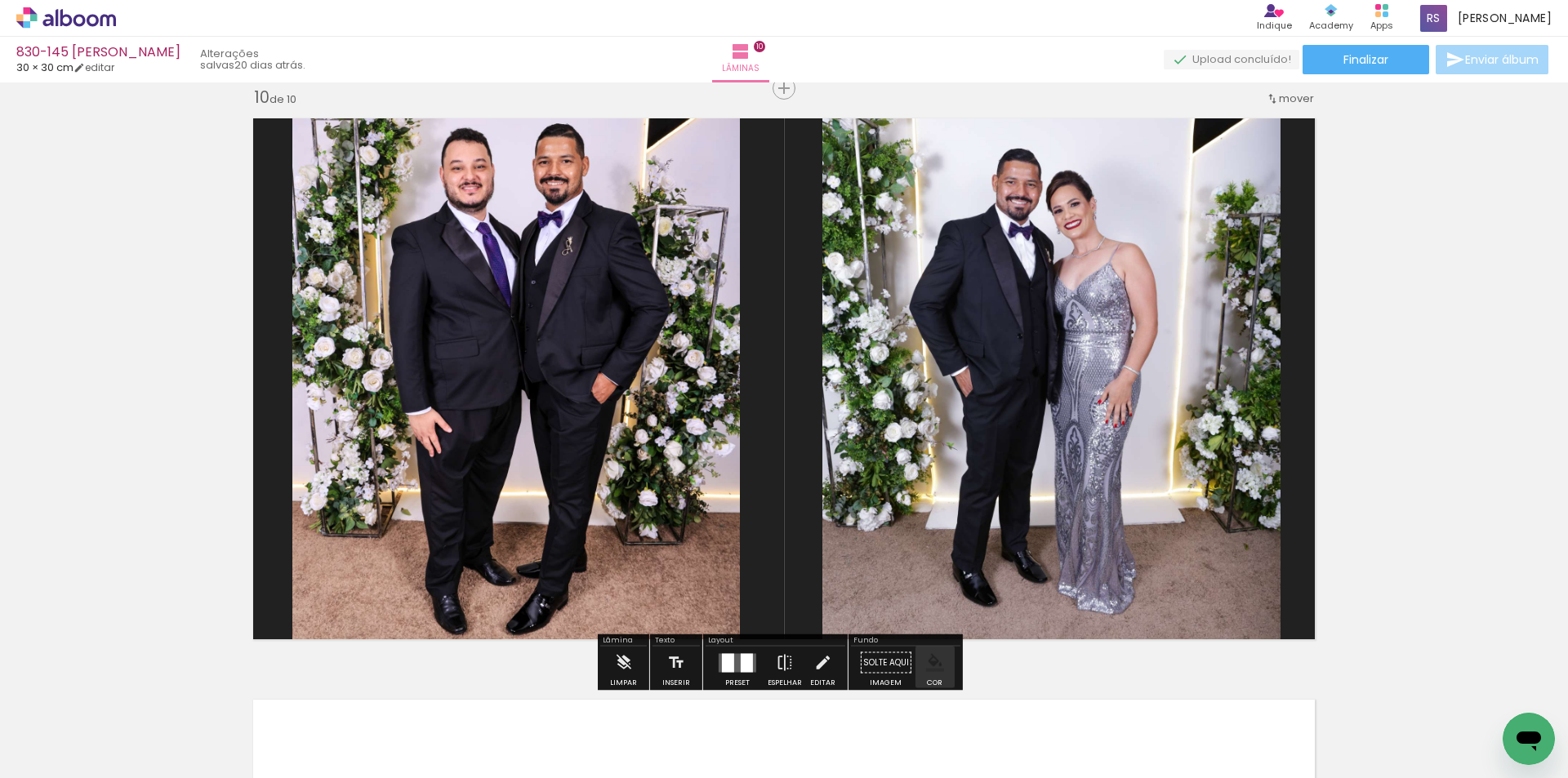
click at [929, 659] on iron-icon "color picker" at bounding box center [934, 663] width 18 height 18
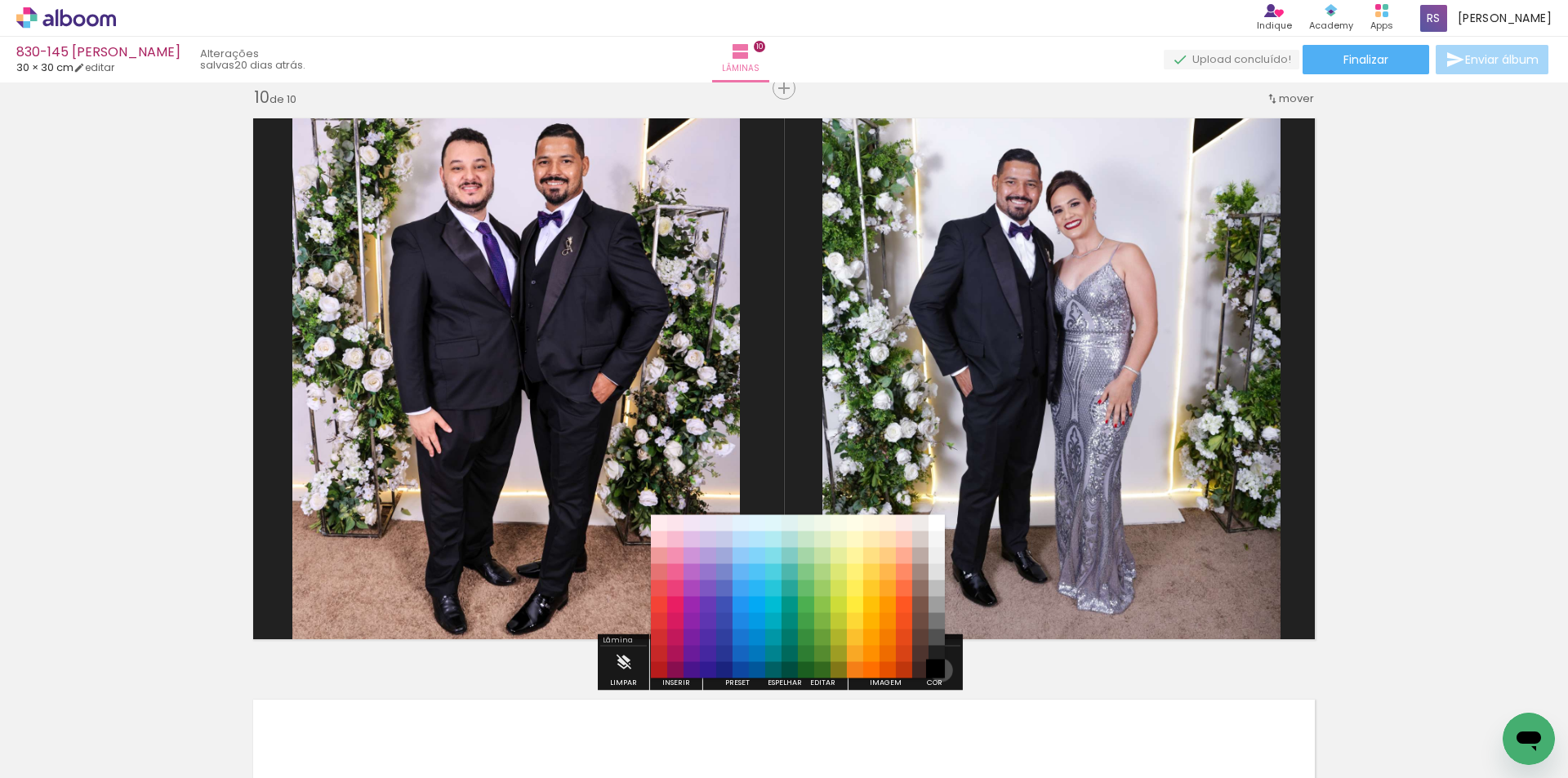
click at [936, 670] on paper-item "#000000" at bounding box center [936, 670] width 16 height 16
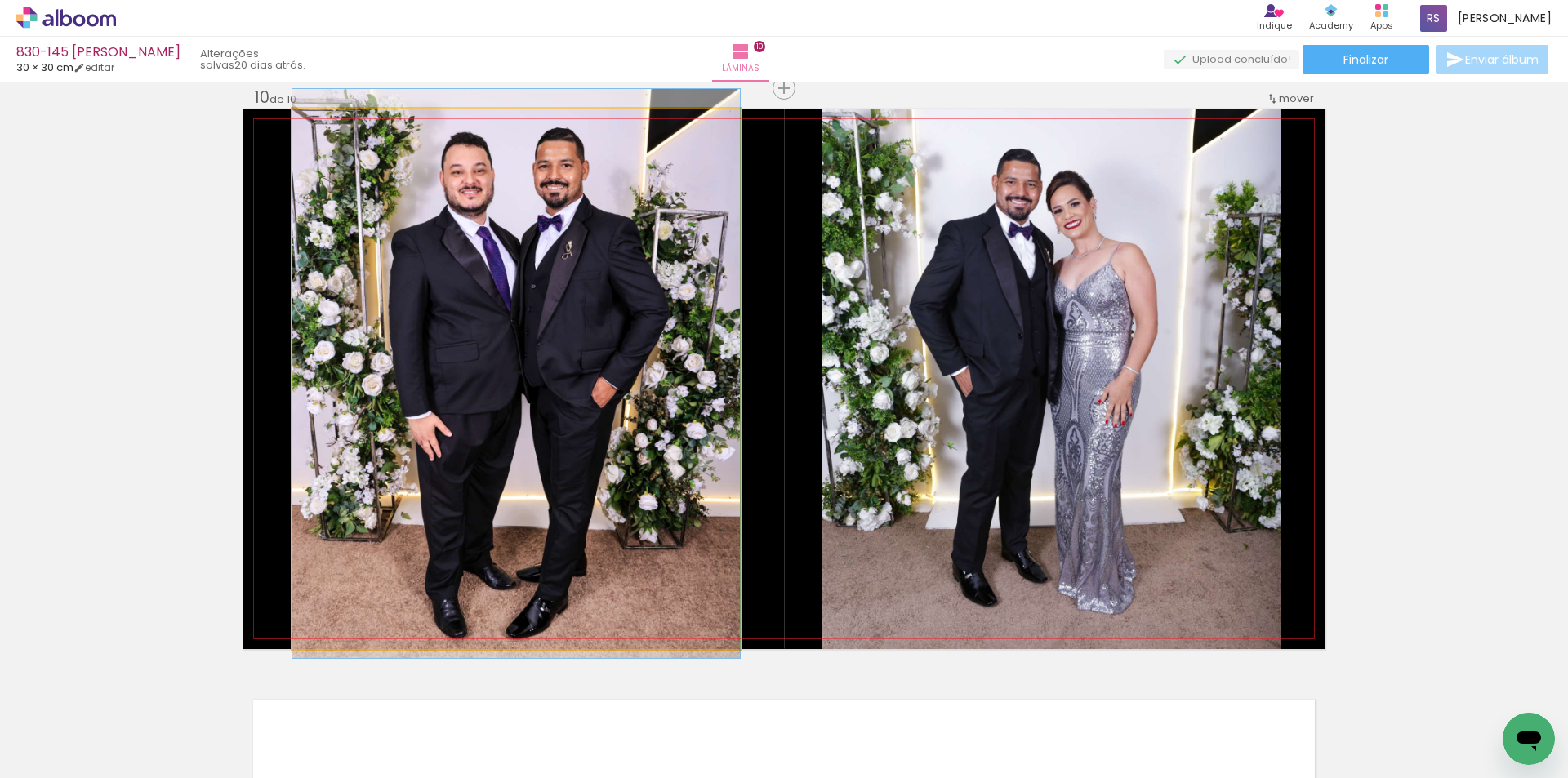
drag, startPoint x: 471, startPoint y: 342, endPoint x: 462, endPoint y: 346, distance: 9.8
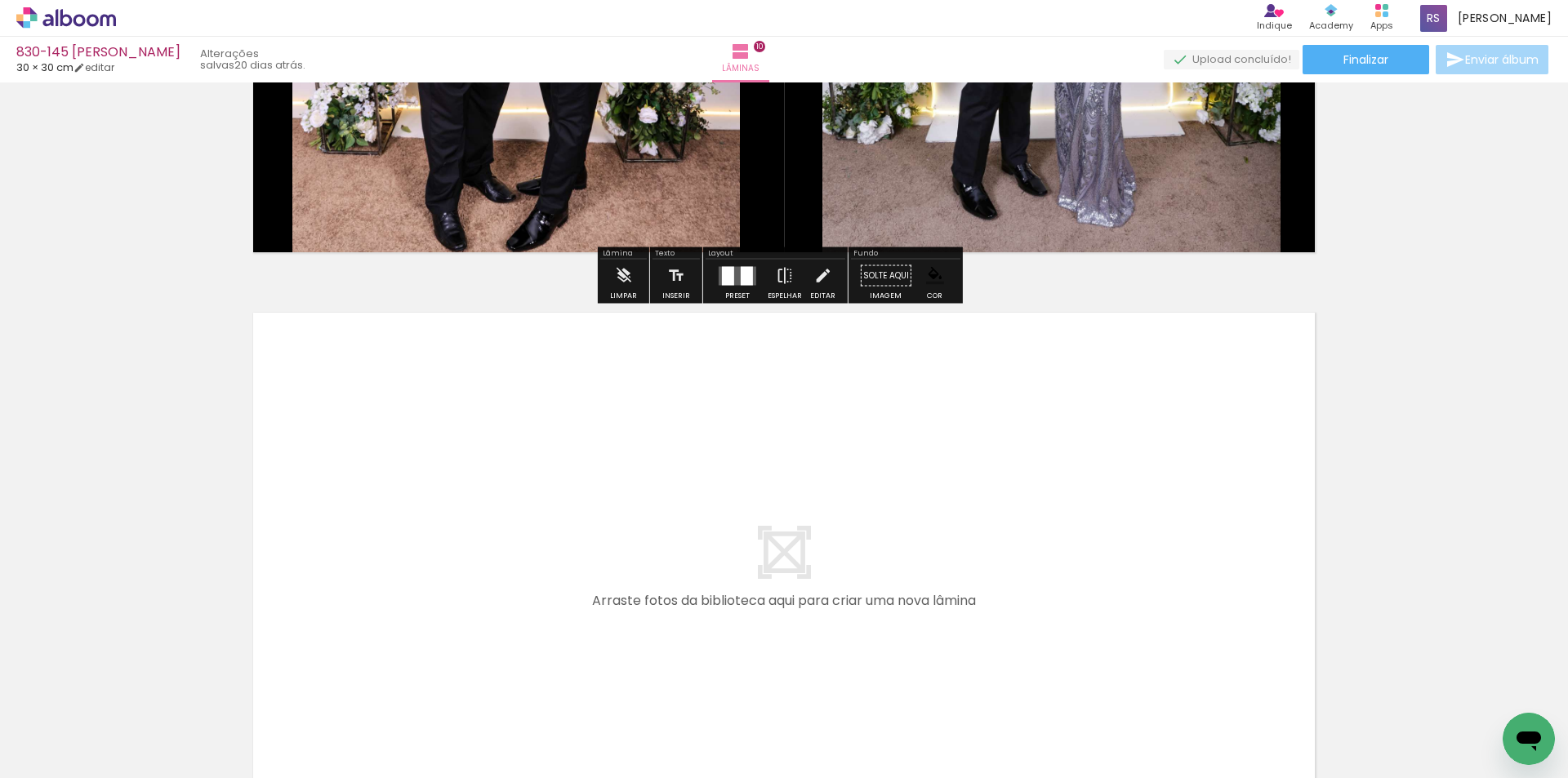
scroll to position [5744, 0]
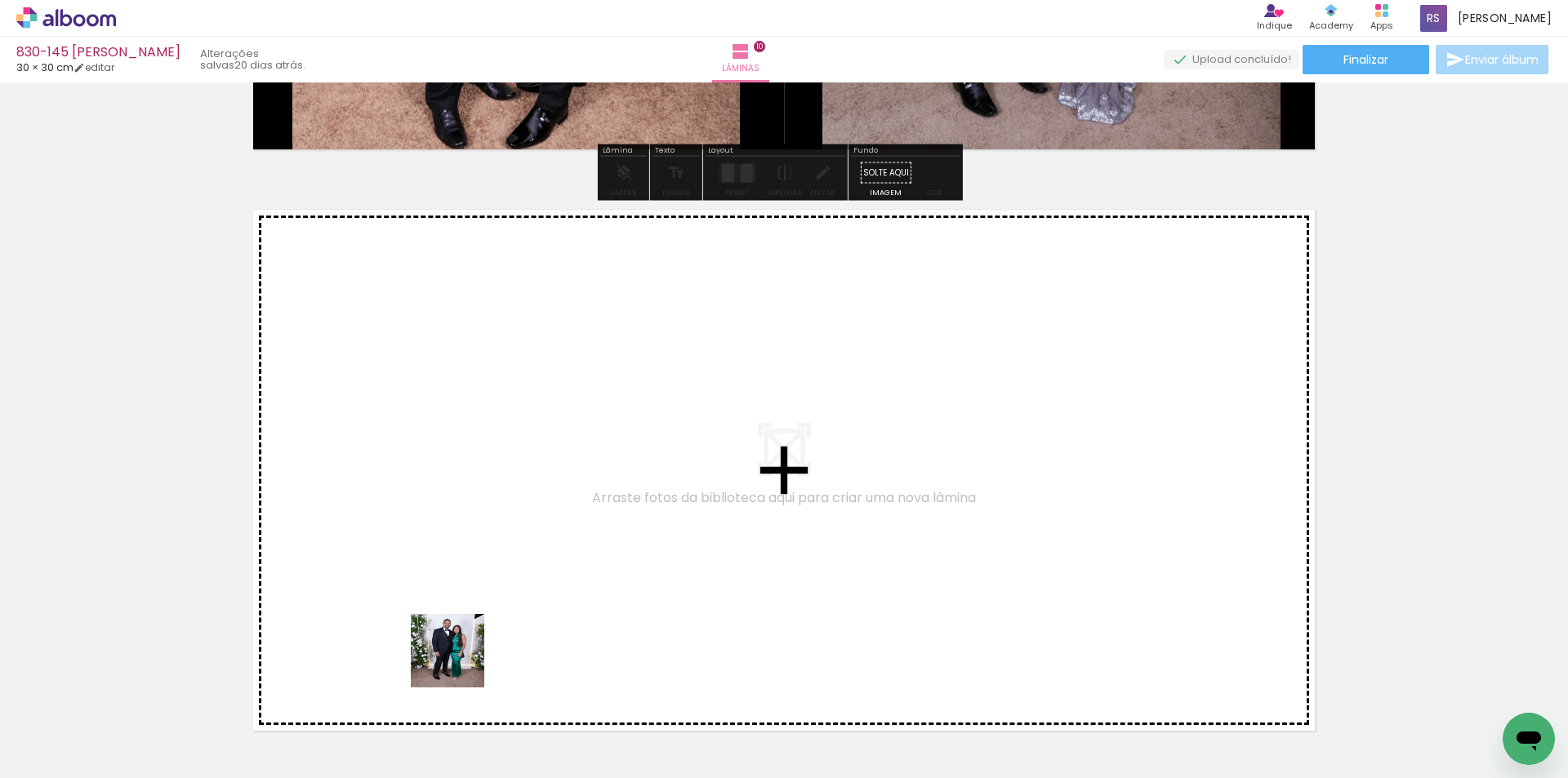
drag, startPoint x: 432, startPoint y: 723, endPoint x: 466, endPoint y: 541, distance: 185.1
click at [466, 541] on quentale-workspace at bounding box center [784, 389] width 1568 height 778
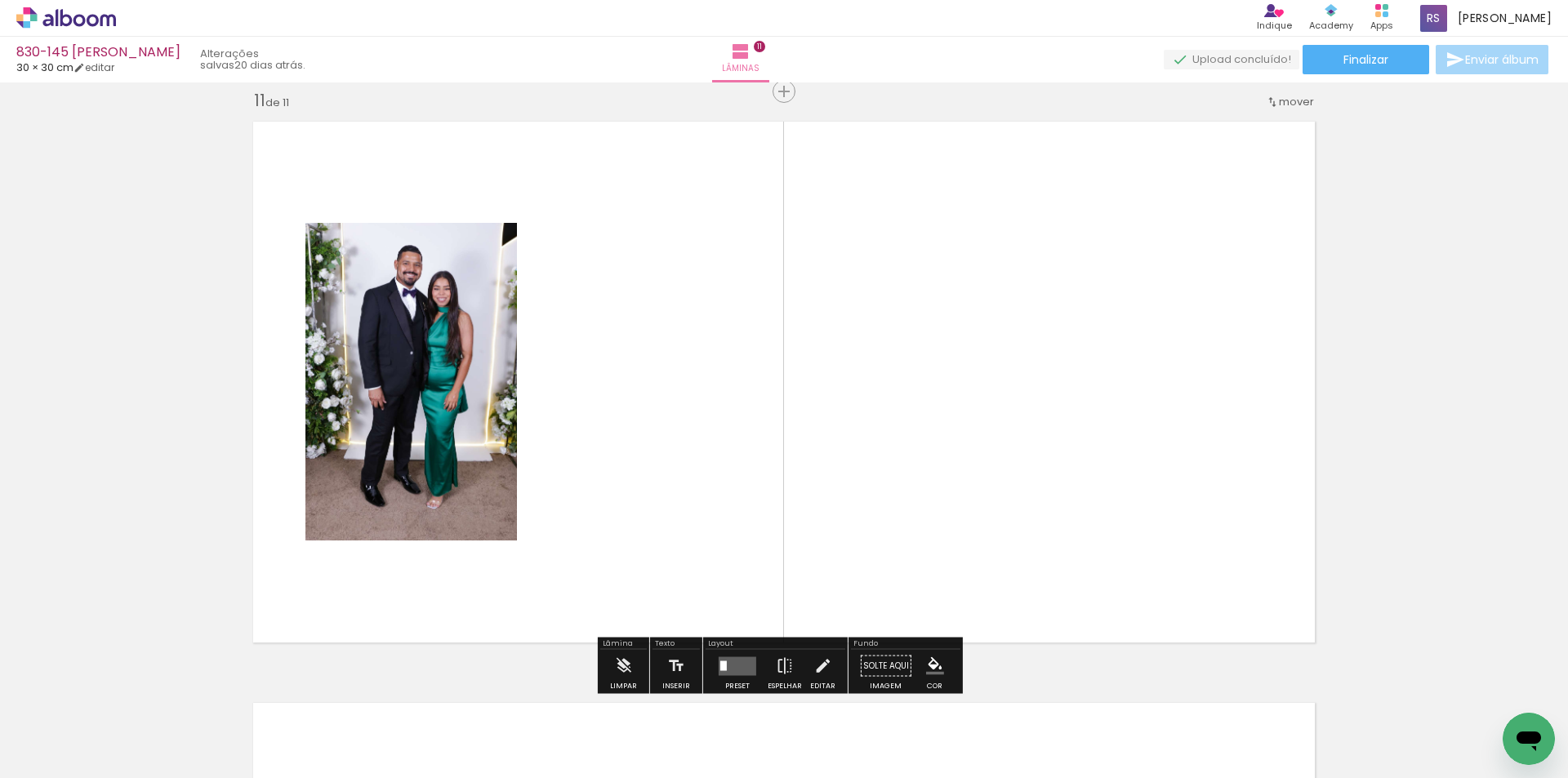
scroll to position [5835, 0]
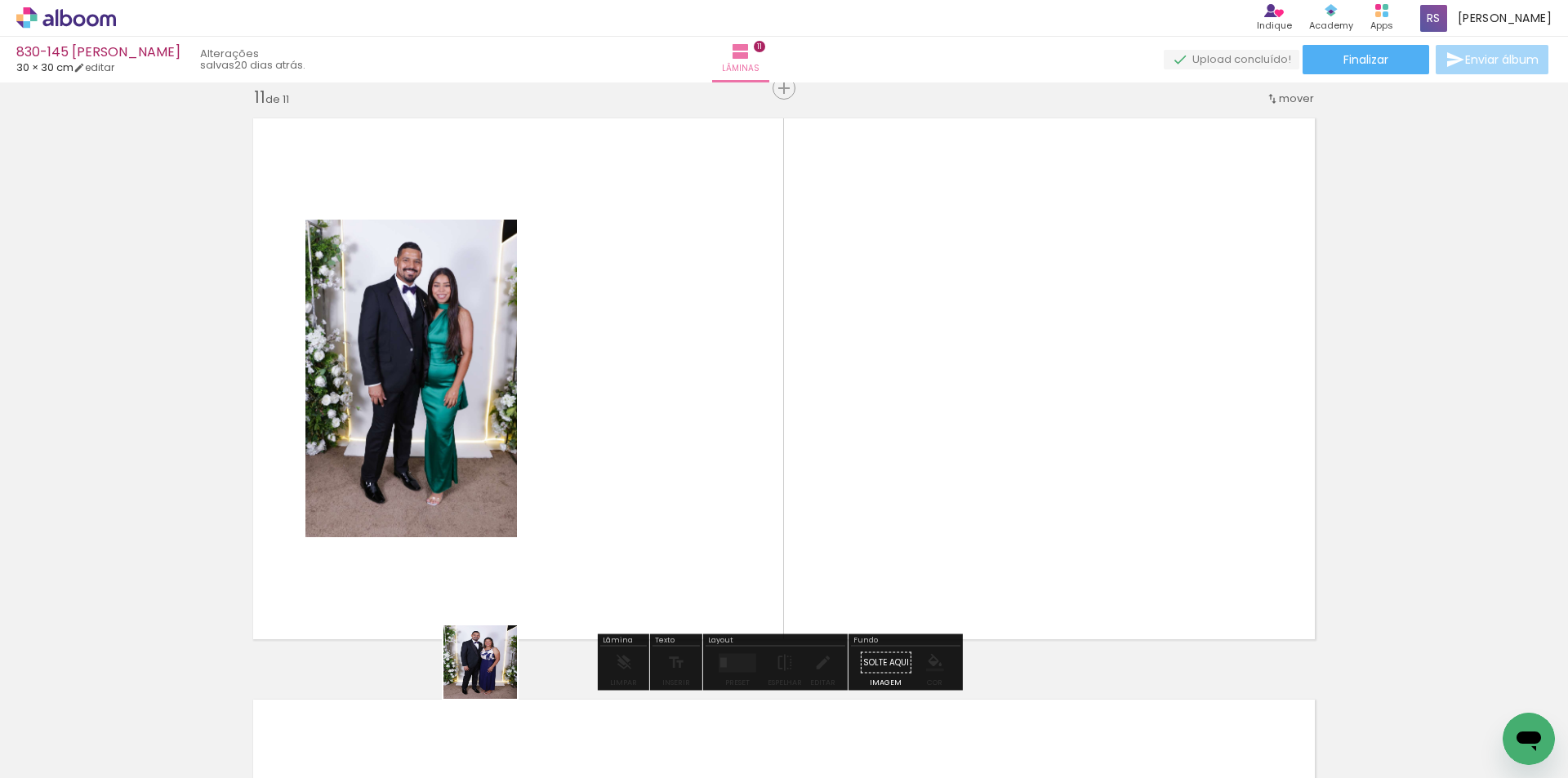
drag, startPoint x: 478, startPoint y: 689, endPoint x: 688, endPoint y: 478, distance: 297.7
click at [688, 478] on quentale-workspace at bounding box center [784, 389] width 1568 height 778
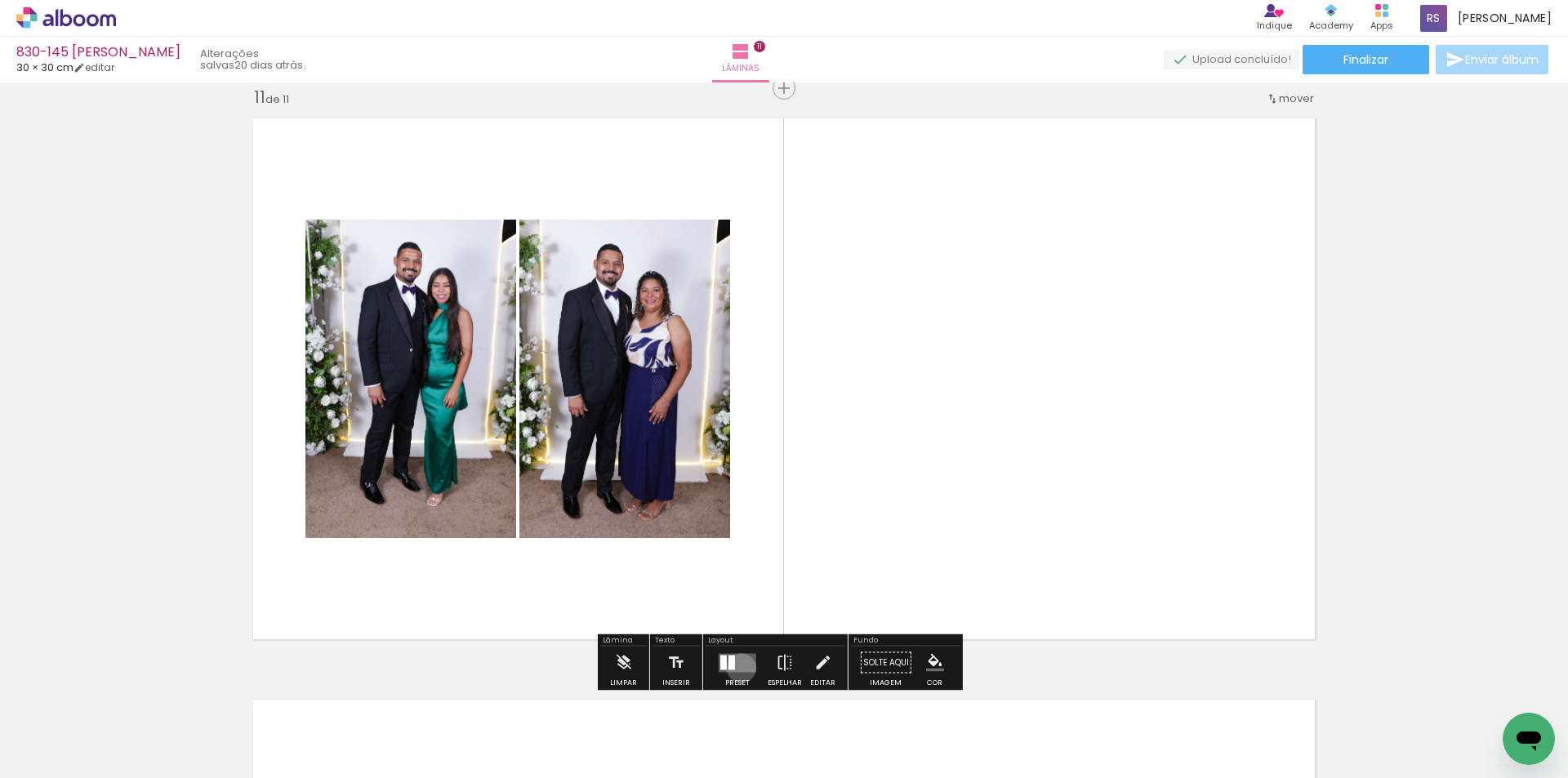
click at [737, 668] on quentale-layouter at bounding box center [737, 663] width 37 height 19
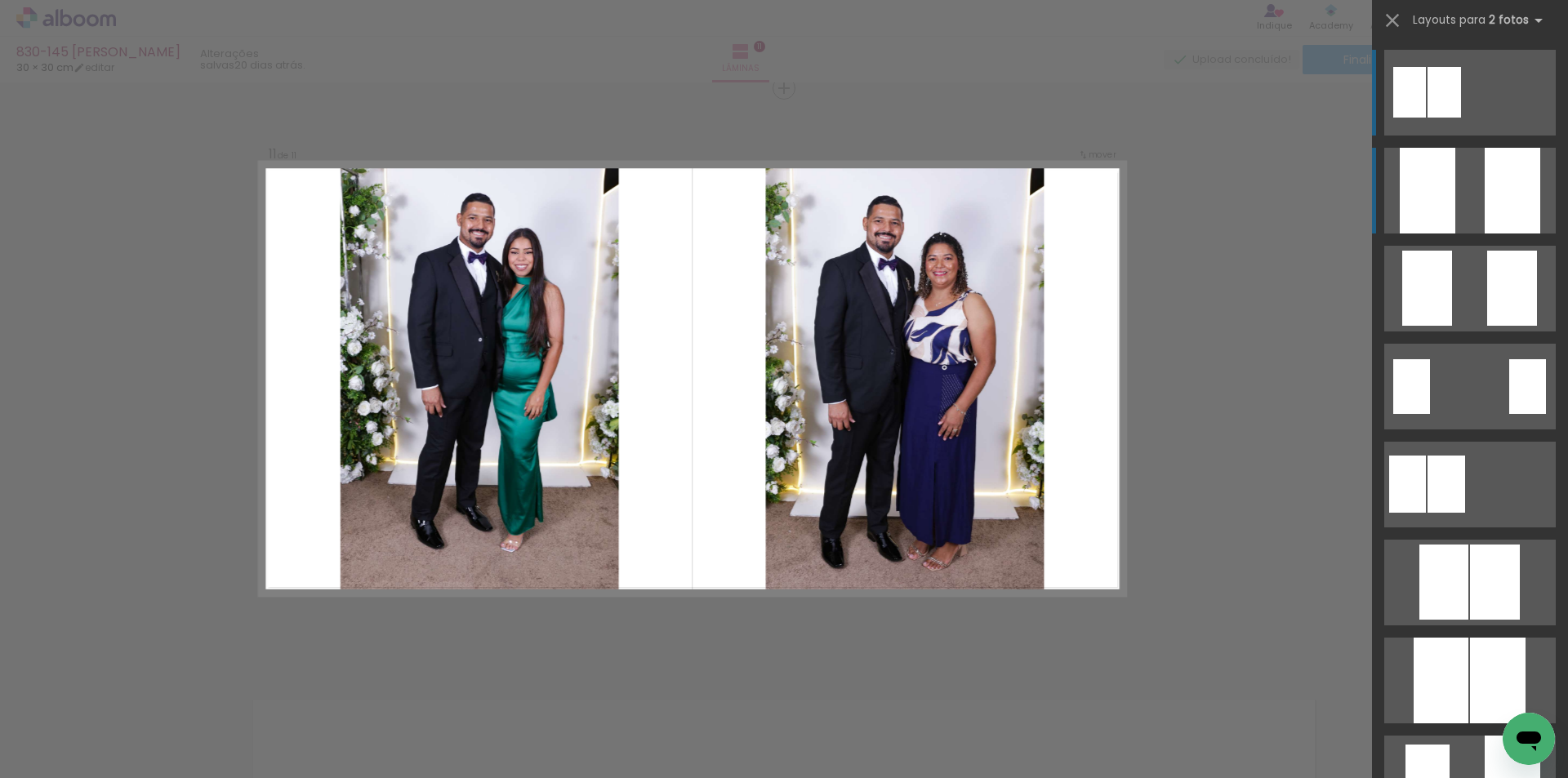
click at [1486, 214] on div at bounding box center [1512, 190] width 56 height 86
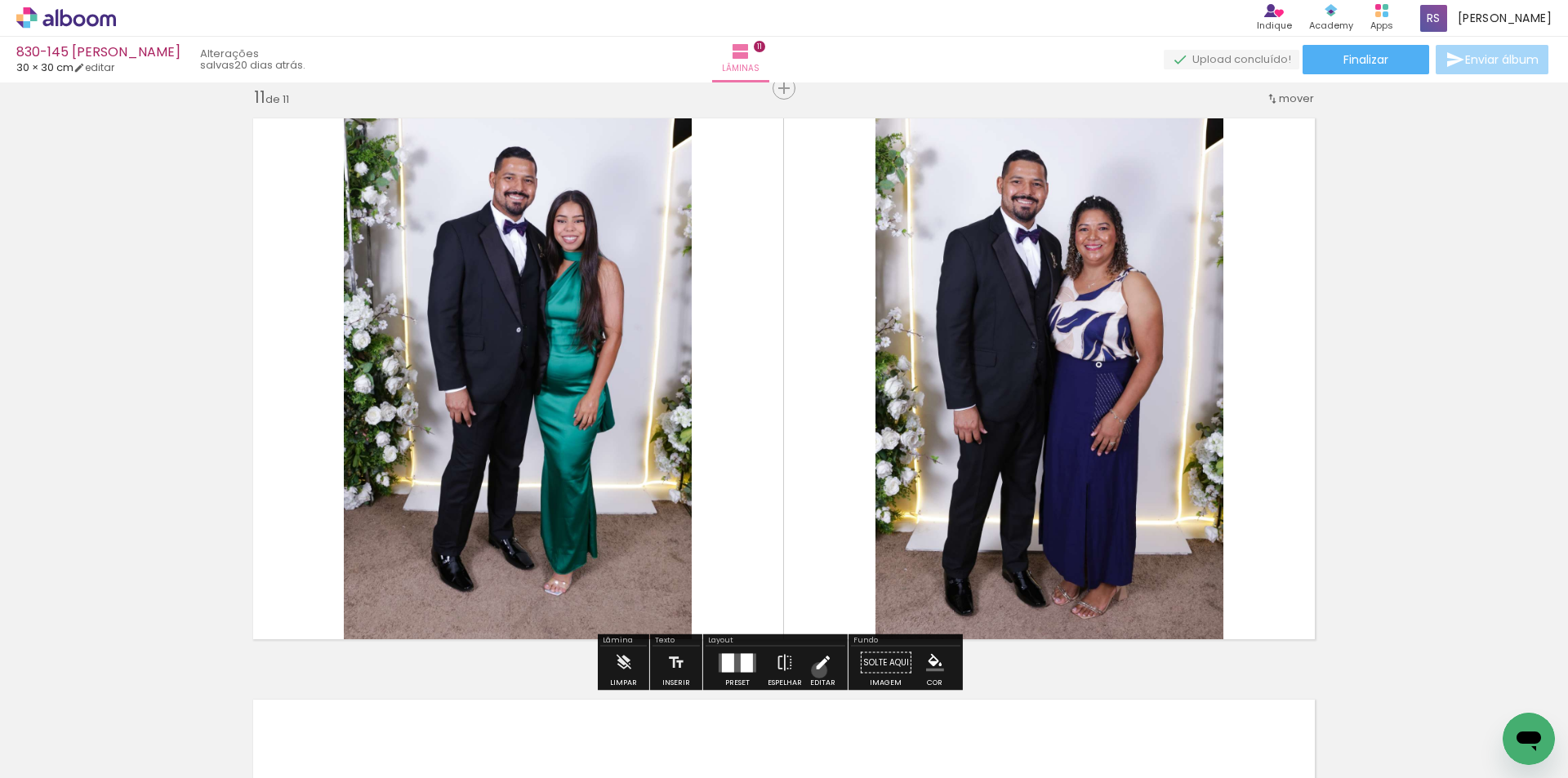
click at [814, 670] on iron-icon at bounding box center [822, 663] width 18 height 33
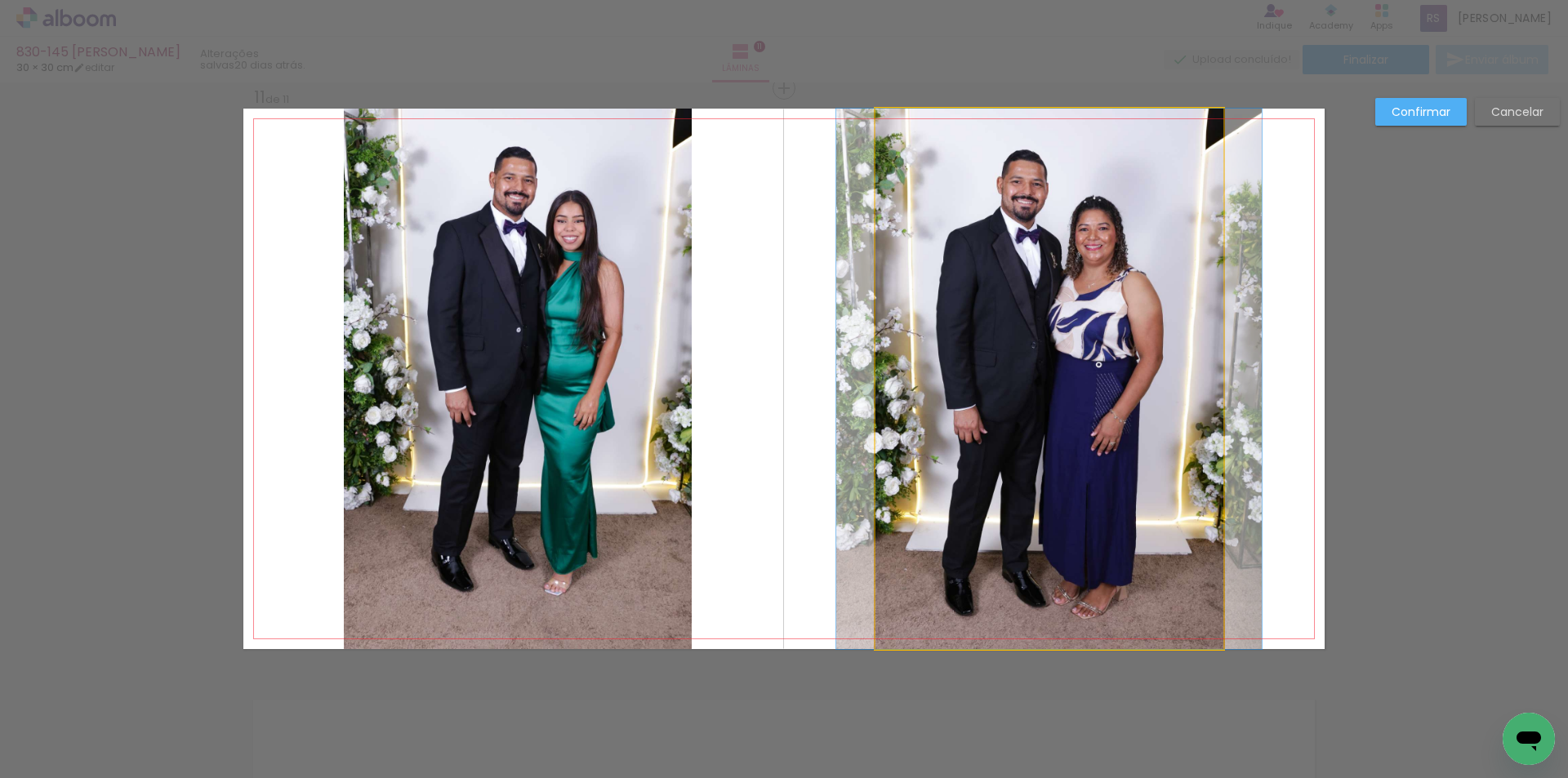
click at [978, 488] on quentale-photo at bounding box center [1049, 379] width 348 height 541
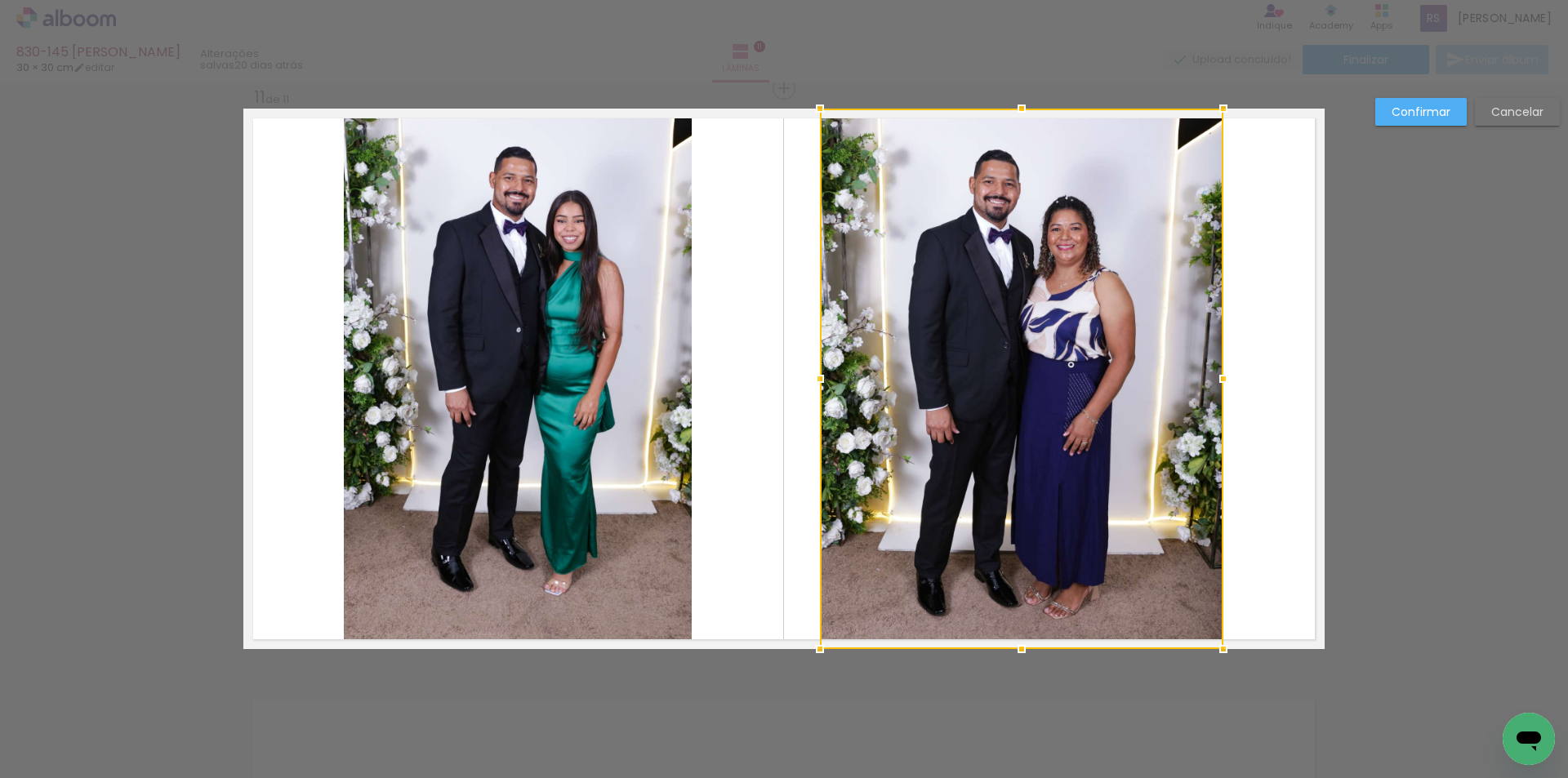
drag, startPoint x: 865, startPoint y: 379, endPoint x: 809, endPoint y: 374, distance: 56.2
click at [809, 374] on div at bounding box center [820, 379] width 33 height 33
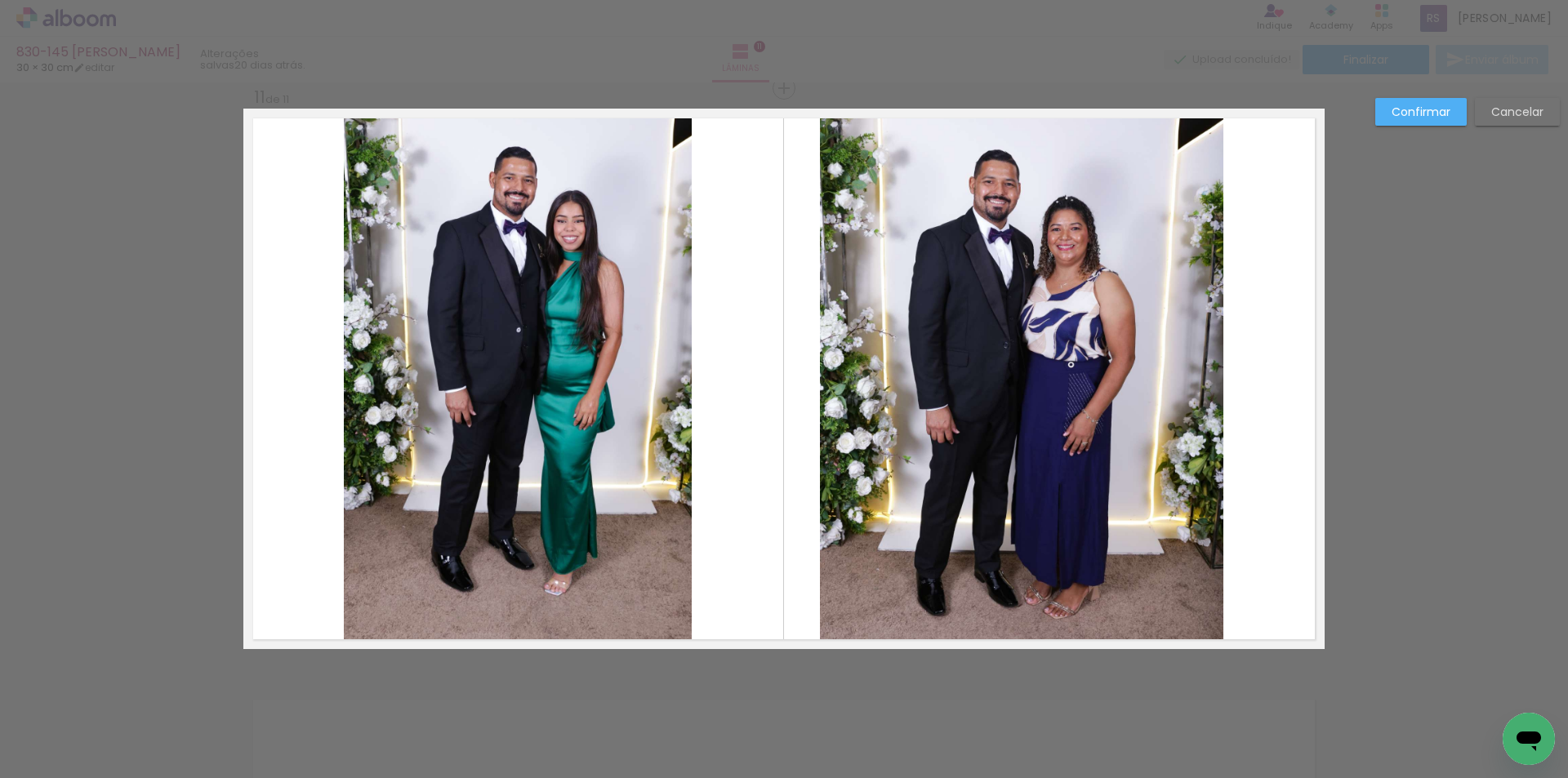
click at [1123, 381] on quentale-photo at bounding box center [1021, 379] width 404 height 541
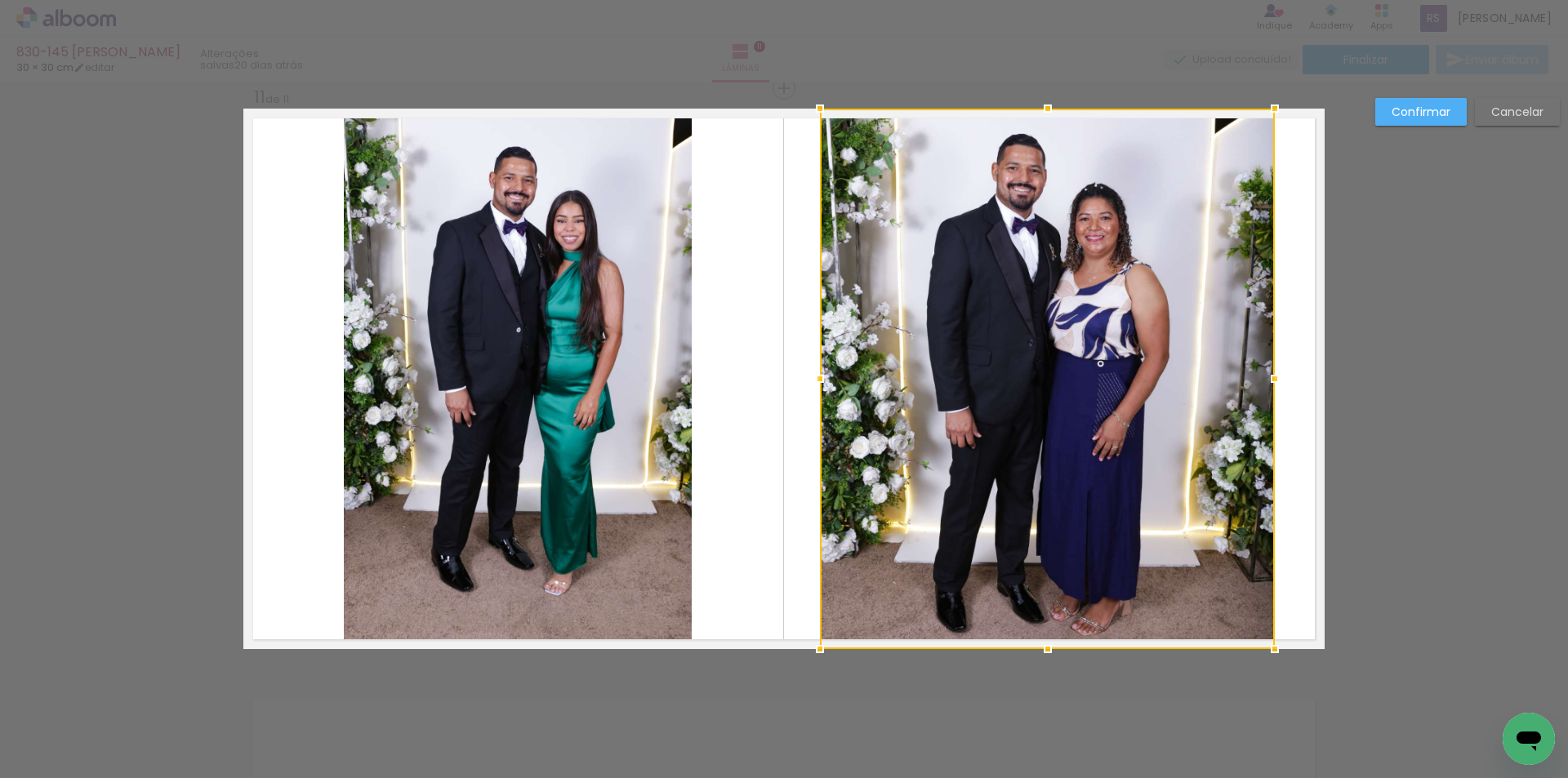
drag, startPoint x: 1212, startPoint y: 379, endPoint x: 1263, endPoint y: 379, distance: 51.0
click at [1263, 379] on div at bounding box center [1275, 379] width 33 height 33
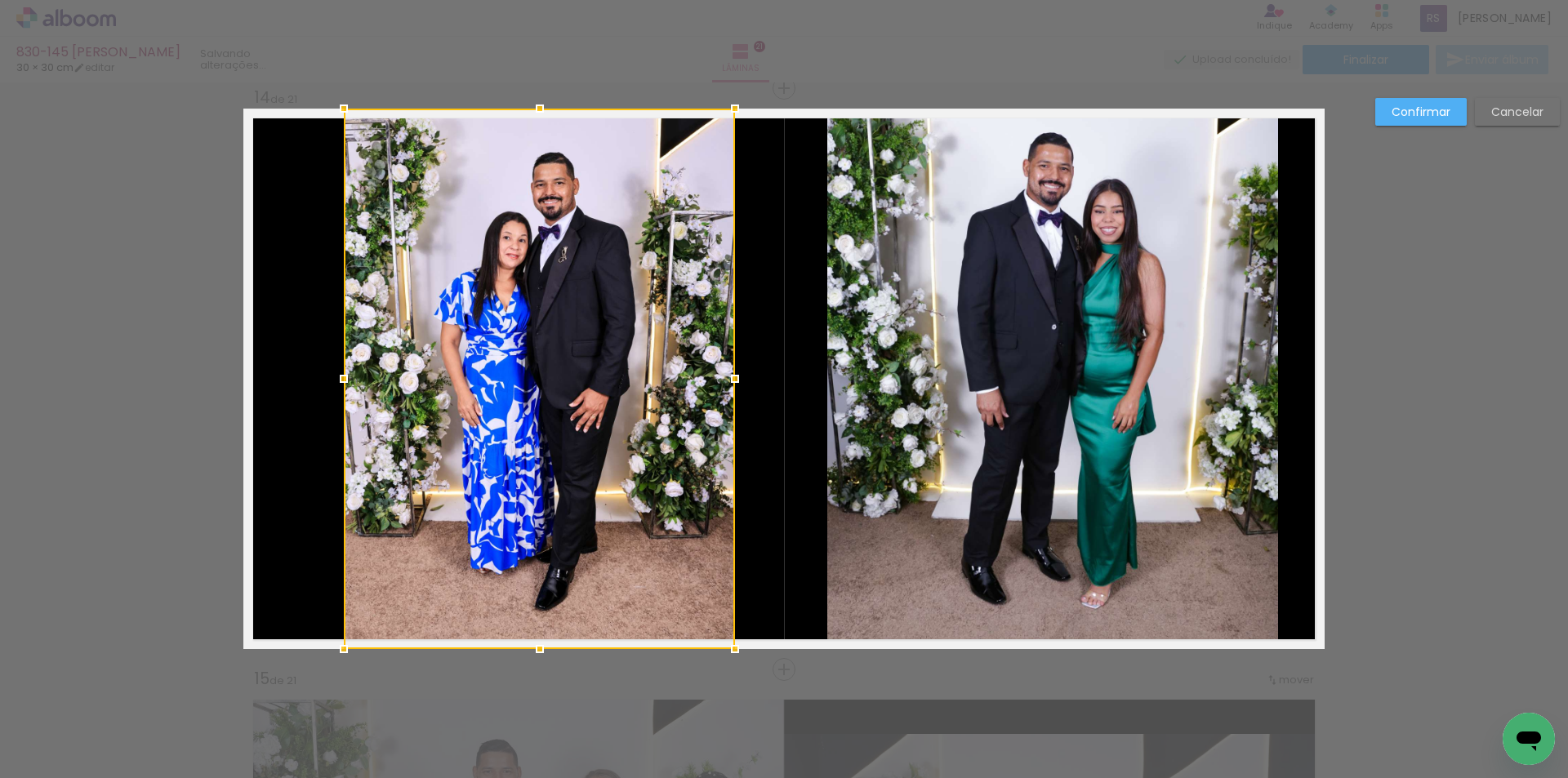
drag, startPoint x: 690, startPoint y: 387, endPoint x: 733, endPoint y: 382, distance: 43.3
click at [733, 382] on div at bounding box center [735, 379] width 33 height 33
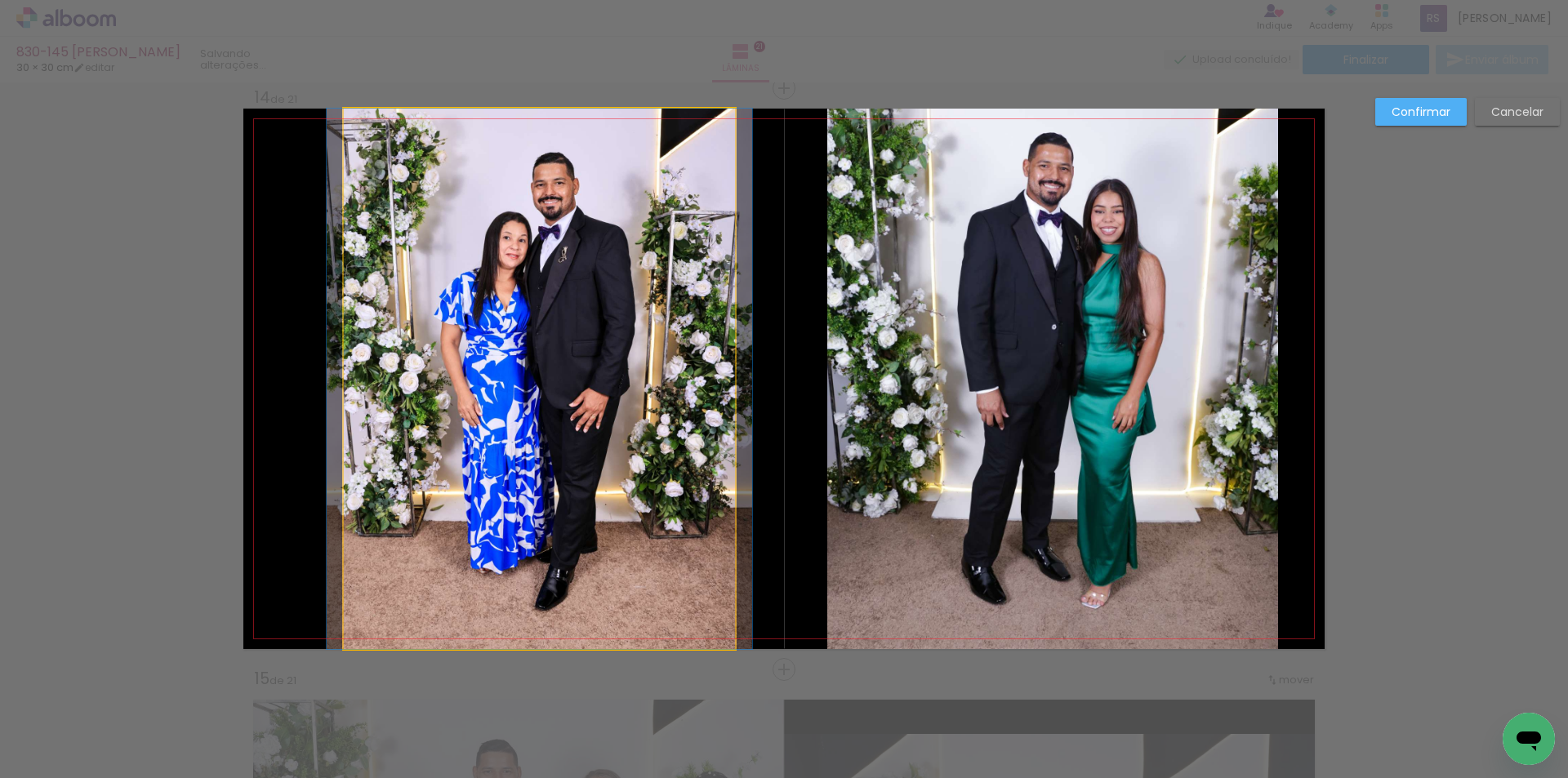
click at [432, 377] on quentale-photo at bounding box center [539, 379] width 391 height 541
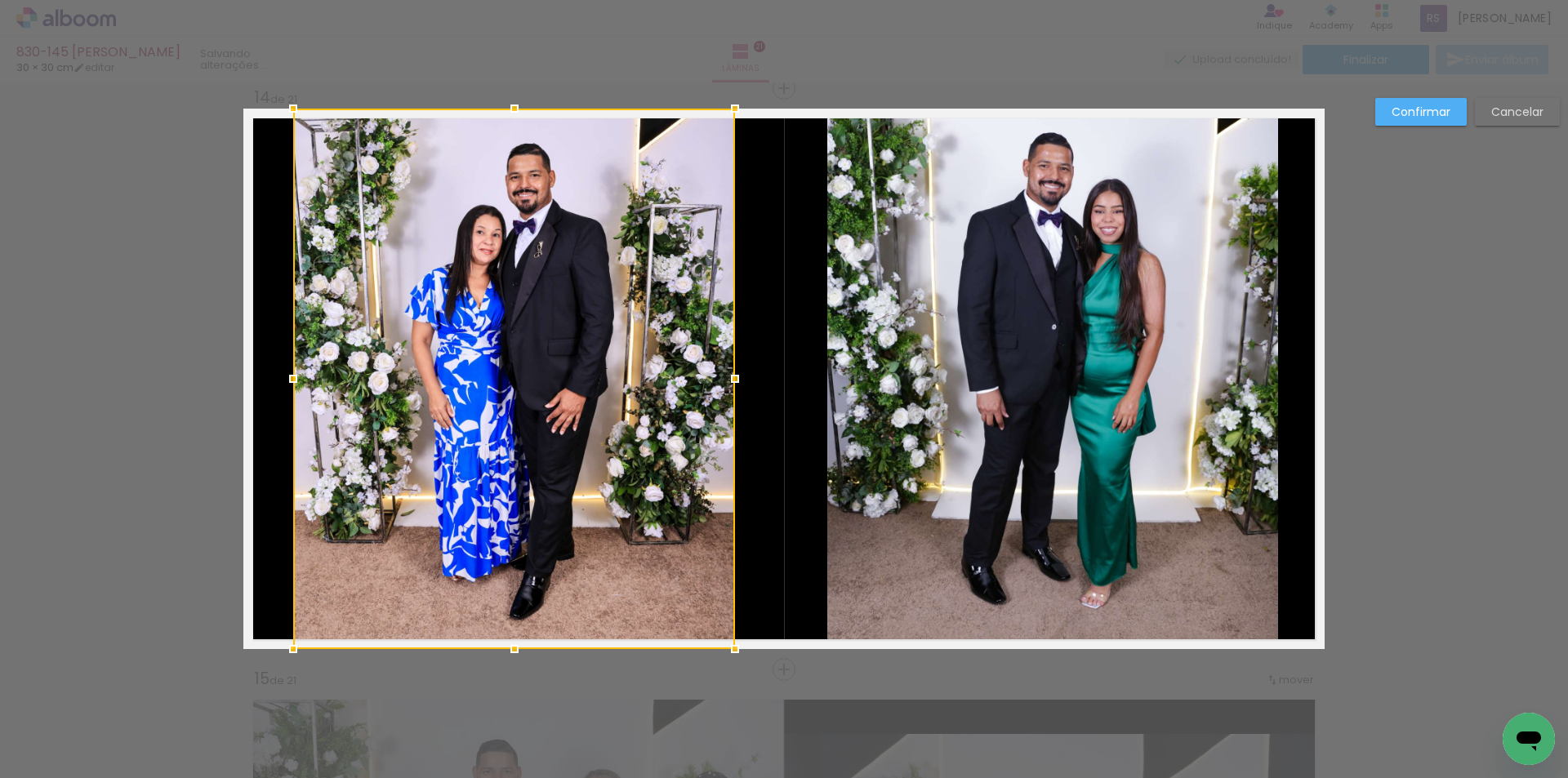
drag, startPoint x: 333, startPoint y: 376, endPoint x: 285, endPoint y: 372, distance: 48.2
click at [285, 372] on div at bounding box center [293, 379] width 33 height 33
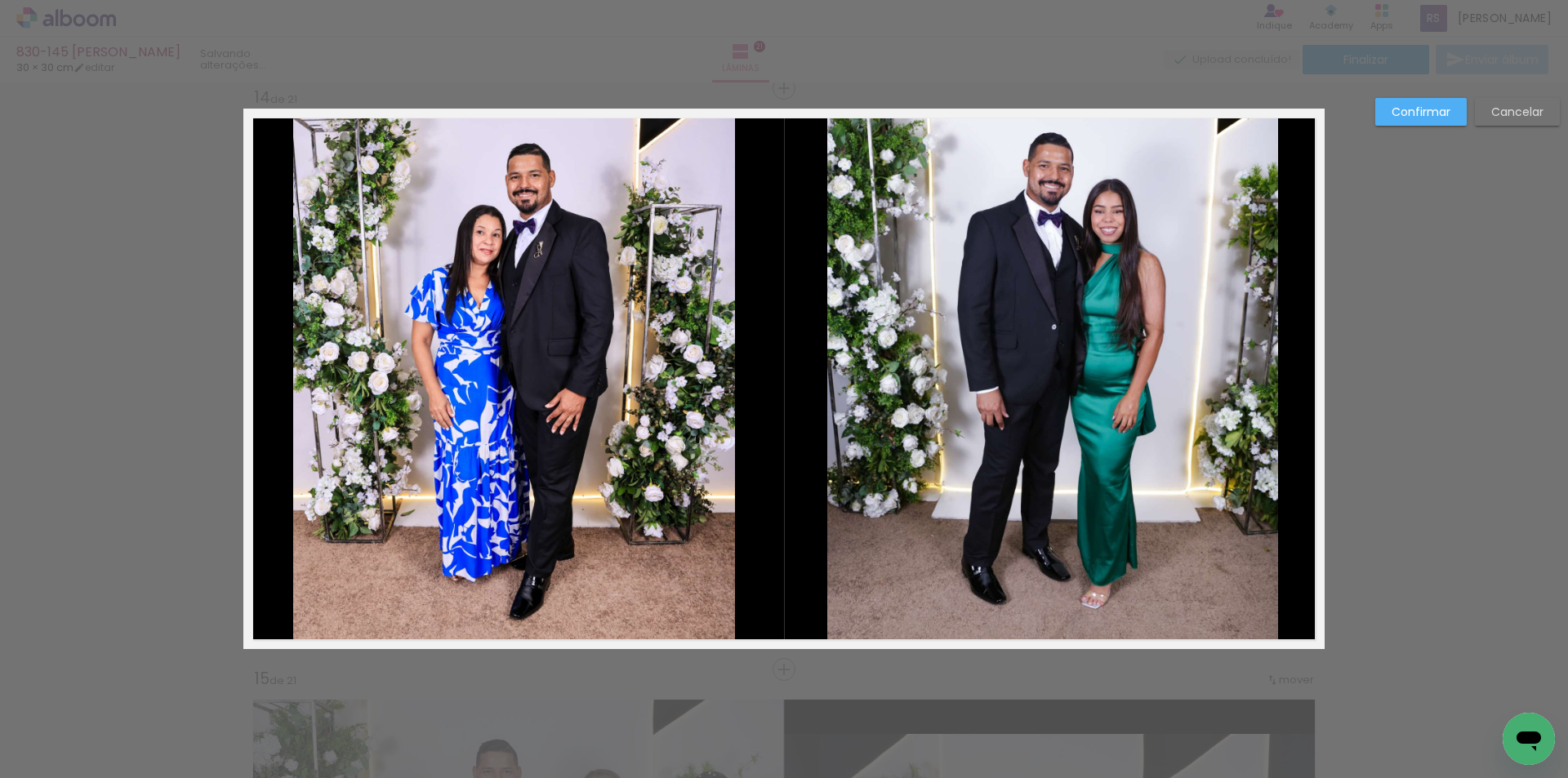
click at [0, 0] on slot "Confirmar" at bounding box center [0, 0] width 0 height 0
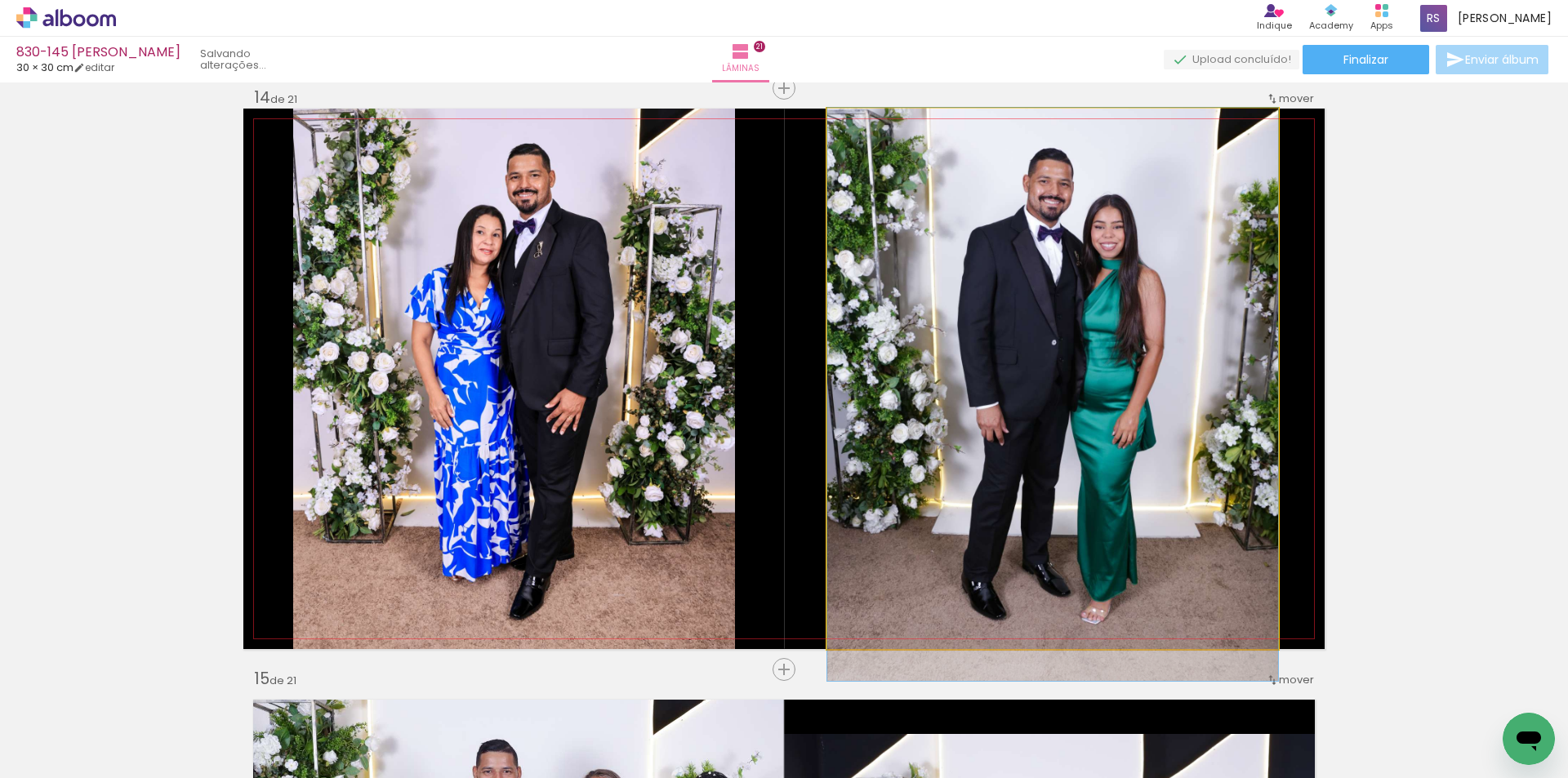
drag, startPoint x: 1255, startPoint y: 186, endPoint x: 1244, endPoint y: 199, distance: 17.0
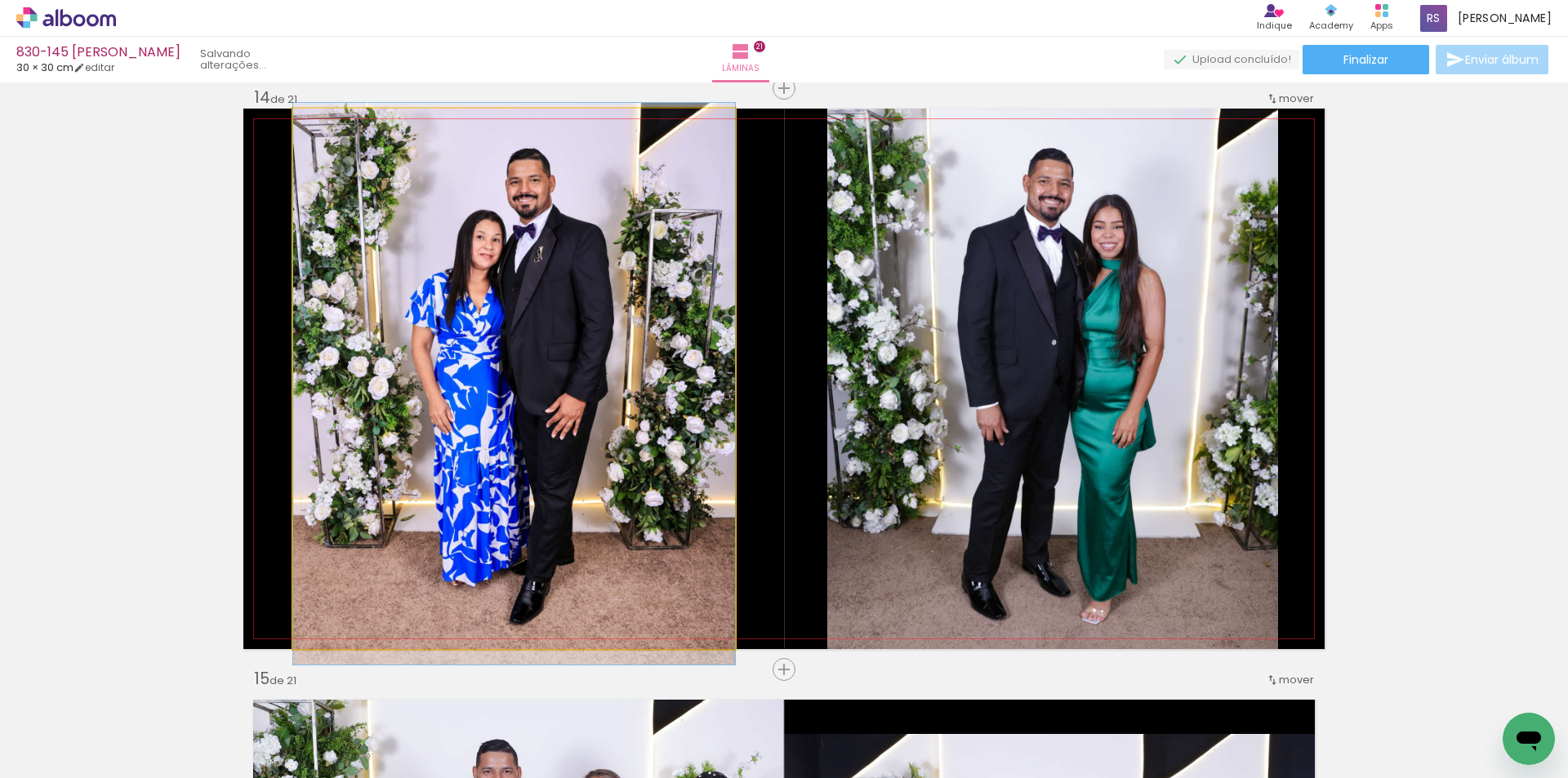
drag, startPoint x: 615, startPoint y: 370, endPoint x: 609, endPoint y: 380, distance: 11.7
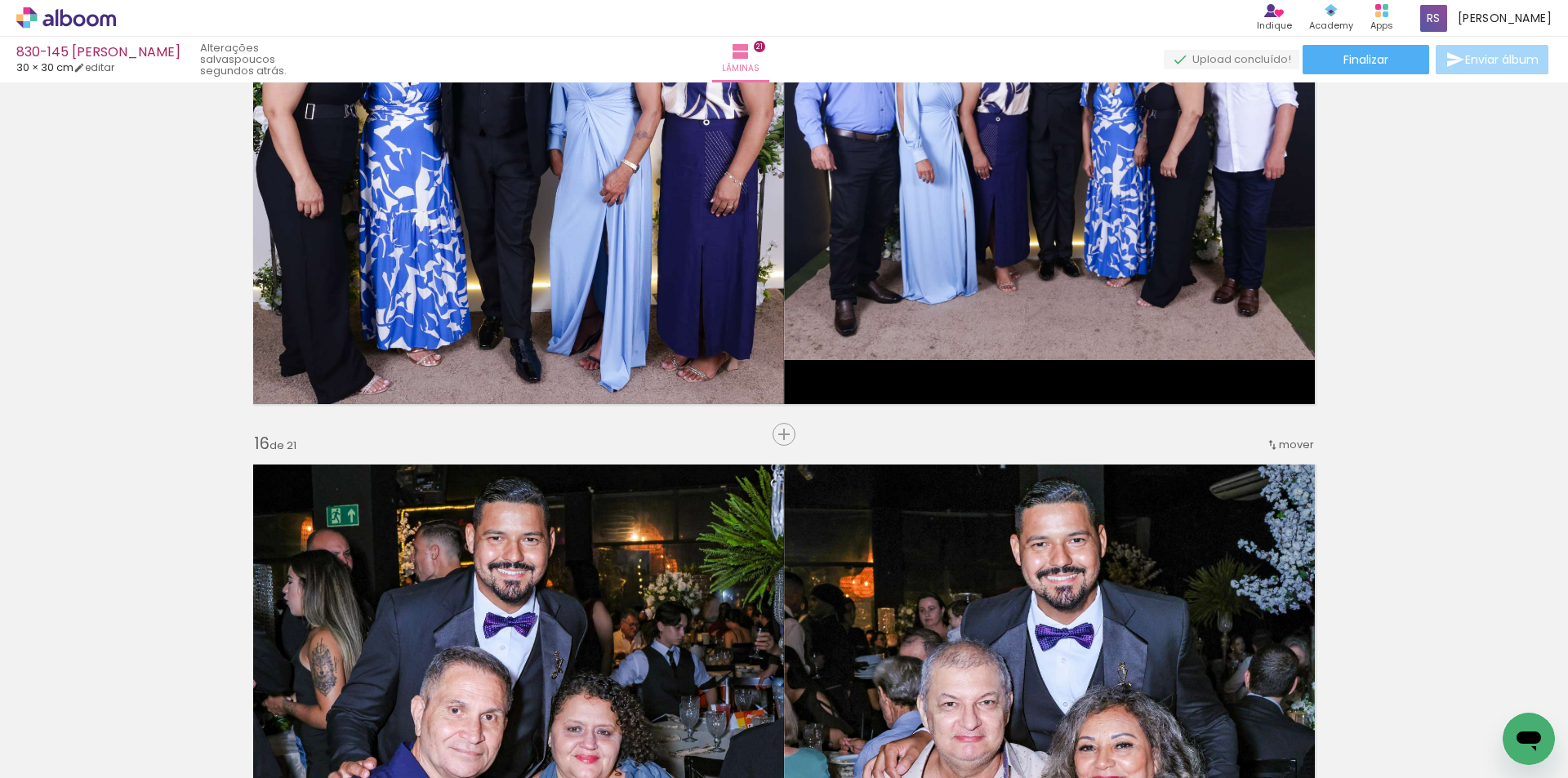
scroll to position [0, 89]
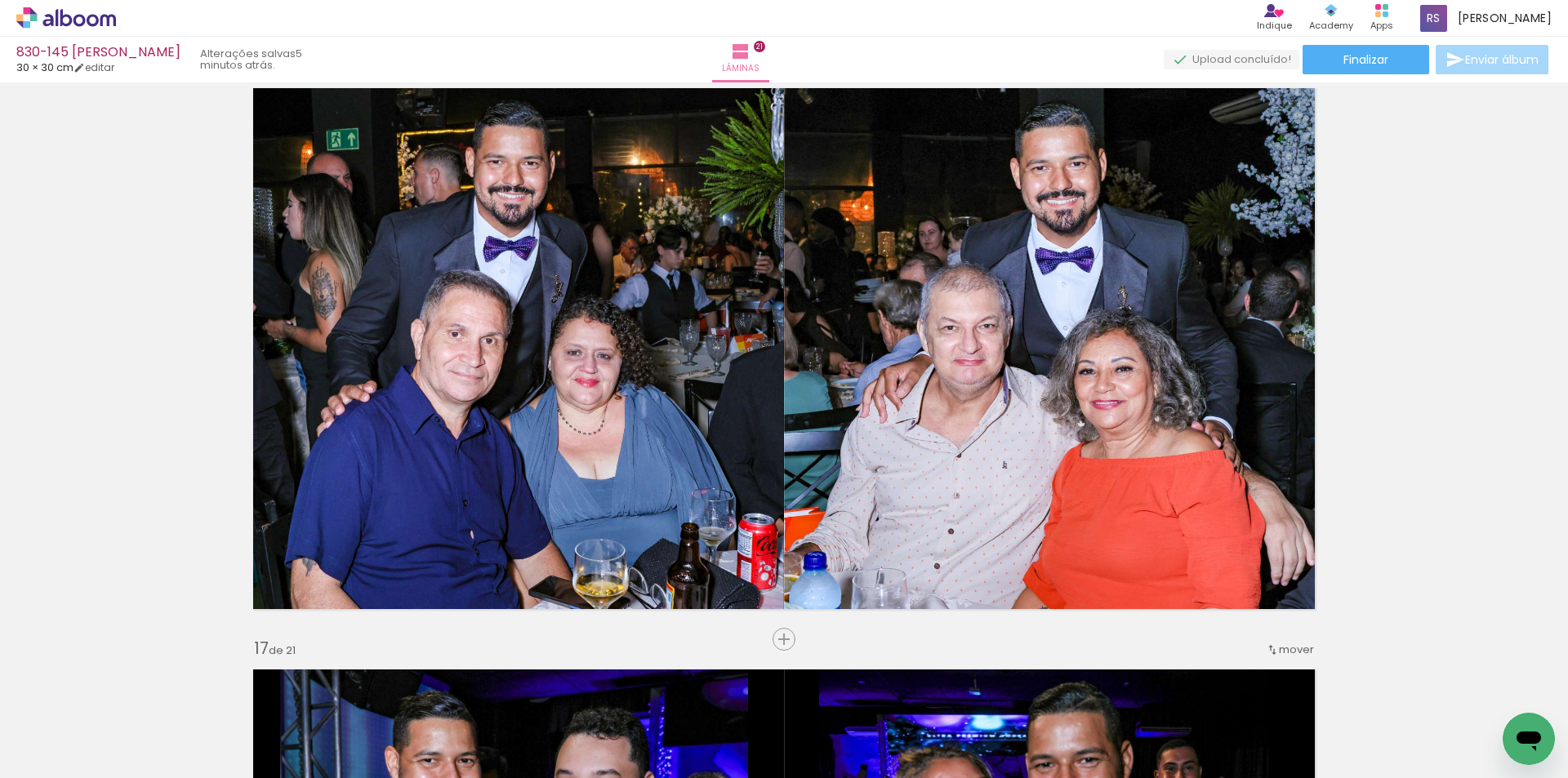
scroll to position [8804, 0]
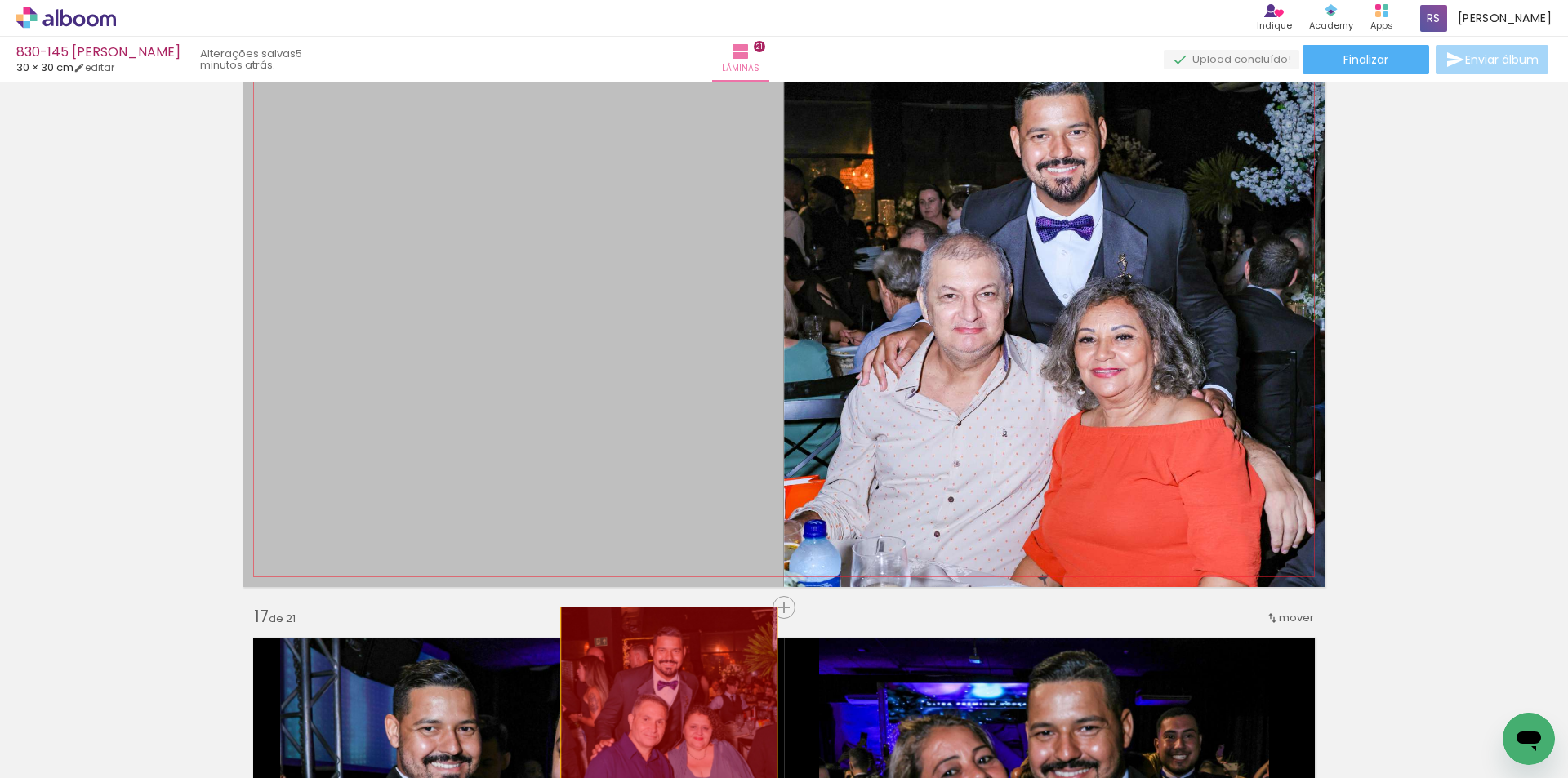
drag, startPoint x: 648, startPoint y: 399, endPoint x: 600, endPoint y: 676, distance: 281.1
click at [663, 719] on quentale-workspace at bounding box center [784, 389] width 1568 height 778
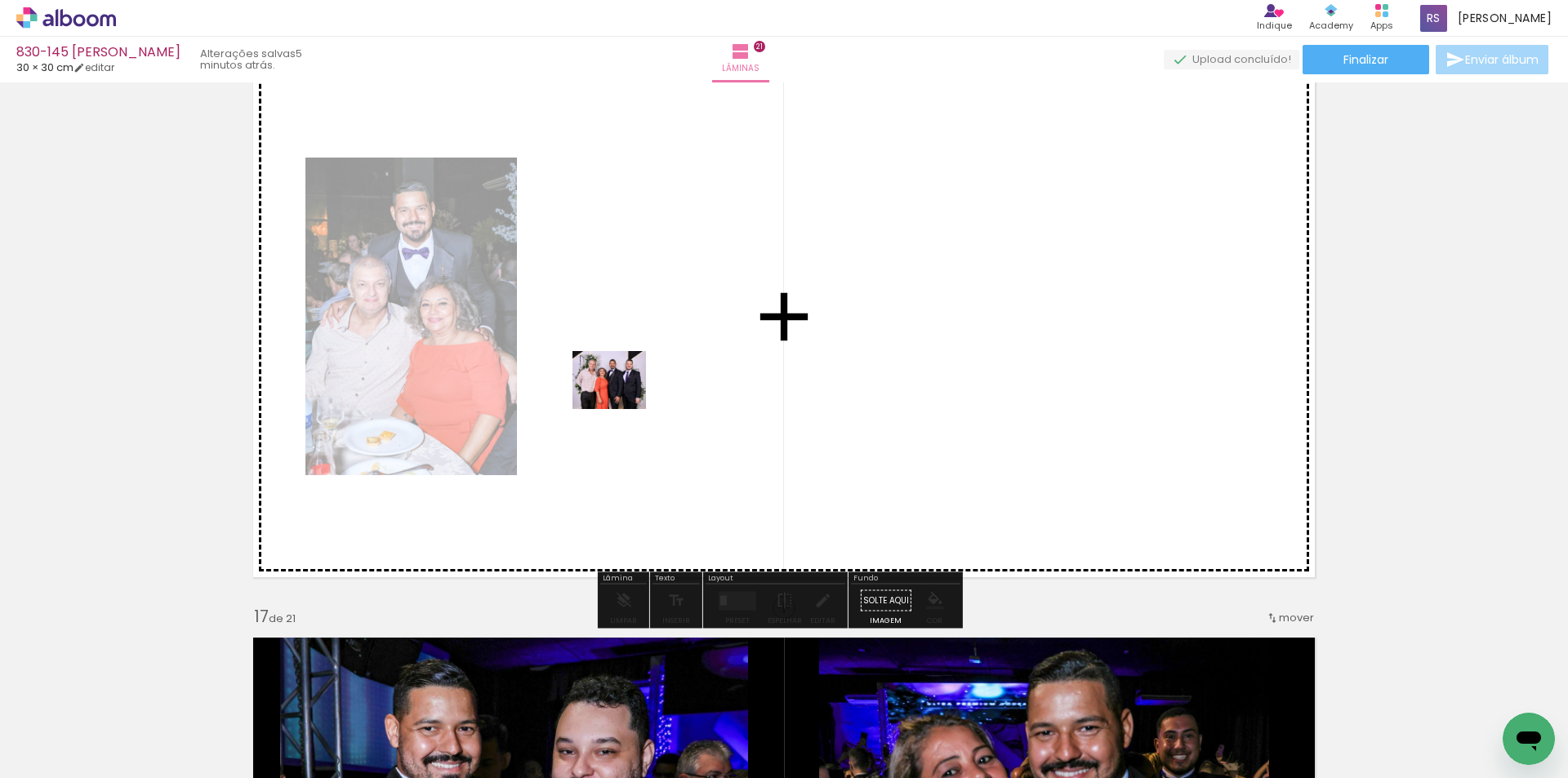
drag, startPoint x: 180, startPoint y: 720, endPoint x: 623, endPoint y: 398, distance: 547.7
click at [623, 398] on quentale-workspace at bounding box center [784, 389] width 1568 height 778
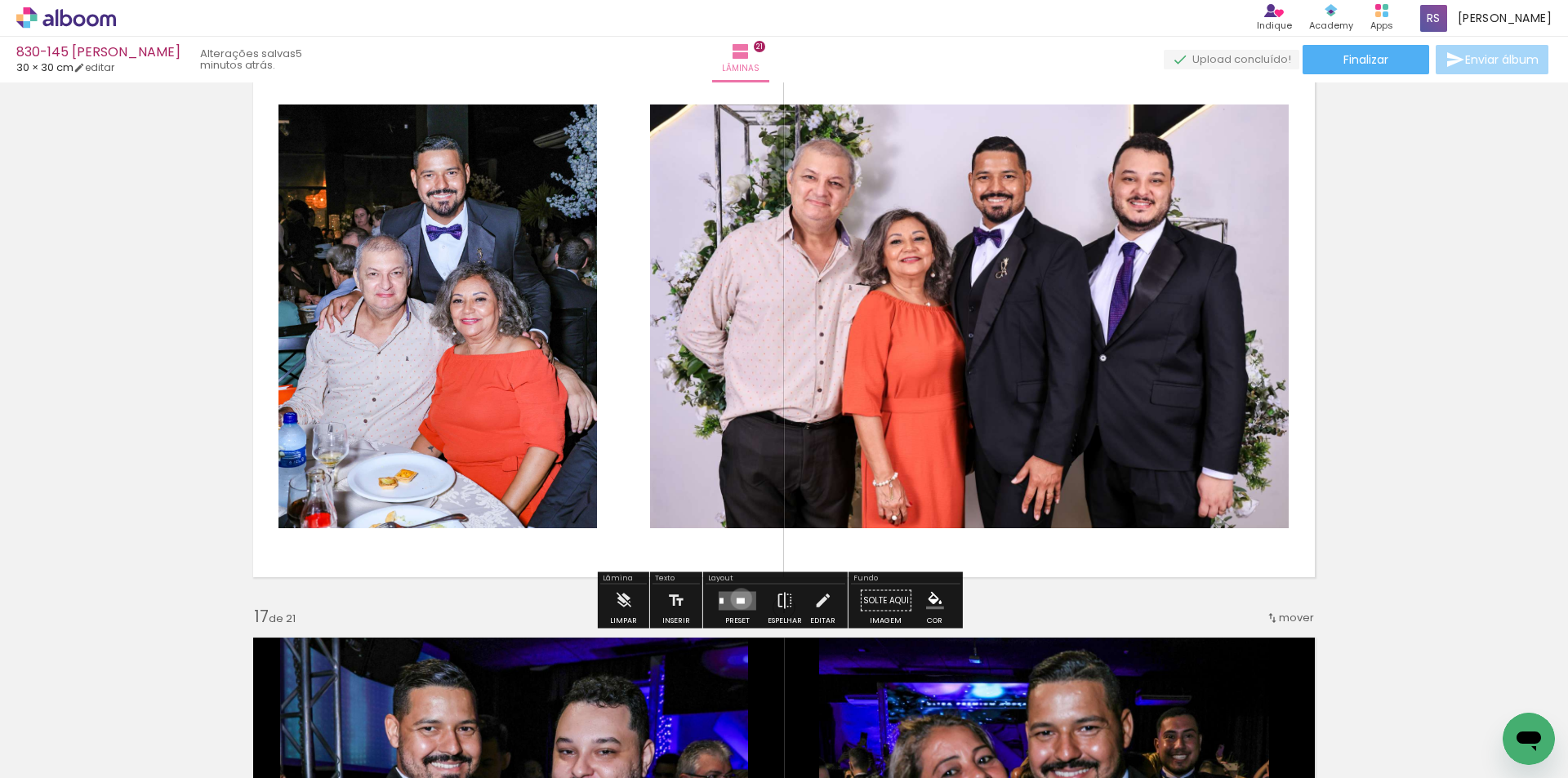
click at [737, 598] on div at bounding box center [740, 600] width 8 height 6
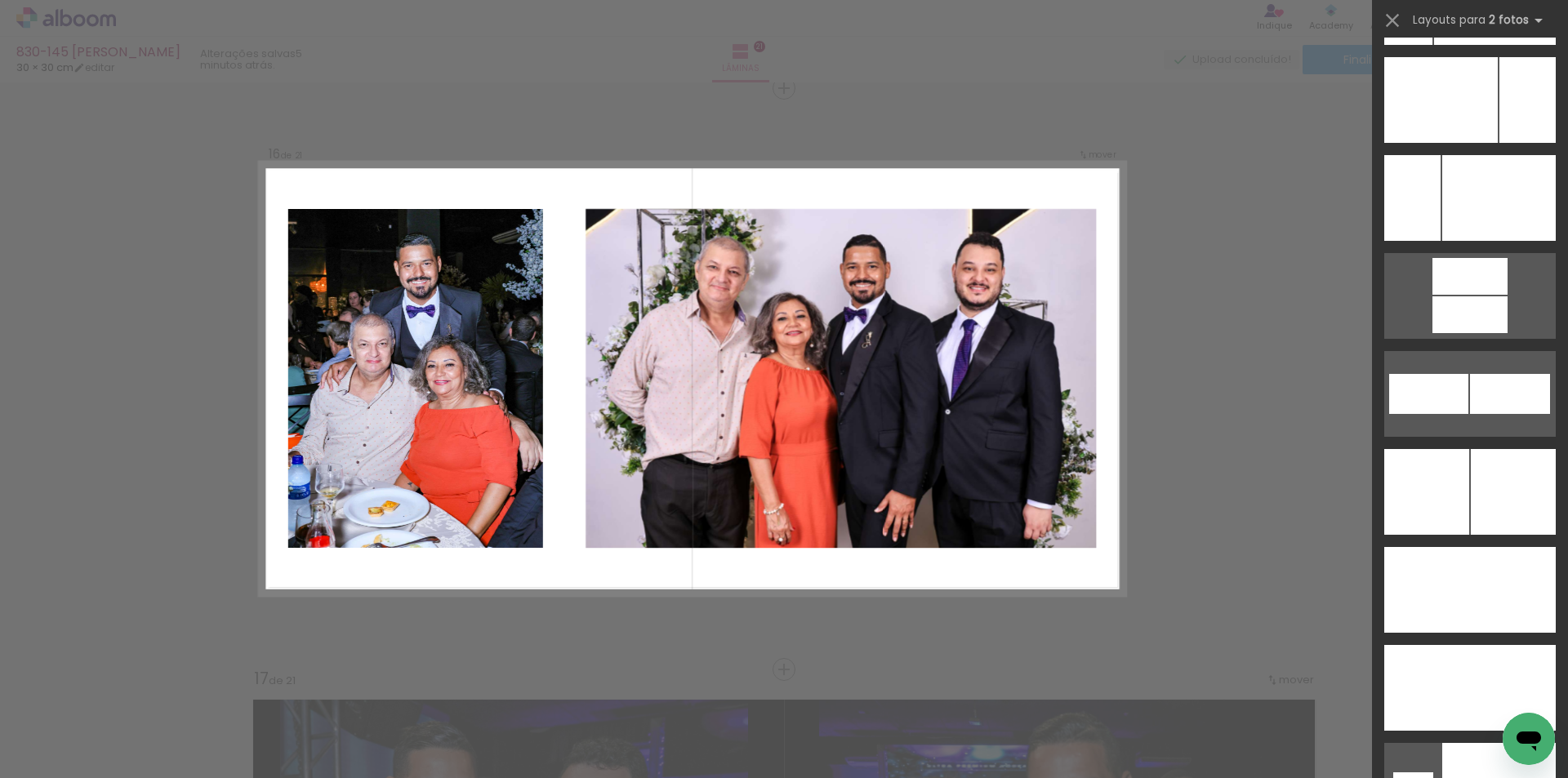
scroll to position [7286, 0]
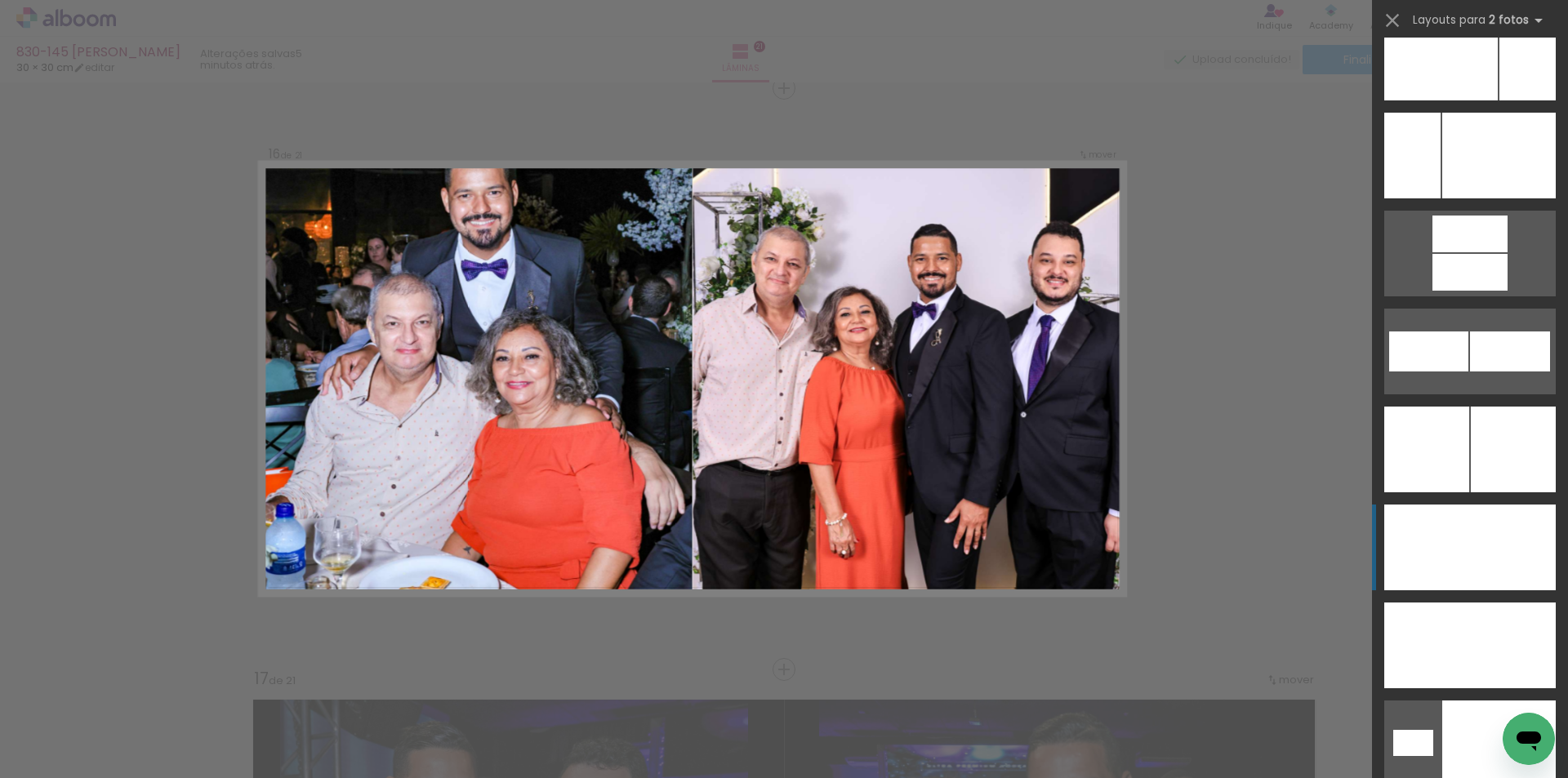
click at [1533, 550] on div at bounding box center [1512, 547] width 86 height 86
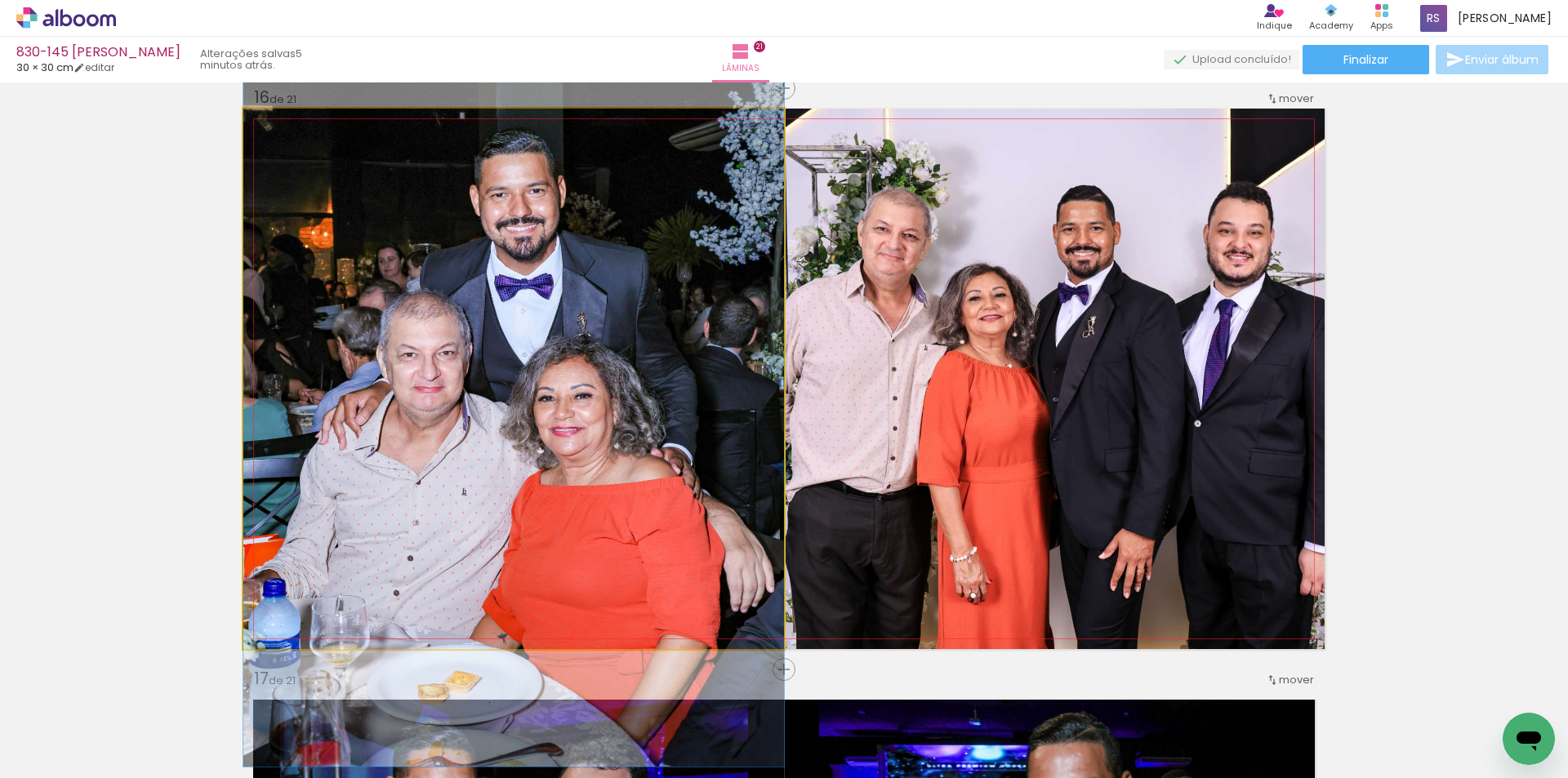
drag, startPoint x: 729, startPoint y: 339, endPoint x: 707, endPoint y: 365, distance: 34.1
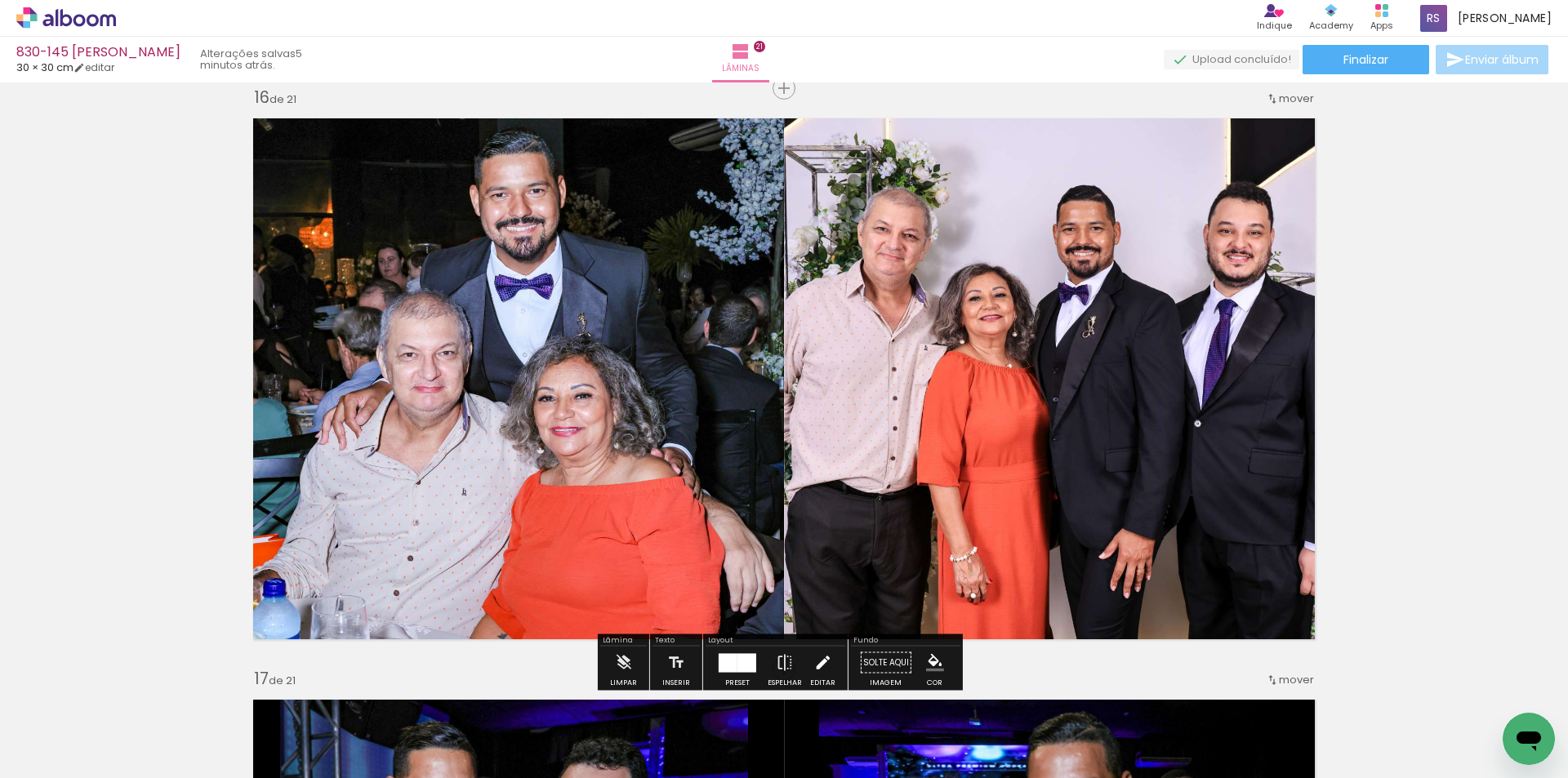
click at [821, 661] on iron-icon at bounding box center [822, 663] width 18 height 33
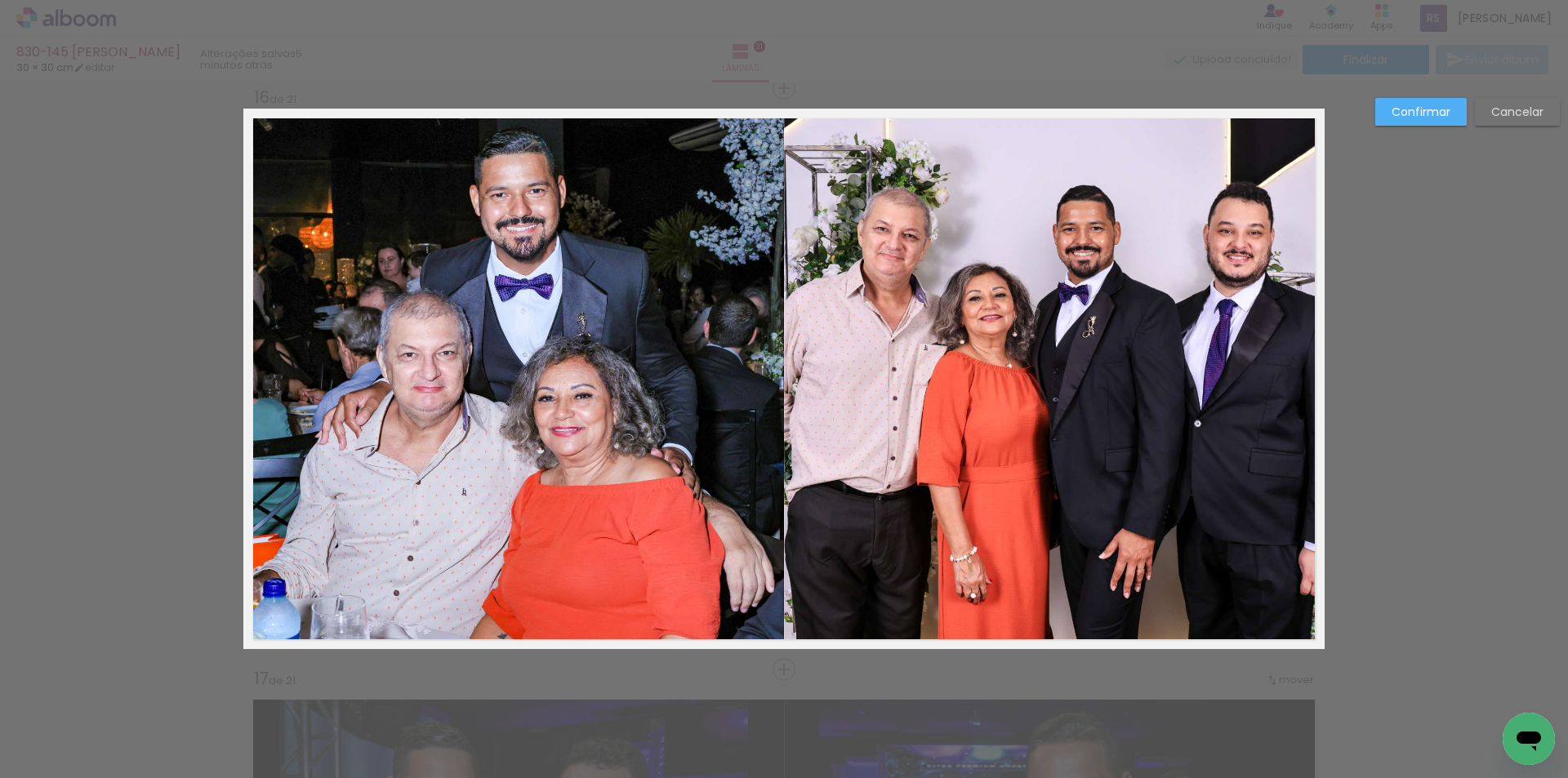
click at [985, 590] on quentale-photo at bounding box center [1054, 379] width 541 height 541
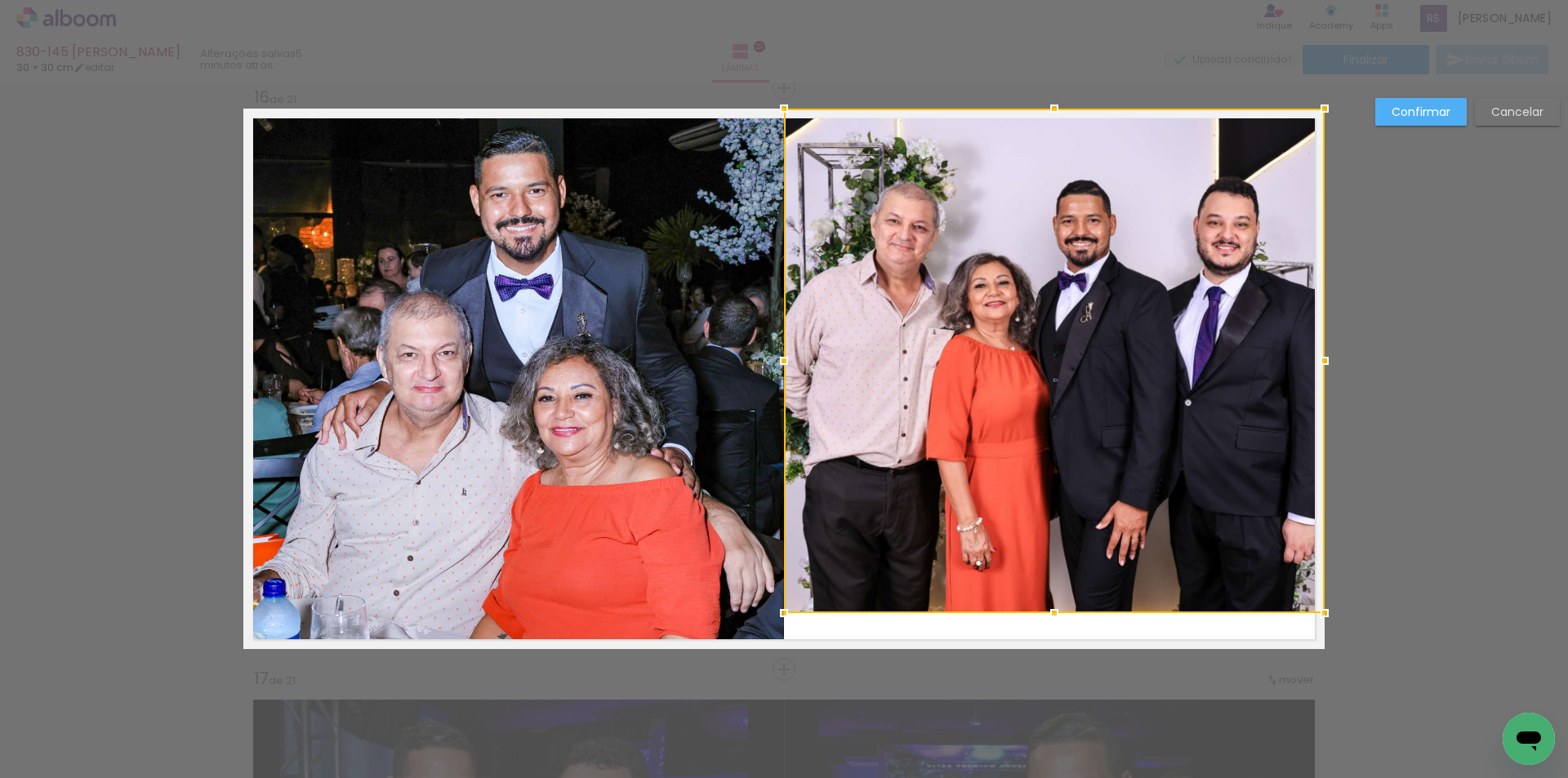
drag, startPoint x: 1038, startPoint y: 647, endPoint x: 1050, endPoint y: 610, distance: 38.9
click at [1050, 610] on div at bounding box center [1054, 613] width 33 height 33
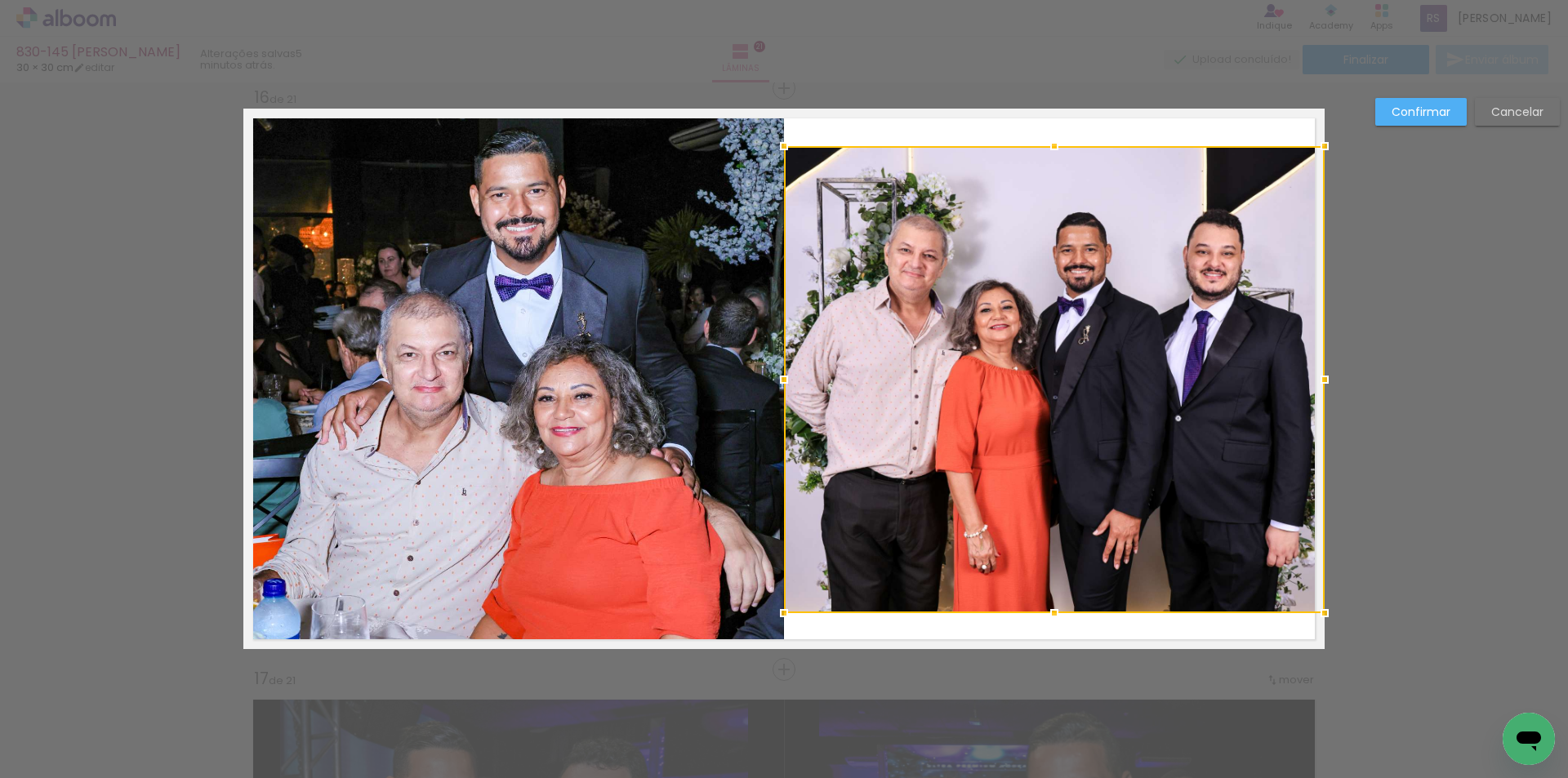
drag, startPoint x: 1058, startPoint y: 106, endPoint x: 1039, endPoint y: 144, distance: 42.5
click at [1039, 144] on div at bounding box center [1054, 147] width 33 height 33
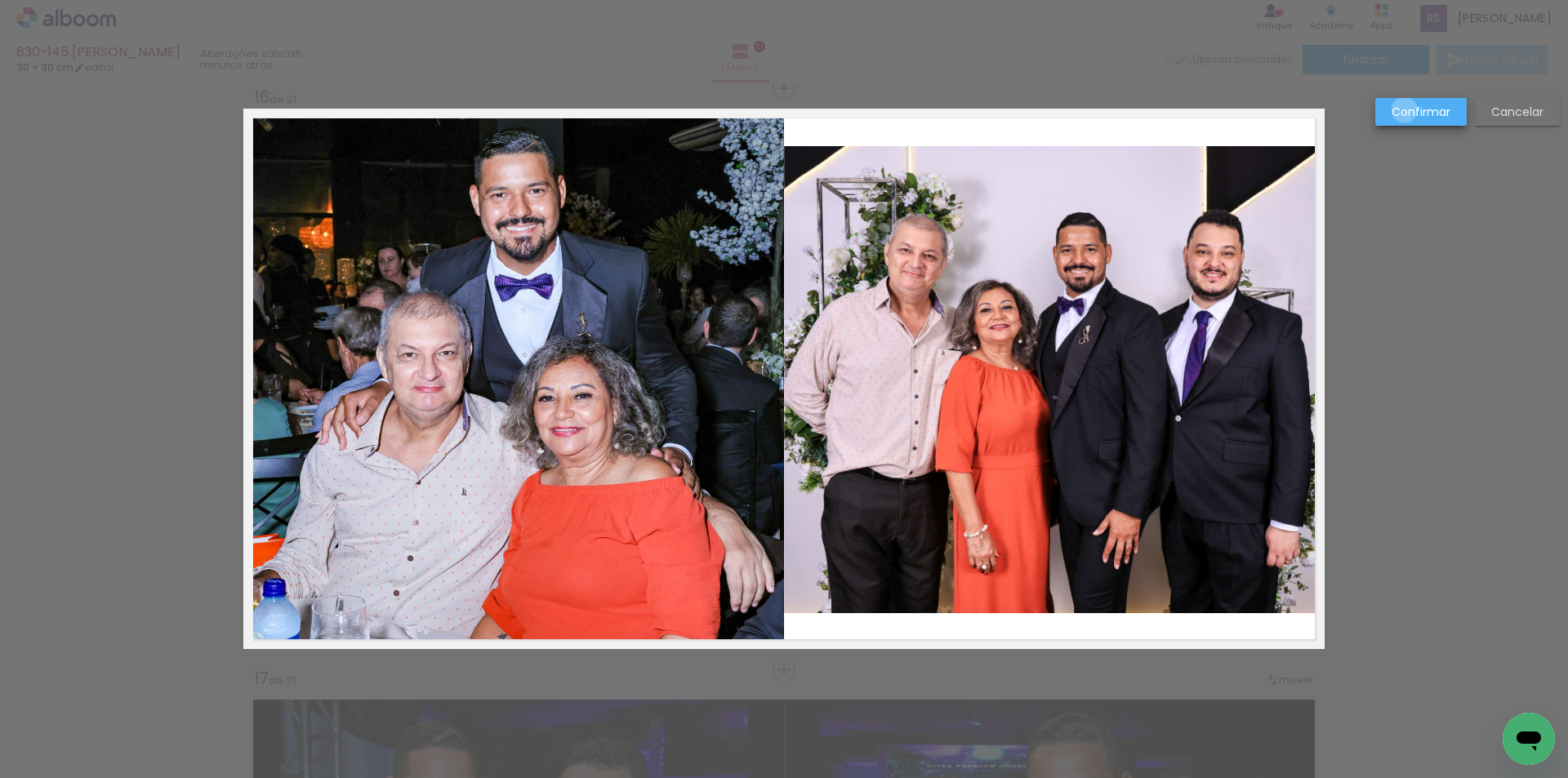
click at [0, 0] on slot "Confirmar" at bounding box center [0, 0] width 0 height 0
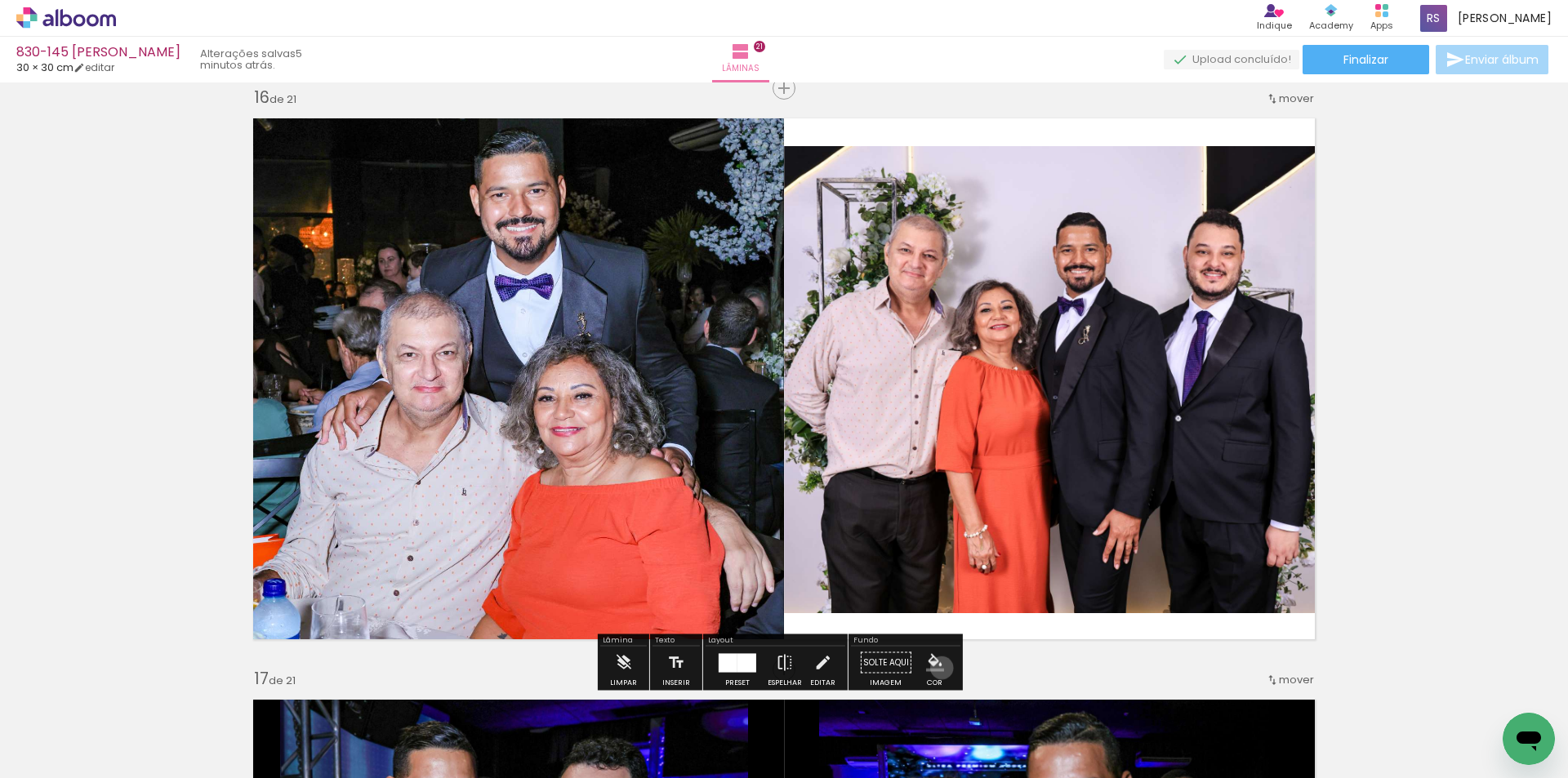
click at [936, 668] on iron-icon "color picker" at bounding box center [934, 663] width 18 height 18
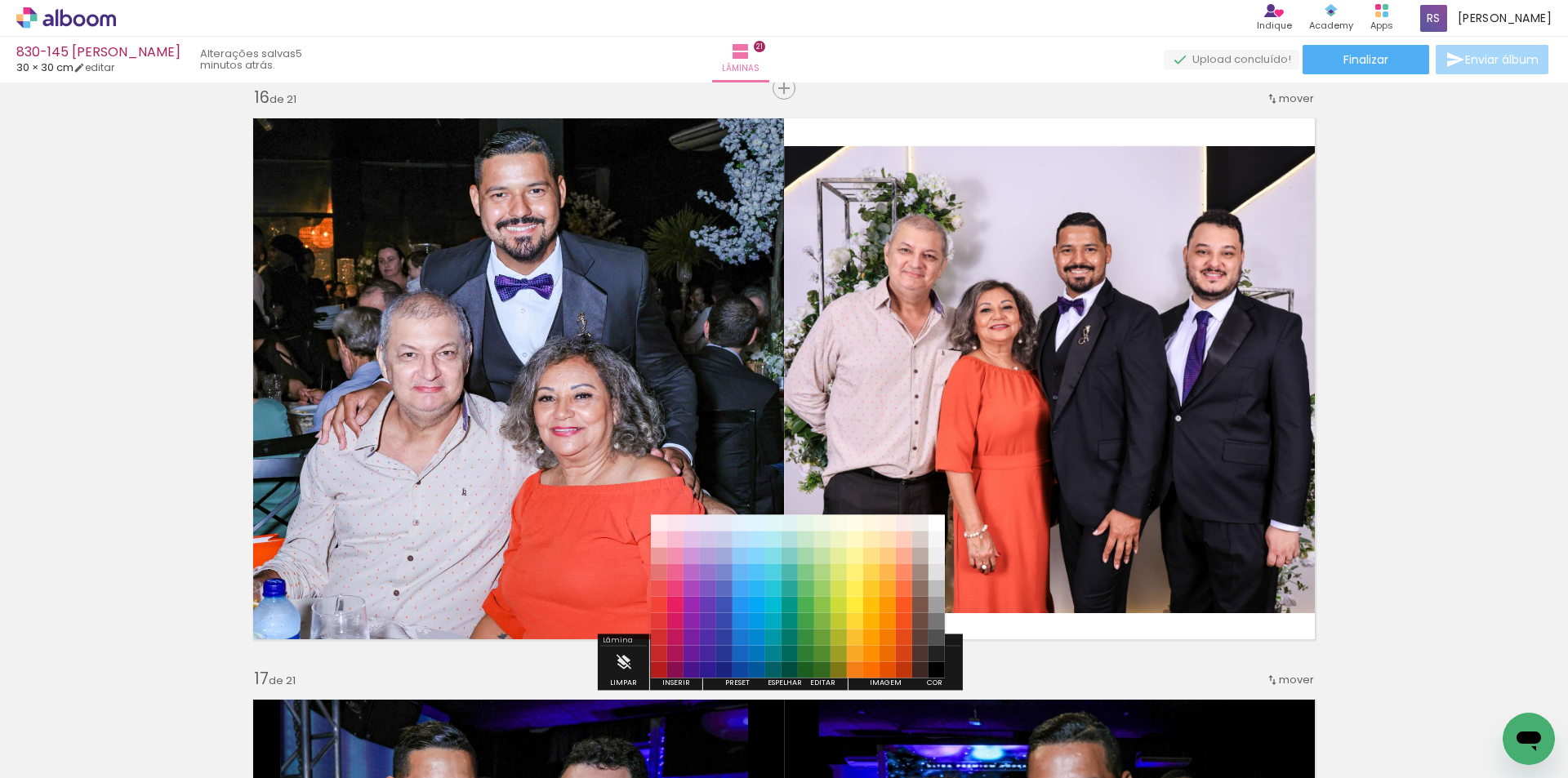
click at [937, 653] on paper-item "#212121" at bounding box center [936, 654] width 16 height 16
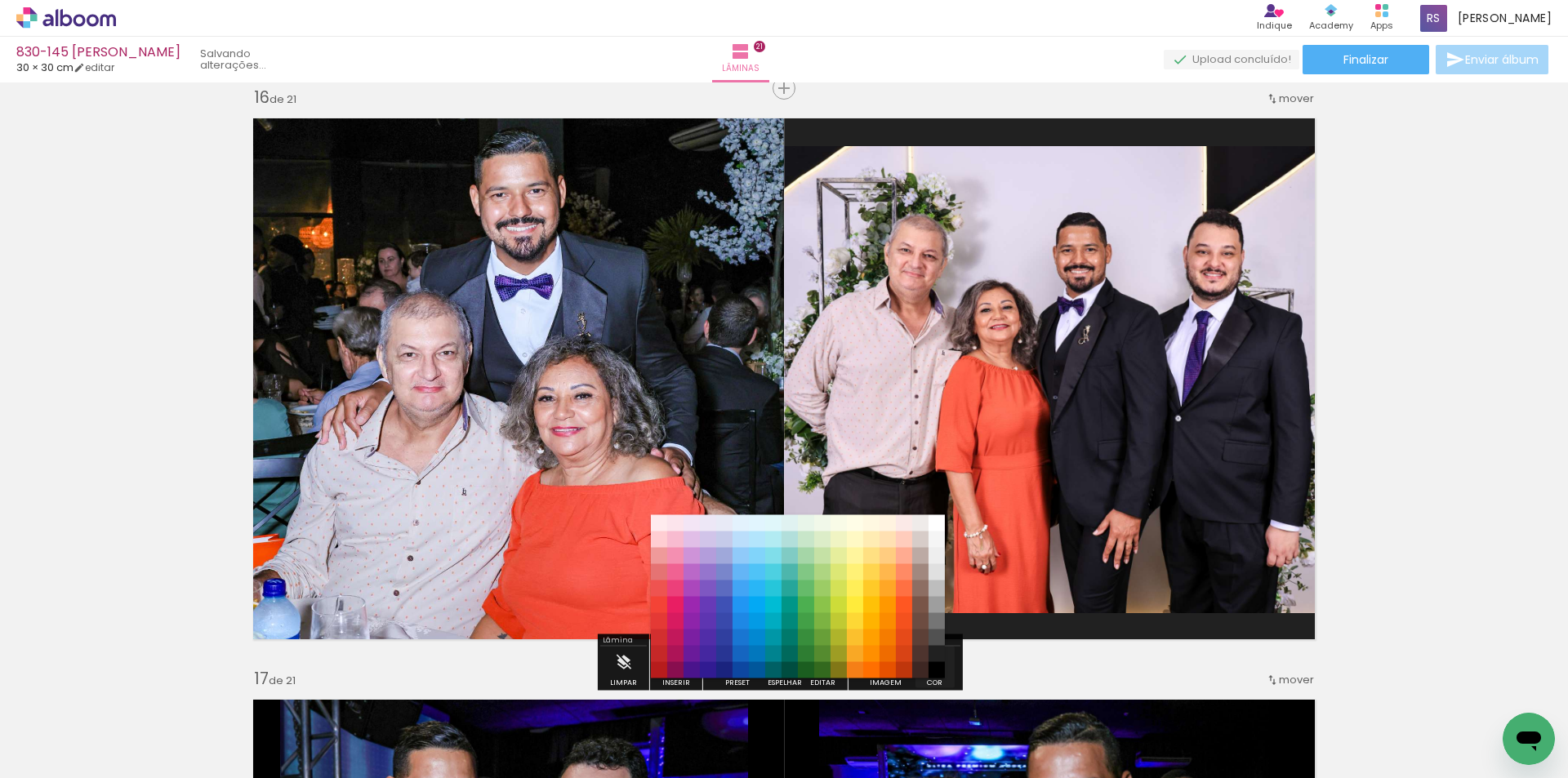
click at [927, 664] on iron-icon "color picker" at bounding box center [934, 663] width 18 height 18
click at [938, 663] on paper-item "#000000" at bounding box center [936, 670] width 16 height 16
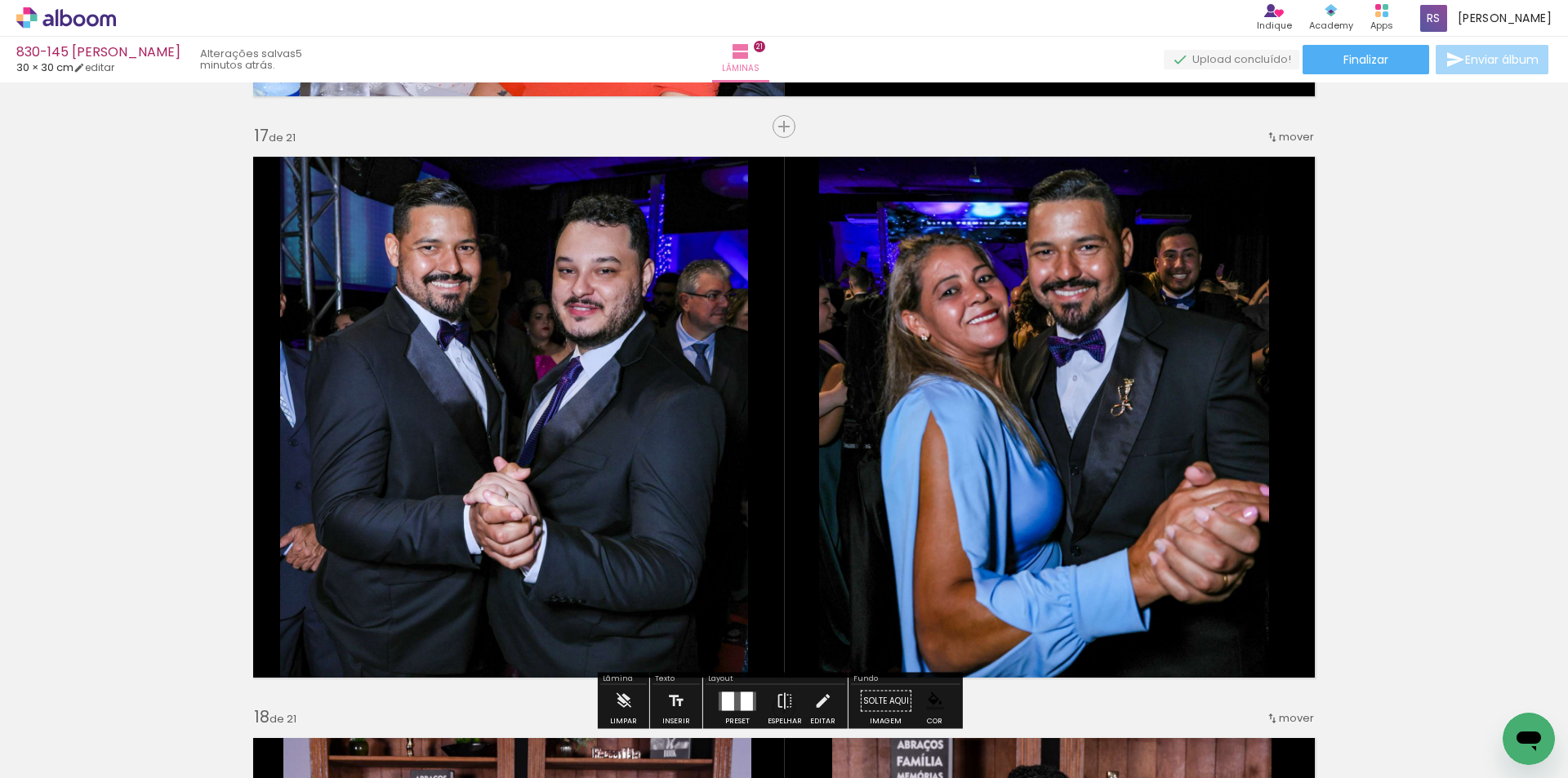
scroll to position [9313, 0]
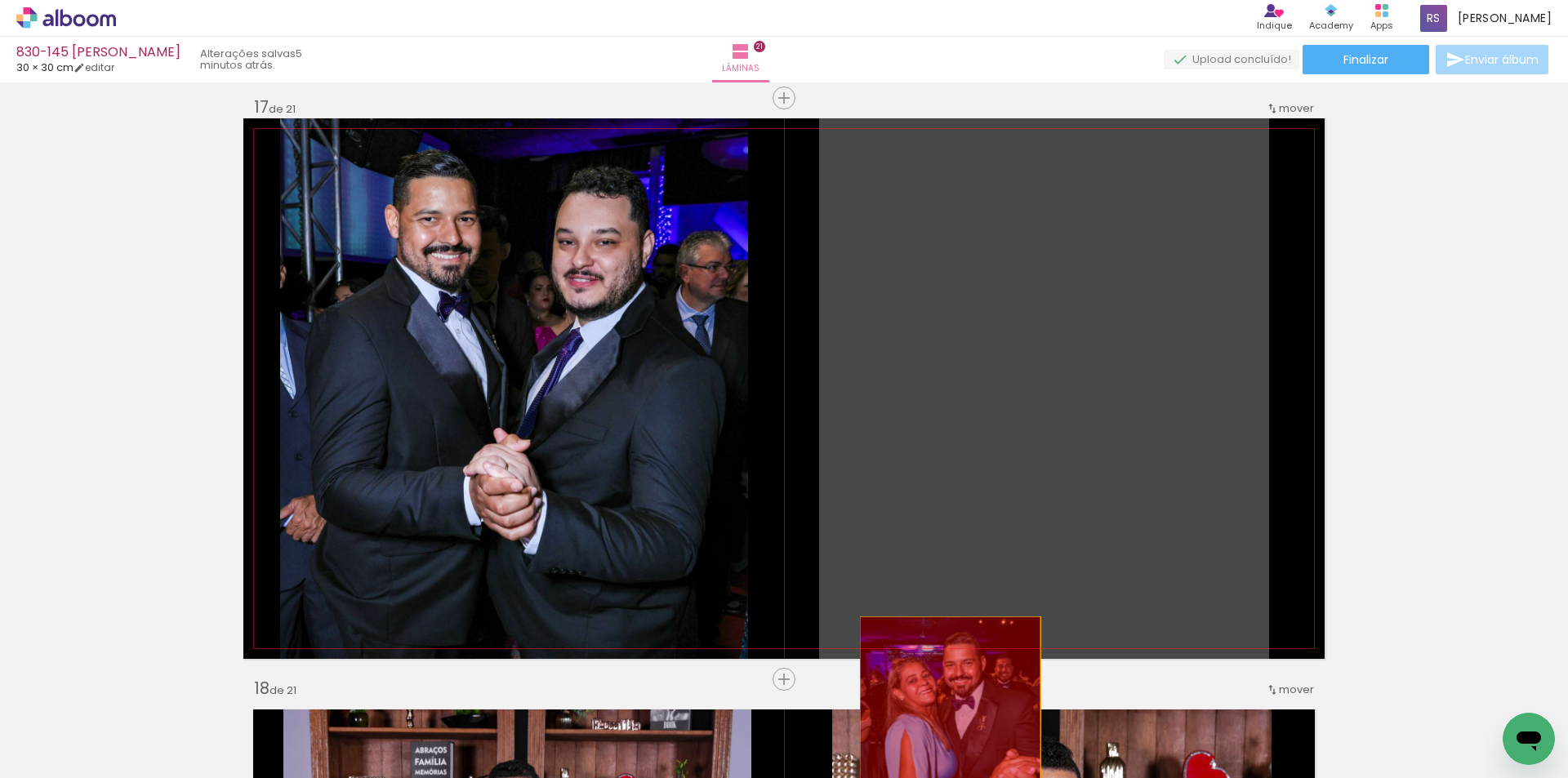
drag, startPoint x: 1039, startPoint y: 420, endPoint x: 944, endPoint y: 726, distance: 320.4
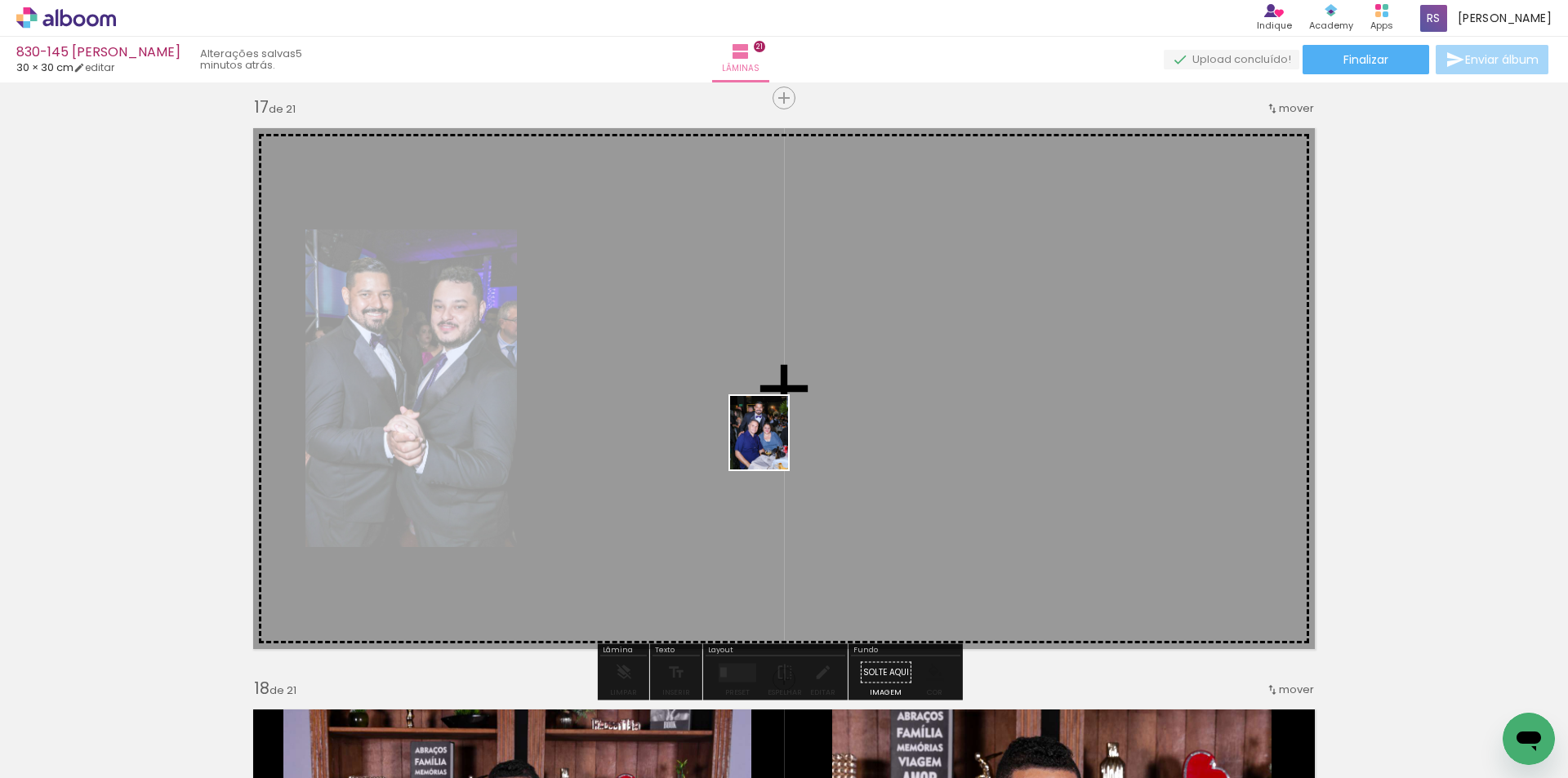
drag, startPoint x: 203, startPoint y: 707, endPoint x: 773, endPoint y: 570, distance: 586.2
click at [830, 424] on quentale-workspace at bounding box center [784, 389] width 1568 height 778
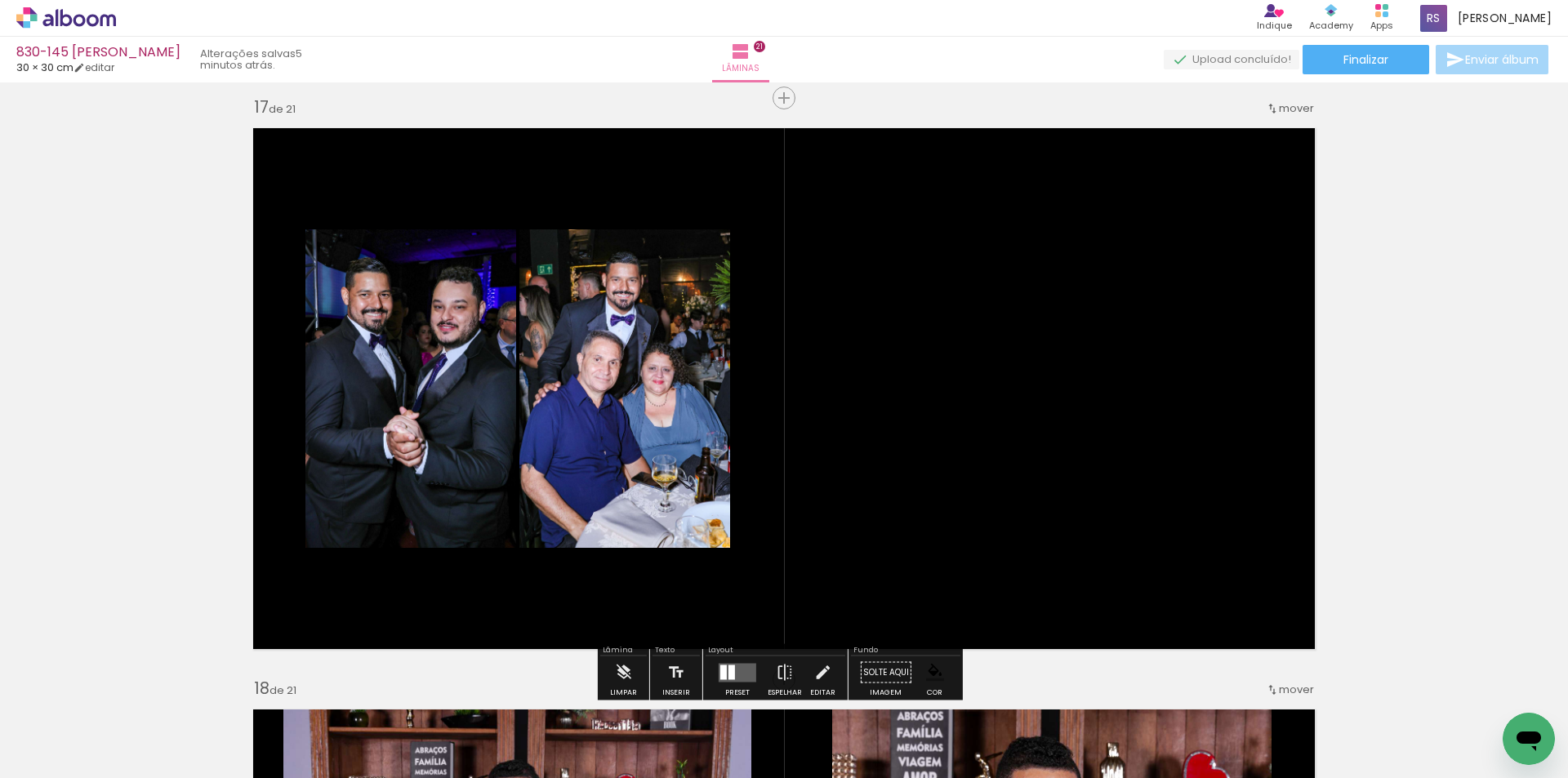
click at [740, 673] on quentale-layouter at bounding box center [737, 673] width 37 height 19
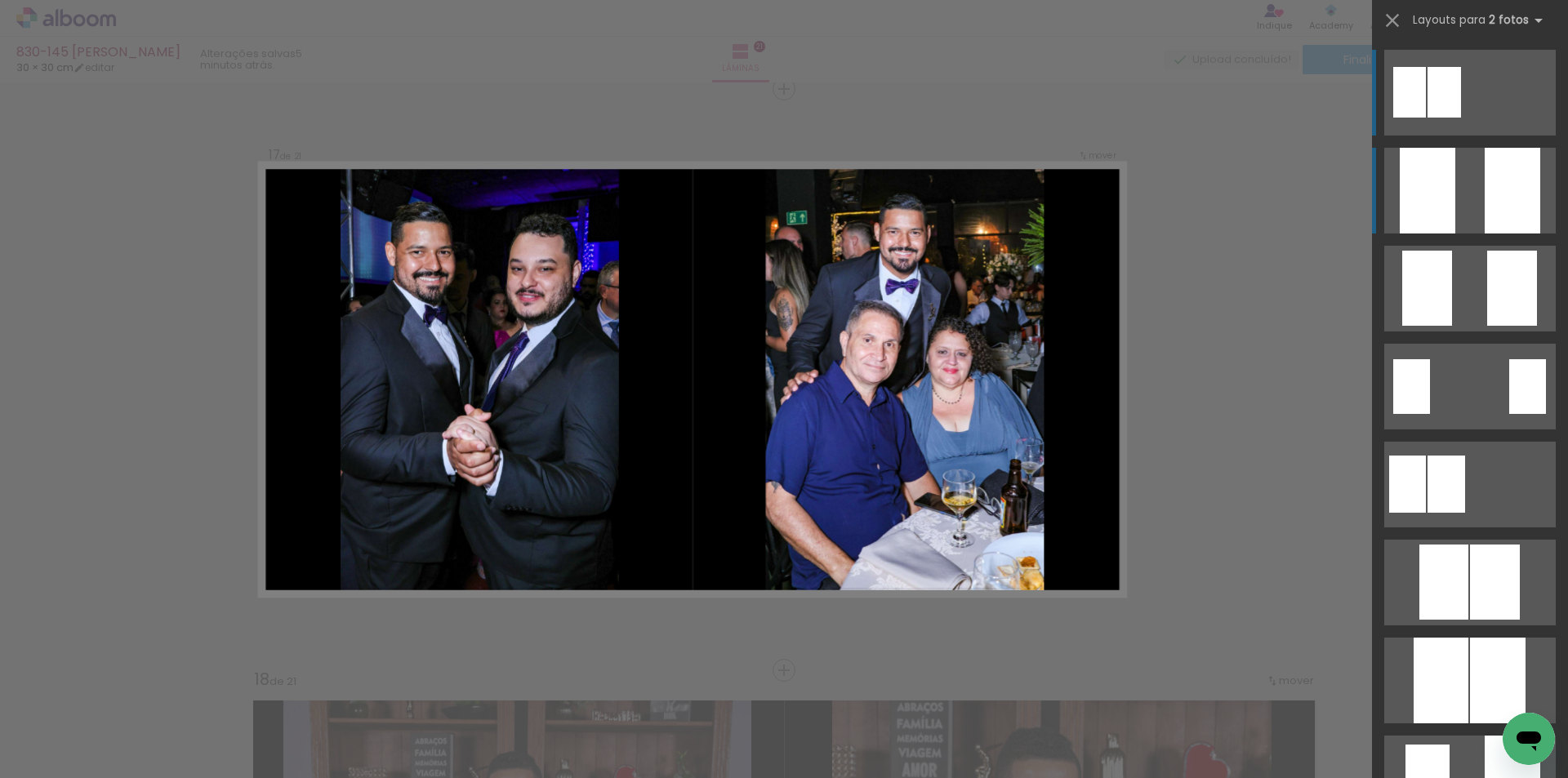
scroll to position [9323, 0]
click at [1453, 188] on quentale-layouter at bounding box center [1469, 190] width 171 height 86
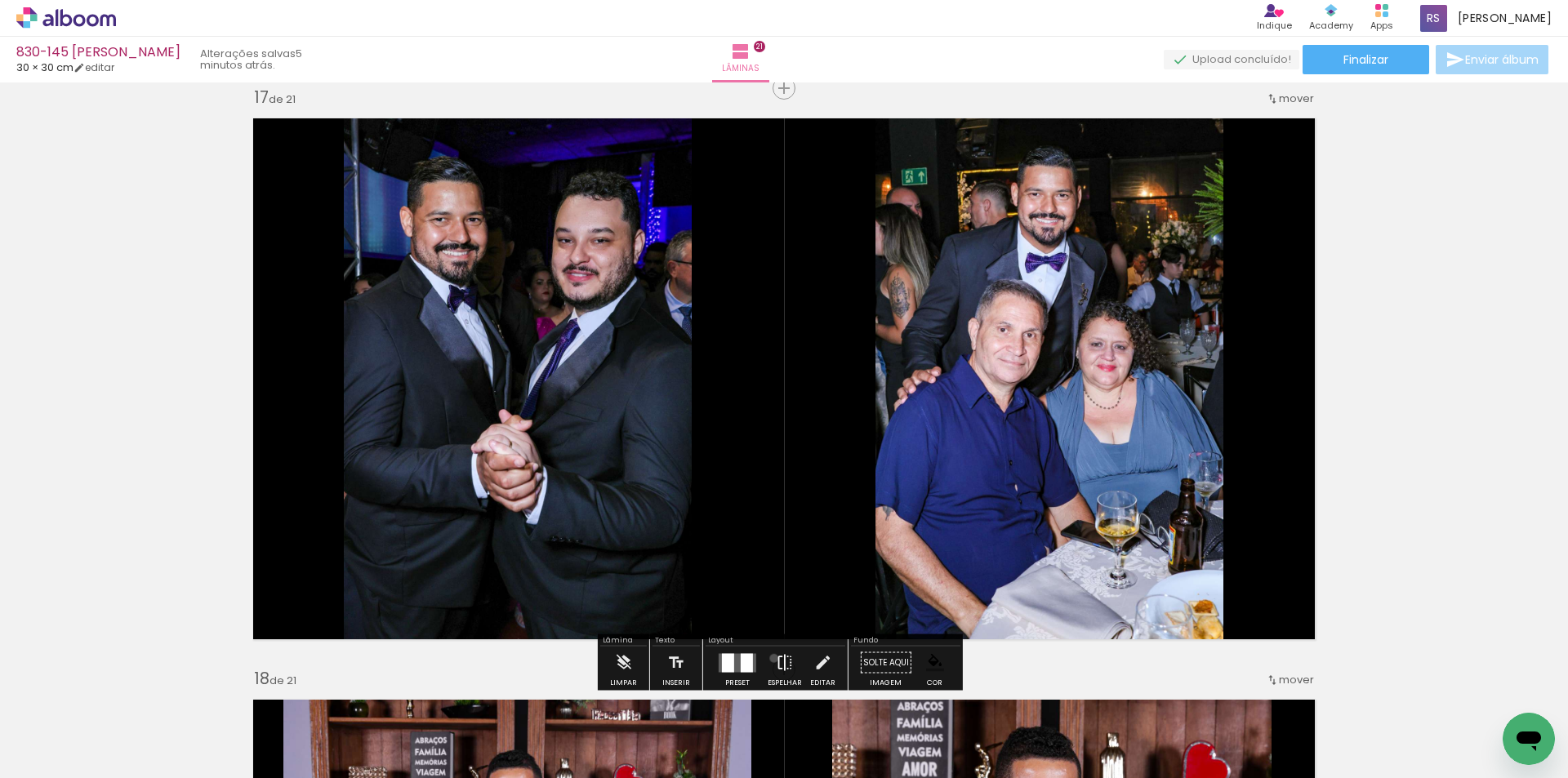
click at [770, 658] on paper-button "Espelhar" at bounding box center [784, 668] width 43 height 42
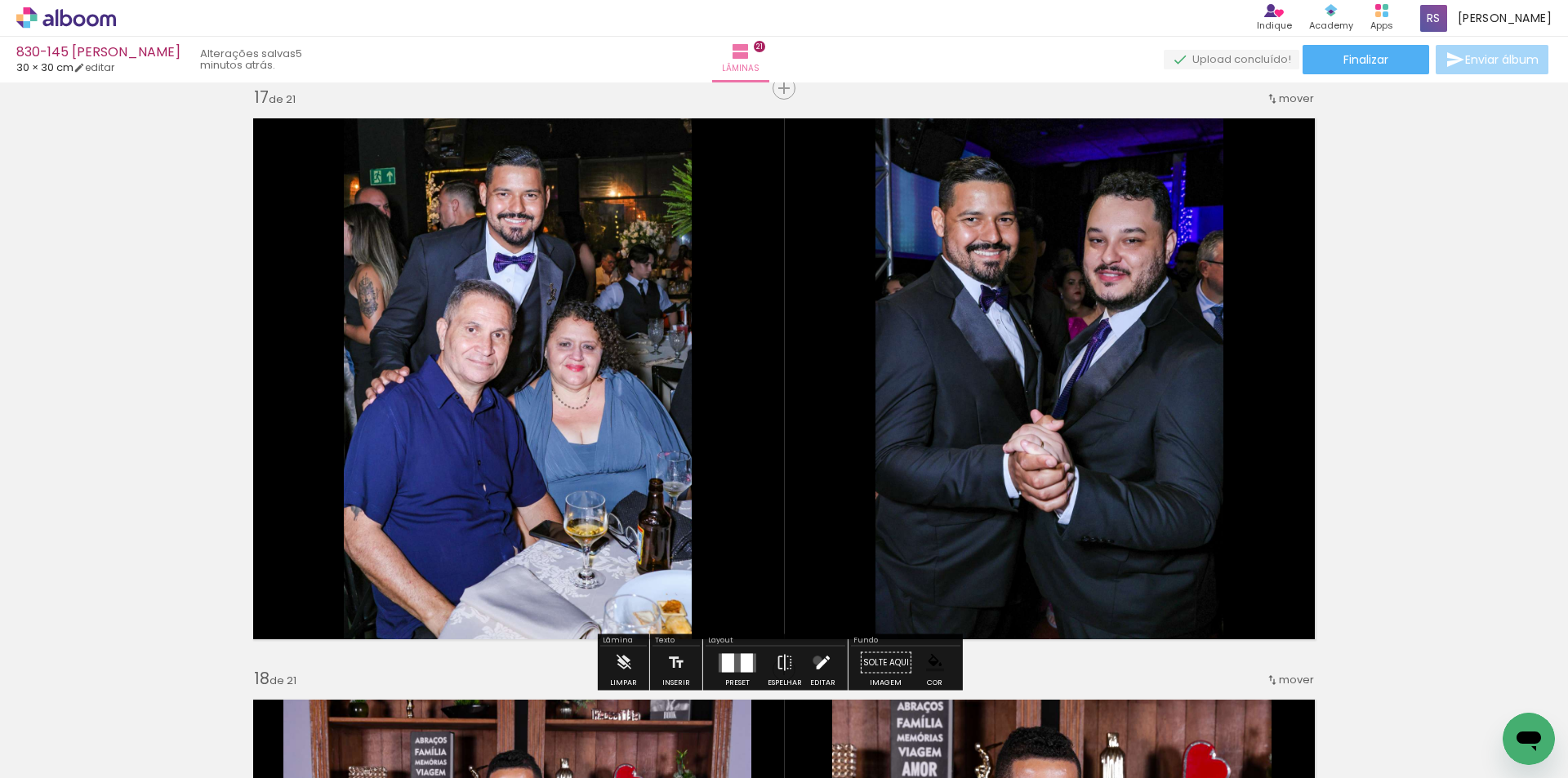
click at [814, 661] on iron-icon at bounding box center [822, 663] width 18 height 33
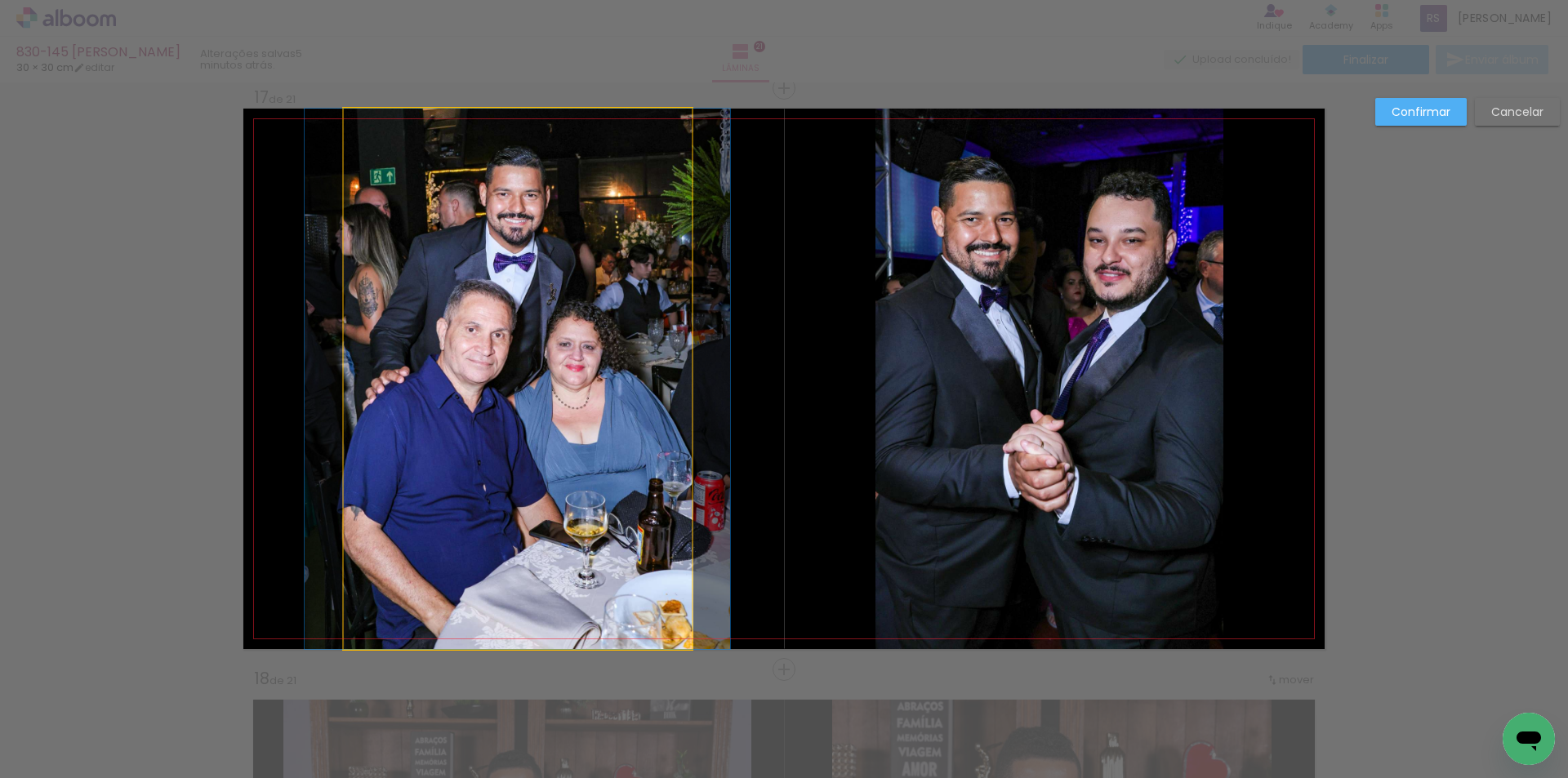
click at [666, 391] on quentale-photo at bounding box center [517, 379] width 348 height 541
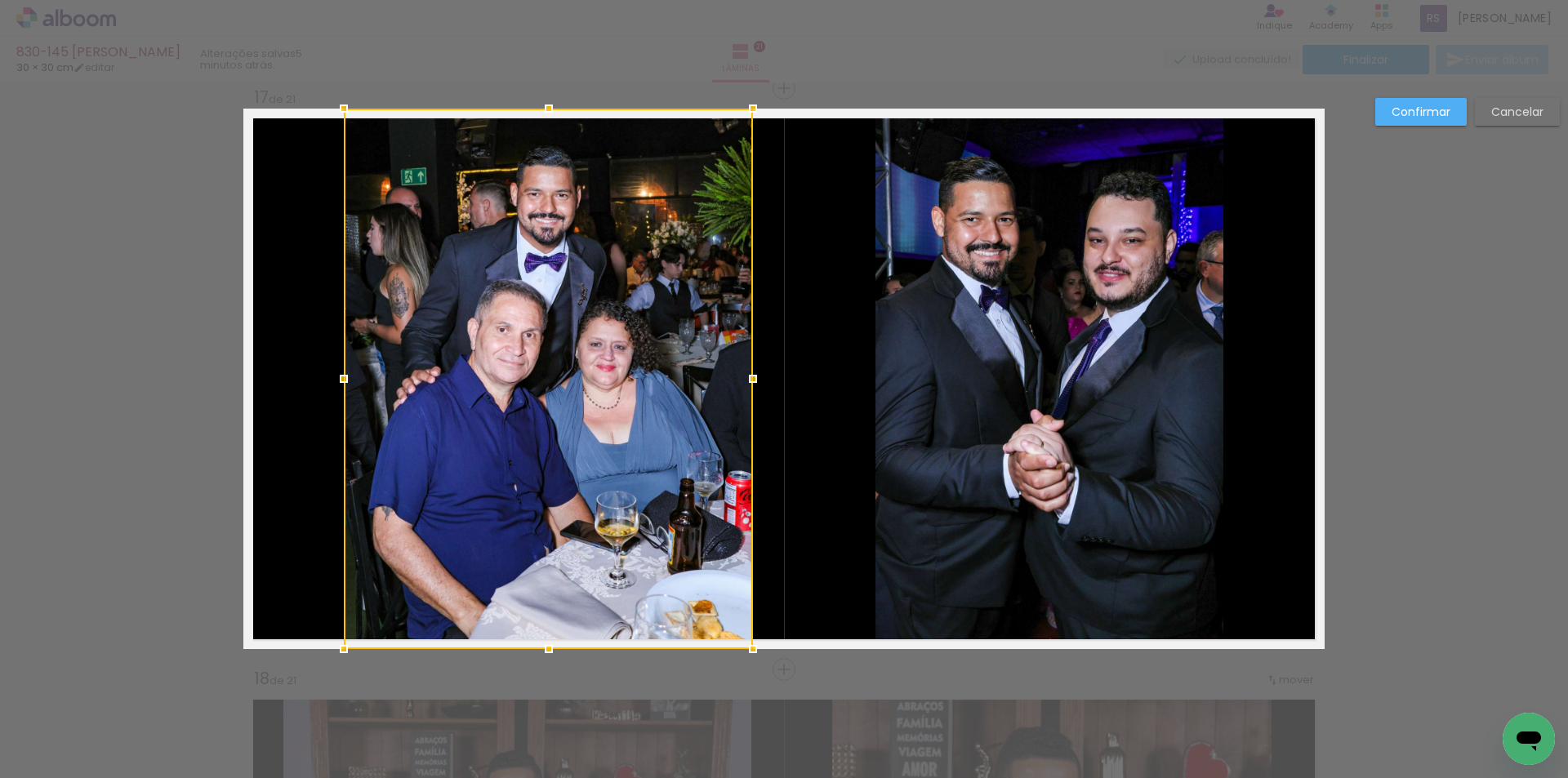
drag, startPoint x: 693, startPoint y: 376, endPoint x: 754, endPoint y: 377, distance: 61.0
click at [754, 377] on div at bounding box center [753, 379] width 33 height 33
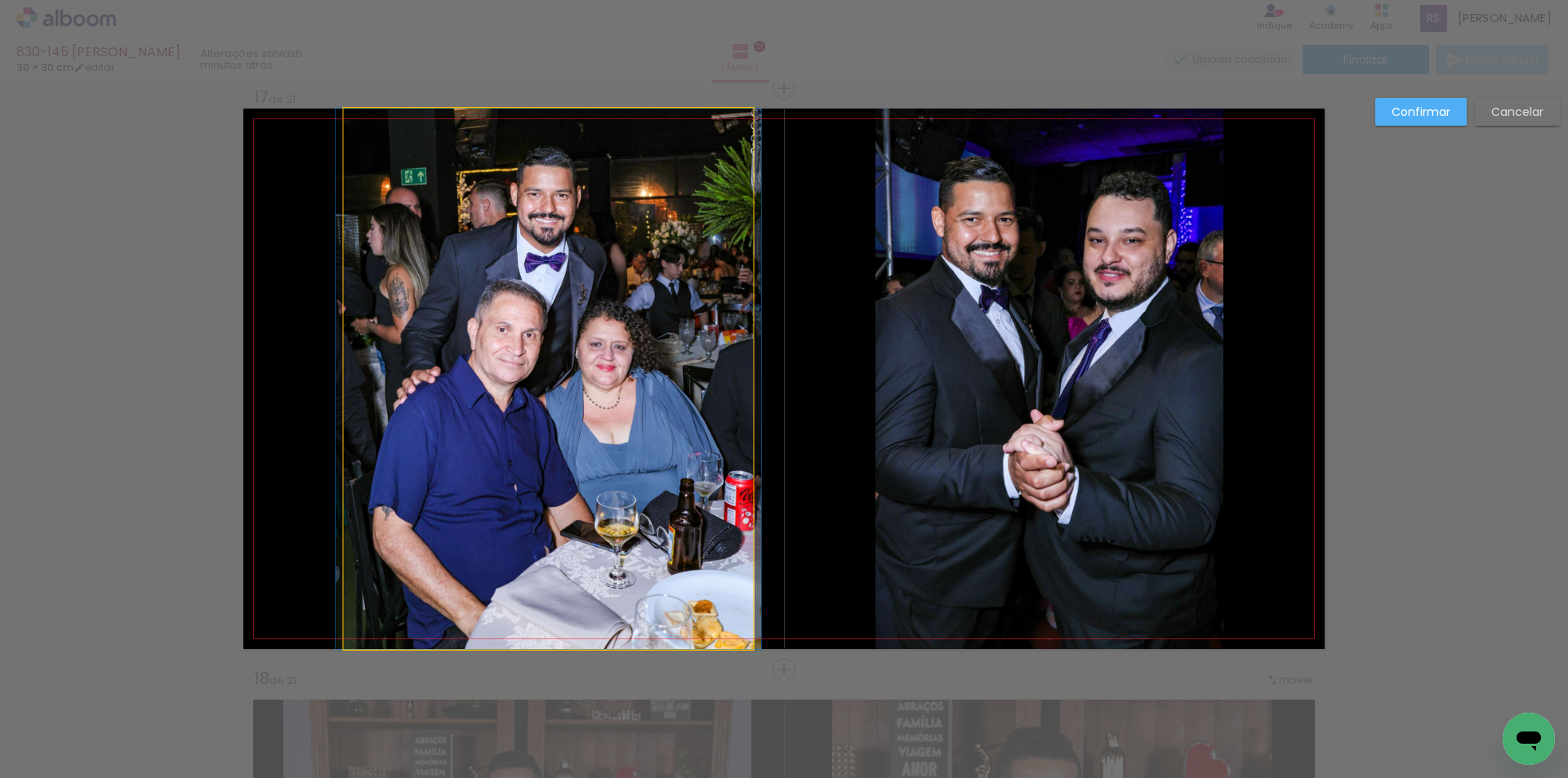
click at [349, 393] on quentale-photo at bounding box center [548, 379] width 409 height 541
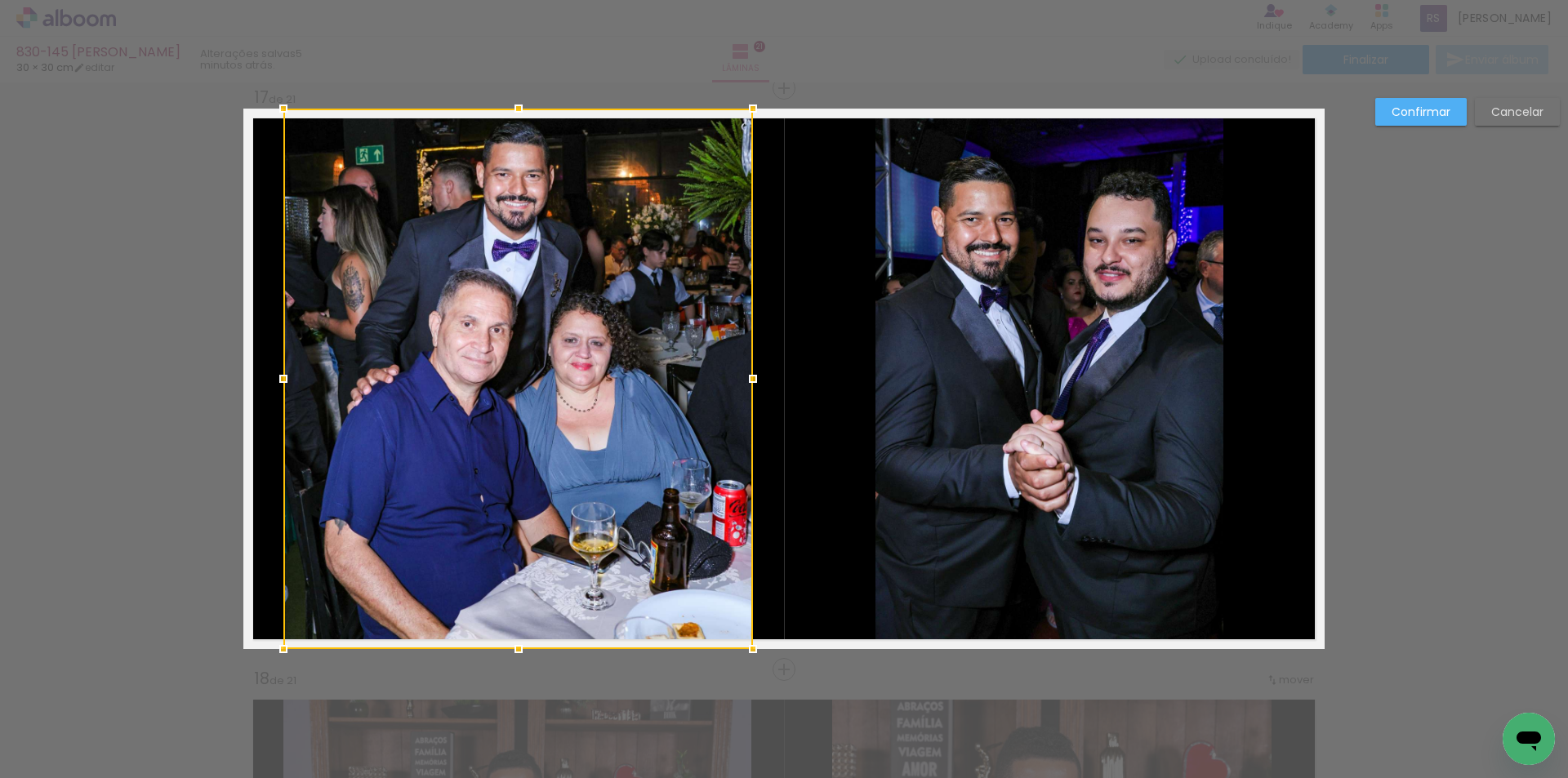
drag, startPoint x: 338, startPoint y: 387, endPoint x: 278, endPoint y: 376, distance: 61.0
click at [278, 376] on div at bounding box center [284, 379] width 33 height 33
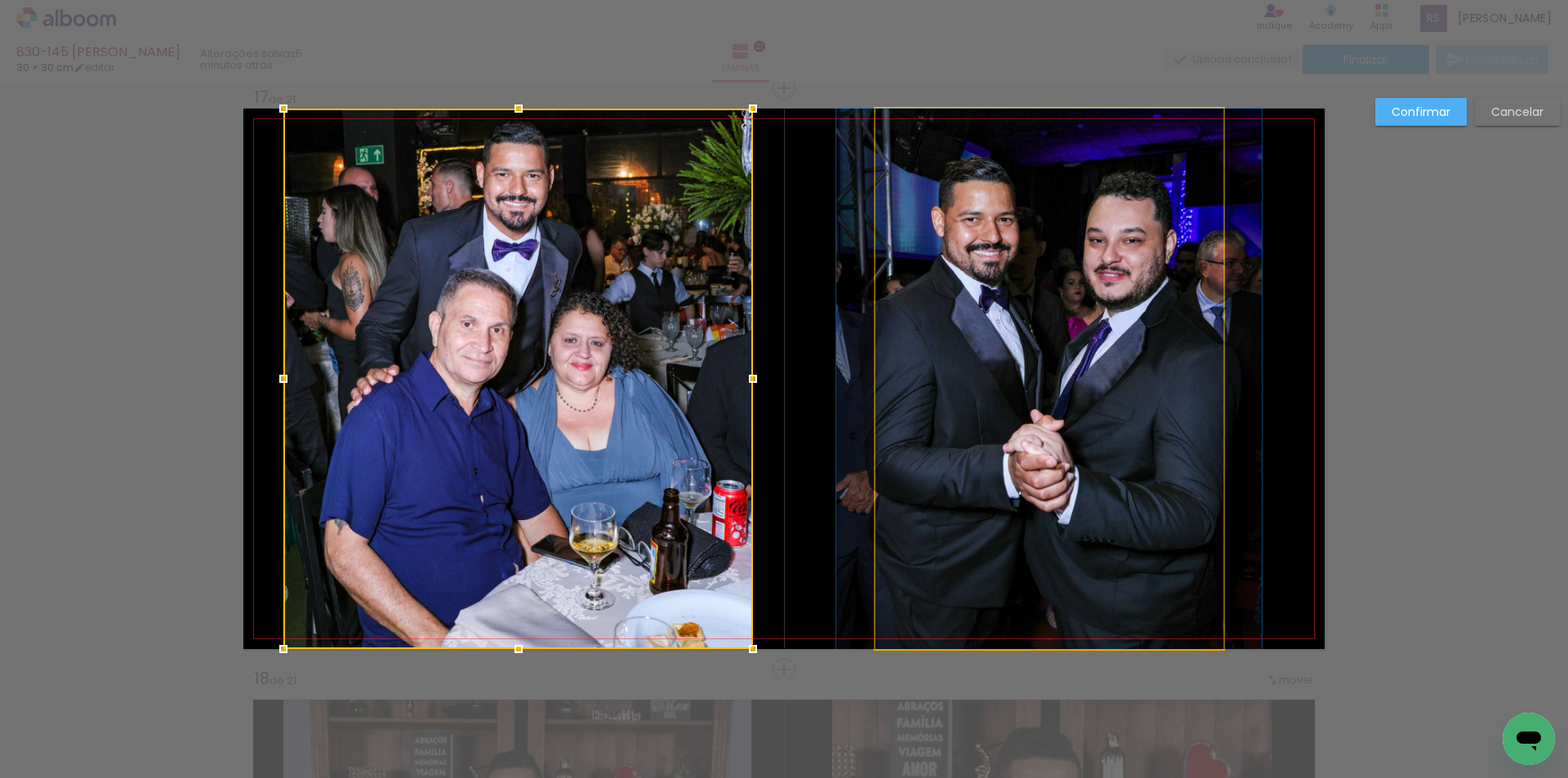
click at [905, 394] on quentale-photo at bounding box center [1049, 379] width 348 height 541
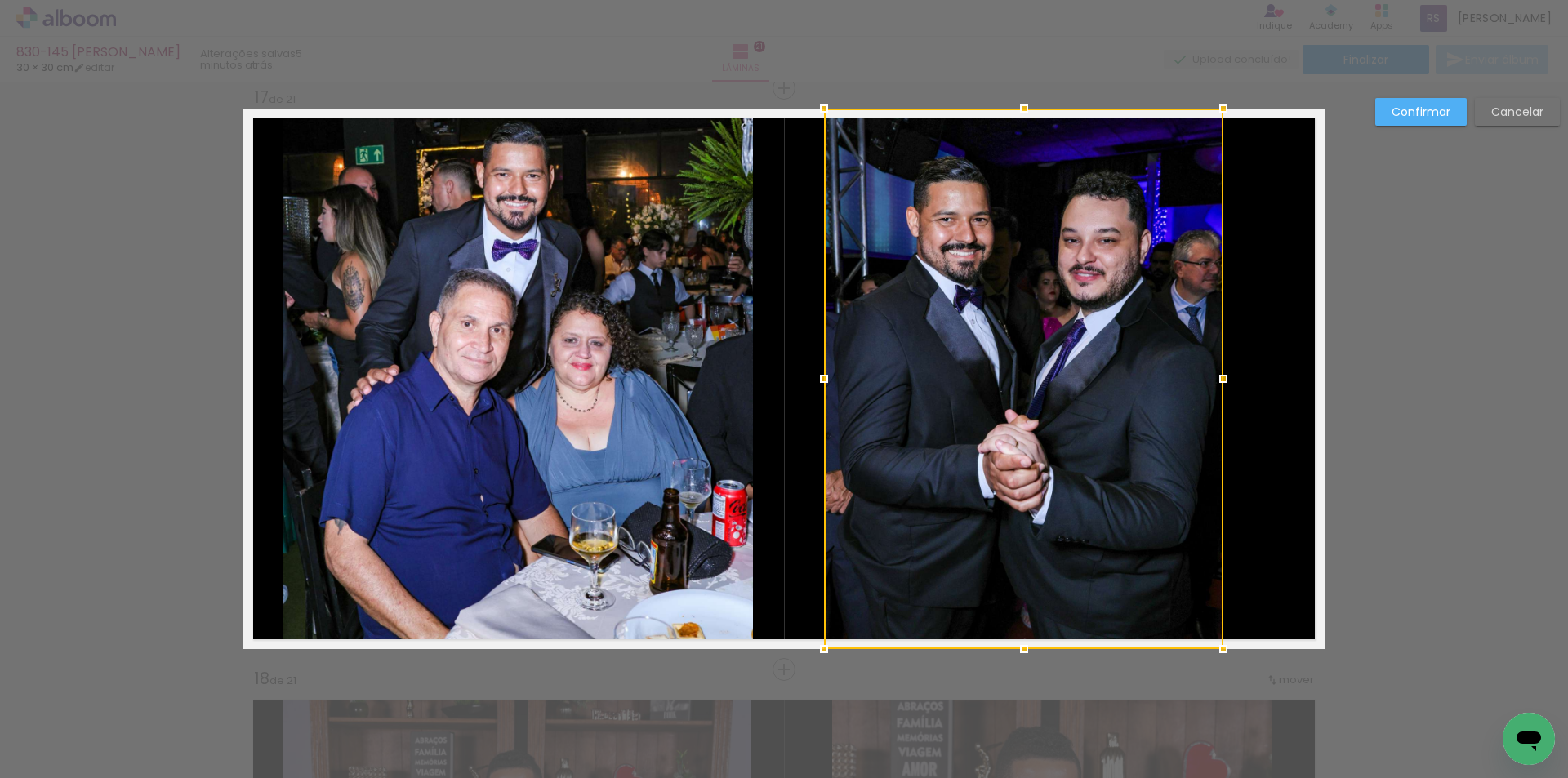
drag, startPoint x: 873, startPoint y: 374, endPoint x: 827, endPoint y: 365, distance: 46.9
click at [827, 365] on div at bounding box center [824, 379] width 33 height 33
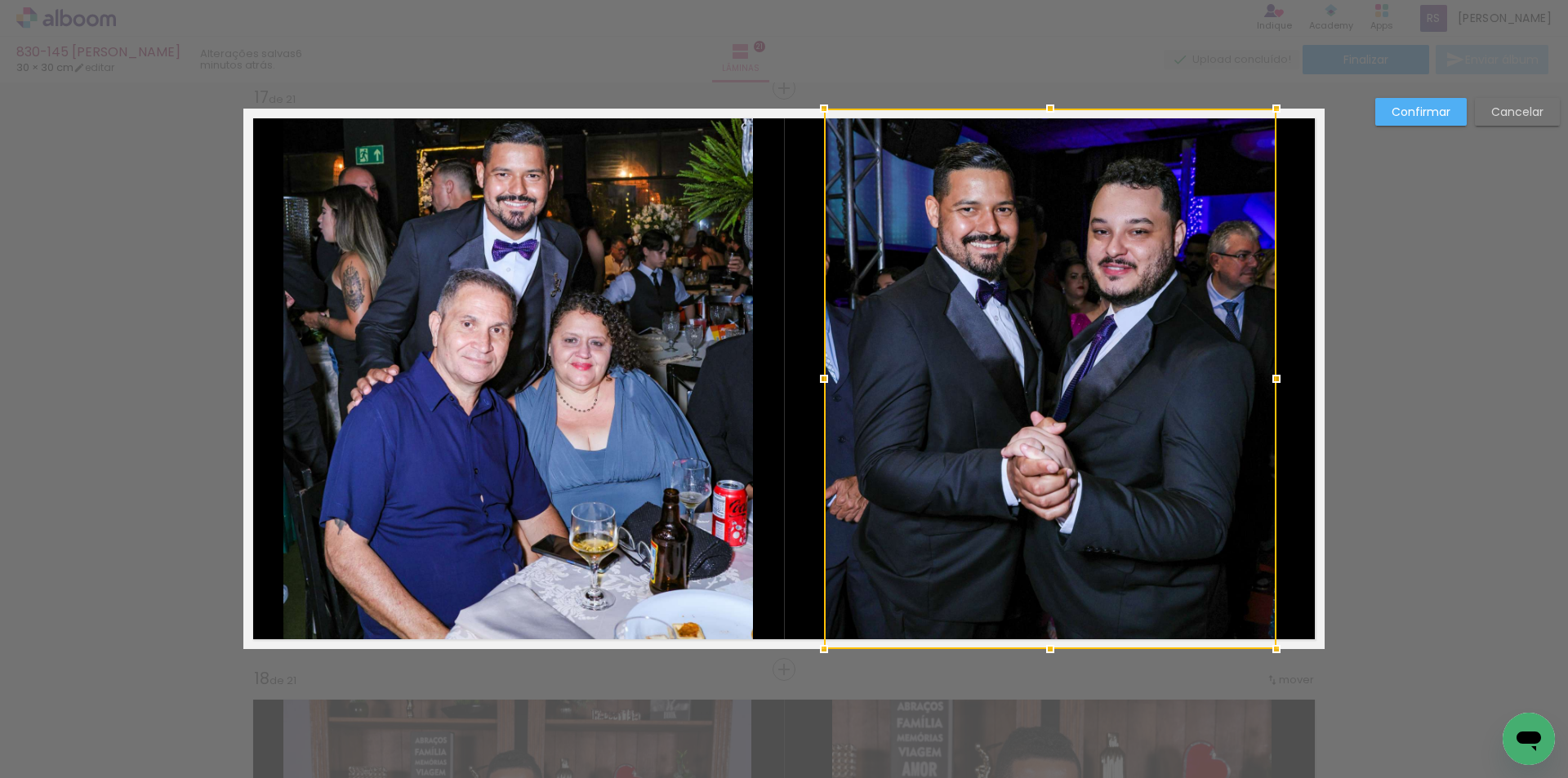
drag, startPoint x: 1221, startPoint y: 384, endPoint x: 1274, endPoint y: 382, distance: 53.0
click at [1274, 382] on div at bounding box center [1276, 379] width 33 height 33
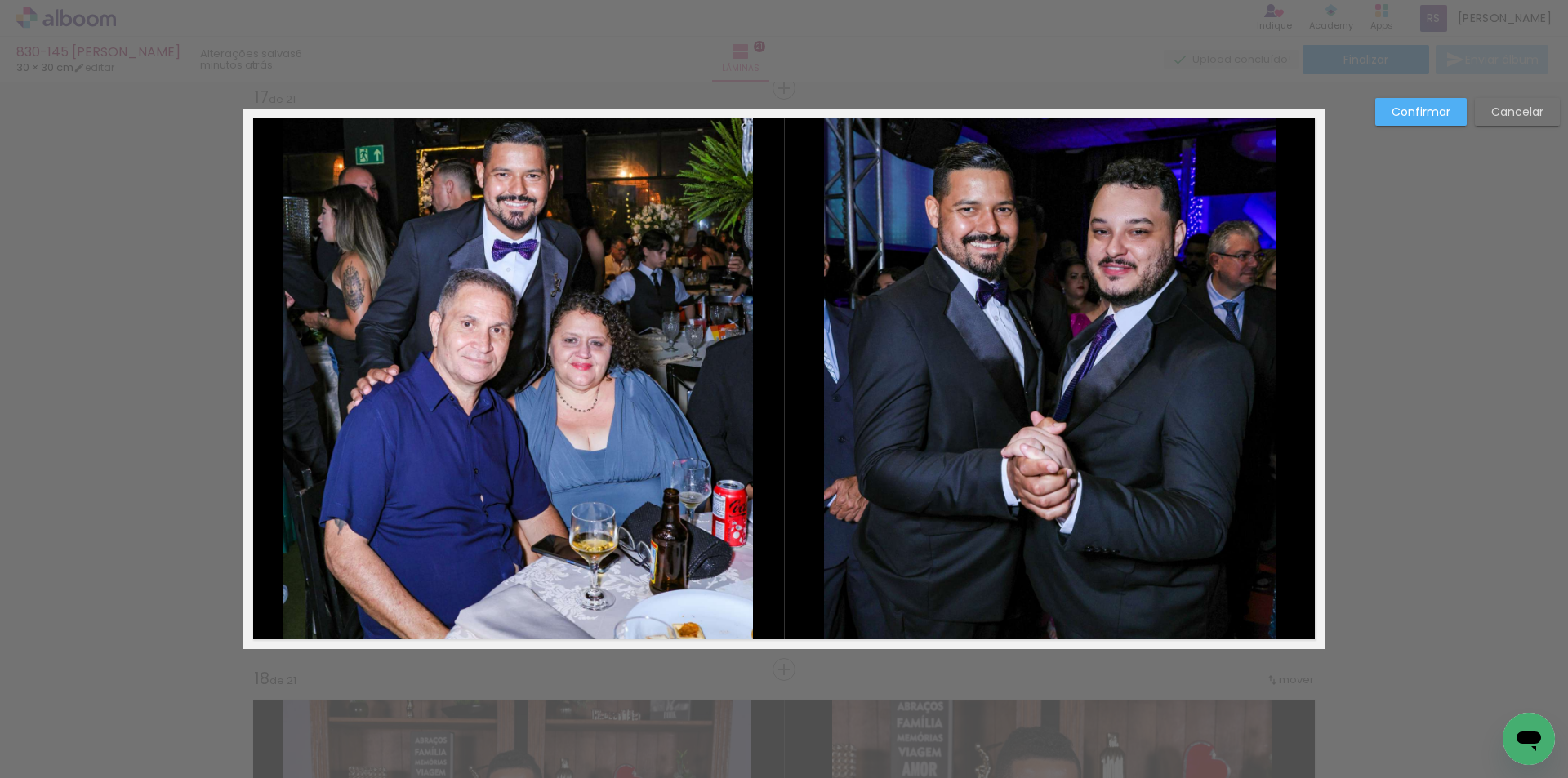
click at [0, 0] on slot "Confirmar" at bounding box center [0, 0] width 0 height 0
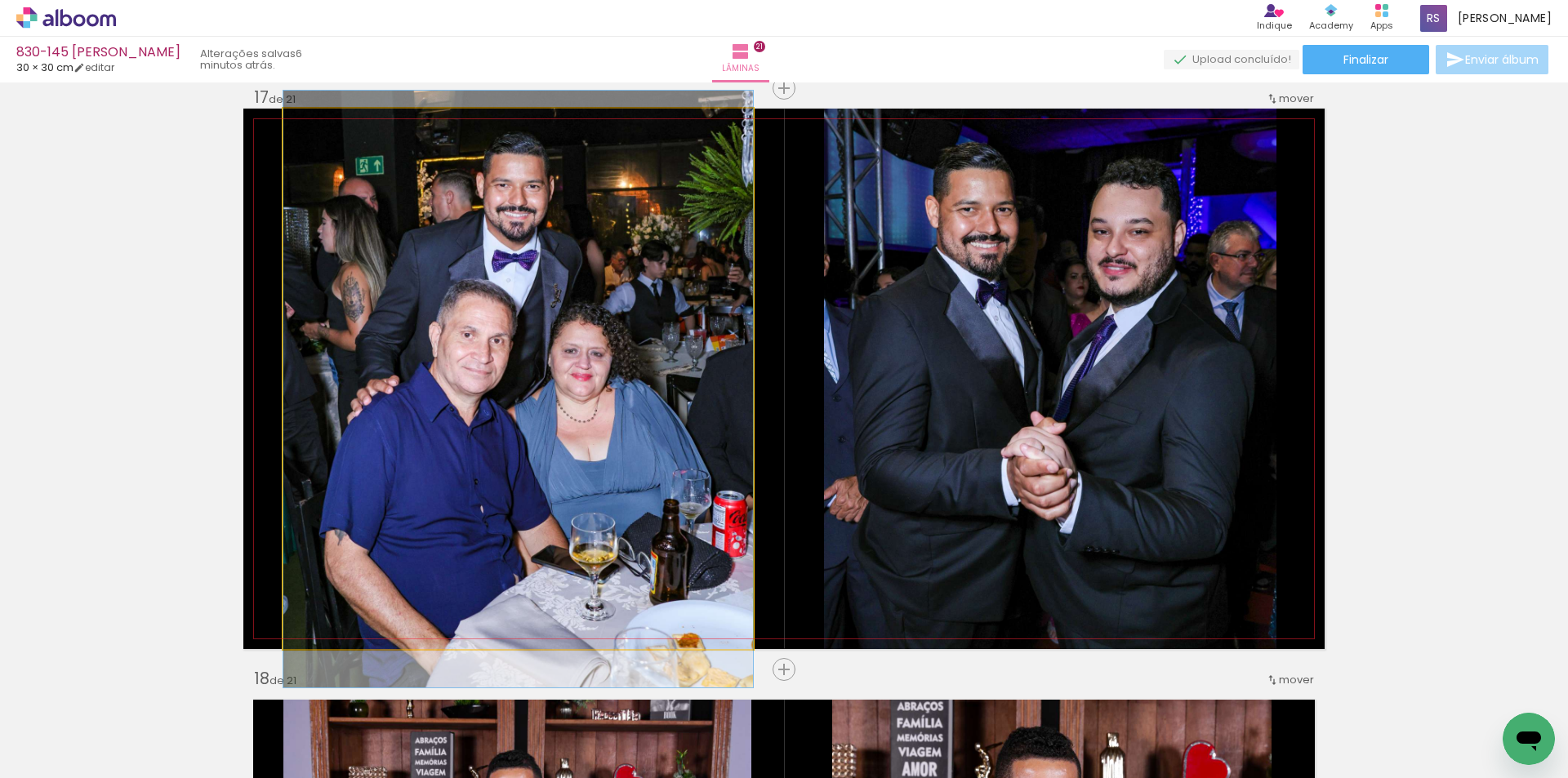
drag, startPoint x: 740, startPoint y: 313, endPoint x: 735, endPoint y: 321, distance: 9.4
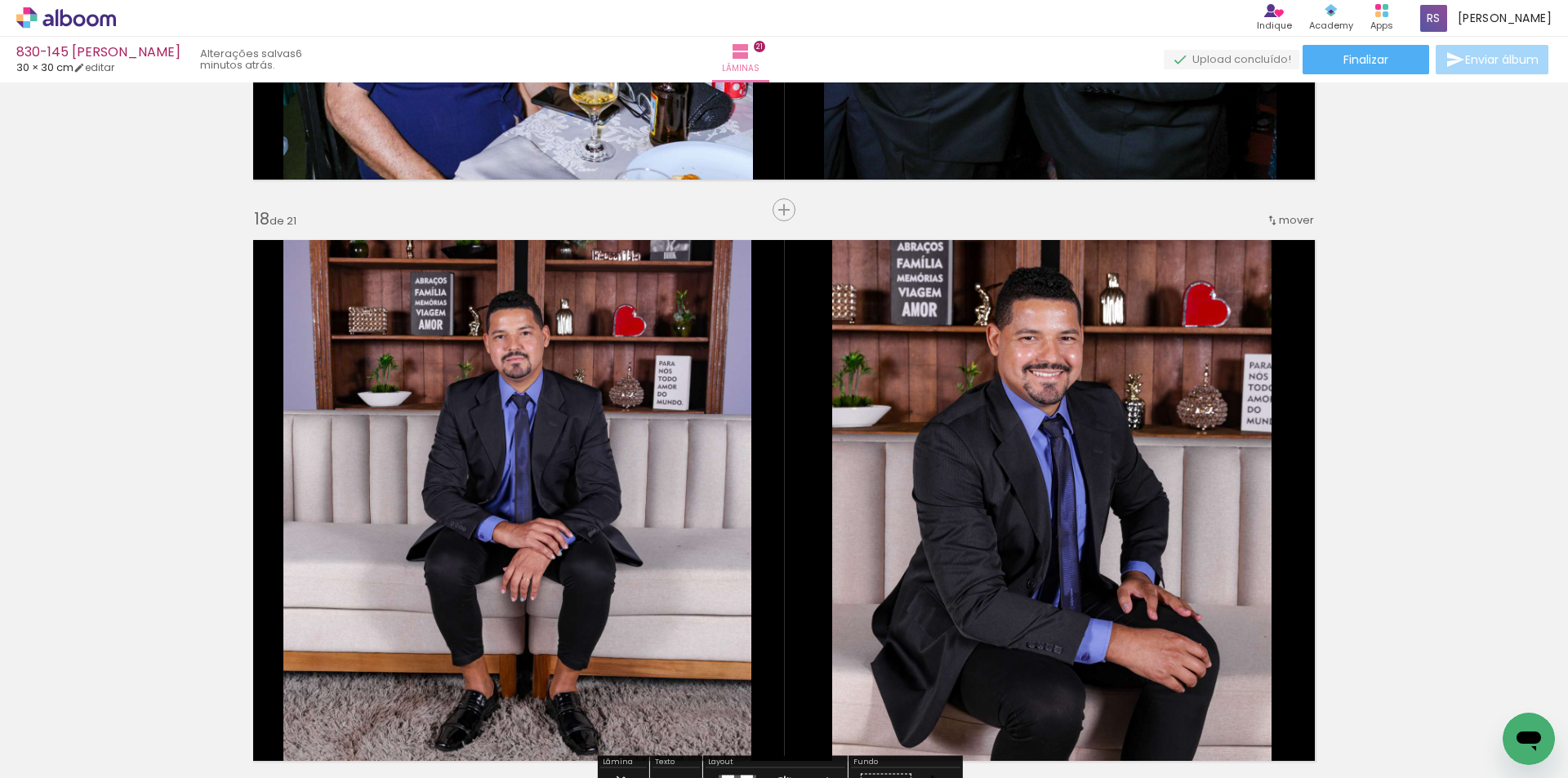
scroll to position [9813, 0]
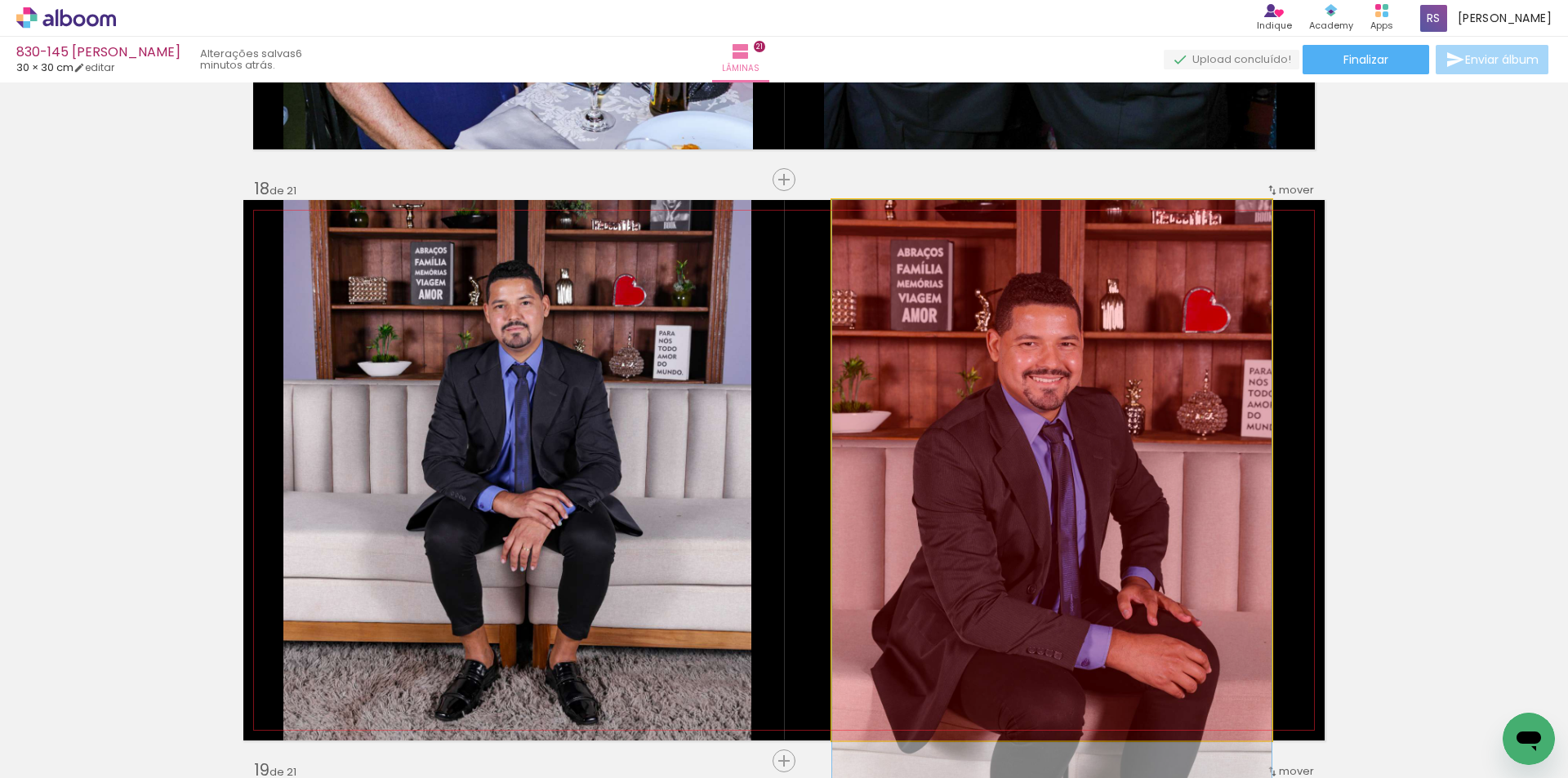
drag, startPoint x: 964, startPoint y: 426, endPoint x: 838, endPoint y: 733, distance: 331.9
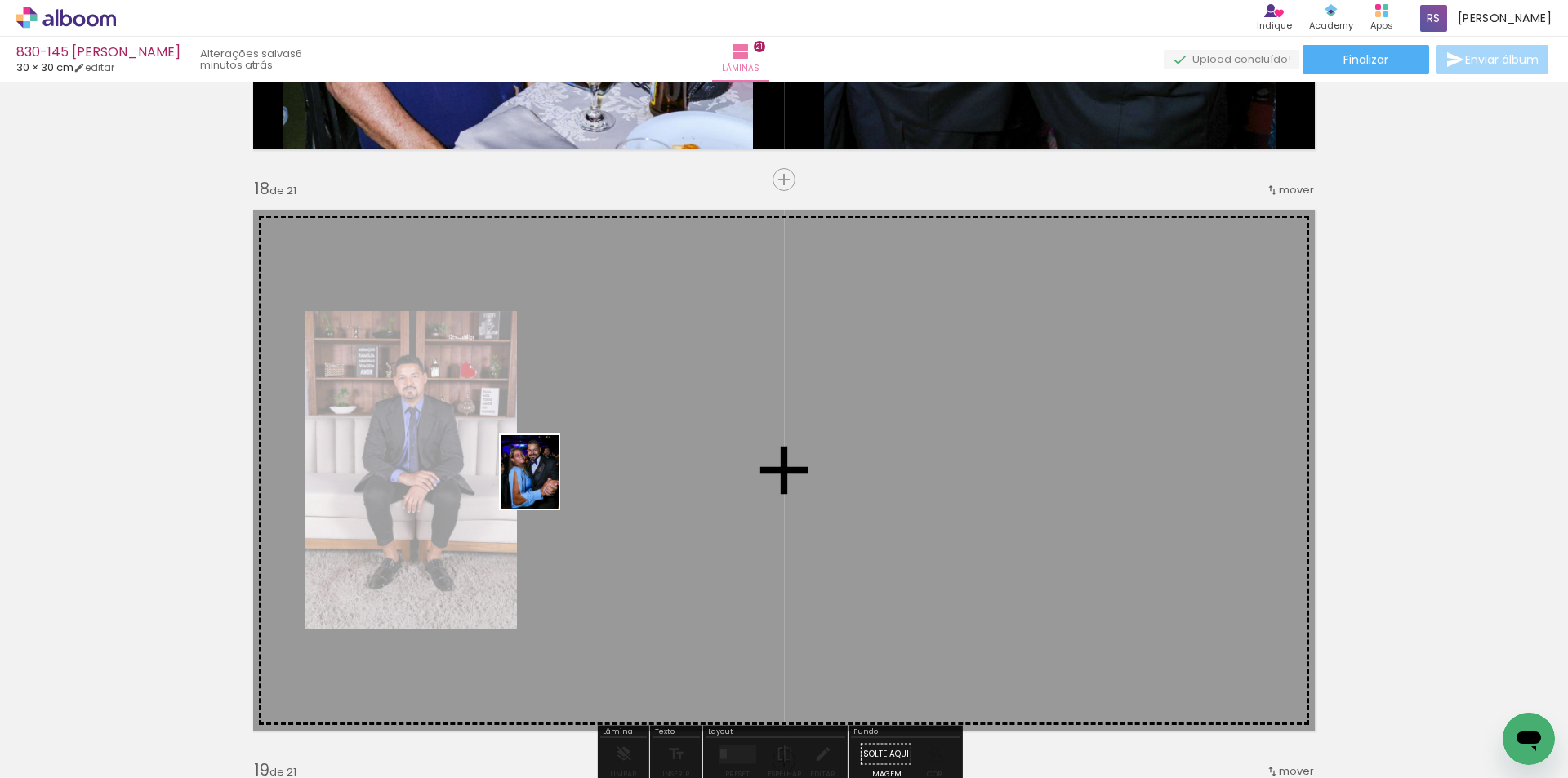
drag, startPoint x: 183, startPoint y: 722, endPoint x: 562, endPoint y: 475, distance: 452.4
click at [562, 475] on quentale-workspace at bounding box center [784, 389] width 1568 height 778
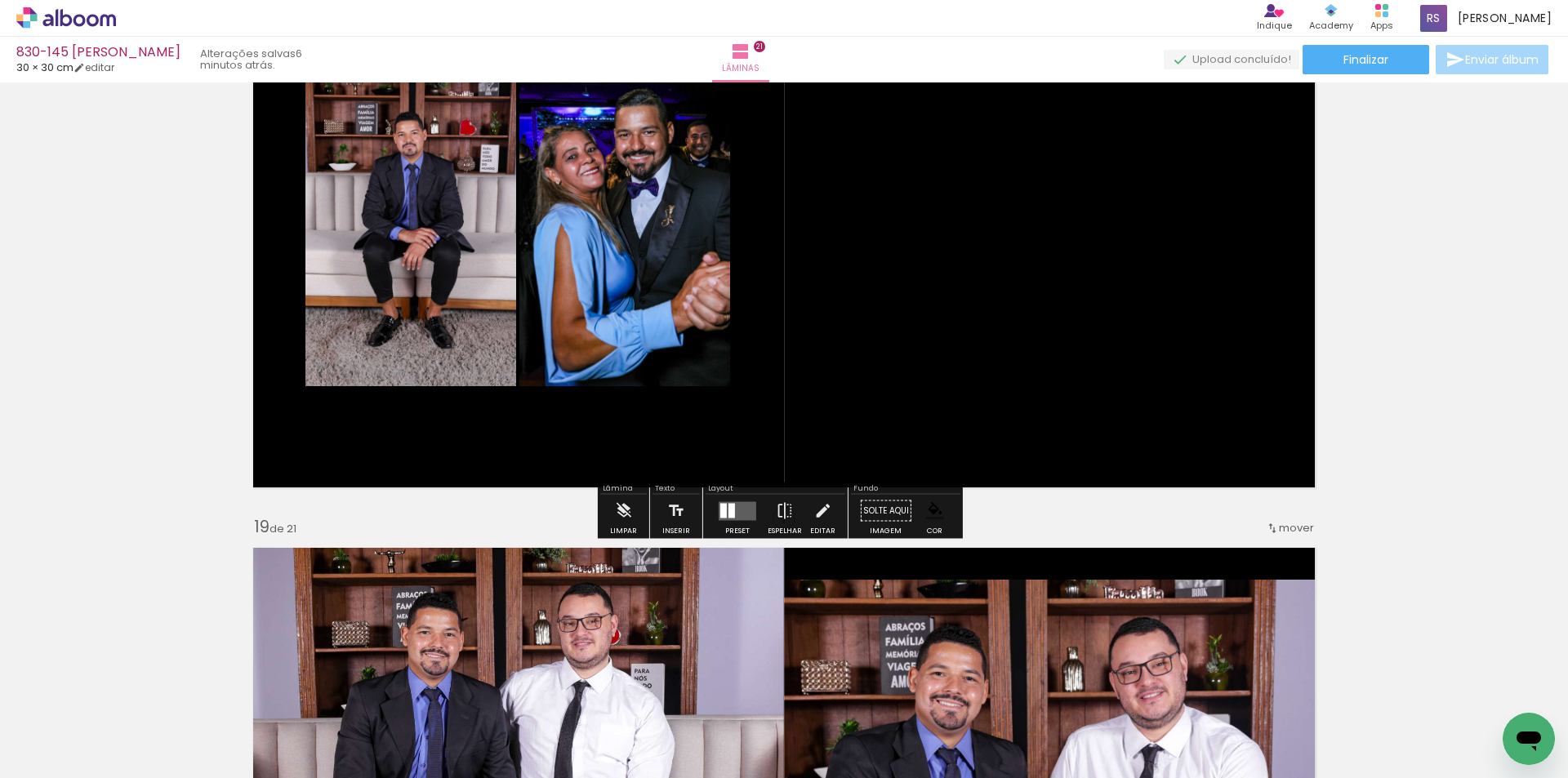
scroll to position [10058, 0]
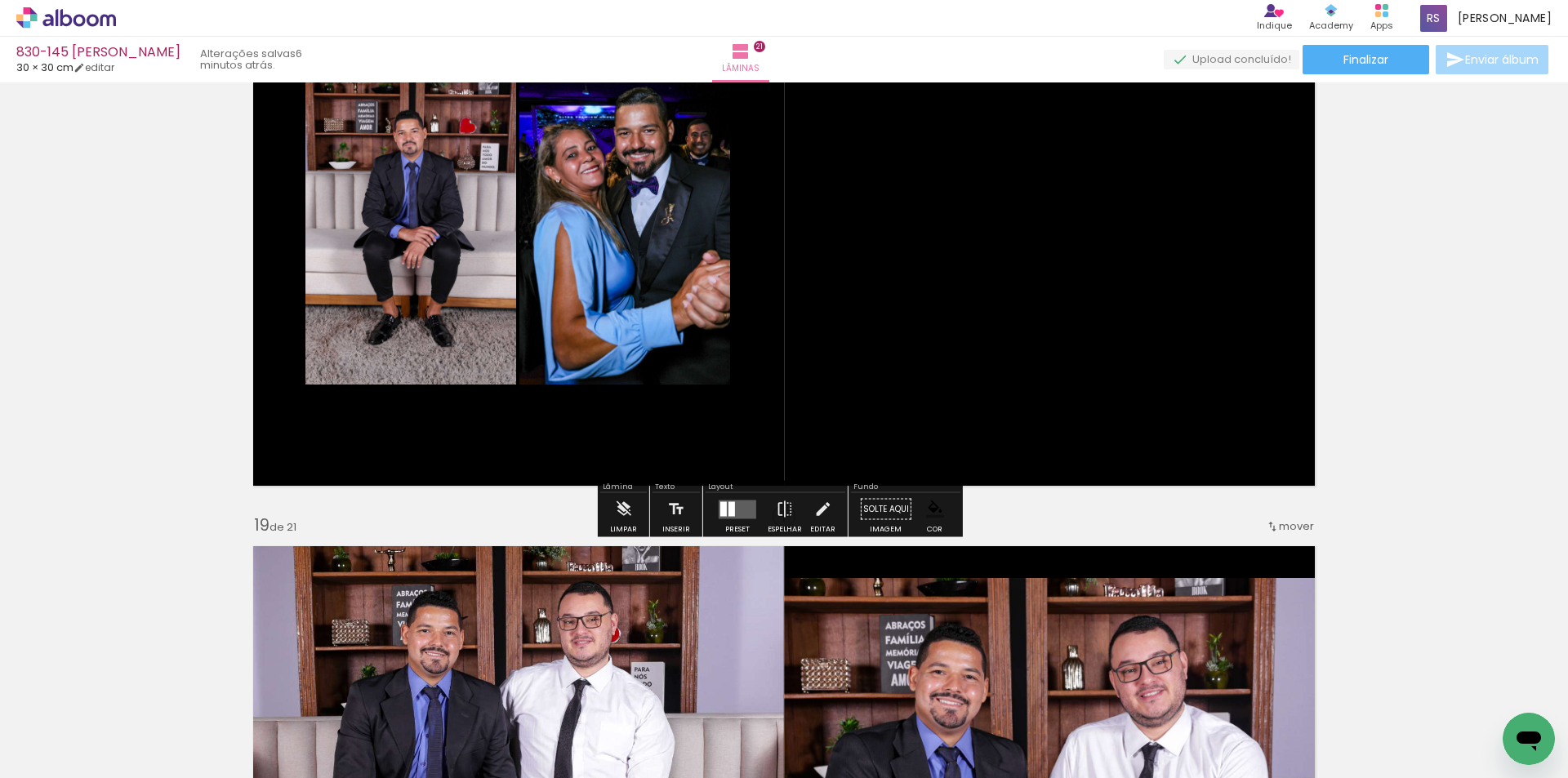
click at [744, 507] on quentale-layouter at bounding box center [737, 510] width 37 height 19
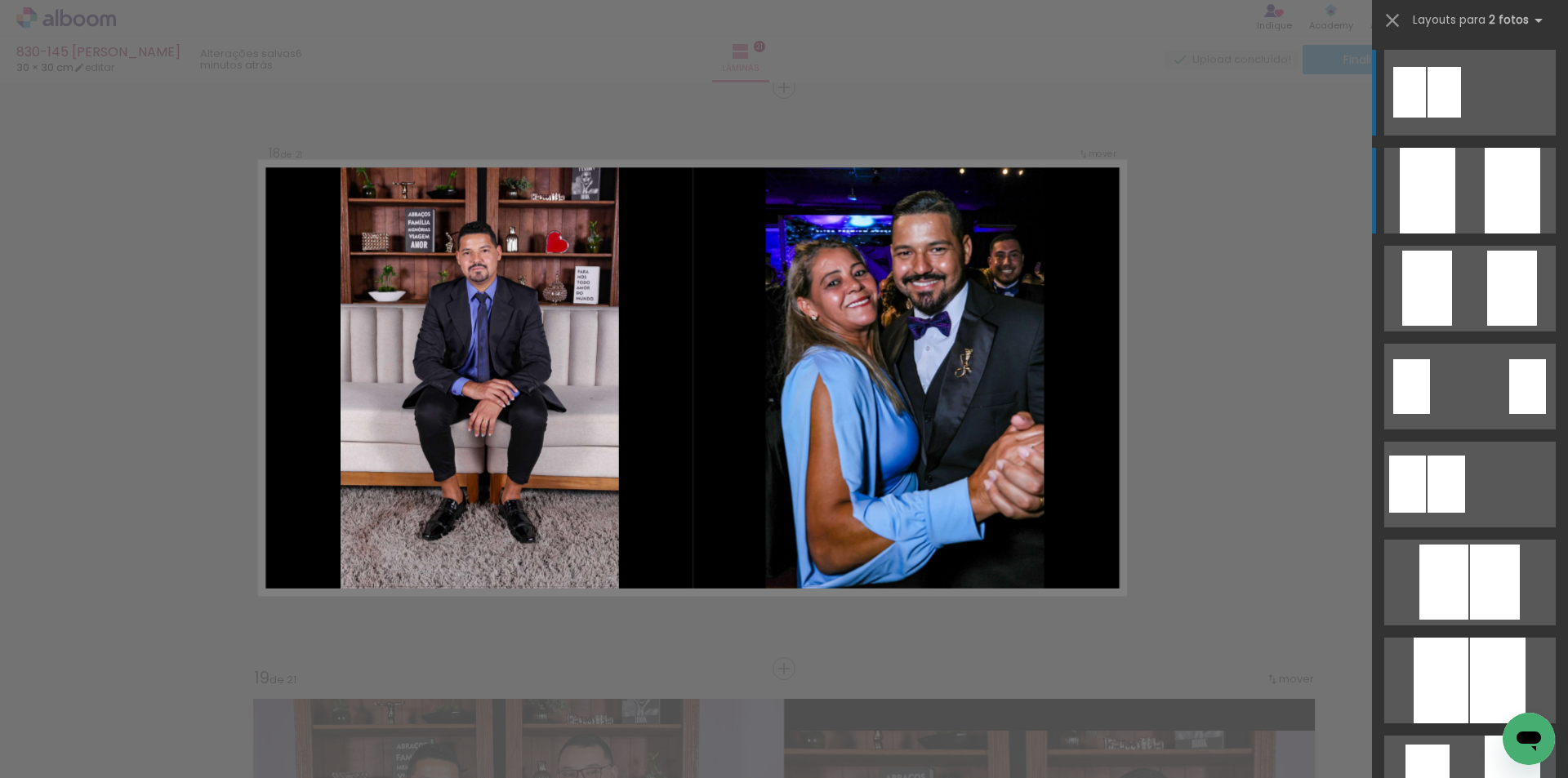
scroll to position [9905, 0]
click at [1447, 201] on div at bounding box center [1427, 190] width 56 height 86
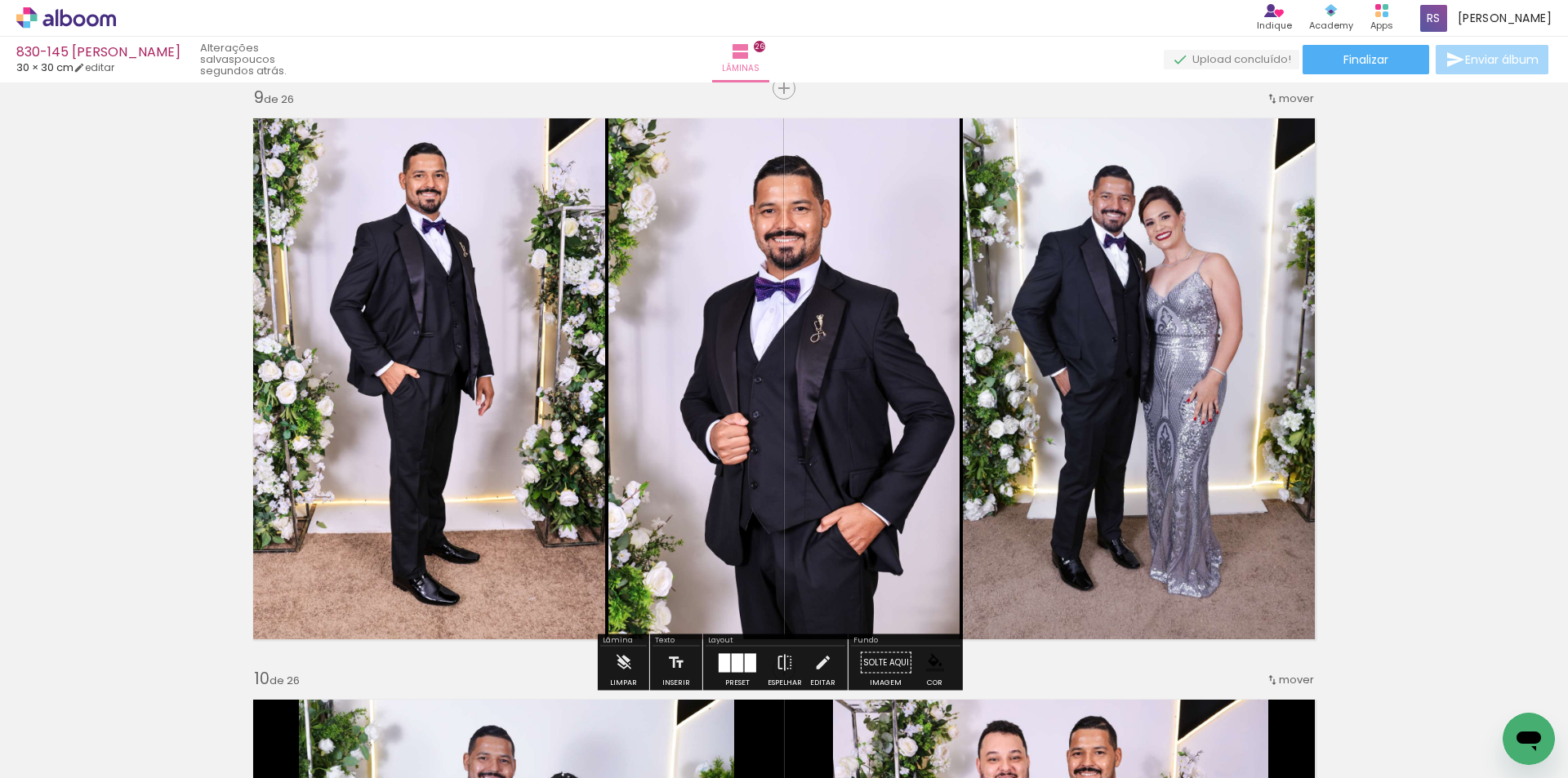
scroll to position [1061, 0]
click at [814, 660] on iron-icon at bounding box center [822, 663] width 18 height 33
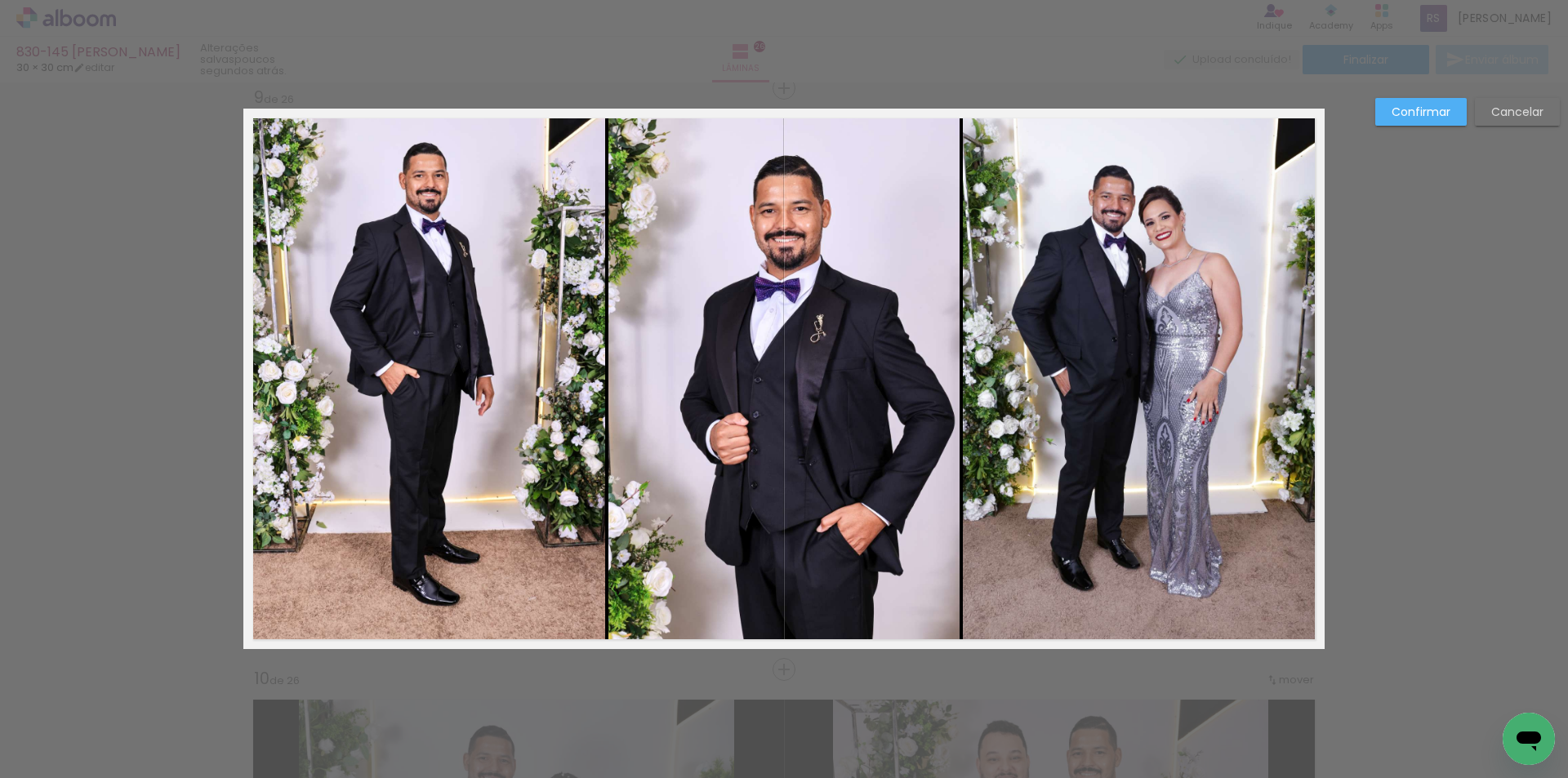
click at [1110, 496] on quentale-photo at bounding box center [1143, 379] width 362 height 541
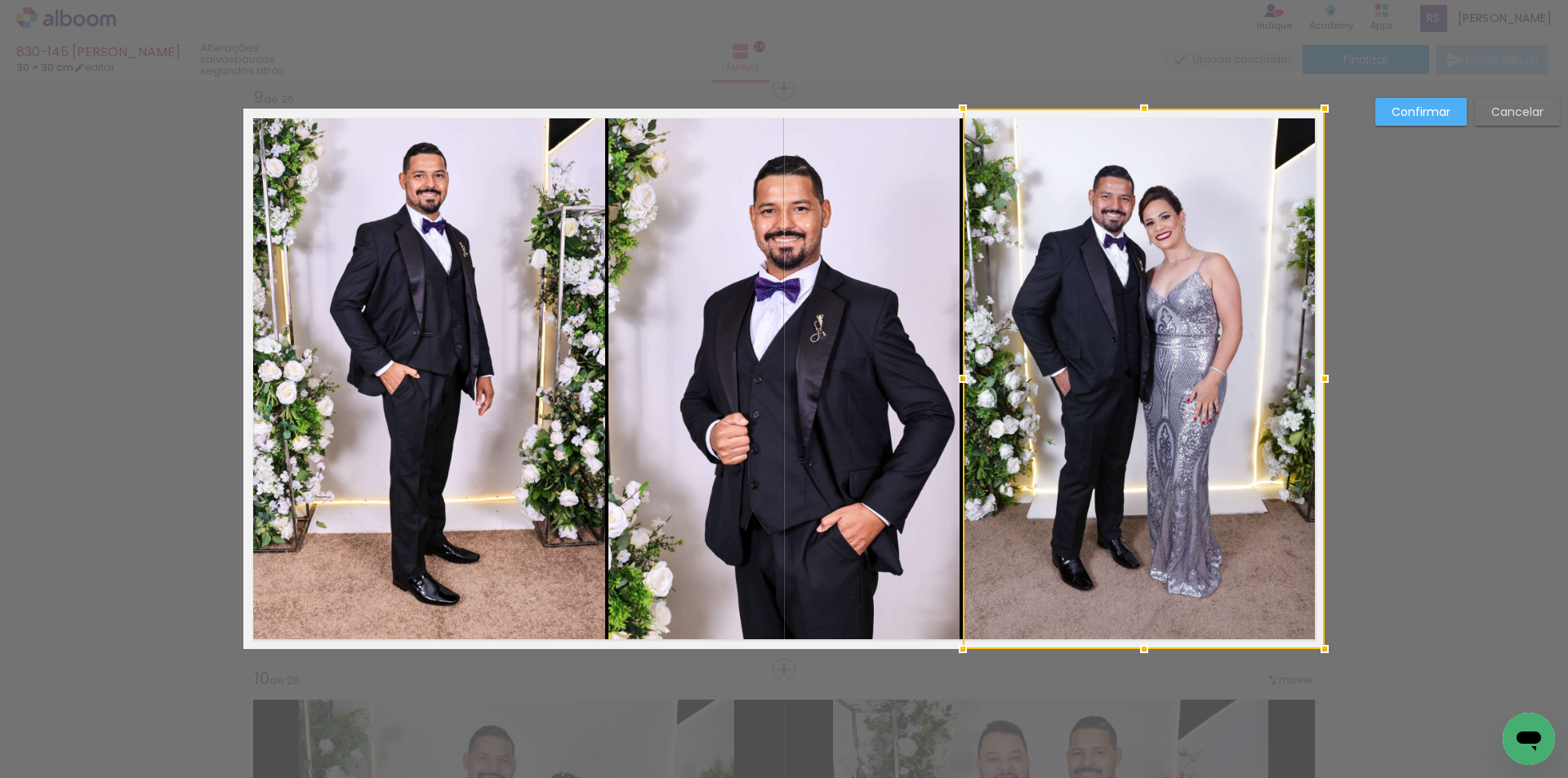
click at [504, 356] on quentale-photo at bounding box center [424, 379] width 362 height 541
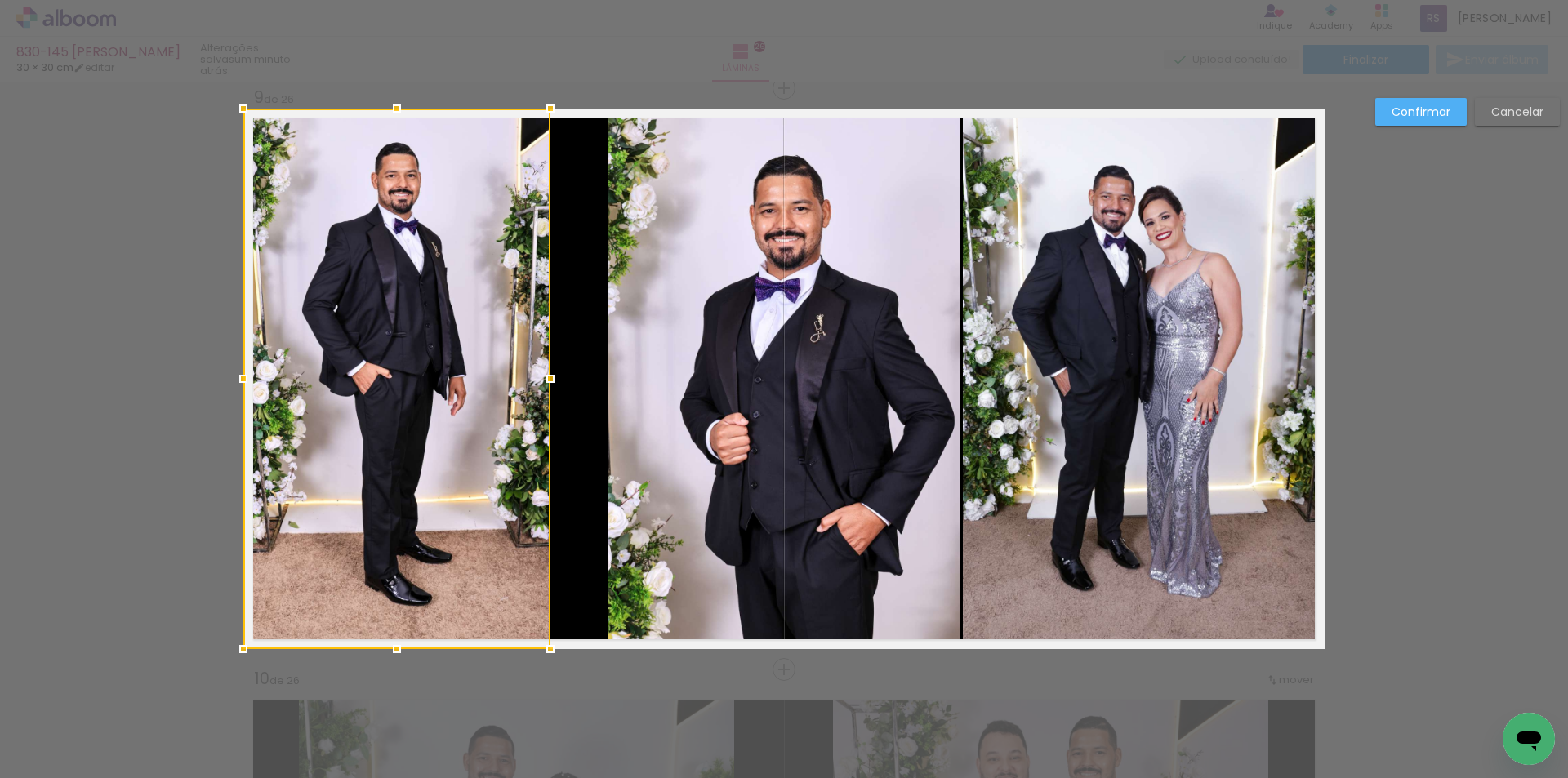
drag, startPoint x: 592, startPoint y: 377, endPoint x: 537, endPoint y: 379, distance: 55.0
click at [537, 379] on div at bounding box center [550, 379] width 33 height 33
click at [696, 405] on quentale-photo at bounding box center [784, 379] width 351 height 541
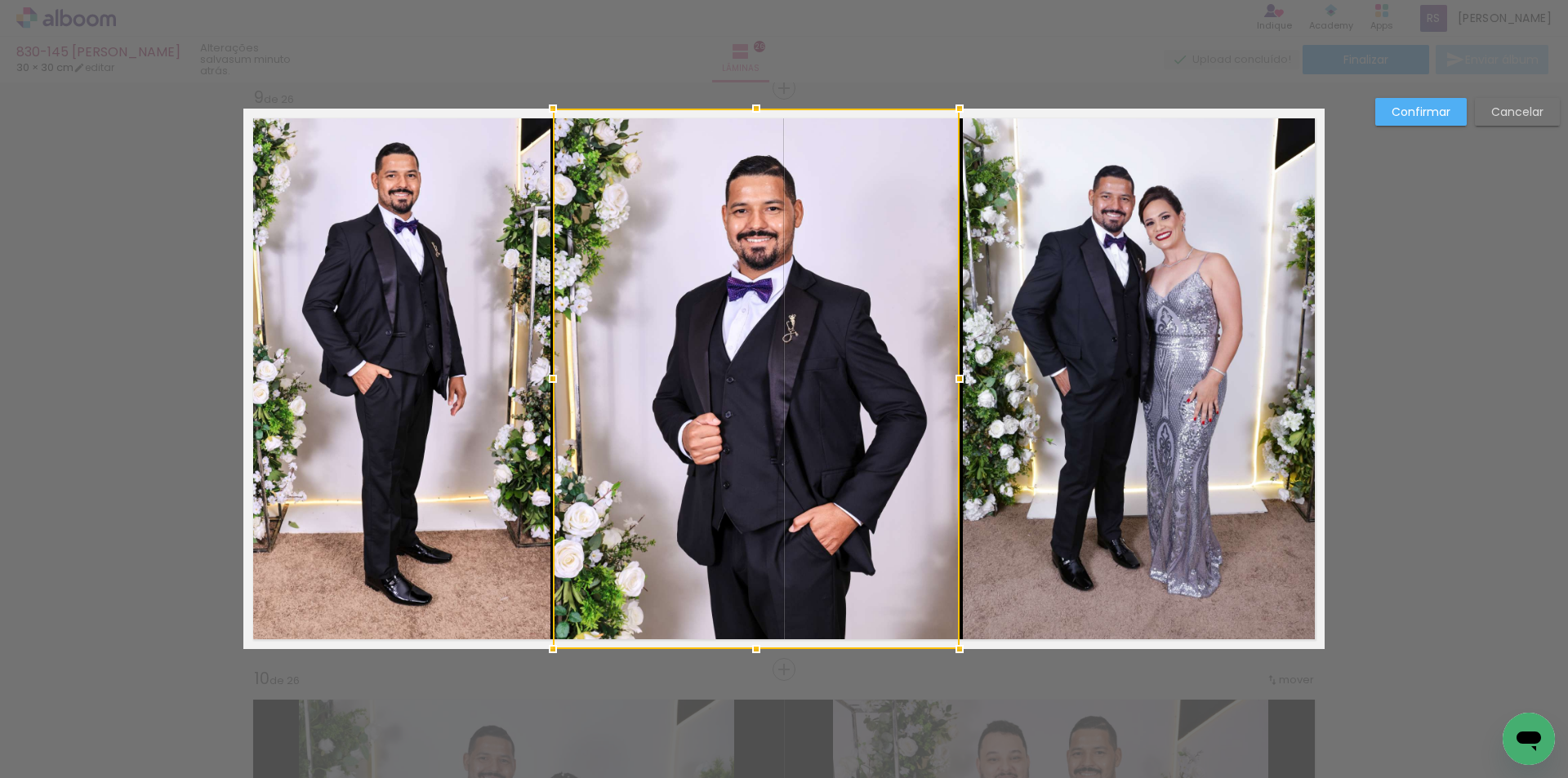
drag, startPoint x: 603, startPoint y: 383, endPoint x: 548, endPoint y: 379, distance: 55.1
click at [548, 379] on div at bounding box center [553, 379] width 33 height 33
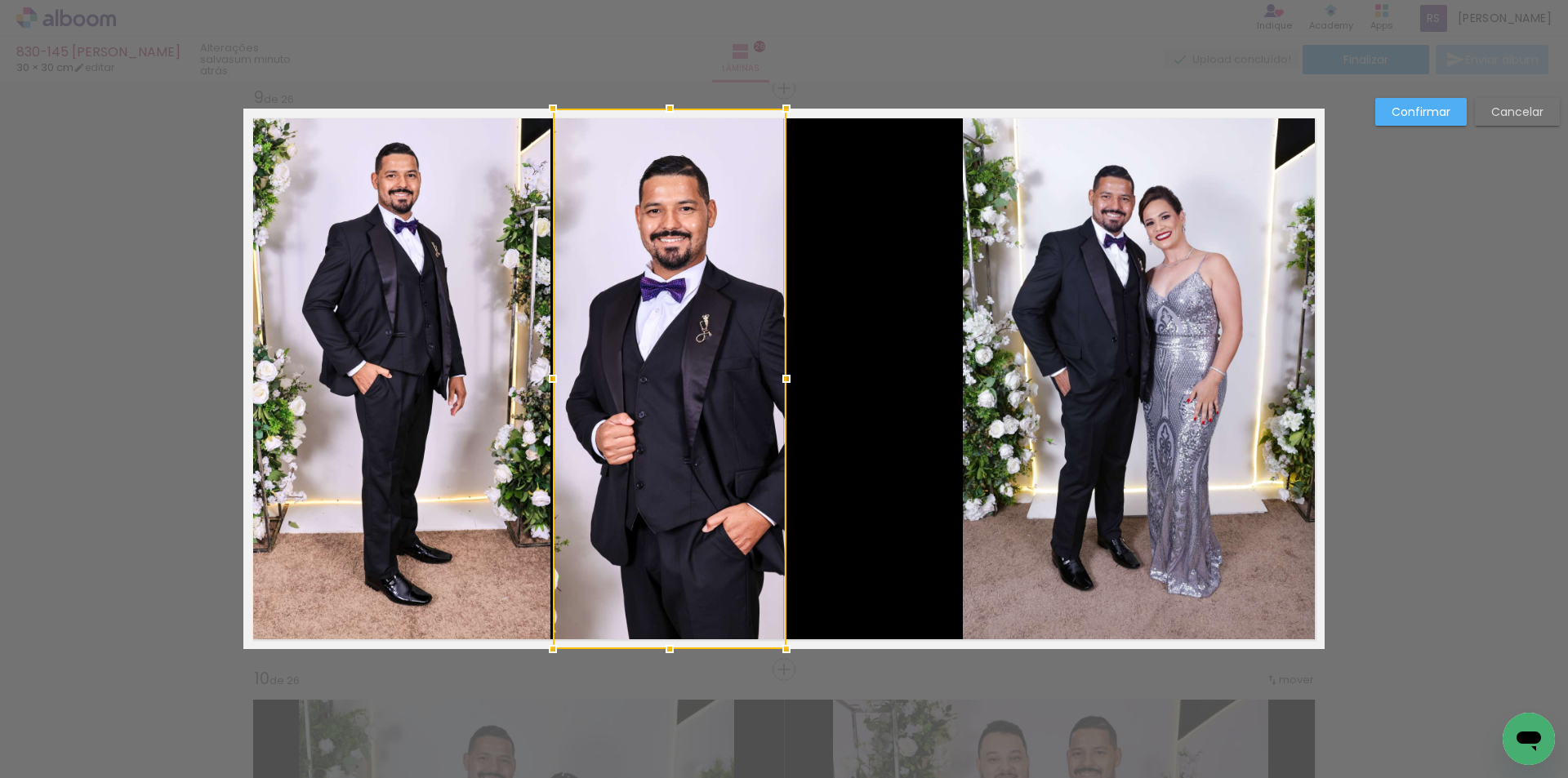
drag, startPoint x: 953, startPoint y: 370, endPoint x: 781, endPoint y: 345, distance: 173.8
click at [781, 345] on album-spread "9 de 26" at bounding box center [783, 379] width 1081 height 541
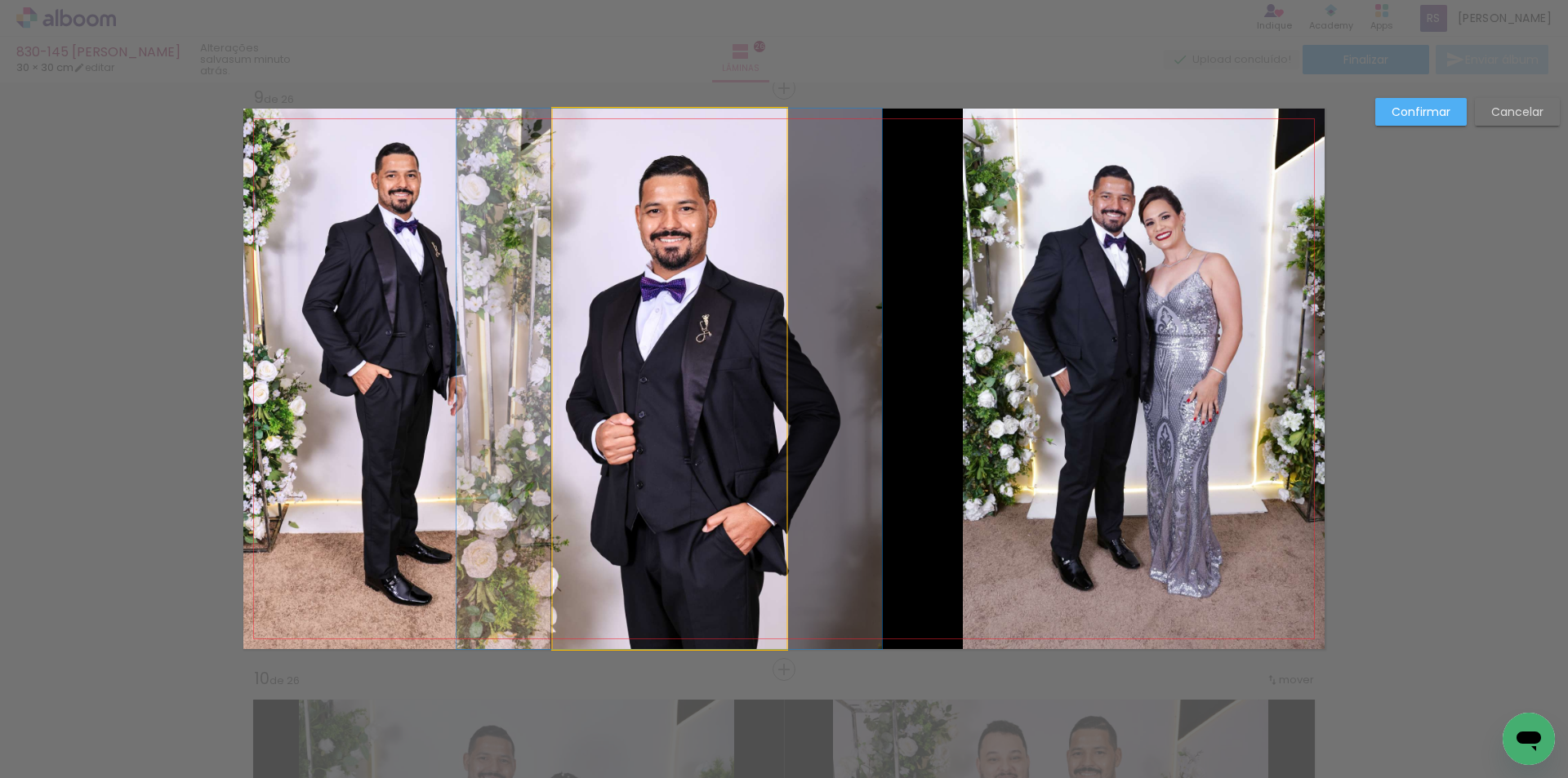
click at [755, 379] on quentale-photo at bounding box center [669, 379] width 234 height 541
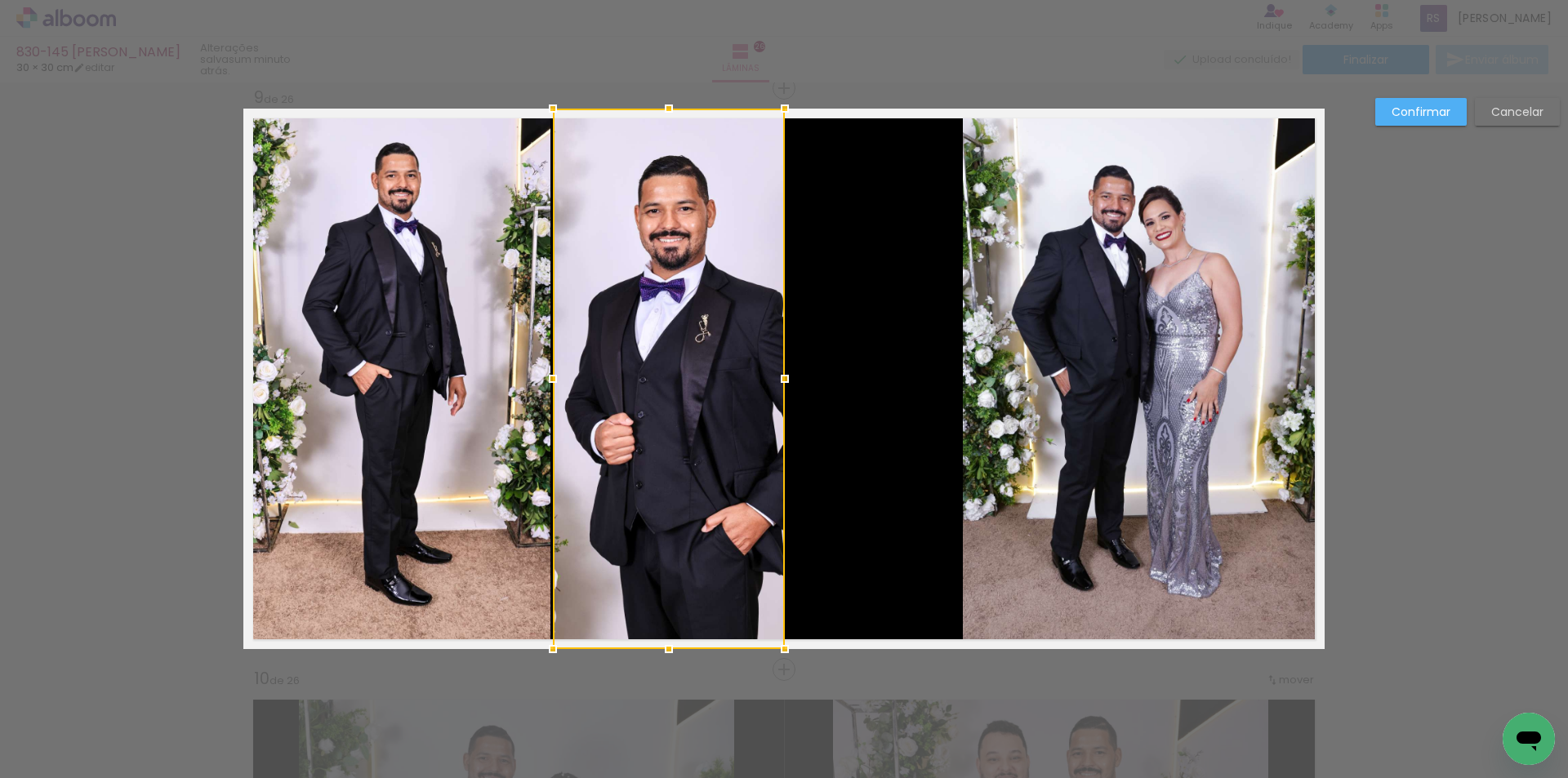
click at [772, 378] on div at bounding box center [785, 379] width 33 height 33
click at [0, 0] on slot "Confirmar" at bounding box center [0, 0] width 0 height 0
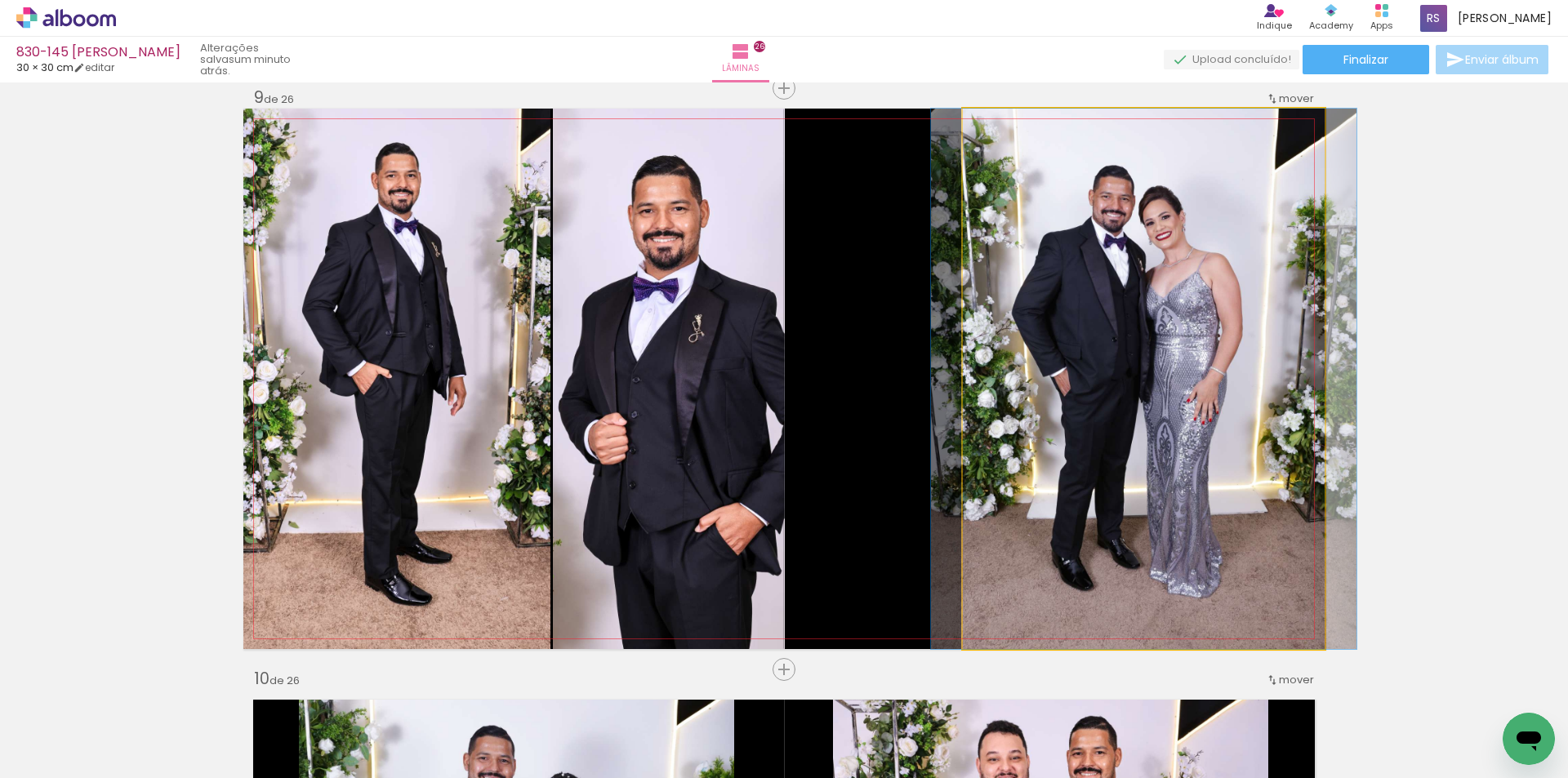
scroll to position [1061, 0]
click at [1225, 373] on quentale-photo at bounding box center [1143, 379] width 362 height 541
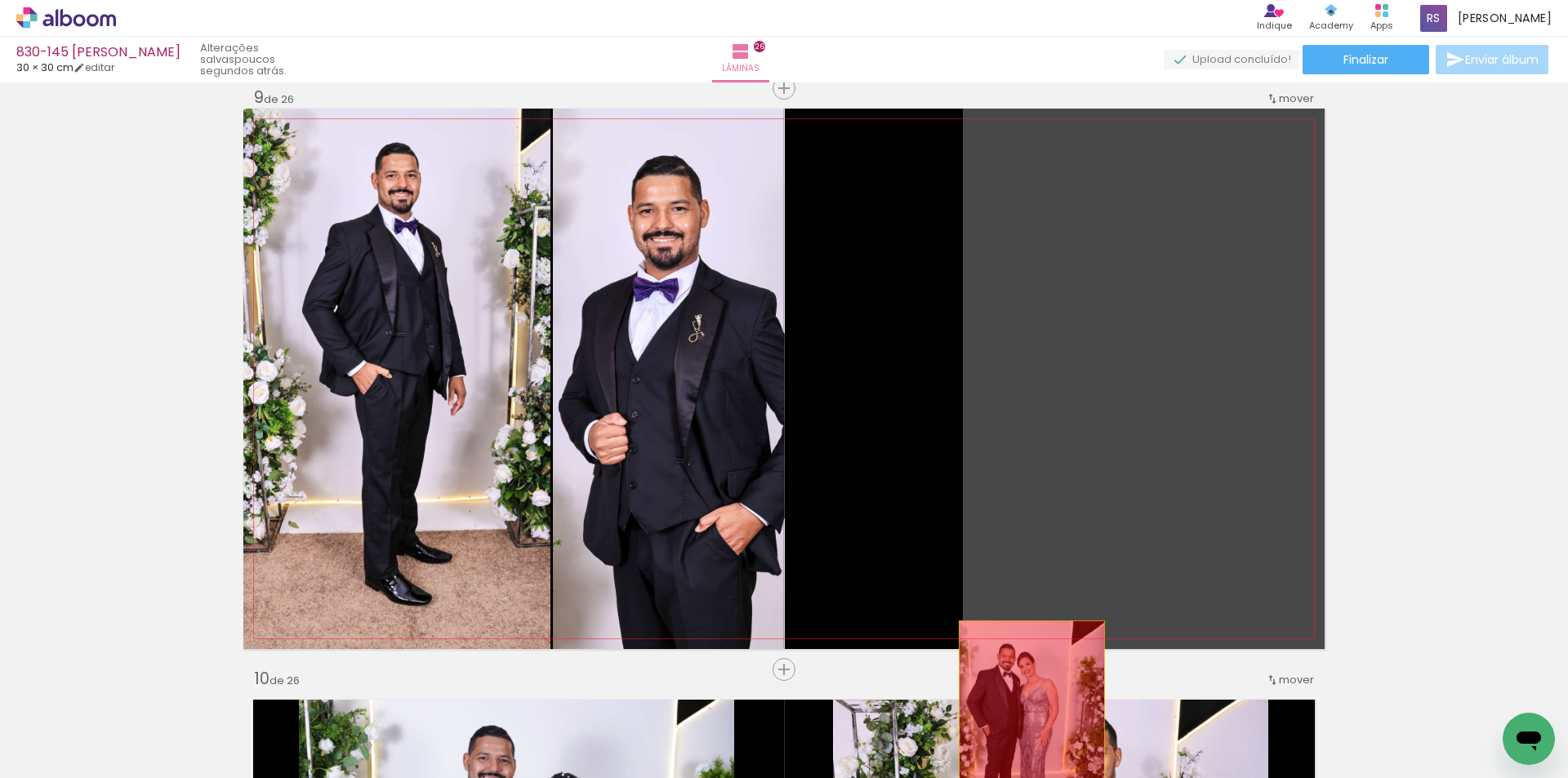
drag, startPoint x: 1201, startPoint y: 492, endPoint x: 878, endPoint y: 579, distance: 334.5
click at [1024, 729] on quentale-workspace at bounding box center [784, 389] width 1568 height 778
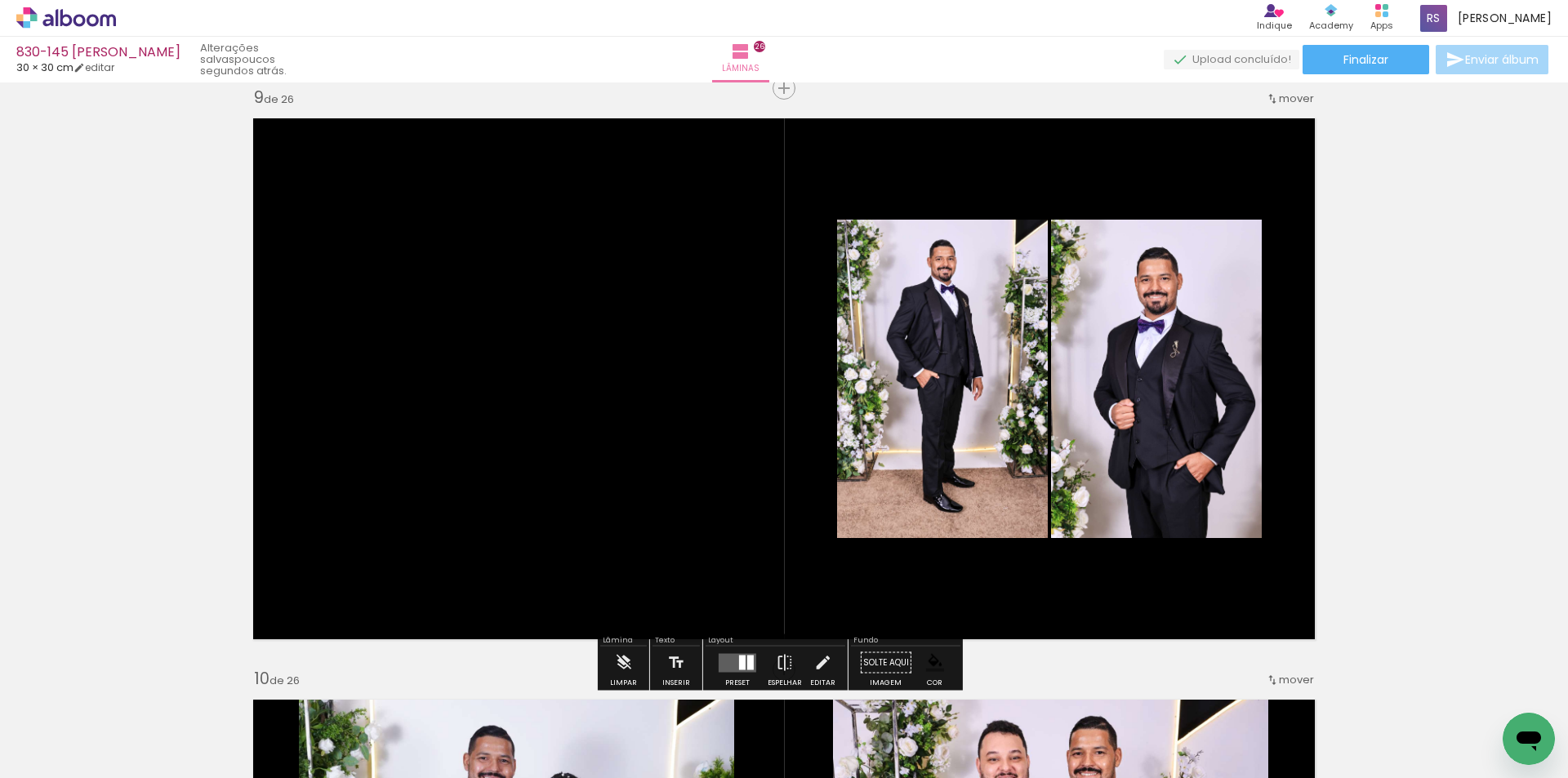
click at [730, 662] on quentale-layouter at bounding box center [737, 663] width 37 height 19
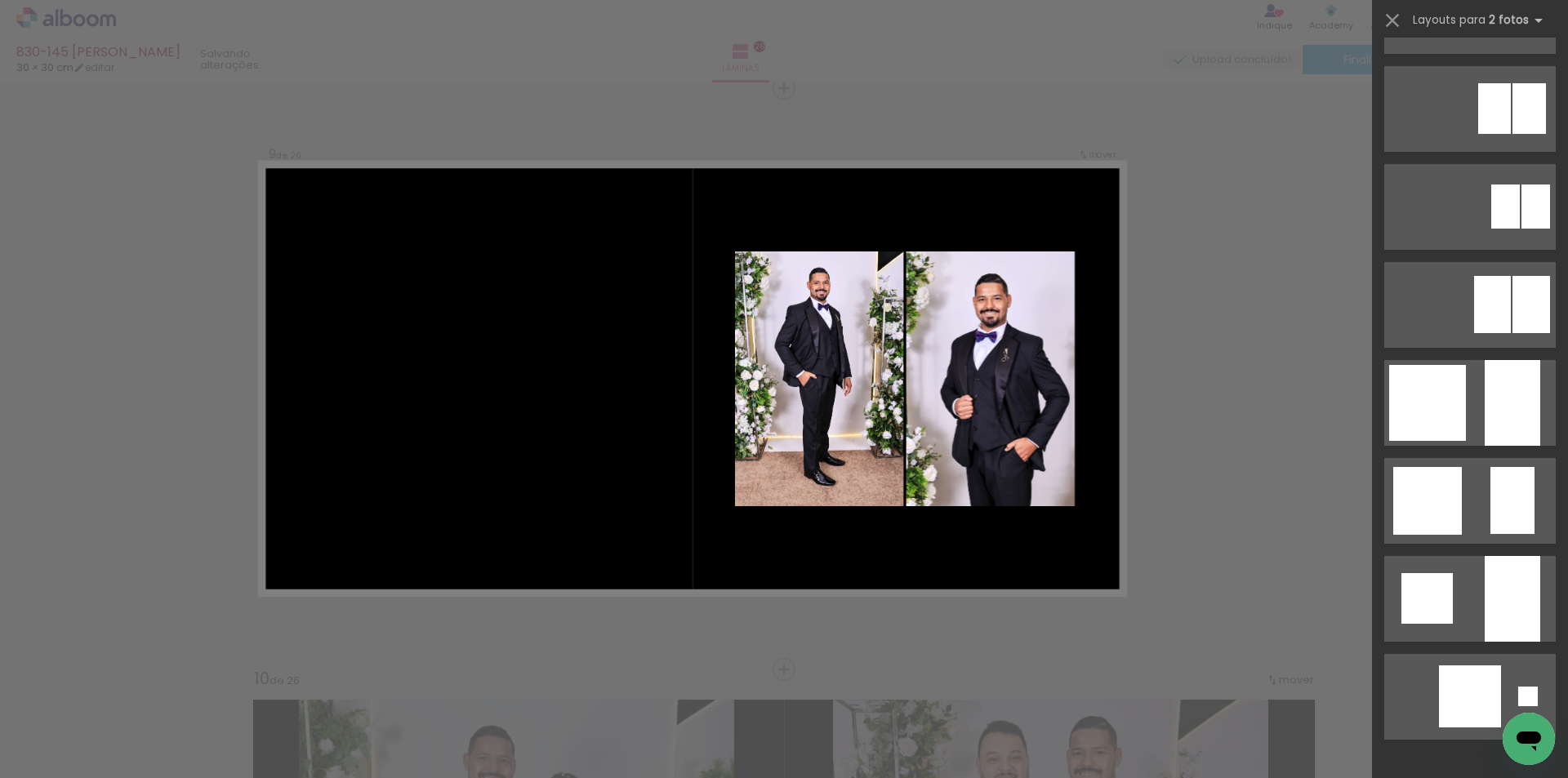
scroll to position [0, 0]
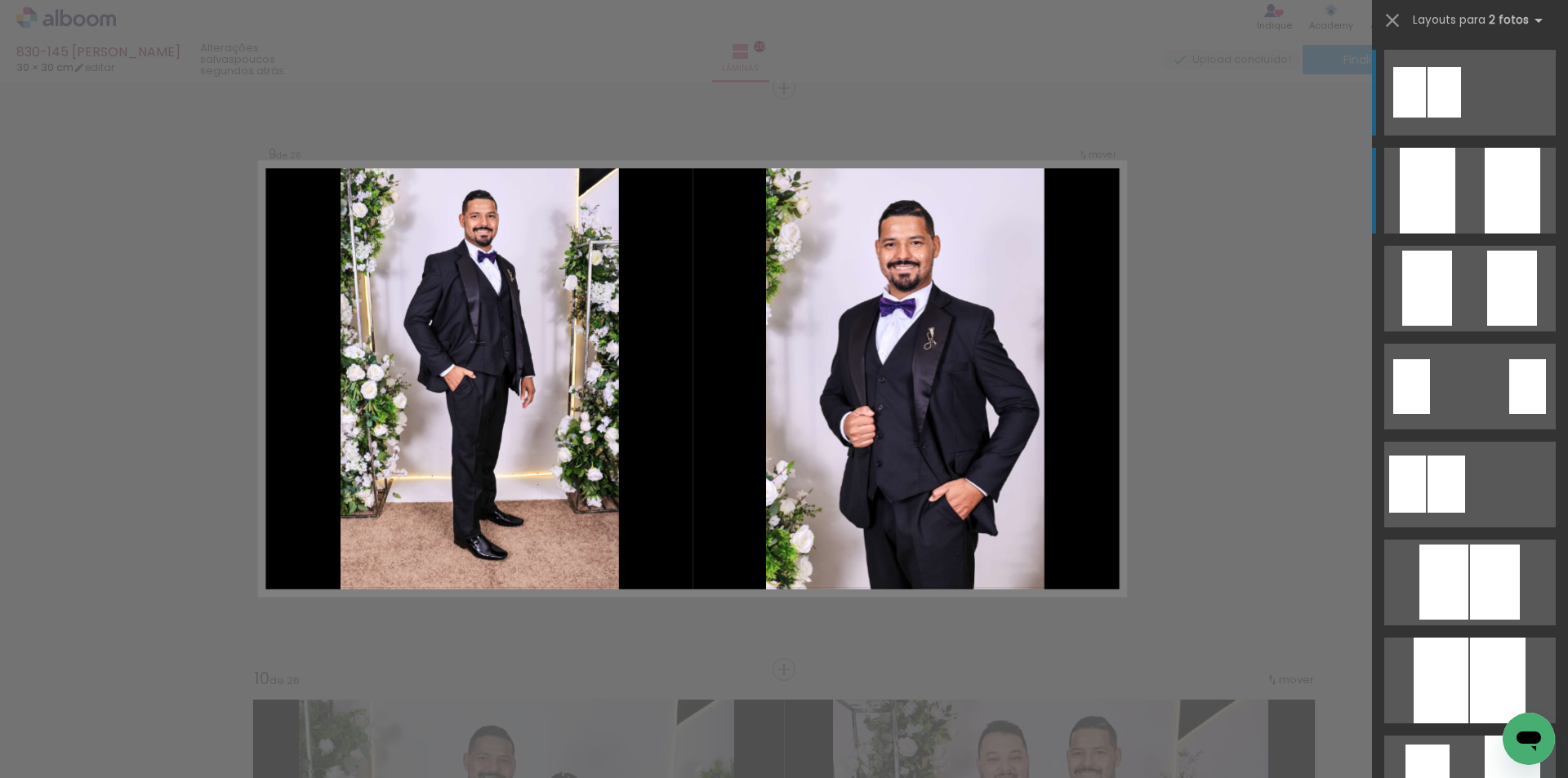
click at [1513, 194] on div at bounding box center [1512, 190] width 56 height 86
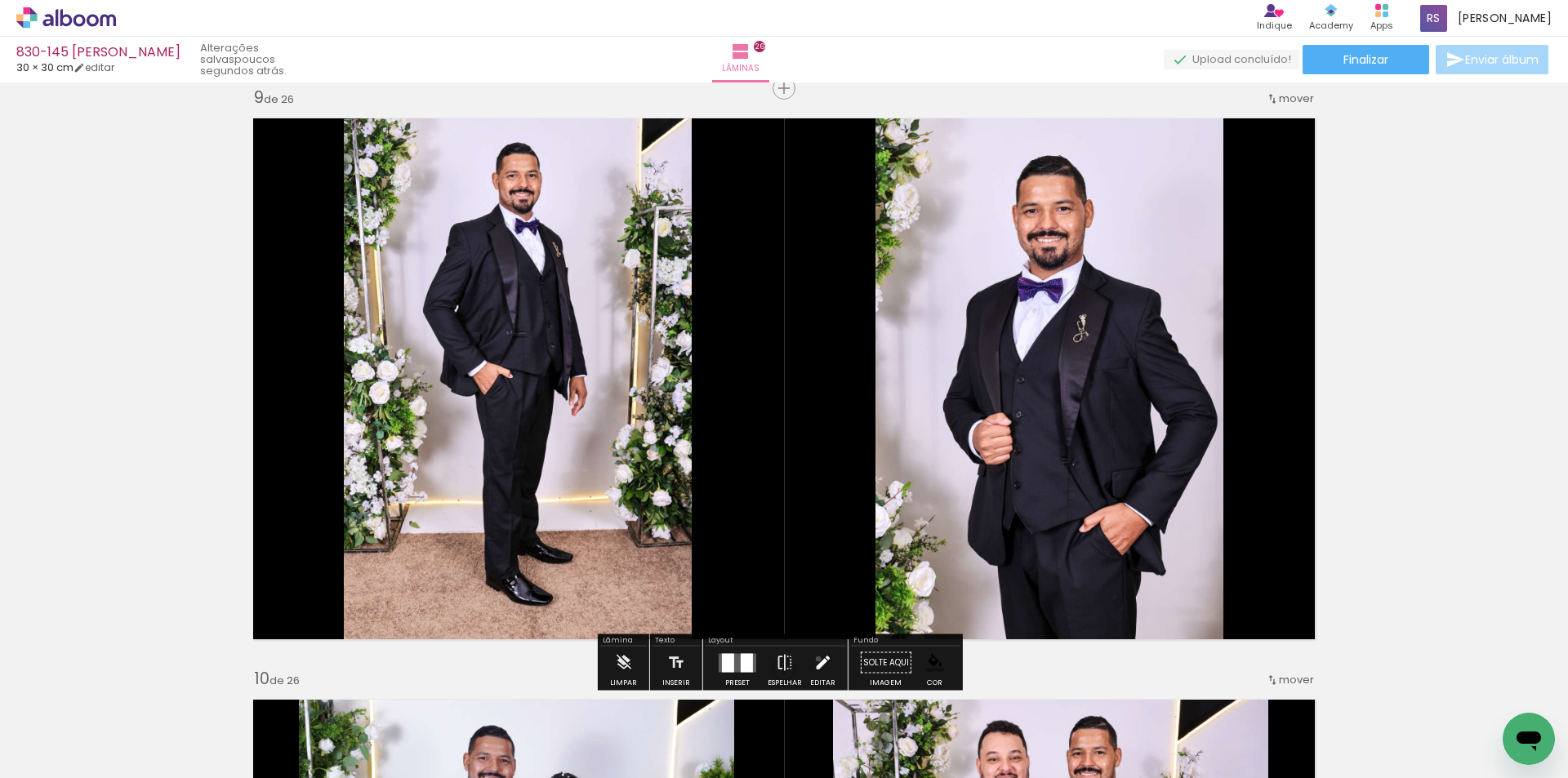
click at [814, 659] on iron-icon at bounding box center [822, 663] width 18 height 33
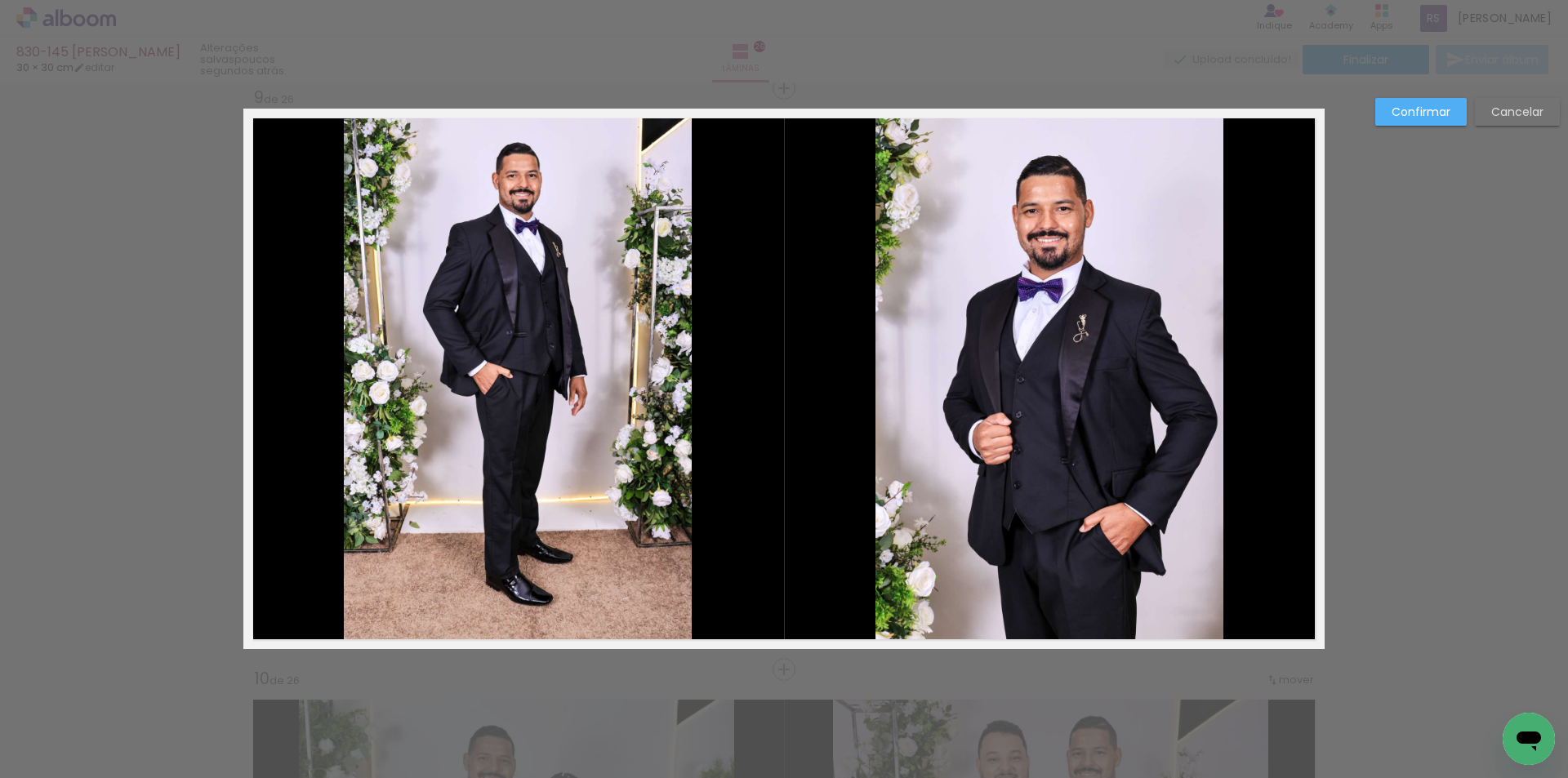
click at [1038, 487] on quentale-photo at bounding box center [1049, 379] width 348 height 541
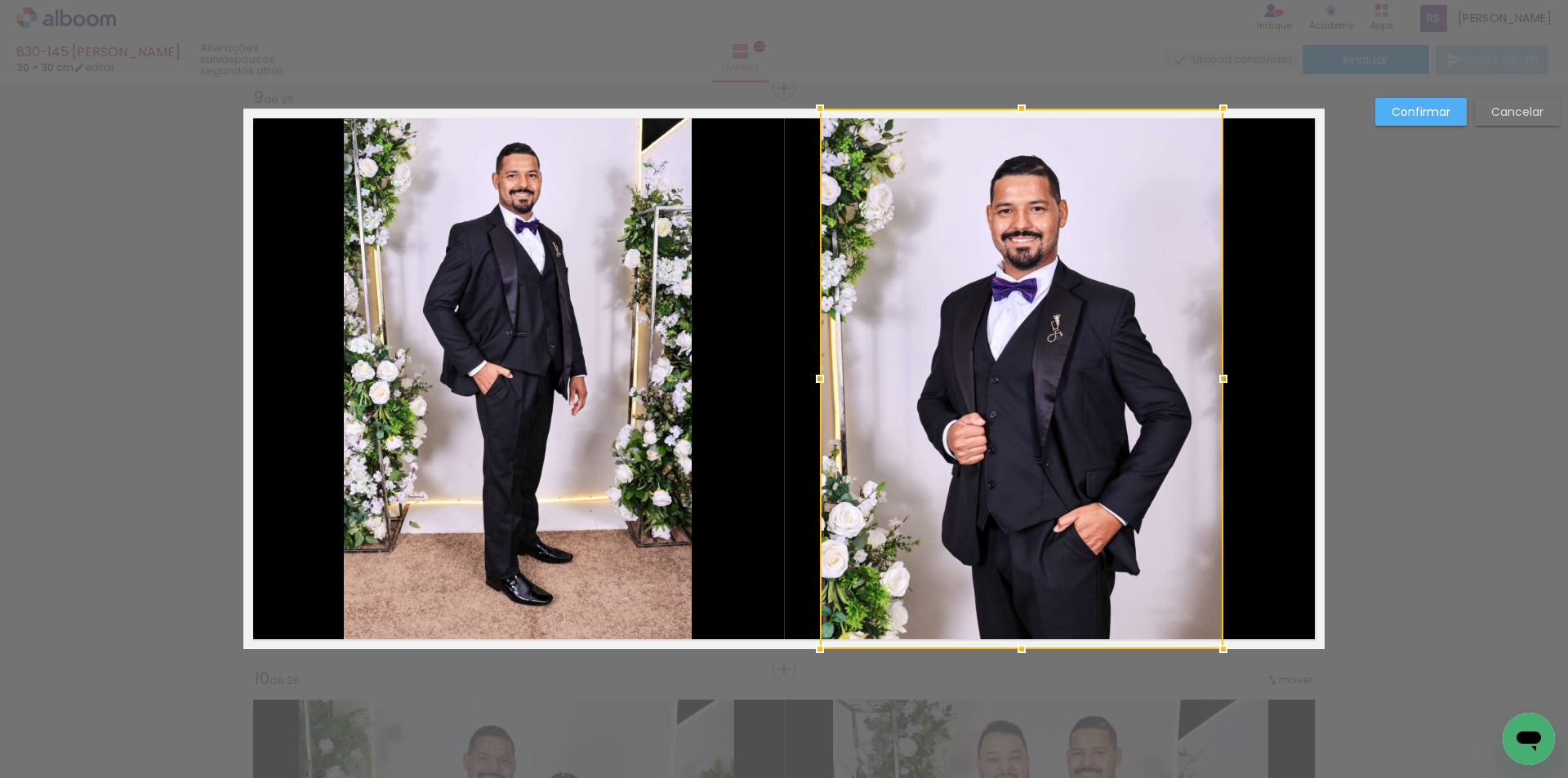
drag, startPoint x: 862, startPoint y: 379, endPoint x: 806, endPoint y: 379, distance: 56.0
click at [806, 379] on div at bounding box center [820, 379] width 33 height 33
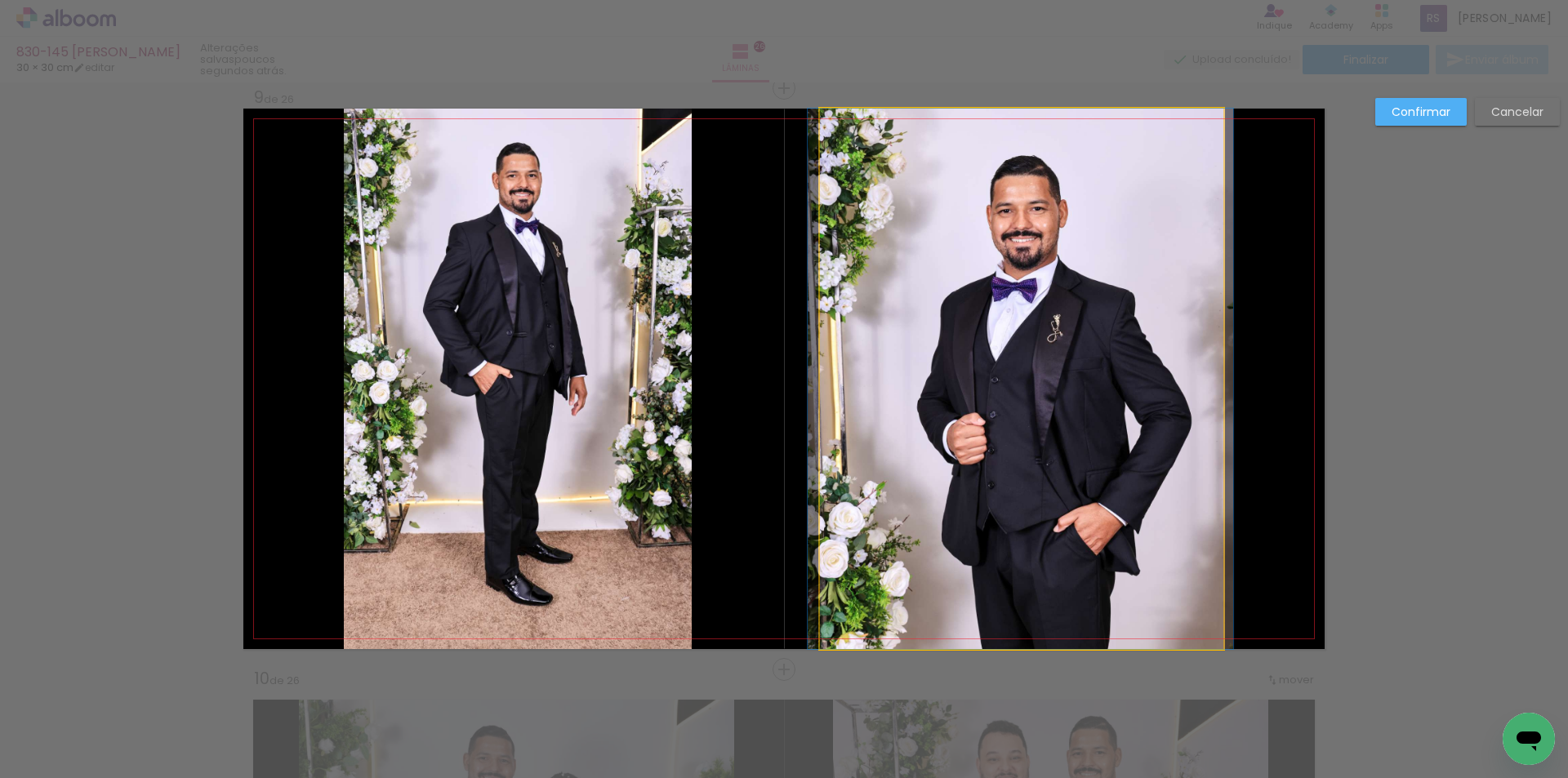
click at [1177, 414] on quentale-photo at bounding box center [1021, 379] width 404 height 541
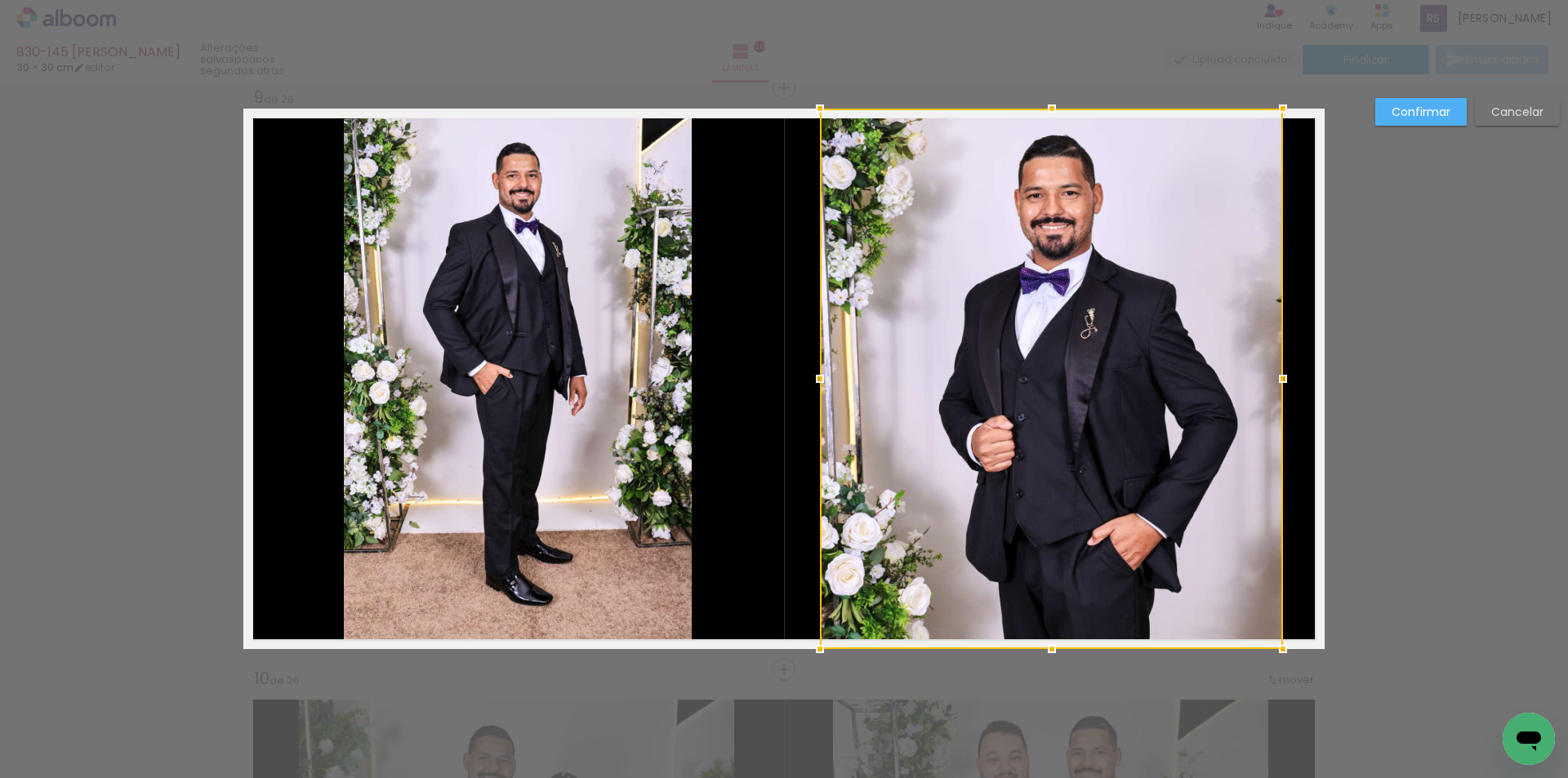
drag, startPoint x: 1218, startPoint y: 388, endPoint x: 1278, endPoint y: 387, distance: 60.0
click at [1278, 387] on div at bounding box center [1283, 379] width 33 height 33
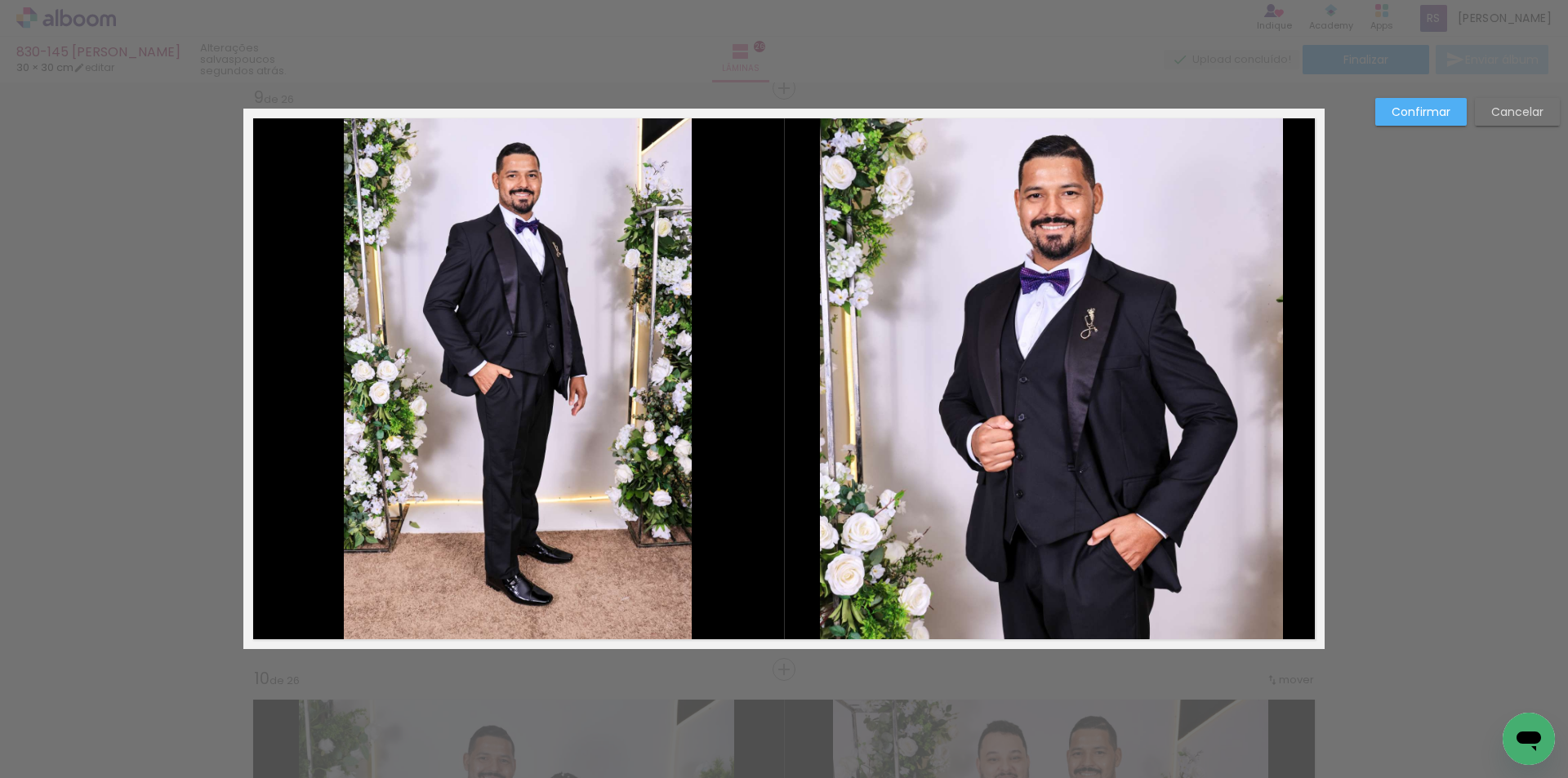
click at [636, 418] on quentale-photo at bounding box center [517, 379] width 348 height 541
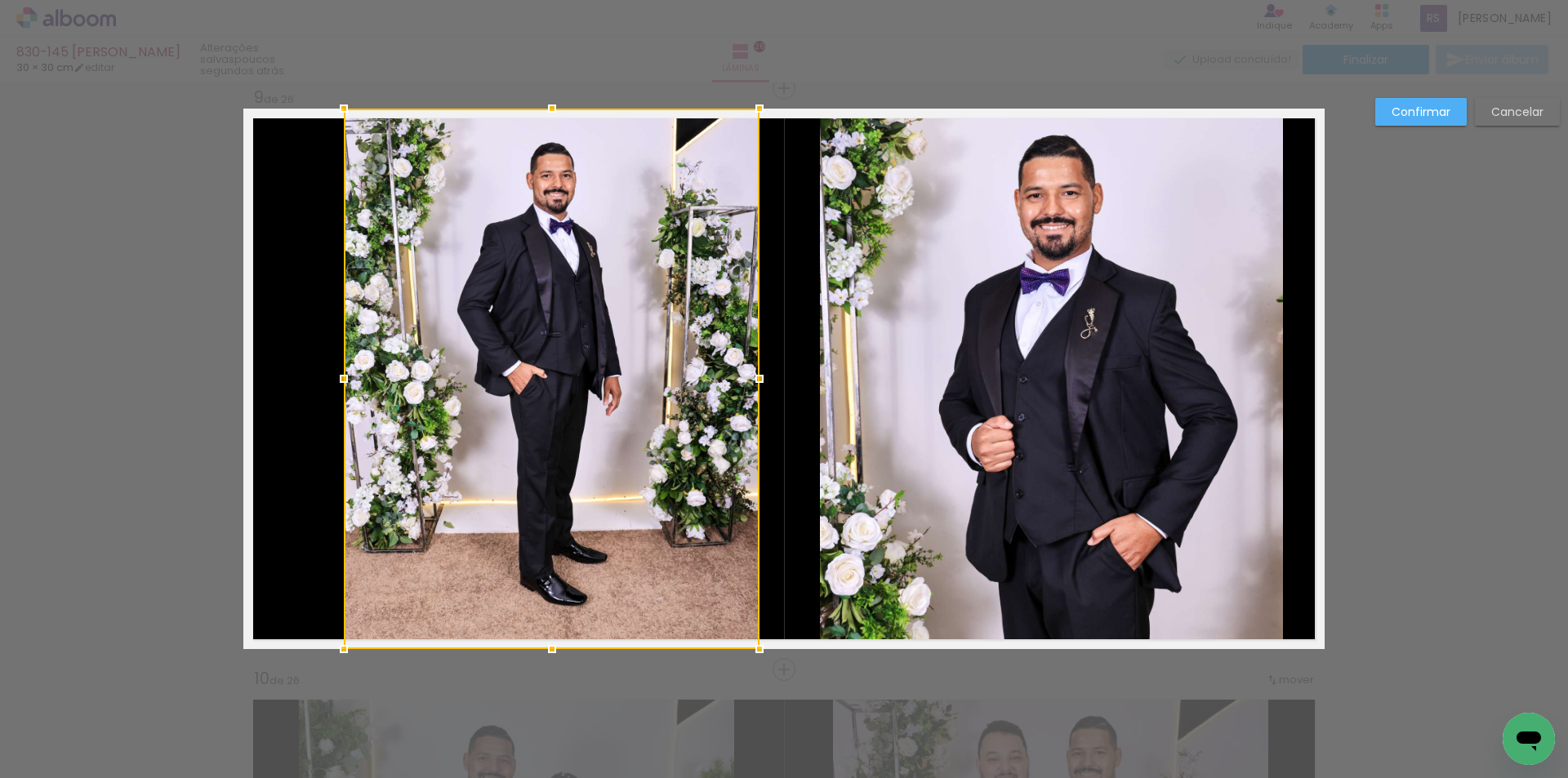
drag, startPoint x: 689, startPoint y: 383, endPoint x: 757, endPoint y: 386, distance: 68.1
click at [757, 386] on div at bounding box center [760, 379] width 33 height 33
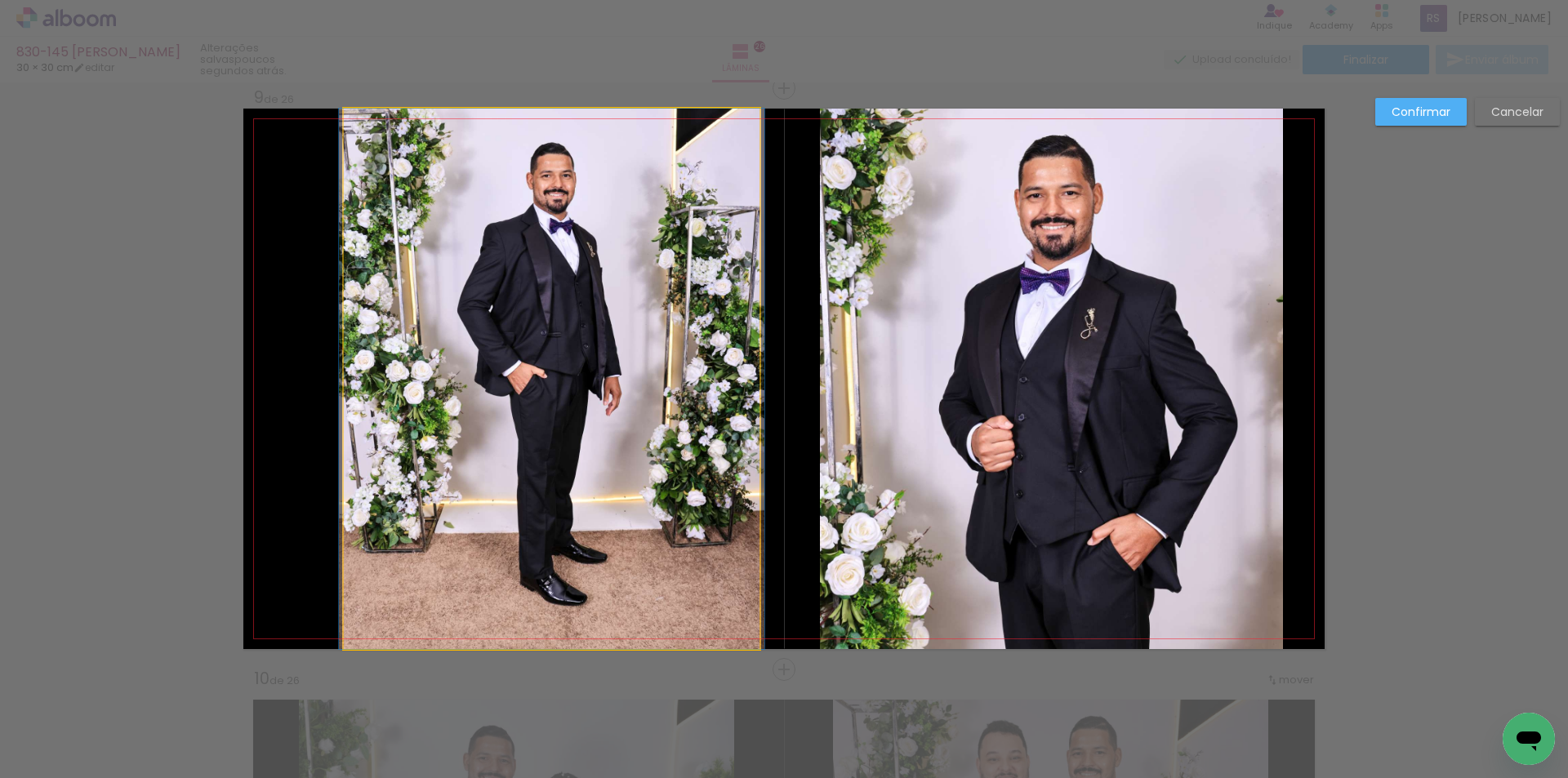
click at [358, 397] on quentale-photo at bounding box center [551, 379] width 416 height 541
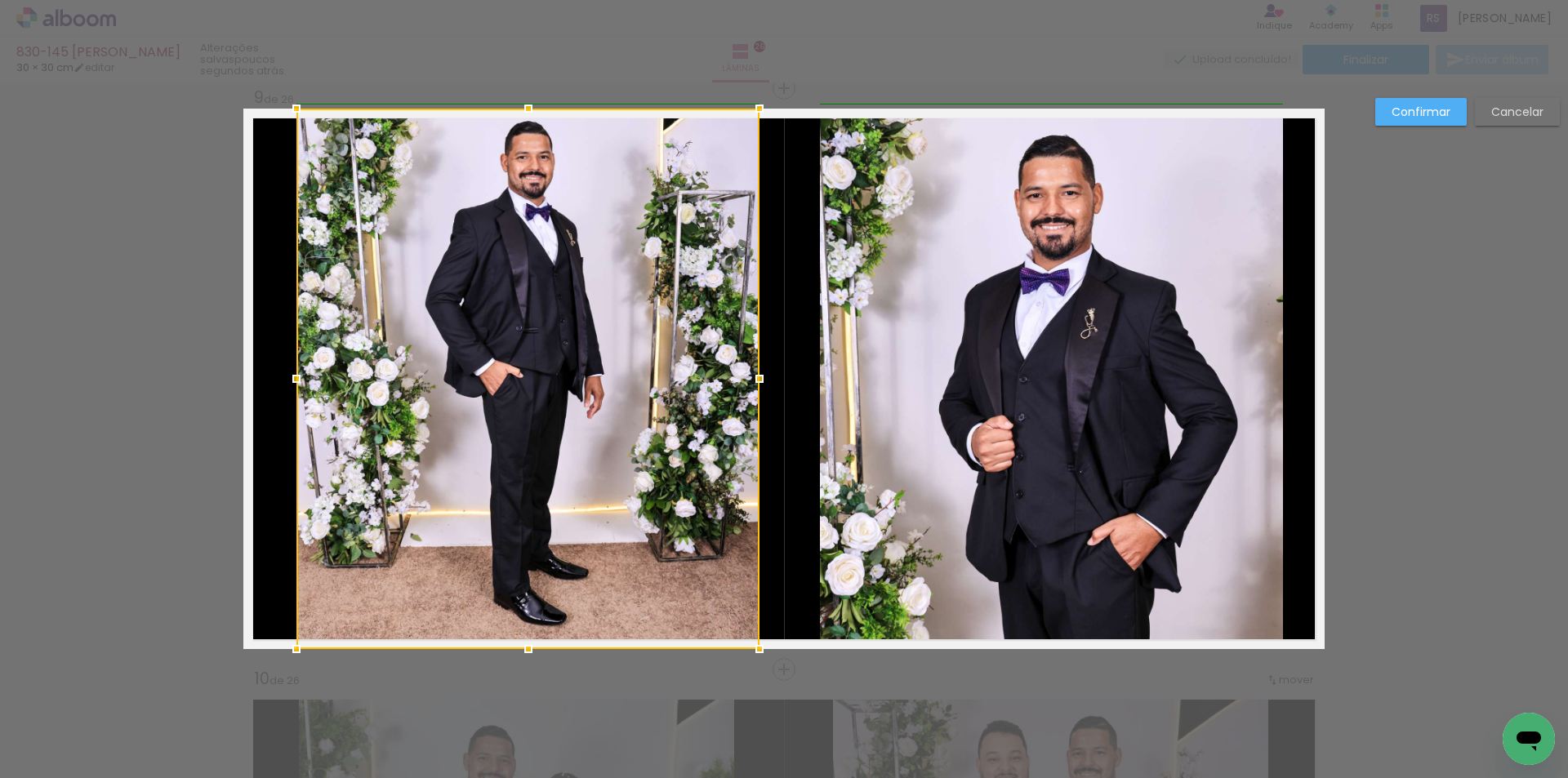
drag, startPoint x: 335, startPoint y: 384, endPoint x: 289, endPoint y: 379, distance: 46.3
click at [289, 379] on div at bounding box center [297, 379] width 33 height 33
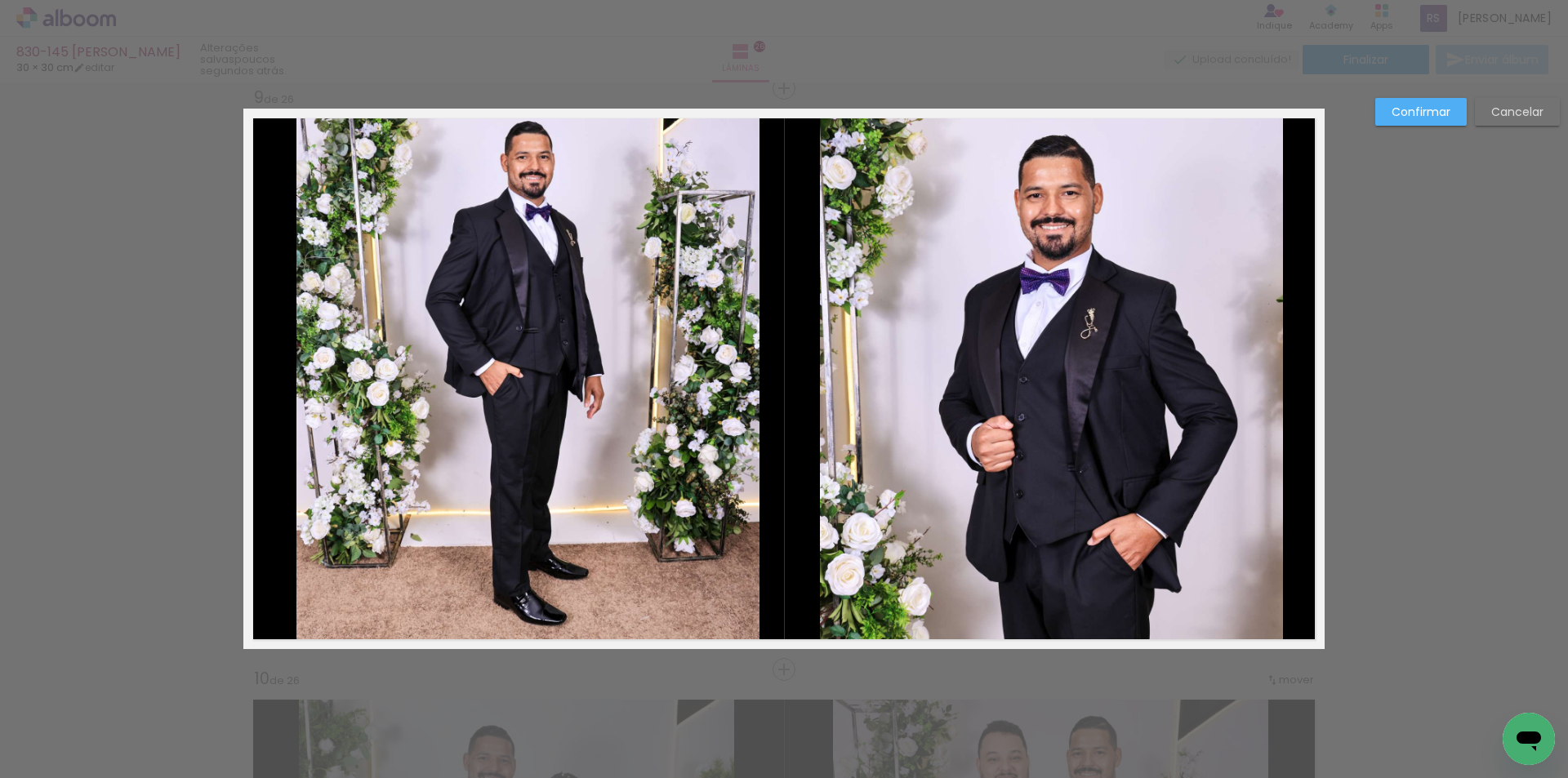
click at [673, 394] on quentale-photo at bounding box center [527, 379] width 463 height 541
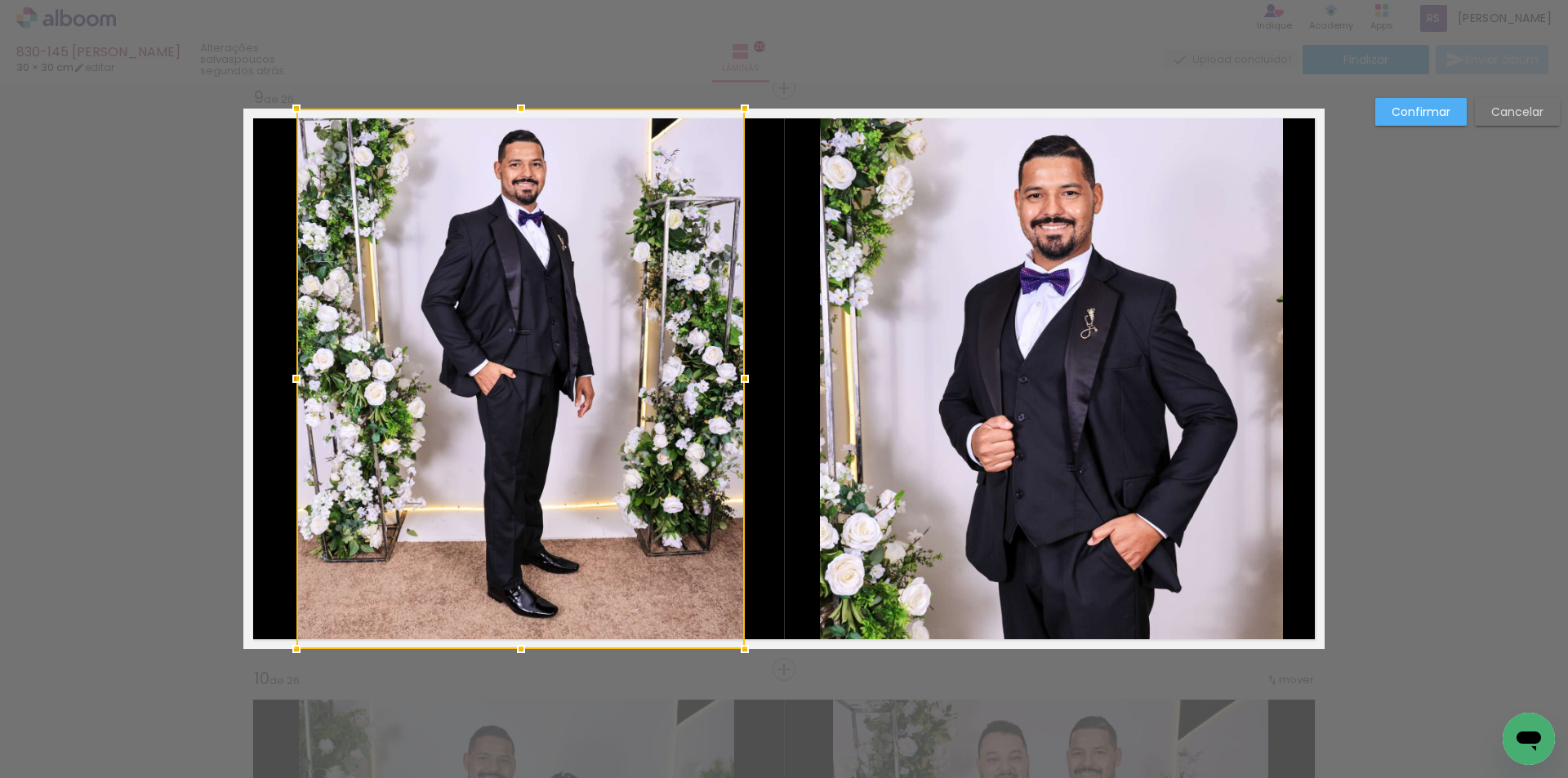
drag, startPoint x: 753, startPoint y: 367, endPoint x: 737, endPoint y: 369, distance: 16.1
click at [737, 369] on div at bounding box center [745, 379] width 33 height 33
click at [0, 0] on slot "Confirmar" at bounding box center [0, 0] width 0 height 0
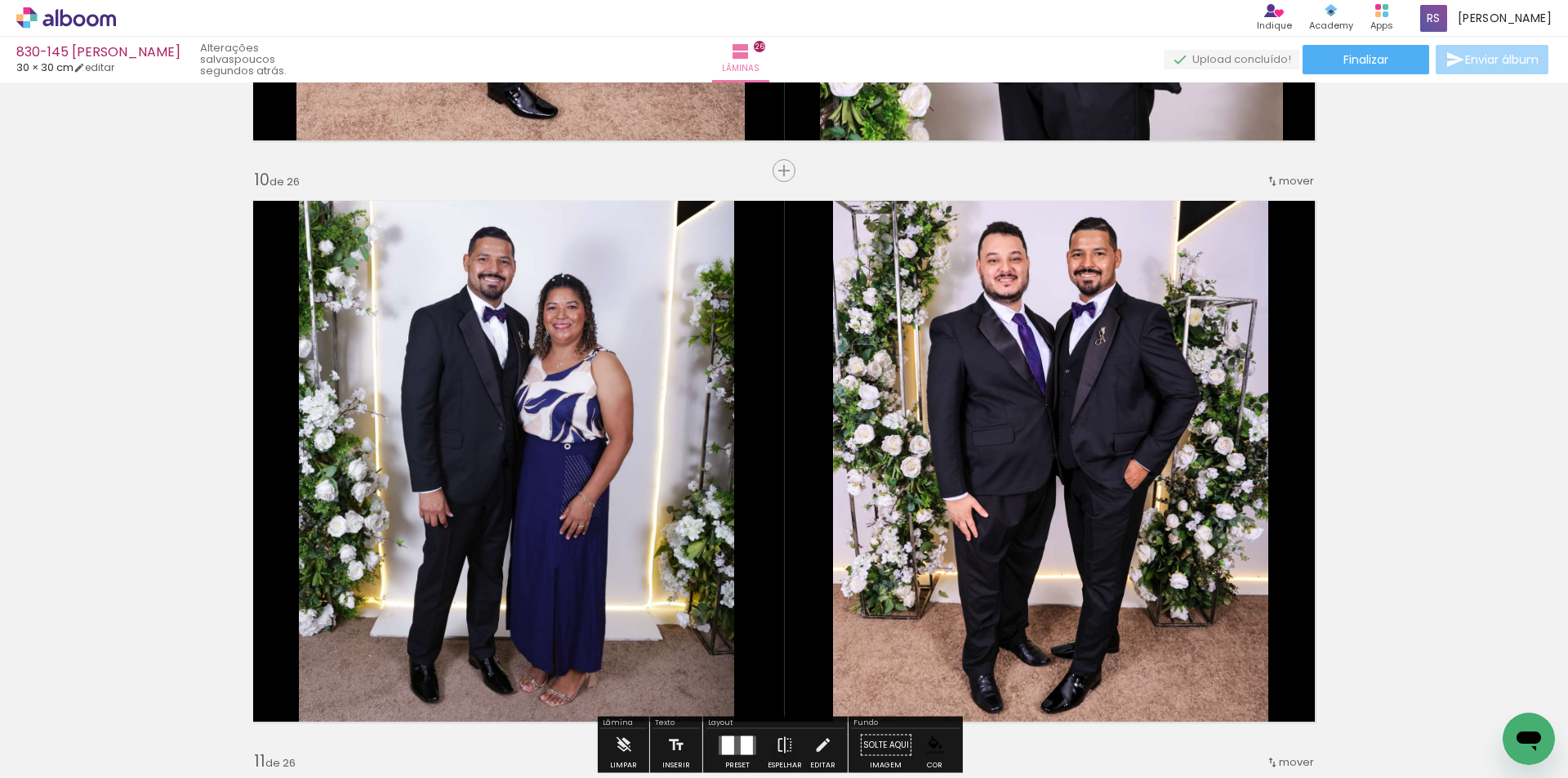
scroll to position [5244, 0]
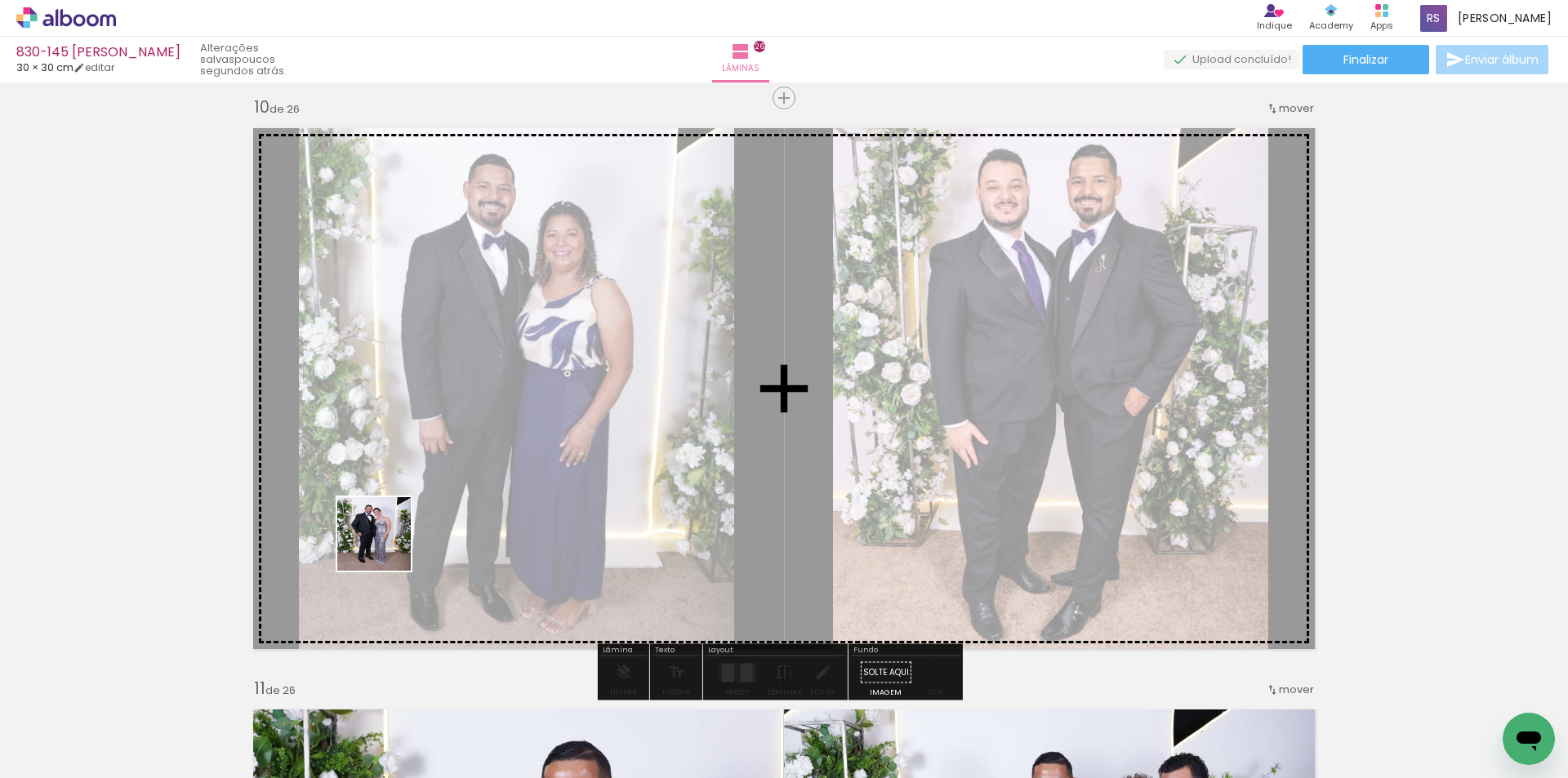
drag, startPoint x: 234, startPoint y: 658, endPoint x: 624, endPoint y: 580, distance: 397.7
click at [547, 459] on quentale-workspace at bounding box center [784, 389] width 1568 height 778
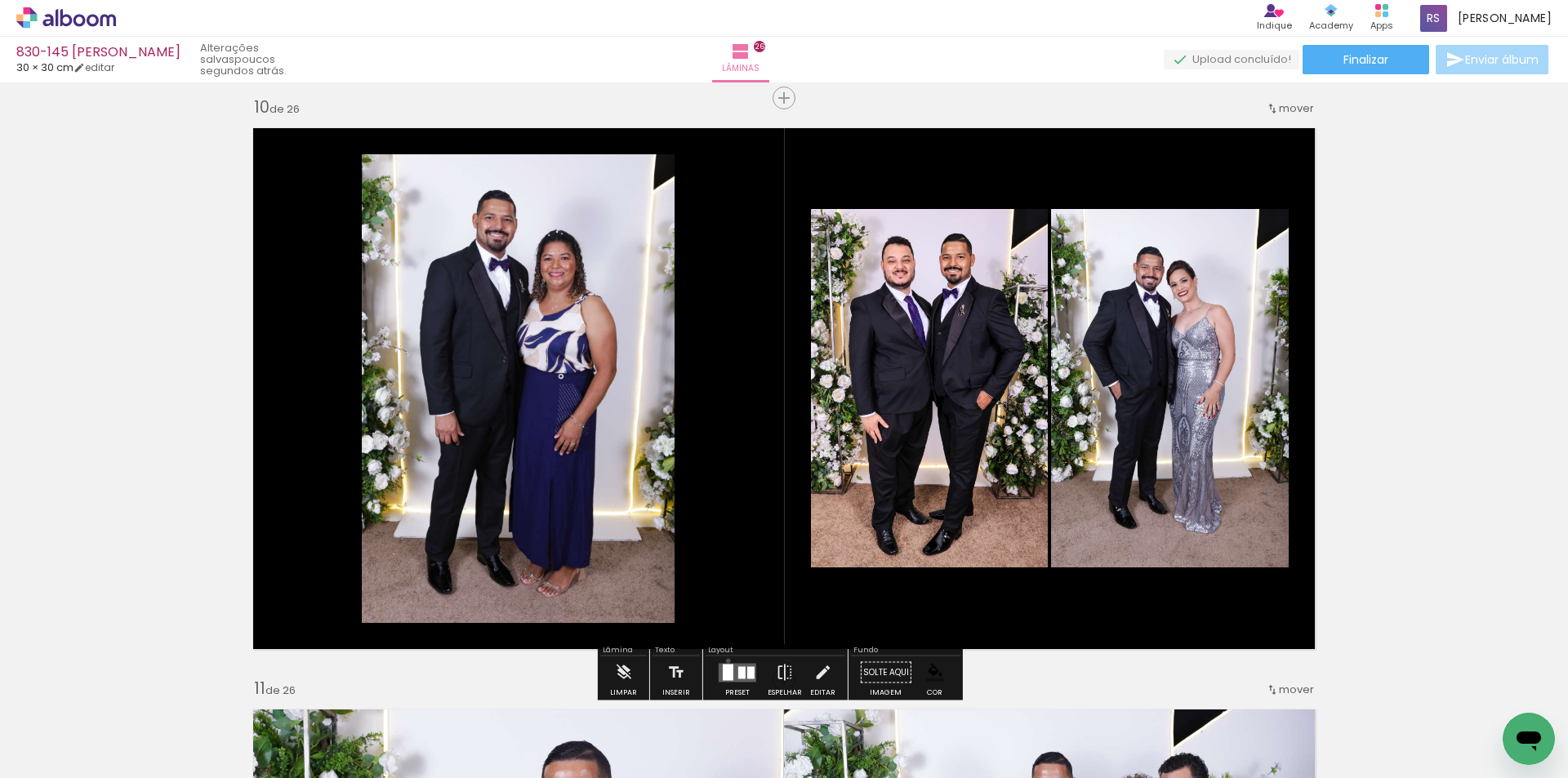
click at [724, 661] on div at bounding box center [737, 673] width 44 height 33
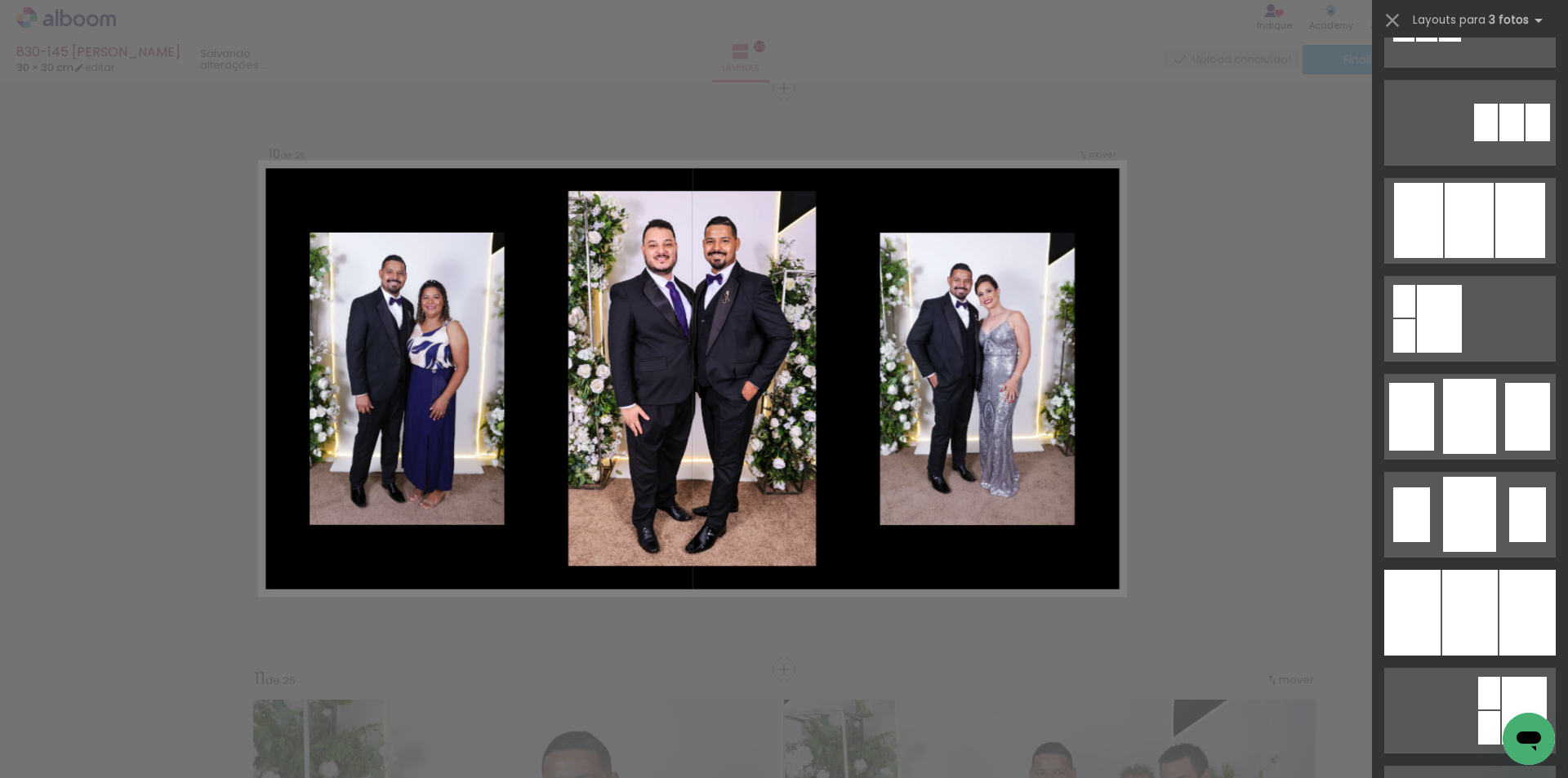
scroll to position [1061, 0]
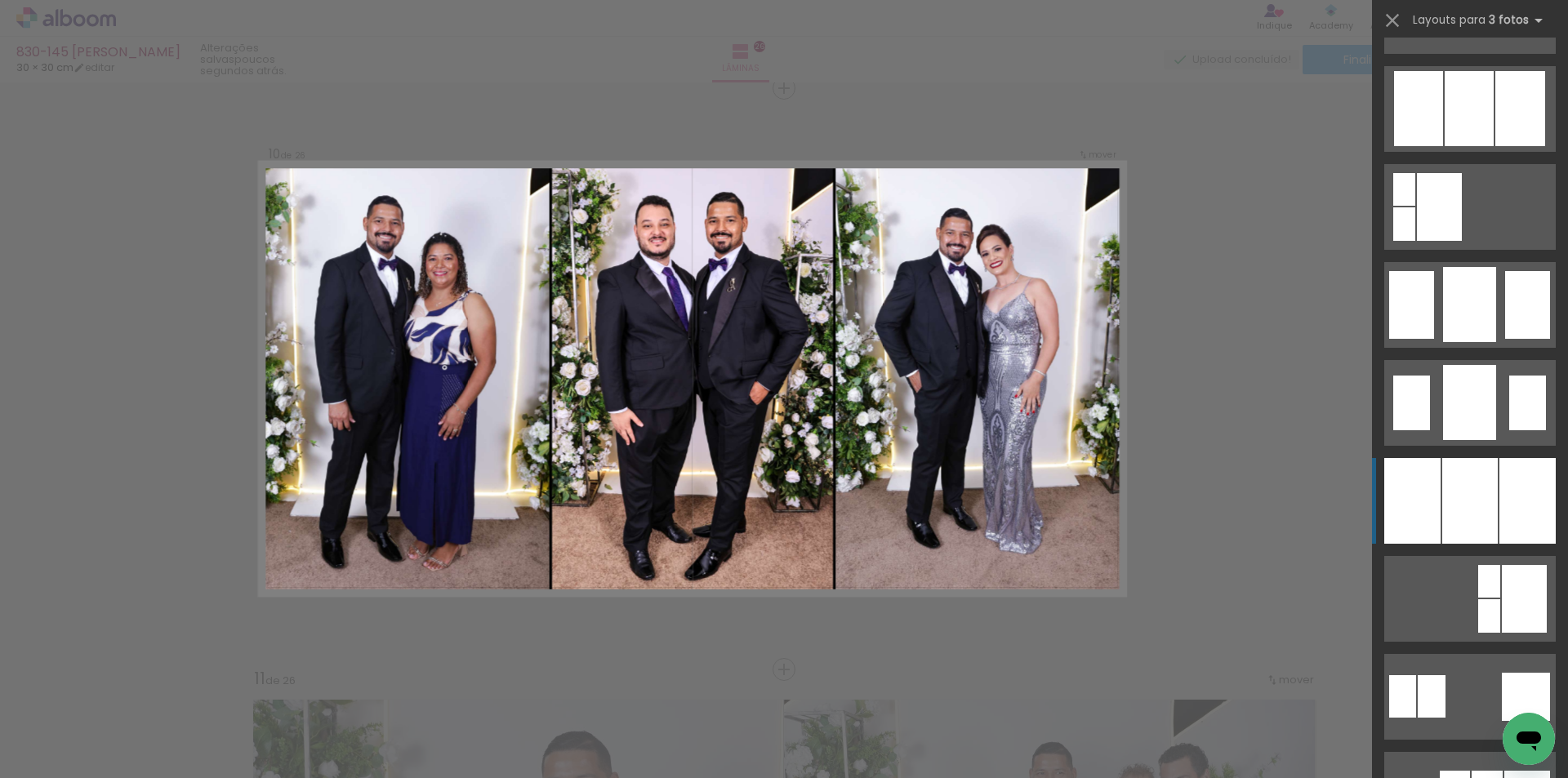
click at [1486, 465] on div at bounding box center [1470, 501] width 56 height 86
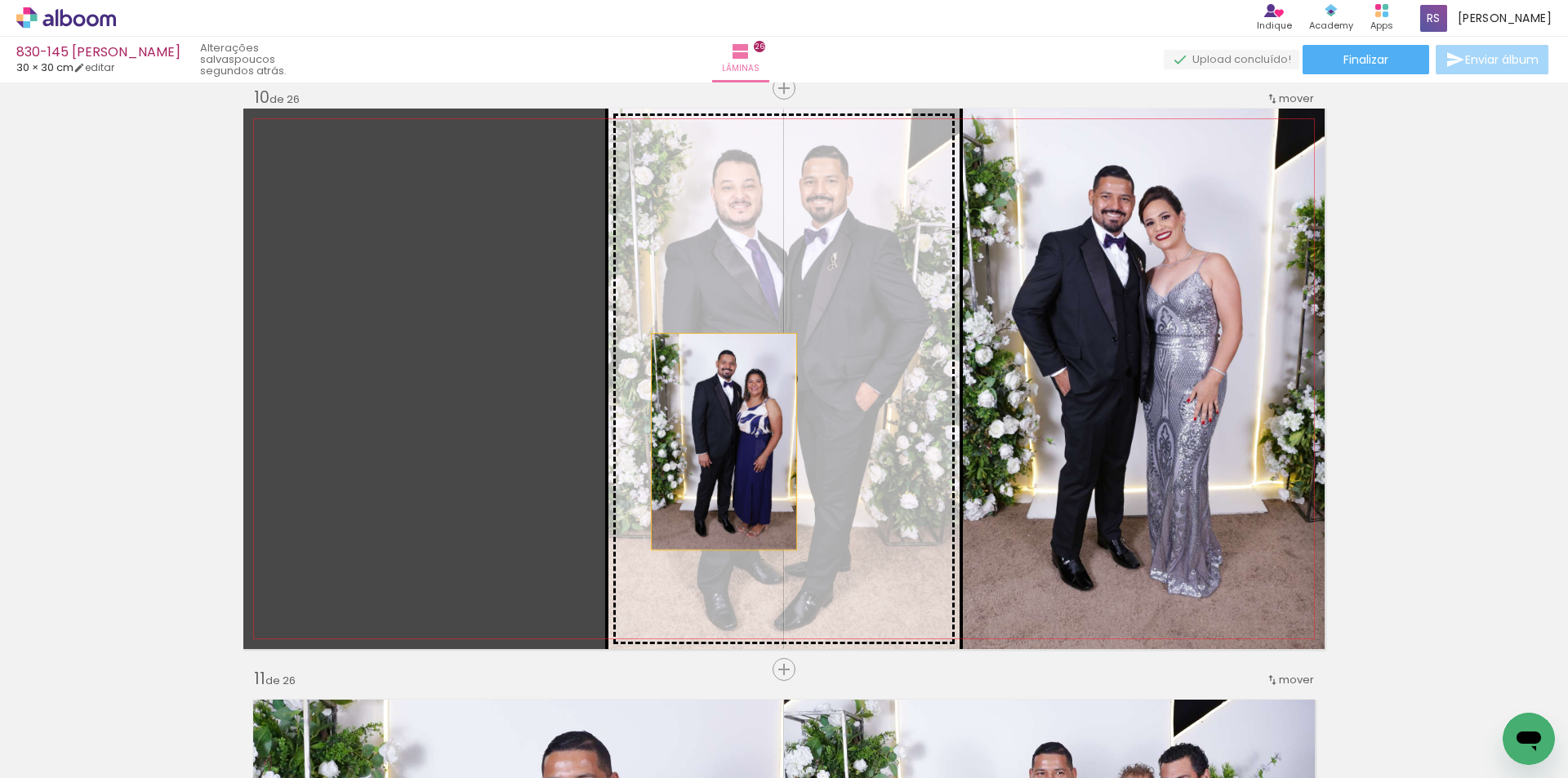
drag, startPoint x: 504, startPoint y: 467, endPoint x: 718, endPoint y: 442, distance: 215.5
click at [0, 0] on slot at bounding box center [0, 0] width 0 height 0
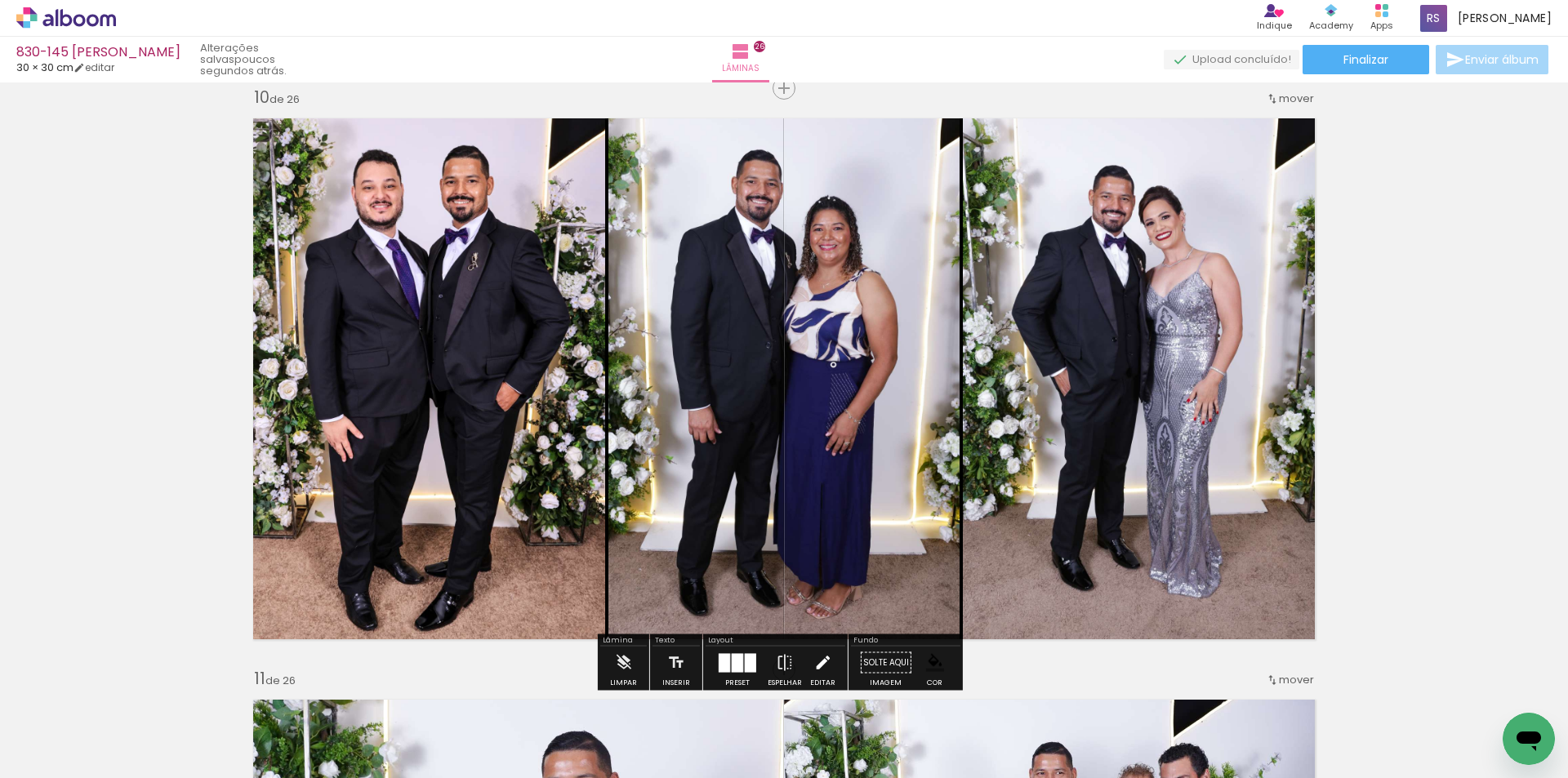
click at [814, 664] on iron-icon at bounding box center [822, 663] width 18 height 33
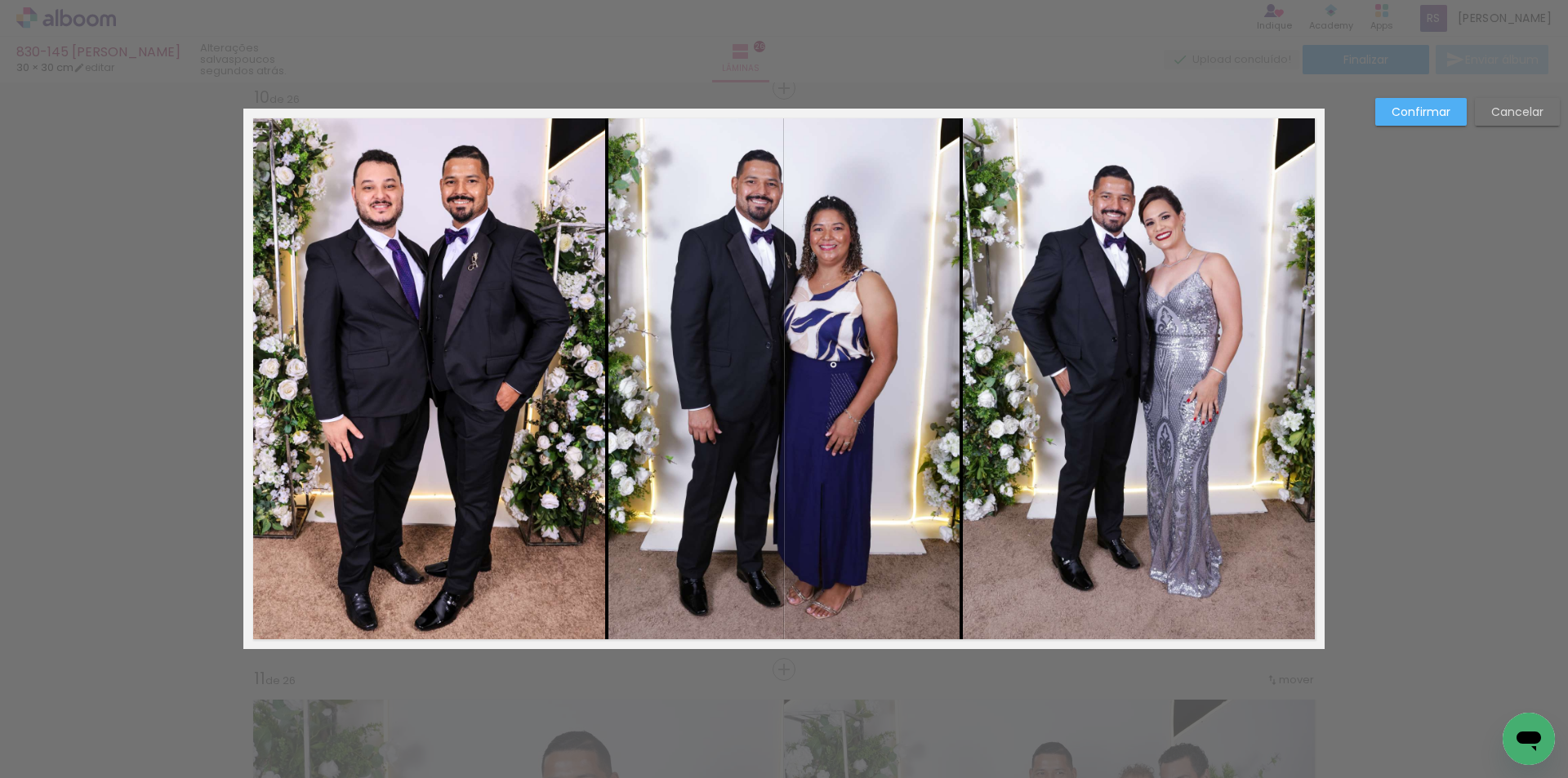
click at [1177, 405] on quentale-photo at bounding box center [1143, 379] width 362 height 541
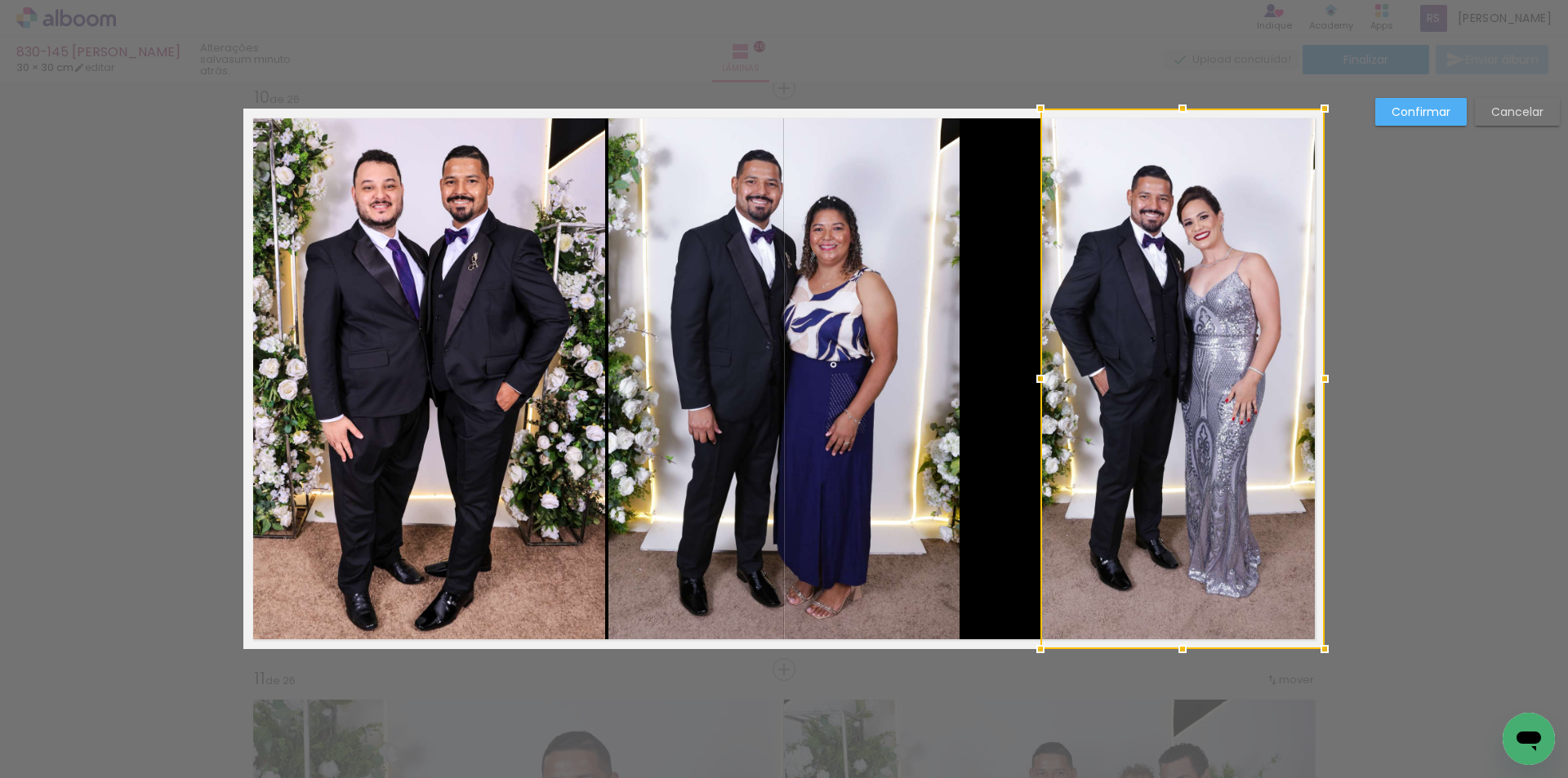
drag, startPoint x: 952, startPoint y: 369, endPoint x: 1031, endPoint y: 359, distance: 79.6
click at [1031, 359] on album-spread "10 de 26" at bounding box center [783, 379] width 1081 height 541
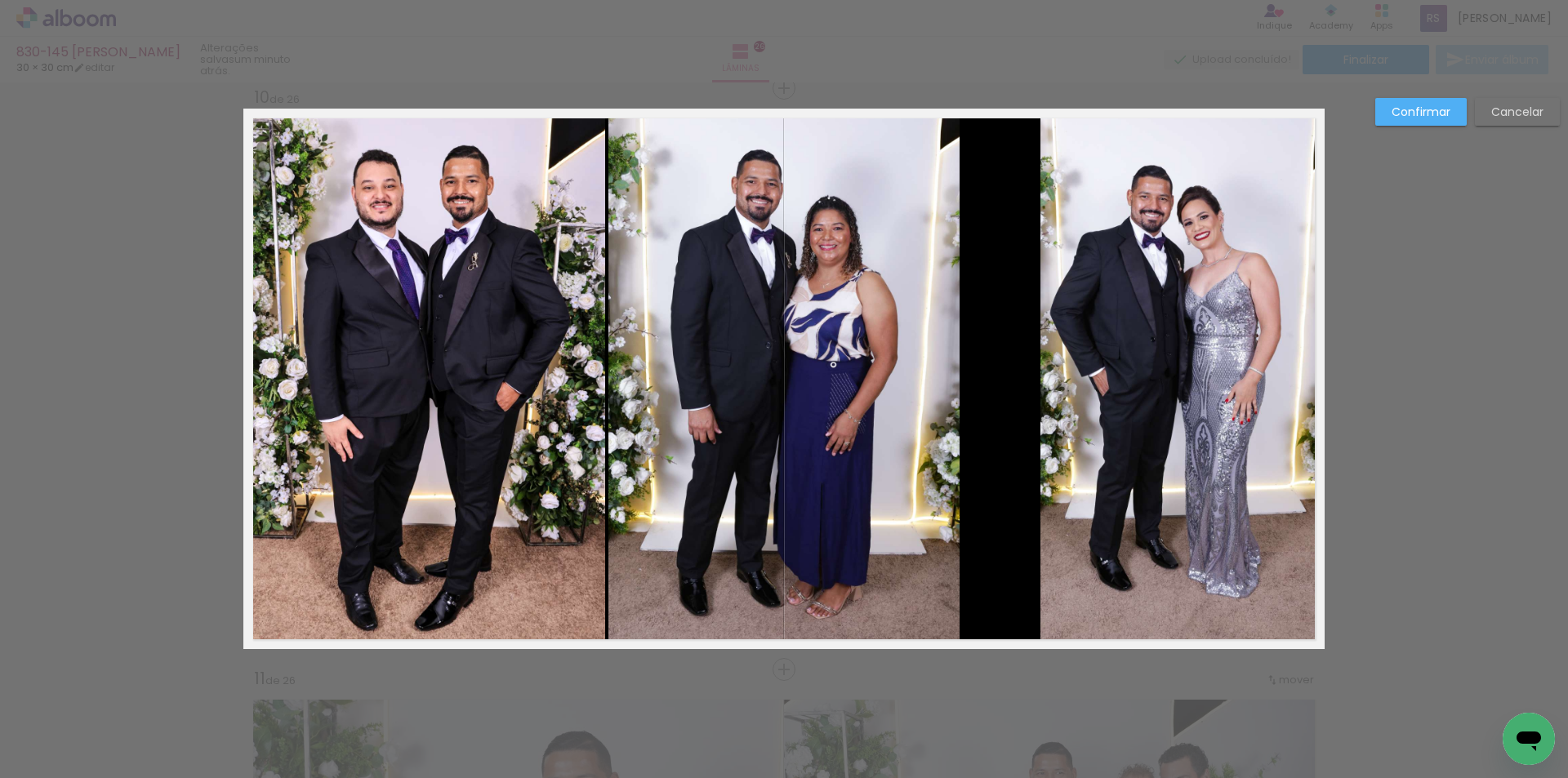
click at [877, 382] on quentale-photo at bounding box center [784, 379] width 351 height 541
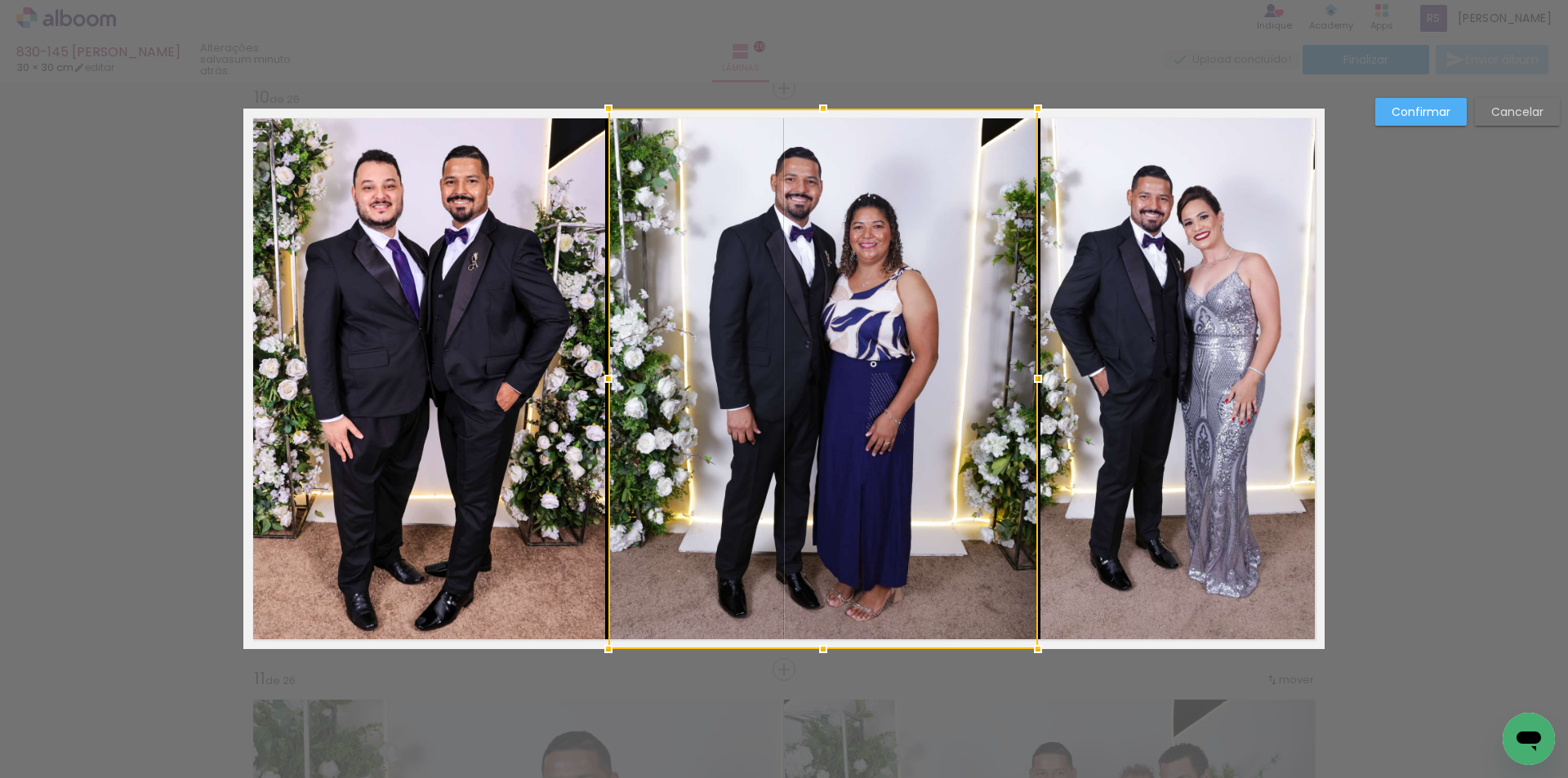
drag, startPoint x: 952, startPoint y: 376, endPoint x: 1030, endPoint y: 373, distance: 78.1
click at [1030, 373] on div at bounding box center [1038, 379] width 33 height 33
click at [652, 402] on div at bounding box center [823, 379] width 430 height 541
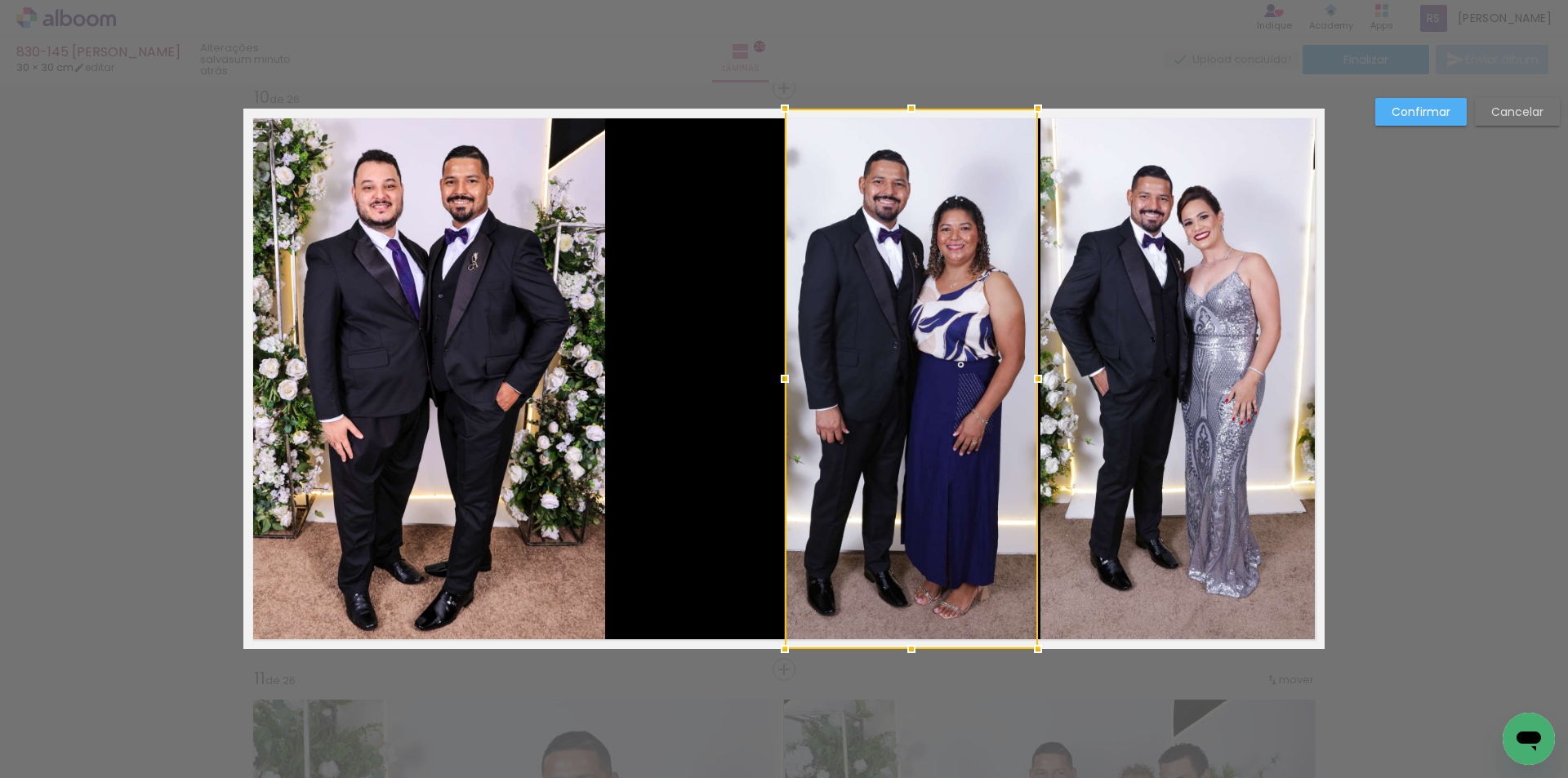
drag, startPoint x: 606, startPoint y: 382, endPoint x: 782, endPoint y: 373, distance: 176.2
click at [782, 373] on div at bounding box center [785, 379] width 33 height 33
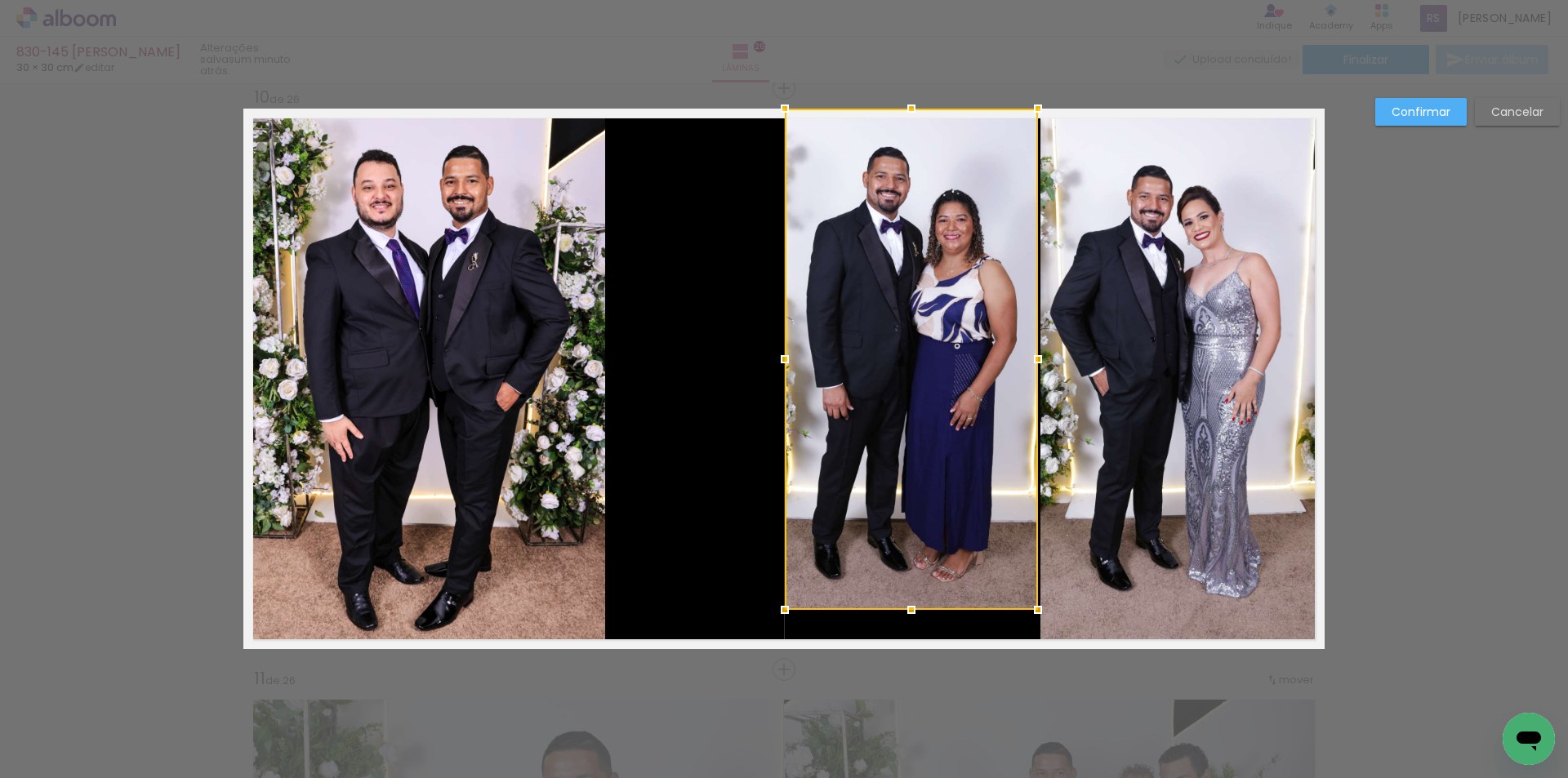
drag, startPoint x: 907, startPoint y: 649, endPoint x: 906, endPoint y: 610, distance: 39.0
click at [906, 610] on div at bounding box center [912, 610] width 33 height 33
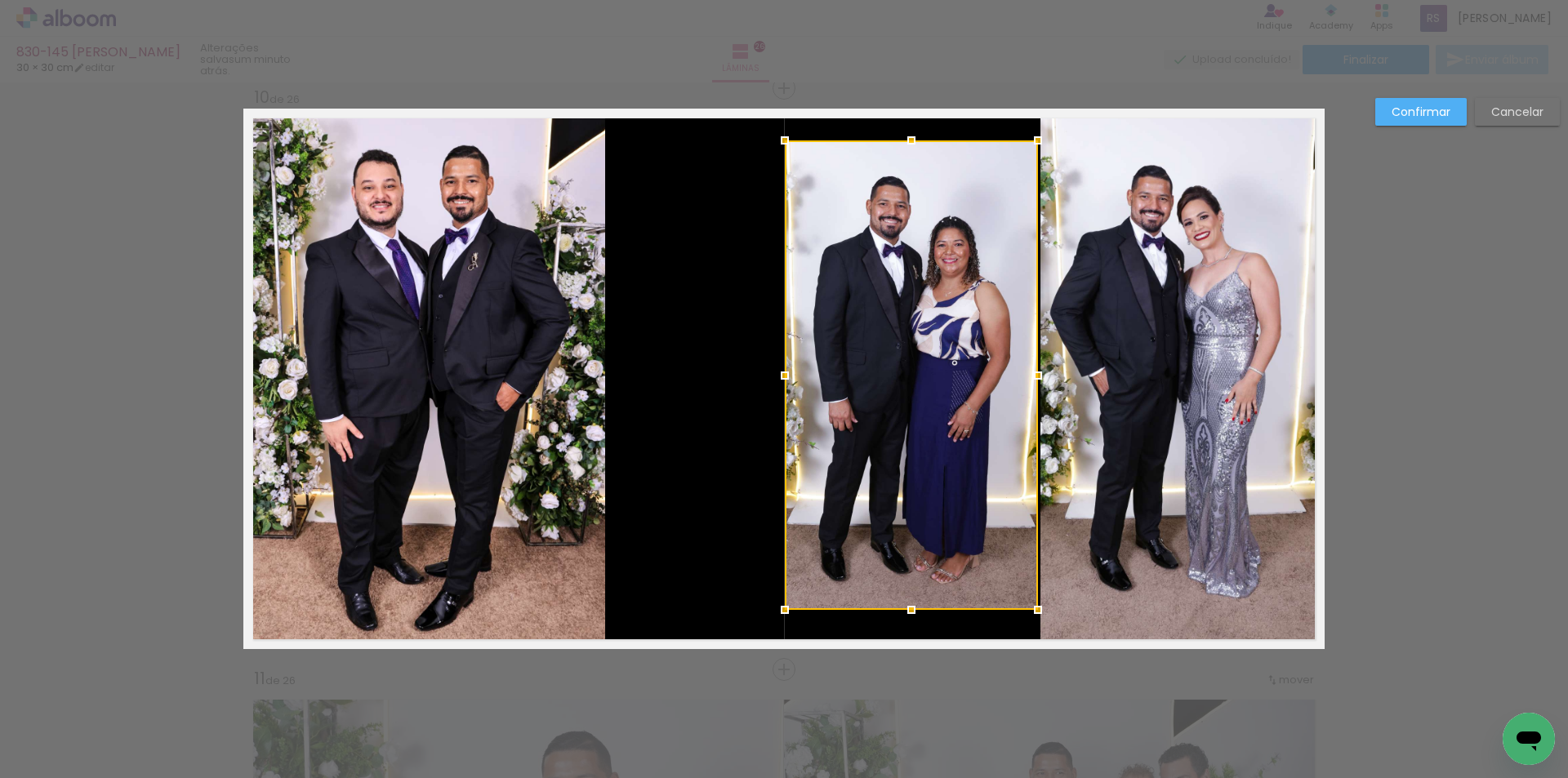
drag, startPoint x: 911, startPoint y: 104, endPoint x: 901, endPoint y: 135, distance: 32.6
click at [901, 135] on div at bounding box center [912, 141] width 33 height 33
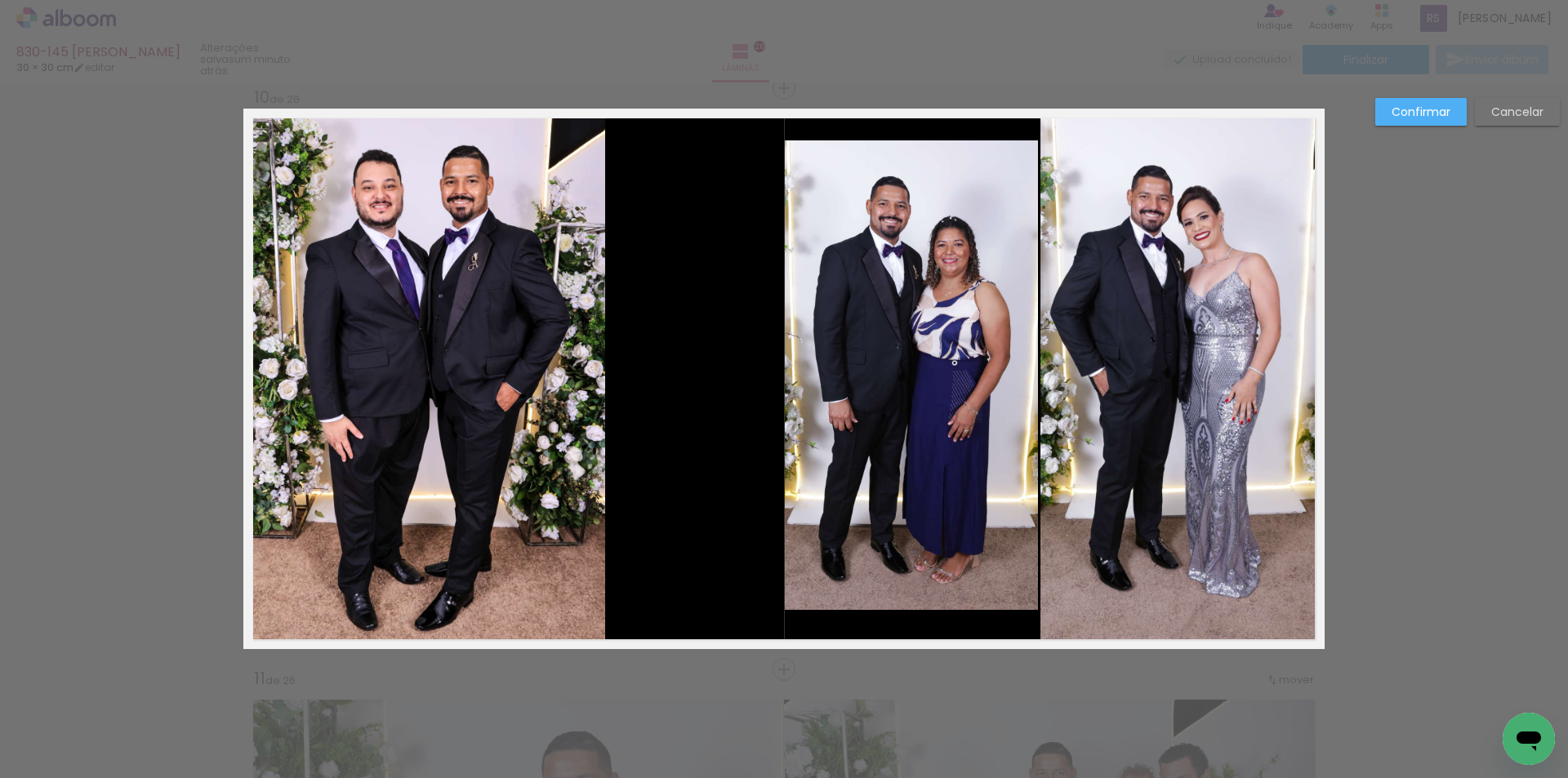
click at [1219, 639] on quentale-photo at bounding box center [1182, 379] width 284 height 541
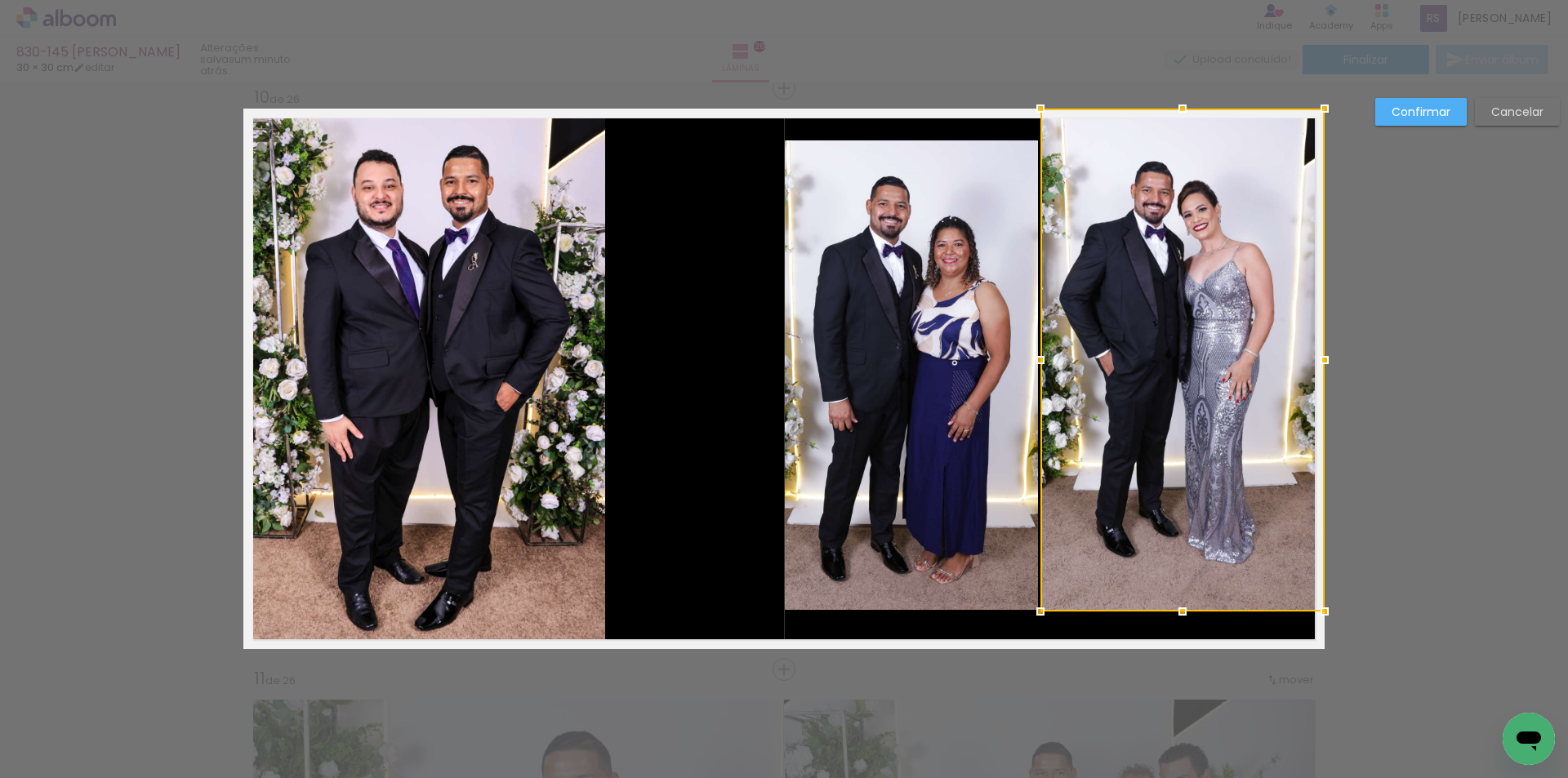
drag, startPoint x: 1181, startPoint y: 649, endPoint x: 1176, endPoint y: 610, distance: 39.3
click at [1176, 610] on div at bounding box center [1183, 612] width 33 height 33
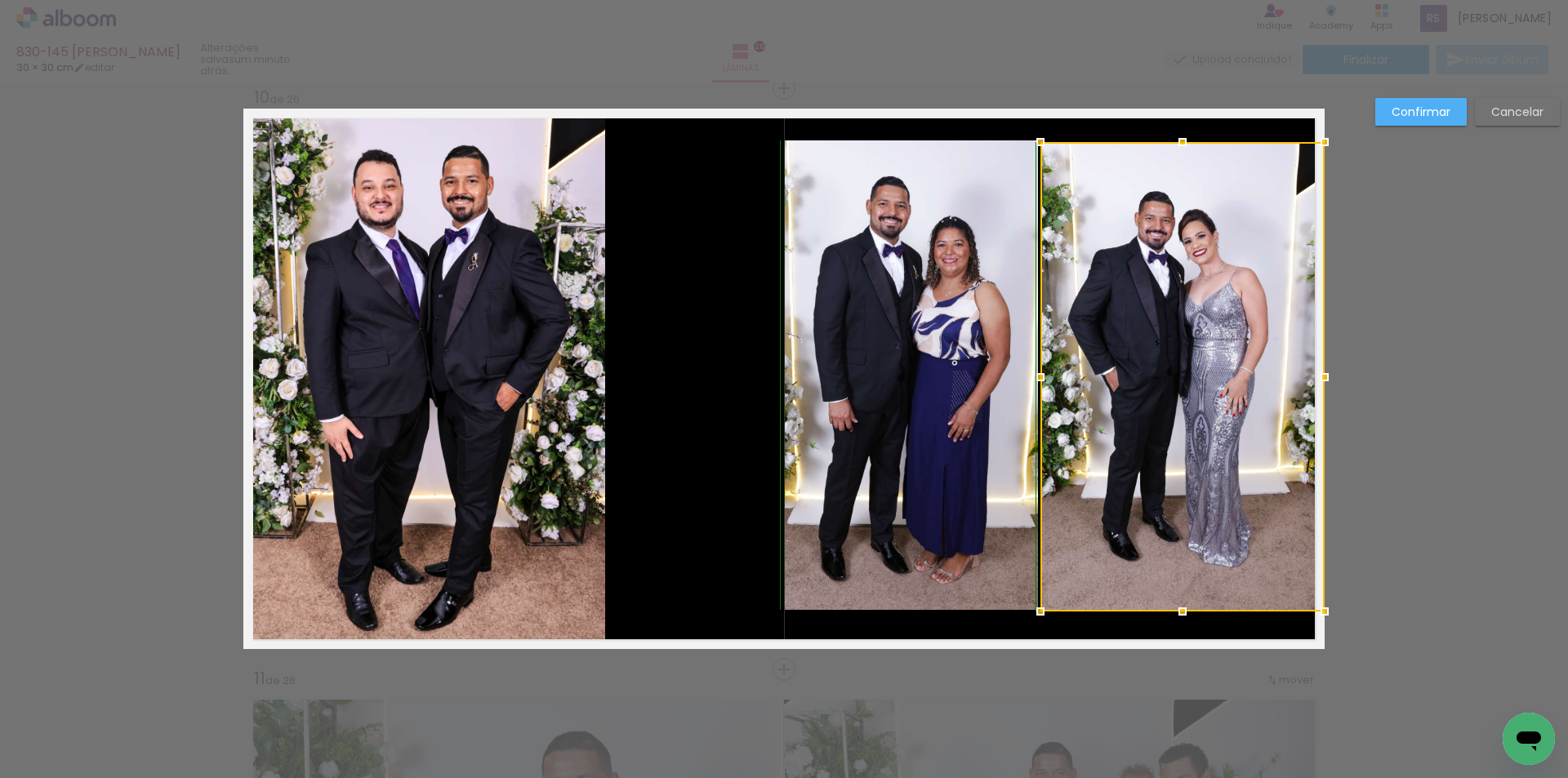
drag, startPoint x: 1175, startPoint y: 116, endPoint x: 1175, endPoint y: 144, distance: 28.0
click at [1175, 144] on div at bounding box center [1183, 142] width 33 height 33
click at [0, 0] on slot "Confirmar" at bounding box center [0, 0] width 0 height 0
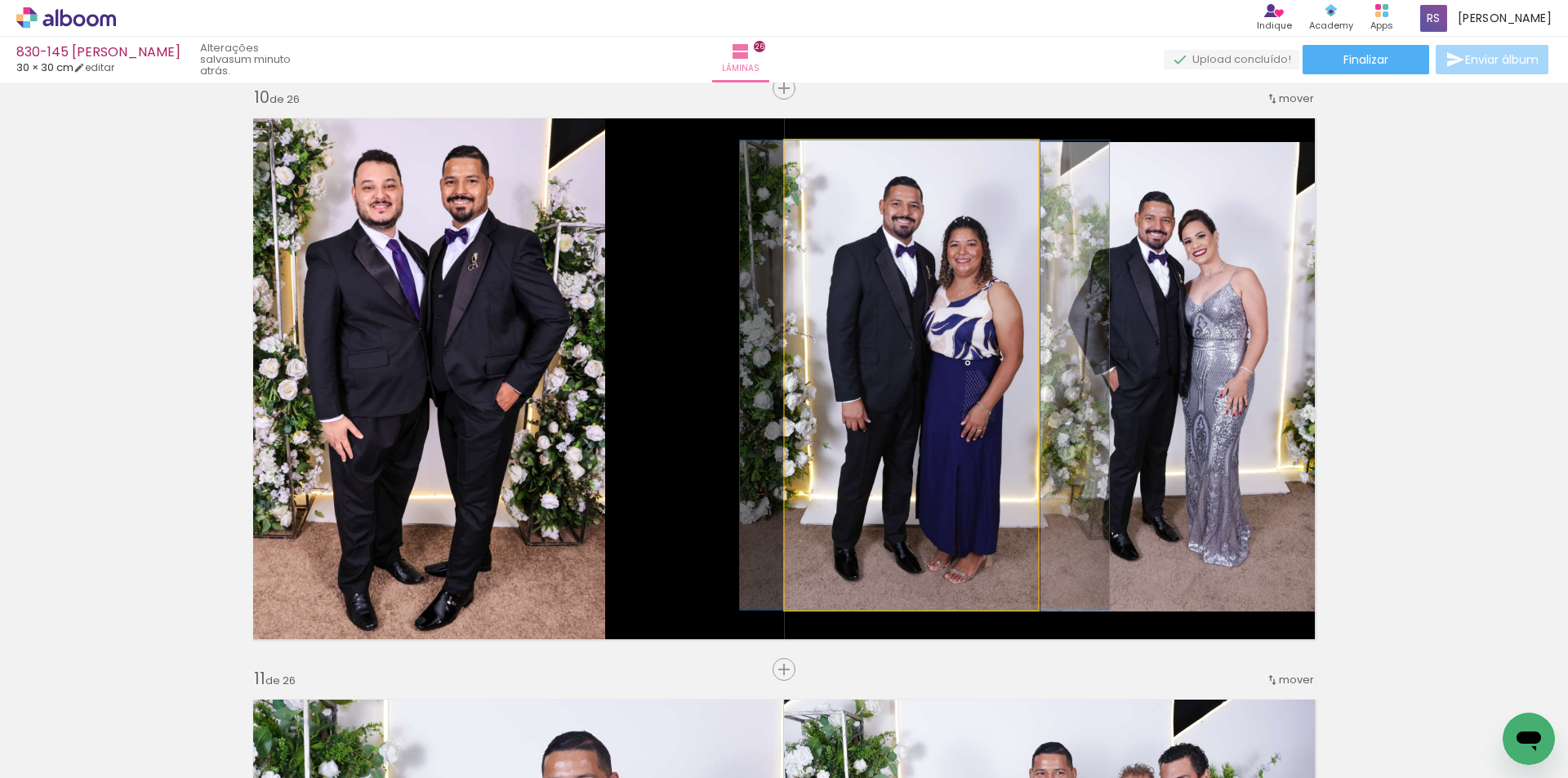
drag, startPoint x: 939, startPoint y: 390, endPoint x: 953, endPoint y: 385, distance: 14.9
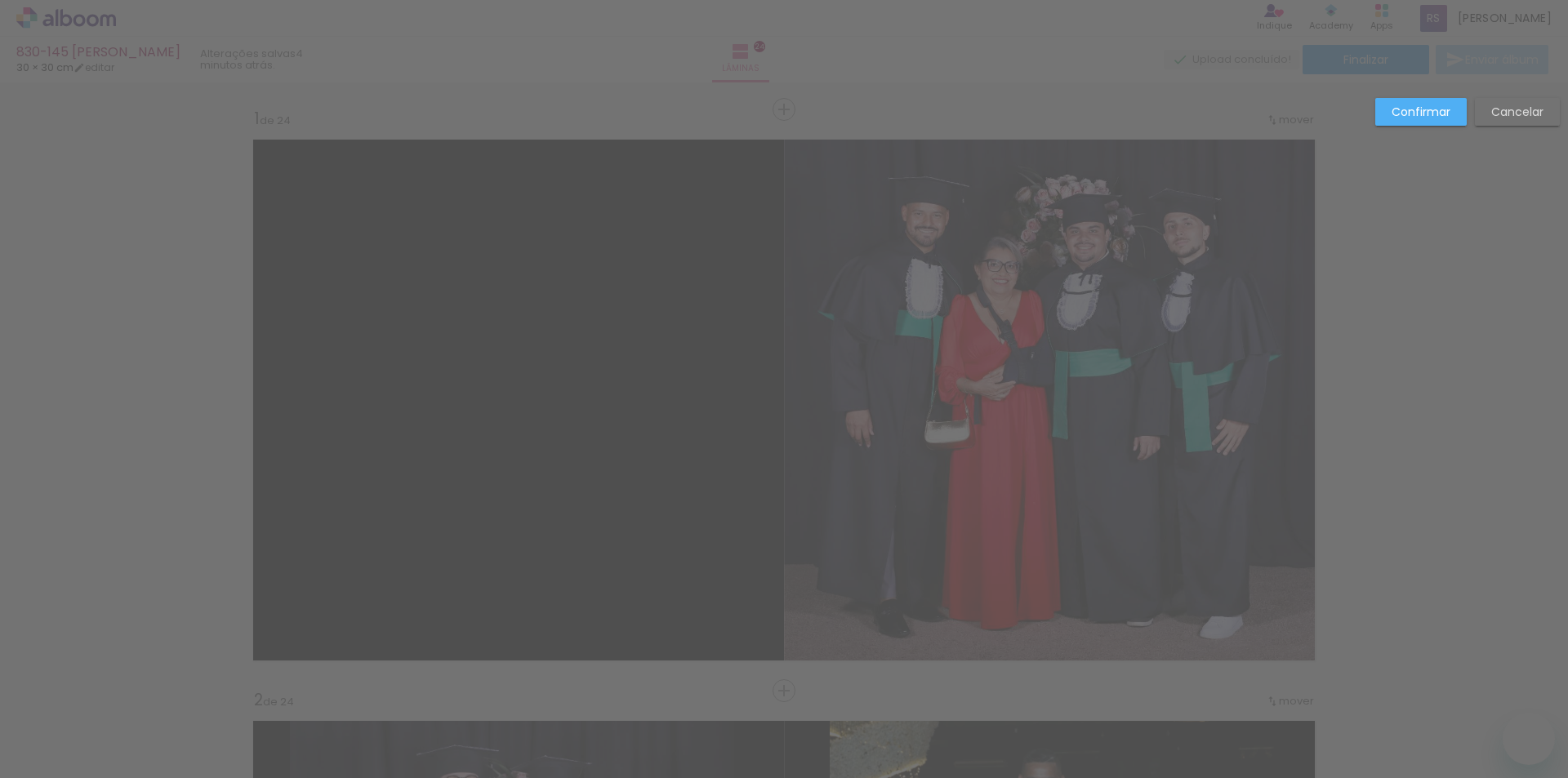
drag, startPoint x: 1289, startPoint y: 375, endPoint x: 1280, endPoint y: 409, distance: 35.2
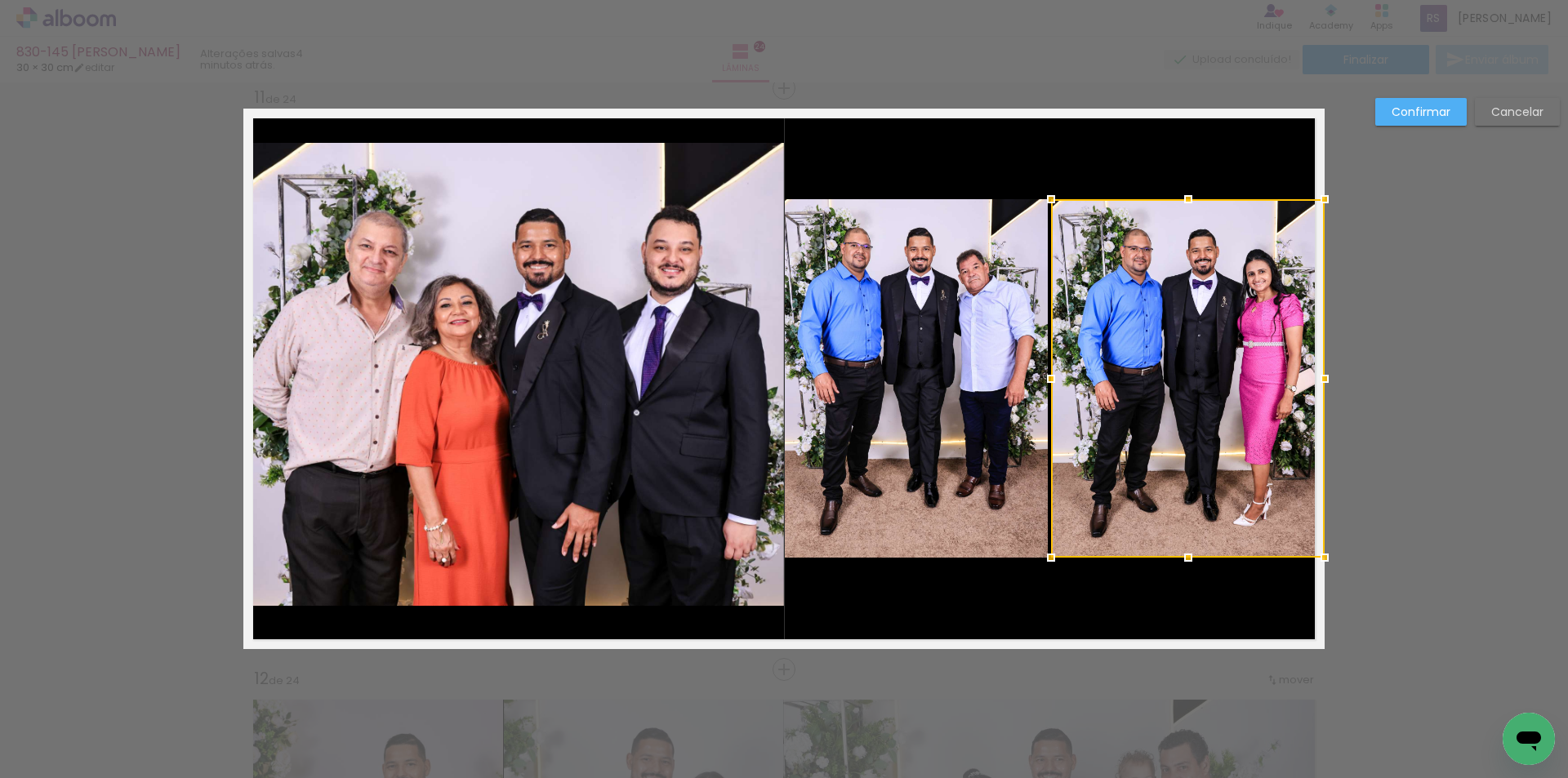
scroll to position [17425, 0]
click at [0, 0] on slot "Confirmar" at bounding box center [0, 0] width 0 height 0
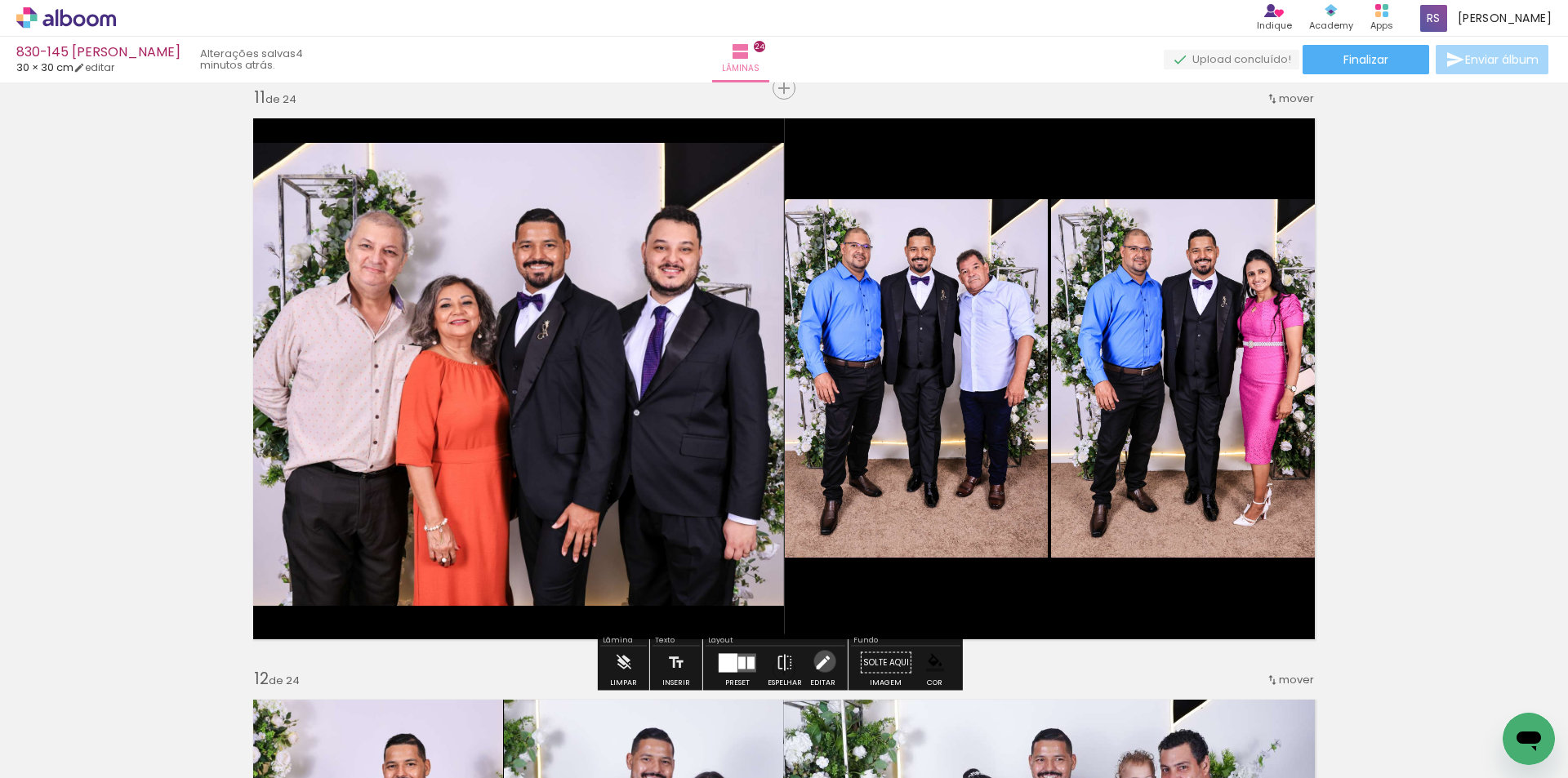
click at [820, 662] on iron-icon at bounding box center [822, 663] width 18 height 33
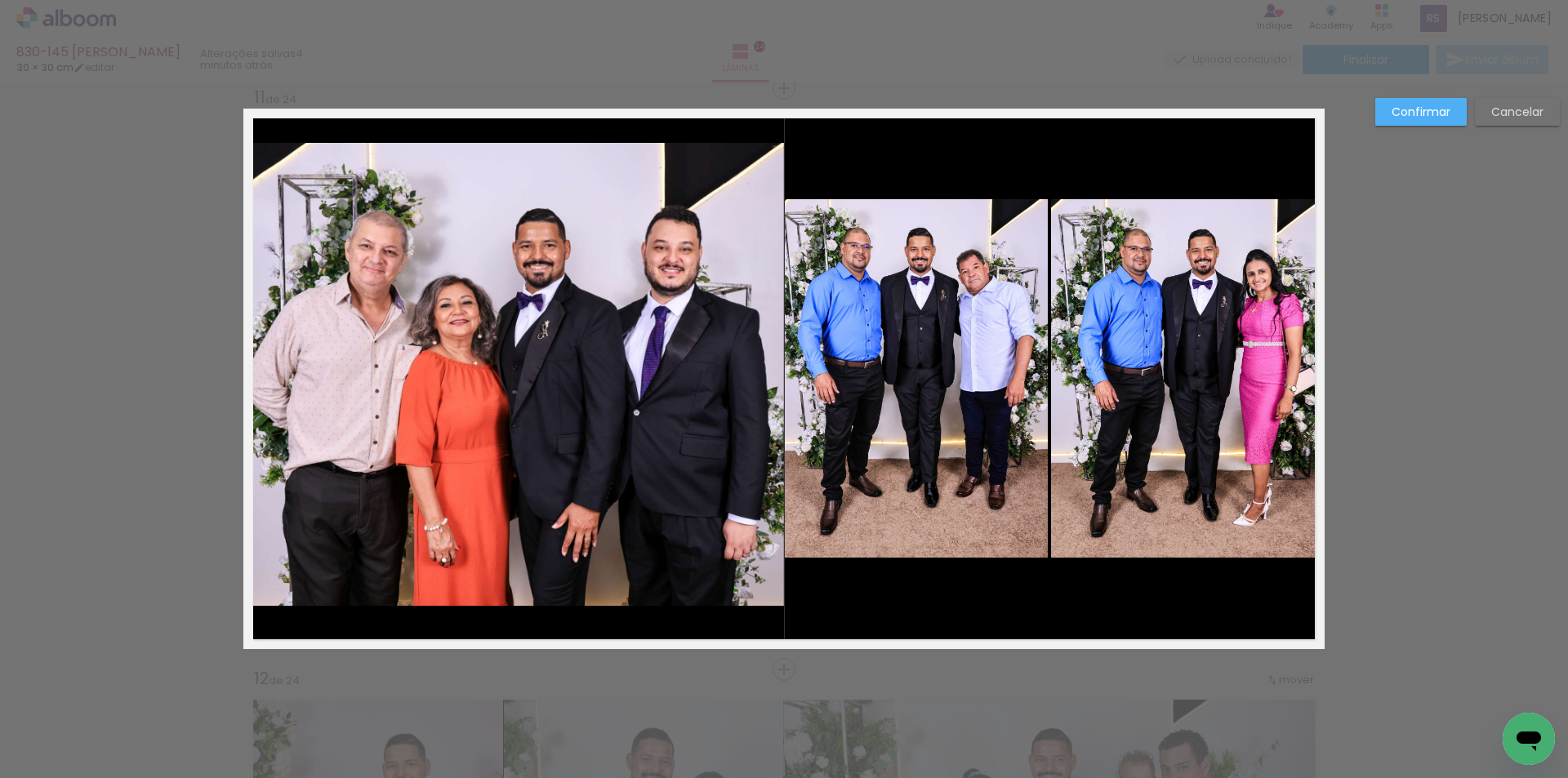
click at [904, 501] on quentale-photo at bounding box center [916, 378] width 263 height 359
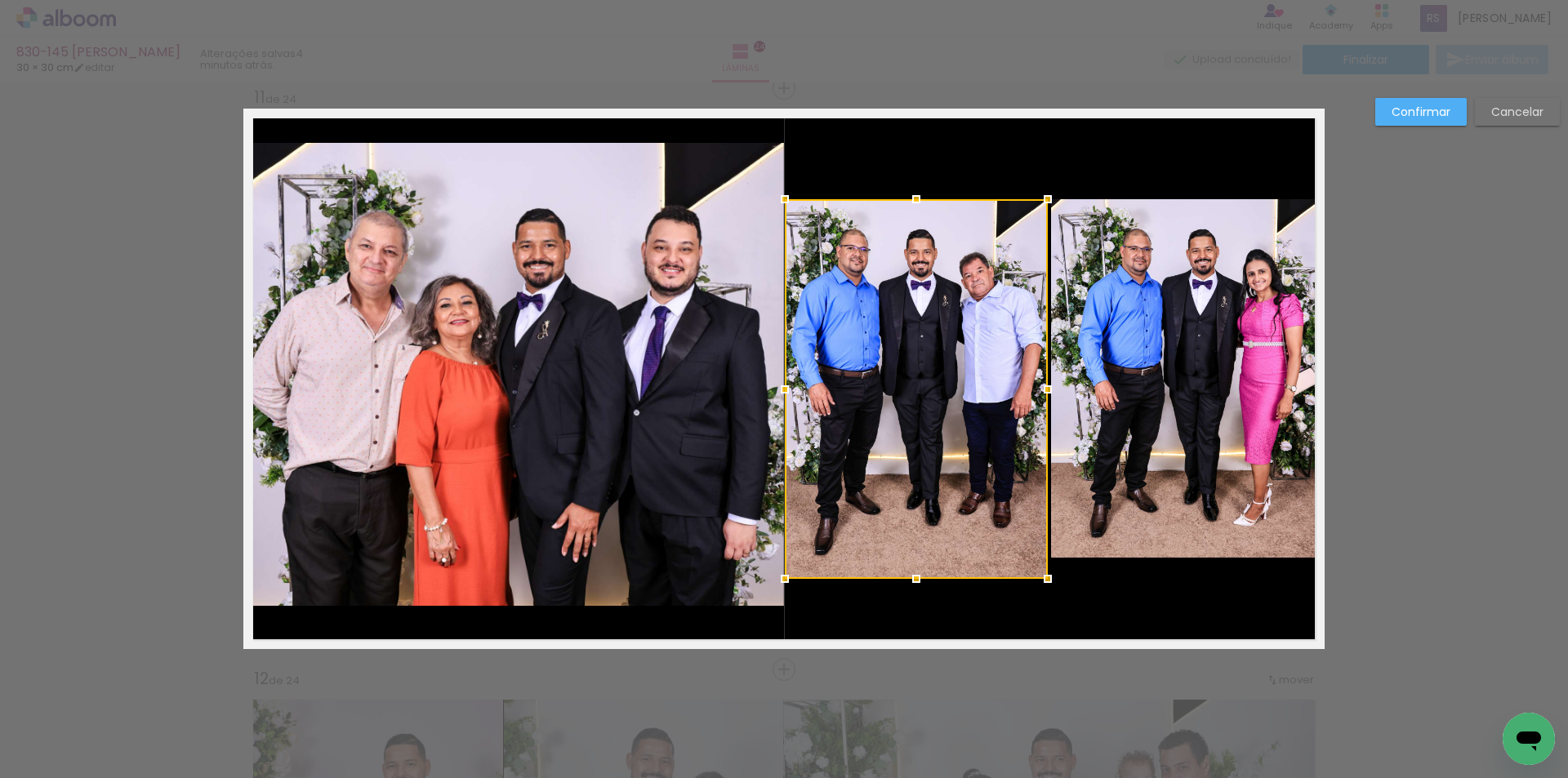
drag, startPoint x: 907, startPoint y: 561, endPoint x: 904, endPoint y: 582, distance: 21.2
click at [904, 582] on div at bounding box center [916, 579] width 33 height 33
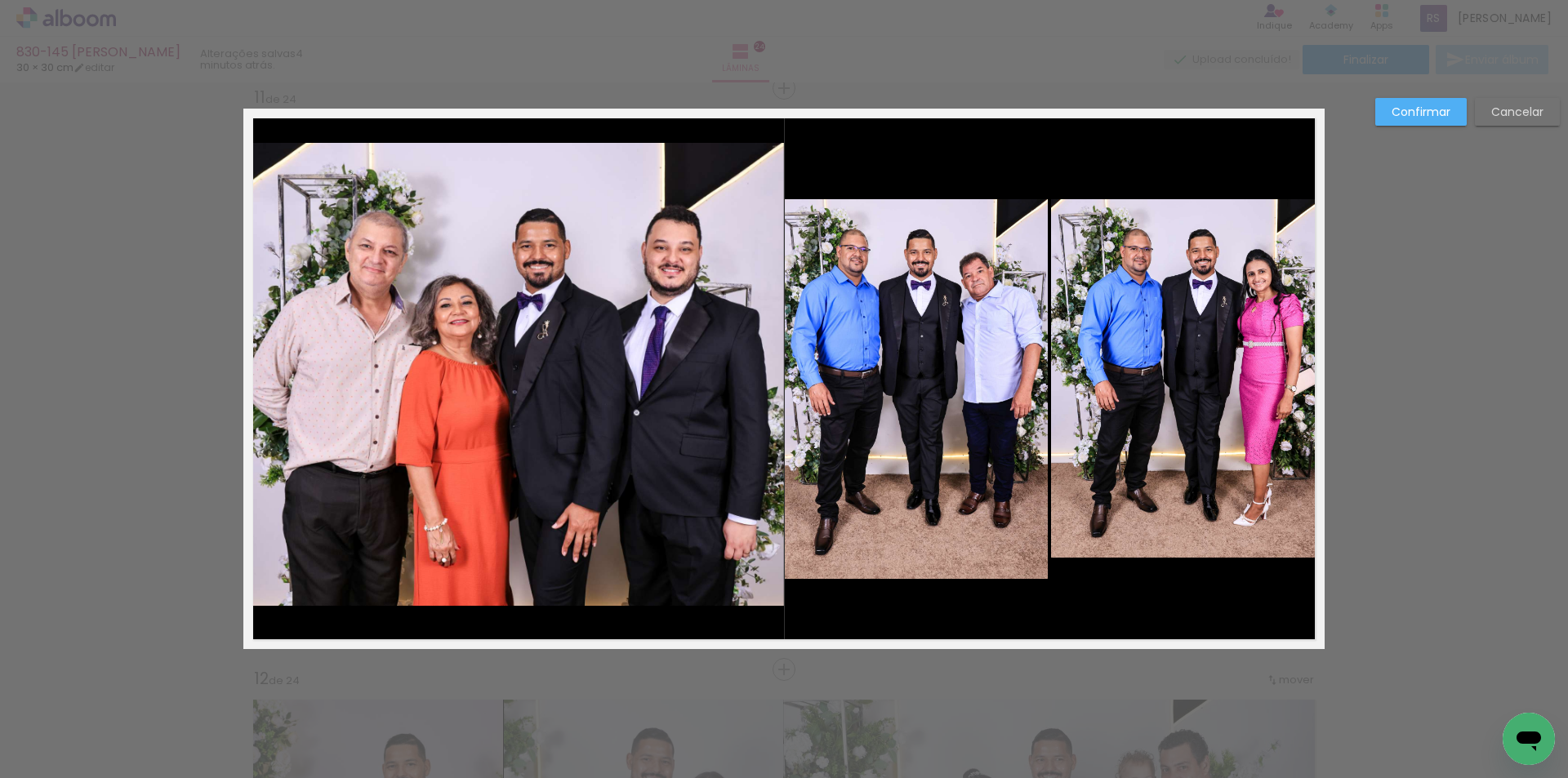
click at [1121, 475] on quentale-photo at bounding box center [1187, 378] width 273 height 359
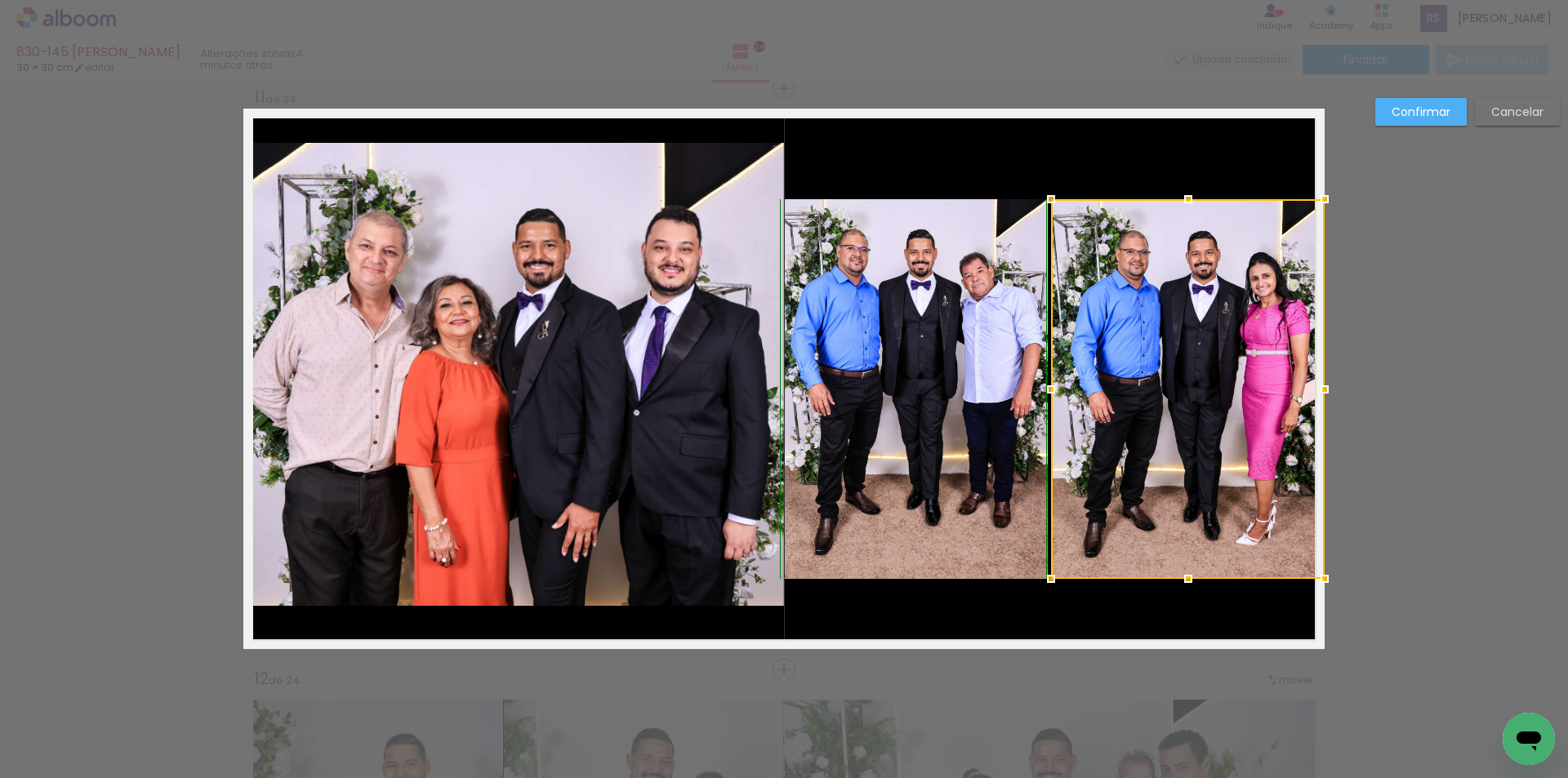
drag, startPoint x: 1182, startPoint y: 557, endPoint x: 1182, endPoint y: 572, distance: 15.0
click at [1182, 572] on div at bounding box center [1188, 579] width 33 height 33
click at [910, 407] on quentale-photo at bounding box center [916, 388] width 263 height 379
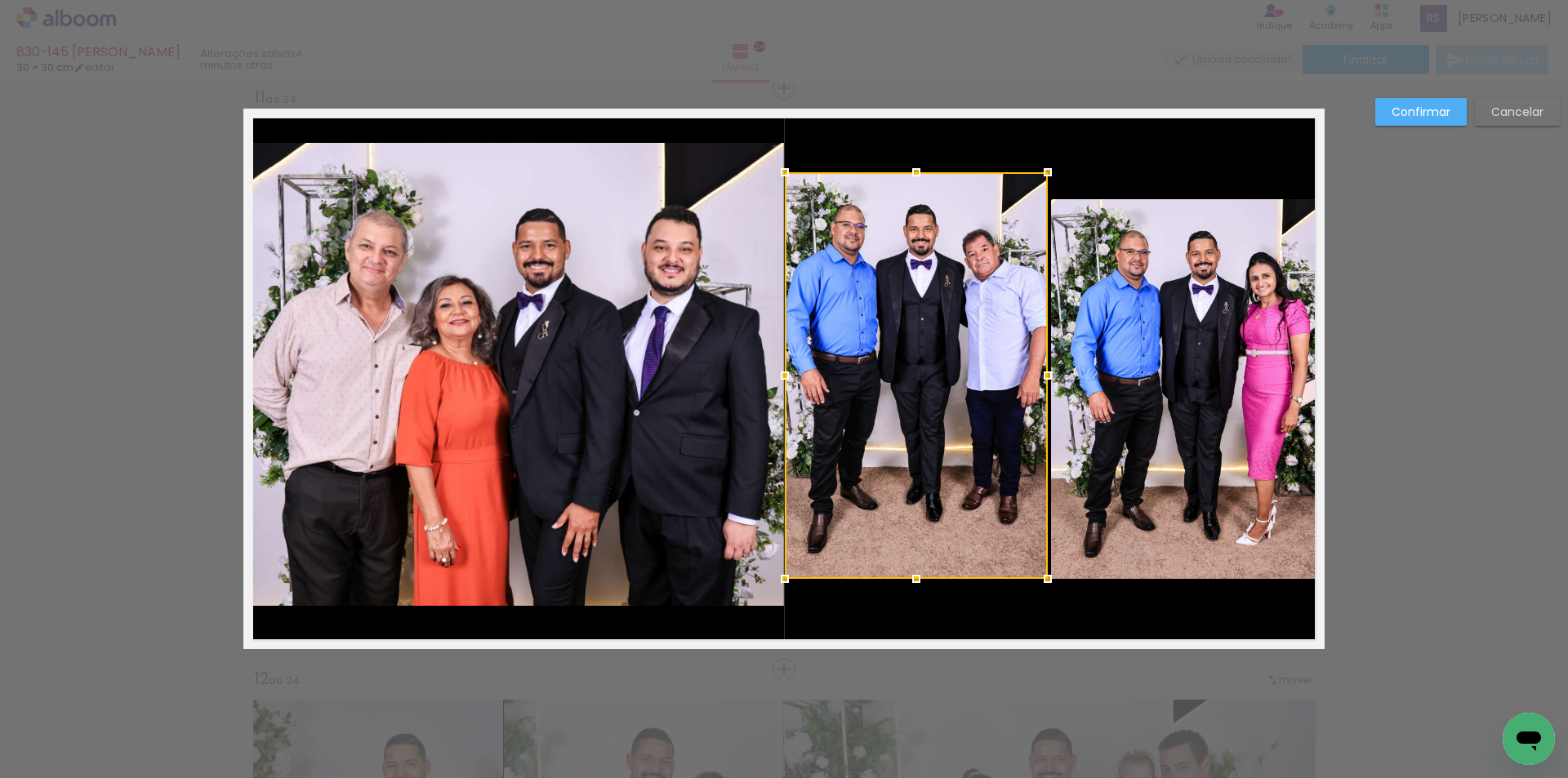
drag, startPoint x: 911, startPoint y: 197, endPoint x: 906, endPoint y: 172, distance: 25.5
click at [906, 172] on div at bounding box center [916, 173] width 33 height 33
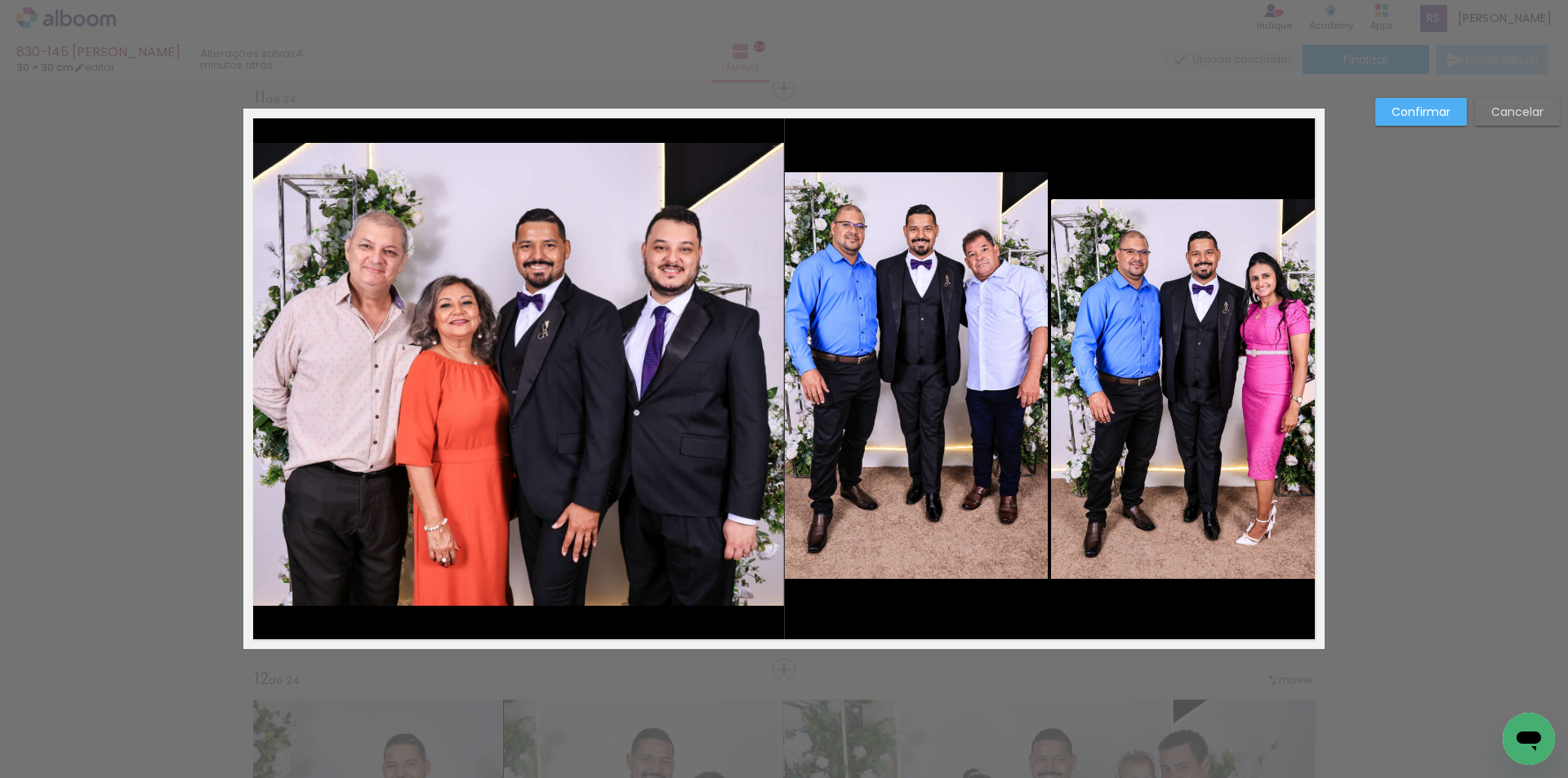
click at [1160, 328] on quentale-photo at bounding box center [1187, 388] width 273 height 379
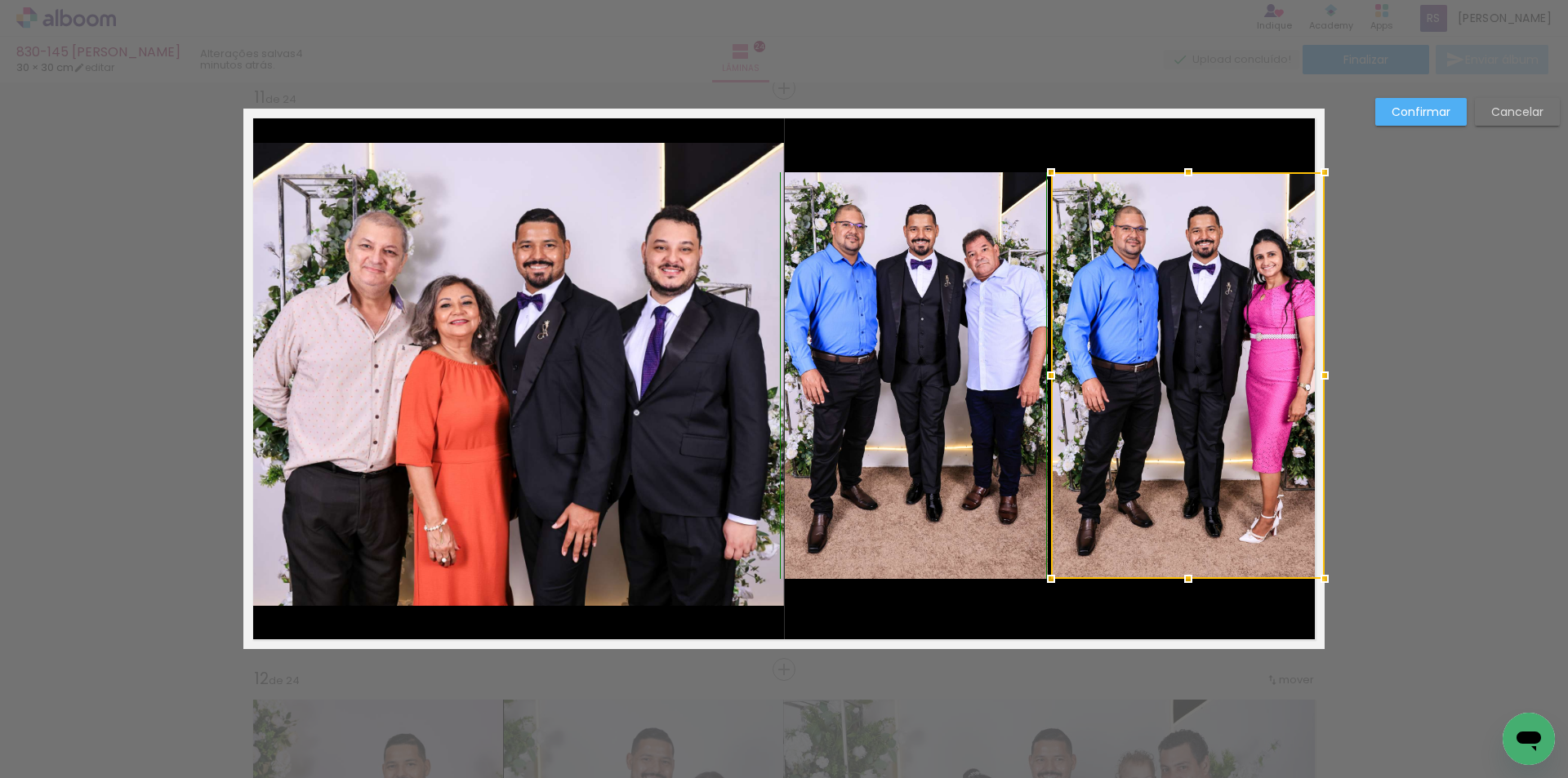
drag, startPoint x: 1189, startPoint y: 199, endPoint x: 1184, endPoint y: 180, distance: 19.6
click at [1184, 180] on div at bounding box center [1188, 173] width 33 height 33
drag, startPoint x: 1403, startPoint y: 112, endPoint x: 1398, endPoint y: 125, distance: 13.9
click at [0, 0] on slot "Confirmar" at bounding box center [0, 0] width 0 height 0
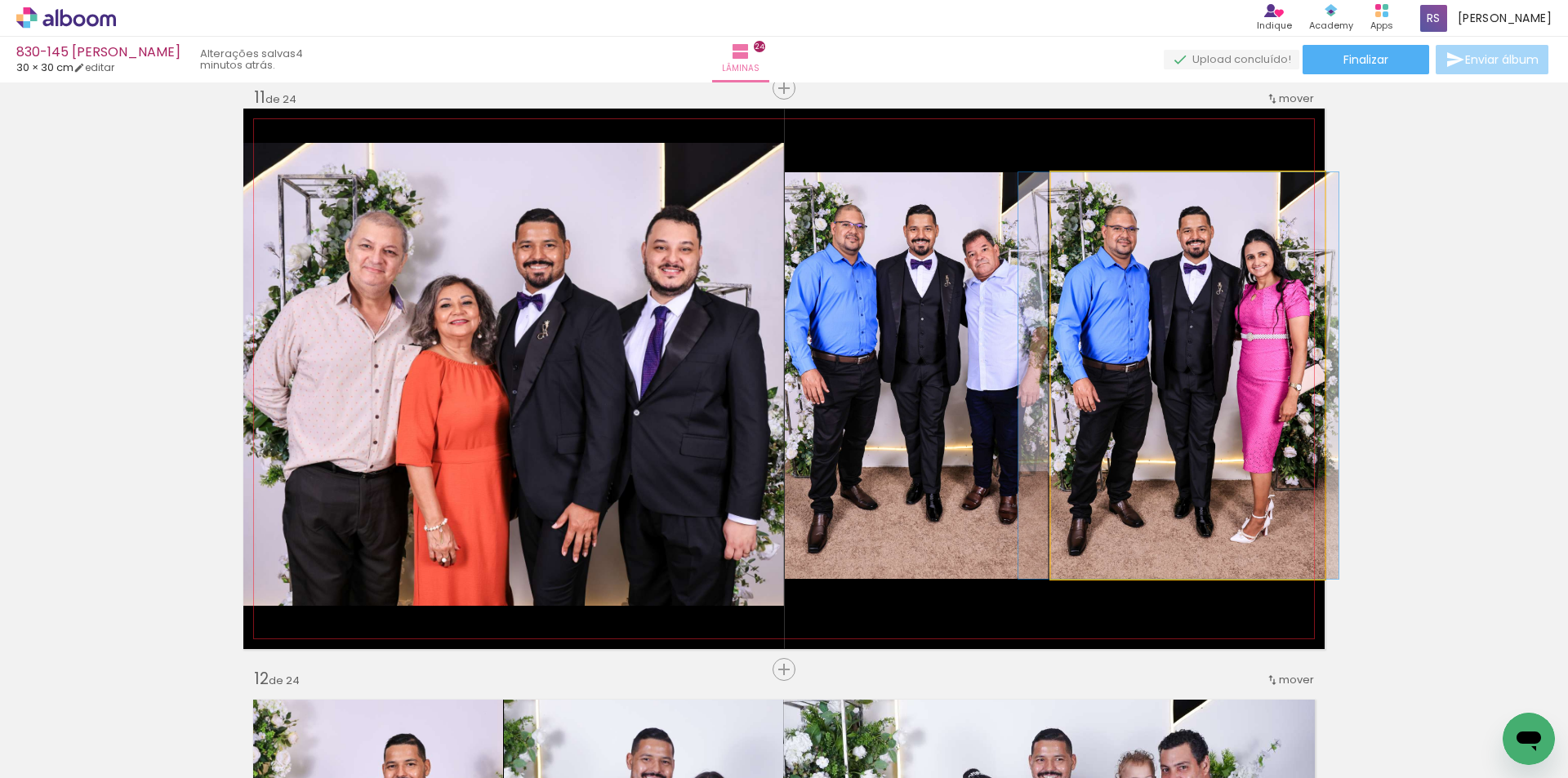
drag, startPoint x: 1207, startPoint y: 357, endPoint x: 1198, endPoint y: 360, distance: 9.5
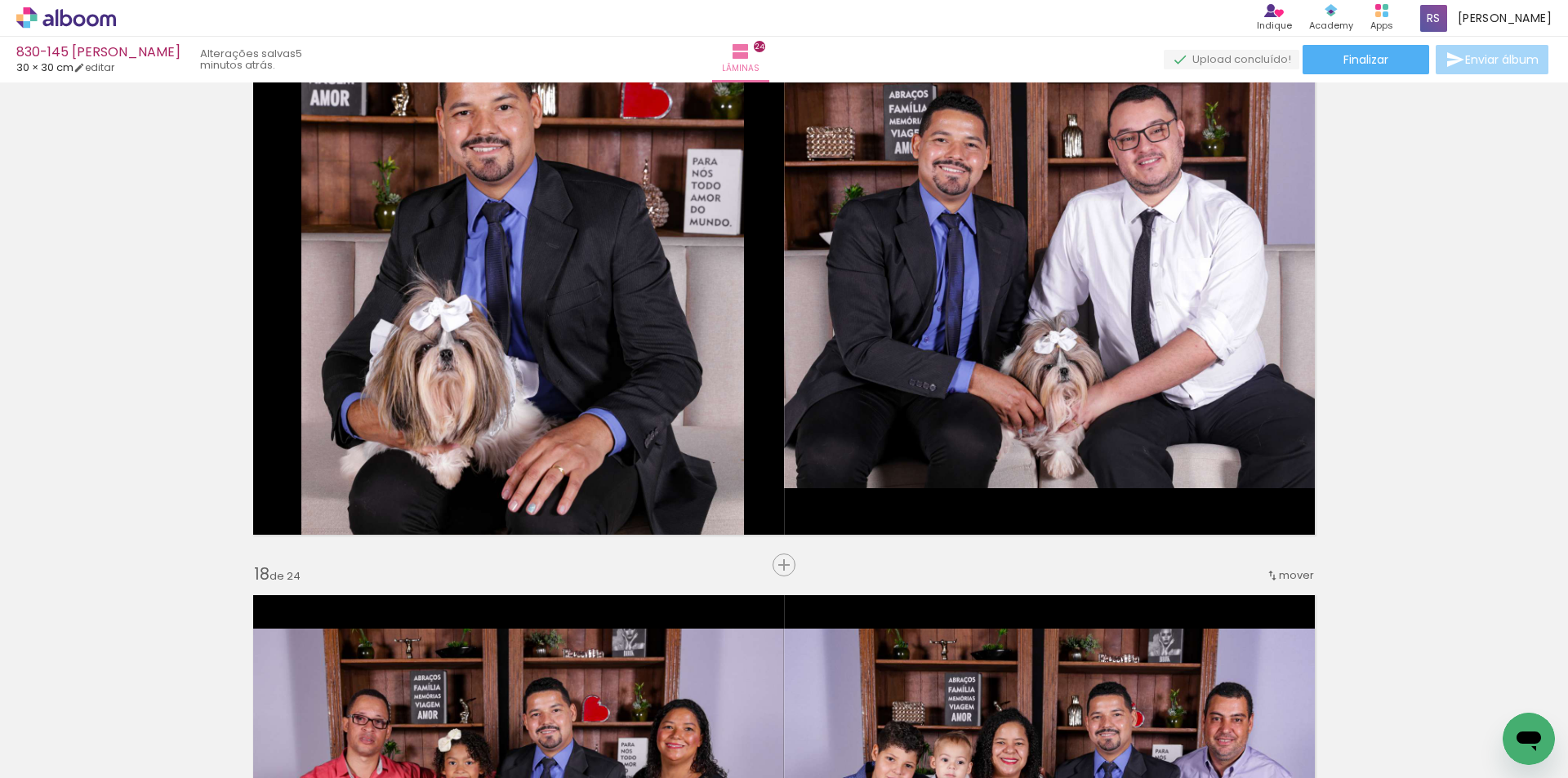
scroll to position [0, 748]
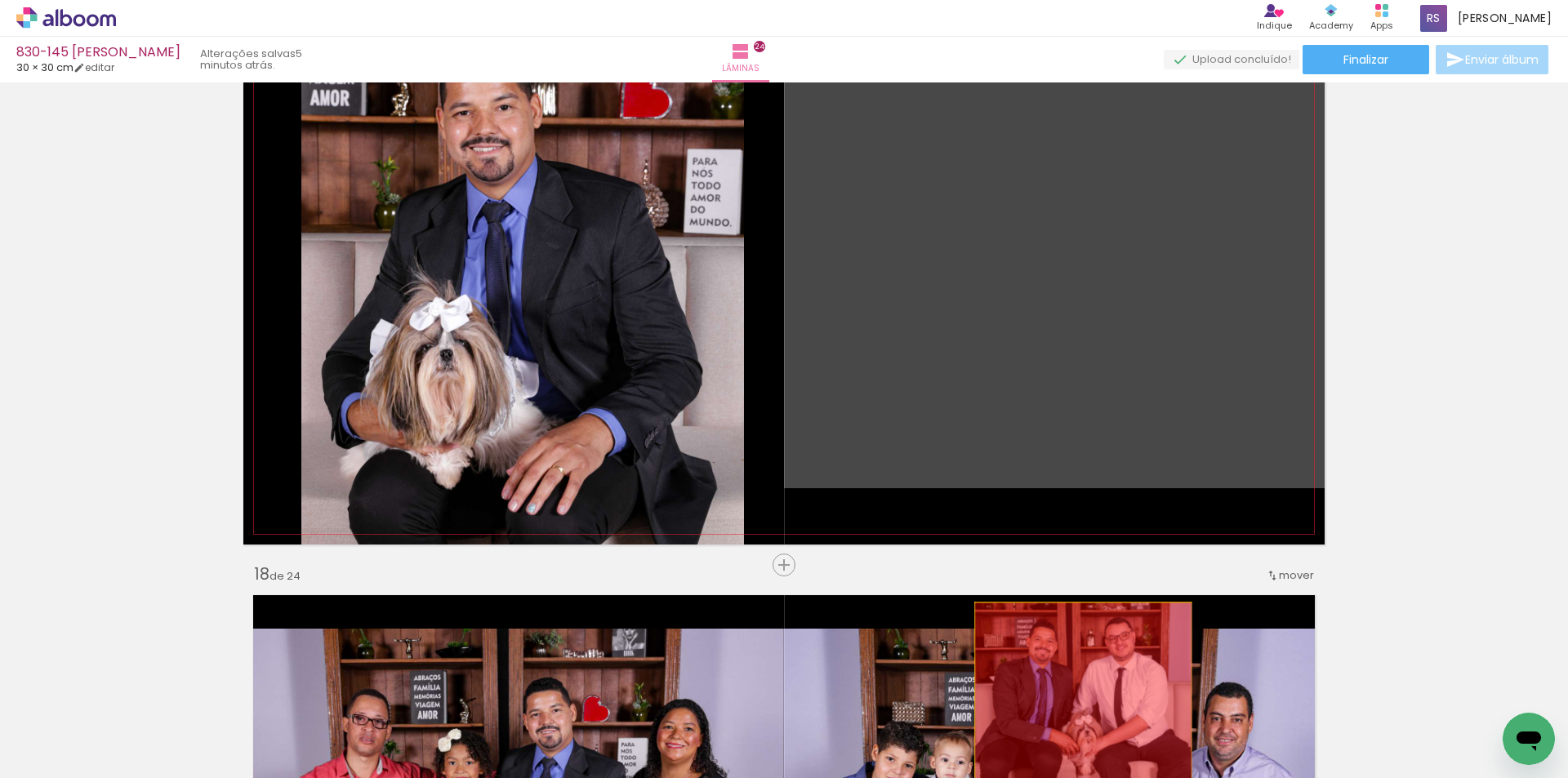
drag, startPoint x: 1084, startPoint y: 422, endPoint x: 768, endPoint y: 721, distance: 435.0
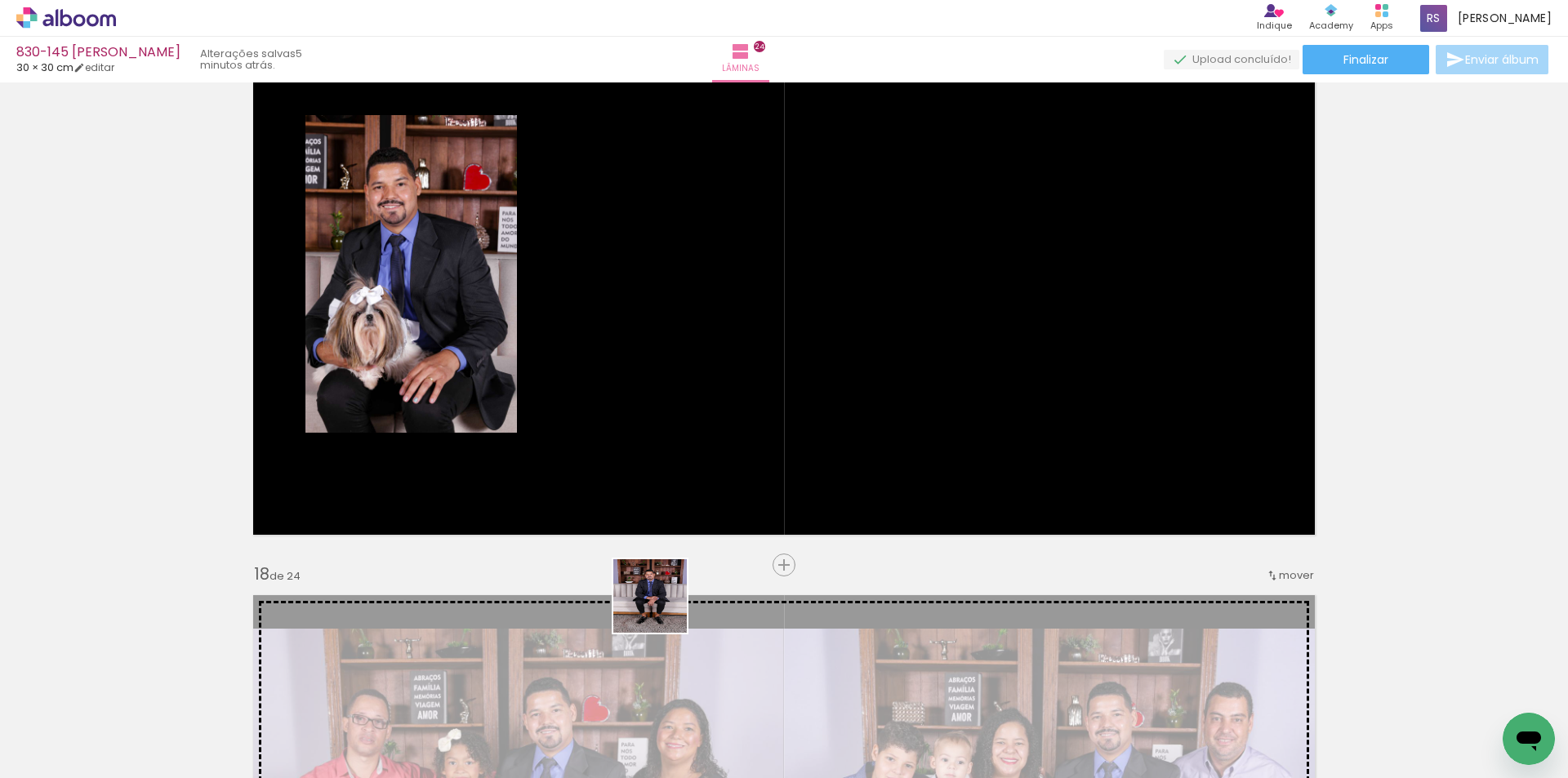
drag, startPoint x: 612, startPoint y: 713, endPoint x: 801, endPoint y: 563, distance: 241.3
click at [833, 428] on quentale-workspace at bounding box center [784, 389] width 1568 height 778
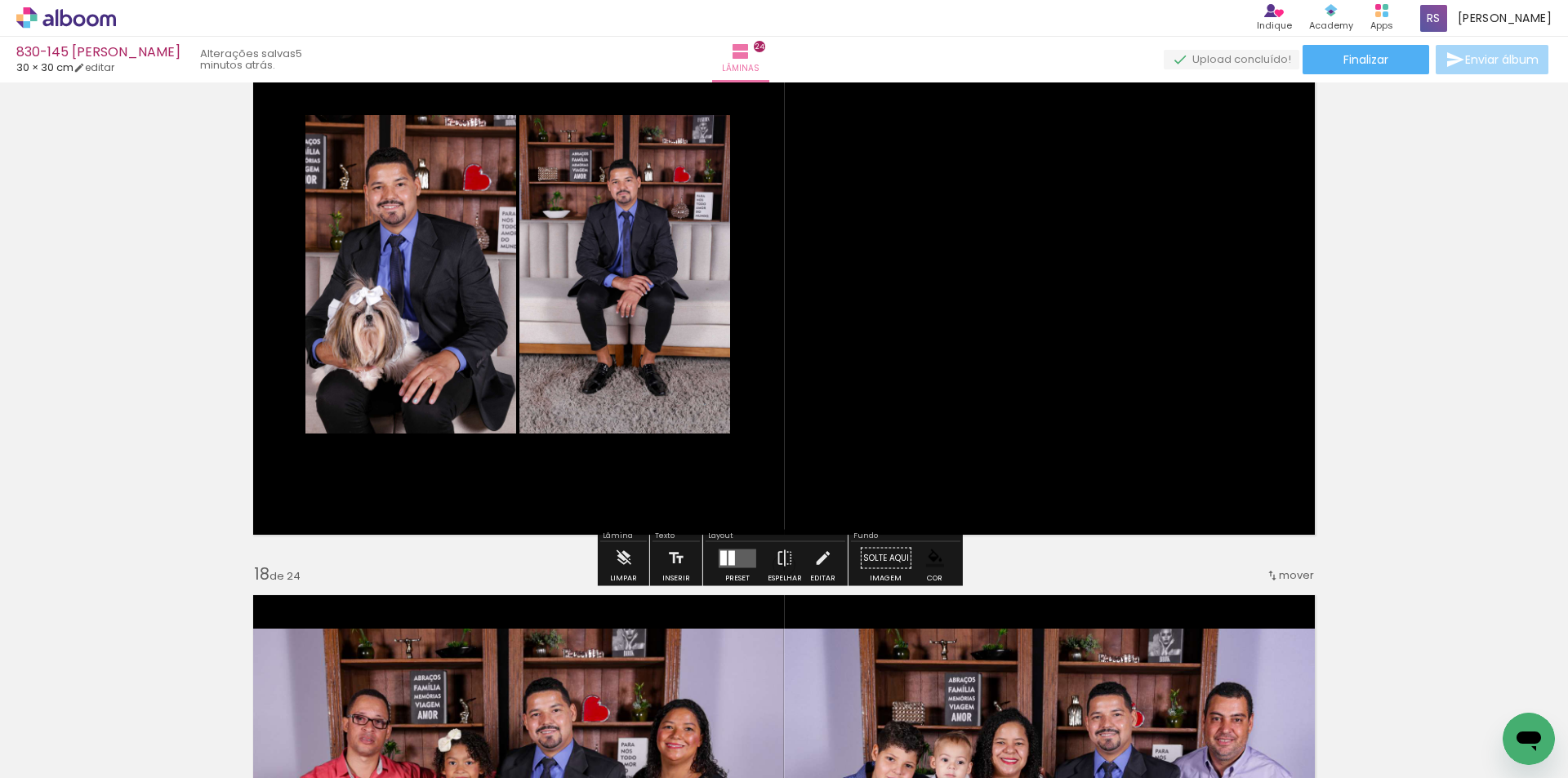
click at [754, 558] on div at bounding box center [737, 558] width 44 height 33
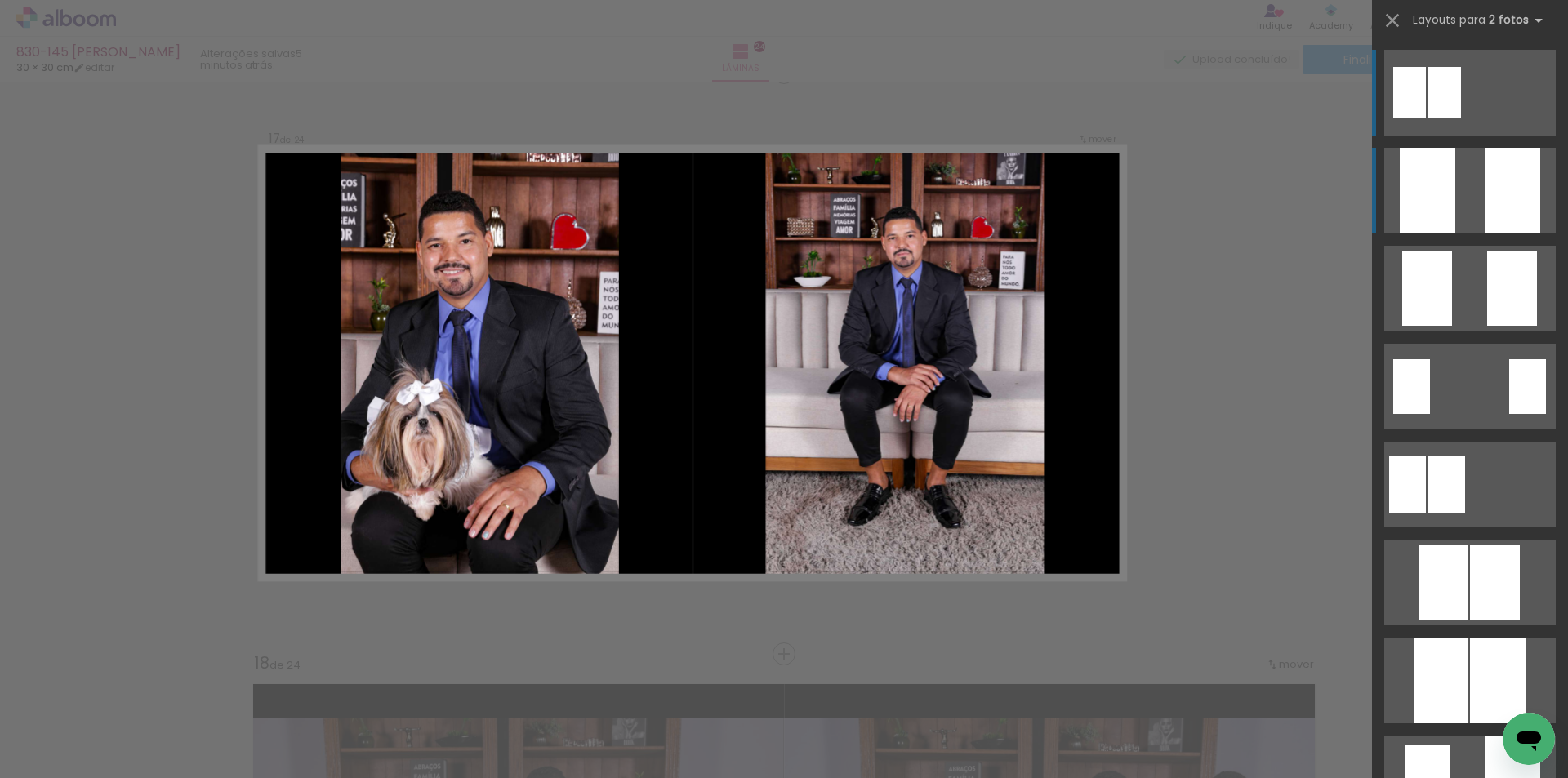
scroll to position [9323, 0]
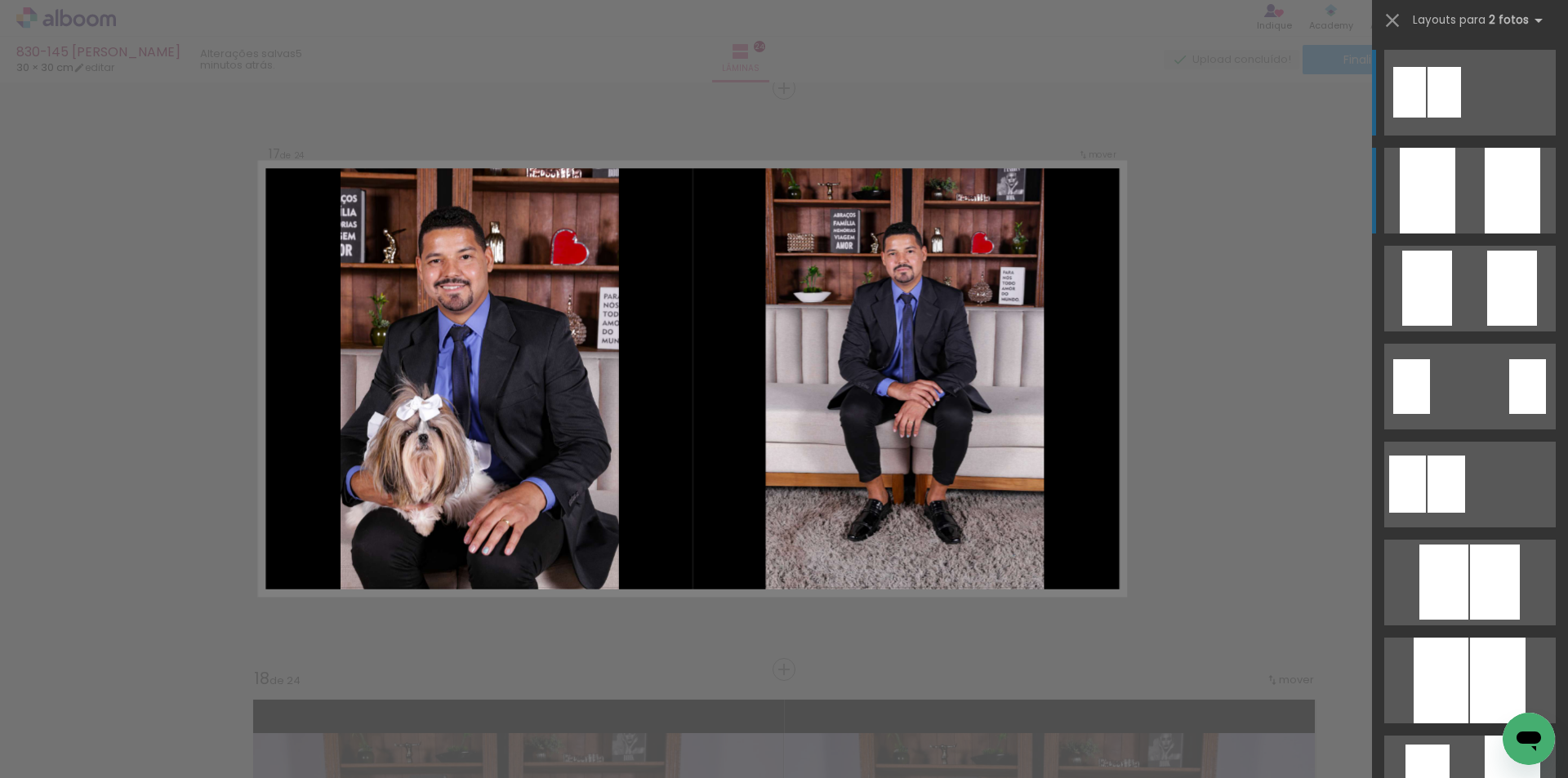
click at [1460, 192] on quentale-layouter at bounding box center [1469, 190] width 171 height 86
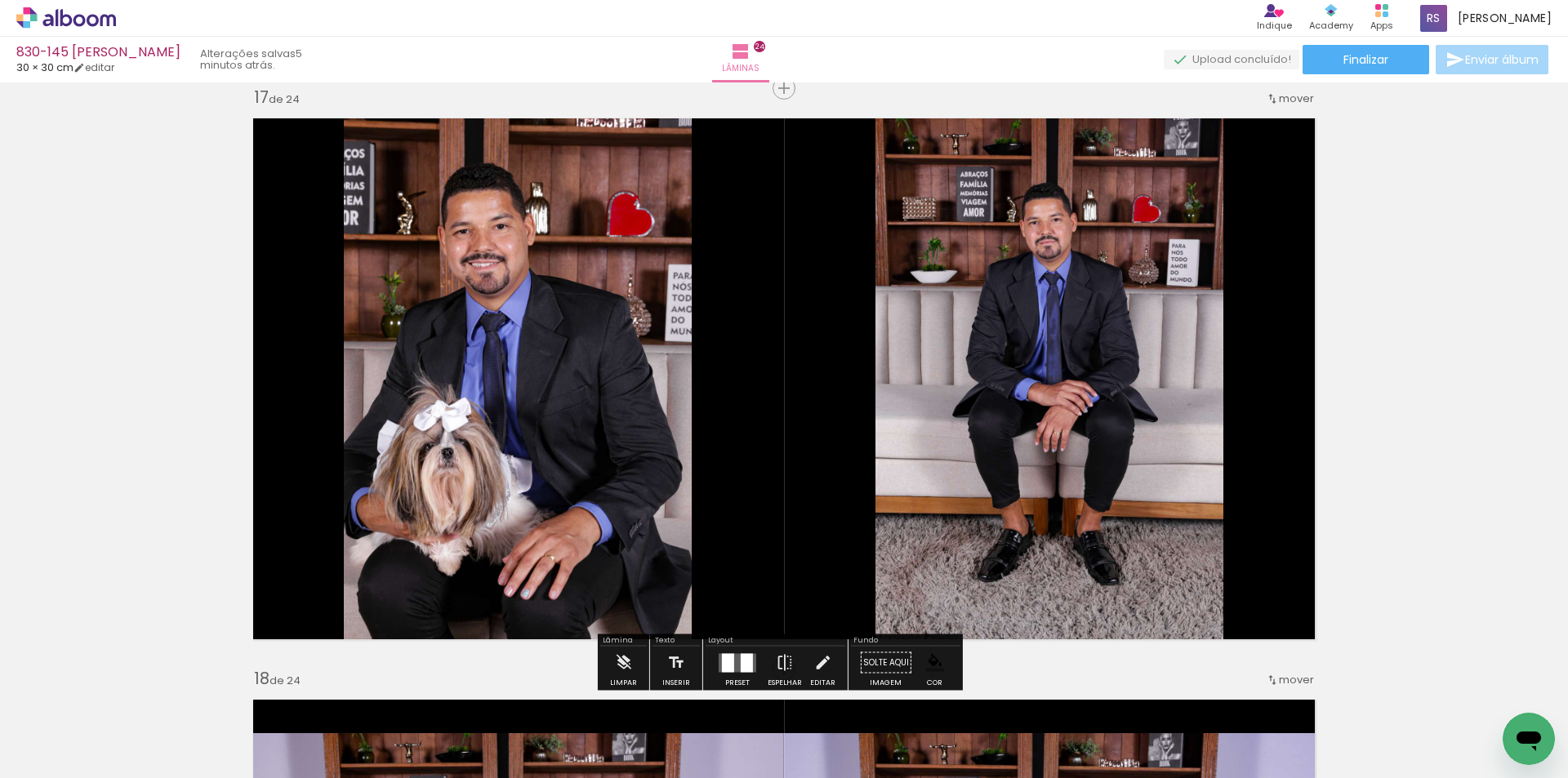
click at [818, 660] on iron-icon at bounding box center [822, 663] width 18 height 33
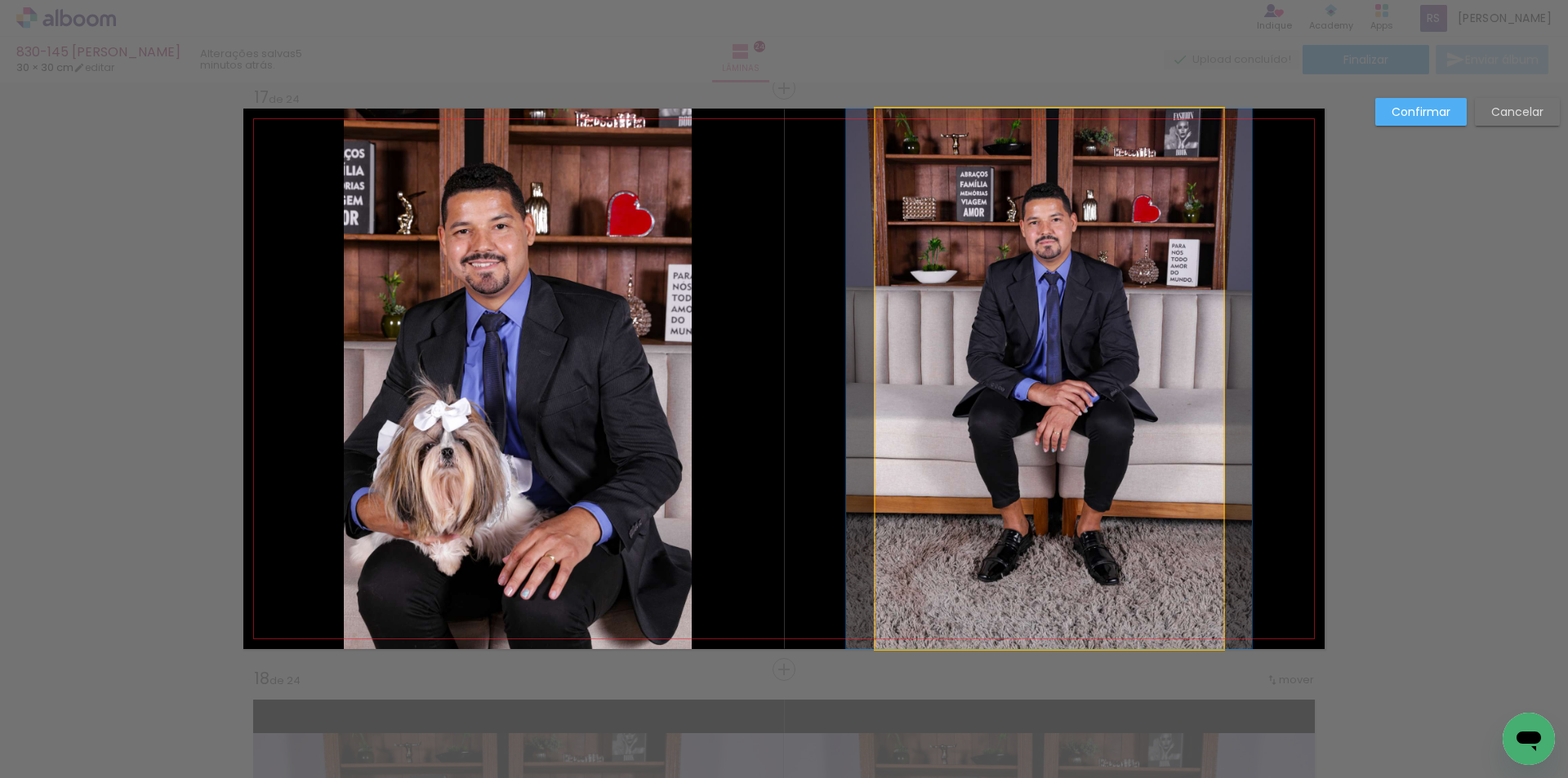
drag, startPoint x: 903, startPoint y: 496, endPoint x: 898, endPoint y: 478, distance: 18.7
click at [903, 495] on quentale-photo at bounding box center [1049, 379] width 348 height 541
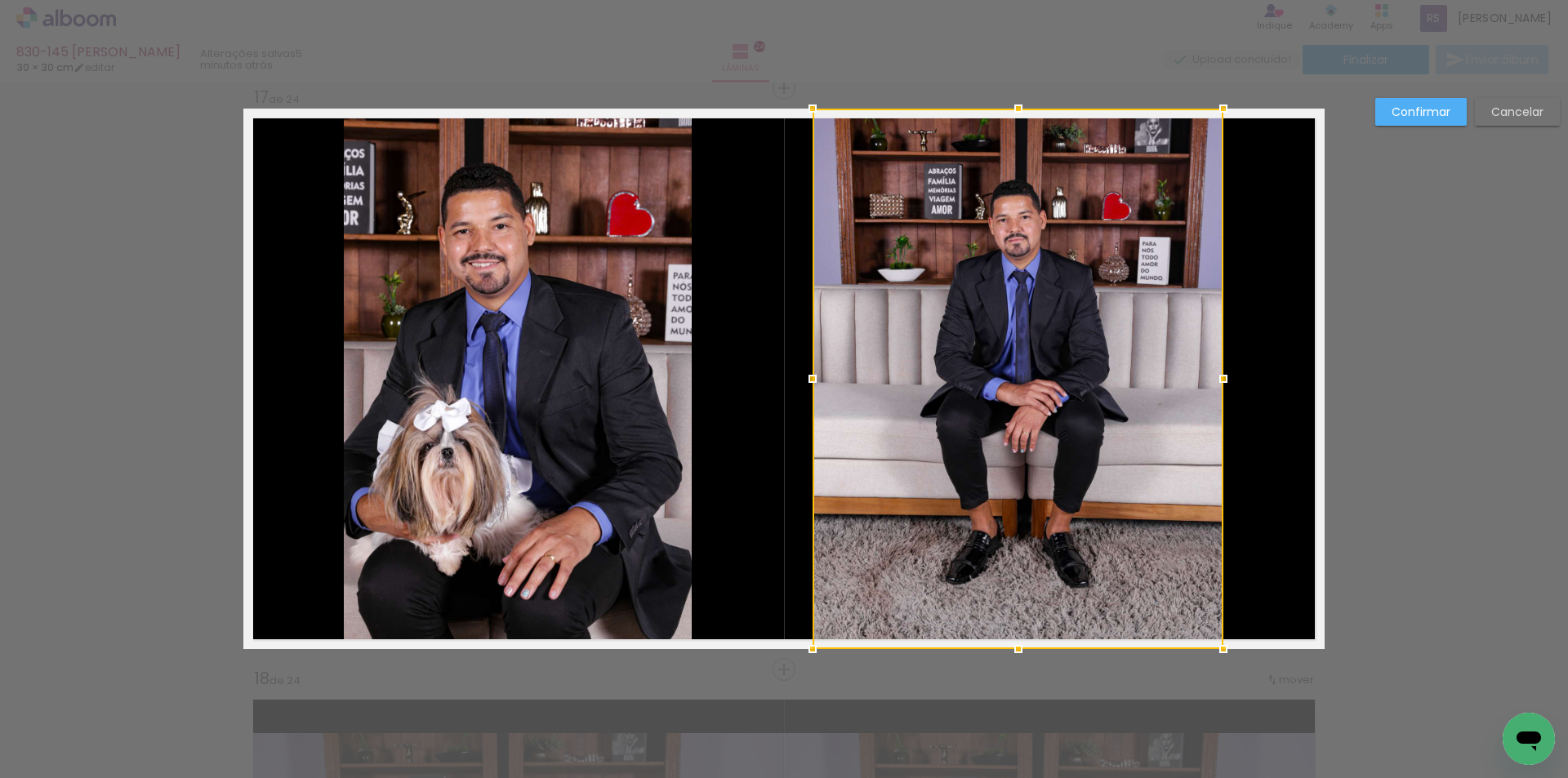
drag, startPoint x: 870, startPoint y: 375, endPoint x: 809, endPoint y: 366, distance: 61.7
click at [809, 366] on div at bounding box center [813, 379] width 33 height 33
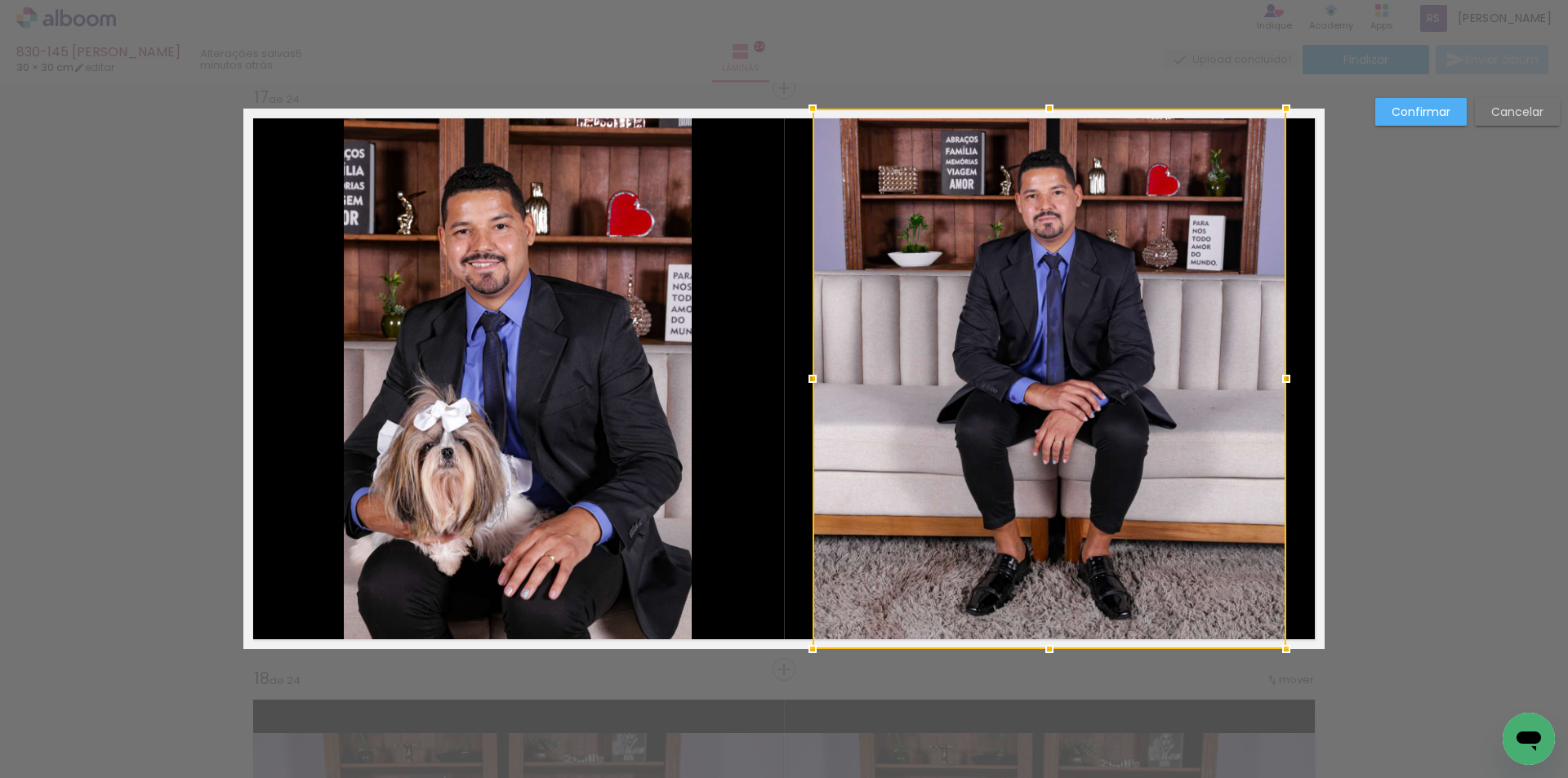
drag, startPoint x: 1225, startPoint y: 377, endPoint x: 1288, endPoint y: 378, distance: 63.0
click at [1288, 378] on div at bounding box center [1286, 379] width 33 height 33
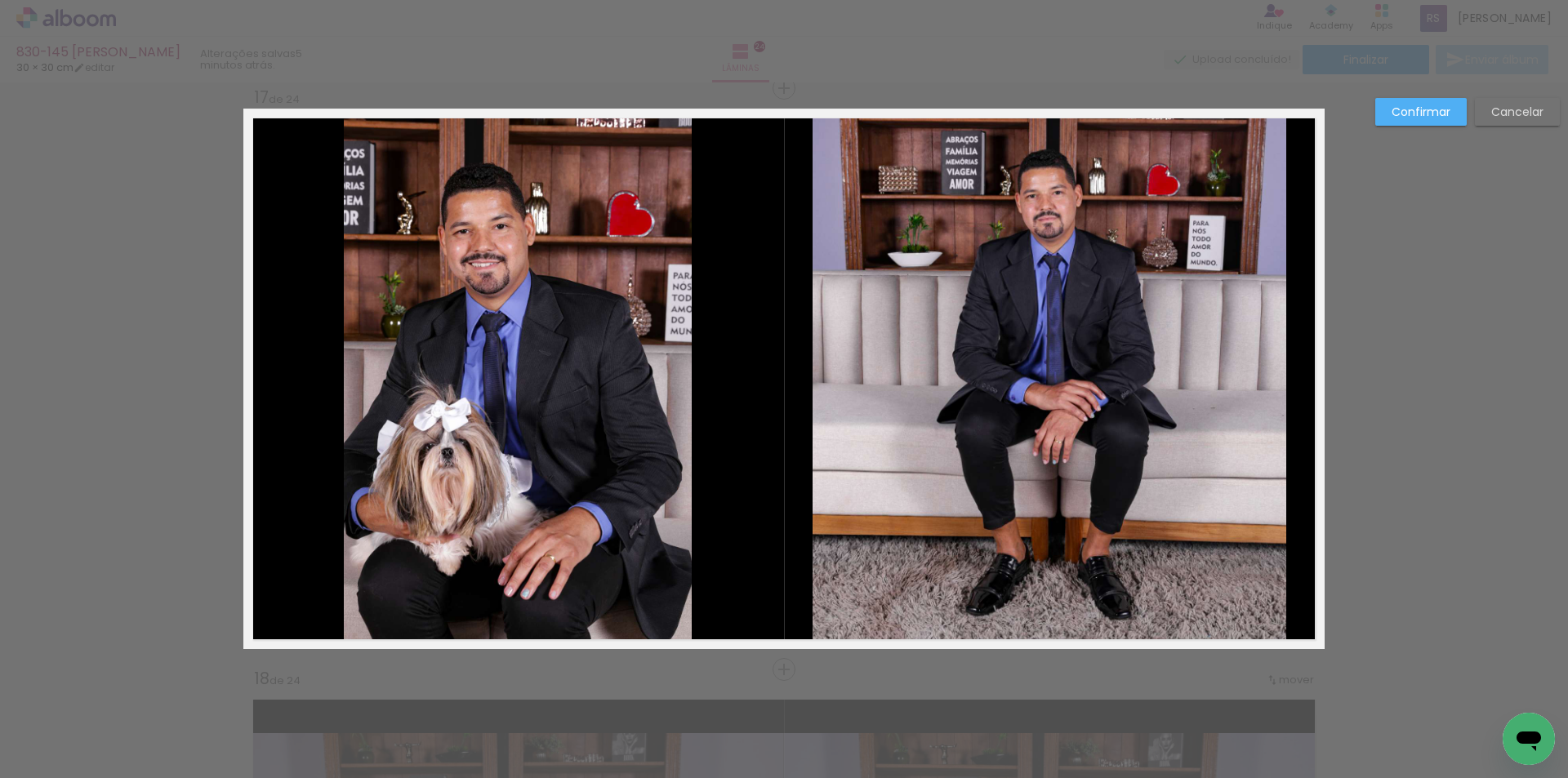
click at [669, 411] on quentale-photo at bounding box center [517, 379] width 348 height 541
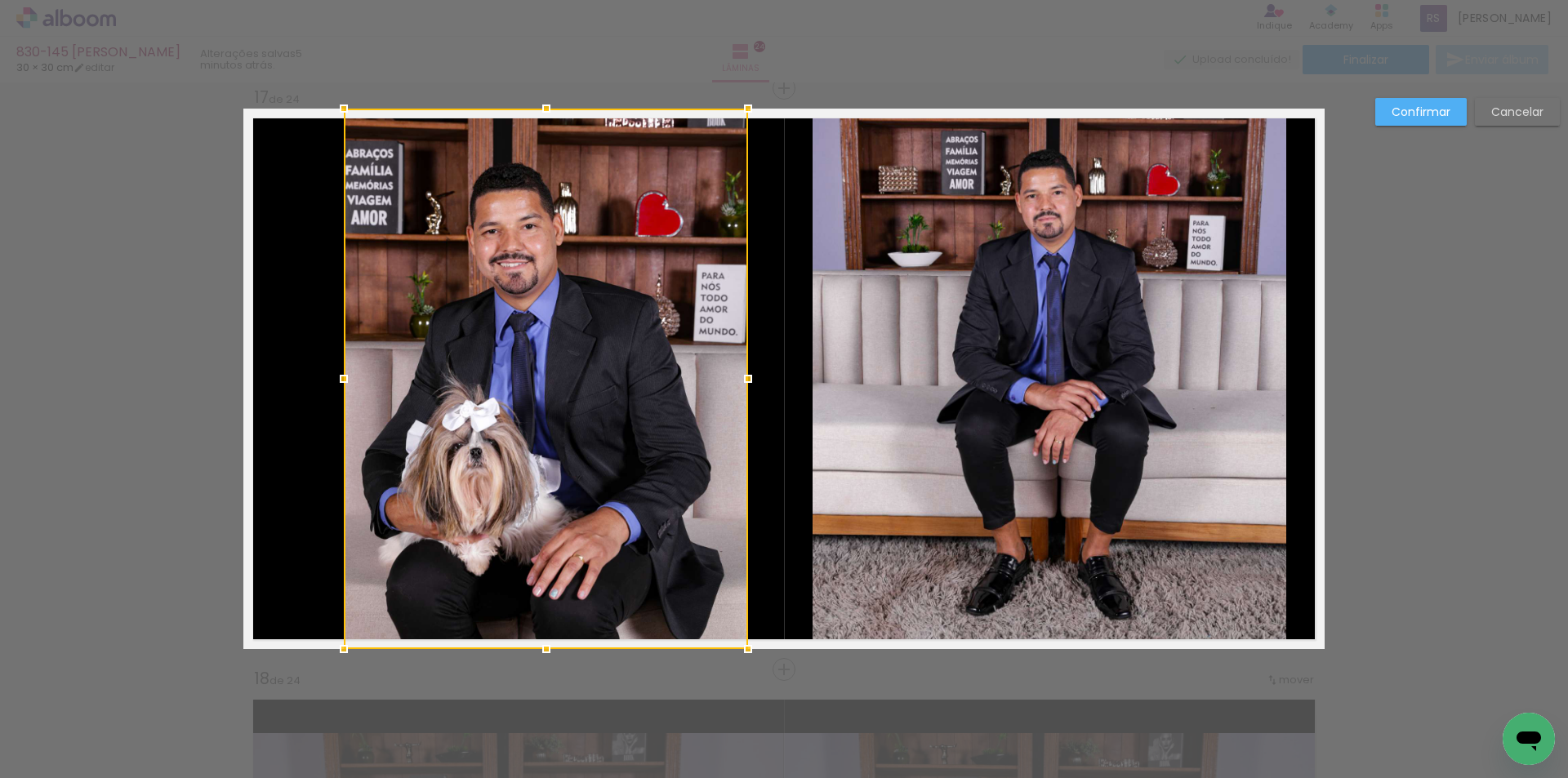
drag, startPoint x: 685, startPoint y: 386, endPoint x: 741, endPoint y: 394, distance: 56.6
click at [741, 394] on div at bounding box center [748, 379] width 33 height 33
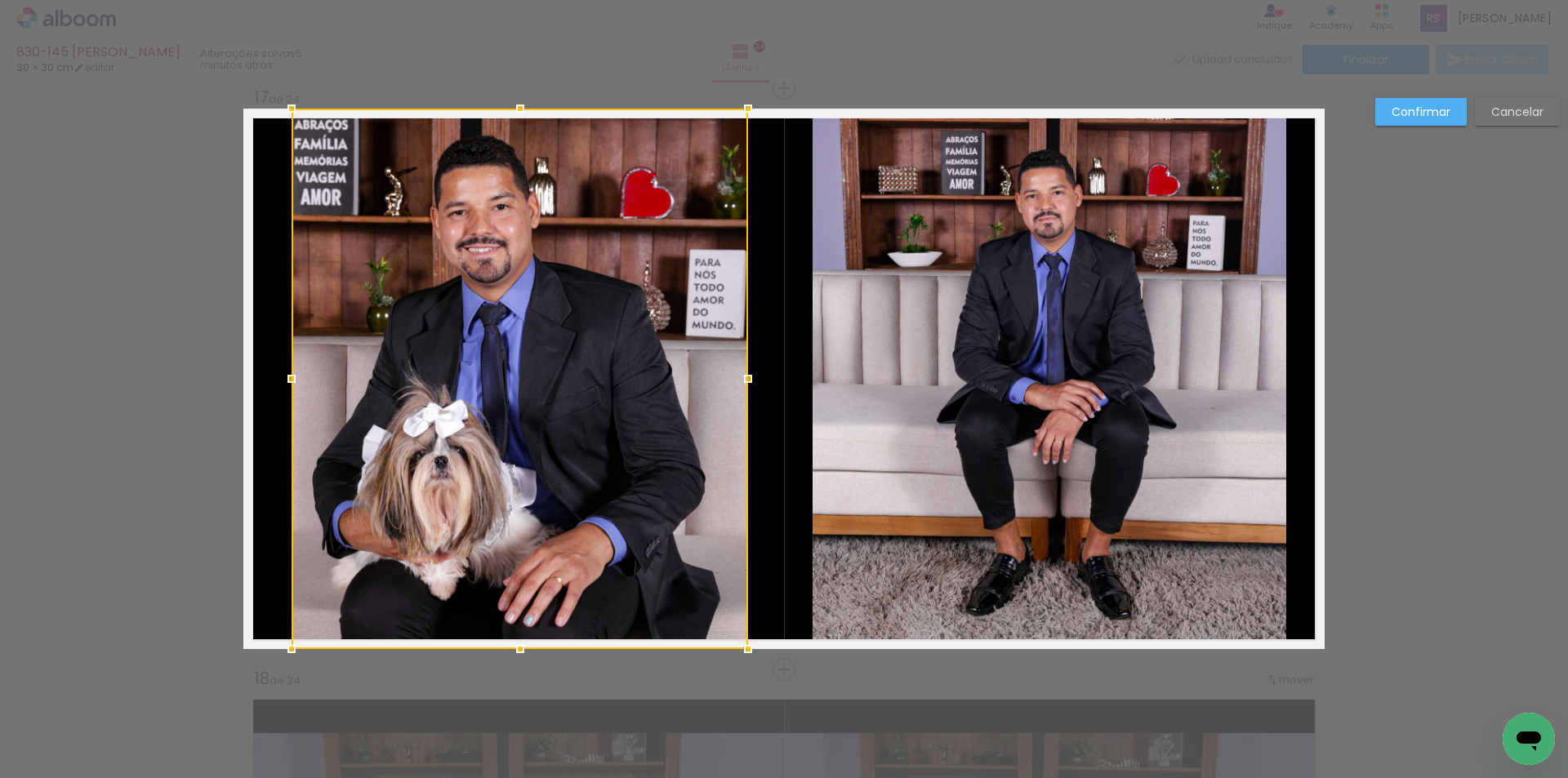
drag, startPoint x: 325, startPoint y: 384, endPoint x: 279, endPoint y: 379, distance: 46.3
click at [279, 379] on div at bounding box center [292, 379] width 33 height 33
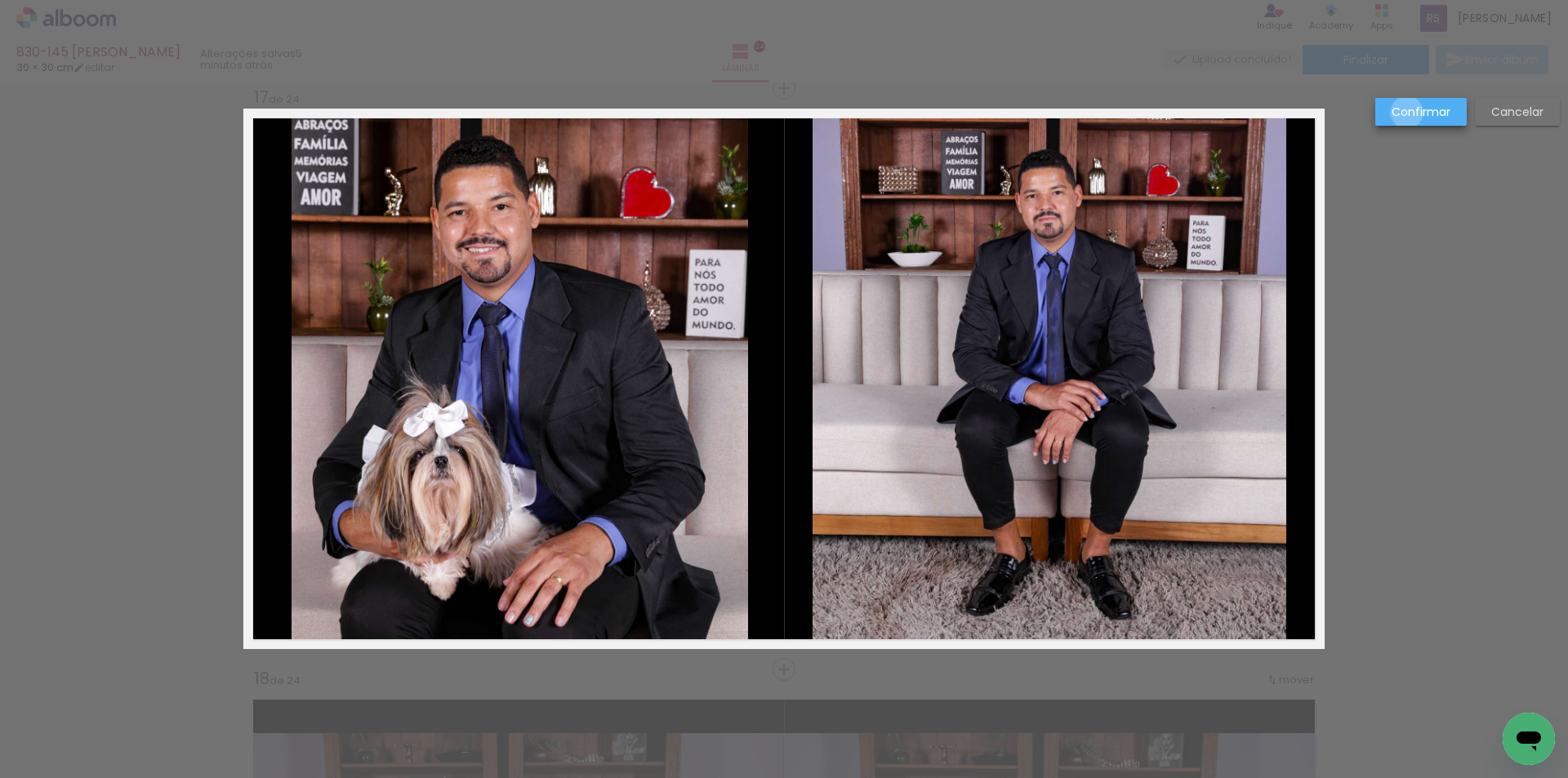
drag, startPoint x: 1407, startPoint y: 113, endPoint x: 1306, endPoint y: 172, distance: 117.0
click at [0, 0] on slot "Confirmar" at bounding box center [0, 0] width 0 height 0
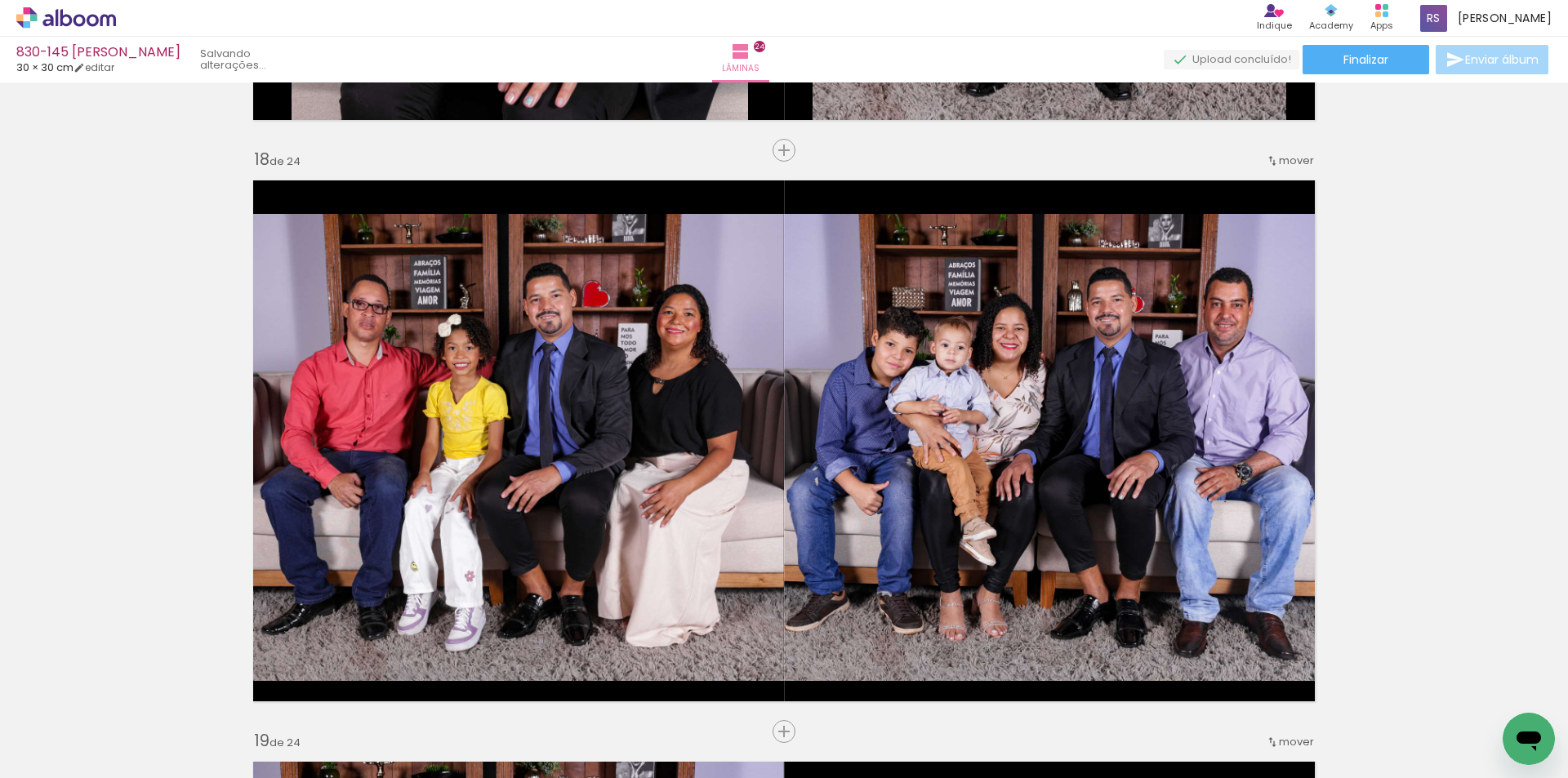
scroll to position [9813, 0]
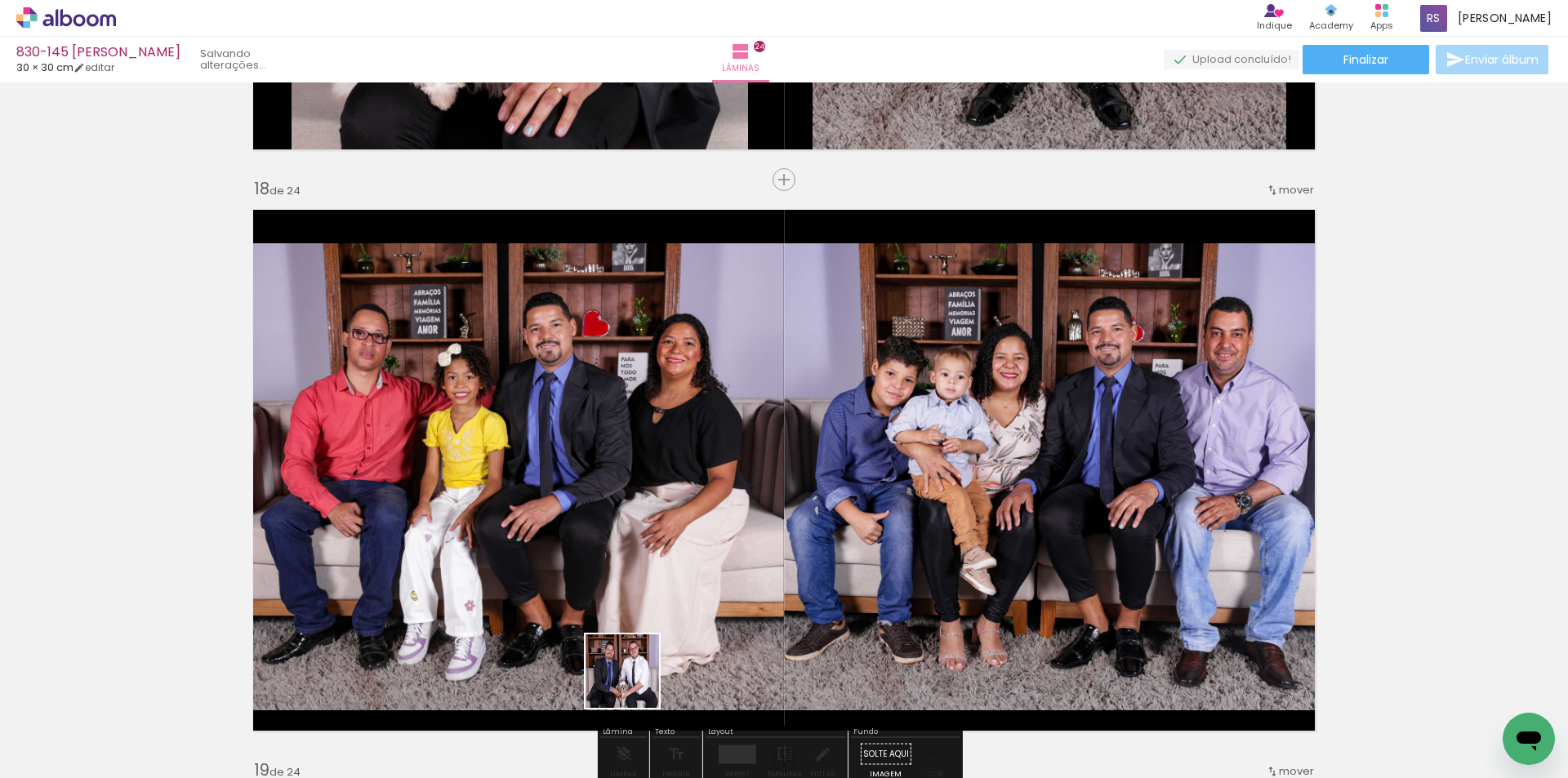
drag, startPoint x: 635, startPoint y: 696, endPoint x: 715, endPoint y: 532, distance: 182.5
click at [704, 509] on quentale-workspace at bounding box center [784, 389] width 1568 height 778
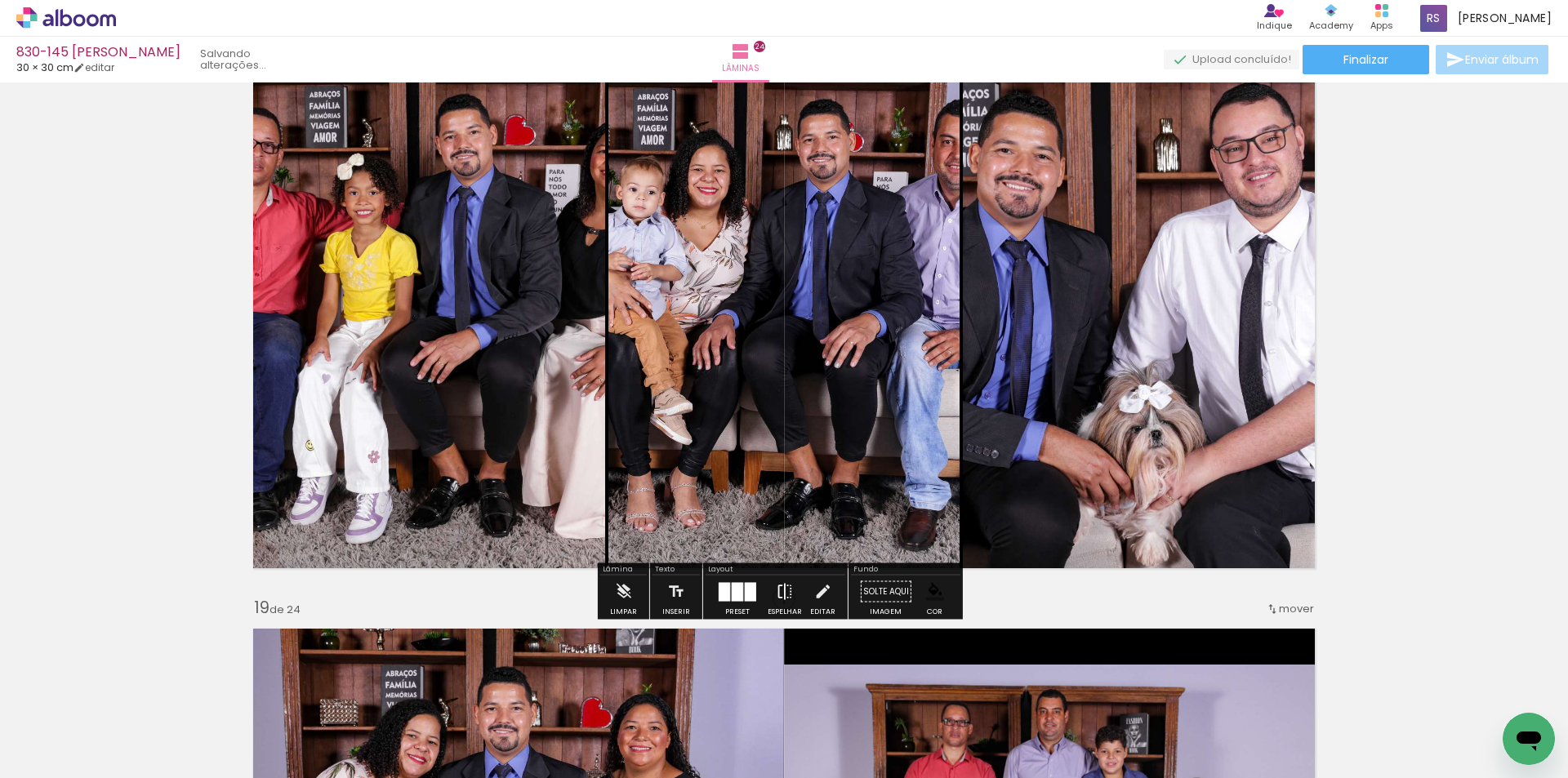
scroll to position [9976, 0]
click at [745, 592] on div at bounding box center [750, 591] width 11 height 19
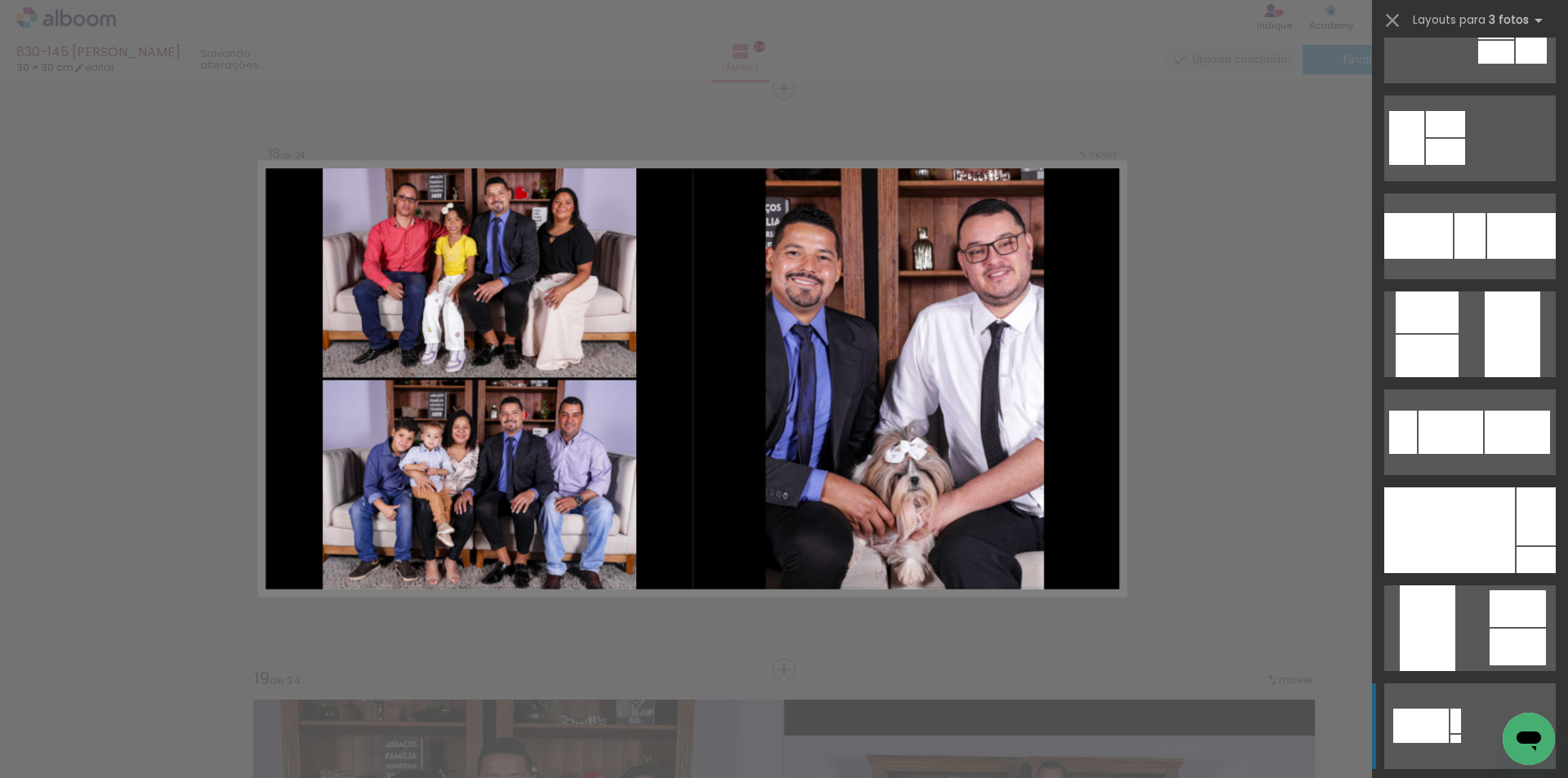
scroll to position [6940, 0]
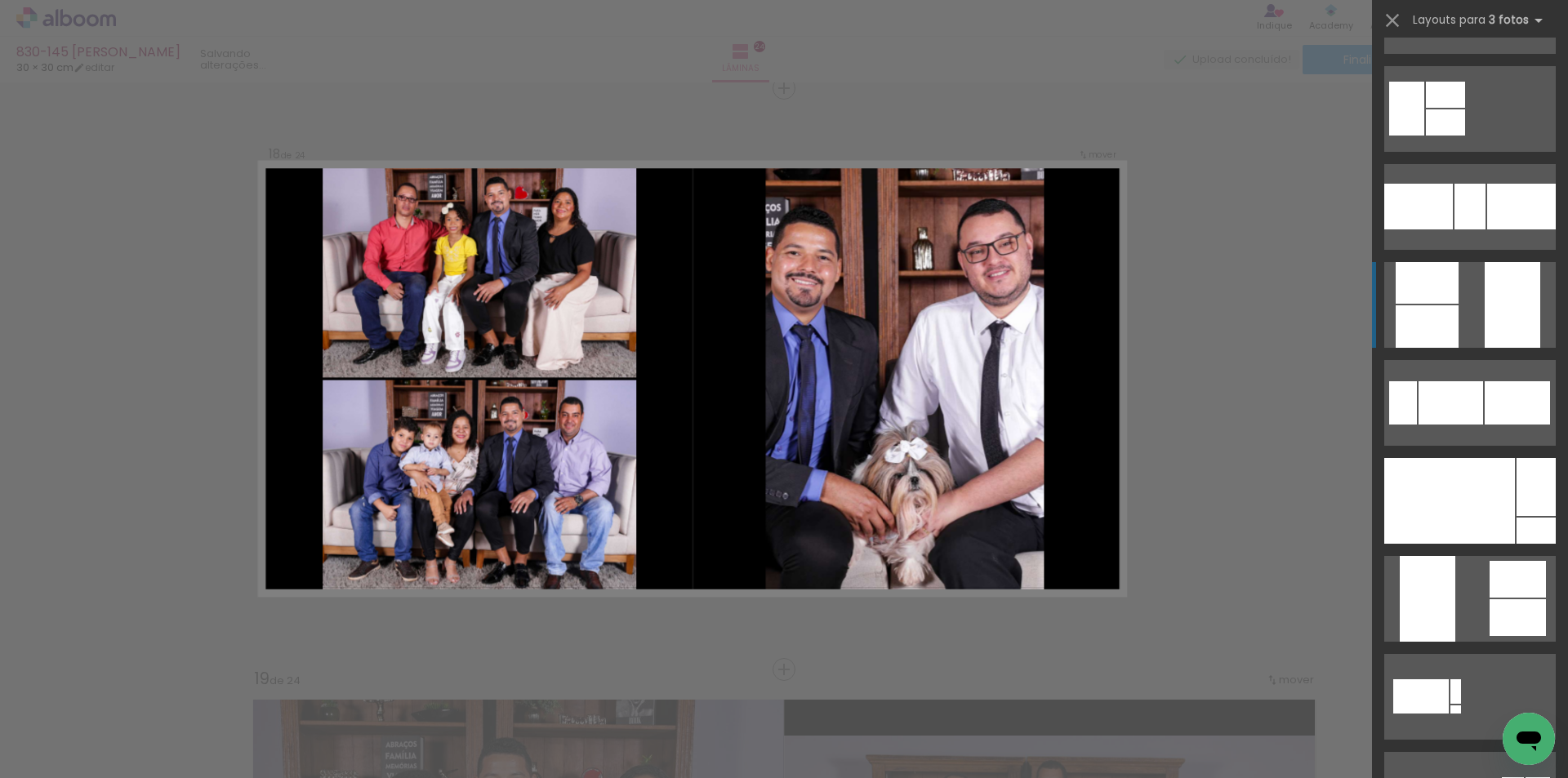
click at [1485, 333] on div at bounding box center [1512, 305] width 56 height 86
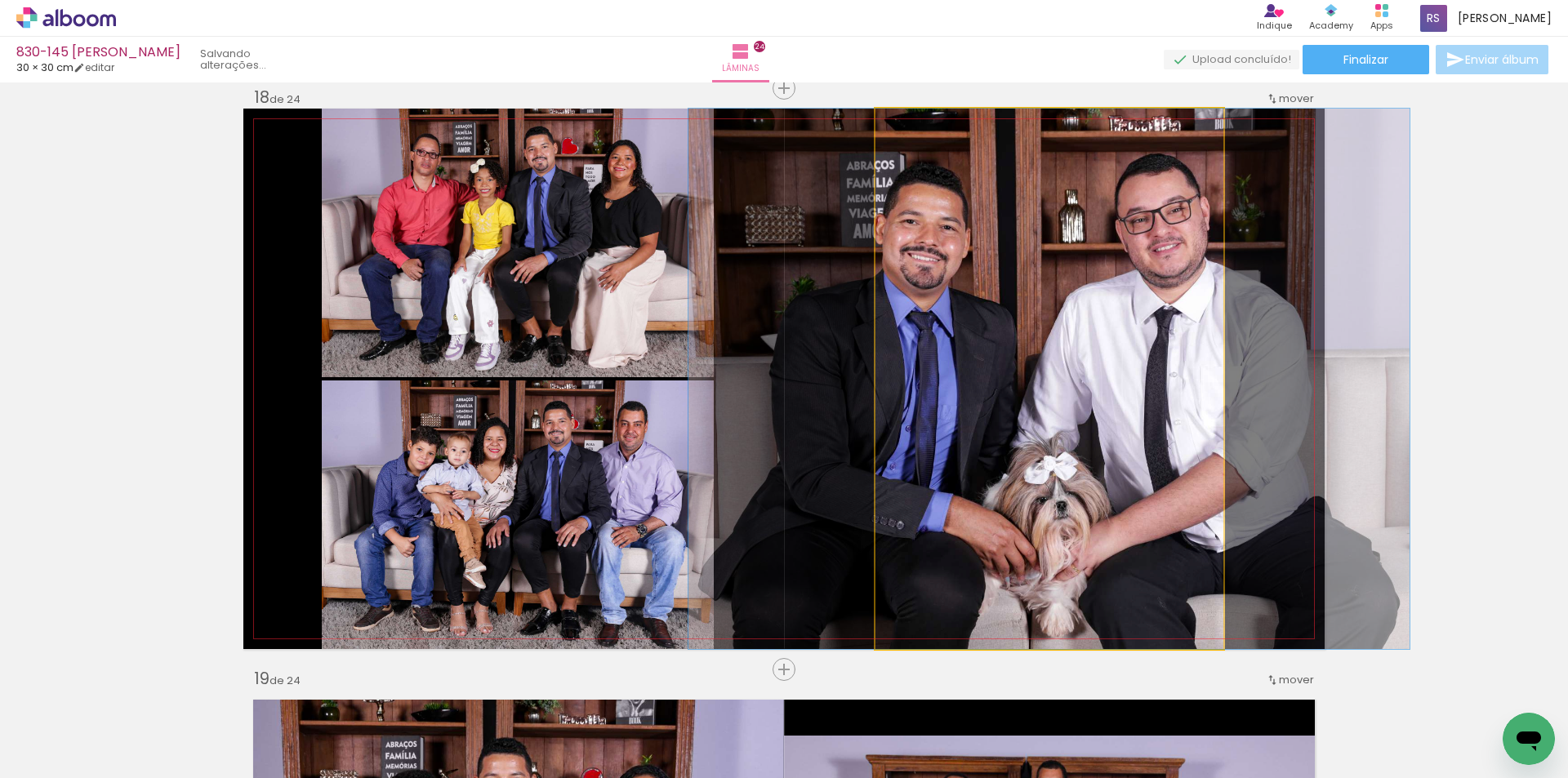
click at [942, 370] on quentale-photo at bounding box center [1049, 379] width 348 height 541
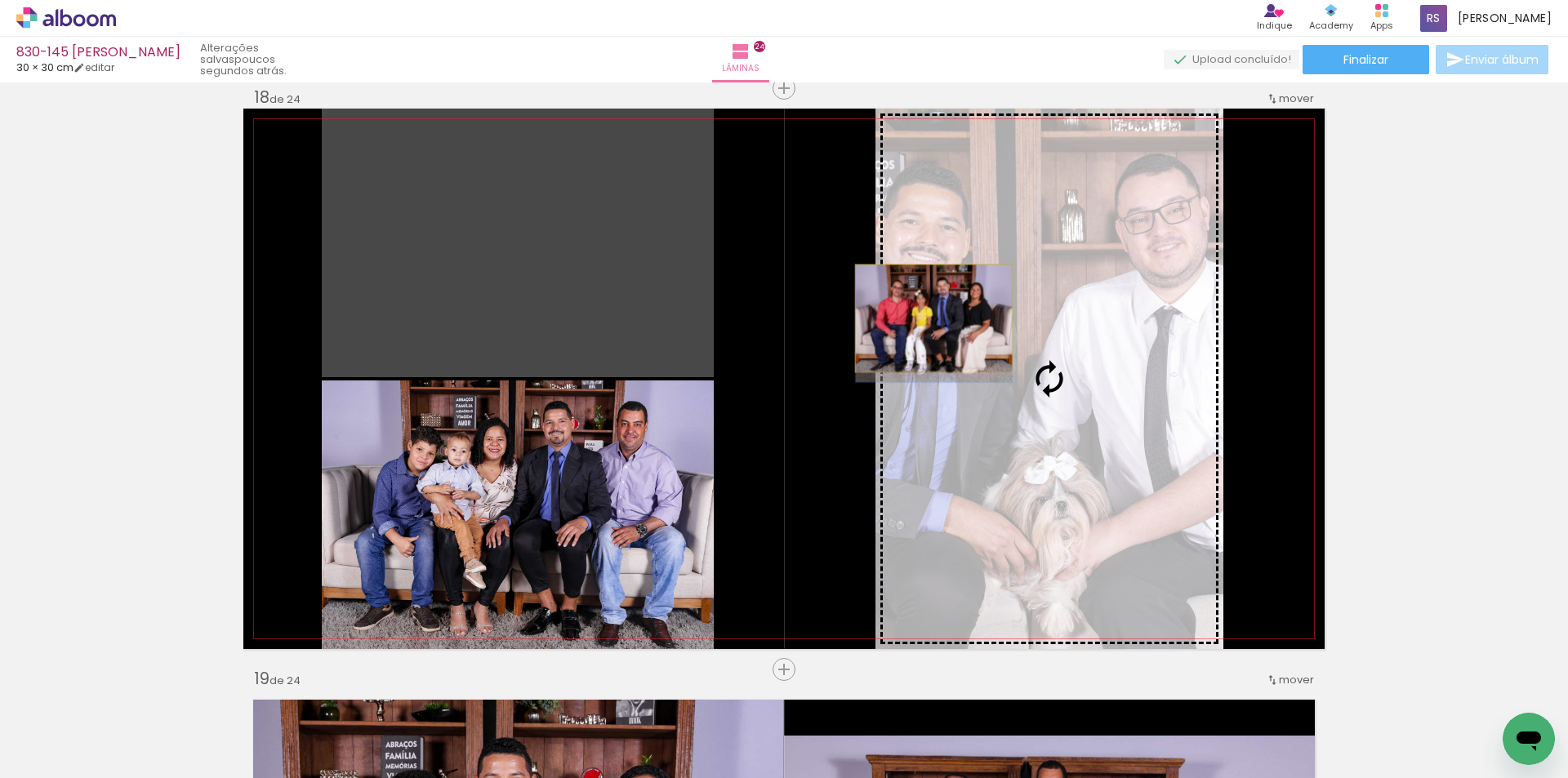
drag, startPoint x: 667, startPoint y: 267, endPoint x: 1034, endPoint y: 363, distance: 379.3
click at [0, 0] on slot at bounding box center [0, 0] width 0 height 0
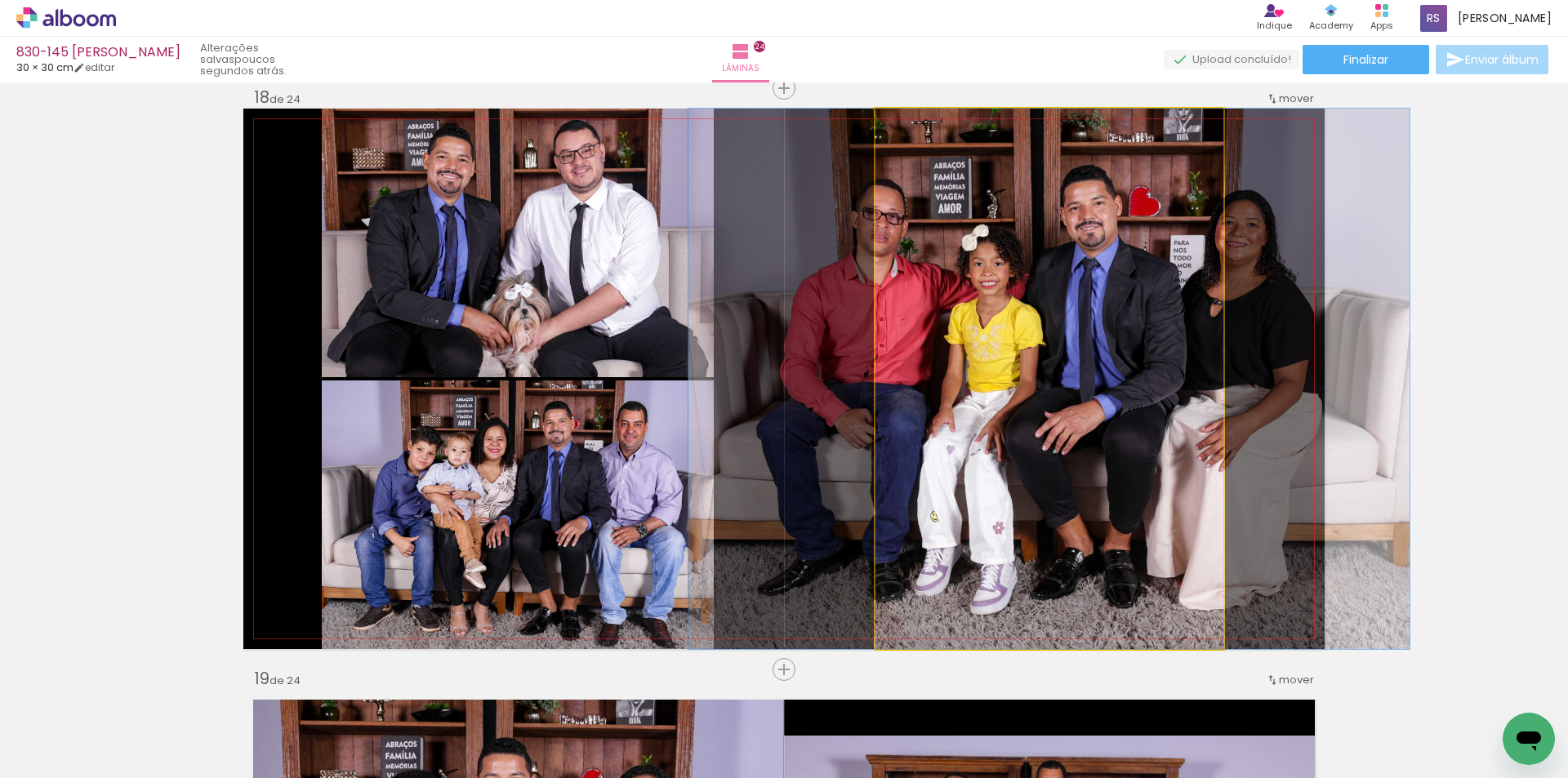
click at [1044, 363] on quentale-photo at bounding box center [1049, 379] width 348 height 541
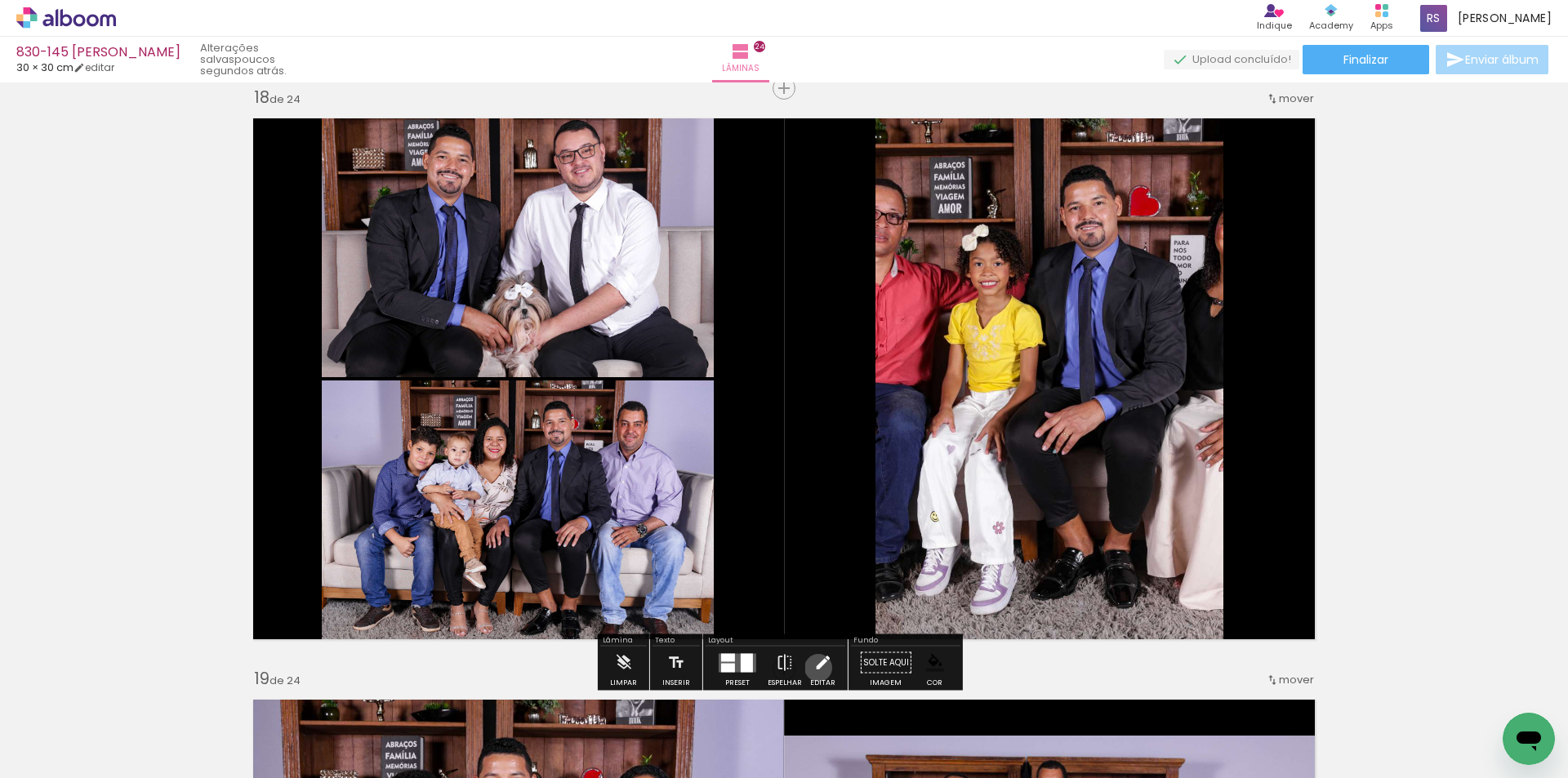
click at [814, 668] on iron-icon at bounding box center [822, 663] width 18 height 33
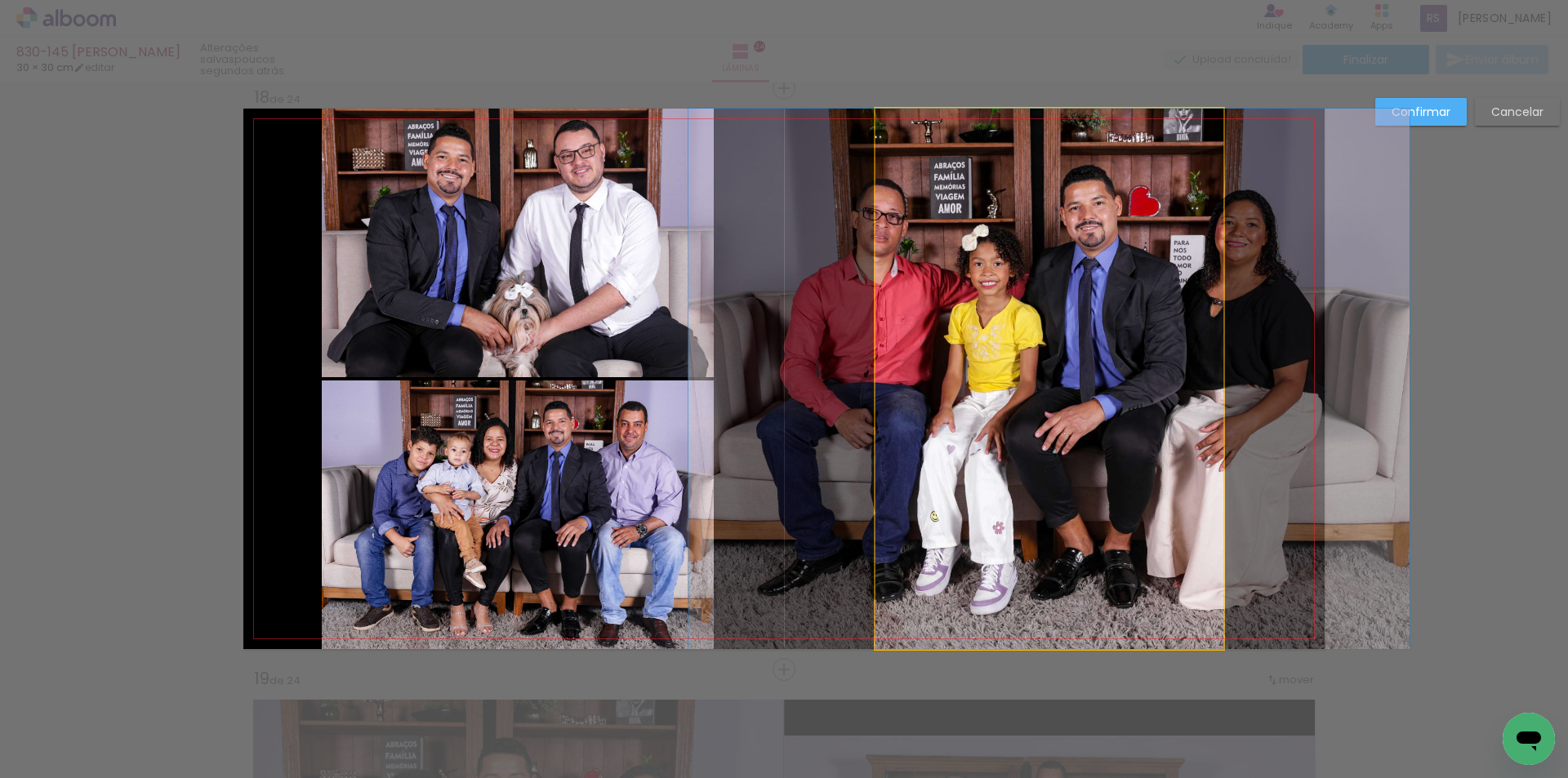
click at [959, 467] on quentale-photo at bounding box center [1049, 379] width 348 height 541
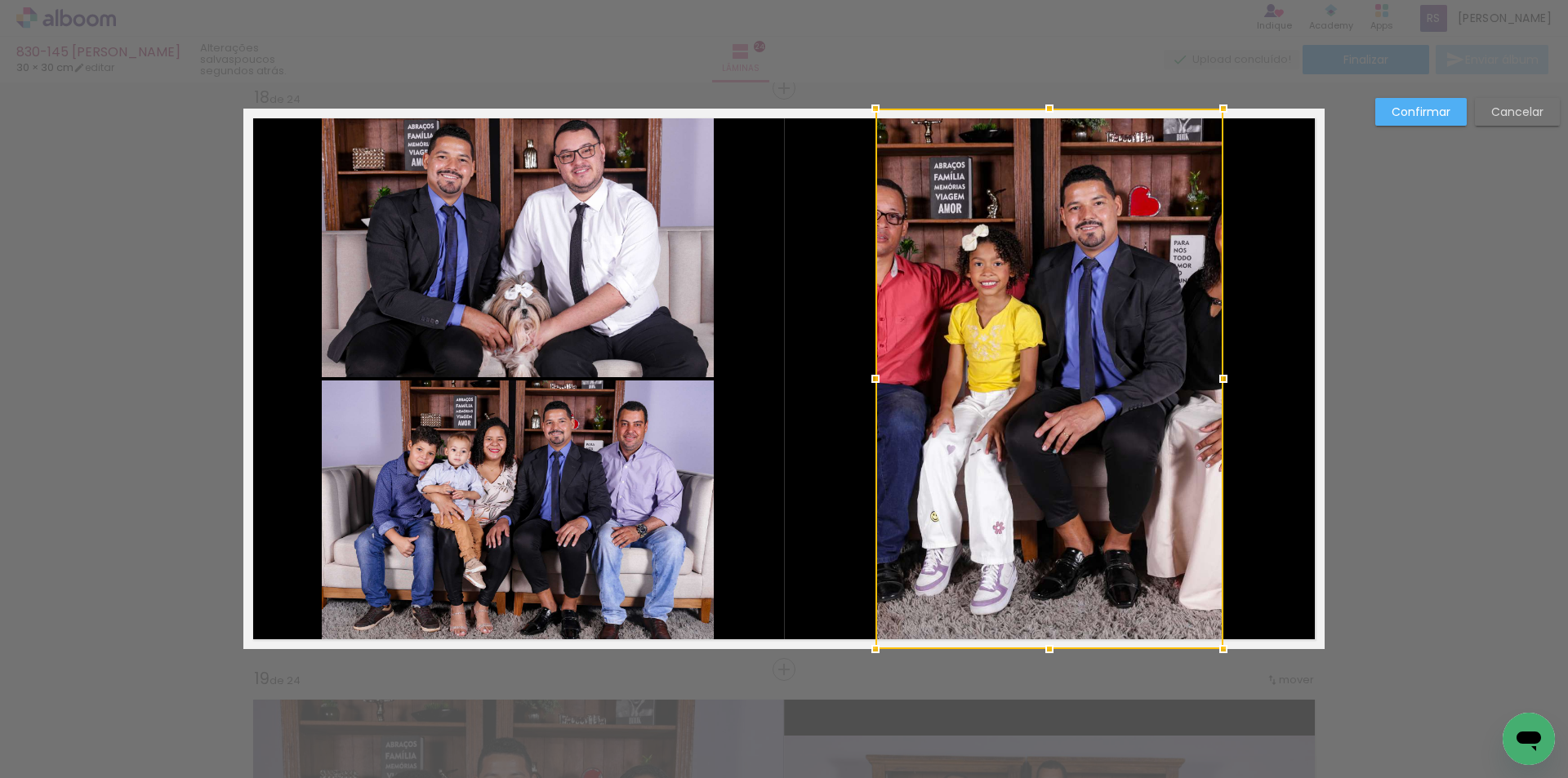
click at [0, 0] on slot "Cancelar" at bounding box center [0, 0] width 0 height 0
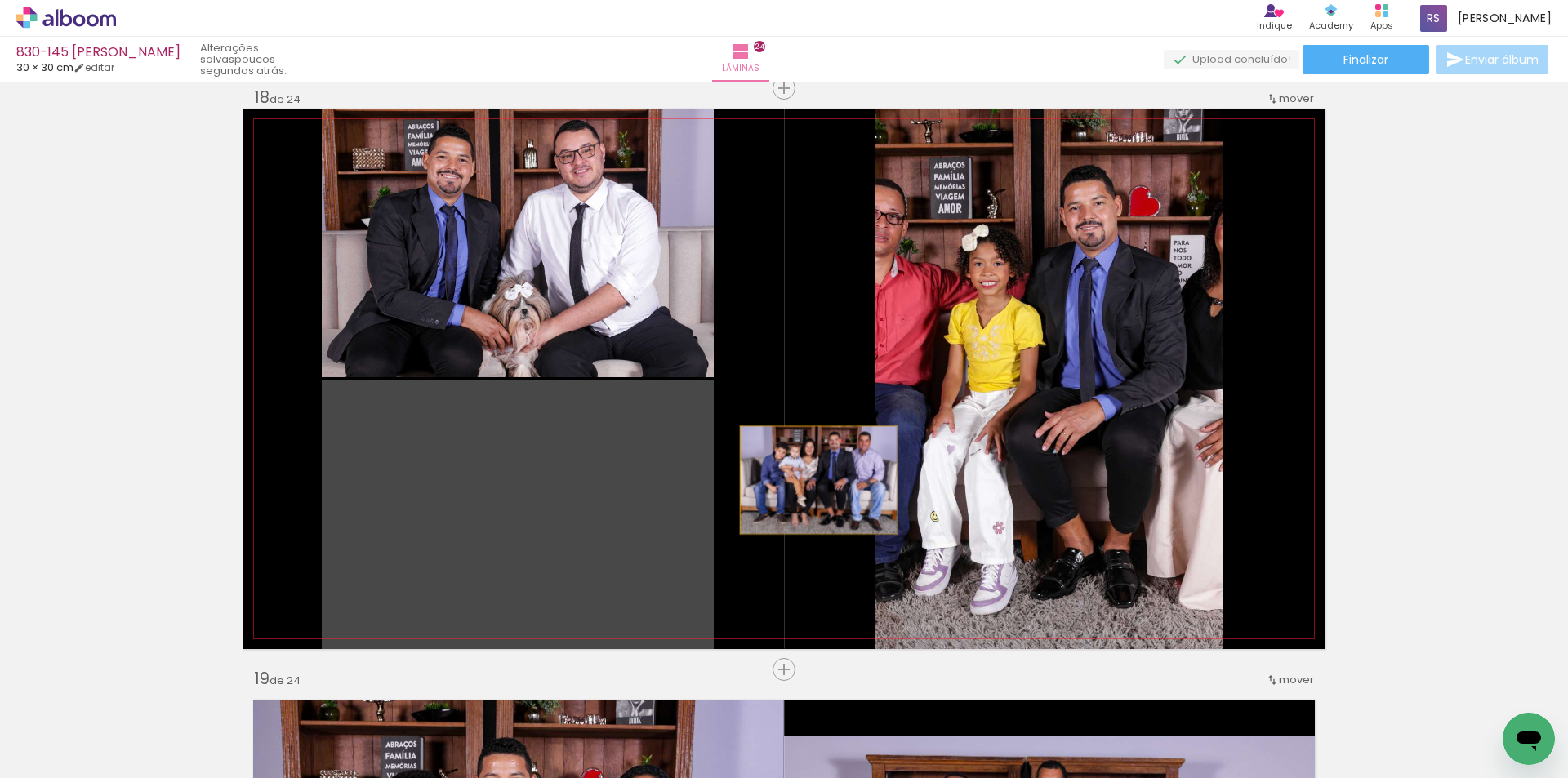
drag, startPoint x: 715, startPoint y: 513, endPoint x: 961, endPoint y: 418, distance: 263.7
click at [0, 0] on slot at bounding box center [0, 0] width 0 height 0
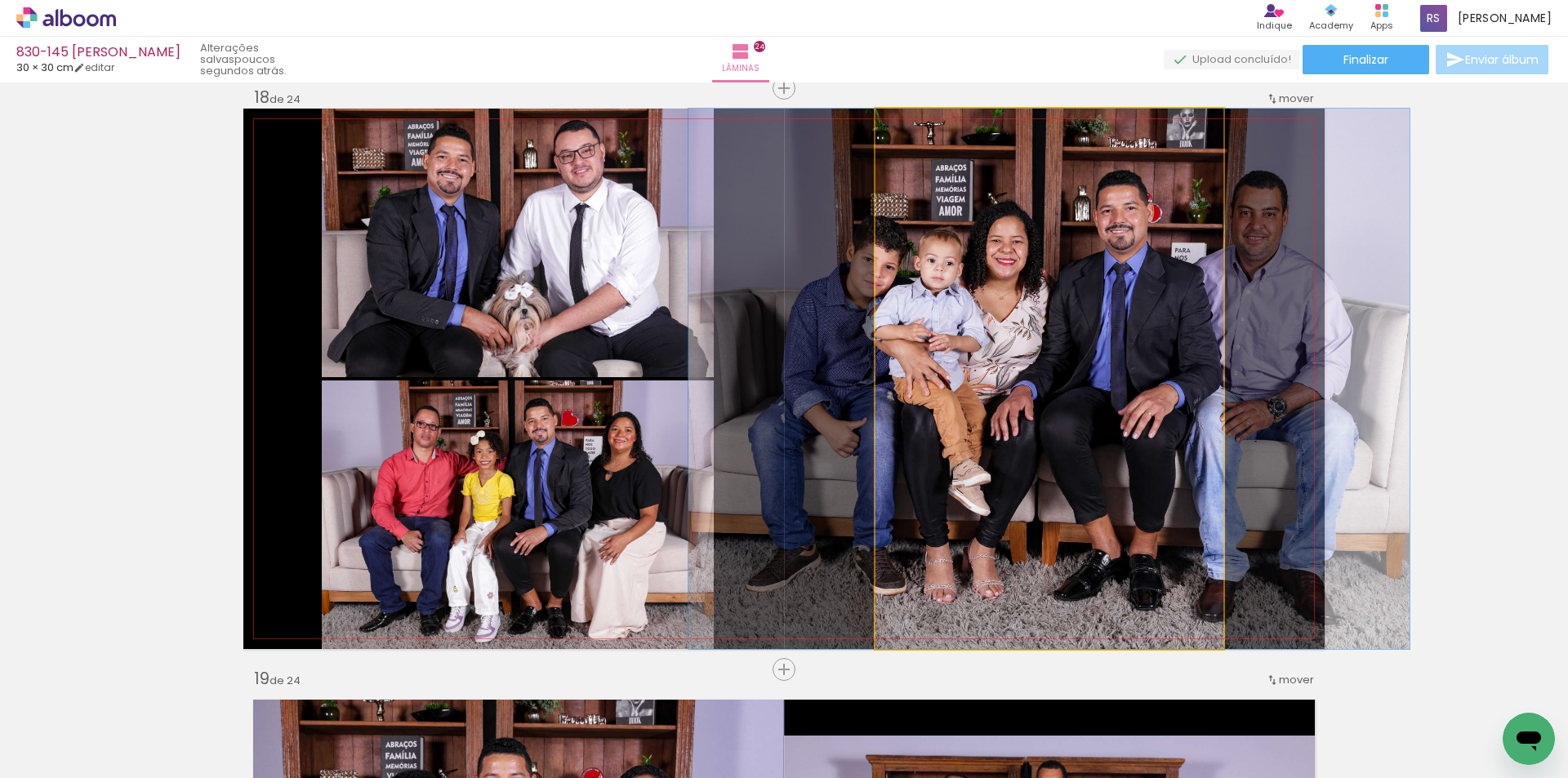
click at [972, 437] on quentale-photo at bounding box center [1049, 379] width 348 height 541
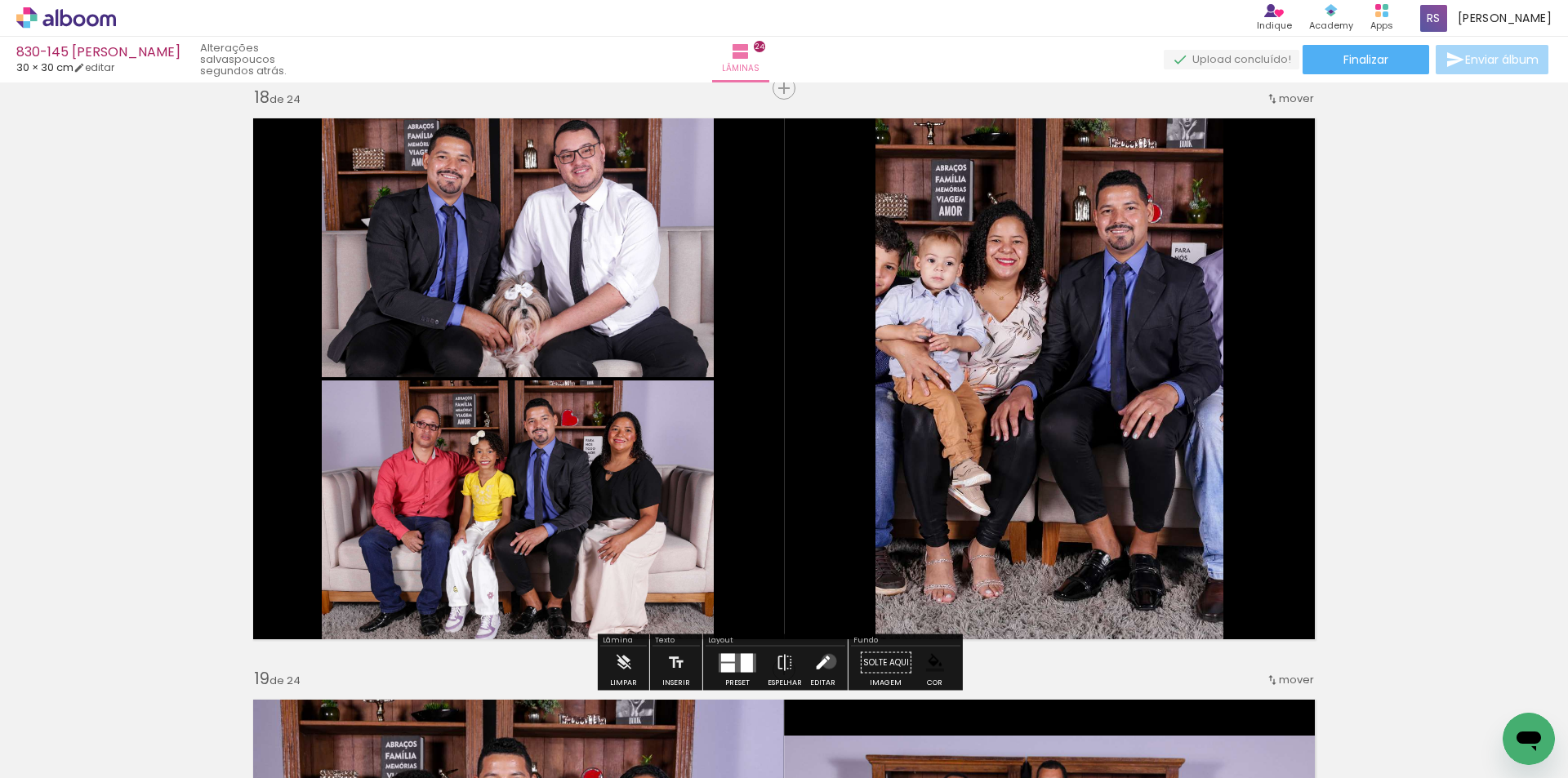
click at [825, 662] on iron-icon at bounding box center [822, 663] width 18 height 33
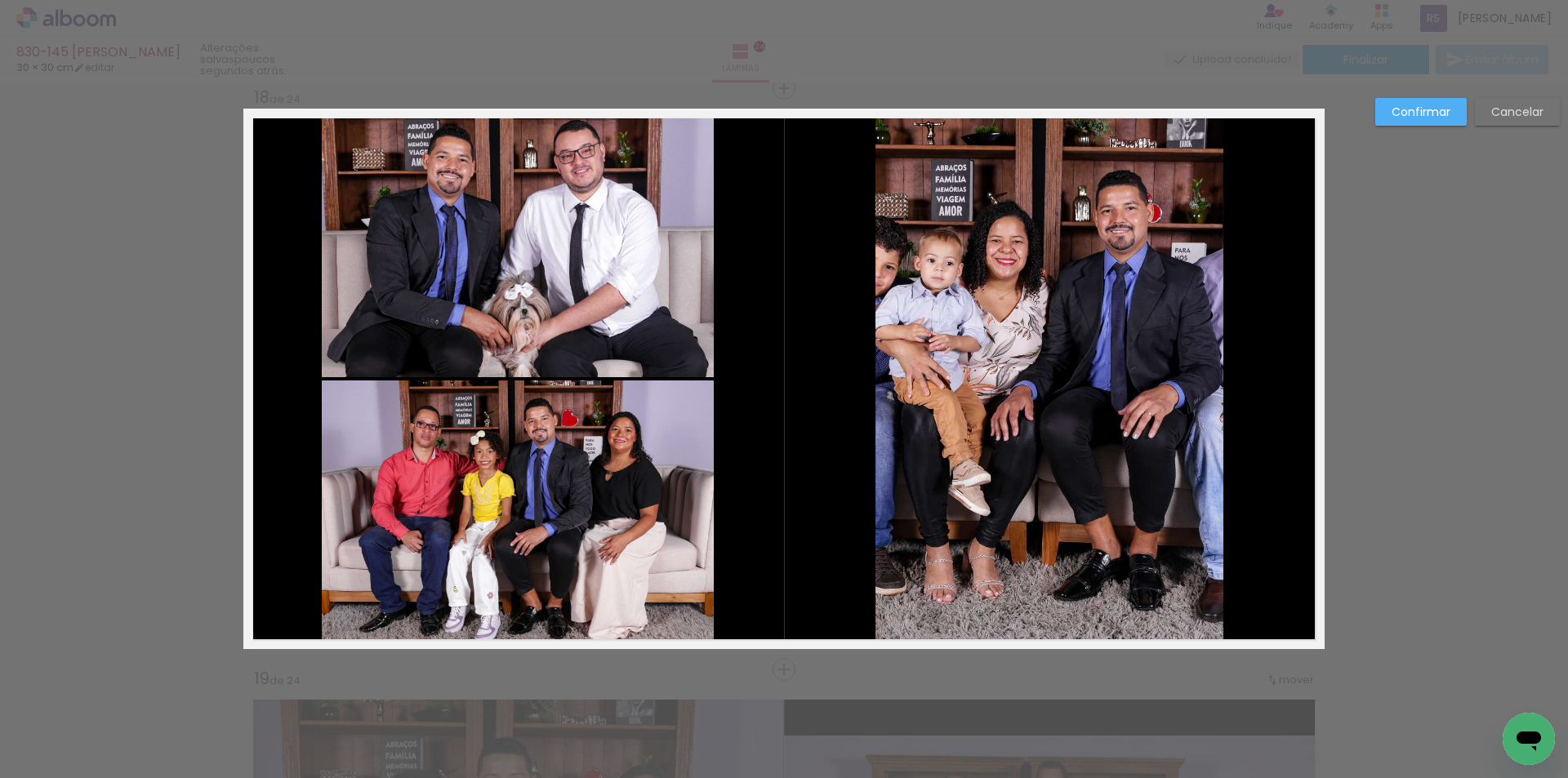
click at [926, 498] on quentale-photo at bounding box center [1049, 379] width 348 height 541
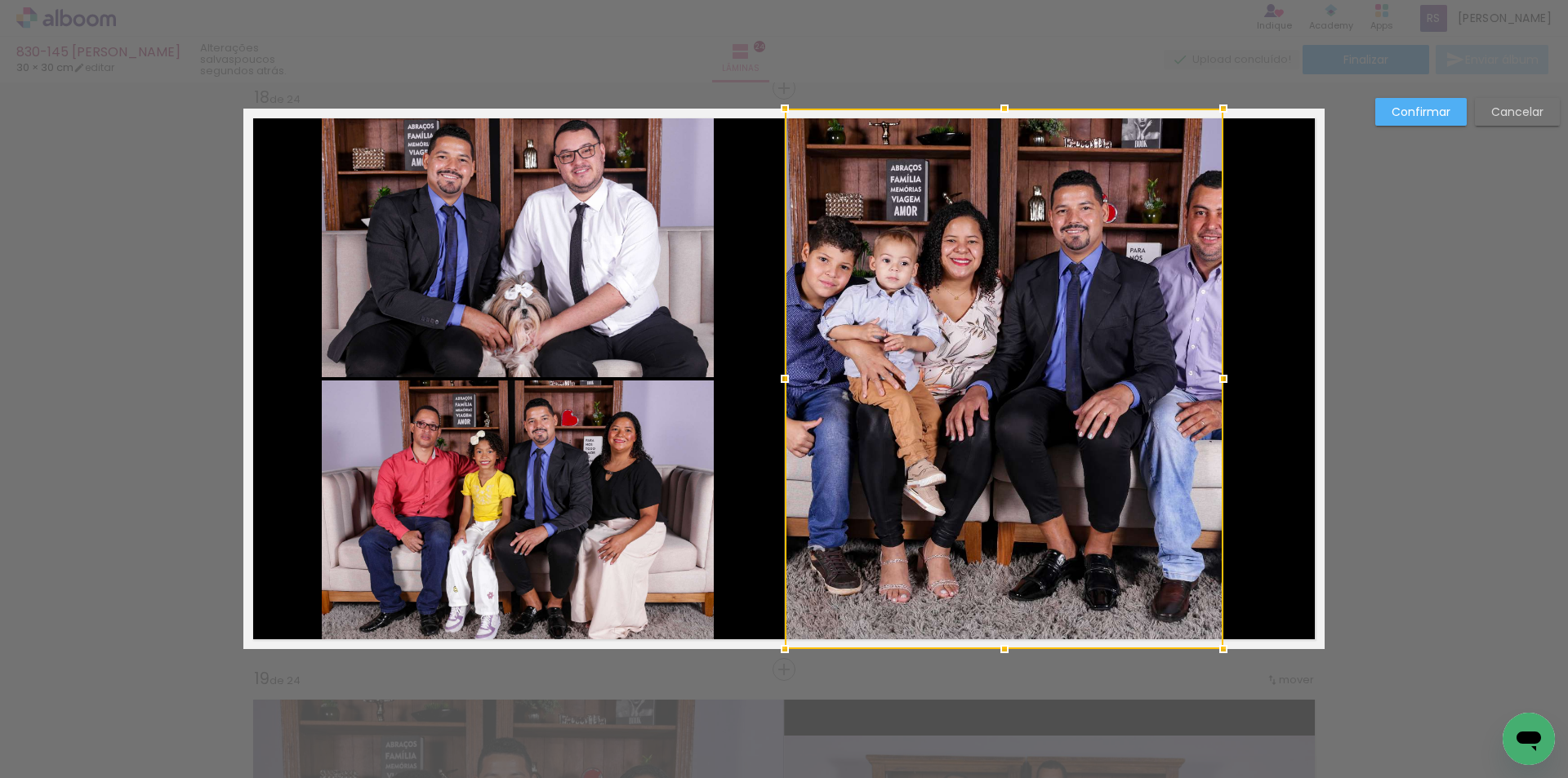
drag, startPoint x: 862, startPoint y: 383, endPoint x: 772, endPoint y: 386, distance: 90.0
click at [772, 386] on div at bounding box center [785, 379] width 33 height 33
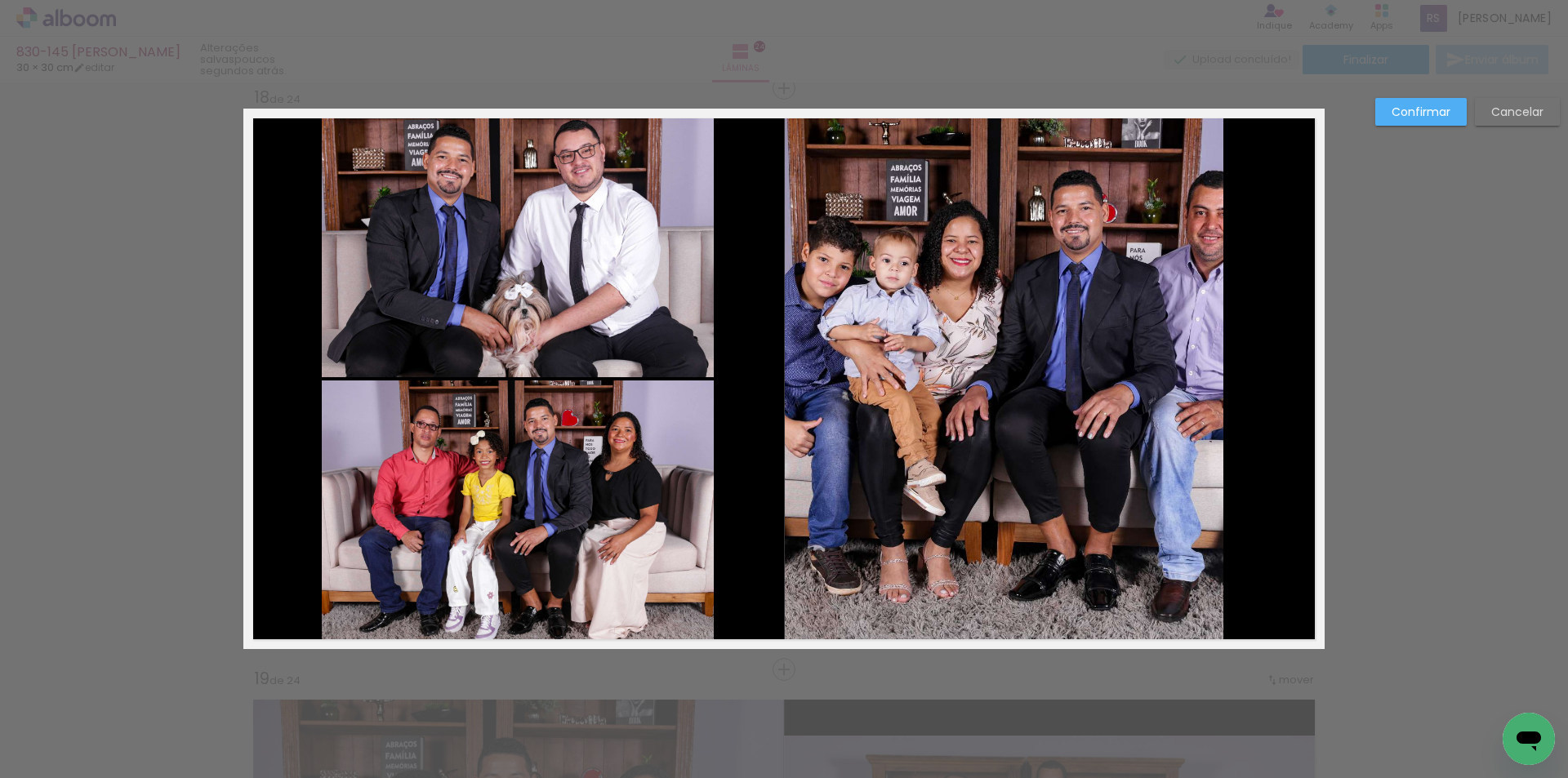
click at [1110, 405] on quentale-photo at bounding box center [1004, 379] width 438 height 541
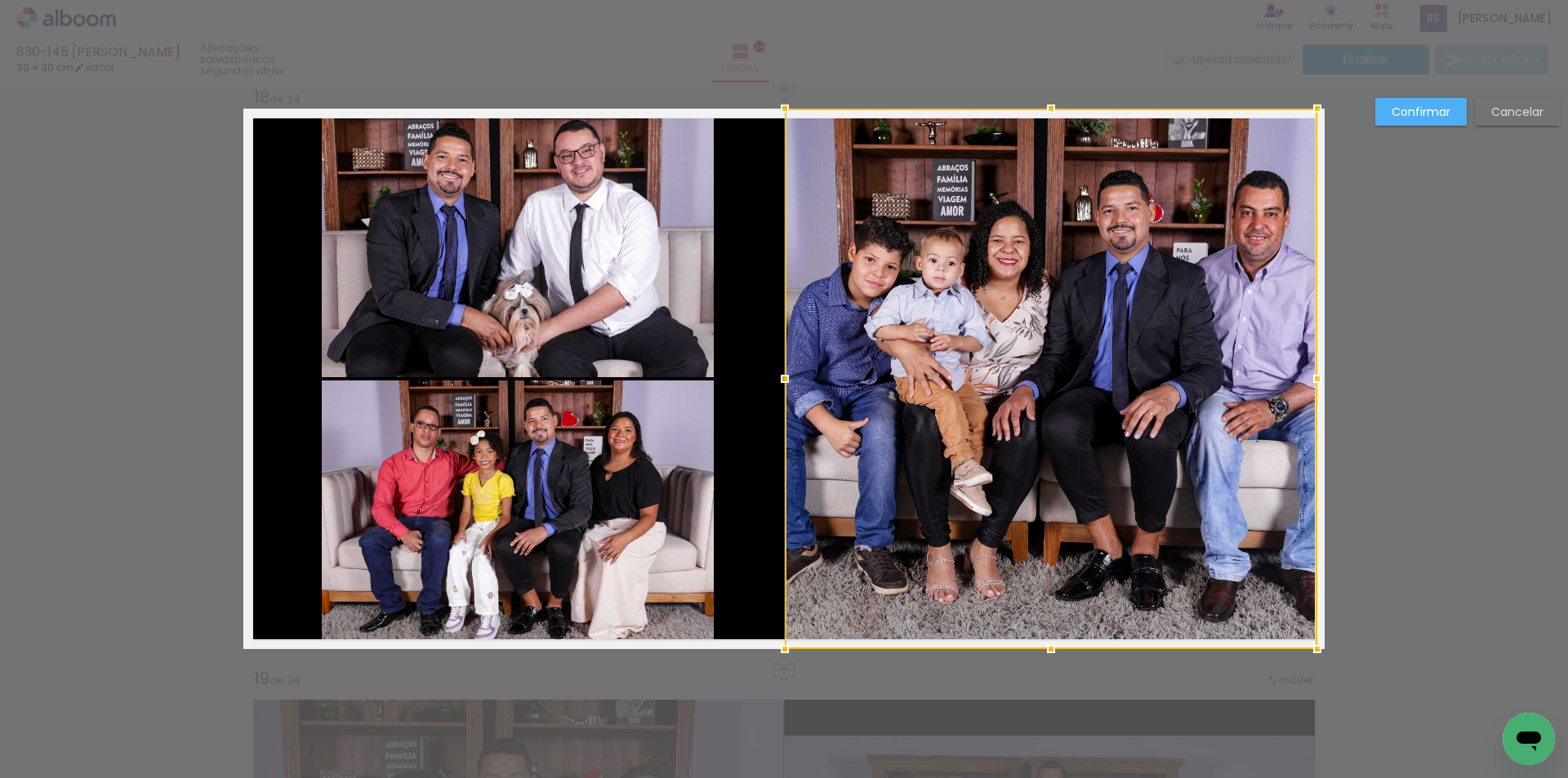
drag, startPoint x: 1214, startPoint y: 373, endPoint x: 1307, endPoint y: 373, distance: 93.0
click at [1307, 373] on div at bounding box center [1317, 379] width 33 height 33
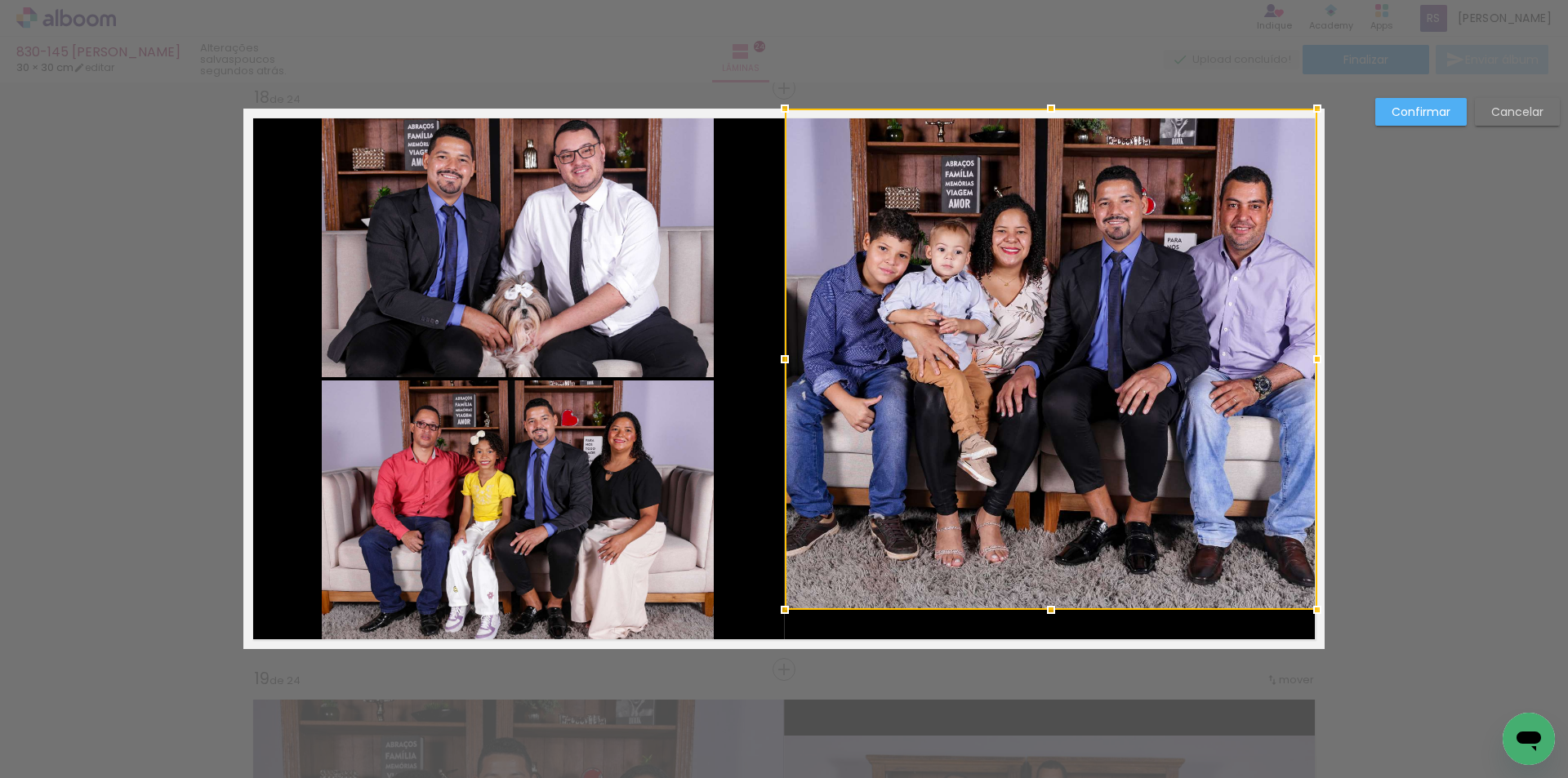
drag, startPoint x: 1042, startPoint y: 646, endPoint x: 1038, endPoint y: 607, distance: 39.2
click at [1038, 607] on div at bounding box center [1051, 610] width 33 height 33
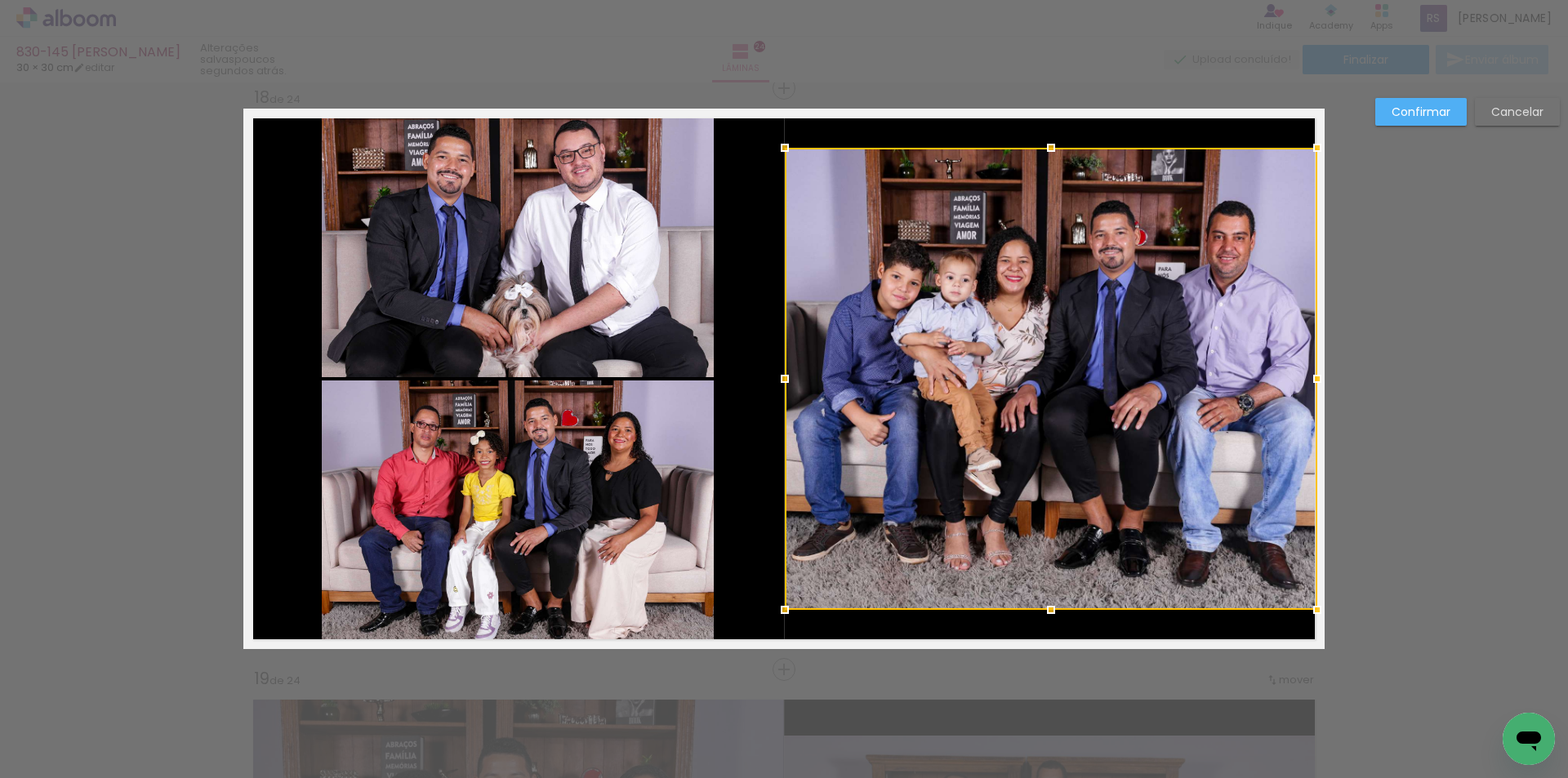
drag, startPoint x: 1044, startPoint y: 116, endPoint x: 1025, endPoint y: 155, distance: 43.4
click at [1025, 155] on div at bounding box center [1051, 379] width 532 height 462
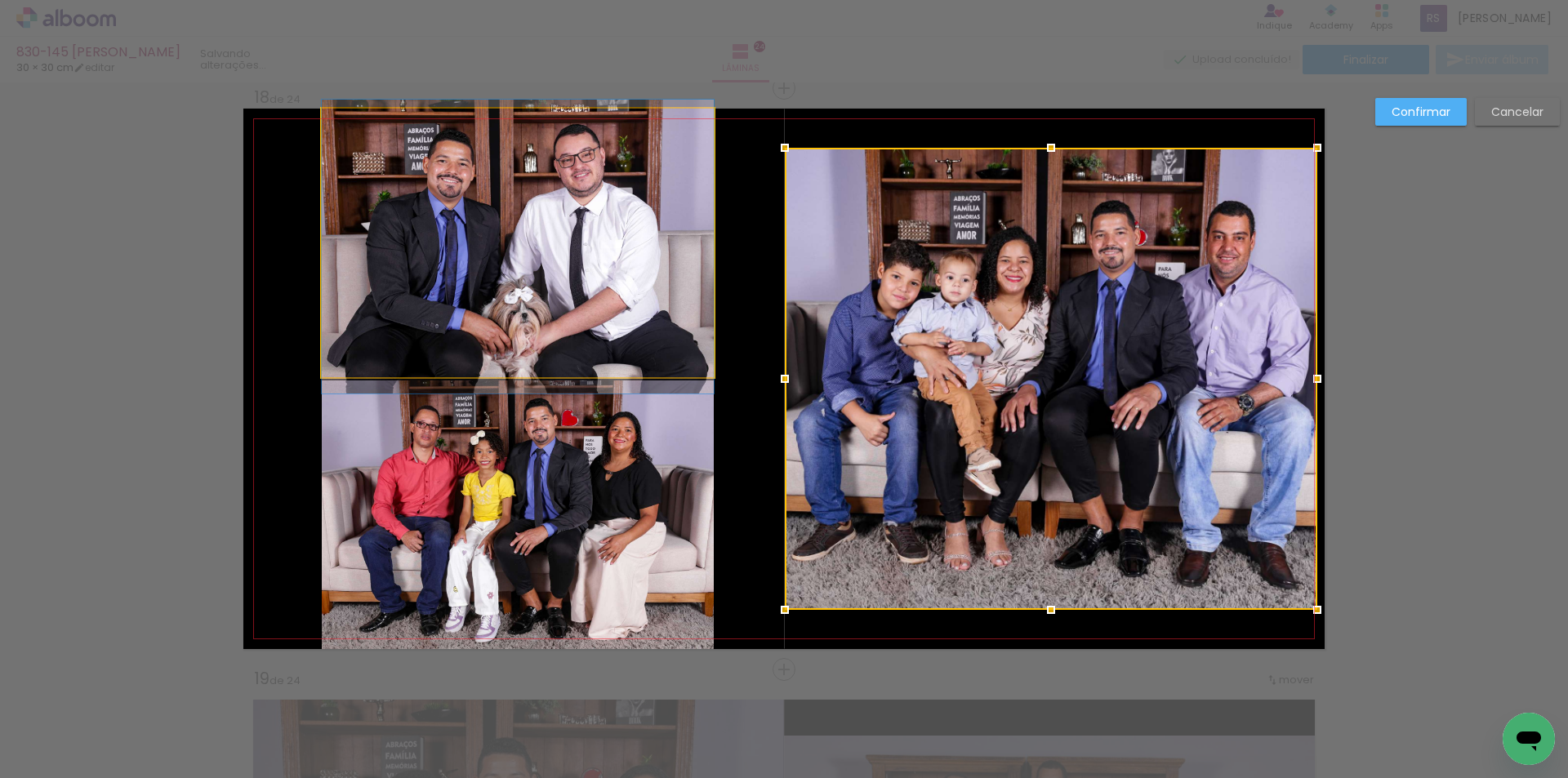
drag, startPoint x: 542, startPoint y: 248, endPoint x: 529, endPoint y: 253, distance: 13.9
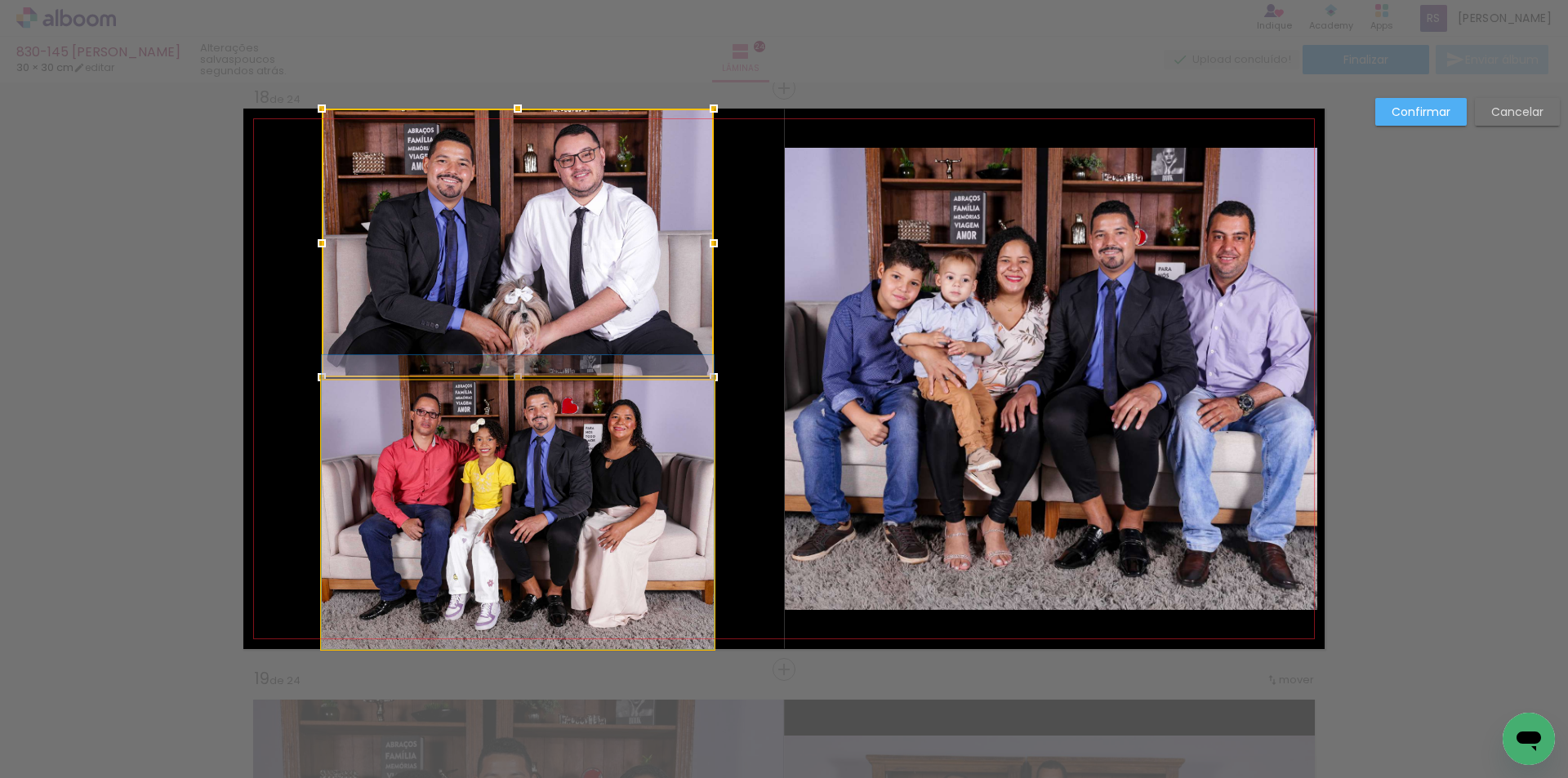
drag, startPoint x: 625, startPoint y: 555, endPoint x: 631, endPoint y: 543, distance: 13.4
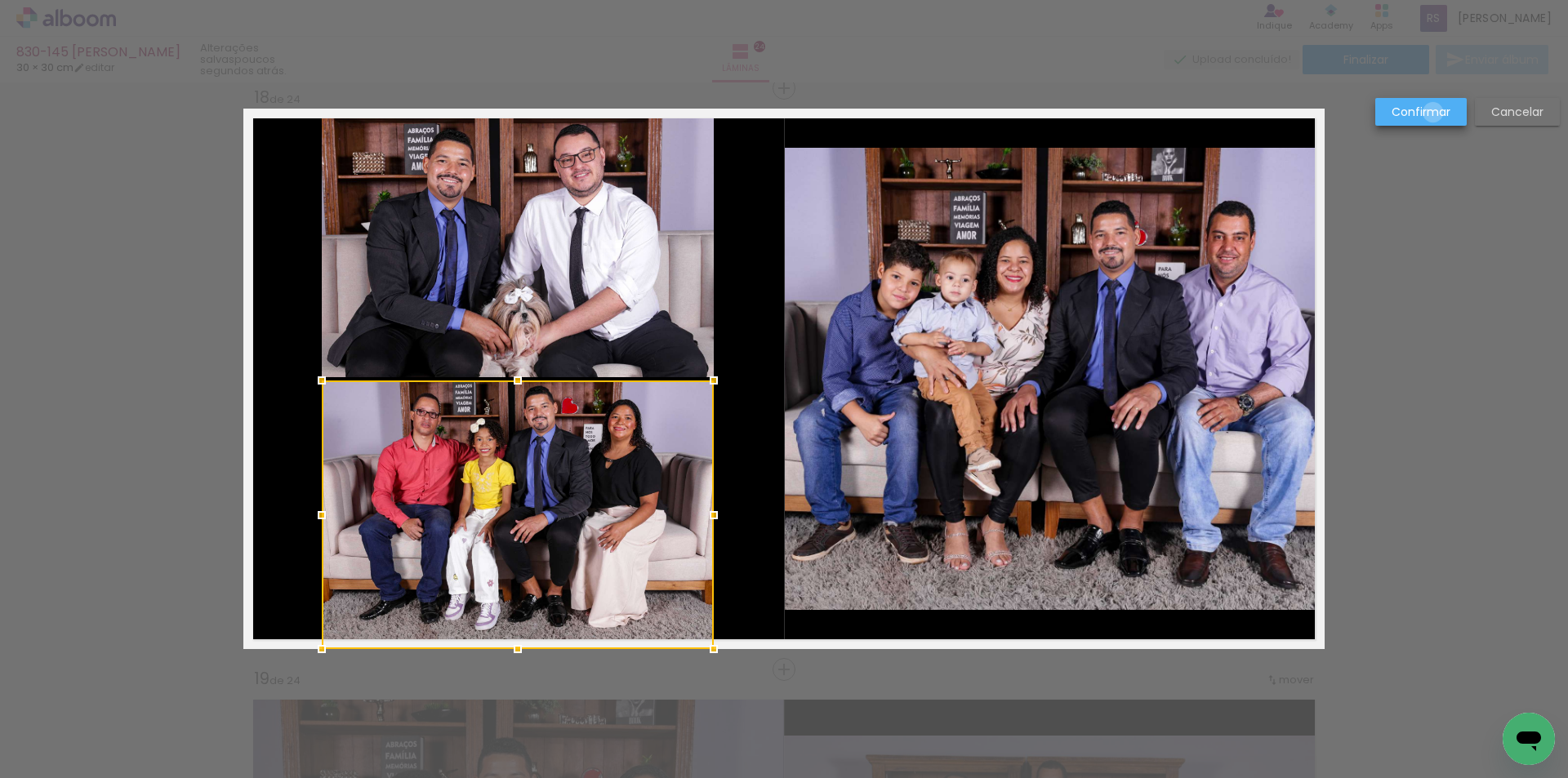
click at [0, 0] on slot "Confirmar" at bounding box center [0, 0] width 0 height 0
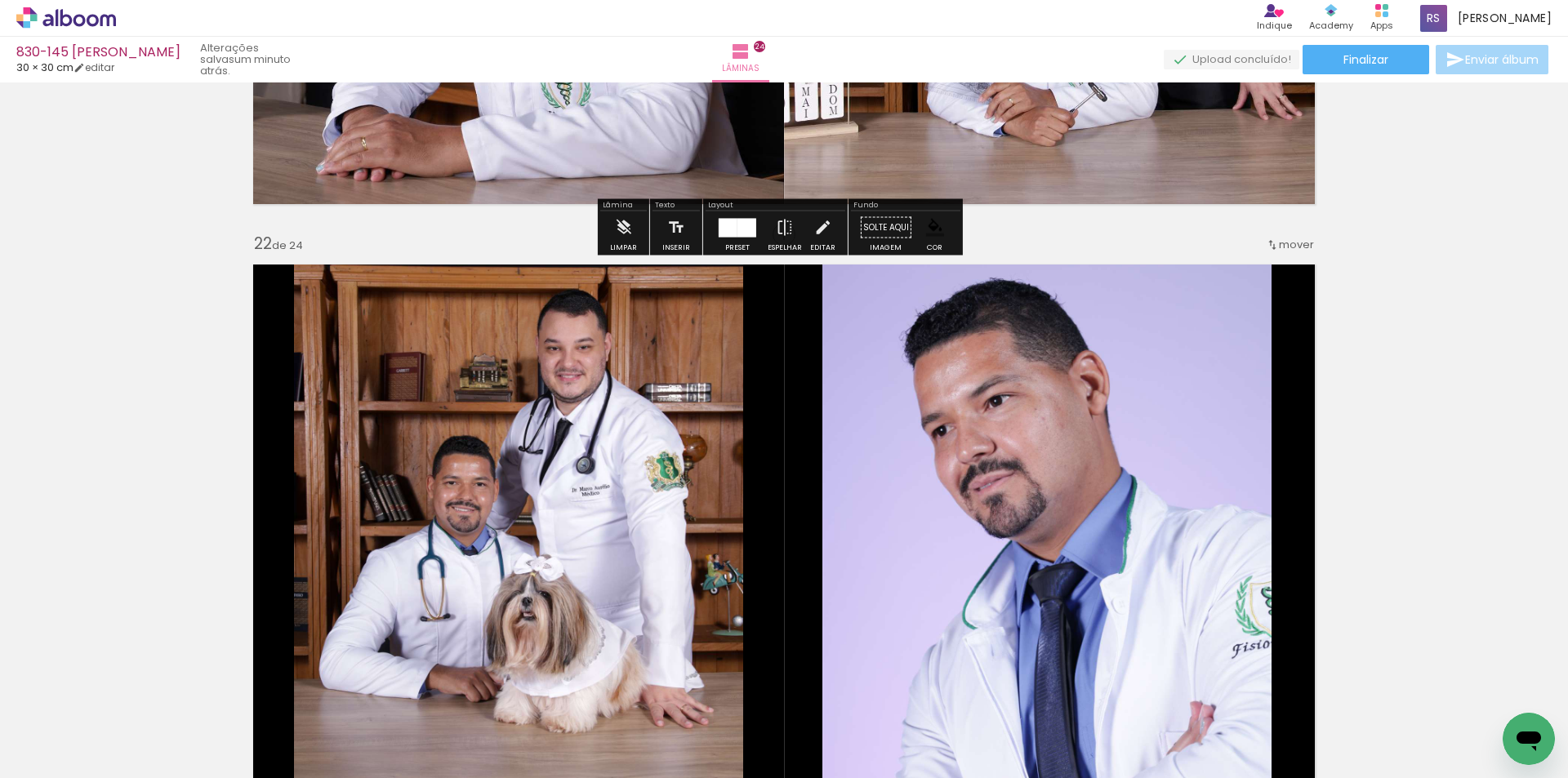
scroll to position [12109, 0]
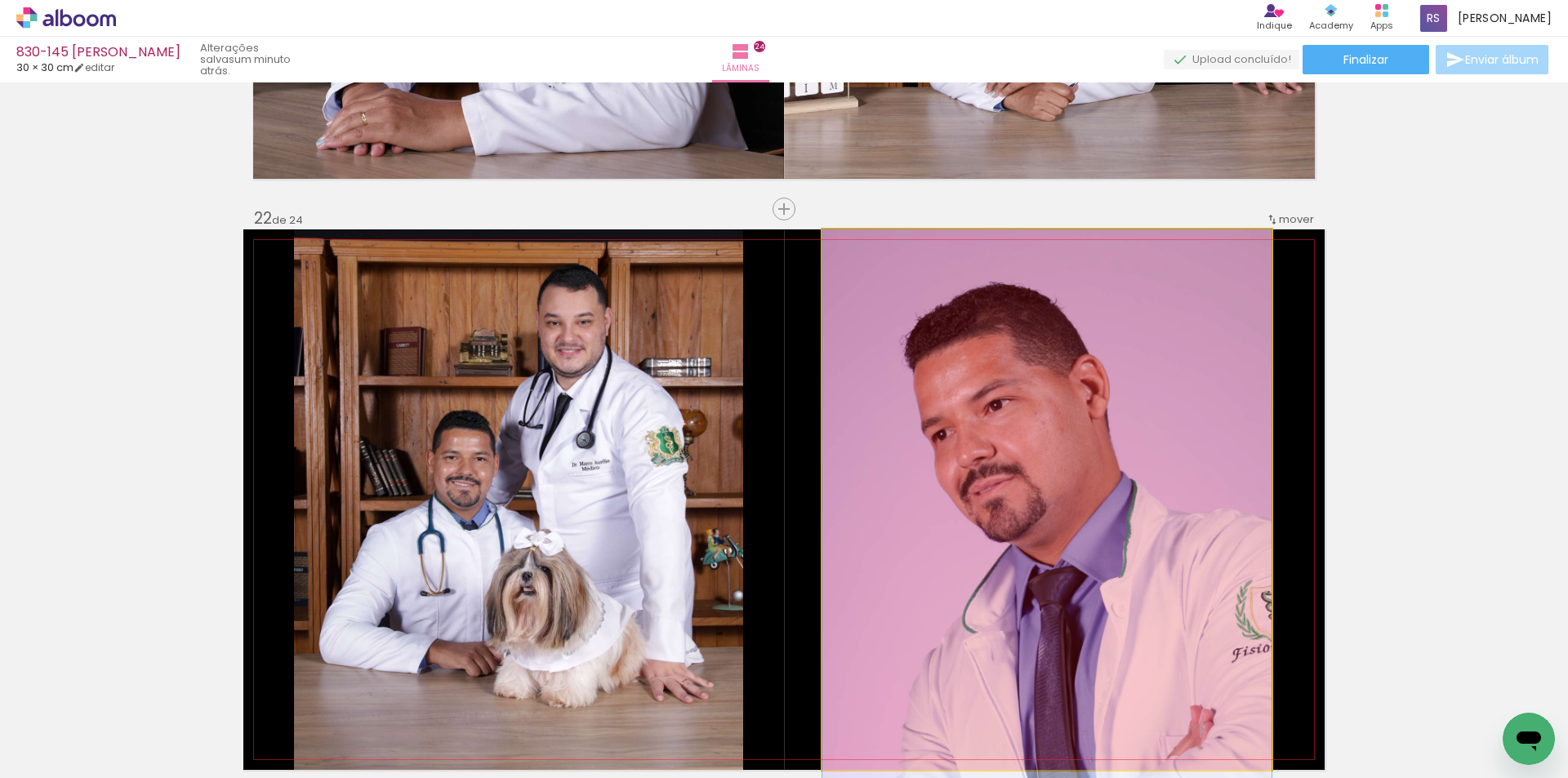
drag, startPoint x: 895, startPoint y: 458, endPoint x: 895, endPoint y: 734, distance: 276.0
click at [895, 734] on quentale-workspace at bounding box center [784, 389] width 1568 height 778
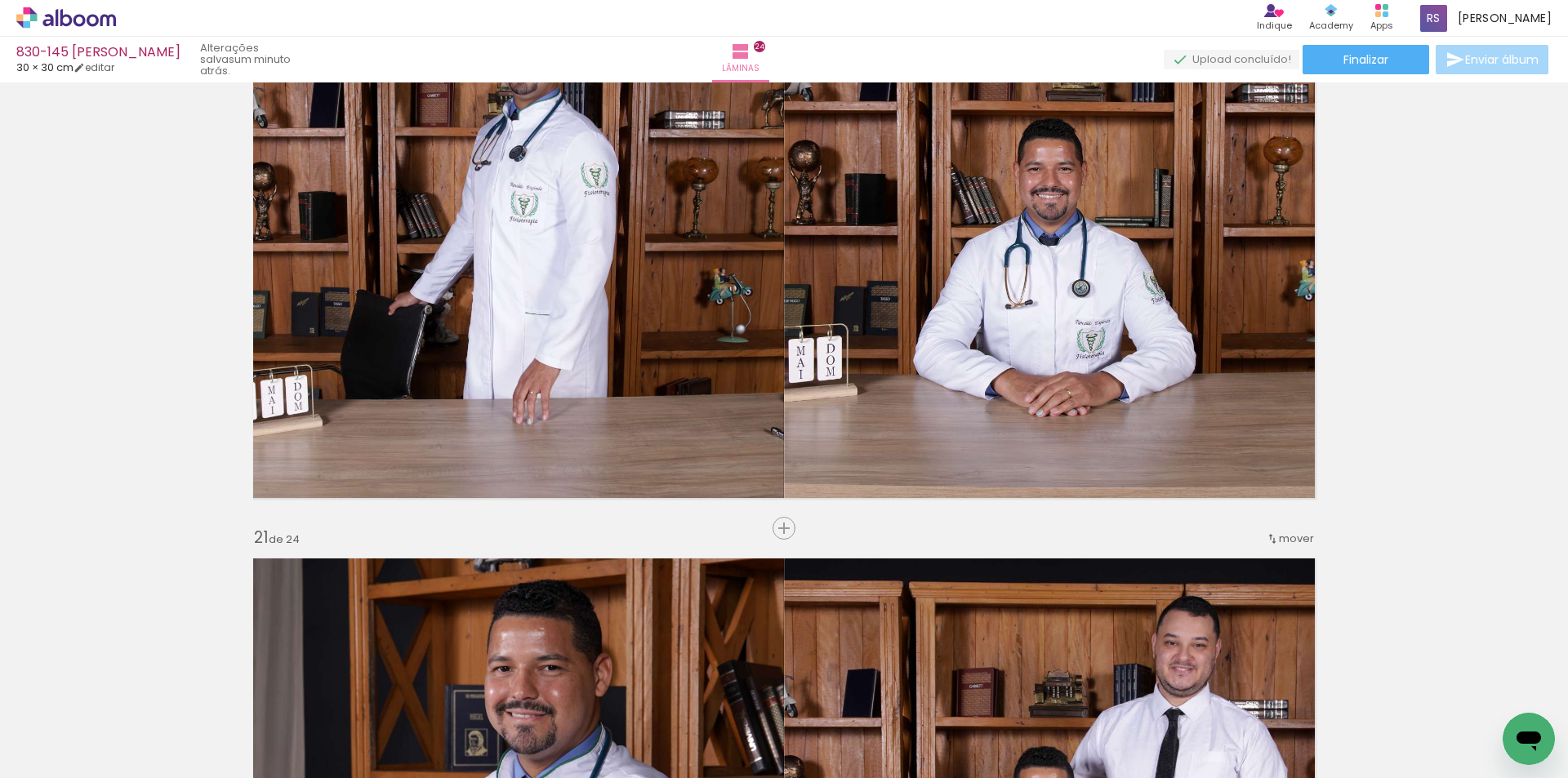
scroll to position [11211, 0]
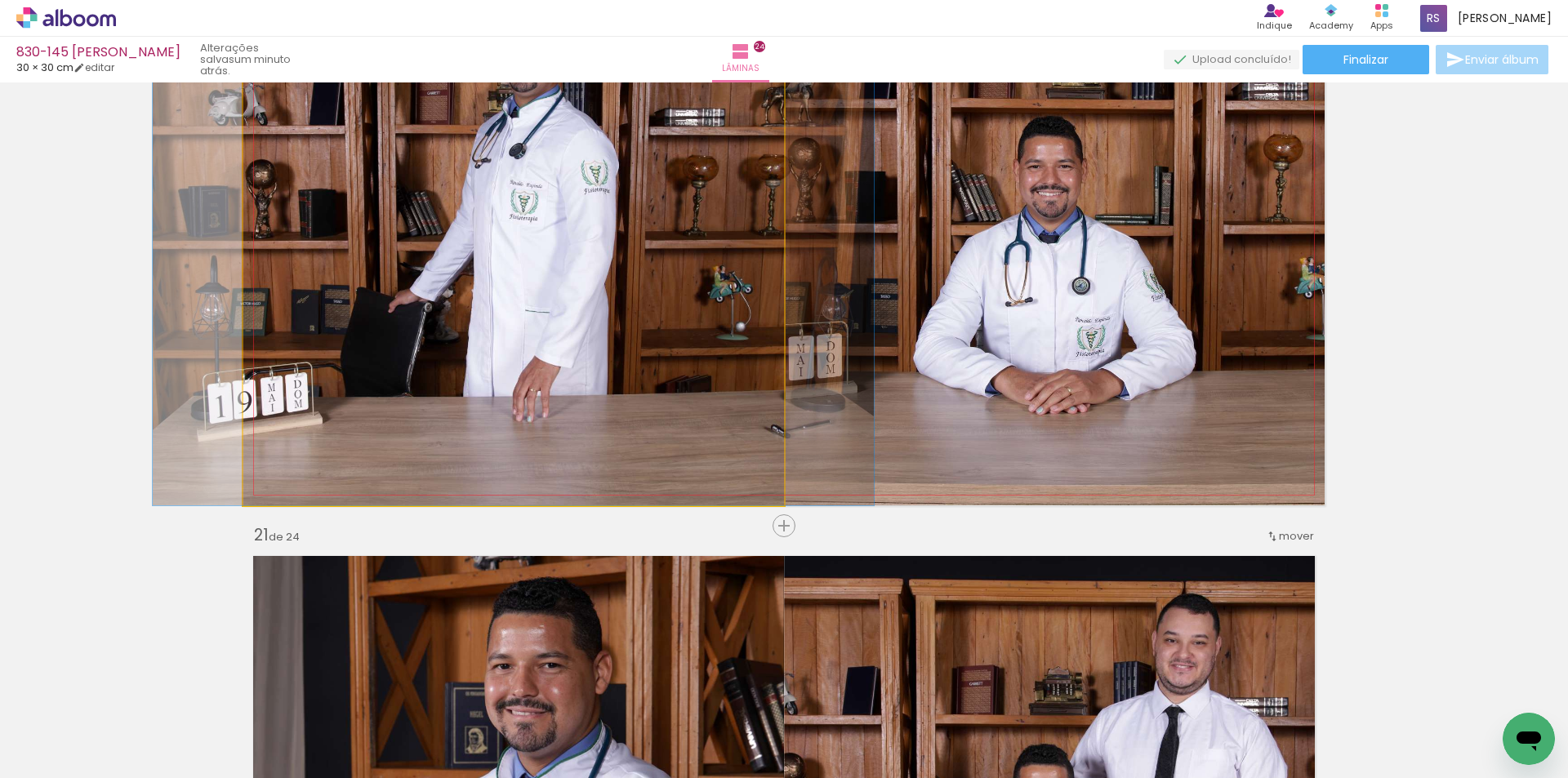
click at [752, 443] on quentale-photo at bounding box center [513, 235] width 541 height 541
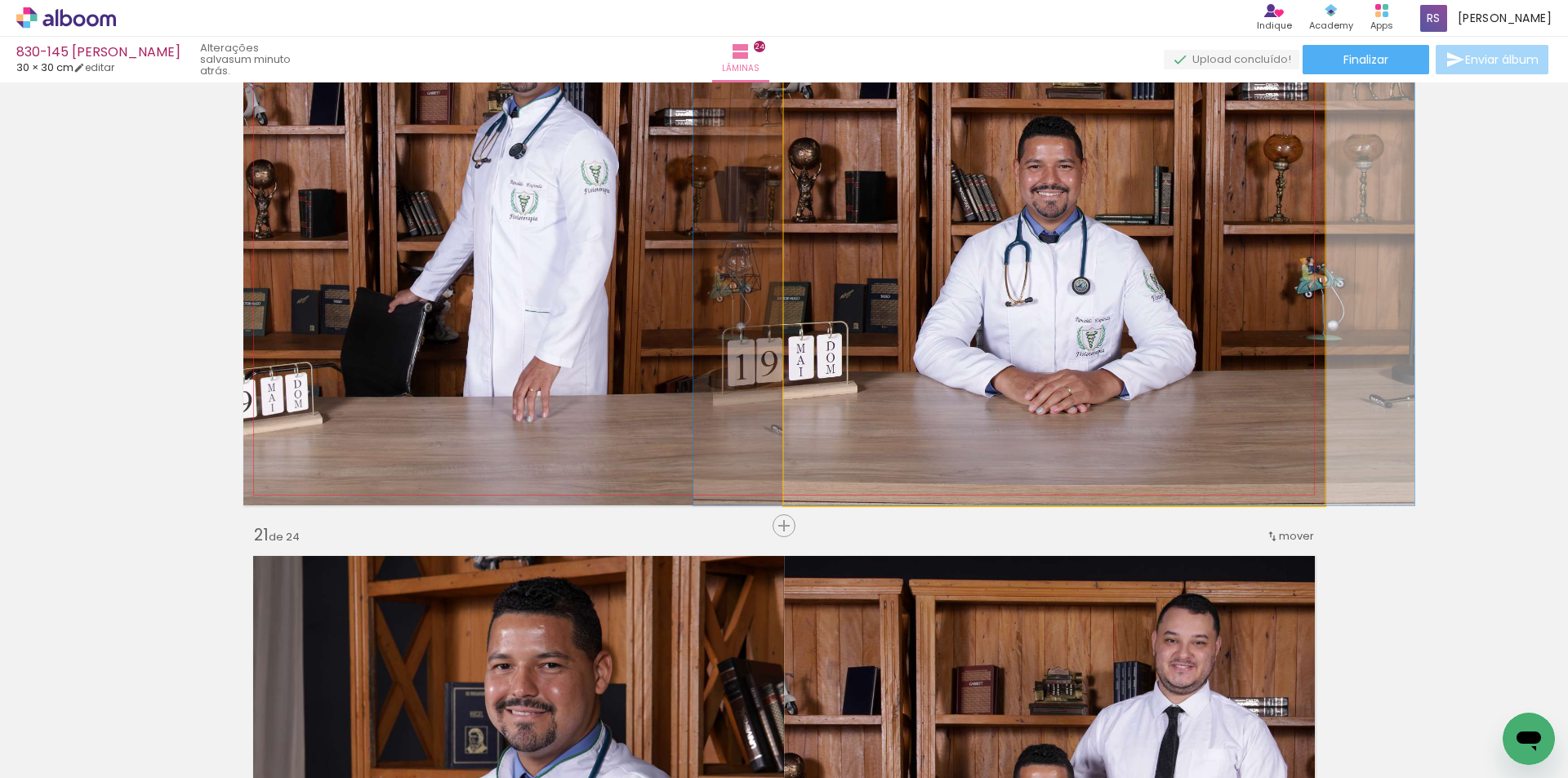
click at [867, 418] on quentale-photo at bounding box center [1054, 235] width 541 height 541
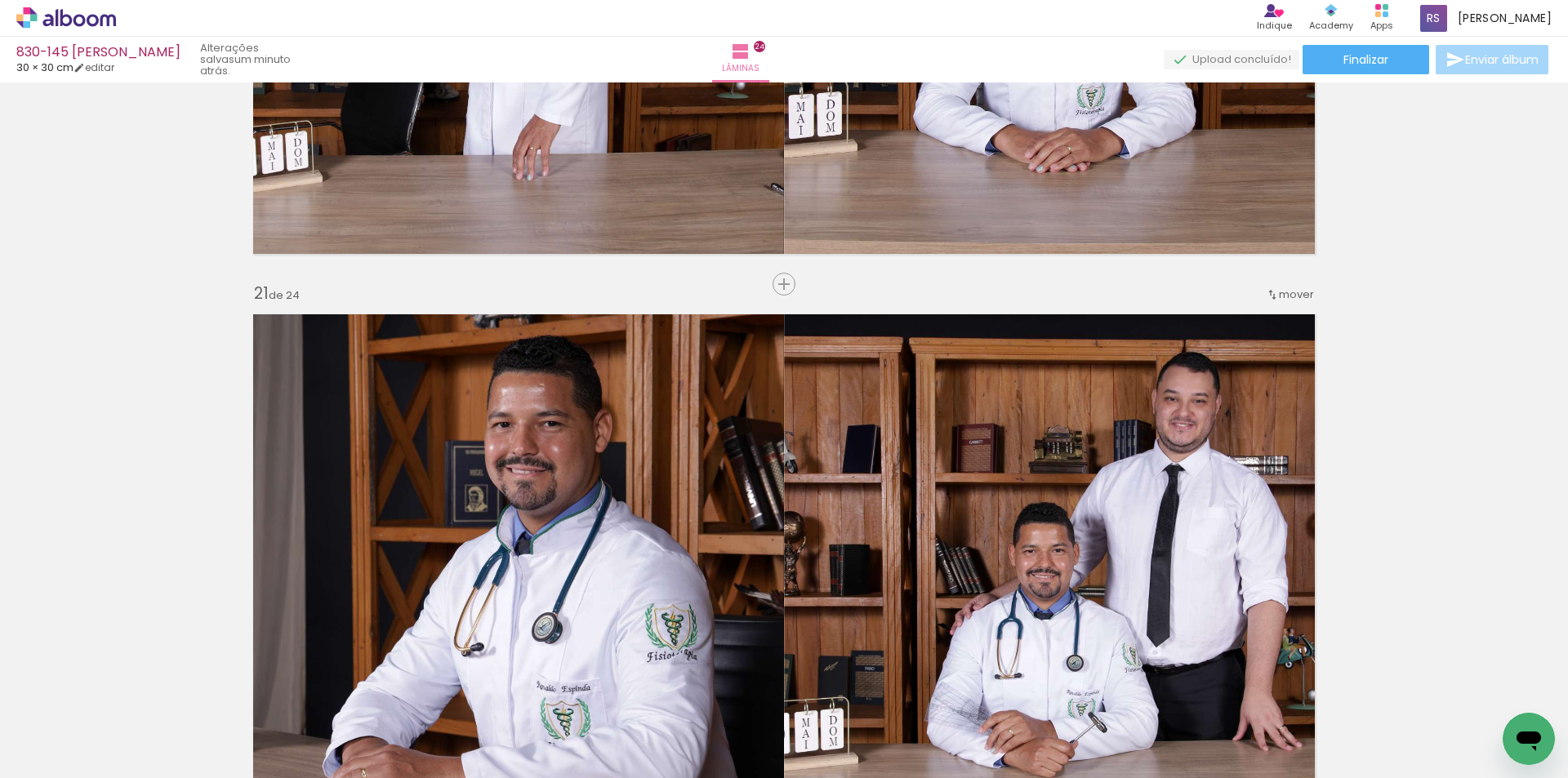
scroll to position [11456, 0]
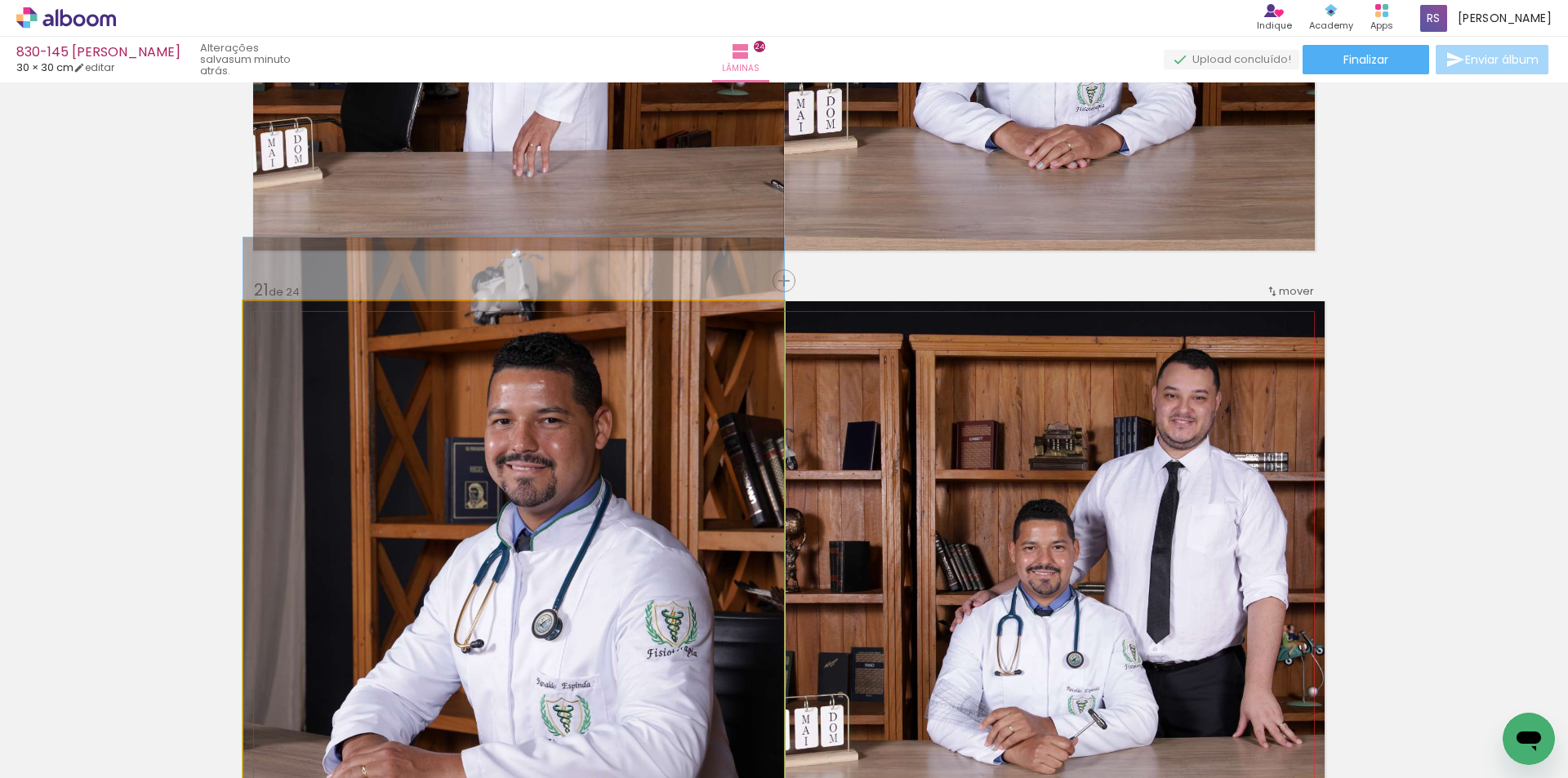
click at [735, 459] on quentale-photo at bounding box center [513, 571] width 541 height 541
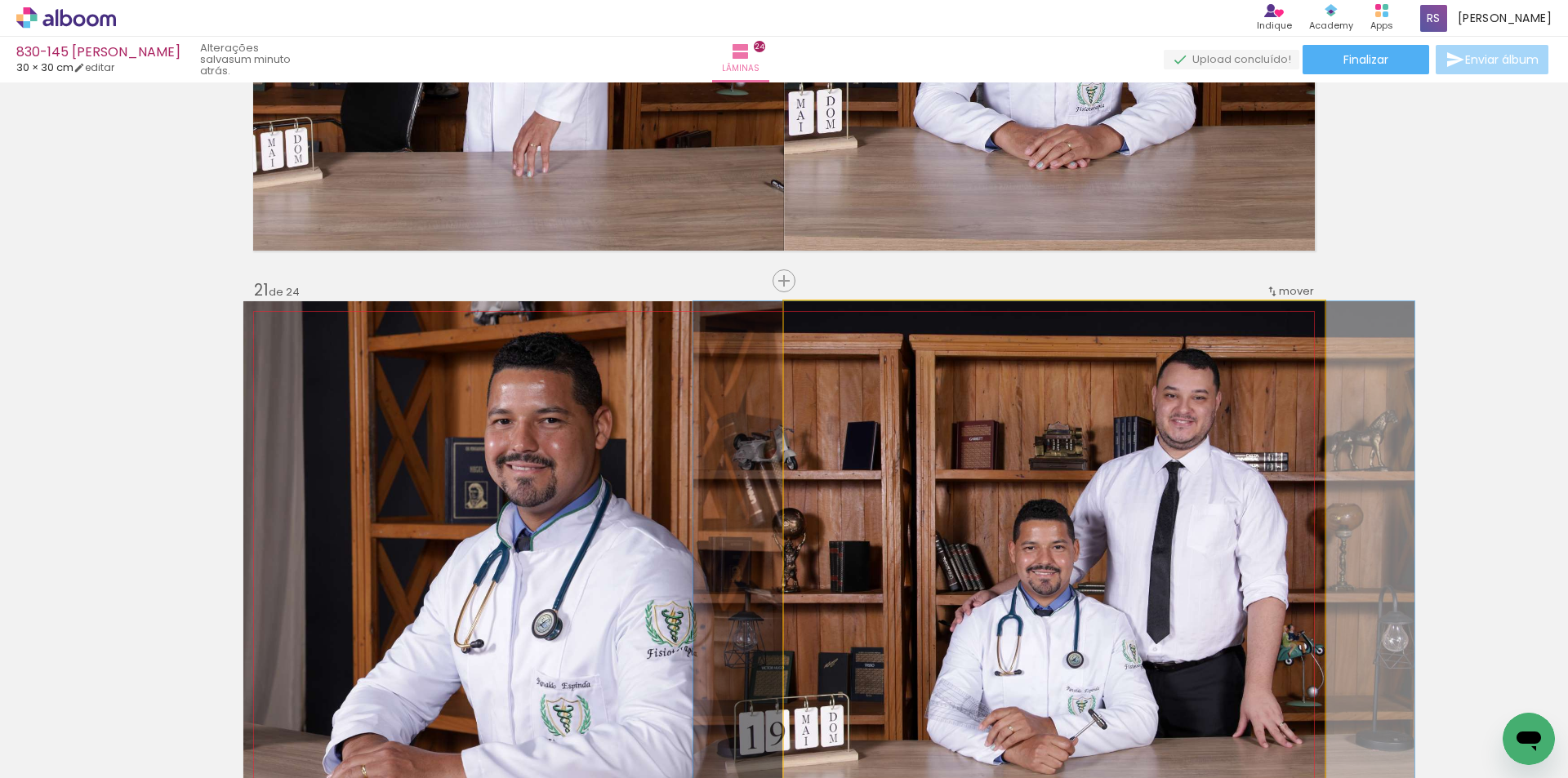
click at [945, 454] on quentale-photo at bounding box center [1054, 571] width 541 height 541
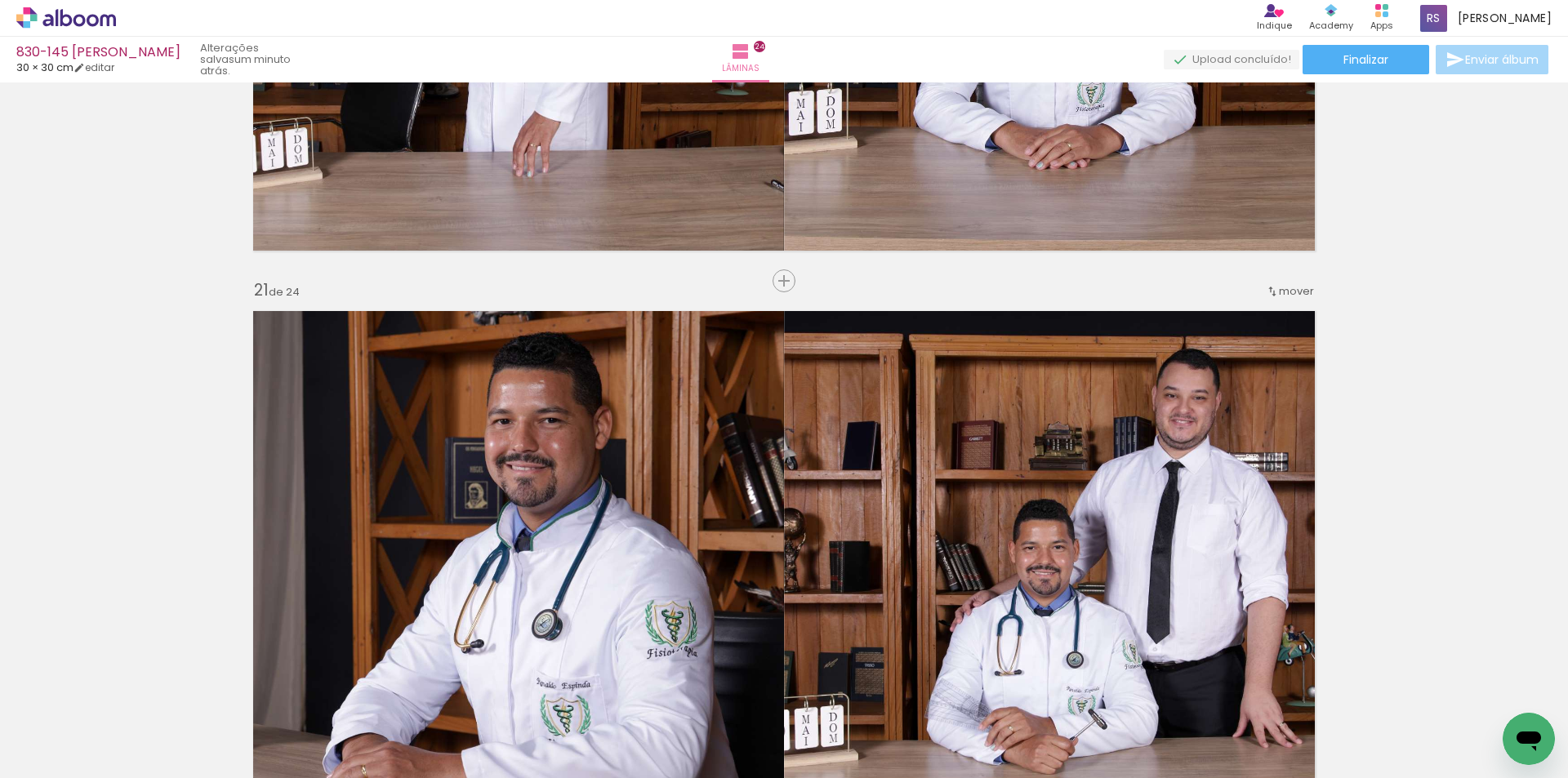
scroll to position [11292, 0]
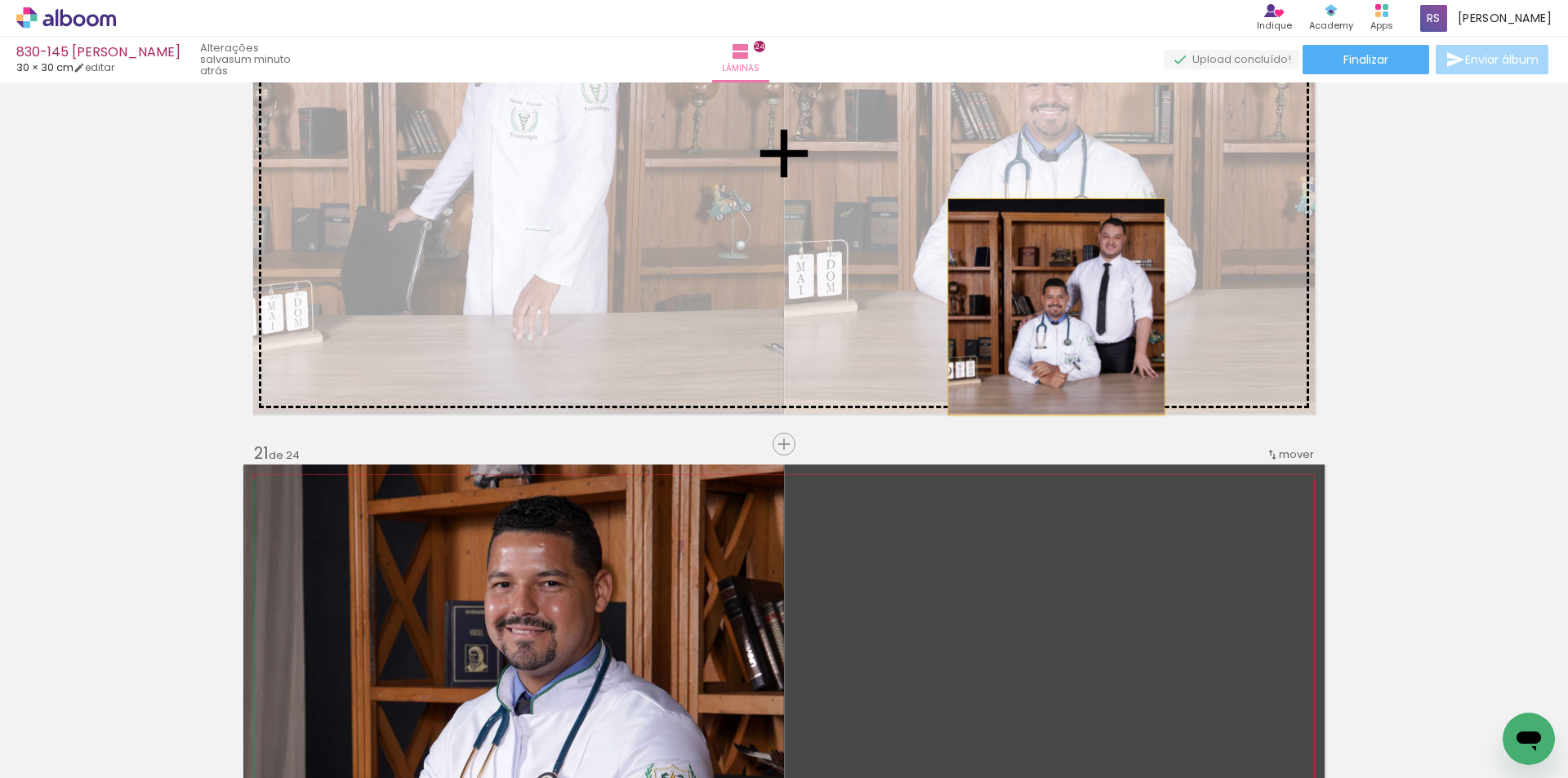
drag, startPoint x: 1073, startPoint y: 556, endPoint x: 1050, endPoint y: 307, distance: 250.1
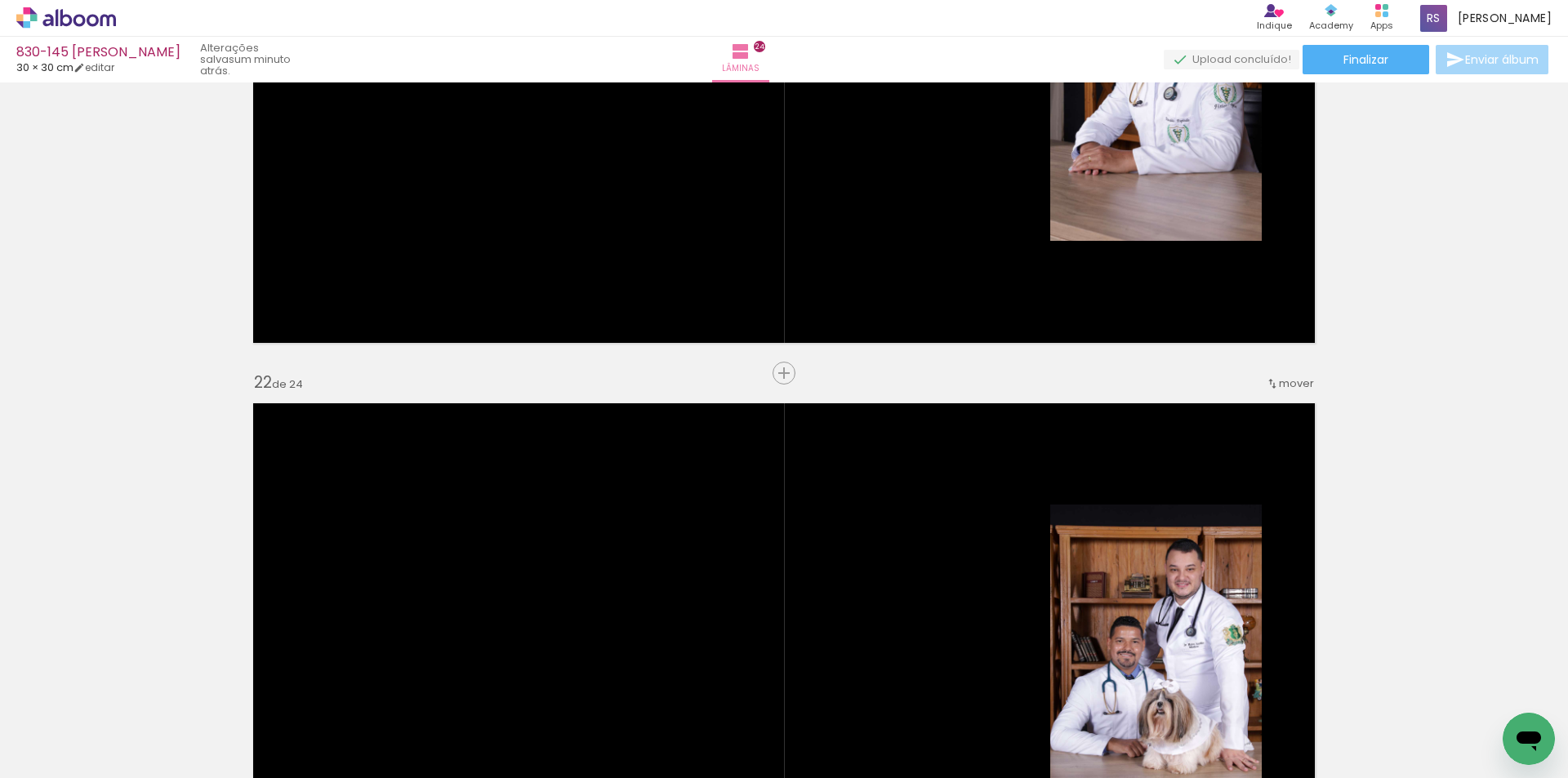
scroll to position [11946, 0]
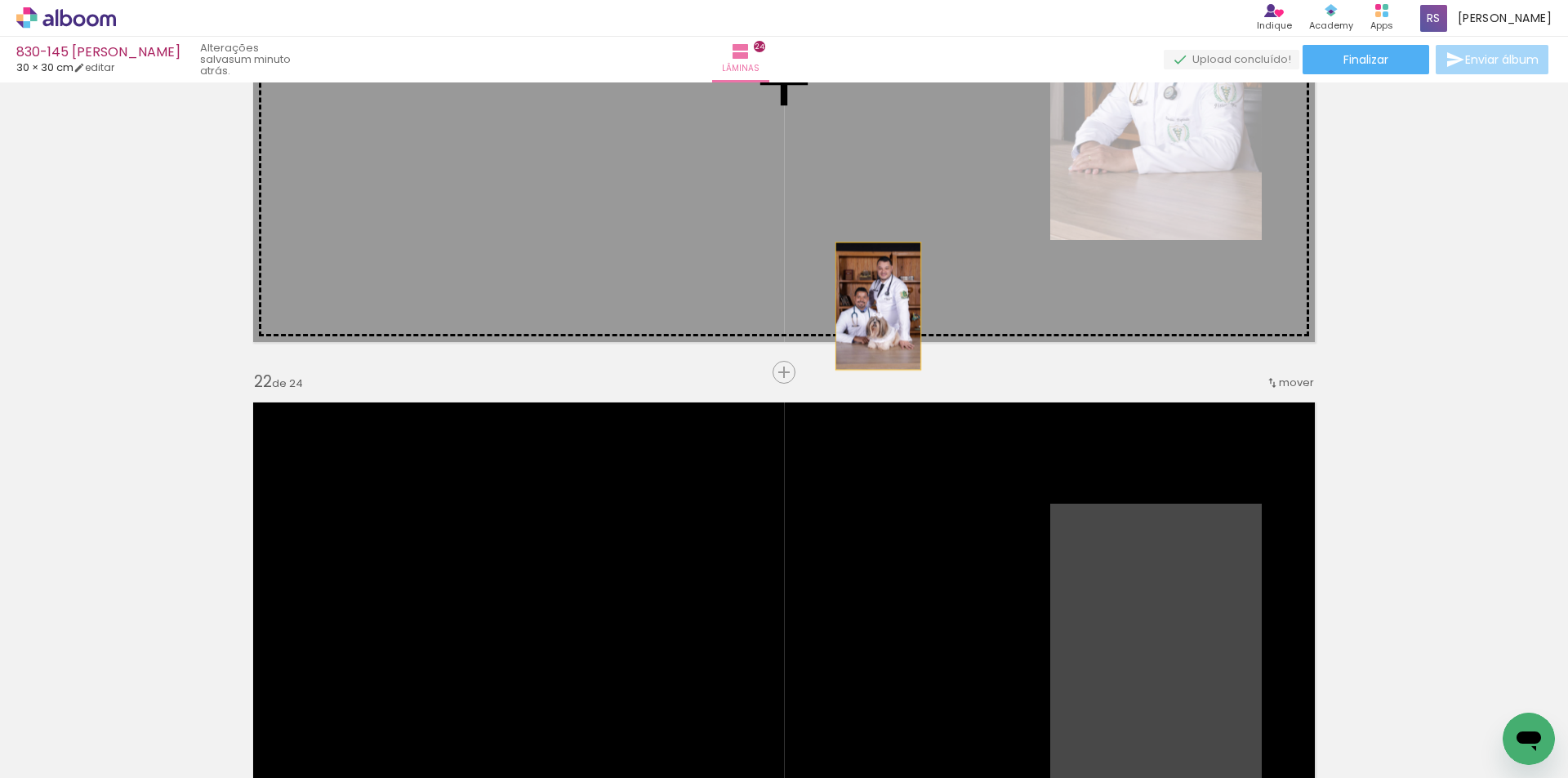
drag, startPoint x: 1070, startPoint y: 600, endPoint x: 921, endPoint y: 472, distance: 196.4
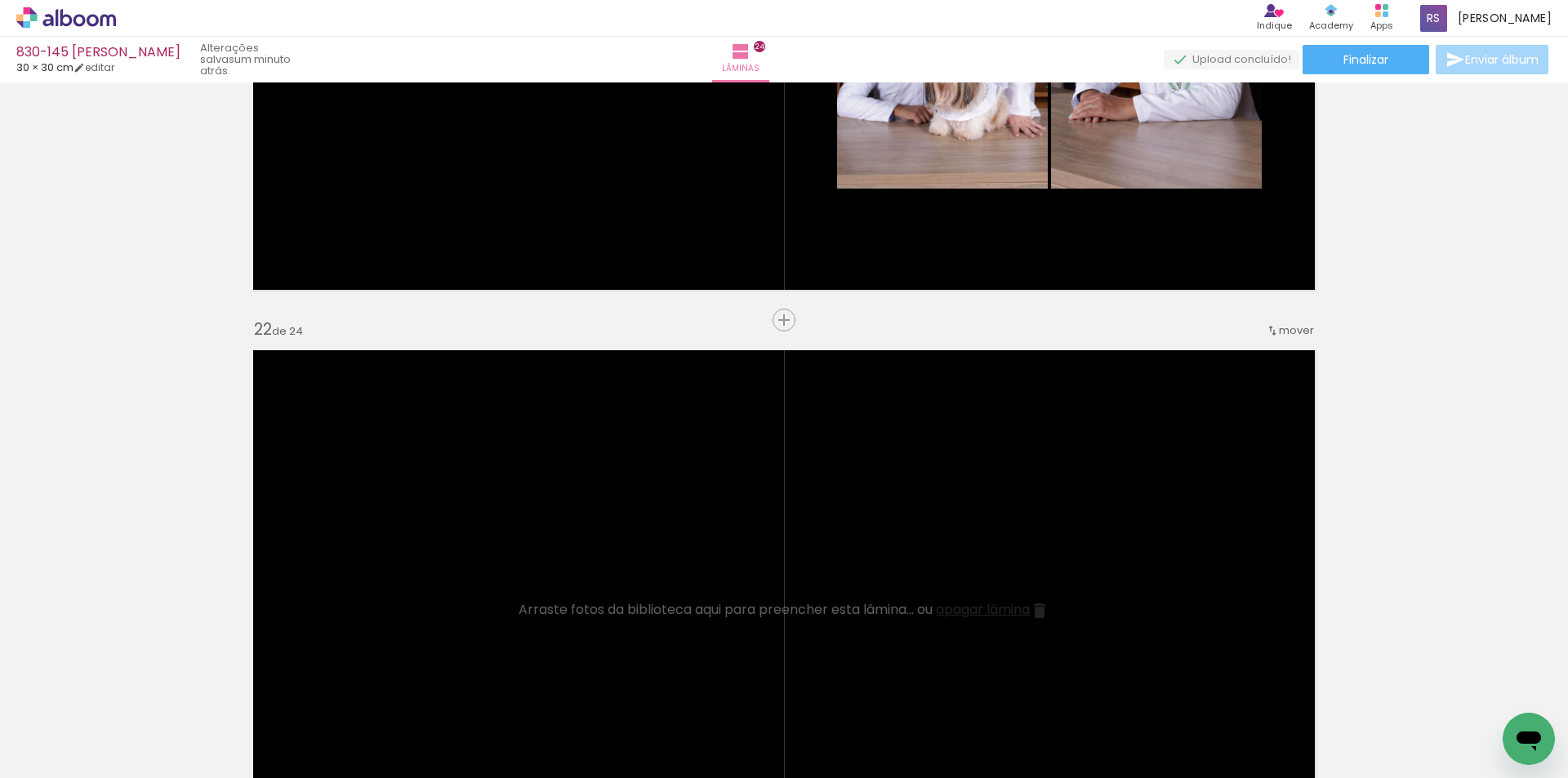
scroll to position [12028, 0]
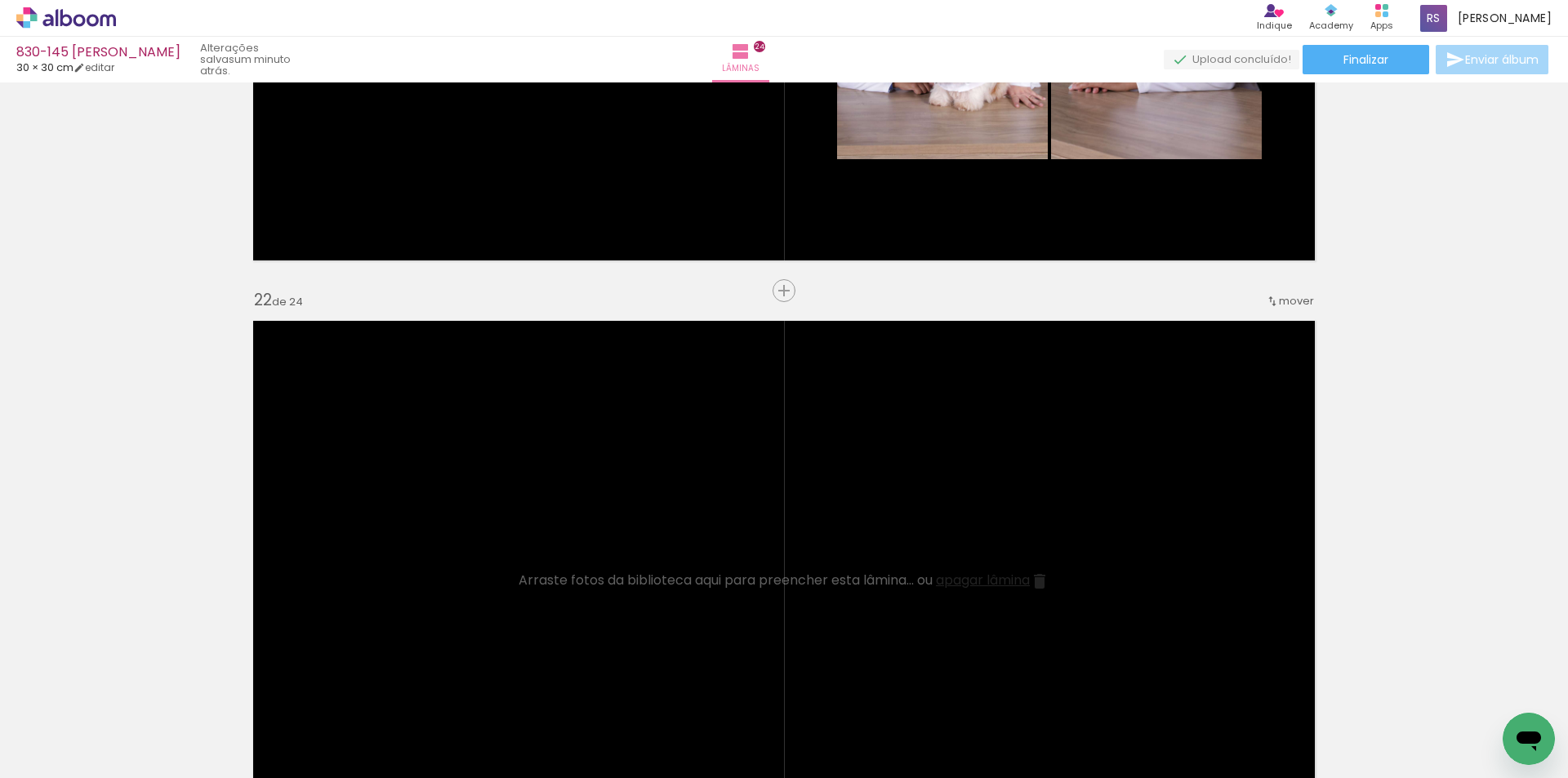
click at [951, 583] on span "apagar lâmina" at bounding box center [983, 580] width 94 height 19
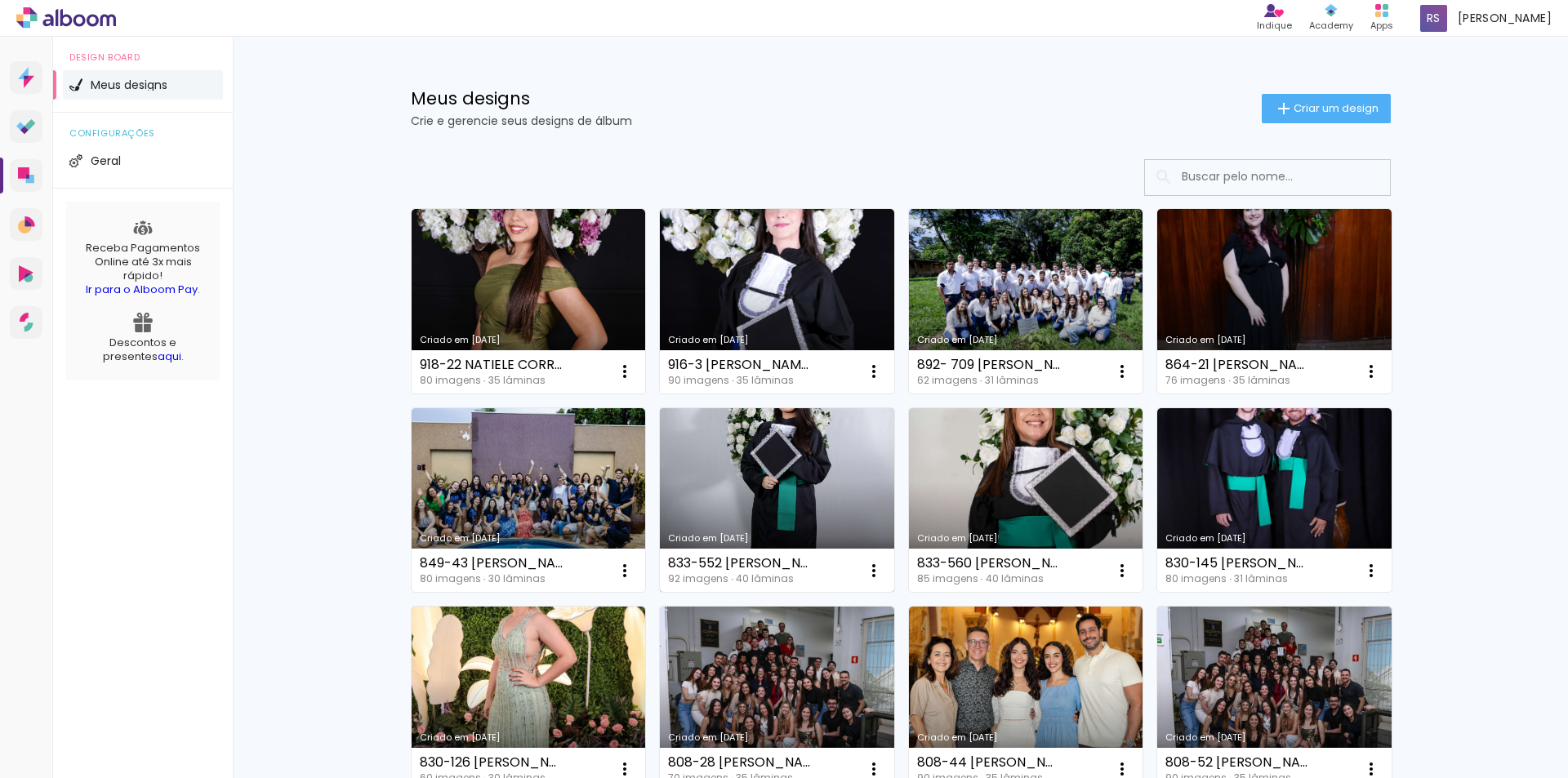
click at [739, 494] on link "Criado em [DATE]" at bounding box center [777, 500] width 234 height 185
